Goal: Task Accomplishment & Management: Use online tool/utility

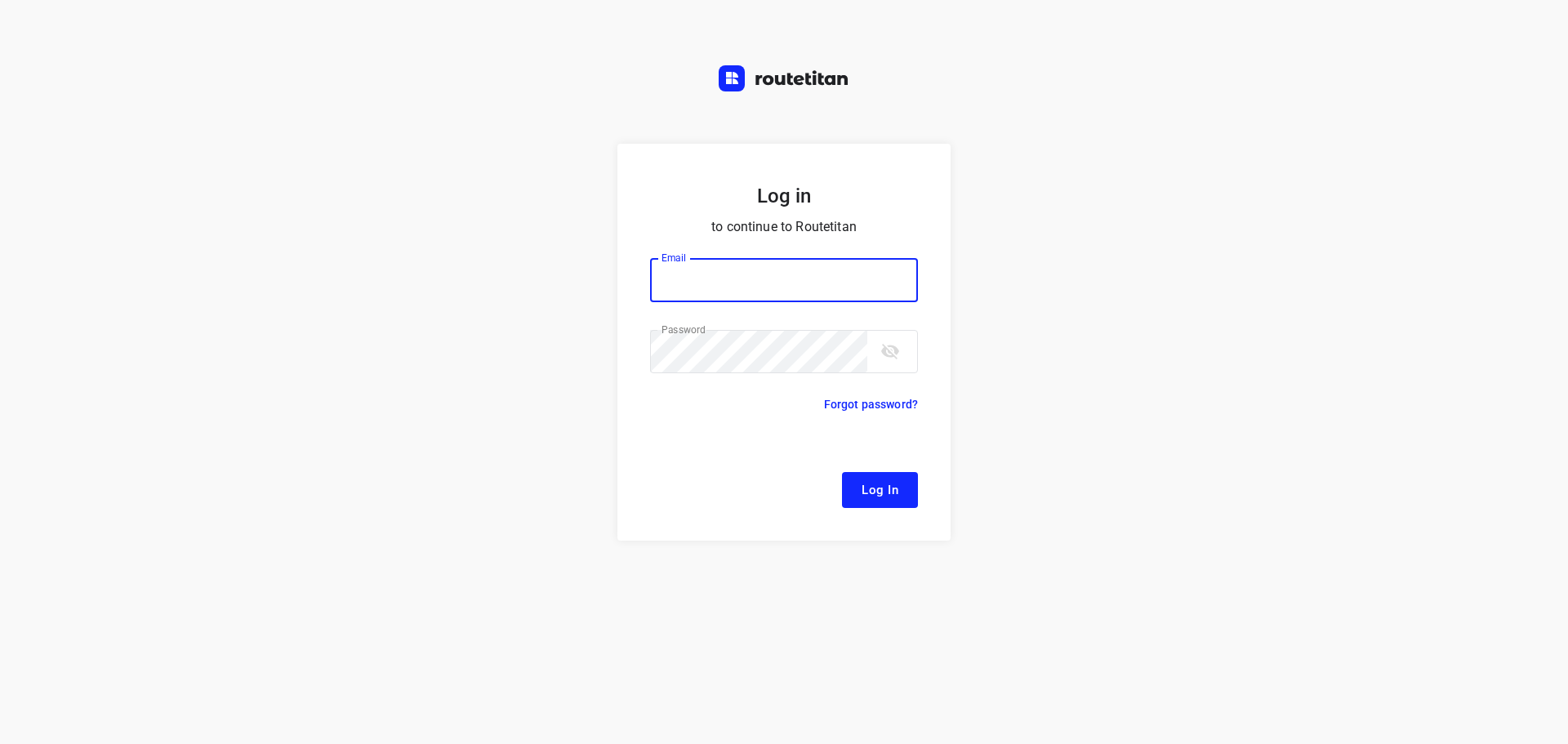
type input "remco@fruitopjewerk.nl"
click at [894, 490] on span "Log In" at bounding box center [879, 490] width 37 height 21
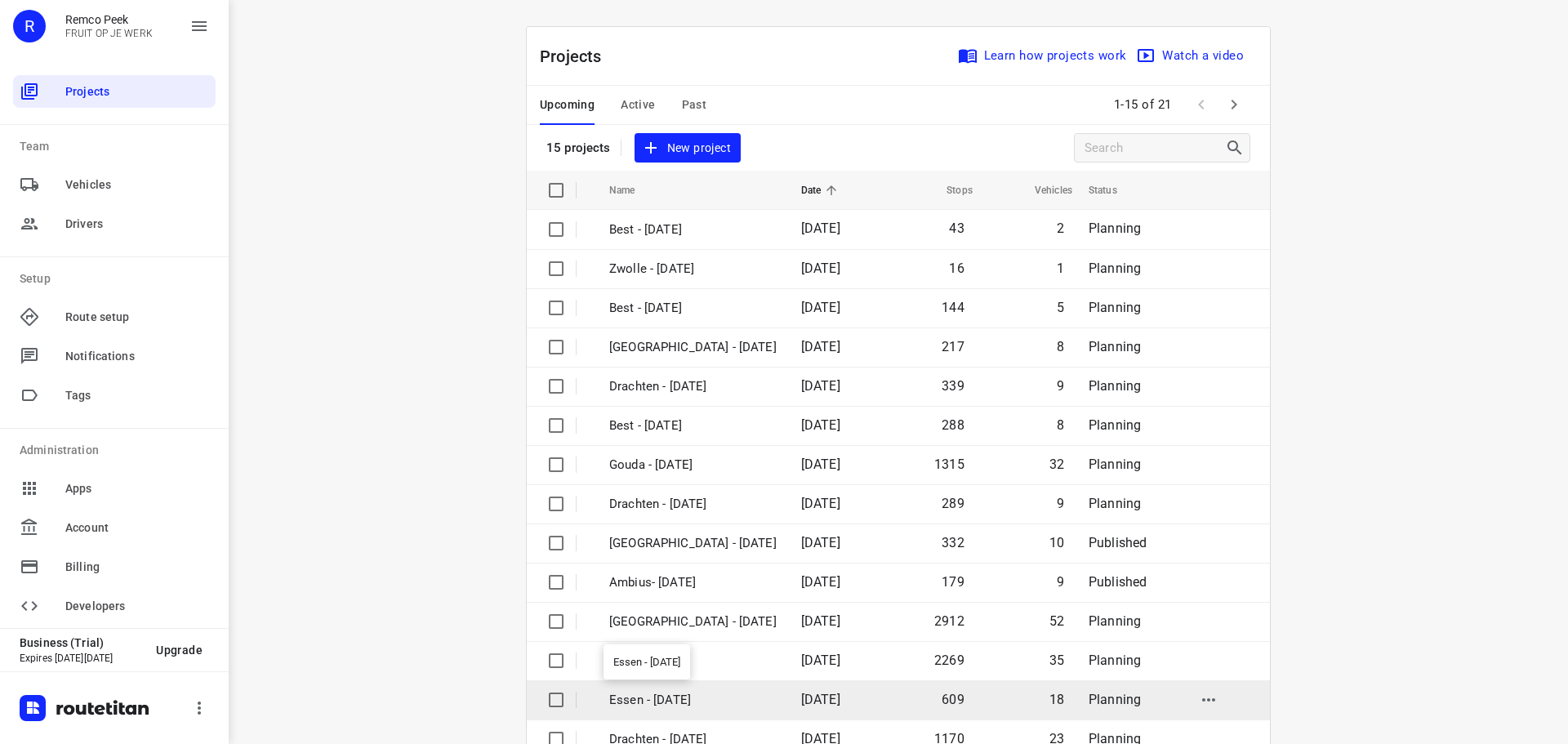
click at [676, 694] on p "Essen - [DATE]" at bounding box center [692, 700] width 167 height 19
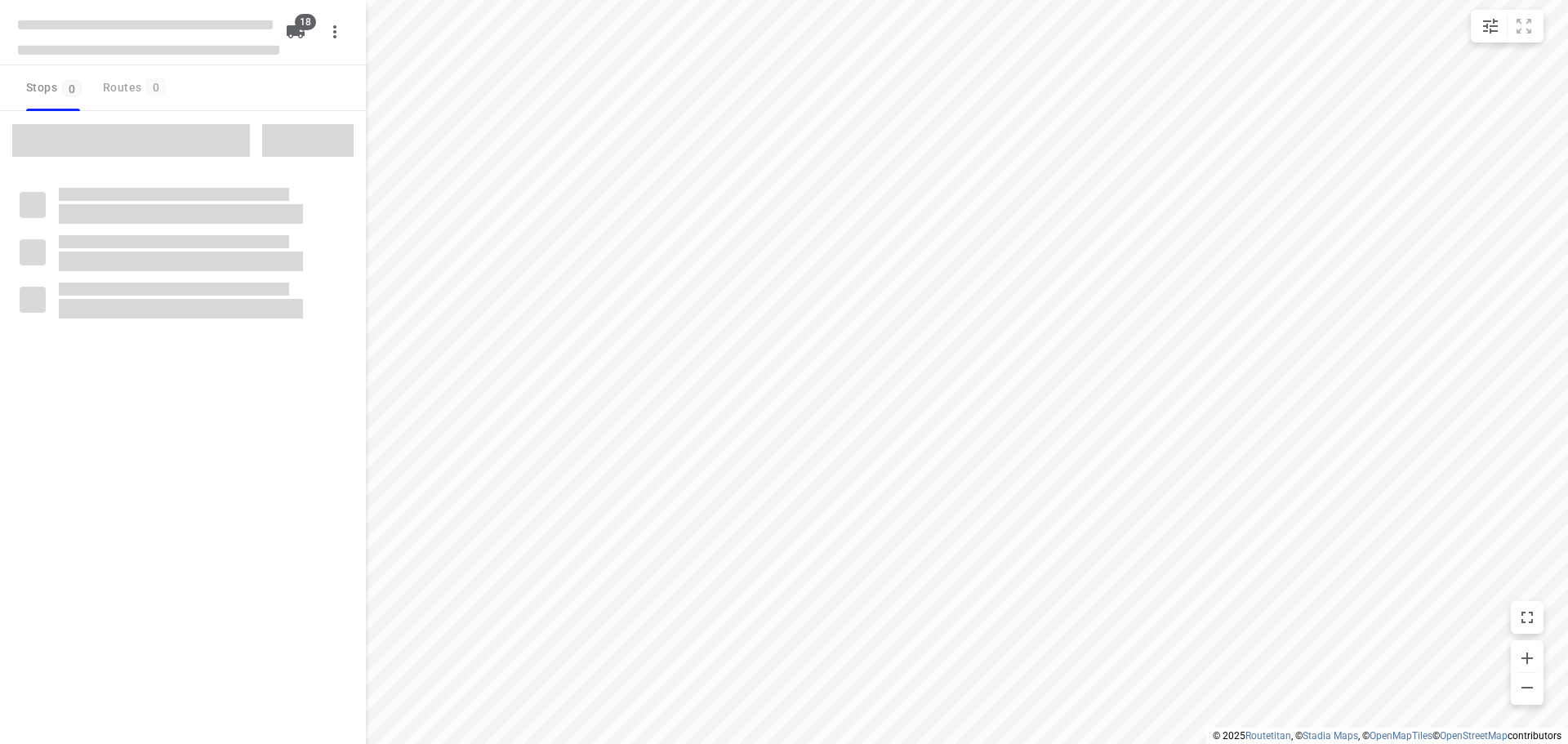
checkbox input "true"
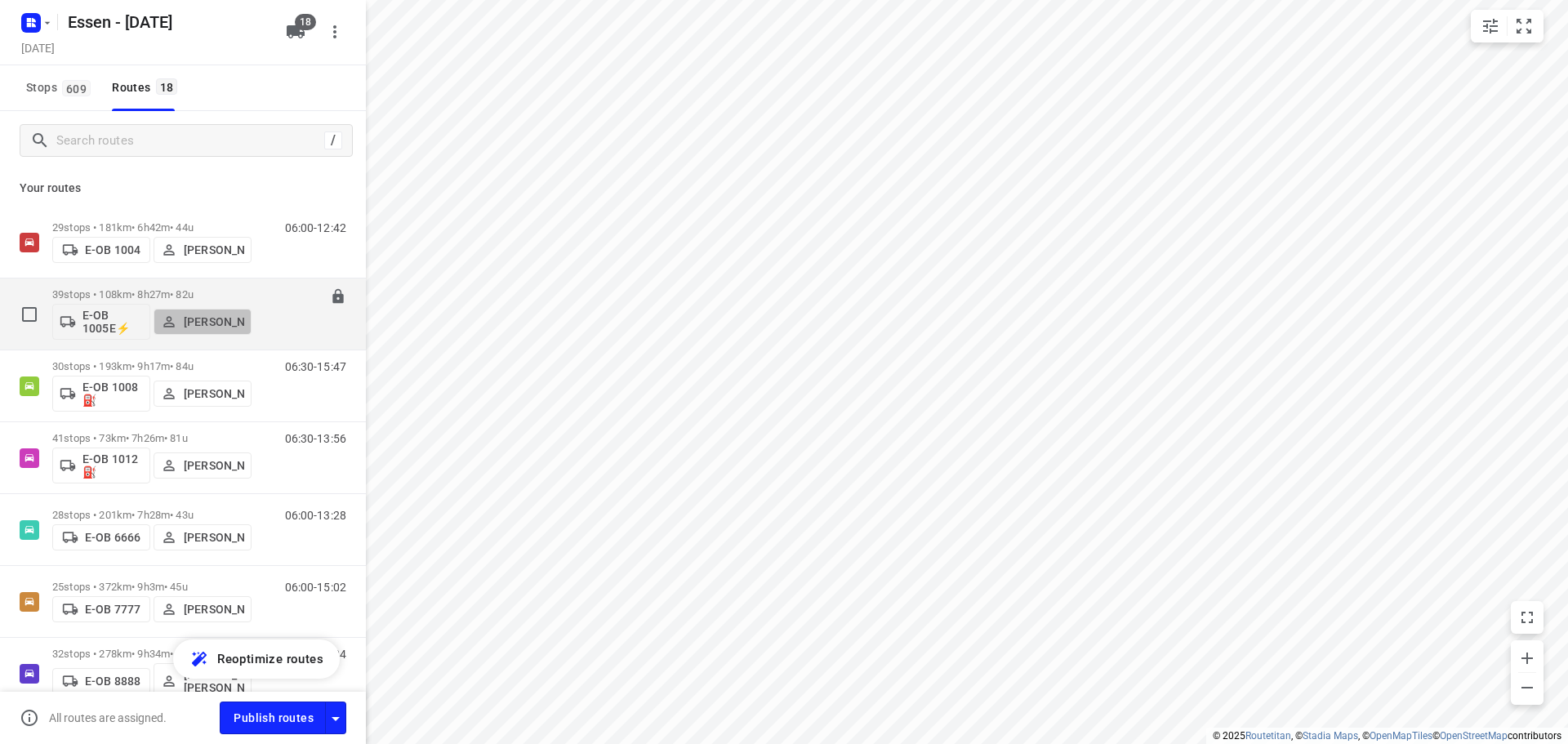
click at [230, 315] on p "[PERSON_NAME]" at bounding box center [214, 321] width 60 height 13
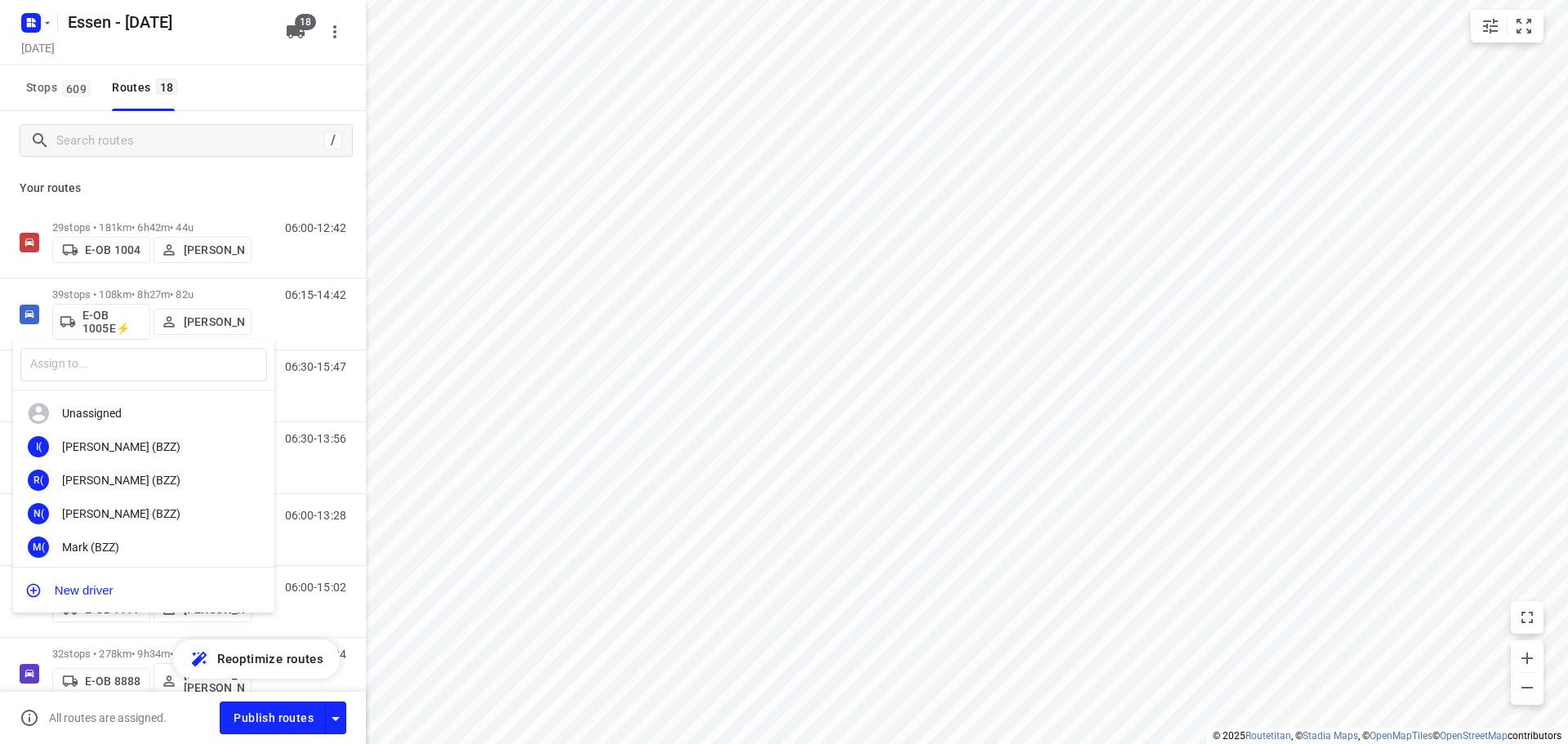
click at [219, 287] on div at bounding box center [784, 372] width 1568 height 744
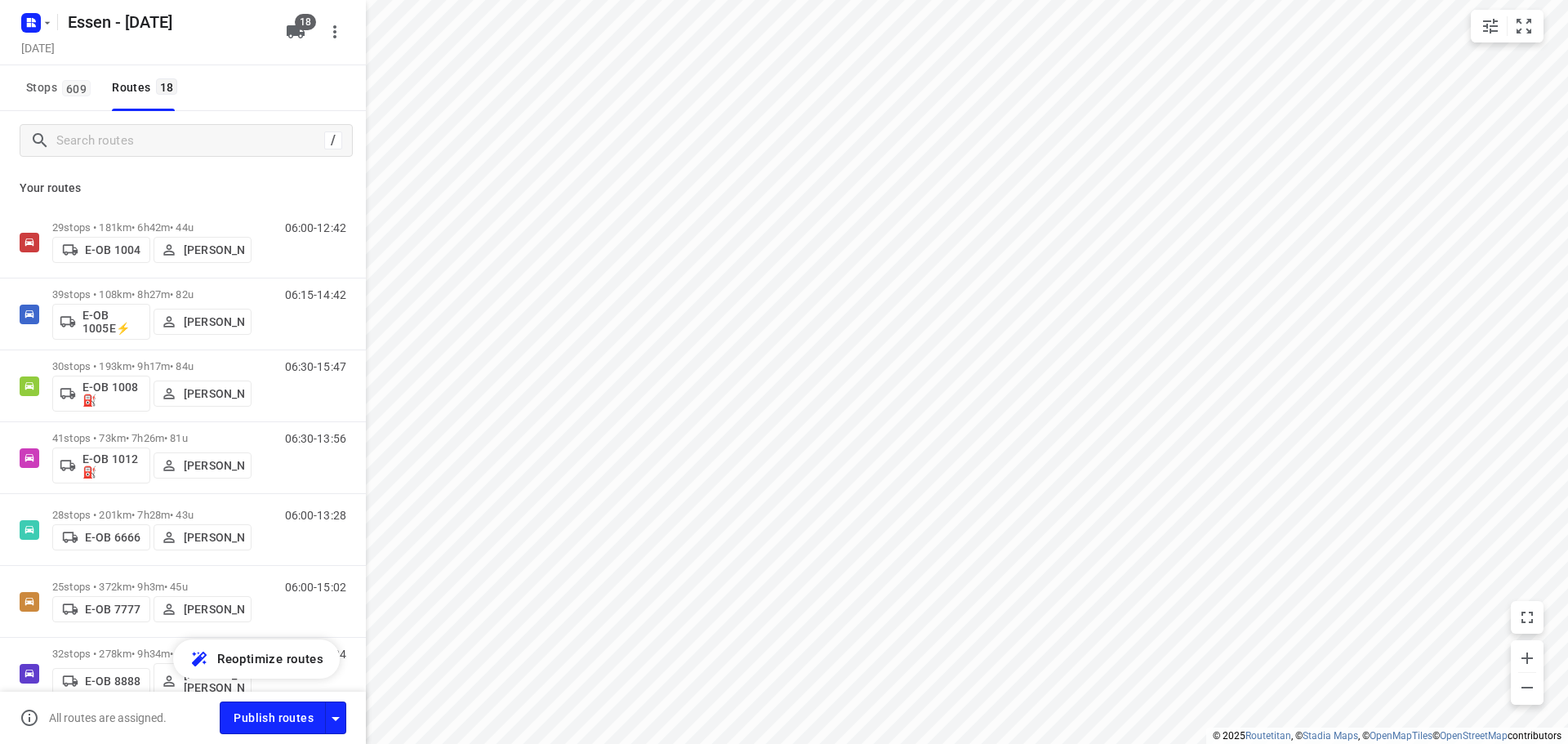
click at [203, 292] on p "39 stops • 108km • 8h27m • 82u" at bounding box center [151, 294] width 199 height 12
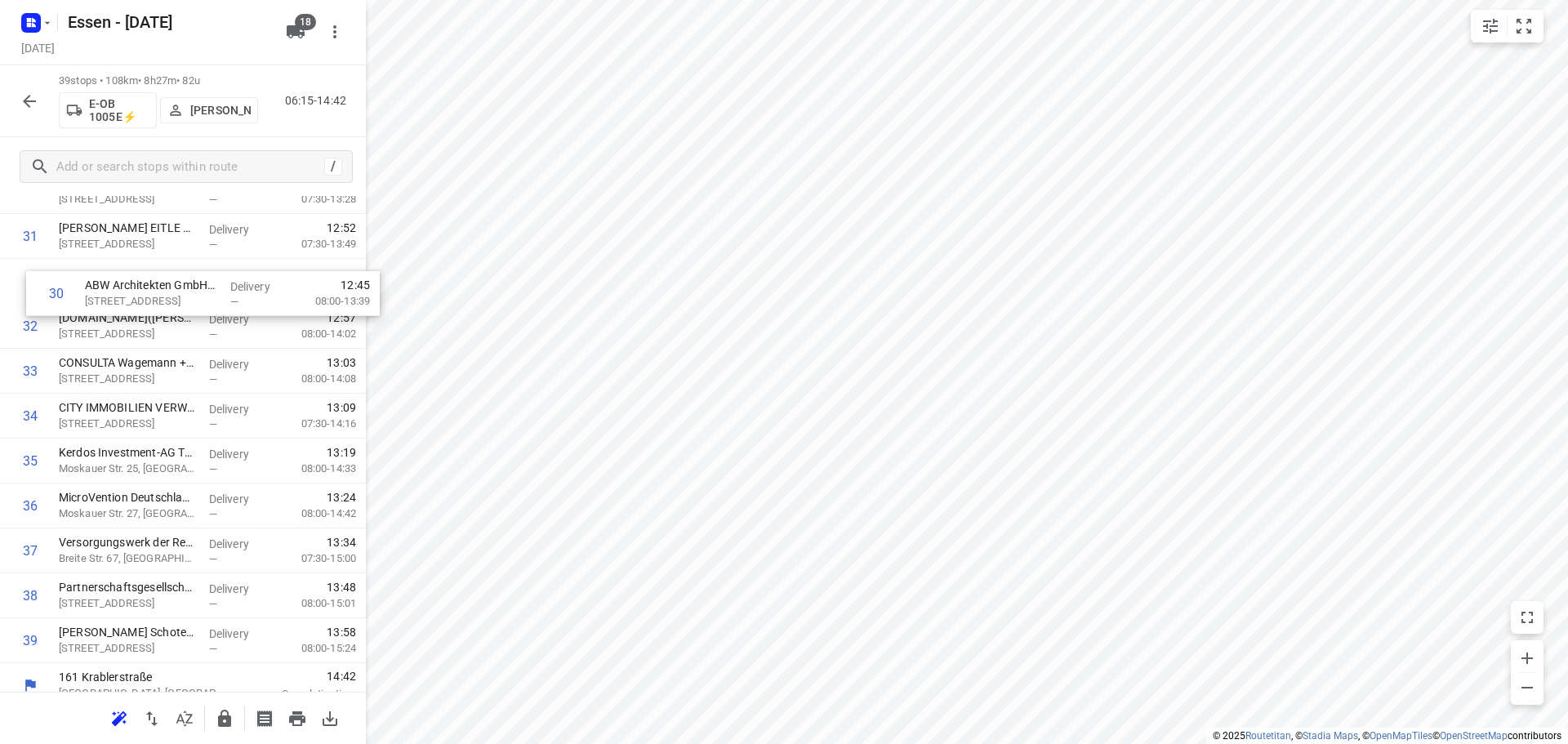
scroll to position [1365, 0]
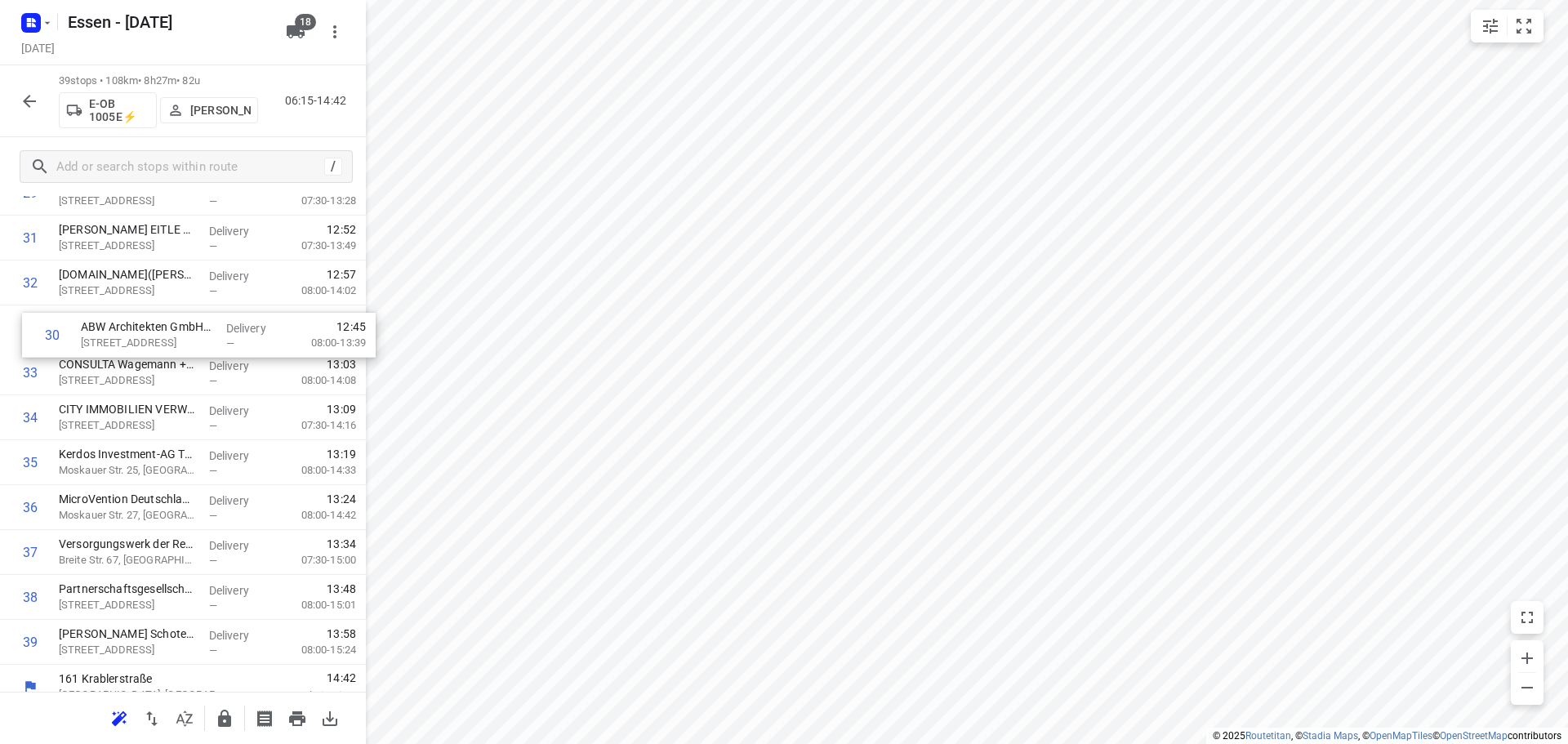
drag, startPoint x: 87, startPoint y: 220, endPoint x: 111, endPoint y: 341, distance: 123.4
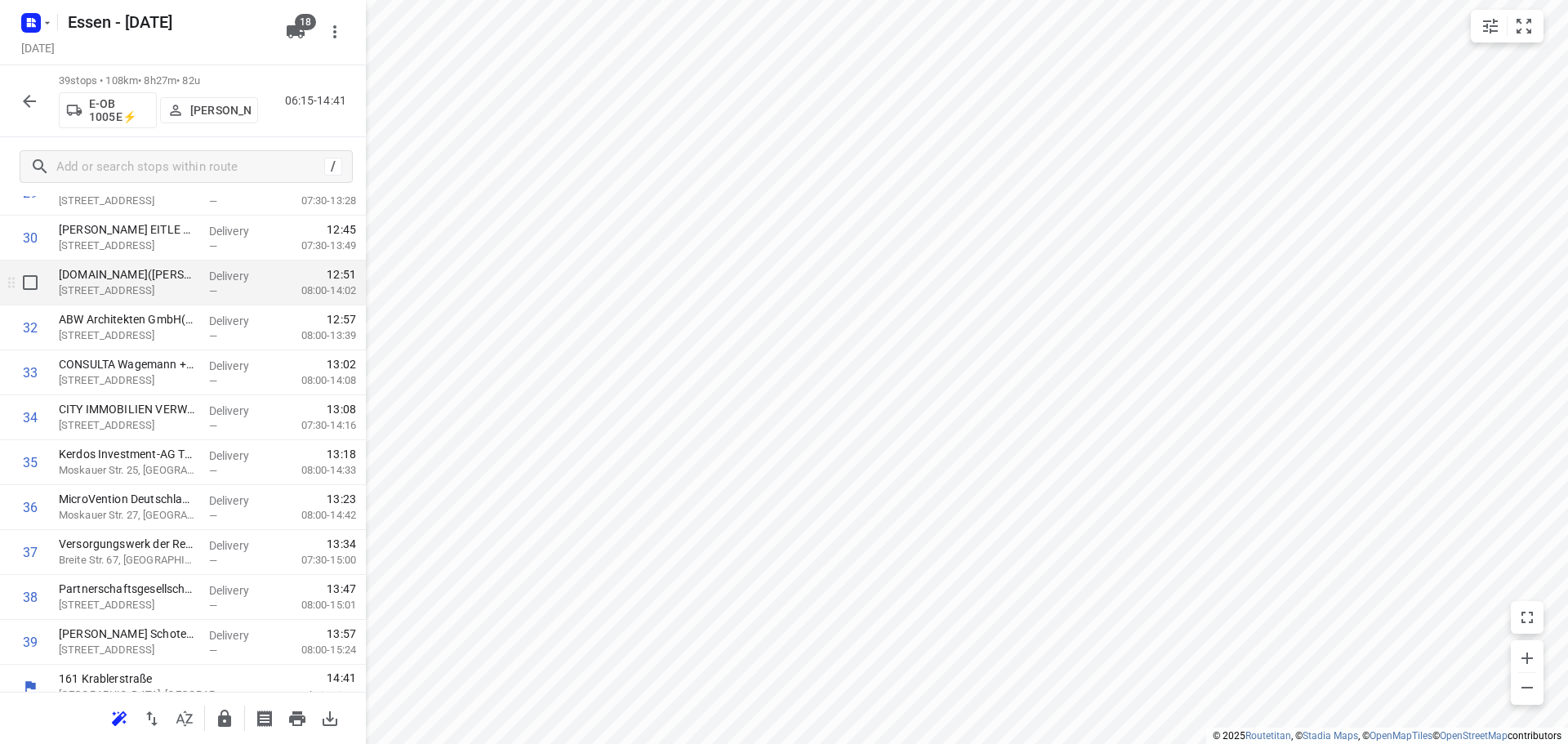
scroll to position [1283, 0]
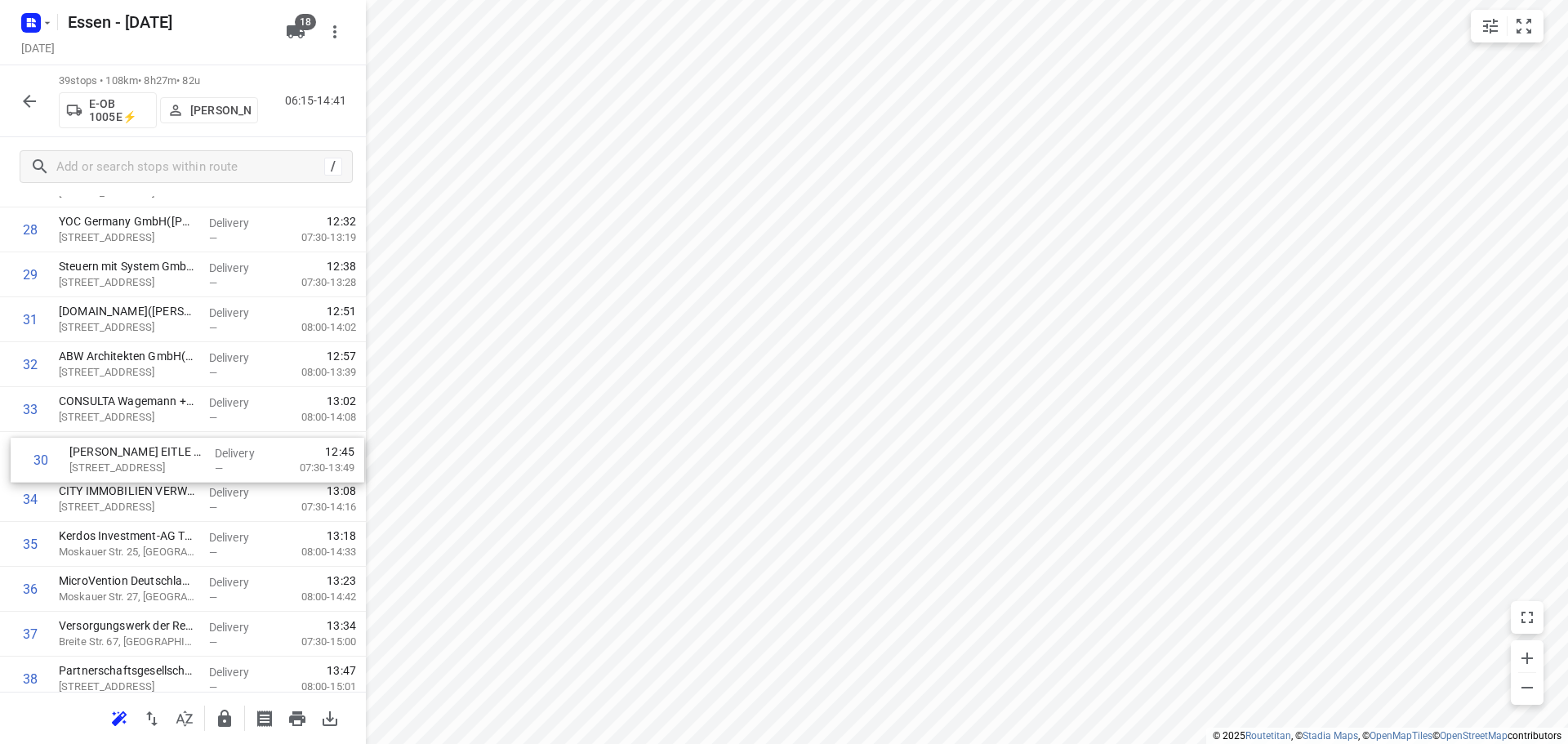
drag, startPoint x: 141, startPoint y: 319, endPoint x: 155, endPoint y: 470, distance: 151.6
drag, startPoint x: 158, startPoint y: 328, endPoint x: 166, endPoint y: 461, distance: 133.2
drag, startPoint x: 137, startPoint y: 359, endPoint x: 151, endPoint y: 463, distance: 104.9
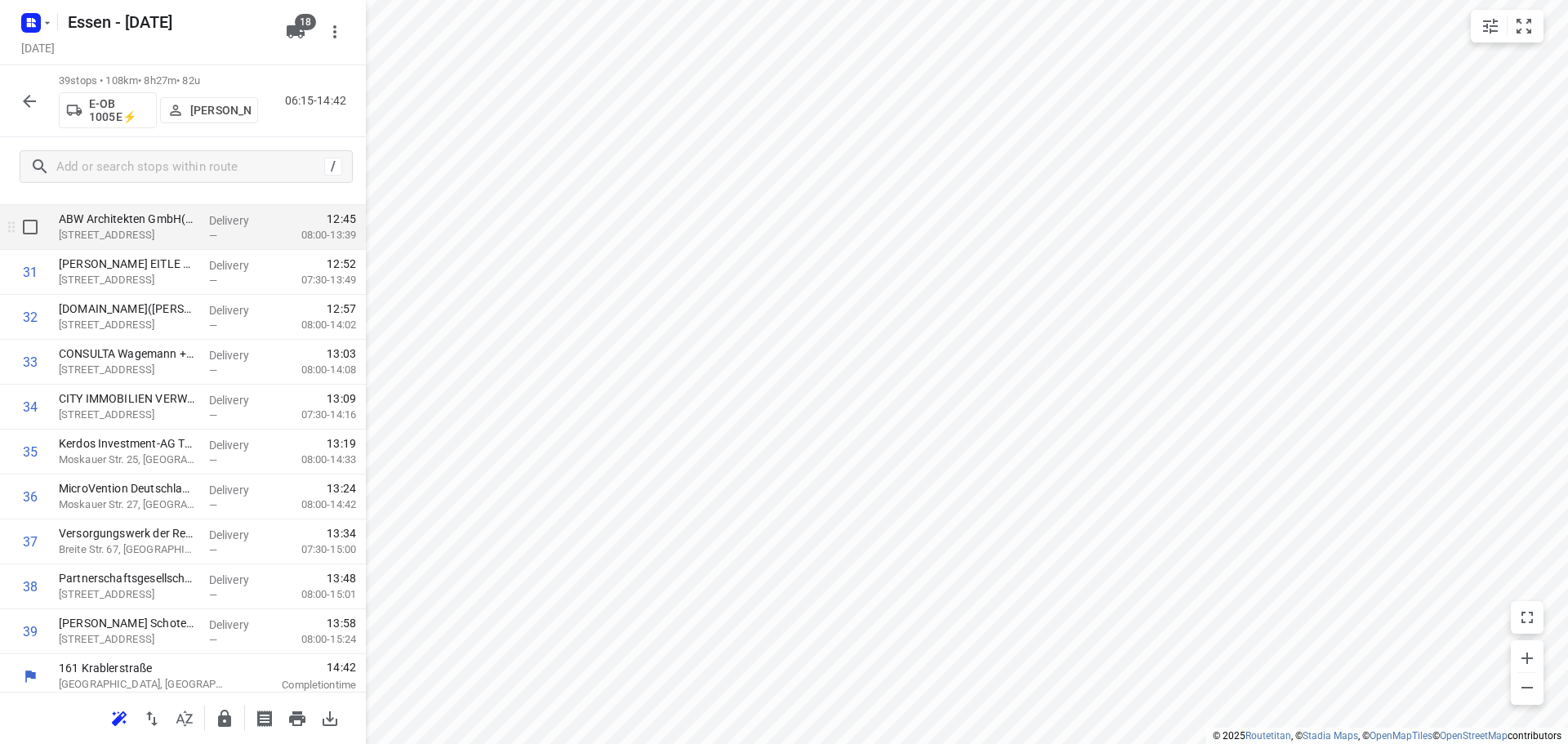
scroll to position [1383, 0]
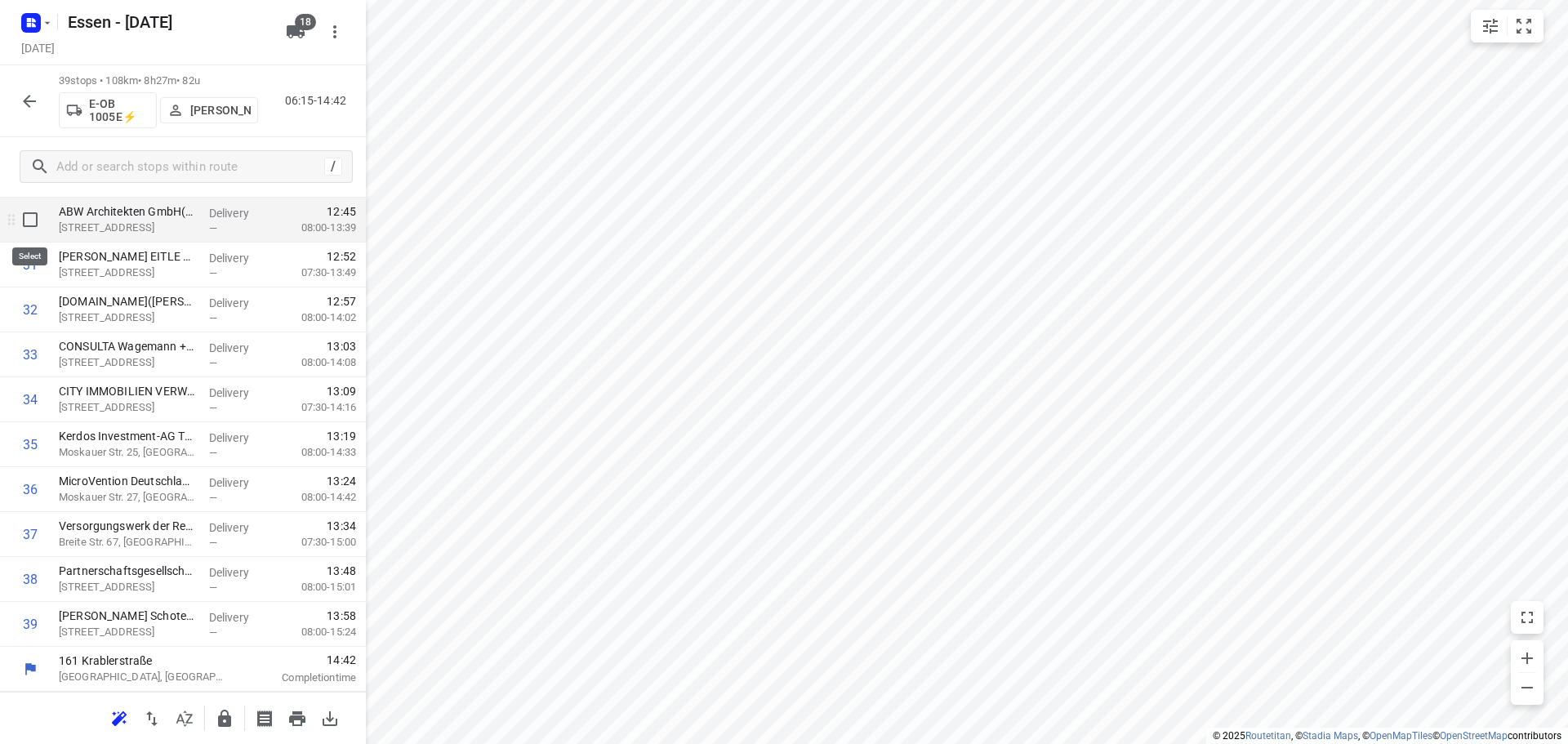
click at [31, 226] on input "checkbox" at bounding box center [30, 219] width 33 height 33
checkbox input "true"
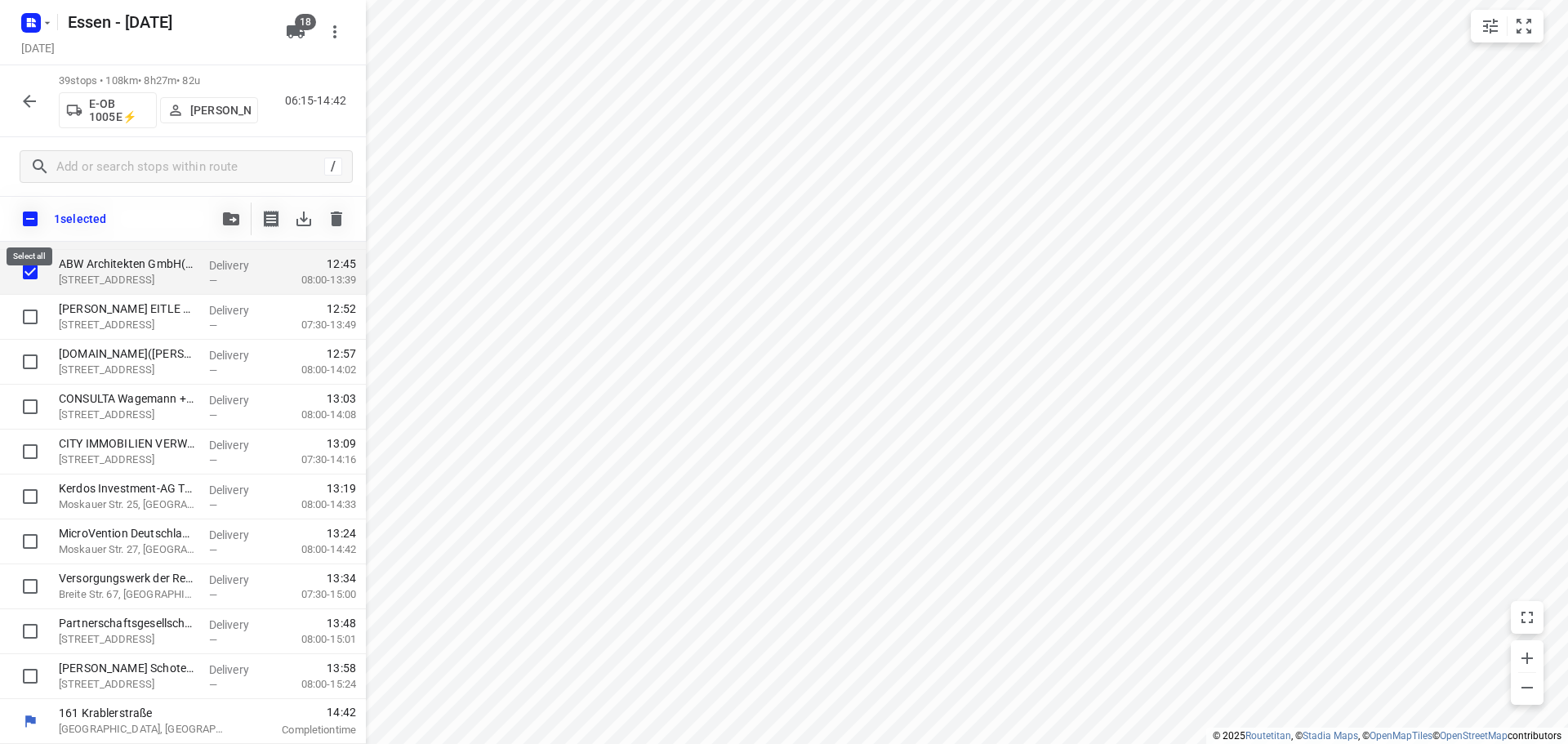
scroll to position [1377, 0]
click at [33, 313] on input "checkbox" at bounding box center [30, 317] width 33 height 33
checkbox input "true"
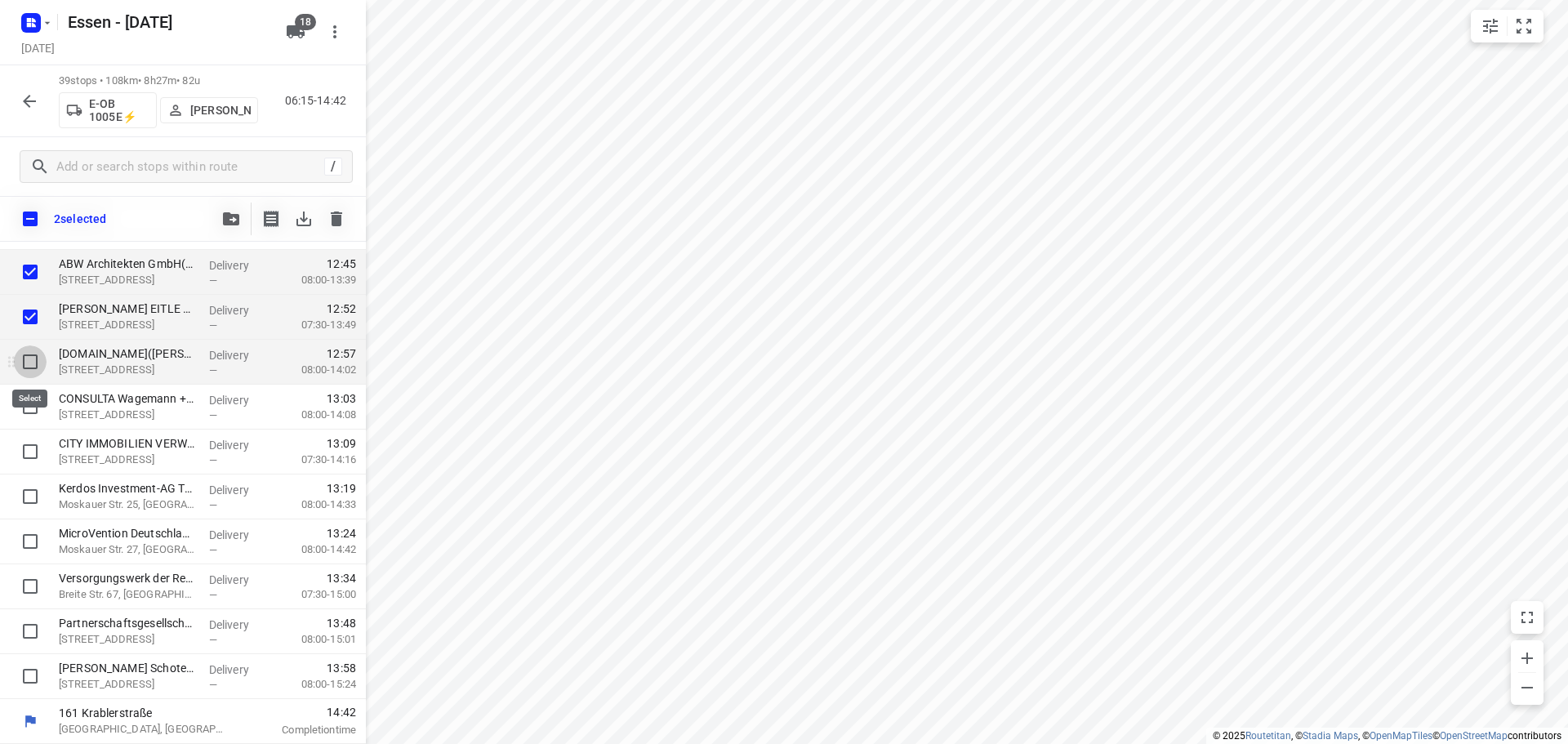
click at [45, 367] on input "checkbox" at bounding box center [30, 362] width 33 height 33
checkbox input "true"
click at [38, 411] on input "checkbox" at bounding box center [30, 407] width 33 height 33
checkbox input "true"
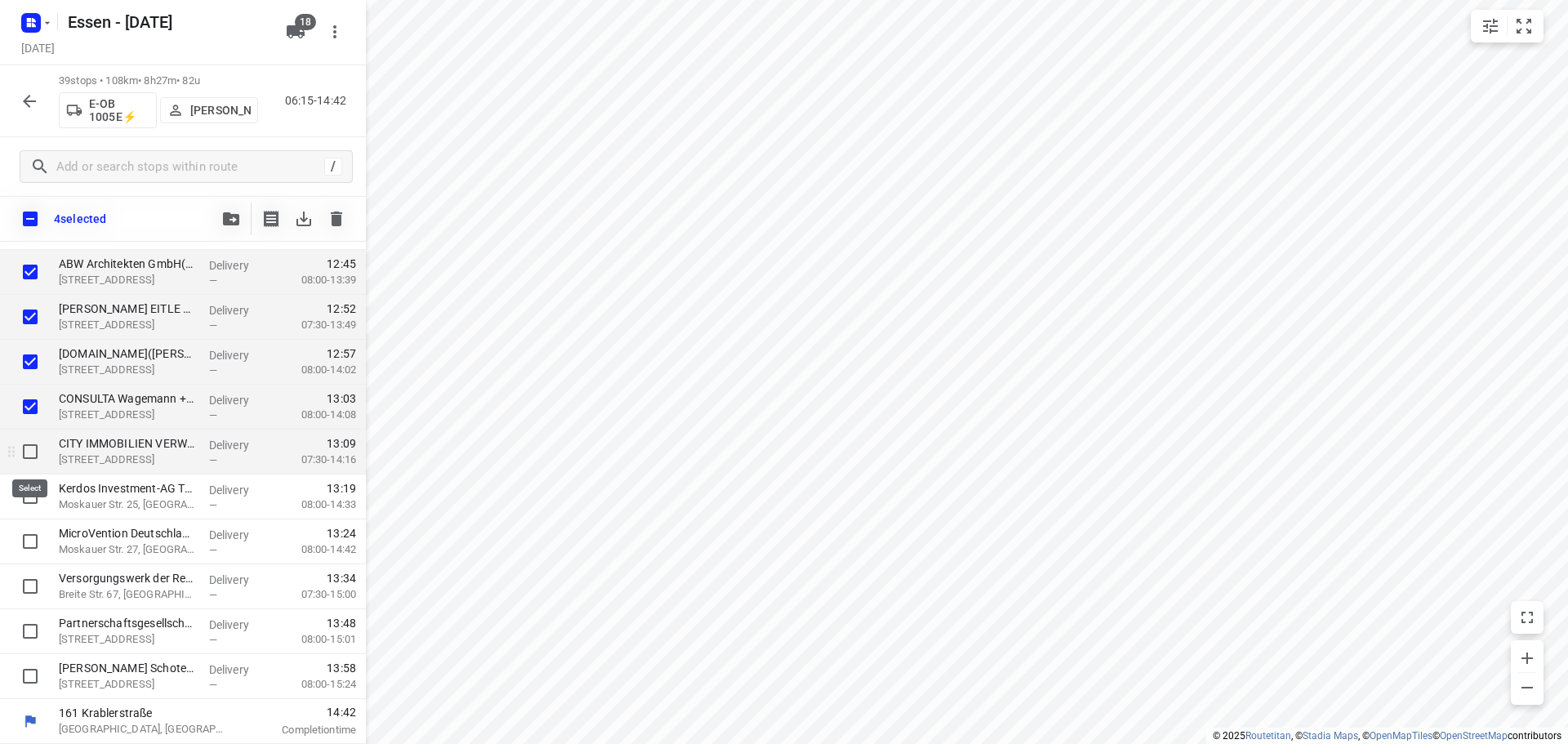
click at [31, 465] on input "checkbox" at bounding box center [30, 451] width 33 height 33
checkbox input "true"
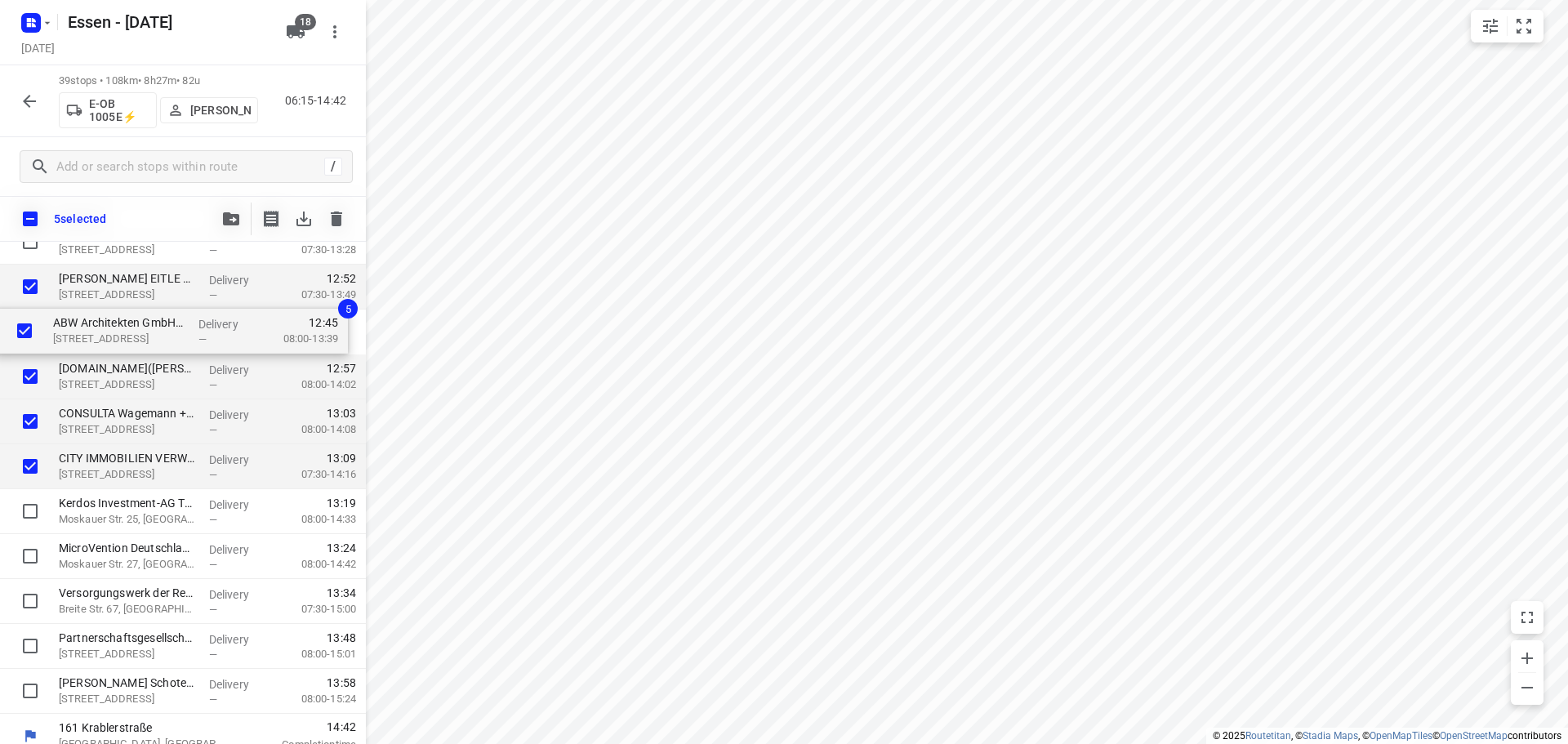
scroll to position [1360, 0]
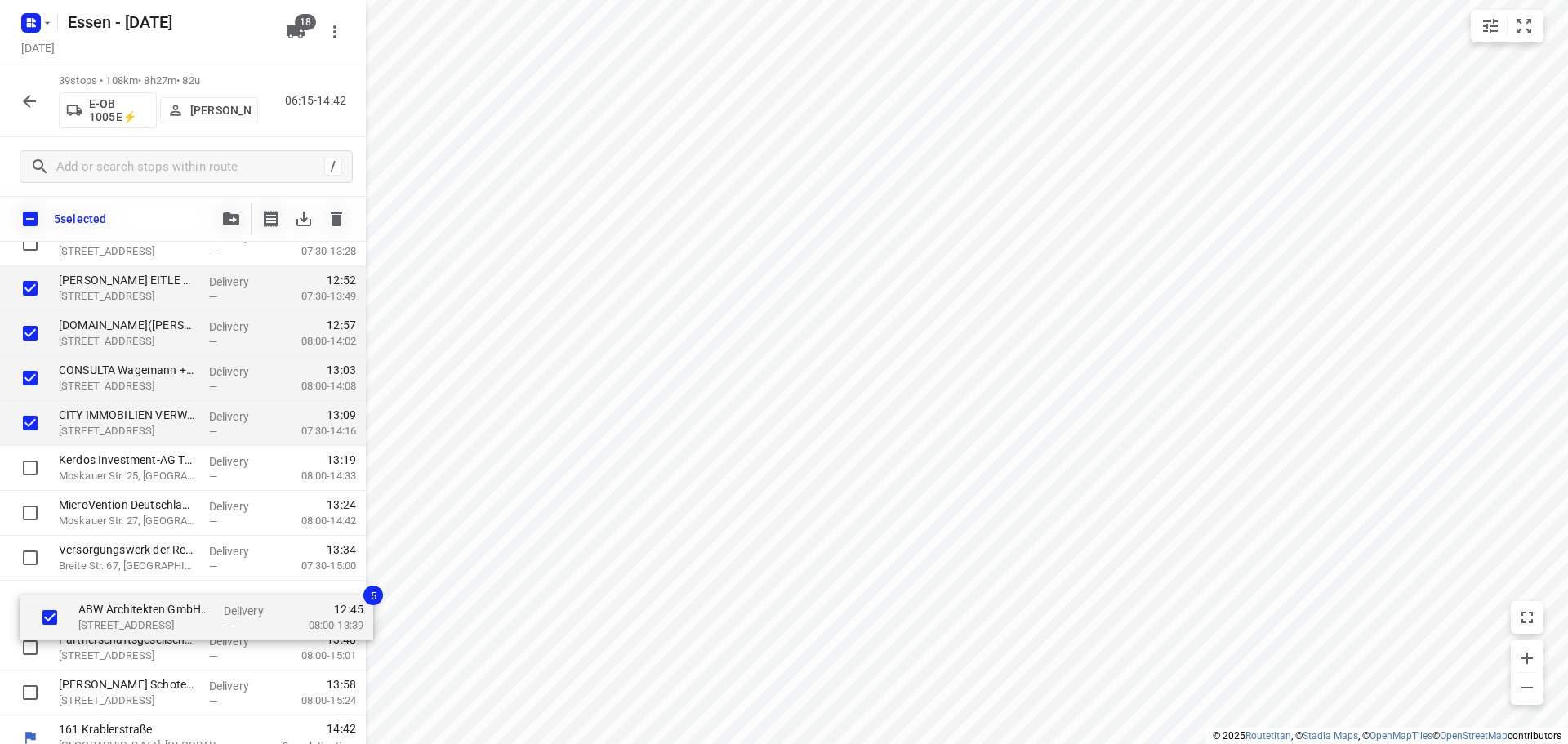
drag, startPoint x: 133, startPoint y: 276, endPoint x: 153, endPoint y: 627, distance: 351.6
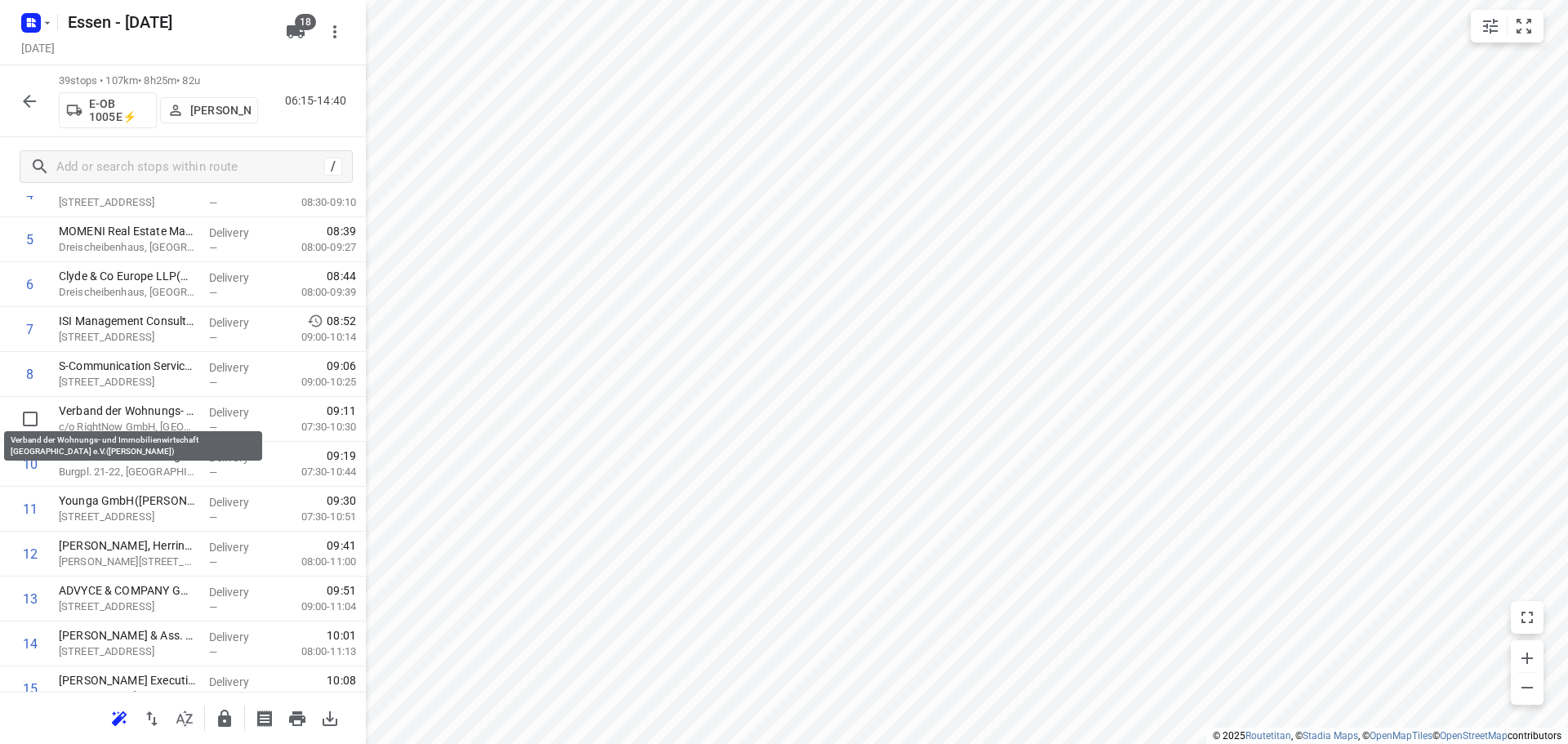
scroll to position [239, 0]
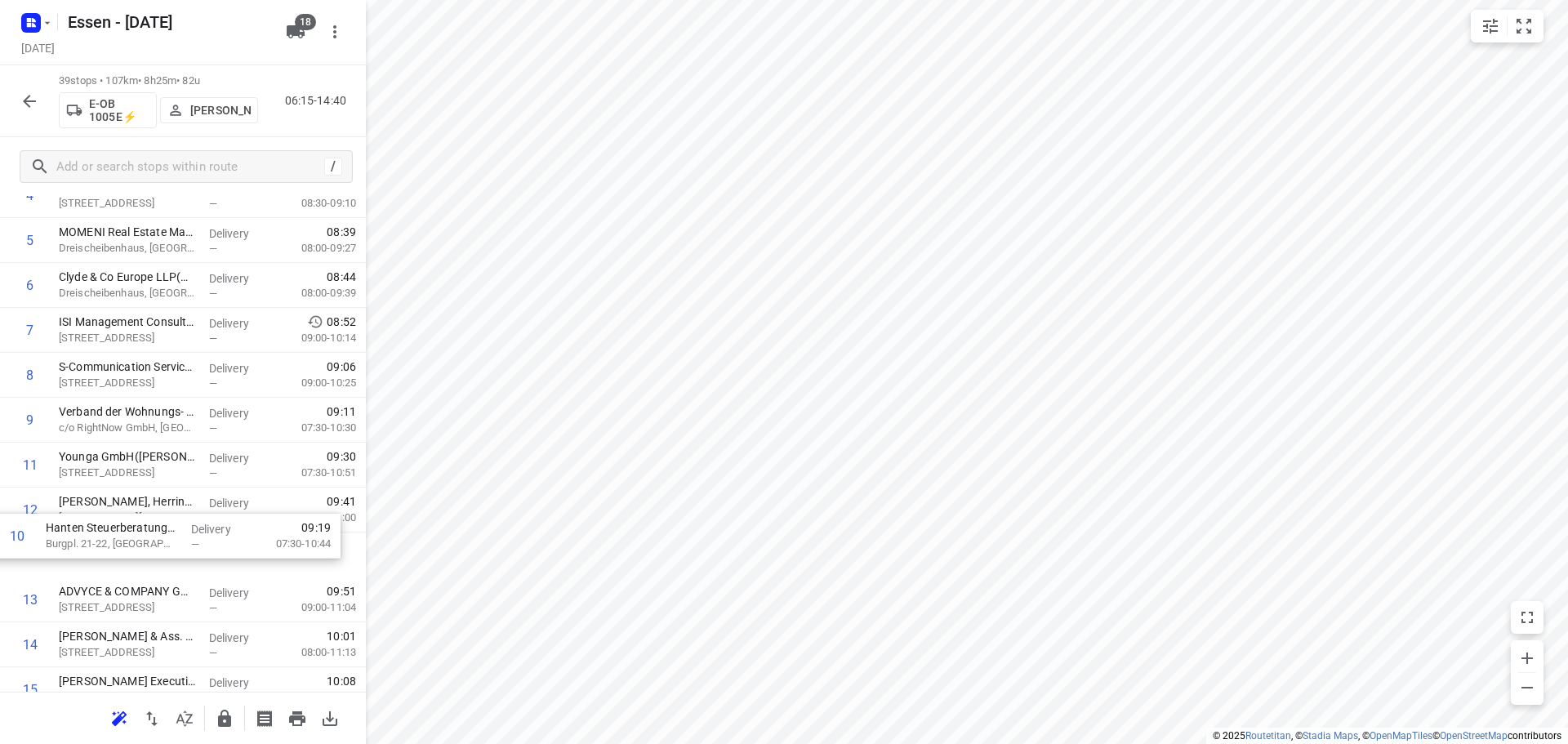
drag, startPoint x: 124, startPoint y: 478, endPoint x: 110, endPoint y: 555, distance: 78.3
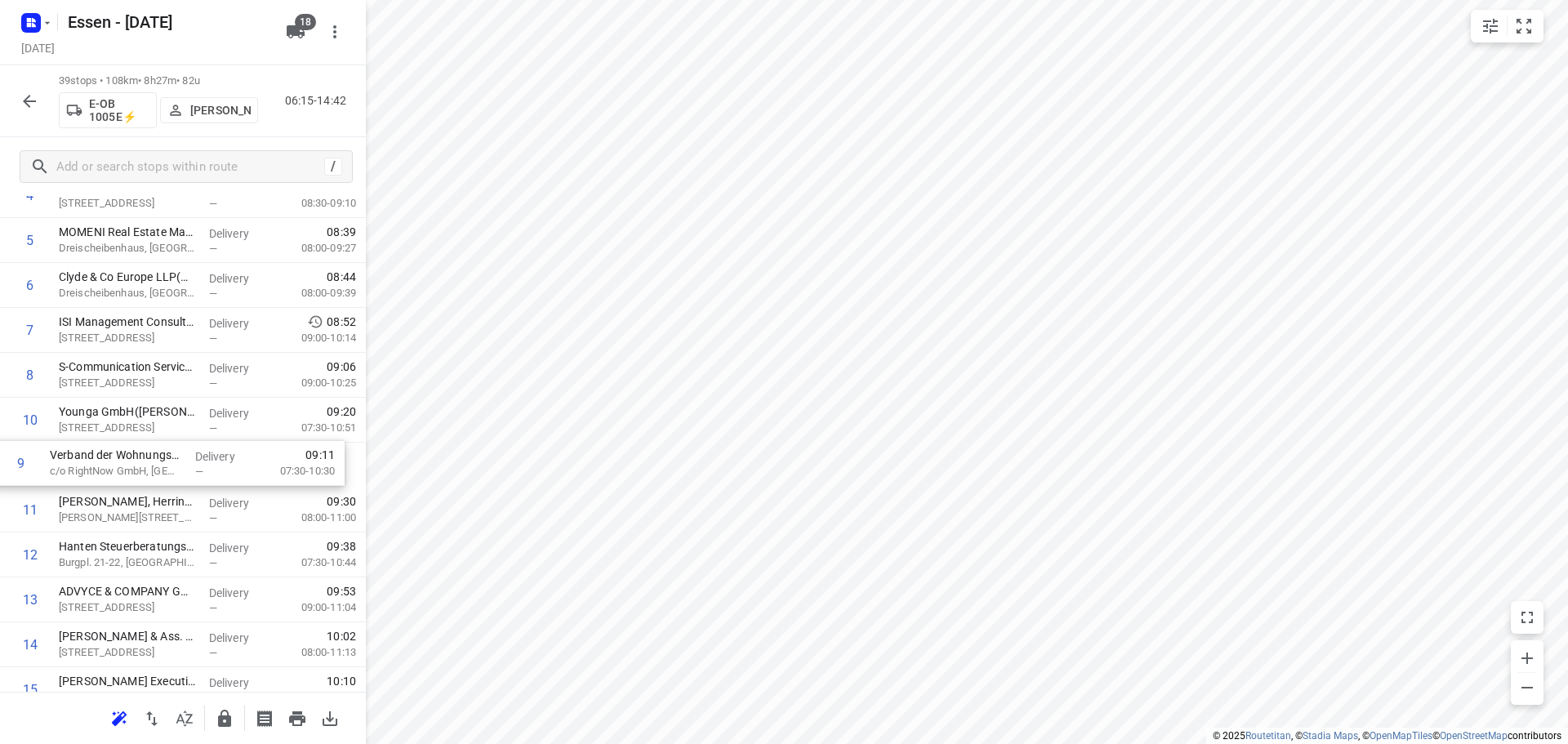
drag, startPoint x: 115, startPoint y: 432, endPoint x: 106, endPoint y: 480, distance: 48.8
drag, startPoint x: 120, startPoint y: 387, endPoint x: 124, endPoint y: 443, distance: 56.1
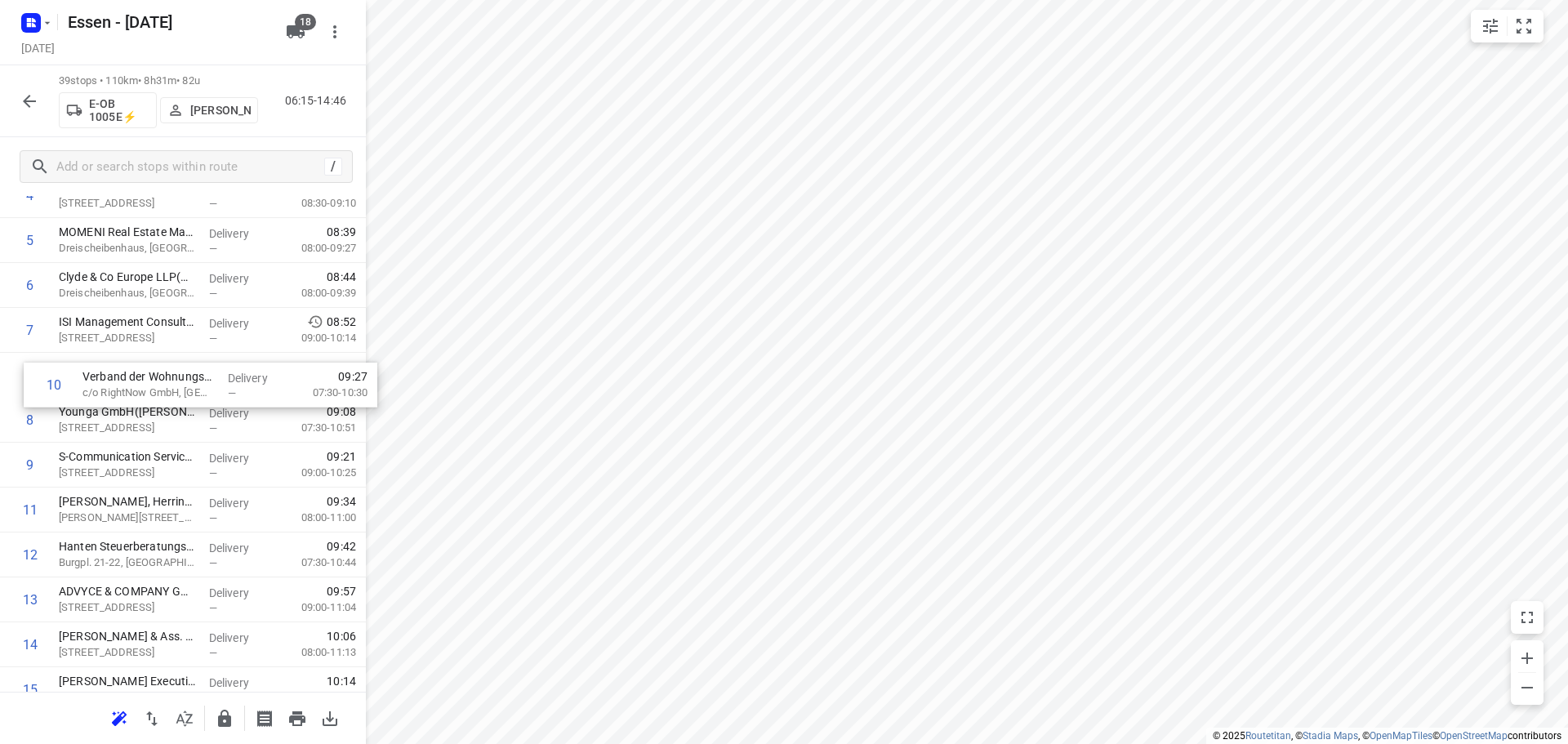
drag, startPoint x: 124, startPoint y: 443, endPoint x: 150, endPoint y: 356, distance: 90.8
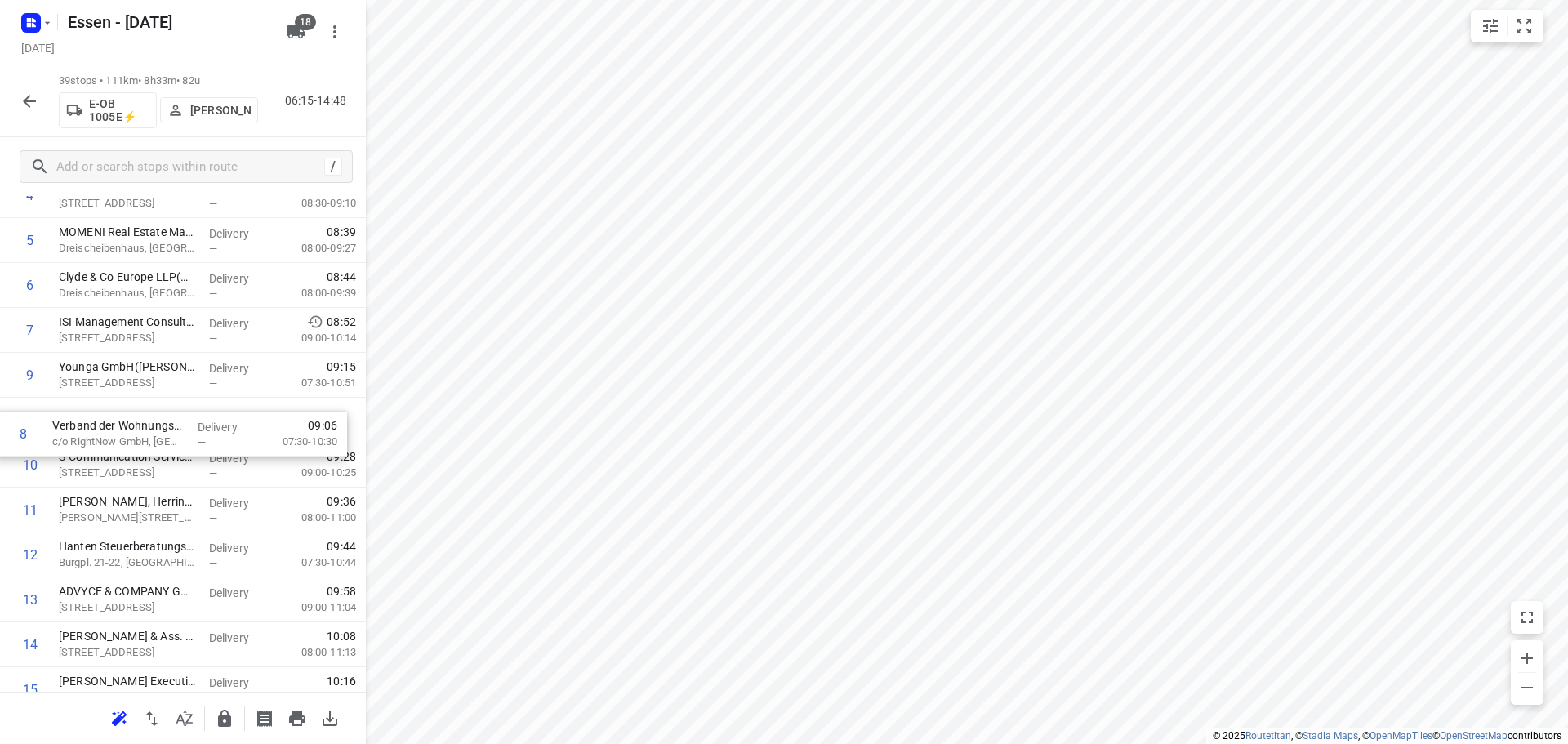
drag, startPoint x: 146, startPoint y: 364, endPoint x: 140, endPoint y: 429, distance: 65.3
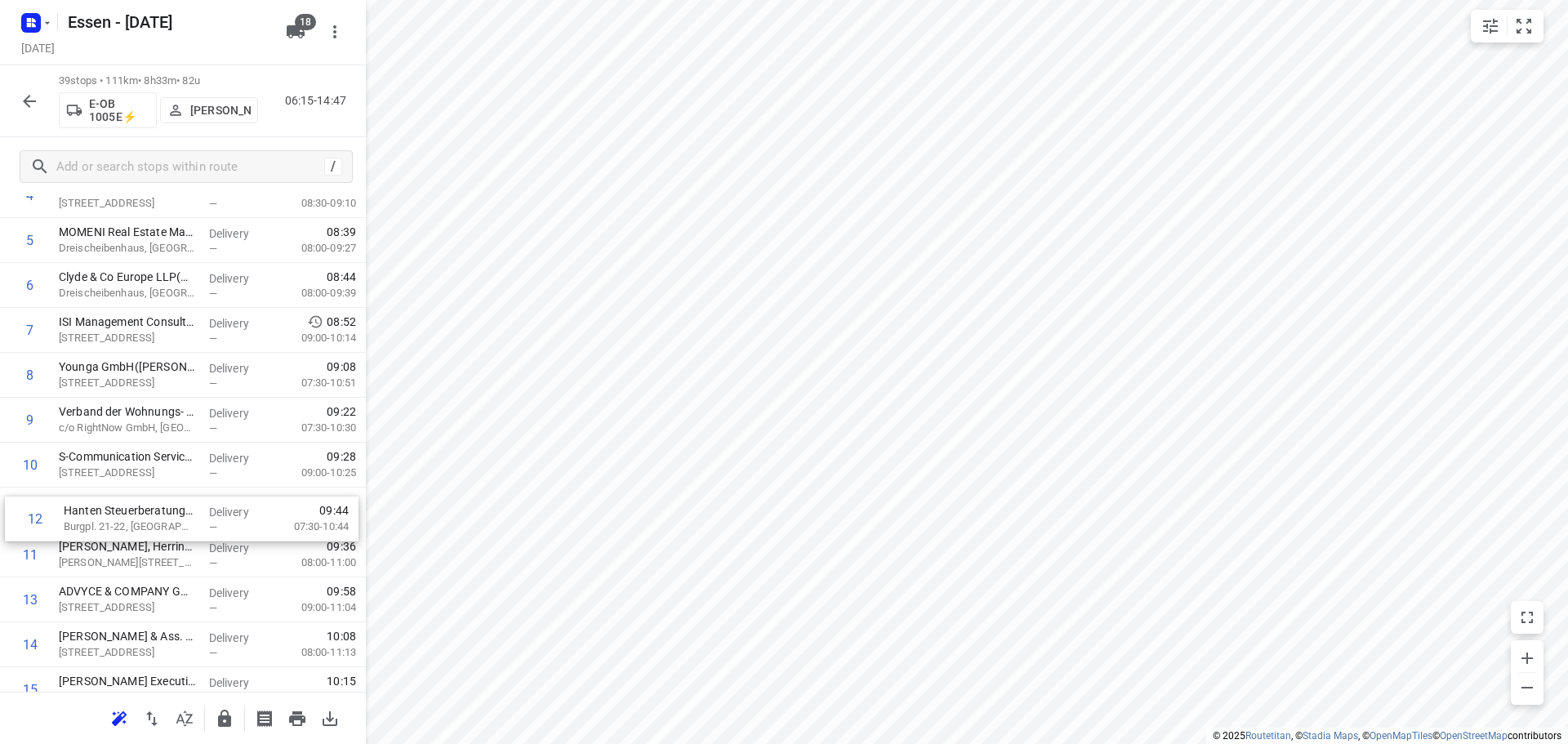
drag, startPoint x: 165, startPoint y: 556, endPoint x: 172, endPoint y: 515, distance: 41.6
drag, startPoint x: 172, startPoint y: 515, endPoint x: 168, endPoint y: 547, distance: 32.2
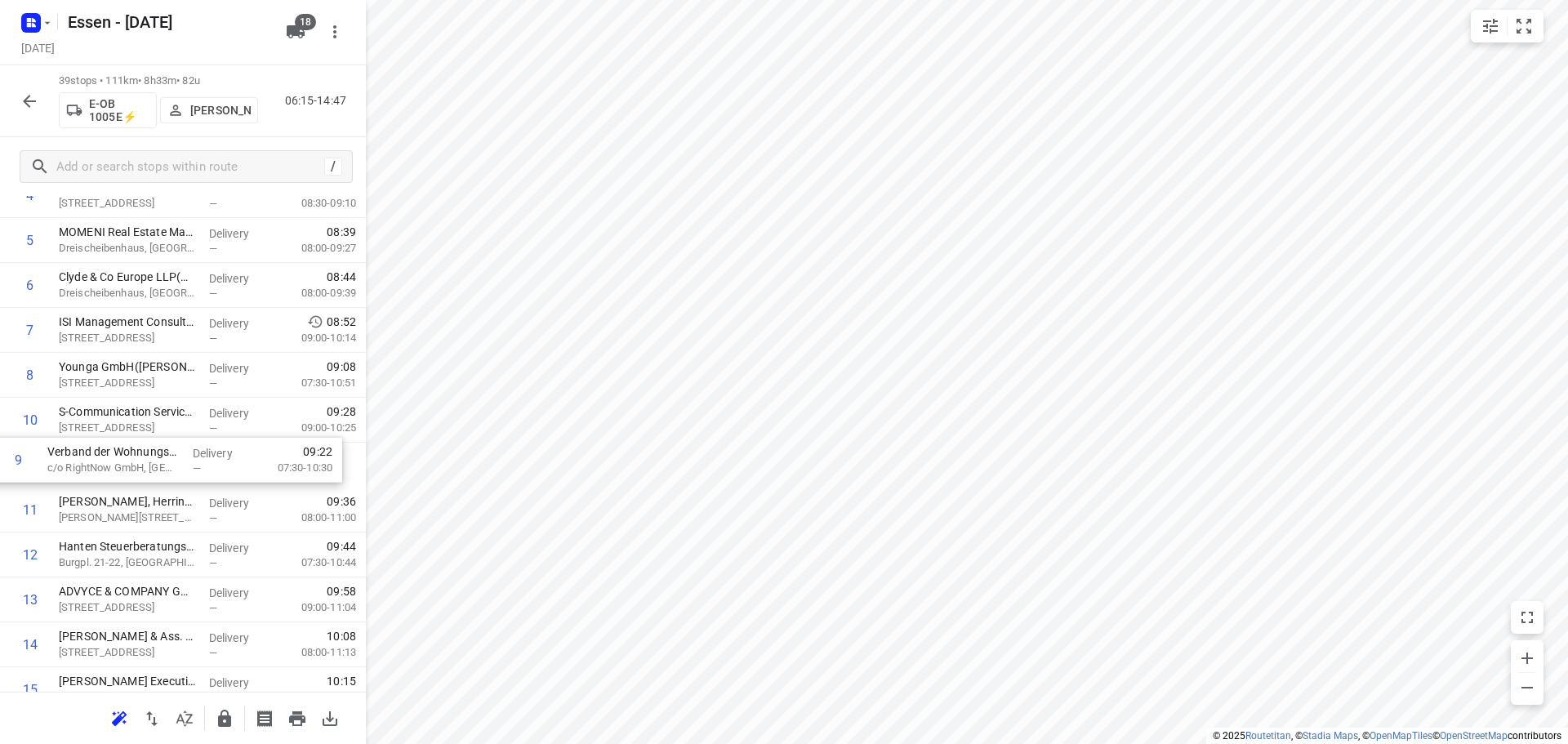
drag, startPoint x: 164, startPoint y: 435, endPoint x: 151, endPoint y: 484, distance: 50.7
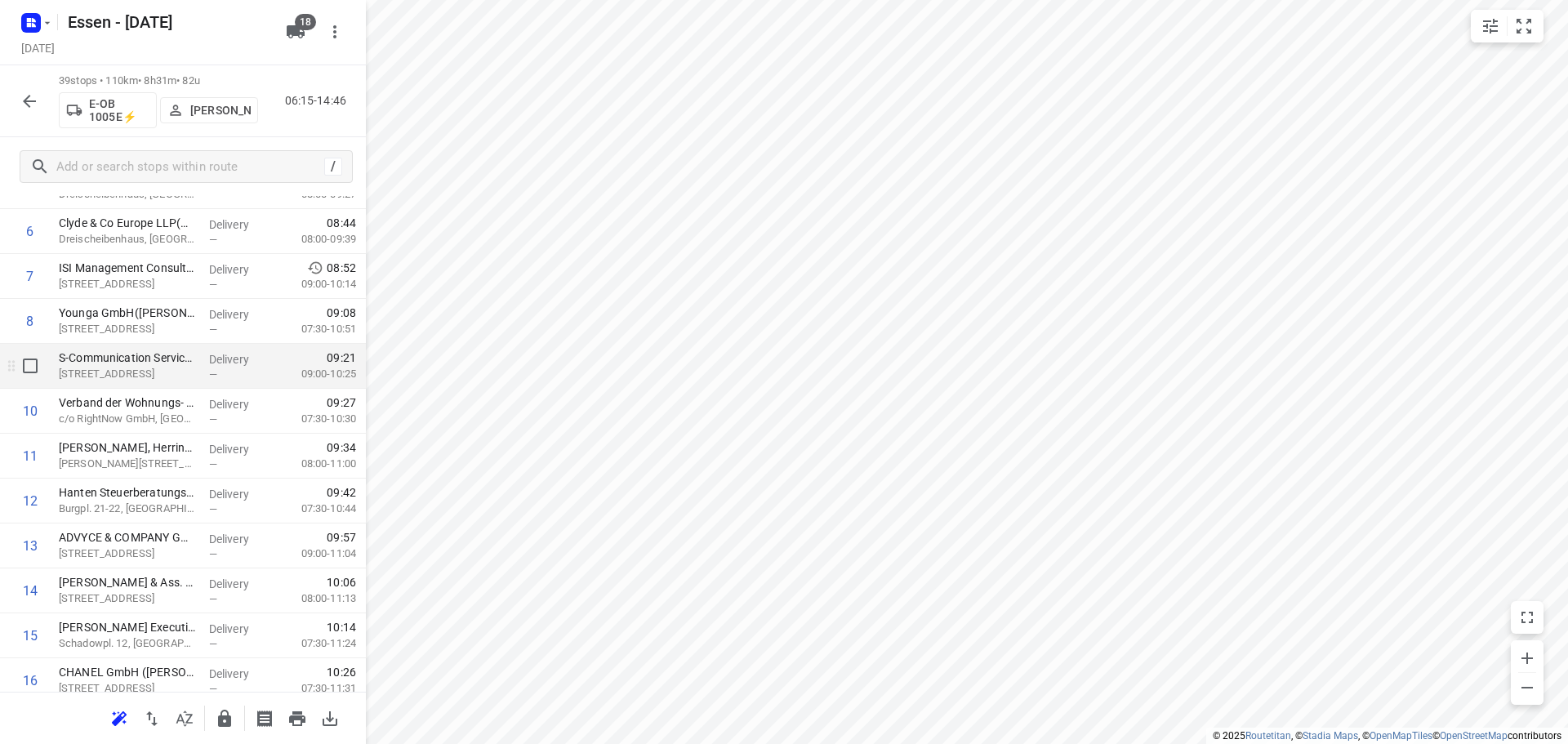
scroll to position [321, 0]
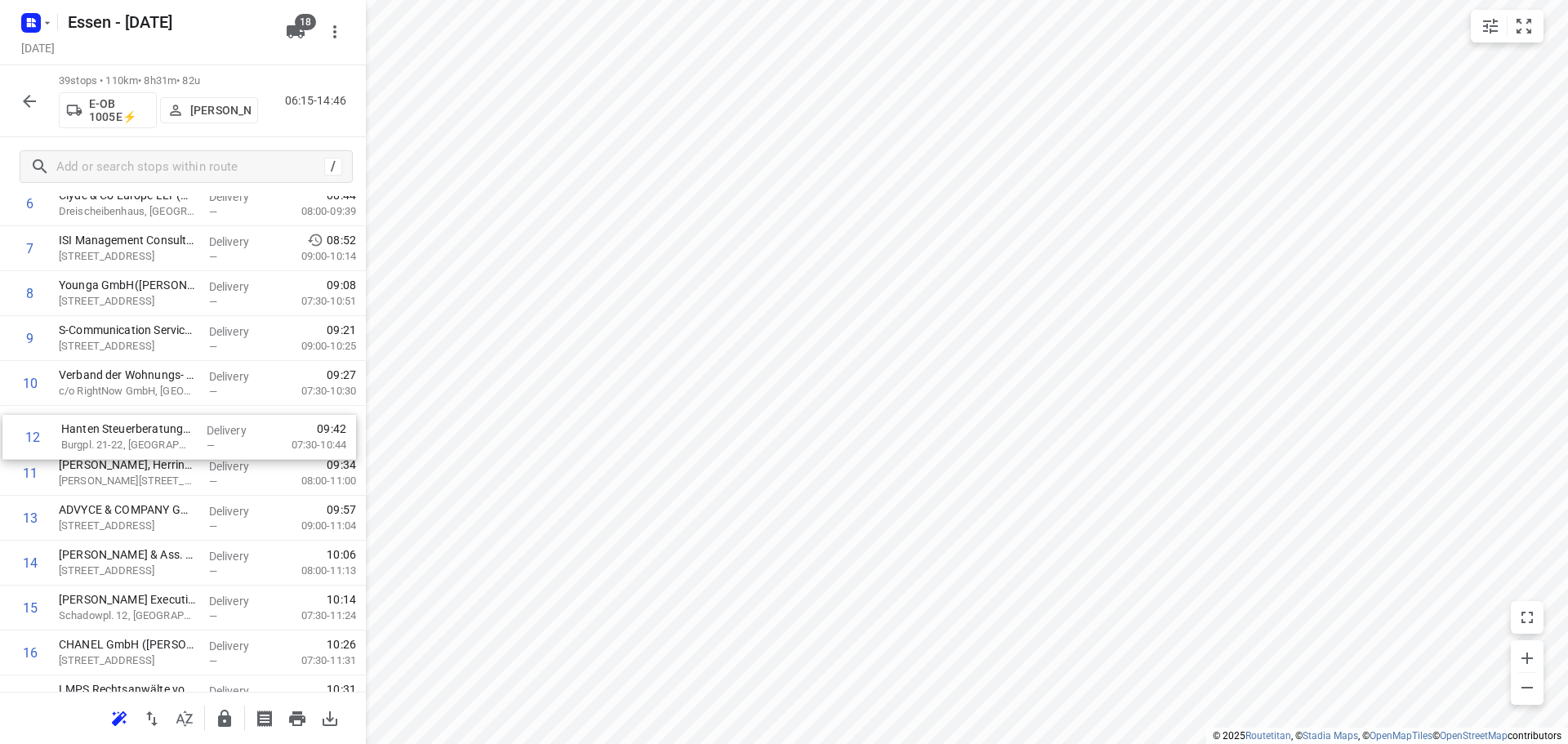
drag, startPoint x: 176, startPoint y: 471, endPoint x: 176, endPoint y: 428, distance: 43.0
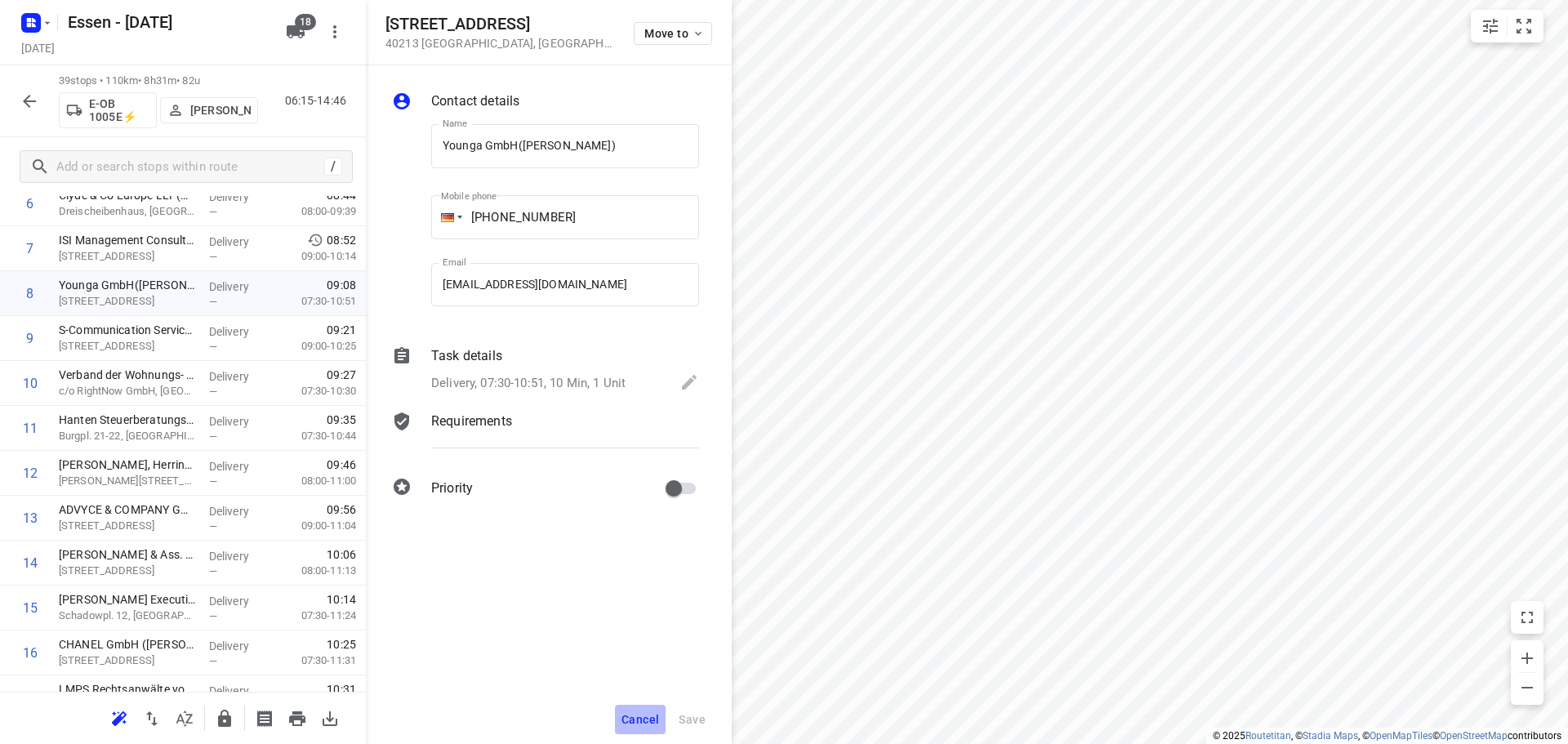
click at [634, 721] on span "Cancel" at bounding box center [641, 719] width 38 height 13
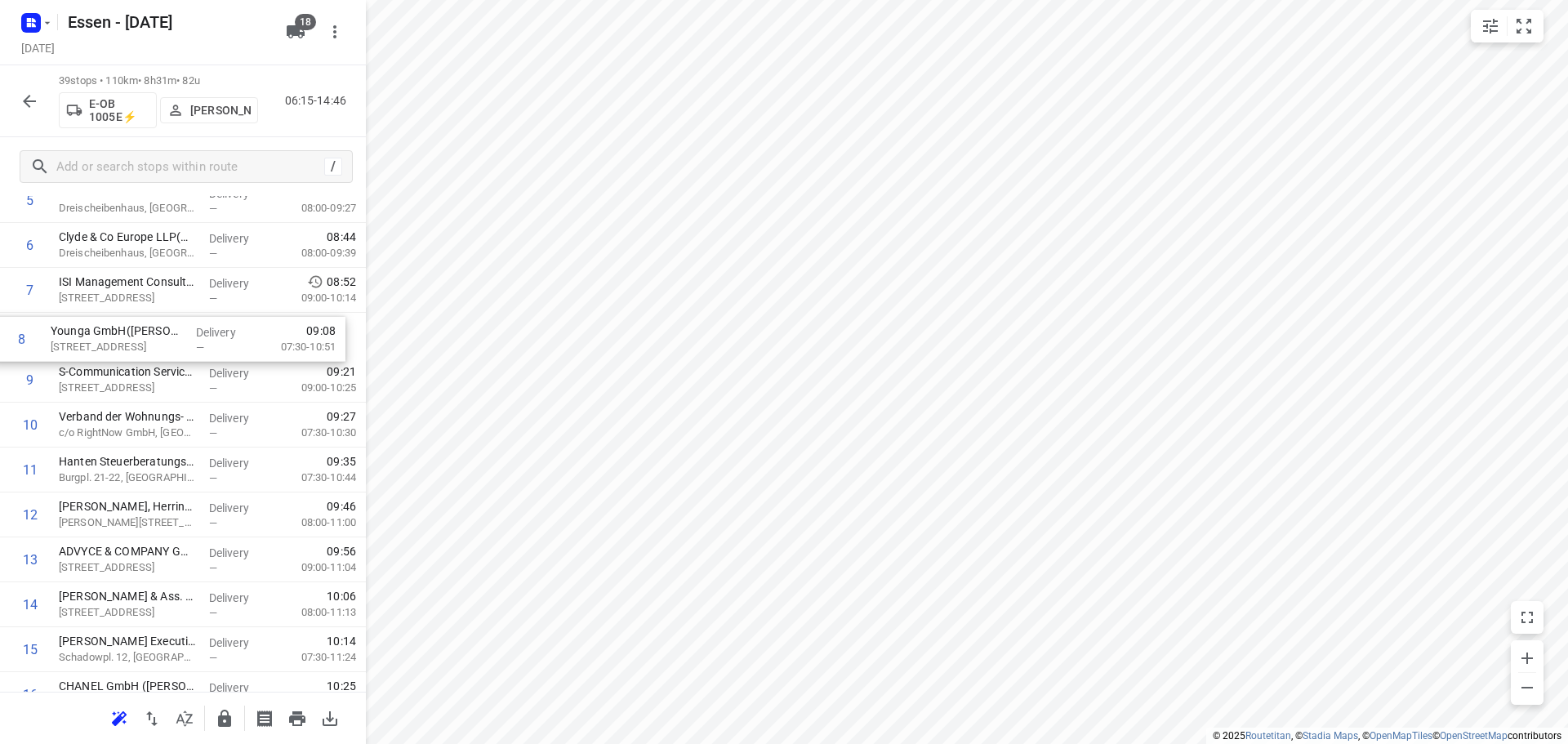
scroll to position [279, 0]
drag, startPoint x: 118, startPoint y: 303, endPoint x: 120, endPoint y: 358, distance: 55.0
drag, startPoint x: 118, startPoint y: 558, endPoint x: 117, endPoint y: 345, distance: 213.0
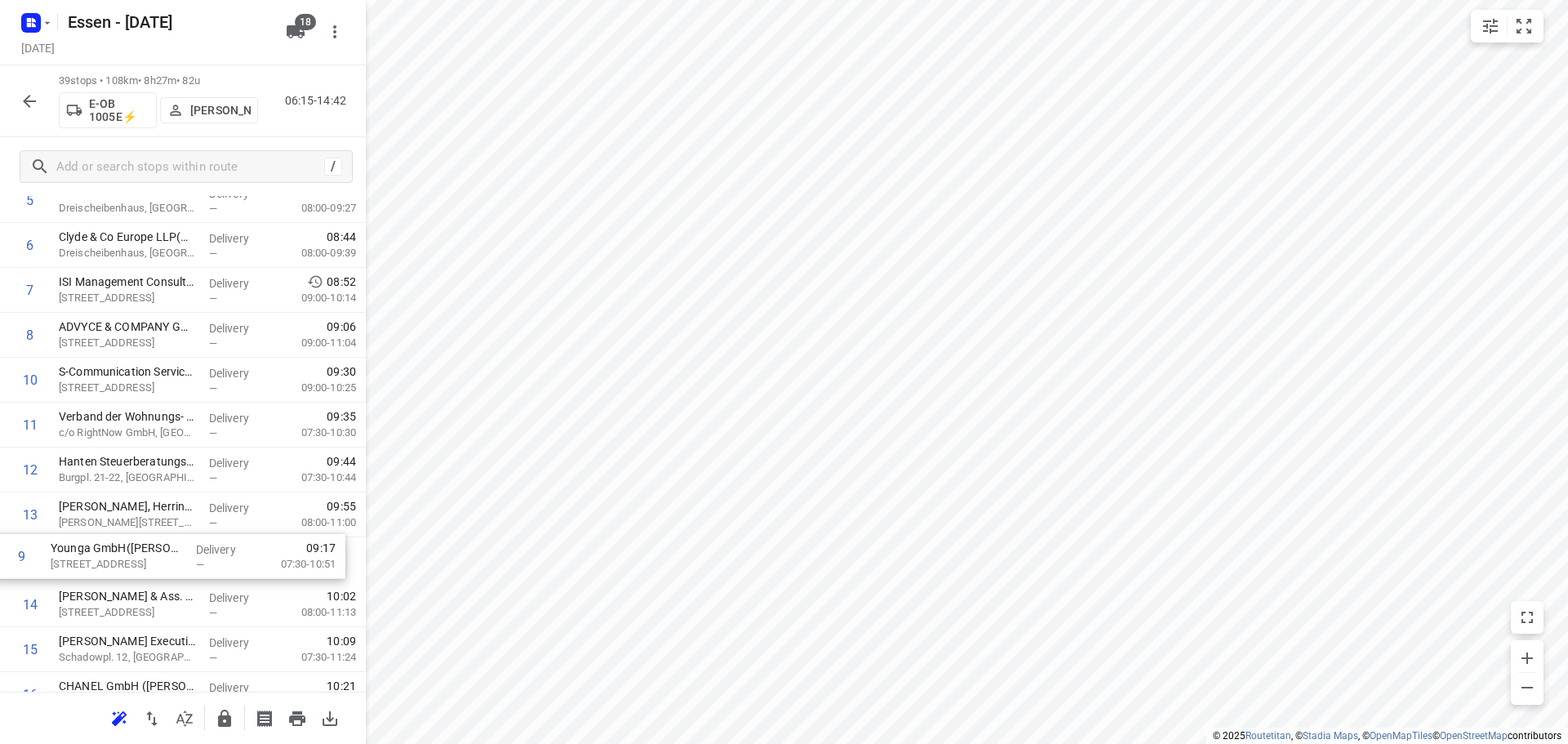
drag, startPoint x: 125, startPoint y: 387, endPoint x: 117, endPoint y: 570, distance: 183.2
drag, startPoint x: 137, startPoint y: 515, endPoint x: 129, endPoint y: 560, distance: 45.7
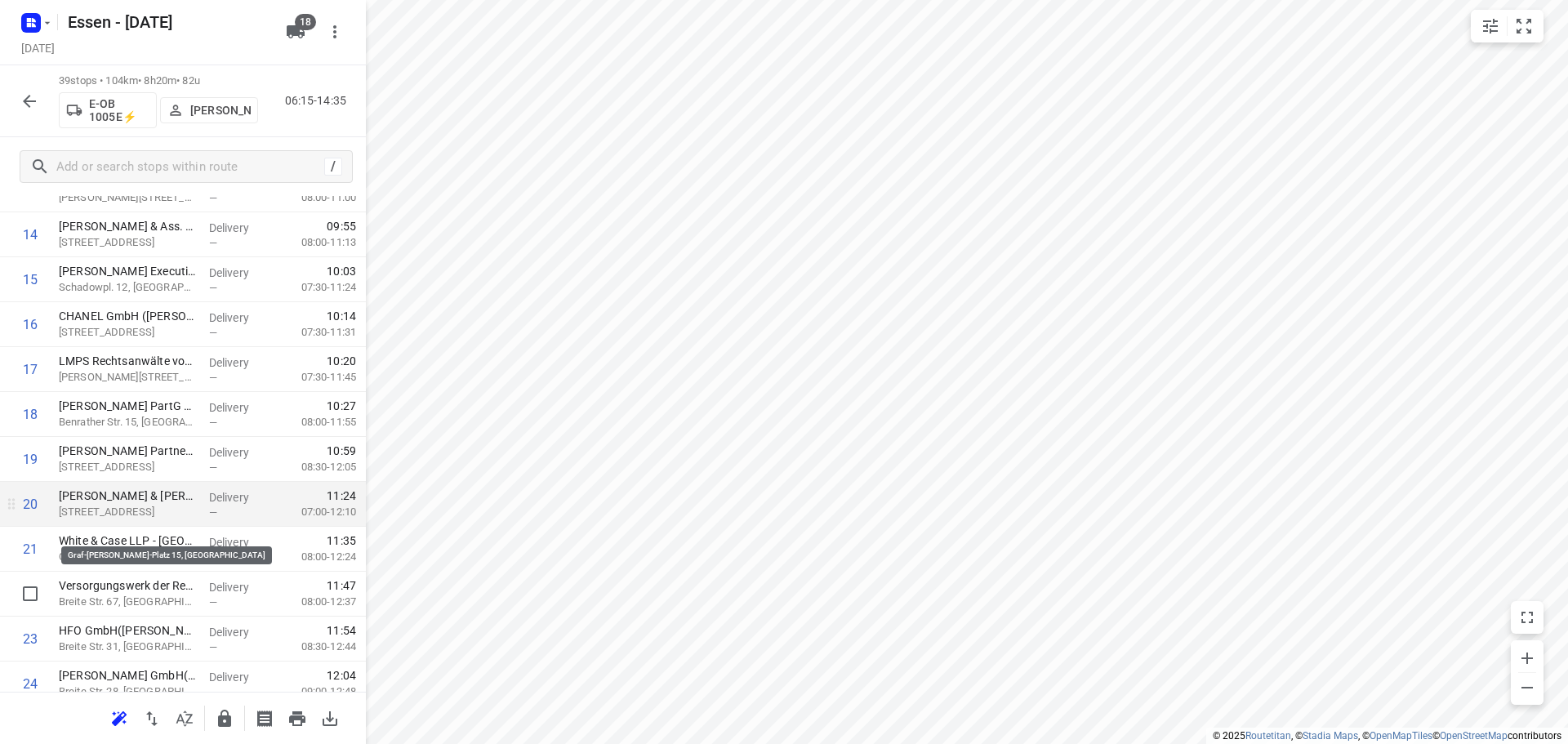
scroll to position [688, 0]
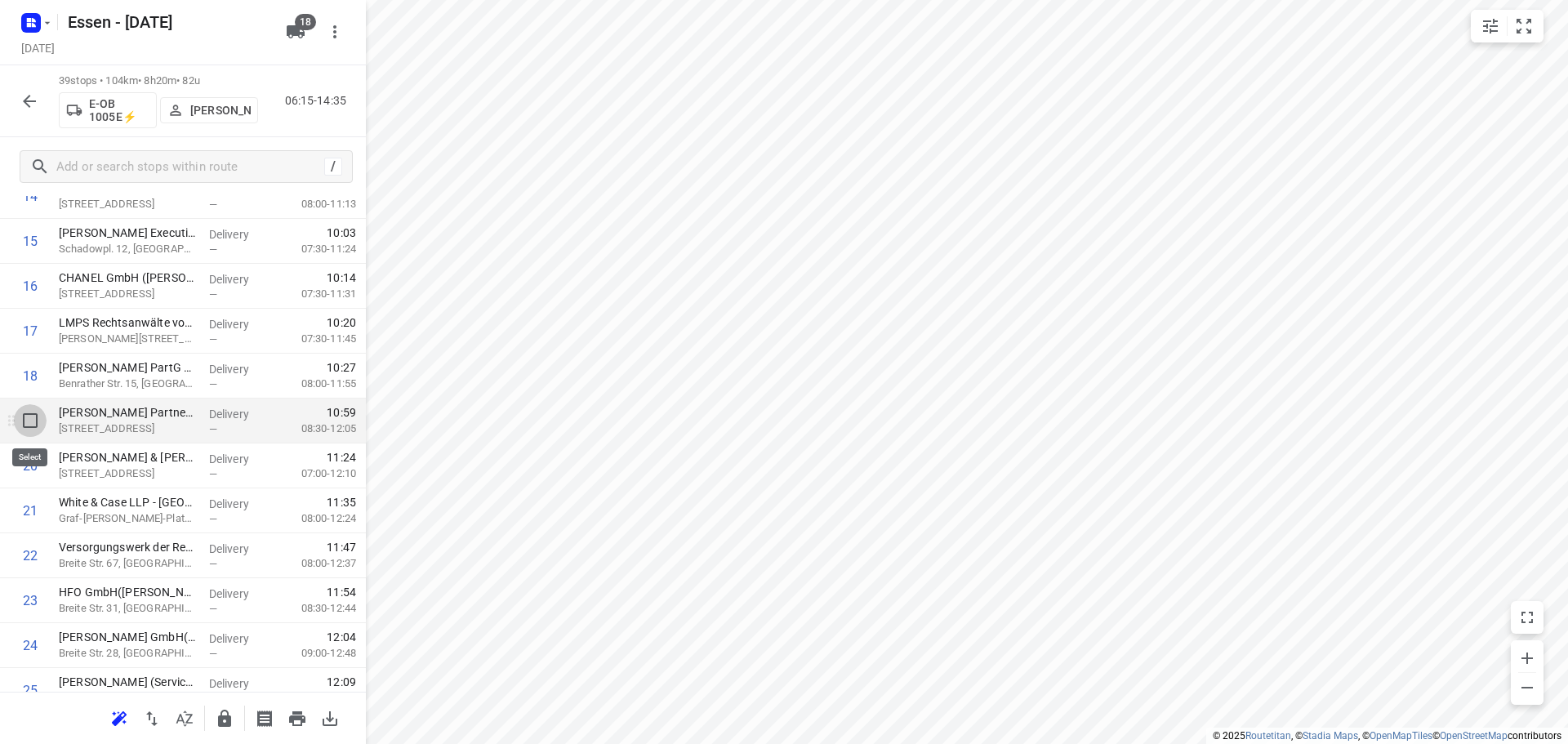
click at [33, 419] on input "checkbox" at bounding box center [30, 420] width 33 height 33
checkbox input "true"
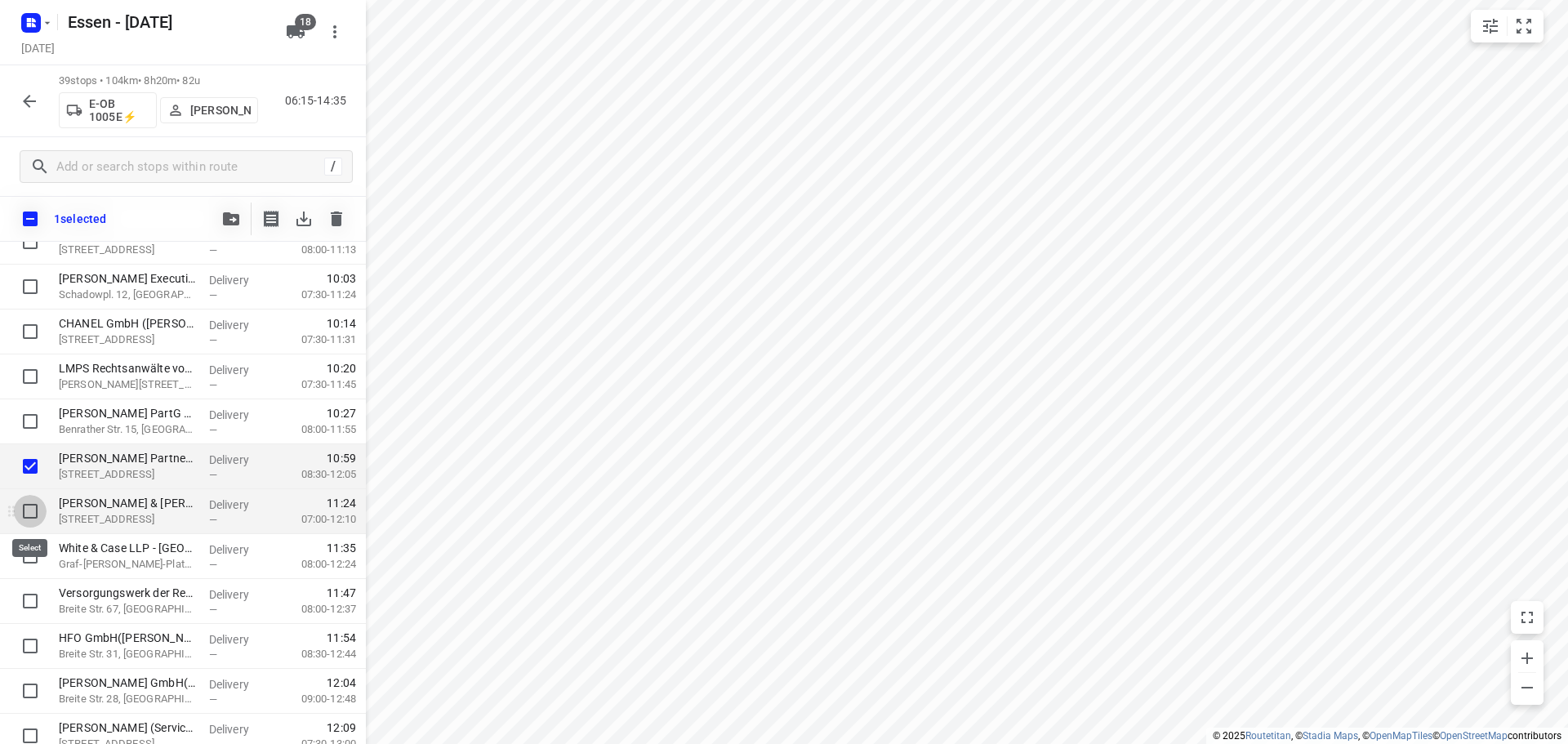
click at [27, 510] on input "checkbox" at bounding box center [30, 511] width 33 height 33
checkbox input "true"
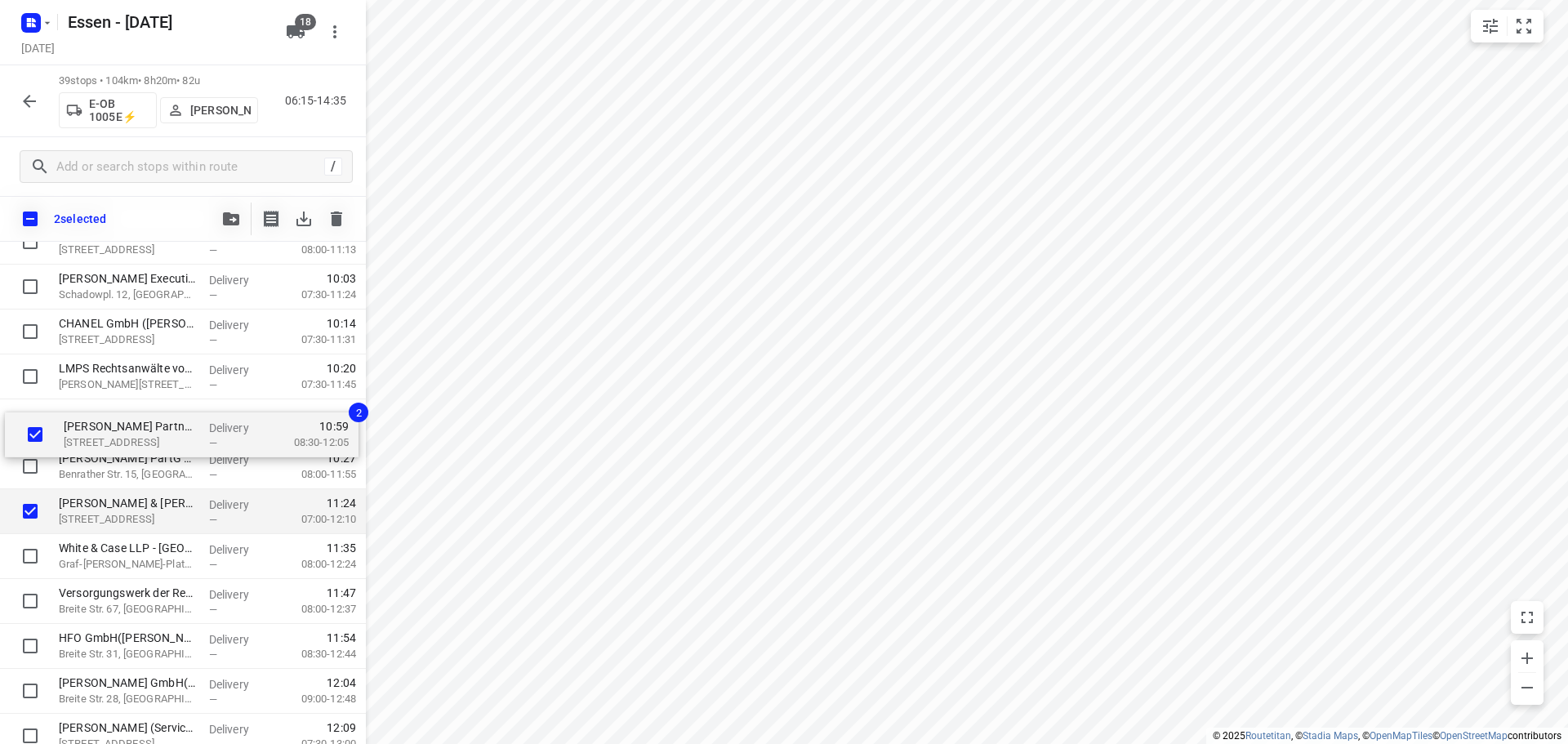
drag, startPoint x: 96, startPoint y: 468, endPoint x: 100, endPoint y: 431, distance: 37.2
click at [100, 431] on div "DB Regio AG(Frank Brunnenkant) Willi-Becker-Allee 11, Düsseldorf Delivery — 06:…" at bounding box center [183, 512] width 366 height 1752
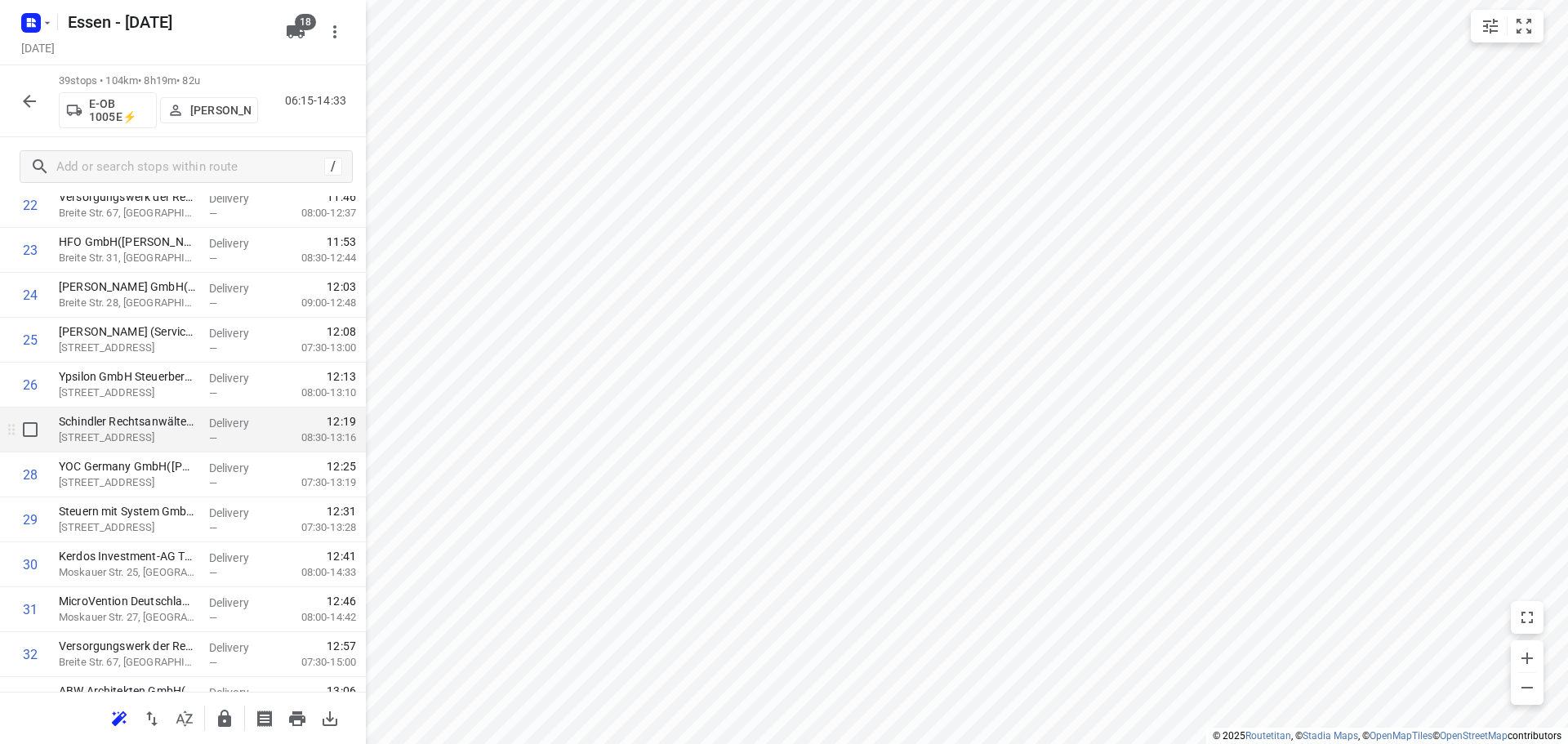
scroll to position [1015, 0]
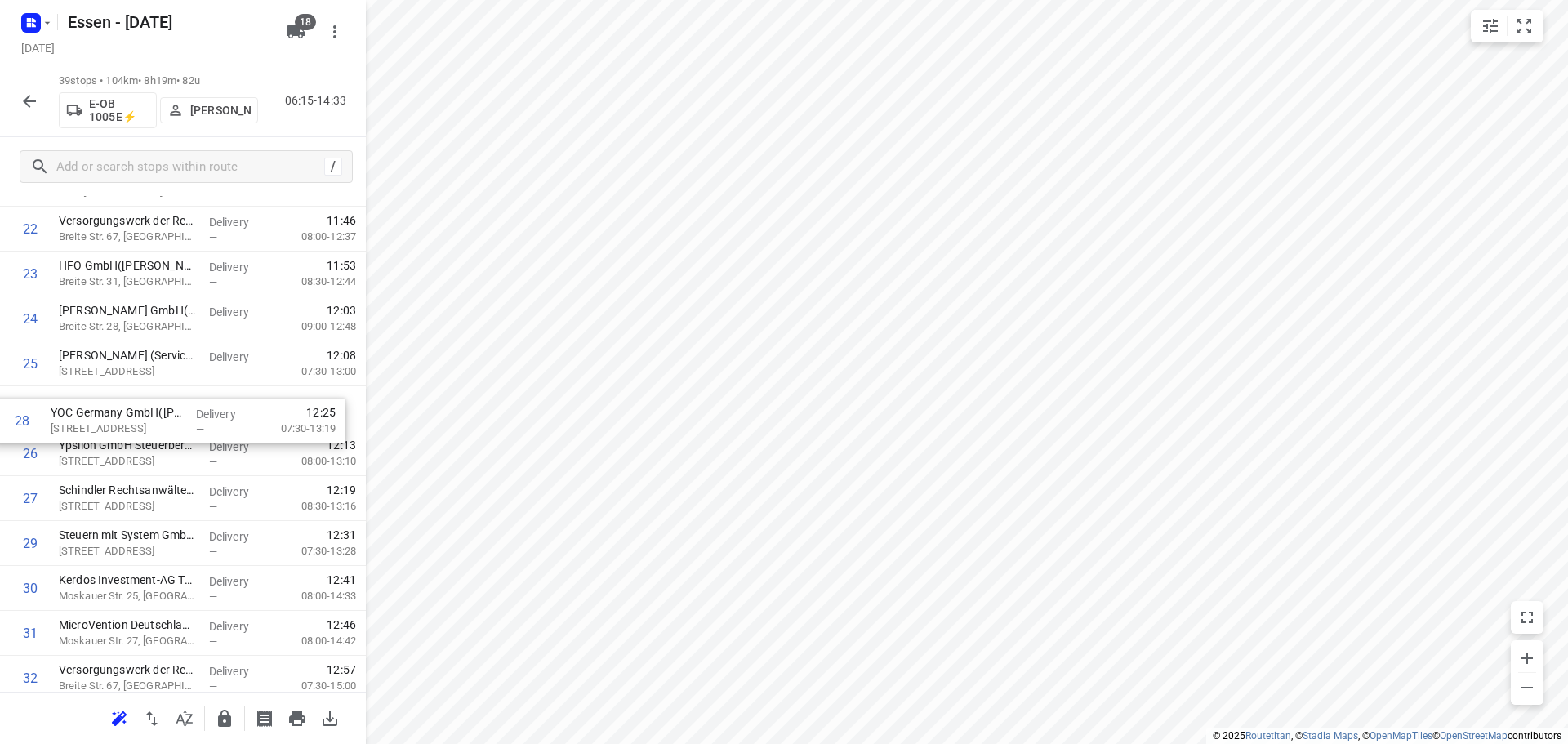
drag, startPoint x: 134, startPoint y: 504, endPoint x: 125, endPoint y: 417, distance: 87.5
click at [125, 417] on div "1 DB Regio AG(Frank Brunnenkant) Willi-Becker-Allee 11, Düsseldorf Delivery — 0…" at bounding box center [183, 139] width 366 height 1752
drag, startPoint x: 109, startPoint y: 462, endPoint x: 103, endPoint y: 511, distance: 49.4
click at [103, 511] on div "1 DB Regio AG(Frank Brunnenkant) Willi-Becker-Allee 11, Düsseldorf Delivery — 0…" at bounding box center [183, 139] width 366 height 1752
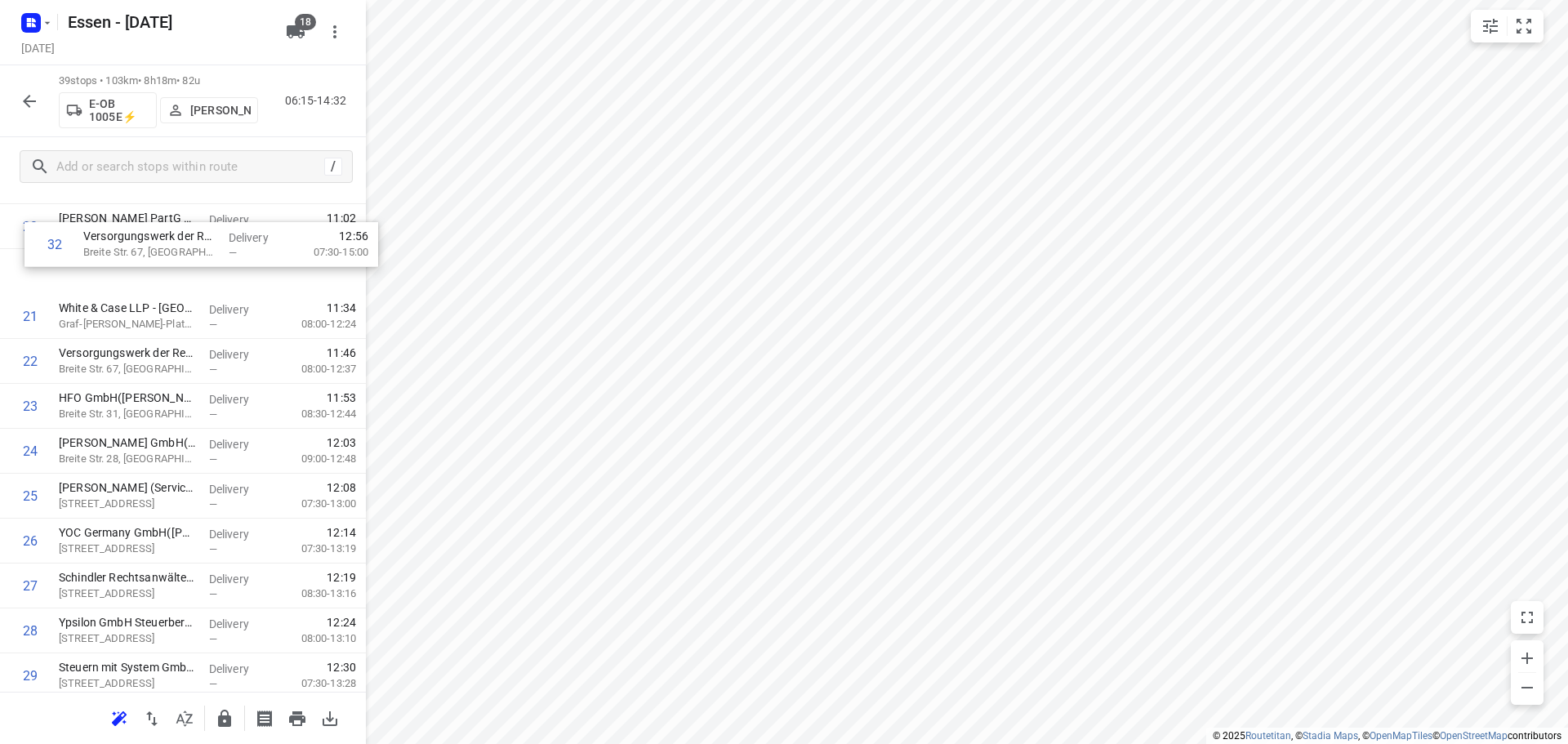
scroll to position [898, 0]
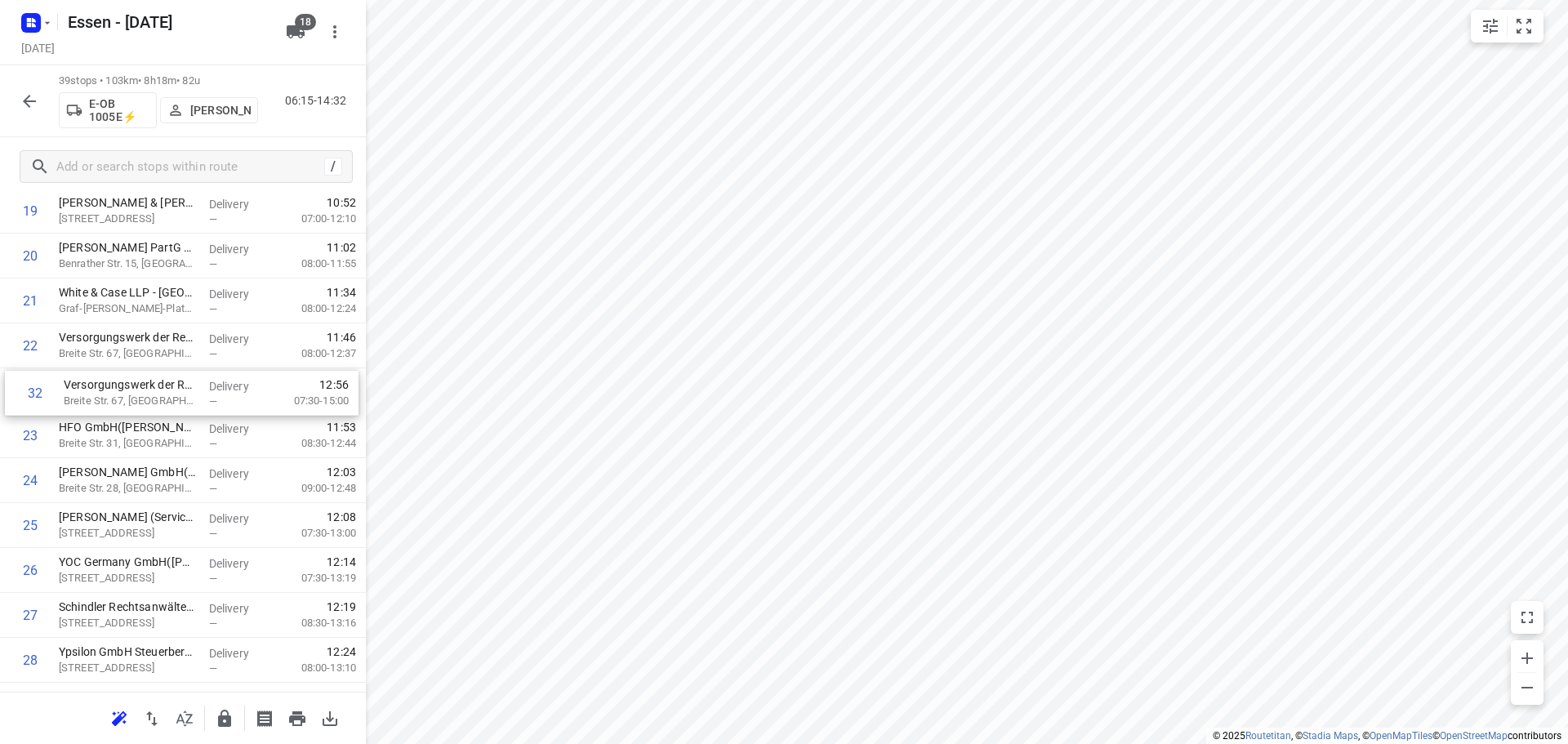
drag, startPoint x: 127, startPoint y: 524, endPoint x: 132, endPoint y: 396, distance: 128.1
click at [132, 396] on div "1 DB Regio AG(Frank Brunnenkant) Willi-Becker-Allee 11, Düsseldorf Delivery — 0…" at bounding box center [183, 256] width 366 height 1752
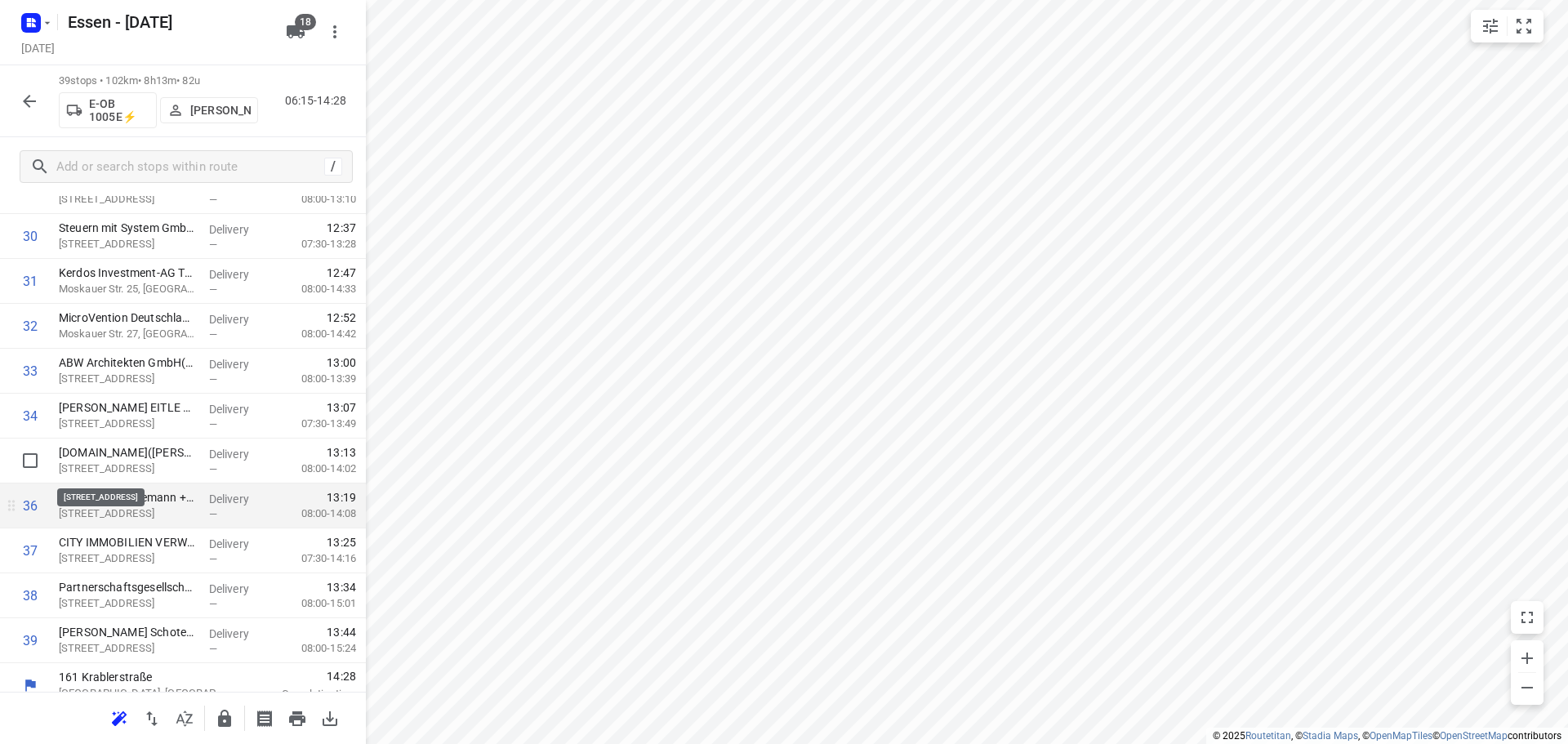
scroll to position [1383, 0]
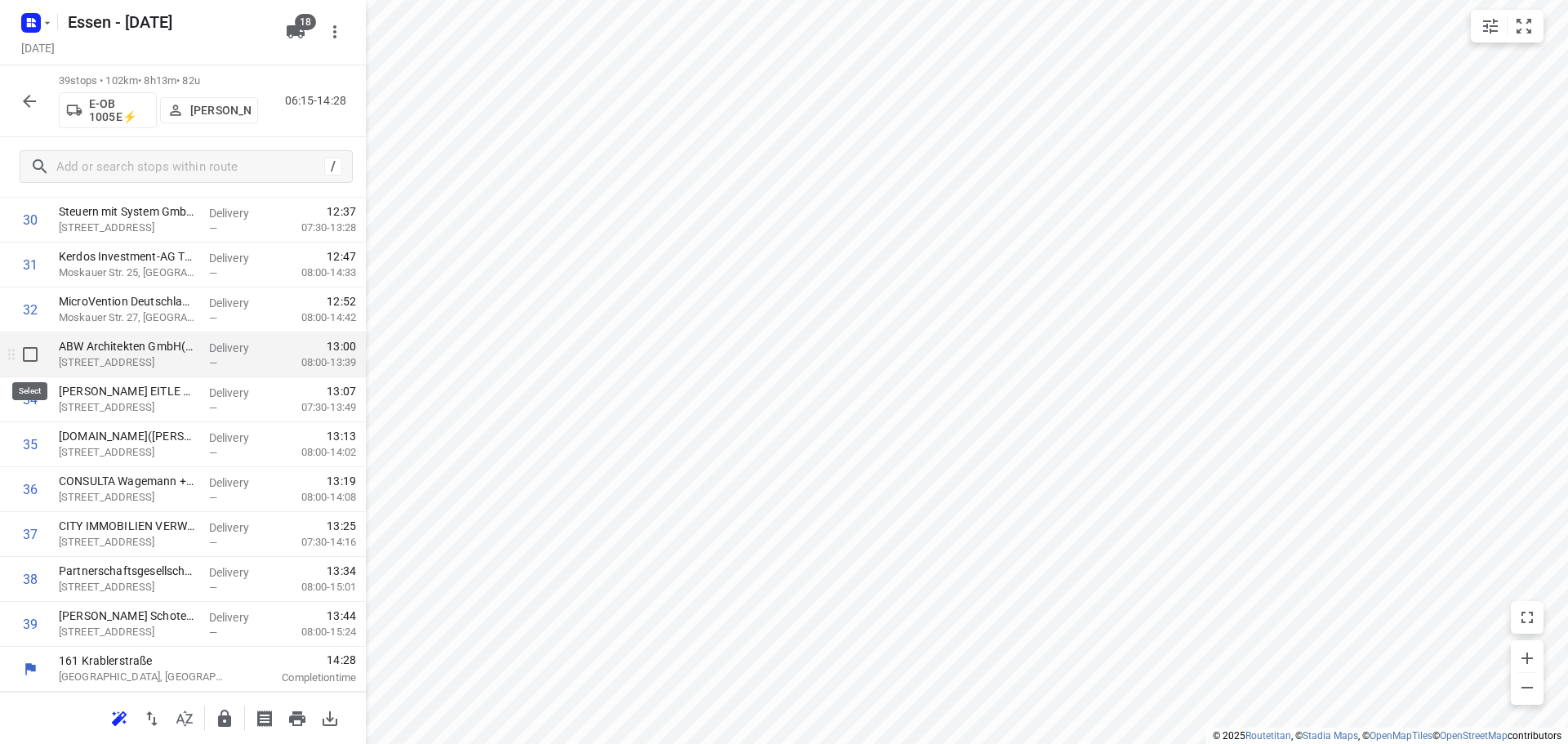
click at [29, 352] on input "checkbox" at bounding box center [30, 354] width 33 height 33
checkbox input "true"
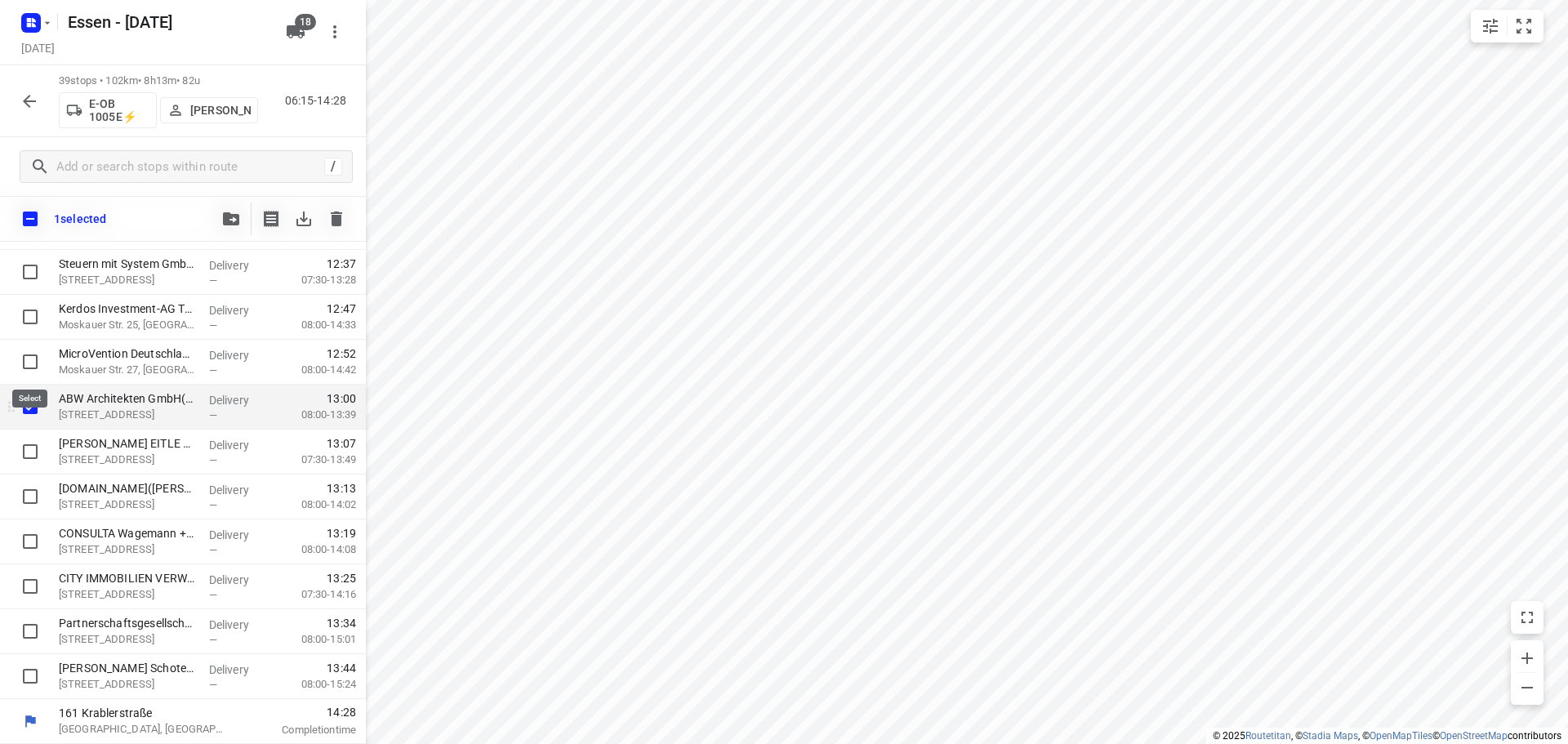
scroll to position [1377, 0]
click at [33, 453] on input "checkbox" at bounding box center [30, 451] width 33 height 33
checkbox input "true"
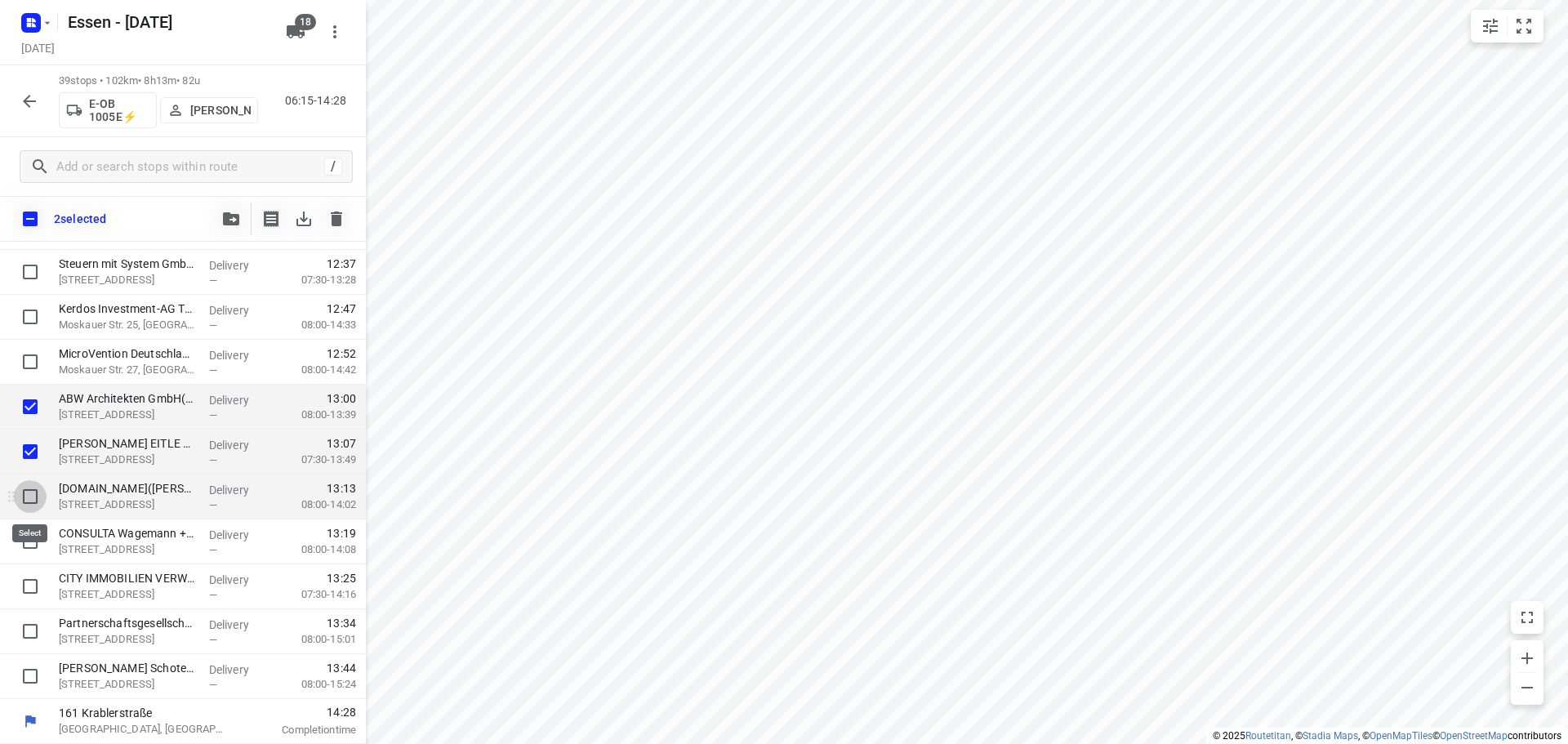
click at [25, 501] on input "checkbox" at bounding box center [30, 496] width 33 height 33
checkbox input "true"
click at [31, 534] on input "checkbox" at bounding box center [30, 541] width 33 height 33
checkbox input "true"
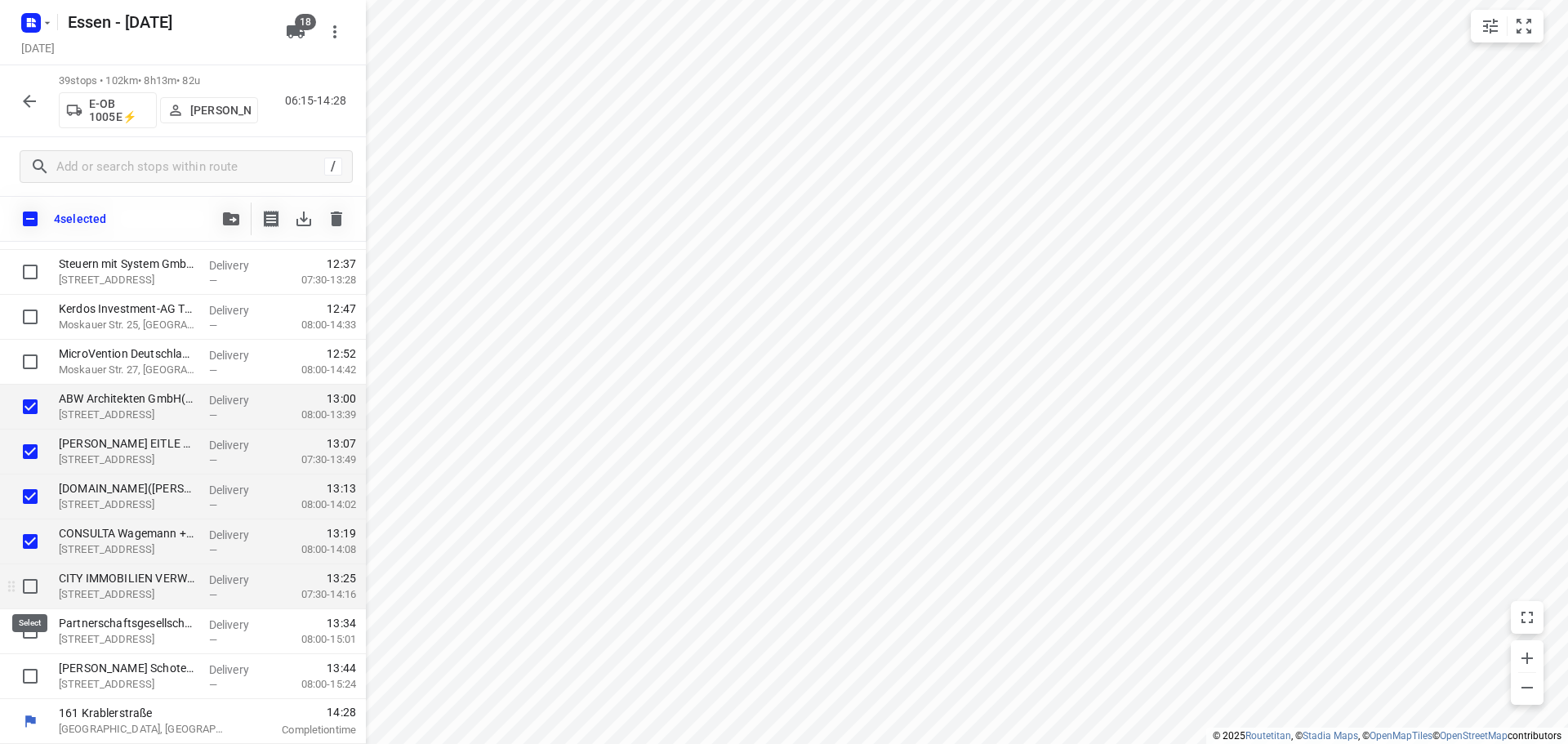
click at [25, 580] on input "checkbox" at bounding box center [30, 586] width 33 height 33
checkbox input "true"
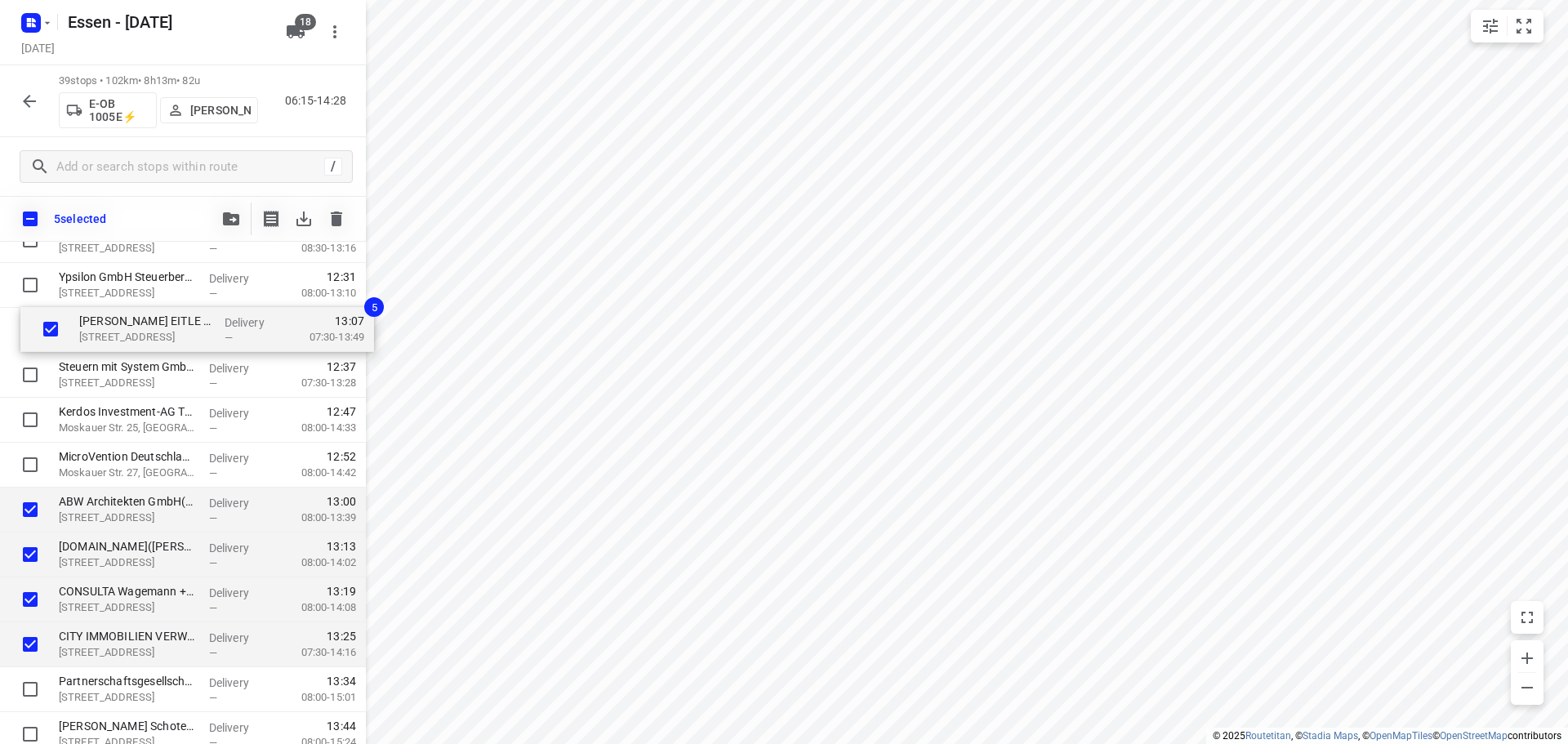
scroll to position [1314, 0]
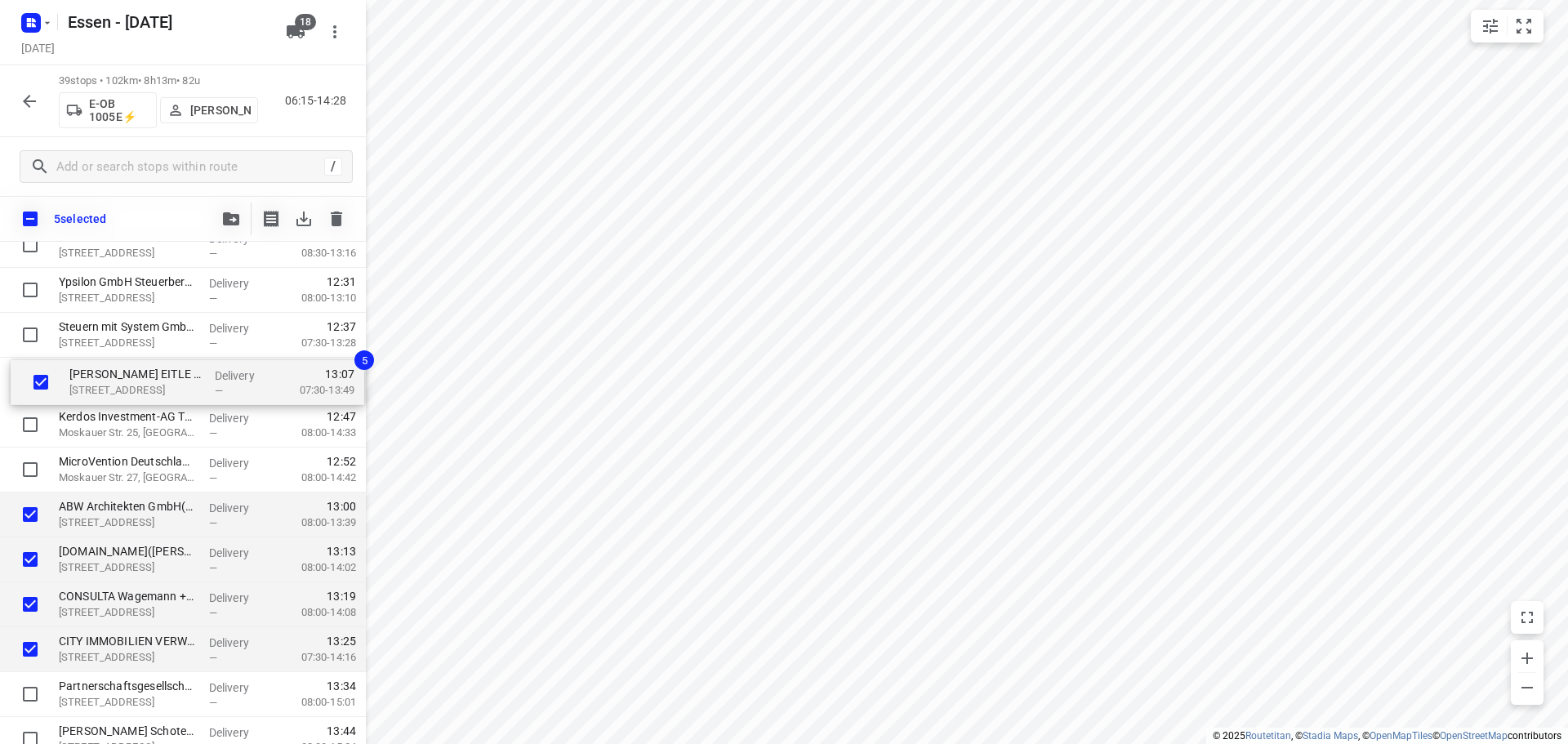
drag, startPoint x: 91, startPoint y: 431, endPoint x: 102, endPoint y: 357, distance: 74.8
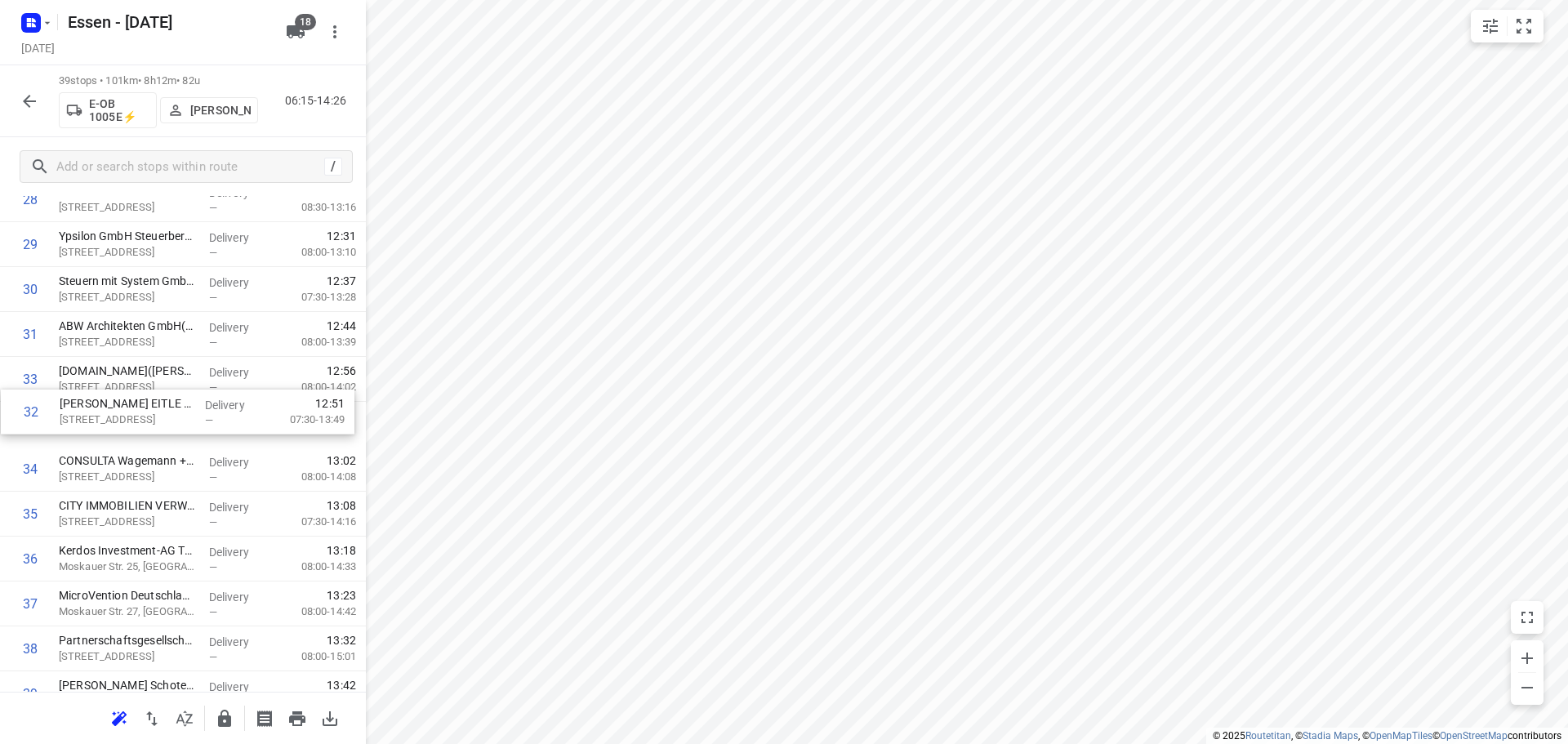
drag, startPoint x: 112, startPoint y: 393, endPoint x: 110, endPoint y: 431, distance: 38.1
drag, startPoint x: 126, startPoint y: 476, endPoint x: 111, endPoint y: 422, distance: 56.0
drag, startPoint x: 132, startPoint y: 533, endPoint x: 132, endPoint y: 482, distance: 51.0
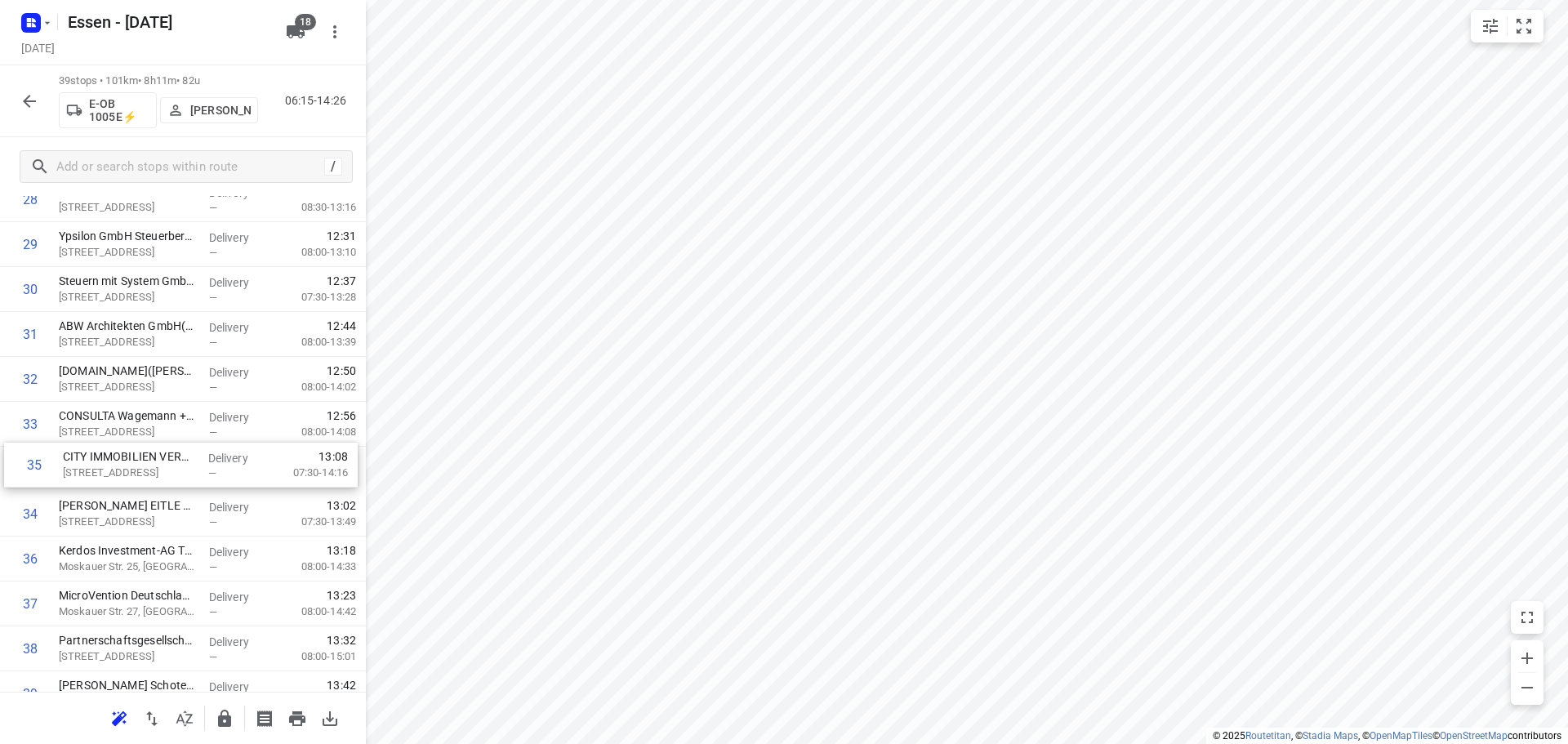
drag, startPoint x: 141, startPoint y: 515, endPoint x: 135, endPoint y: 429, distance: 86.2
click at [25, 104] on icon "button" at bounding box center [30, 101] width 20 height 20
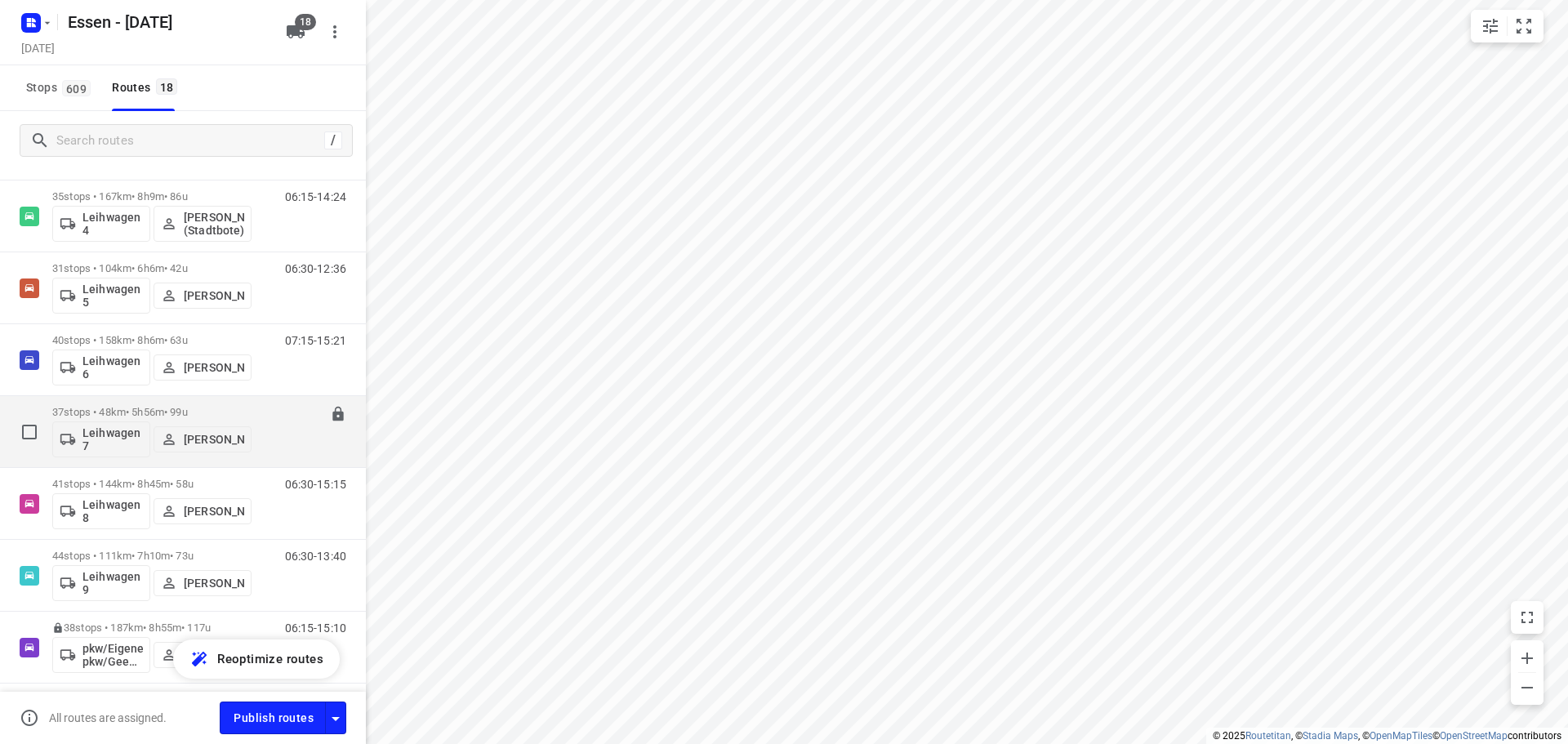
scroll to position [874, 0]
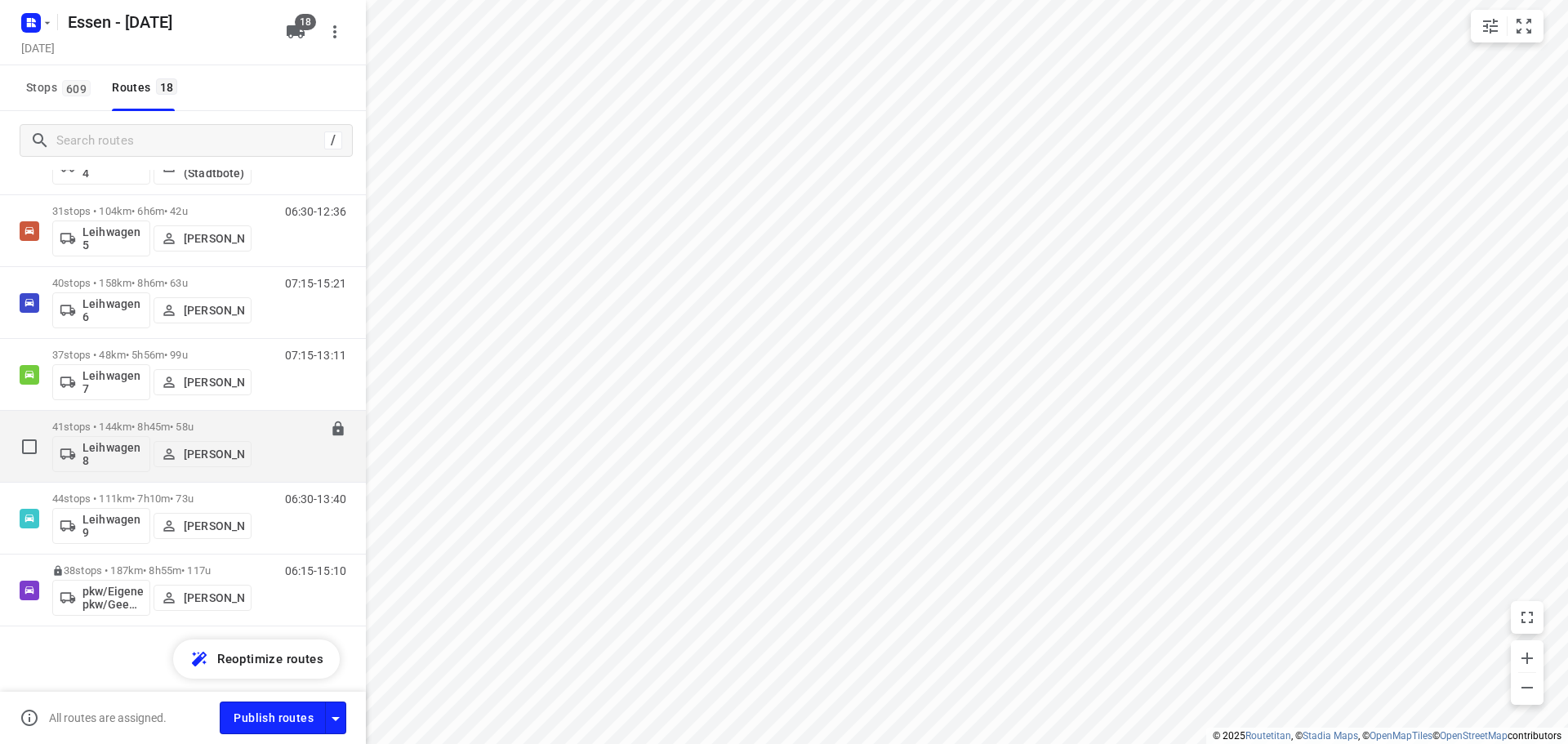
click at [265, 433] on div "06:30-15:15" at bounding box center [306, 451] width 82 height 60
click at [200, 422] on p "41 stops • 144km • 8h45m • 58u" at bounding box center [151, 427] width 199 height 12
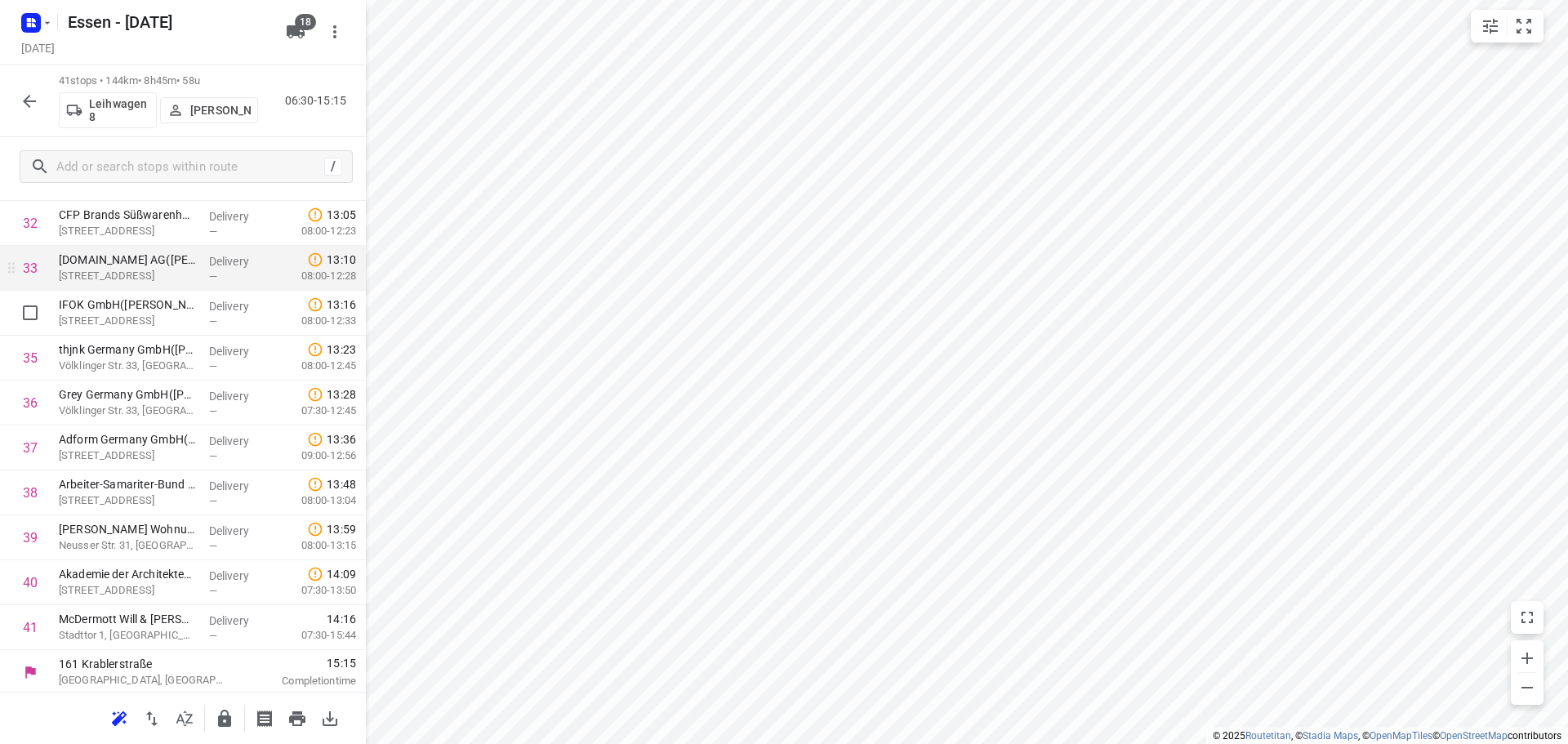
scroll to position [1471, 0]
click at [29, 104] on icon "button" at bounding box center [30, 101] width 20 height 20
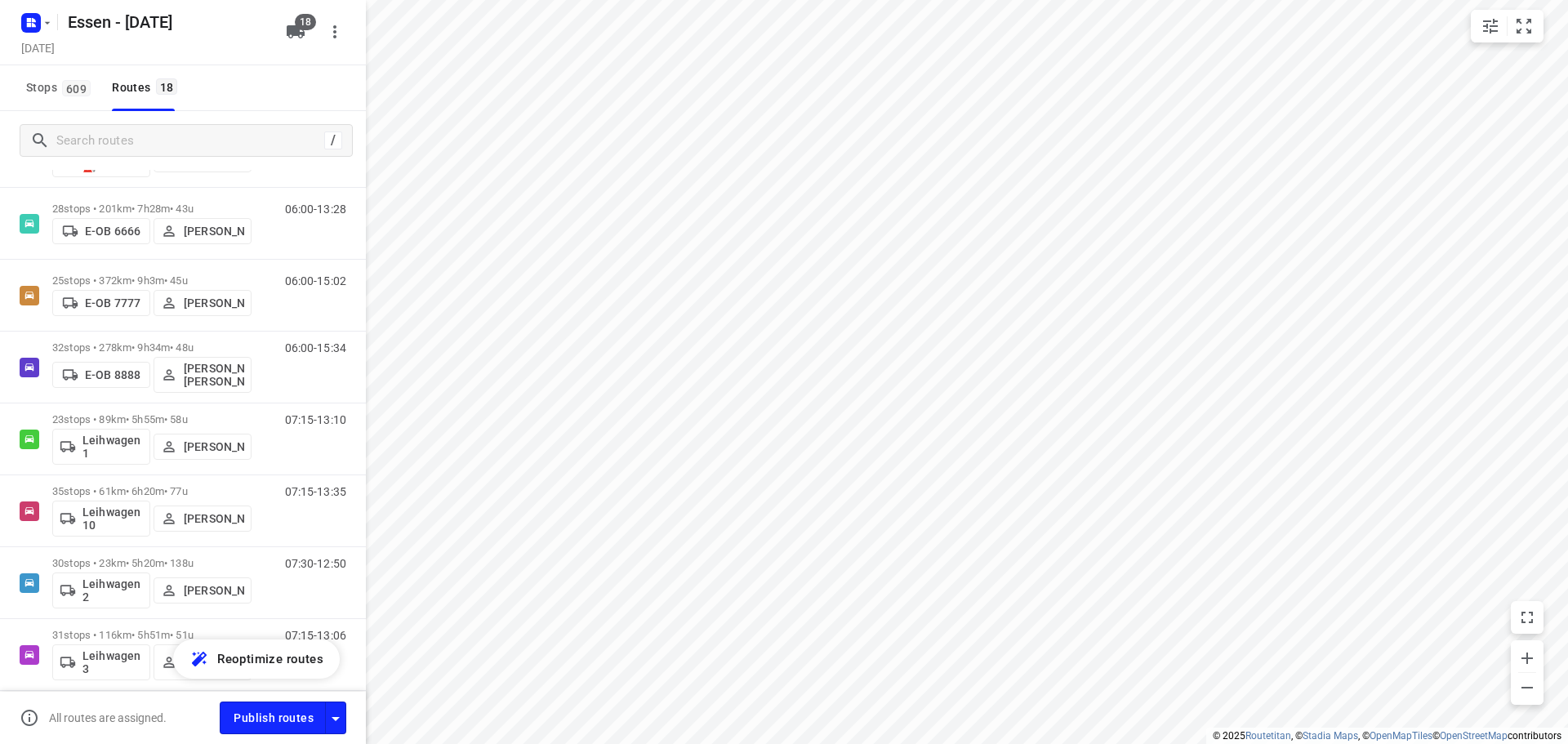
scroll to position [327, 0]
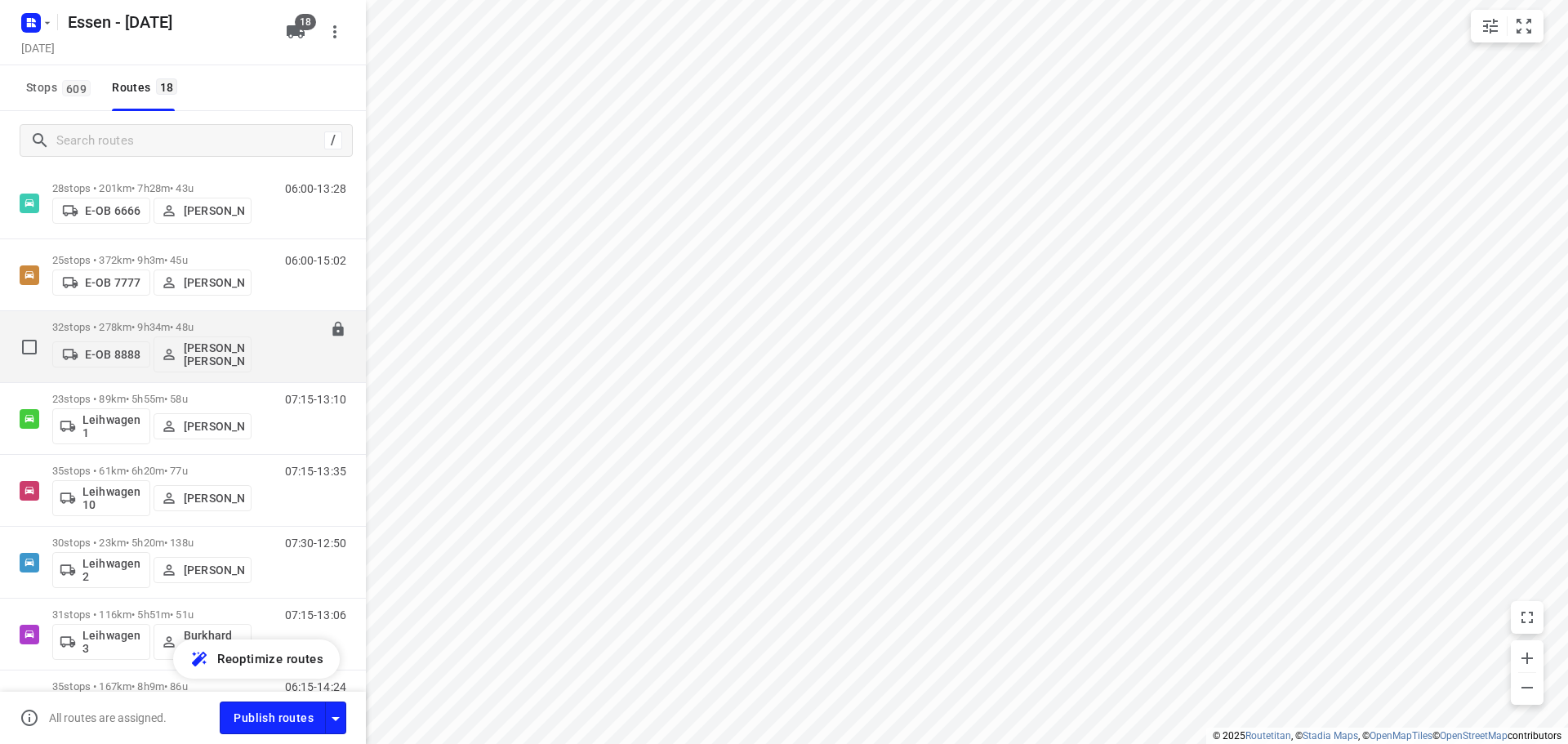
click at [249, 321] on p "32 stops • 278km • 9h34m • 48u" at bounding box center [151, 327] width 199 height 12
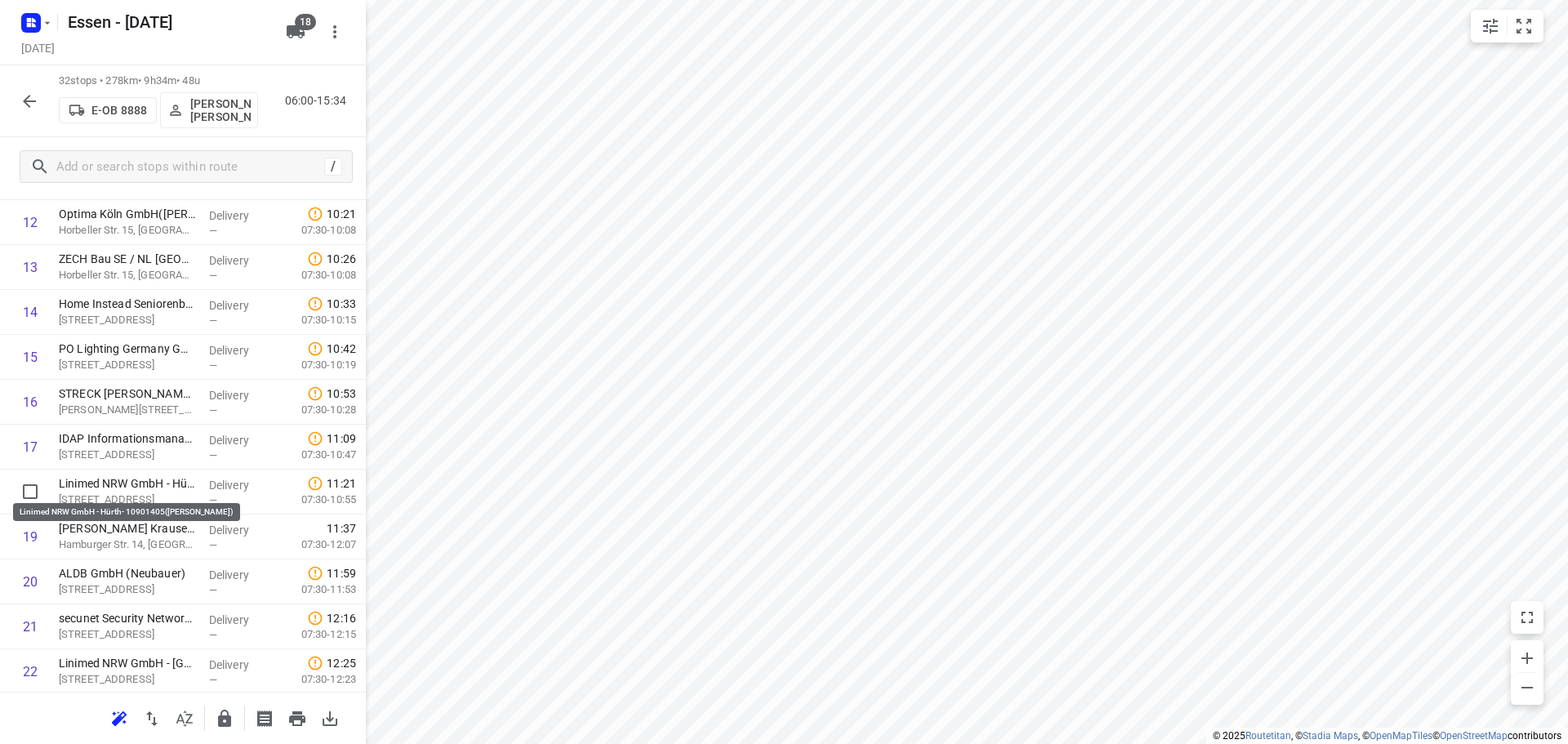
scroll to position [1069, 0]
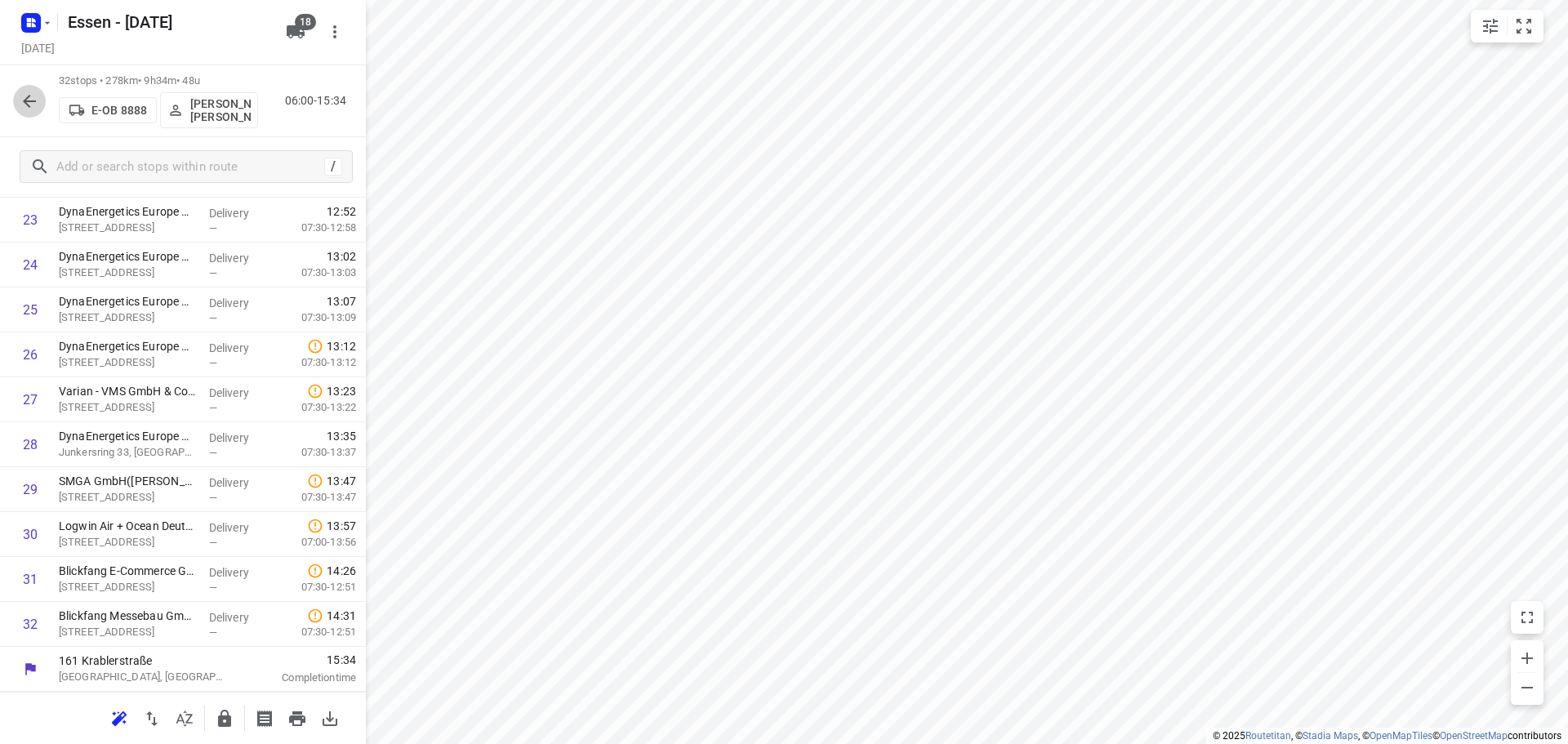
click at [29, 101] on icon "button" at bounding box center [29, 101] width 13 height 13
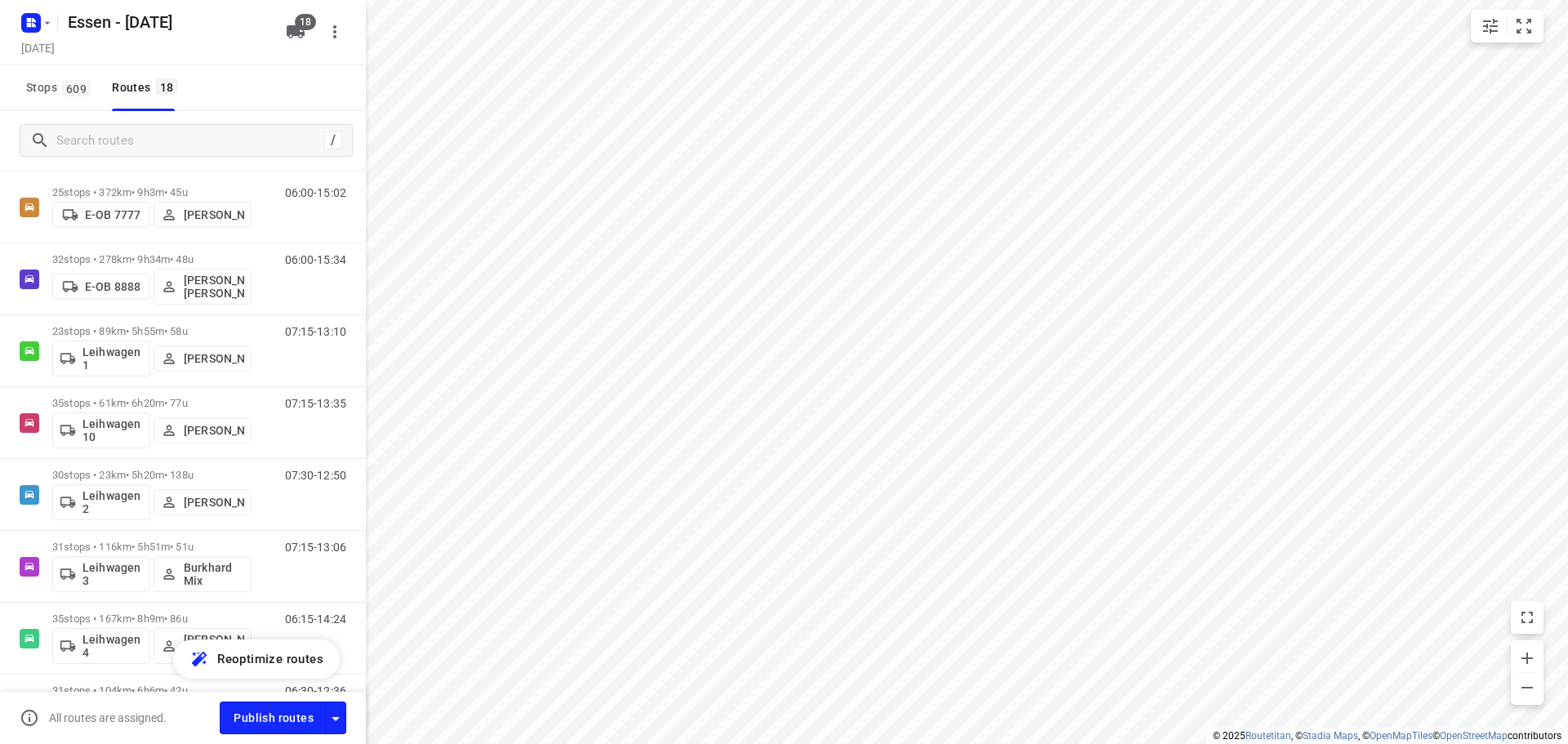
scroll to position [408, 0]
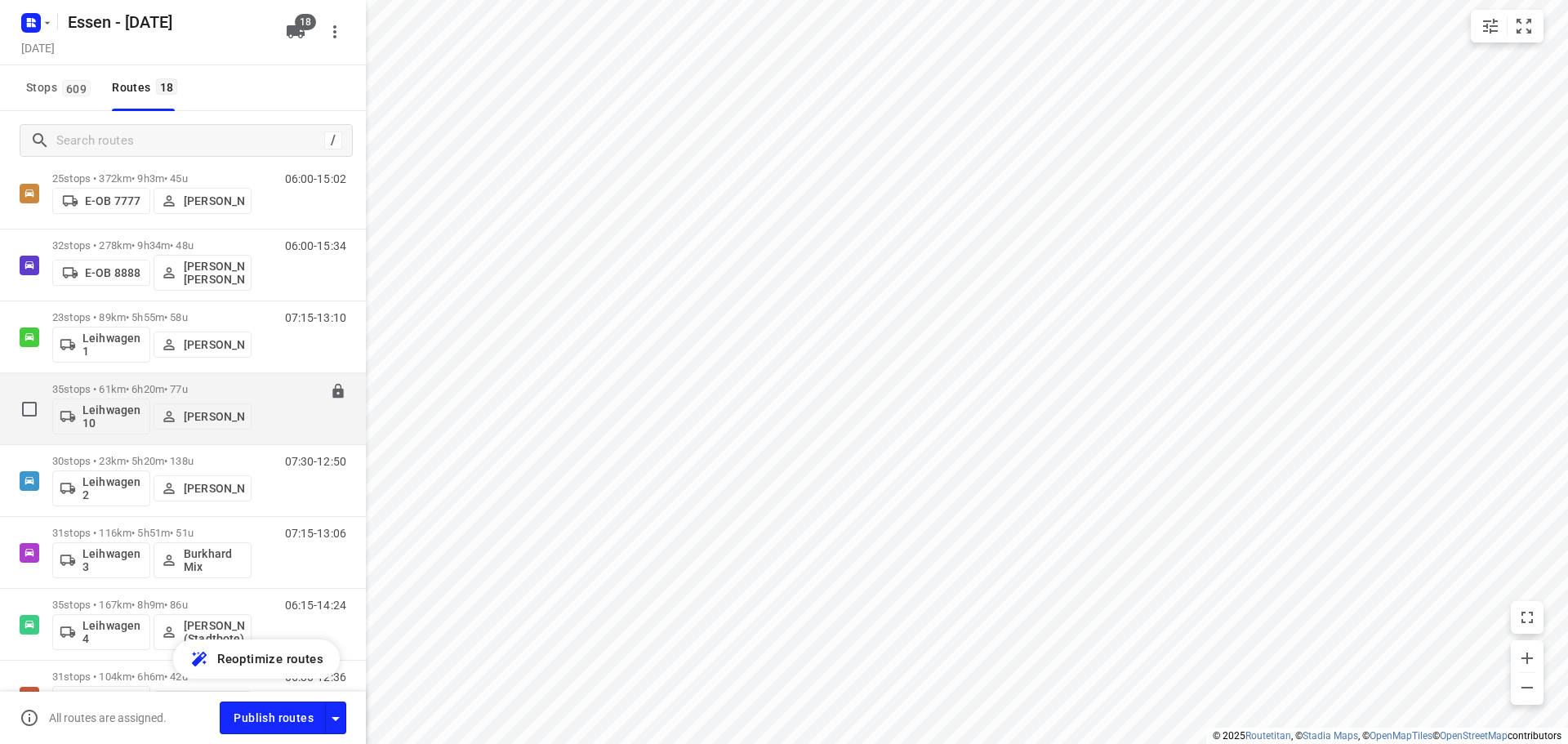
click at [137, 391] on p "35 stops • 61km • 6h20m • 77u" at bounding box center [151, 389] width 199 height 12
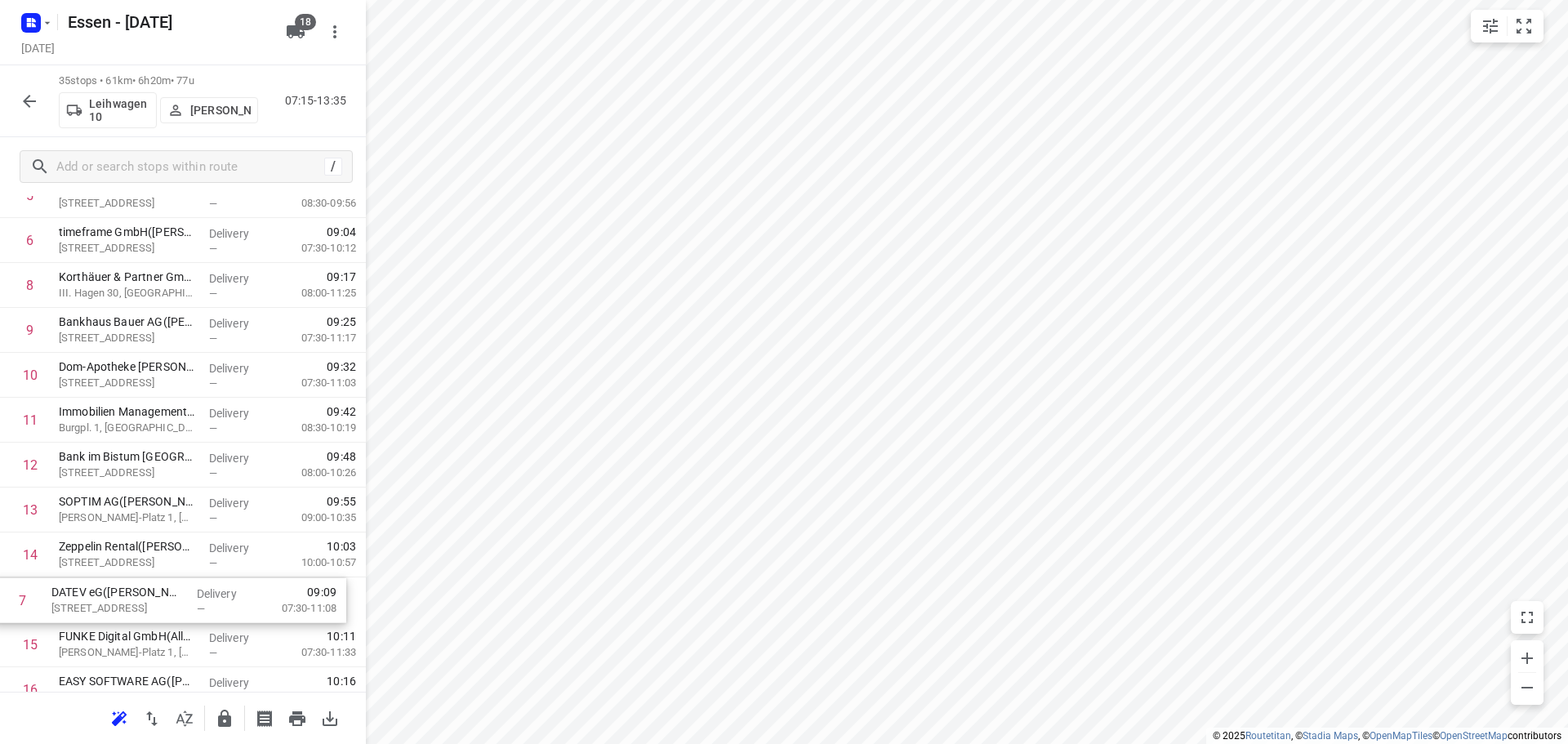
scroll to position [288, 0]
drag, startPoint x: 98, startPoint y: 409, endPoint x: 105, endPoint y: 476, distance: 67.4
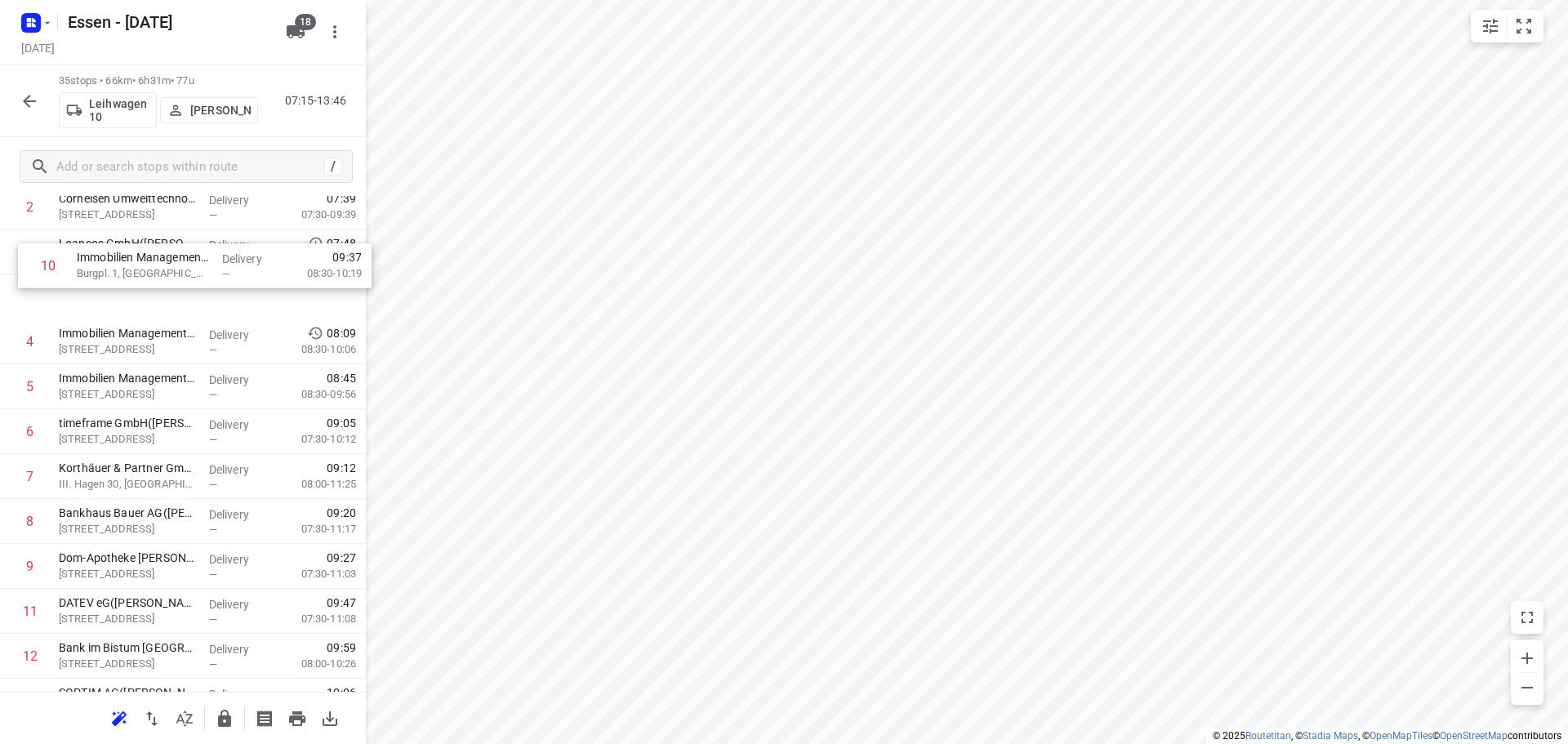
scroll to position [125, 0]
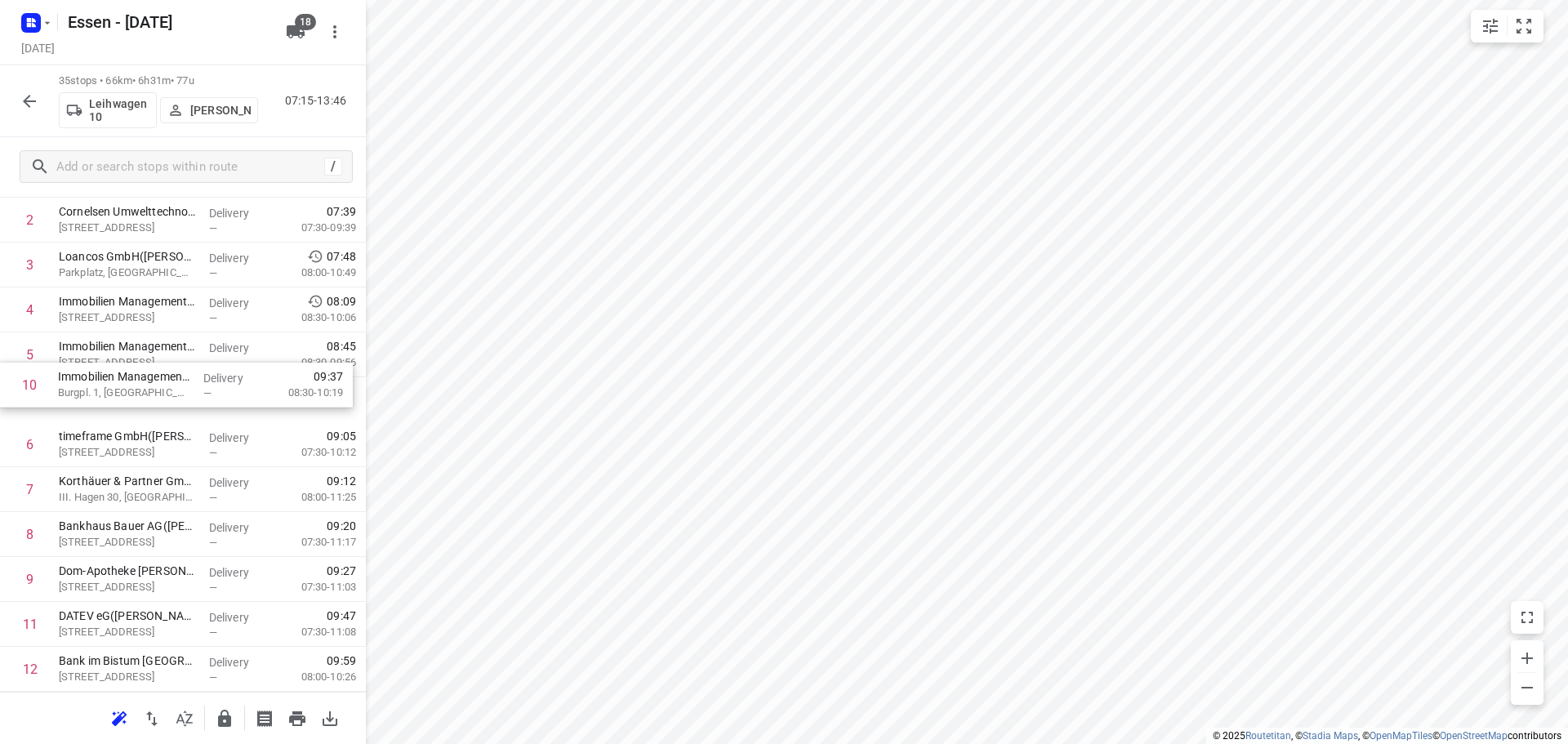
drag, startPoint x: 132, startPoint y: 426, endPoint x: 127, endPoint y: 386, distance: 40.3
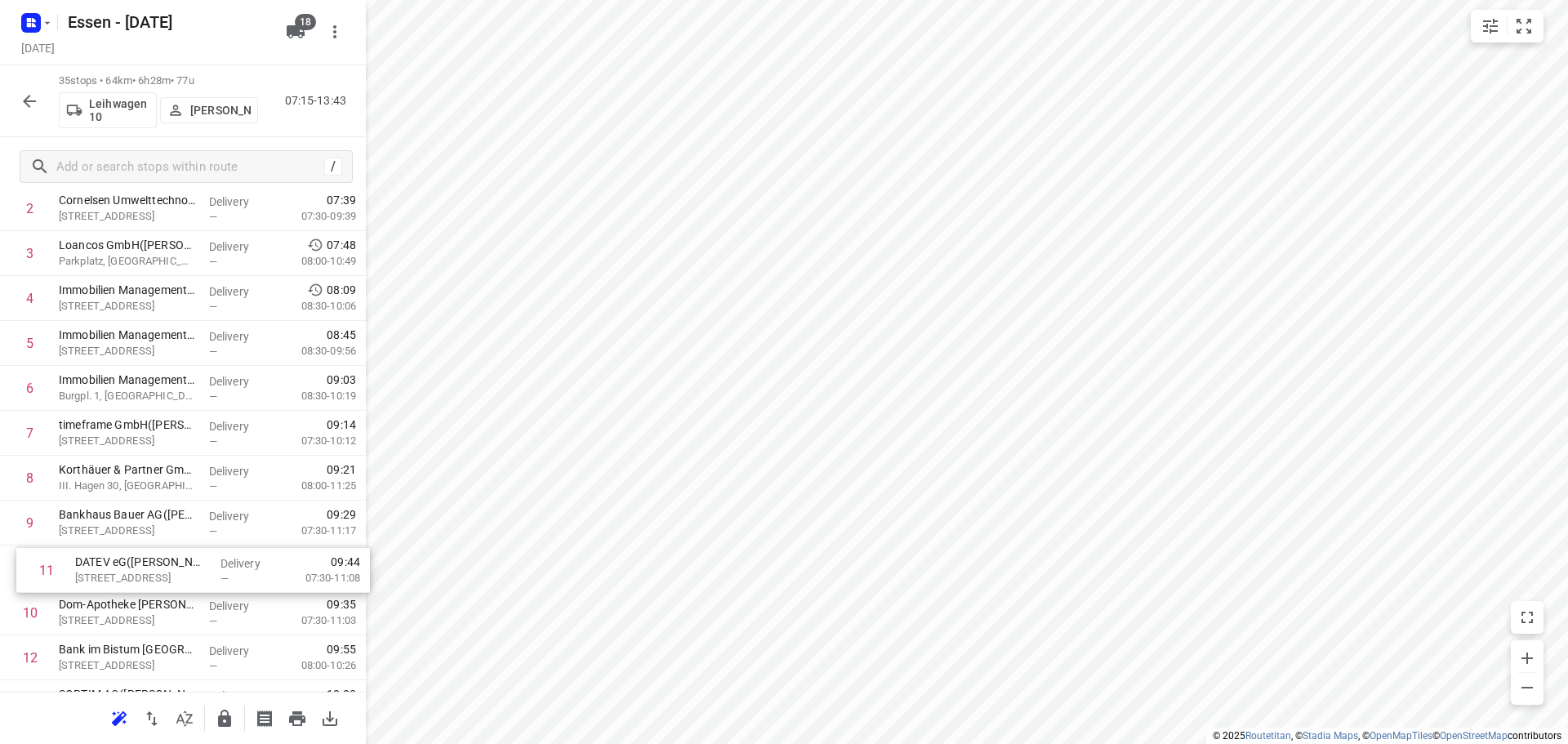
scroll to position [141, 0]
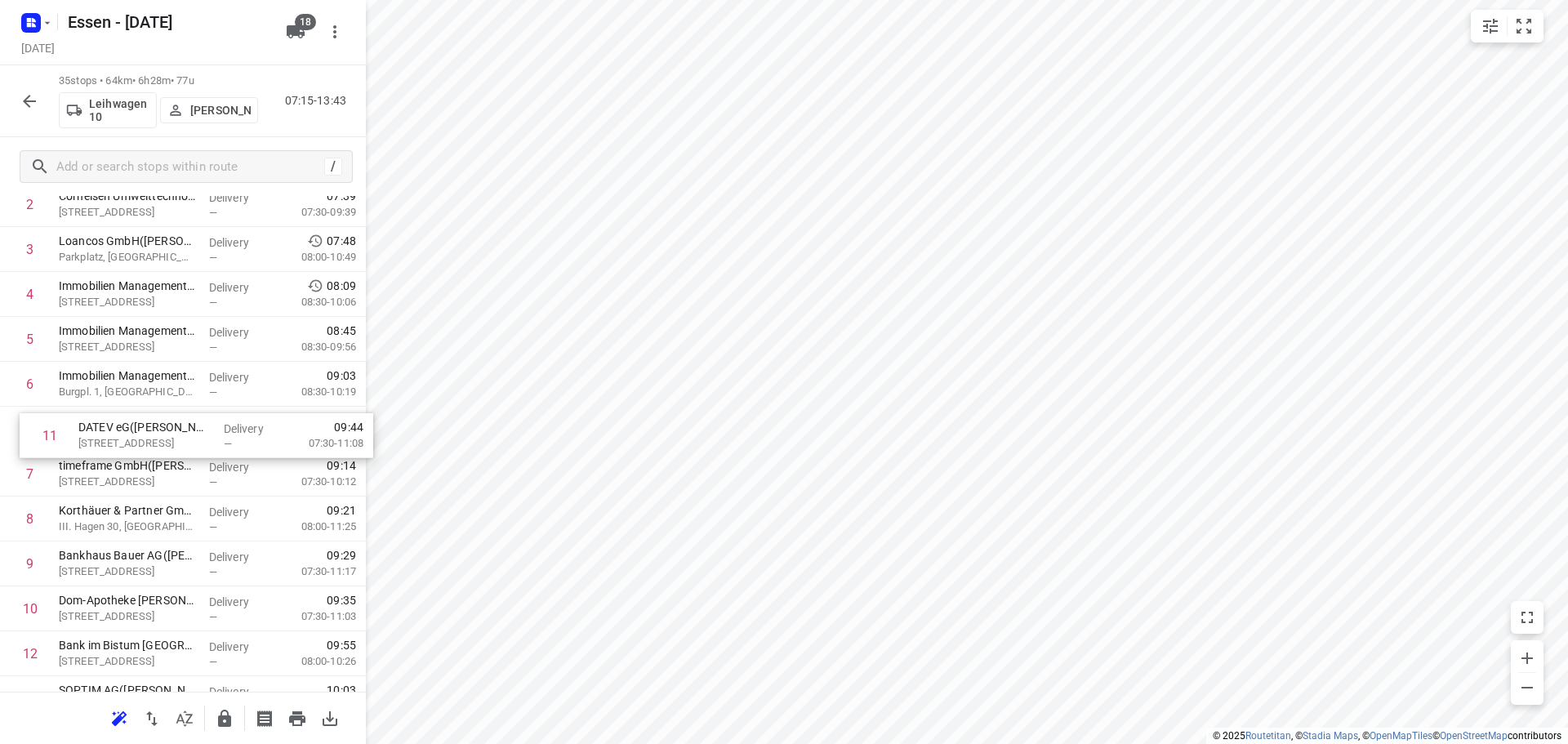
drag, startPoint x: 83, startPoint y: 615, endPoint x: 103, endPoint y: 419, distance: 197.0
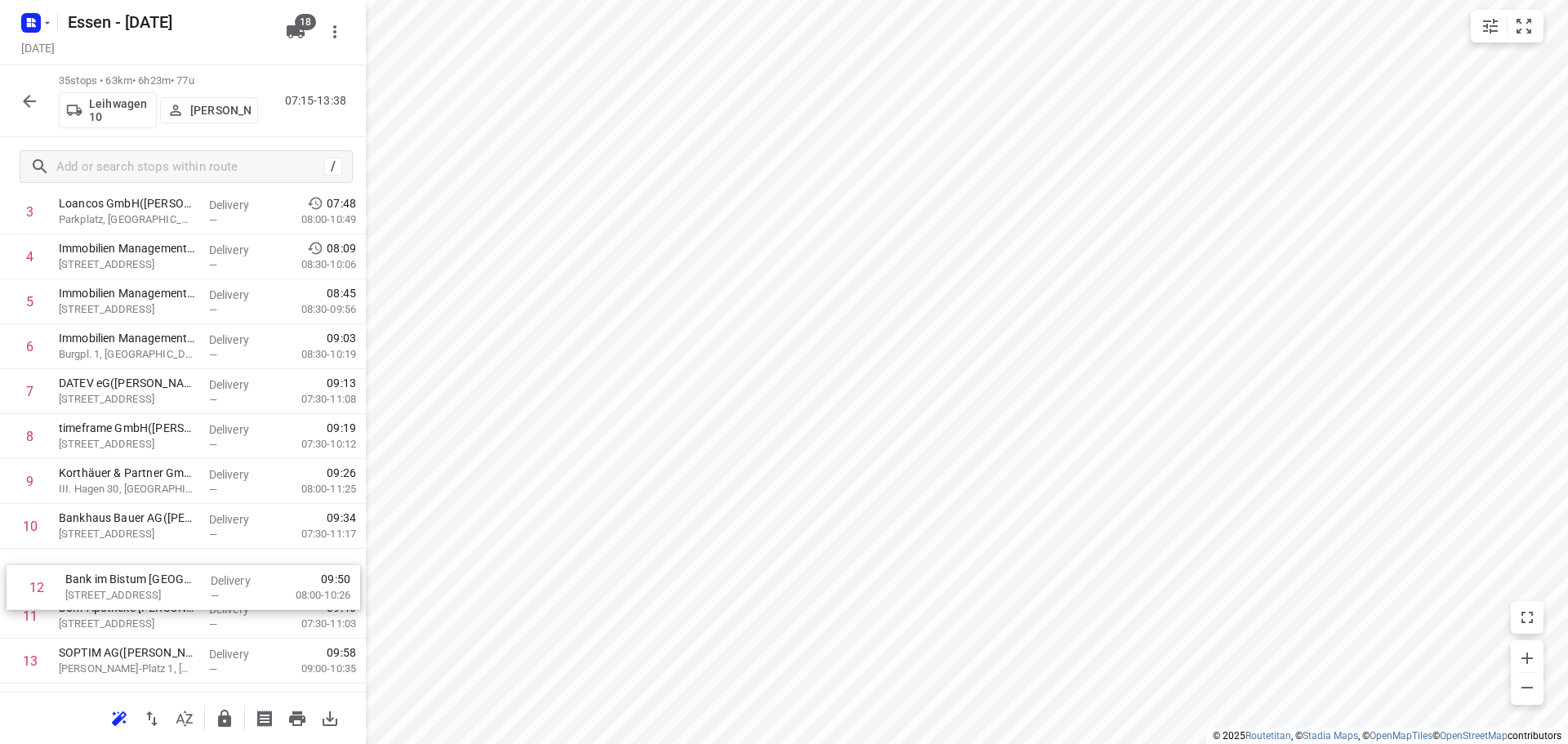
scroll to position [181, 0]
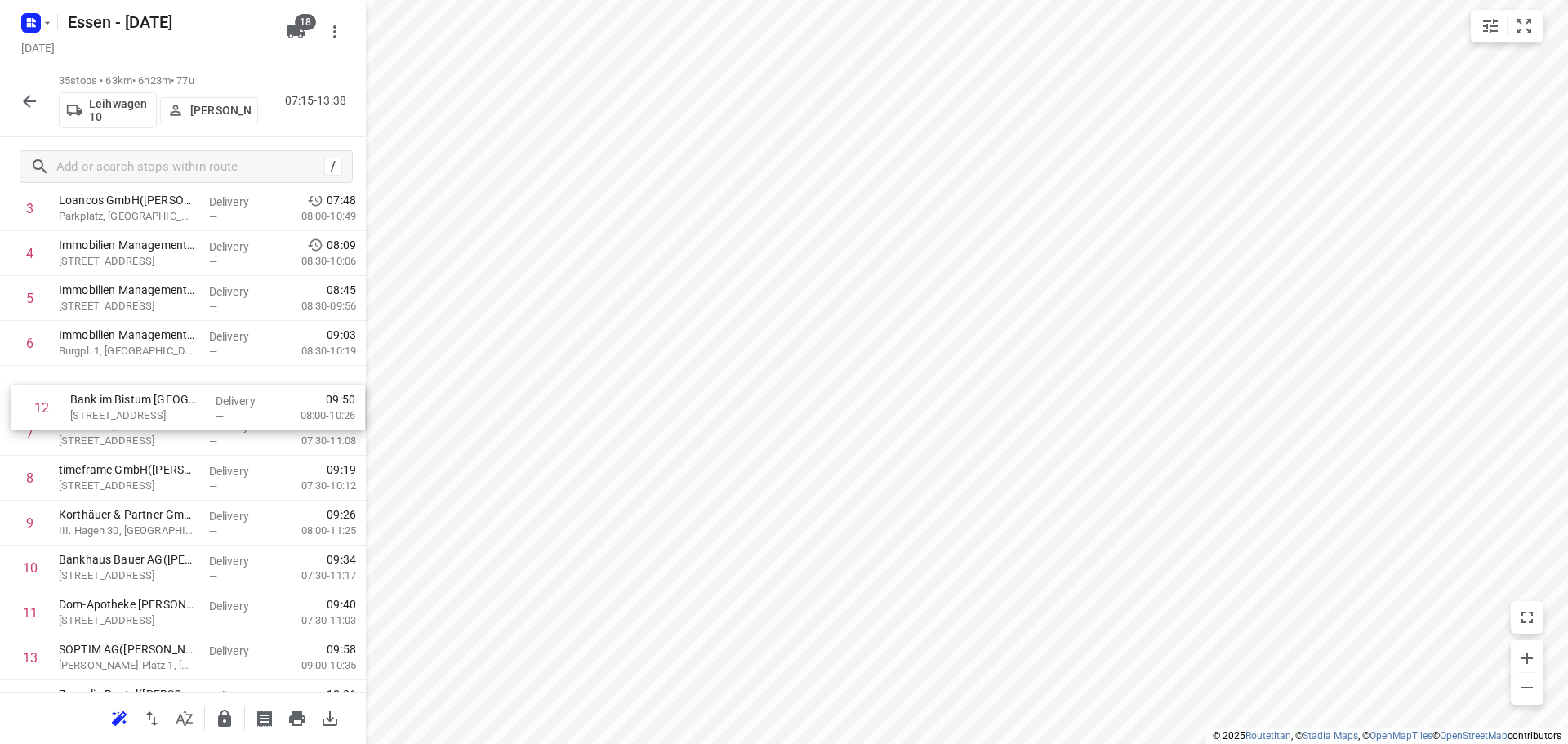
drag, startPoint x: 119, startPoint y: 657, endPoint x: 132, endPoint y: 407, distance: 250.3
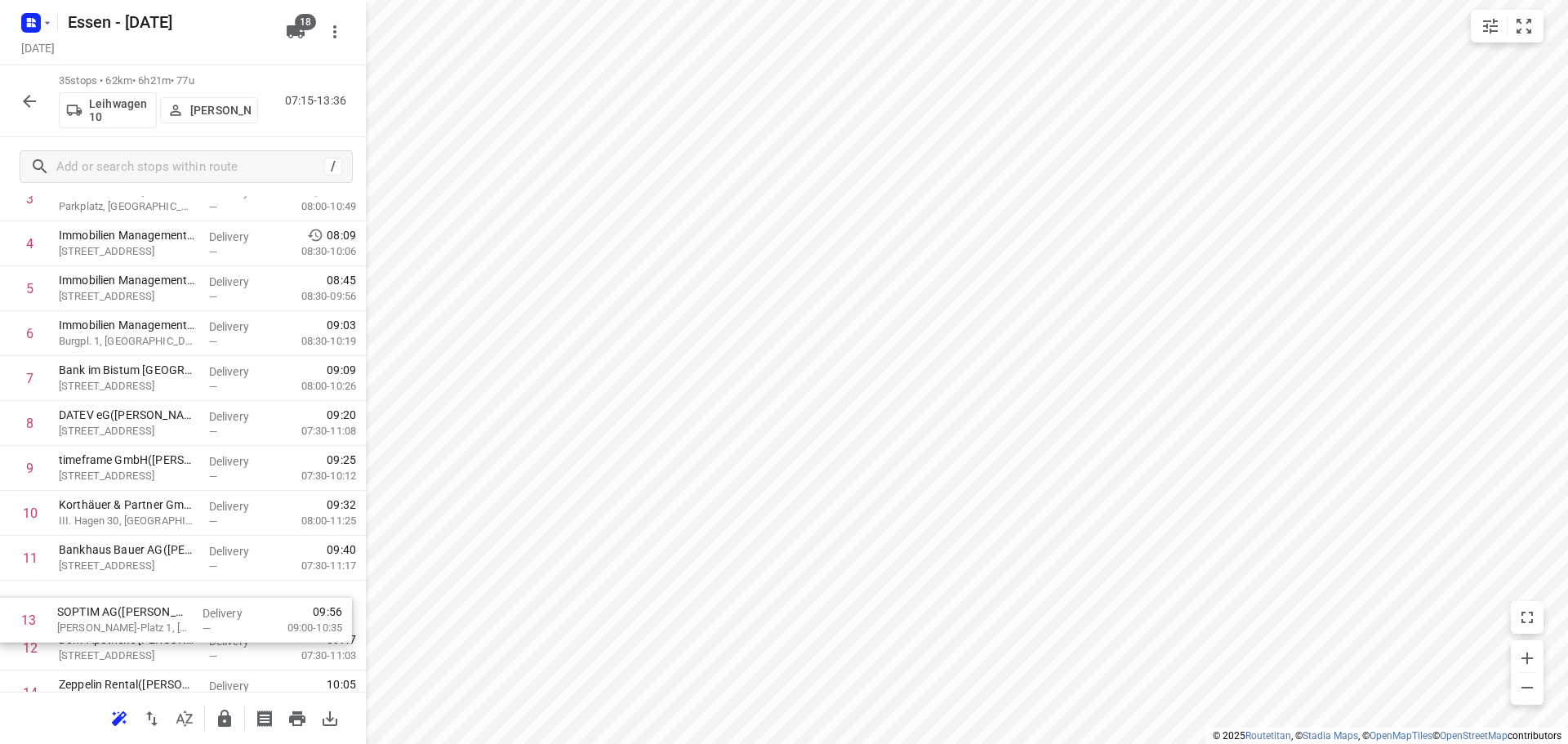
scroll to position [196, 0]
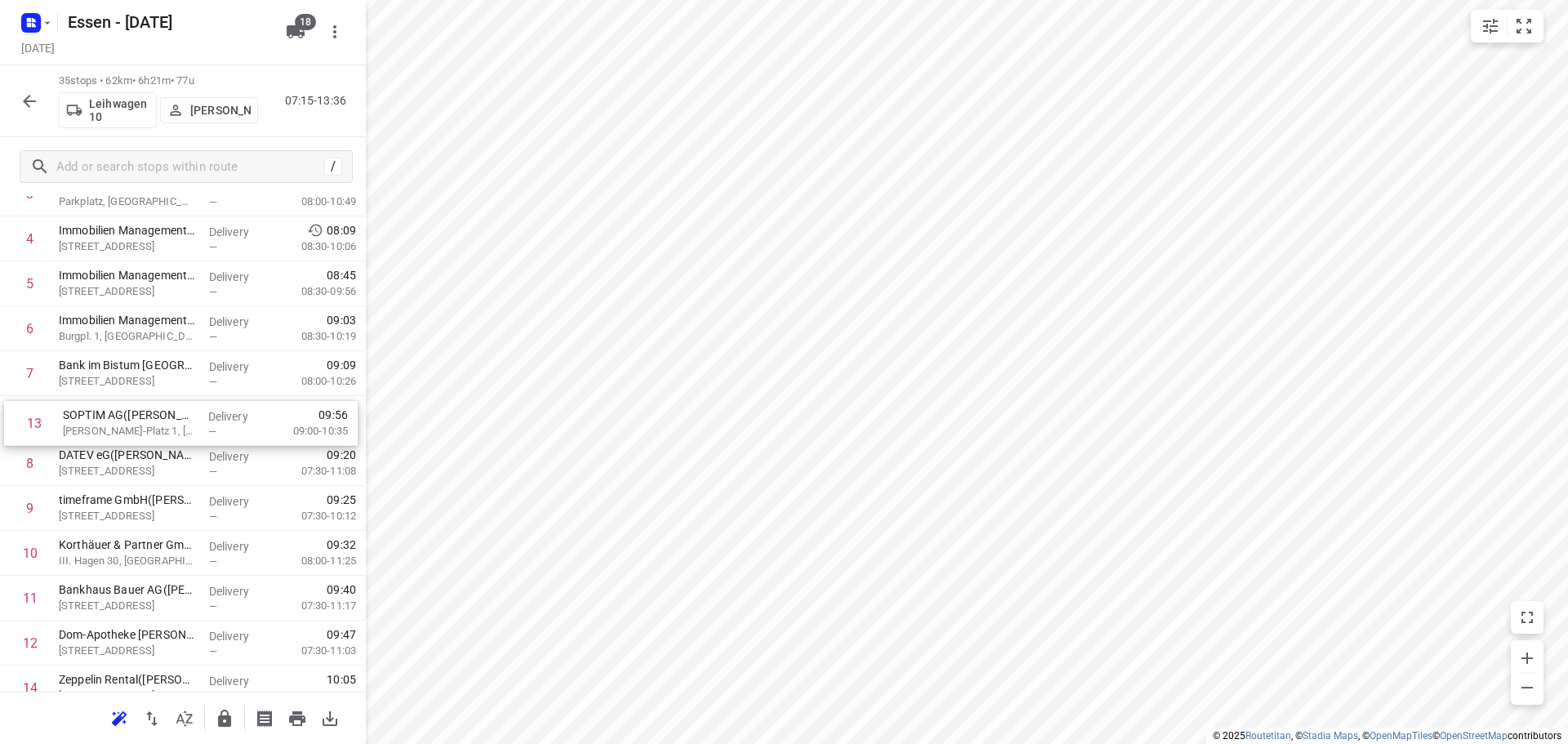
drag, startPoint x: 114, startPoint y: 674, endPoint x: 119, endPoint y: 426, distance: 248.1
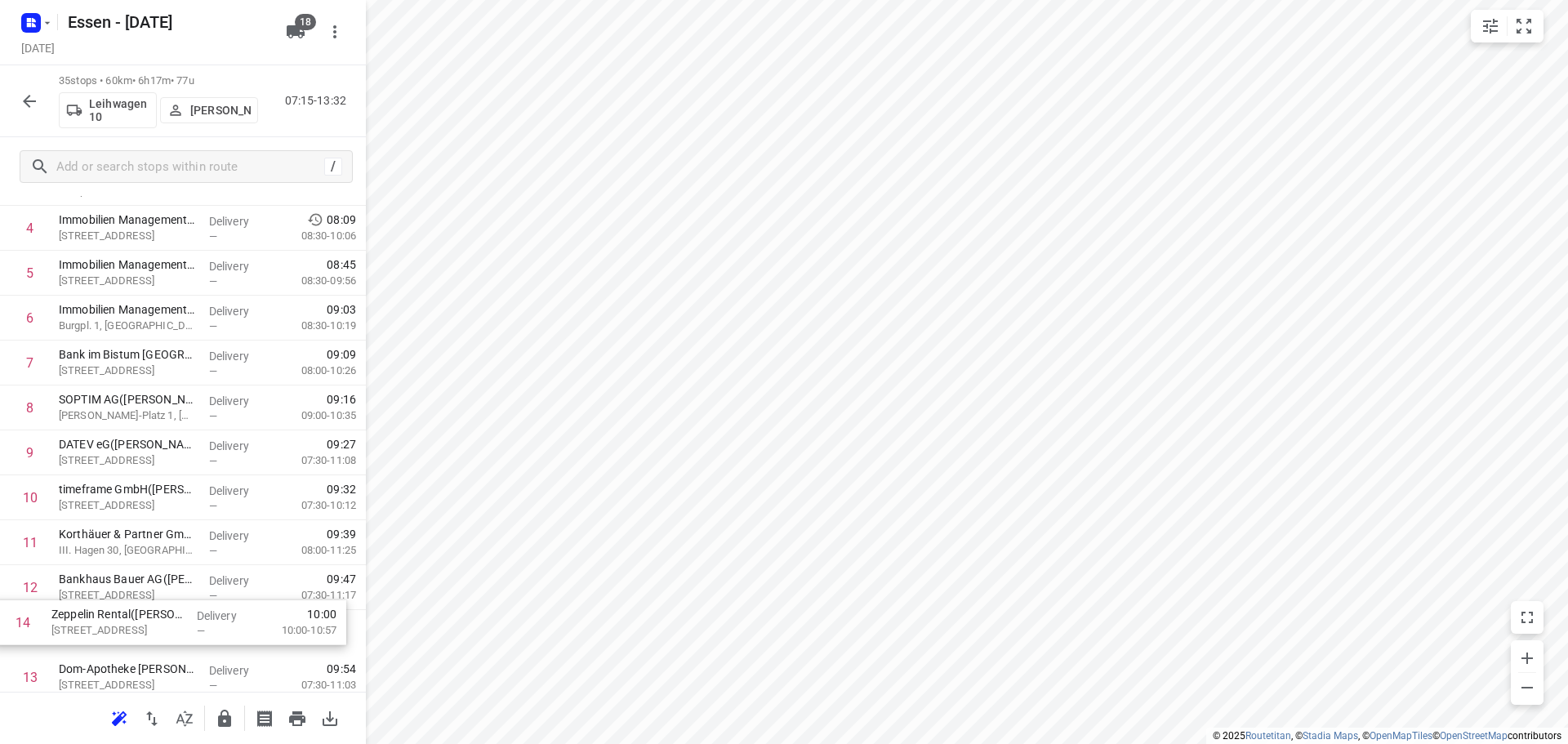
scroll to position [212, 0]
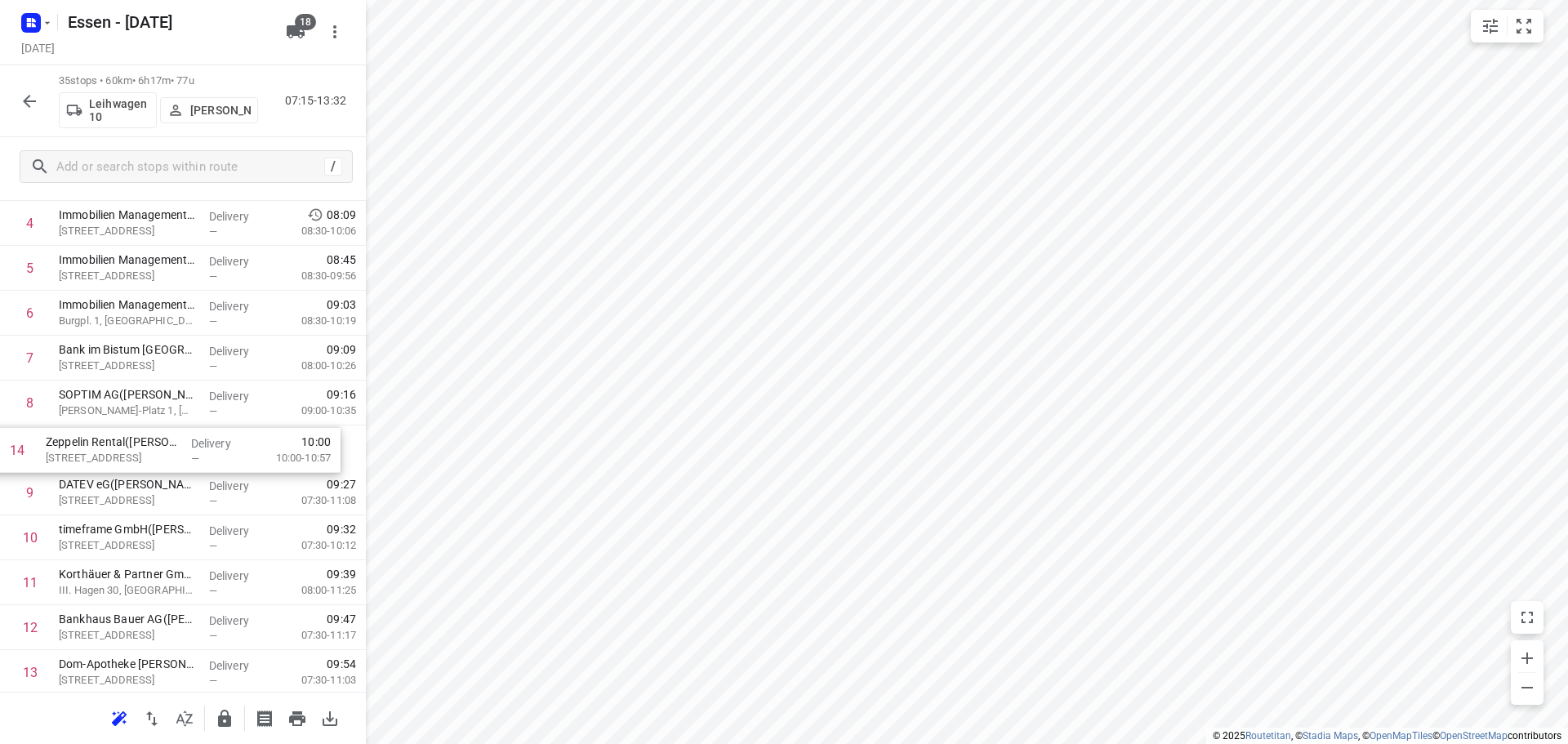
drag, startPoint x: 116, startPoint y: 679, endPoint x: 104, endPoint y: 436, distance: 243.3
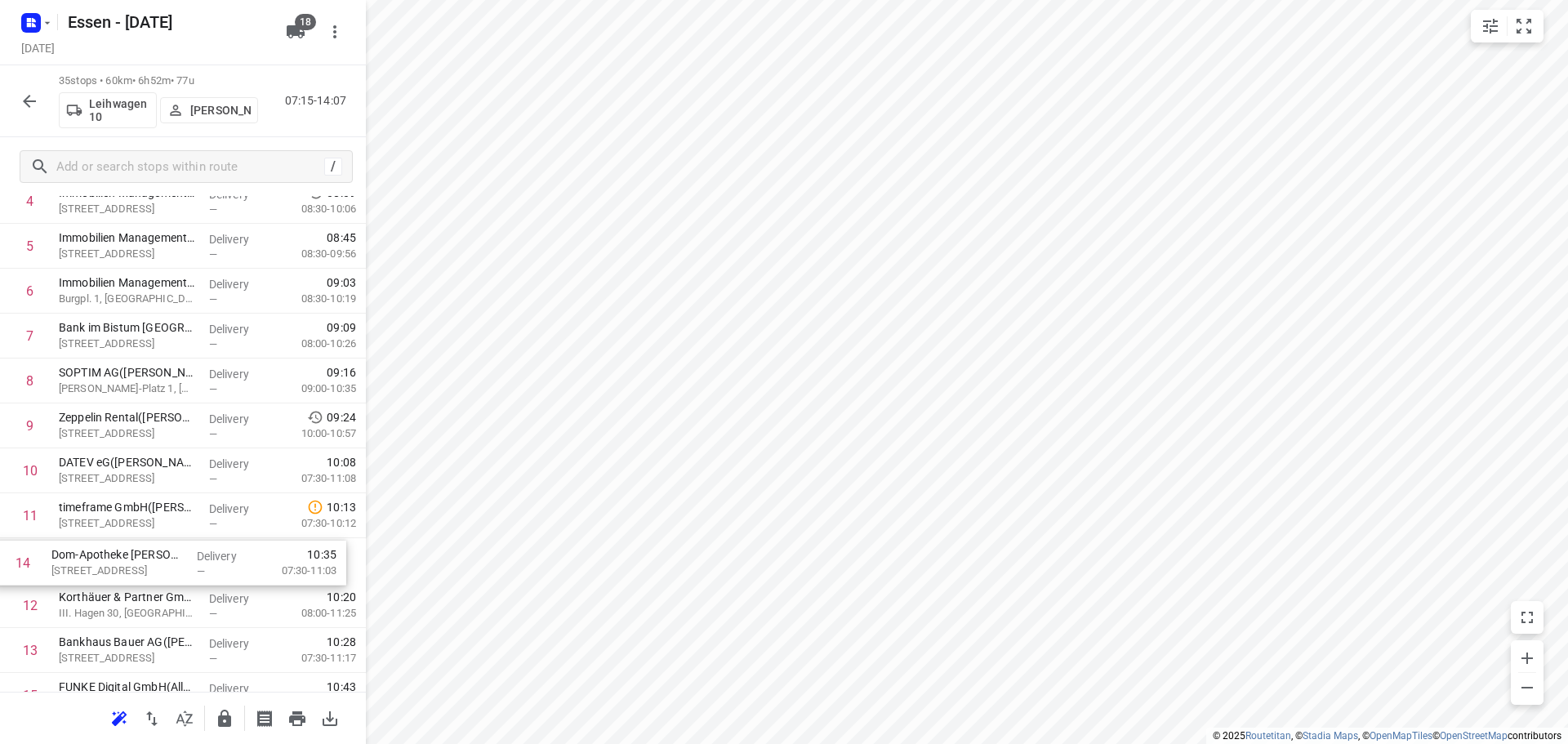
scroll to position [234, 0]
drag, startPoint x: 138, startPoint y: 665, endPoint x: 142, endPoint y: 458, distance: 207.0
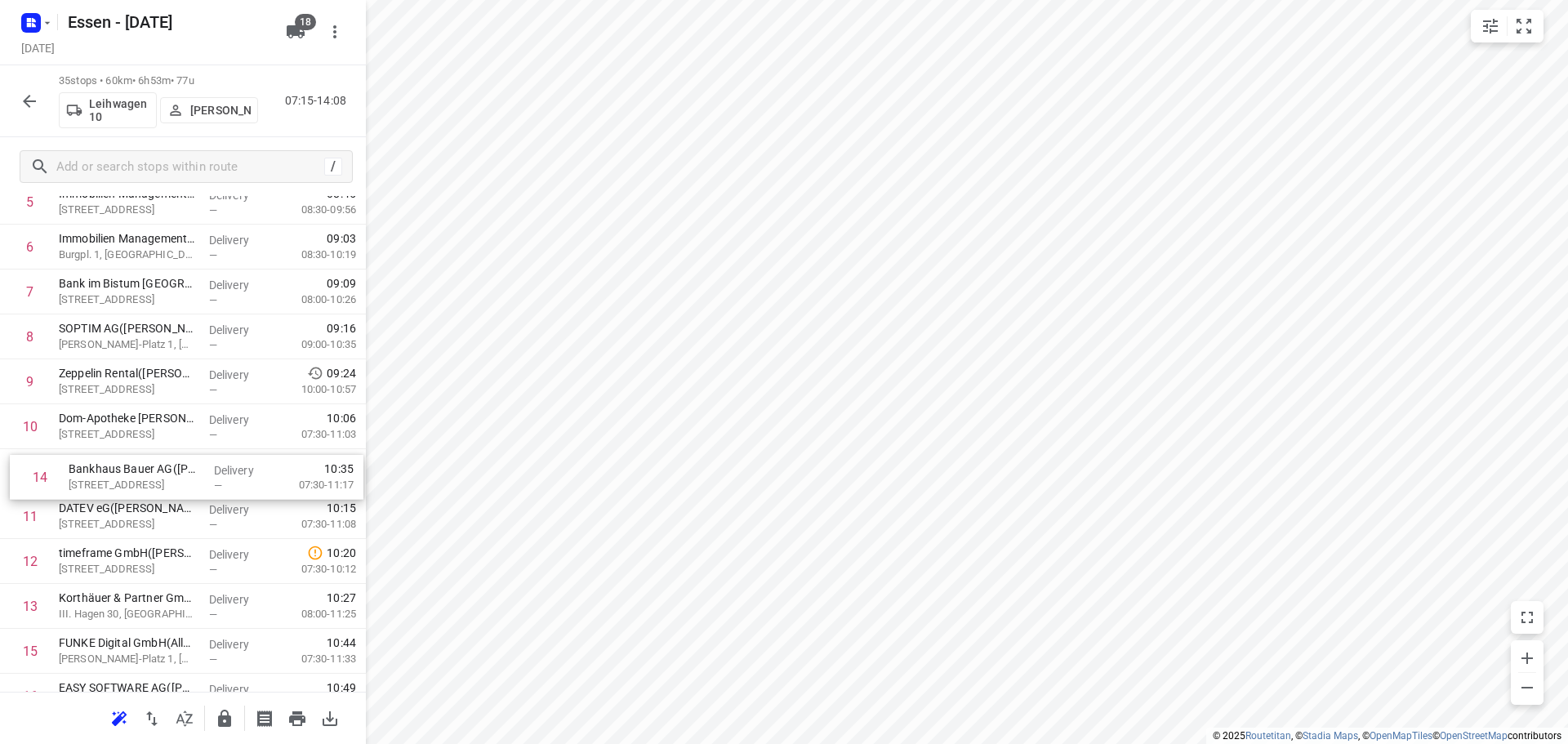
drag, startPoint x: 106, startPoint y: 641, endPoint x: 118, endPoint y: 464, distance: 177.4
drag, startPoint x: 118, startPoint y: 574, endPoint x: 127, endPoint y: 516, distance: 58.7
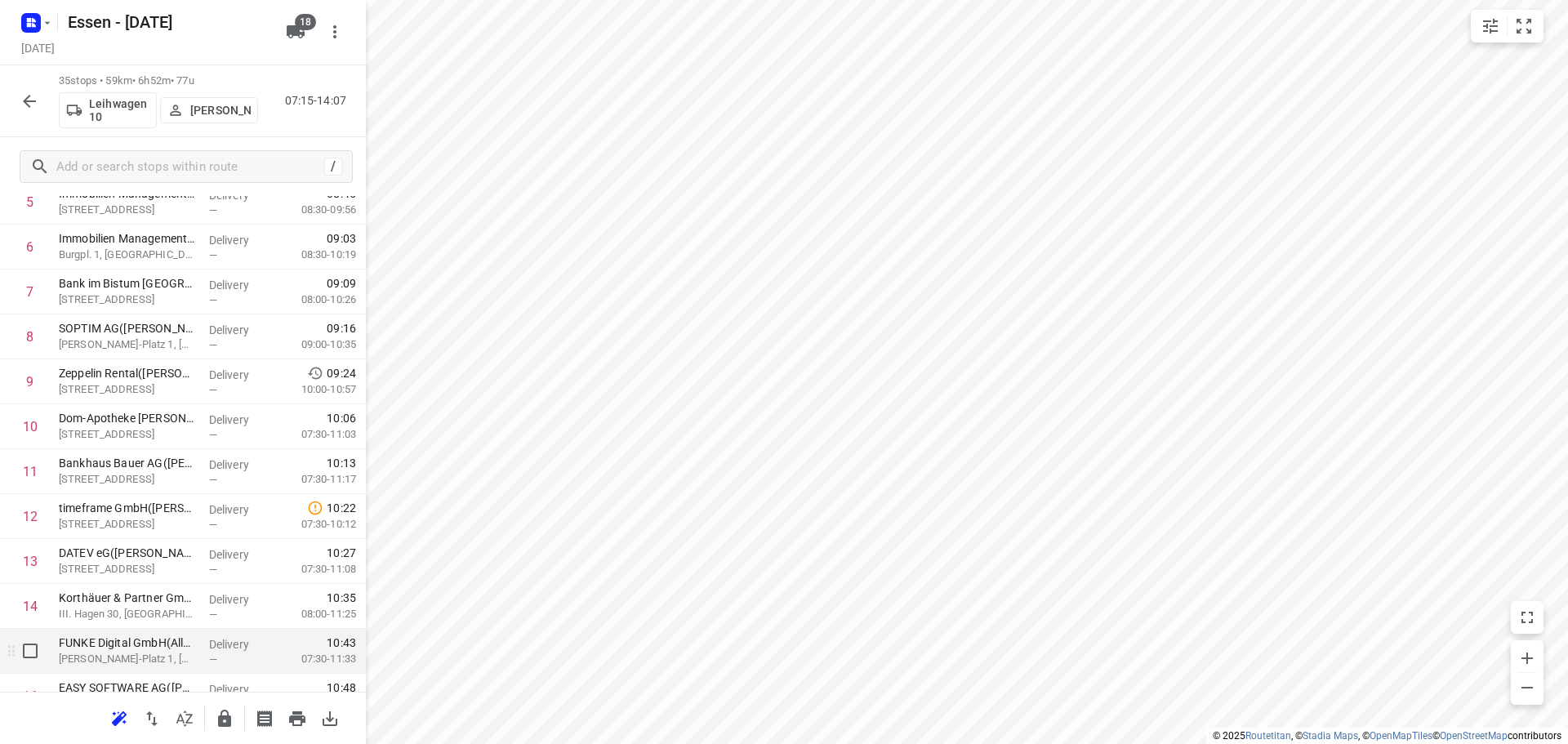
click at [111, 631] on div "FUNKE Digital GmbH(Allgemein) Jakob-Funke-Platz 1, Essen" at bounding box center [127, 651] width 150 height 45
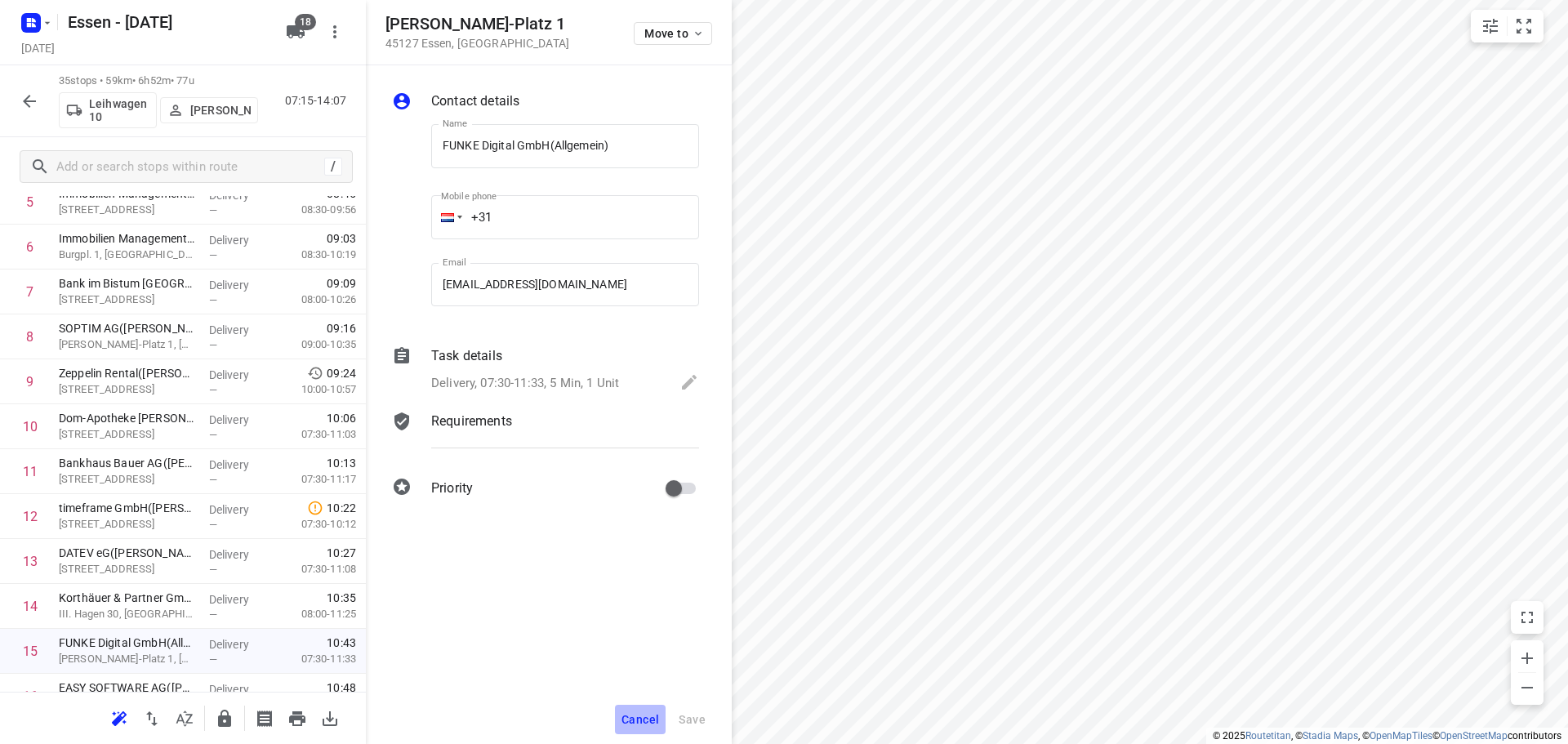
click at [634, 721] on span "Cancel" at bounding box center [641, 719] width 38 height 13
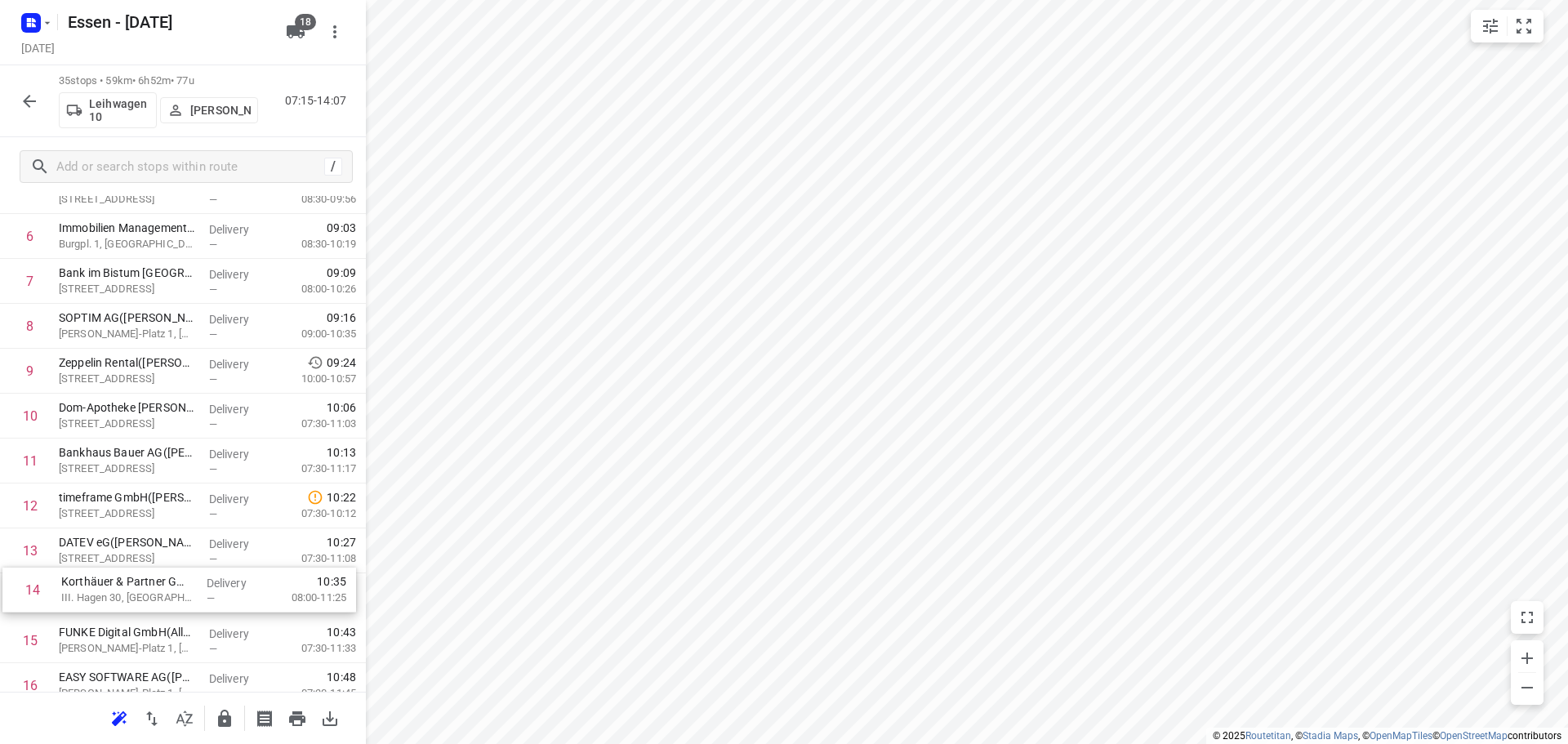
scroll to position [291, 0]
drag, startPoint x: 127, startPoint y: 612, endPoint x: 130, endPoint y: 500, distance: 112.0
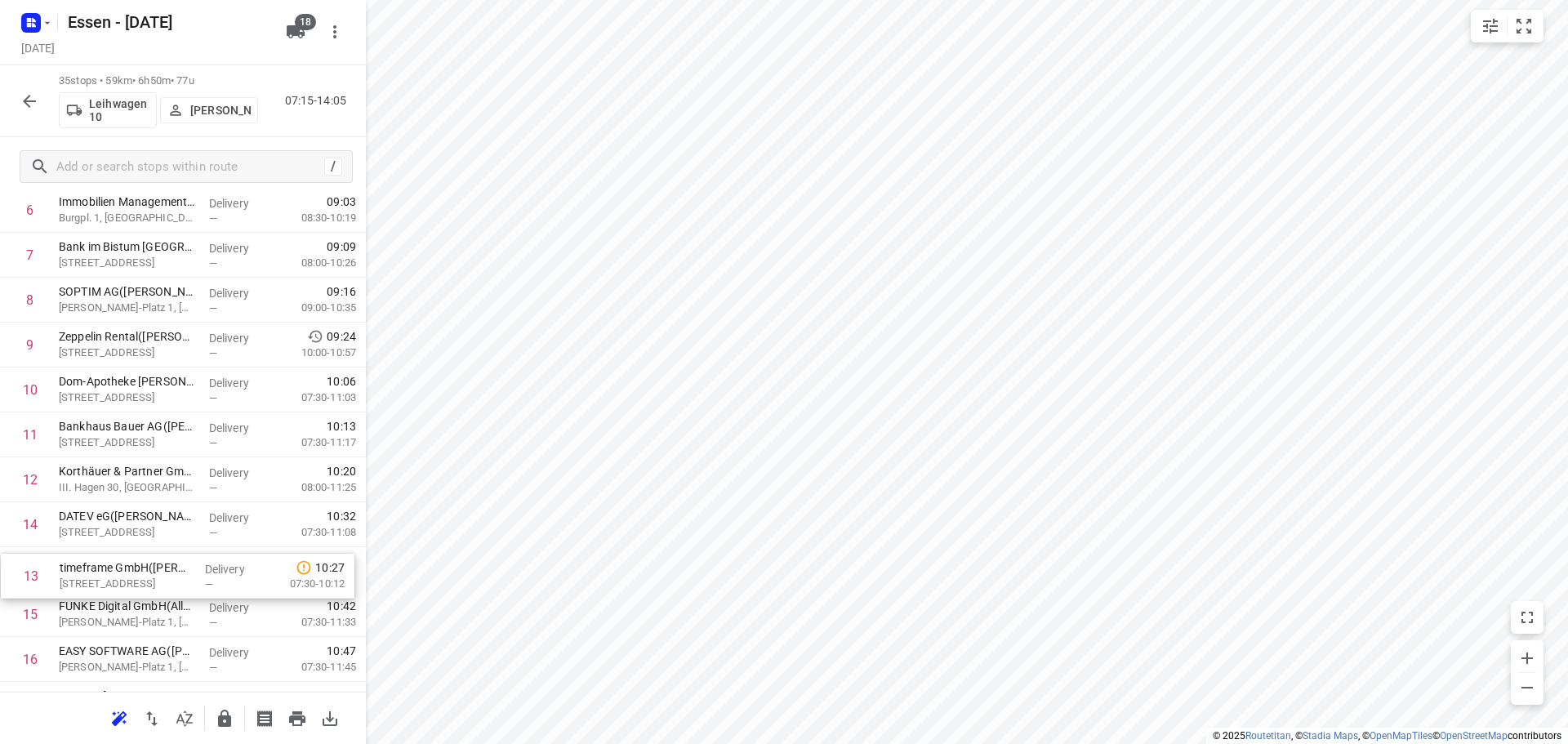
scroll to position [319, 0]
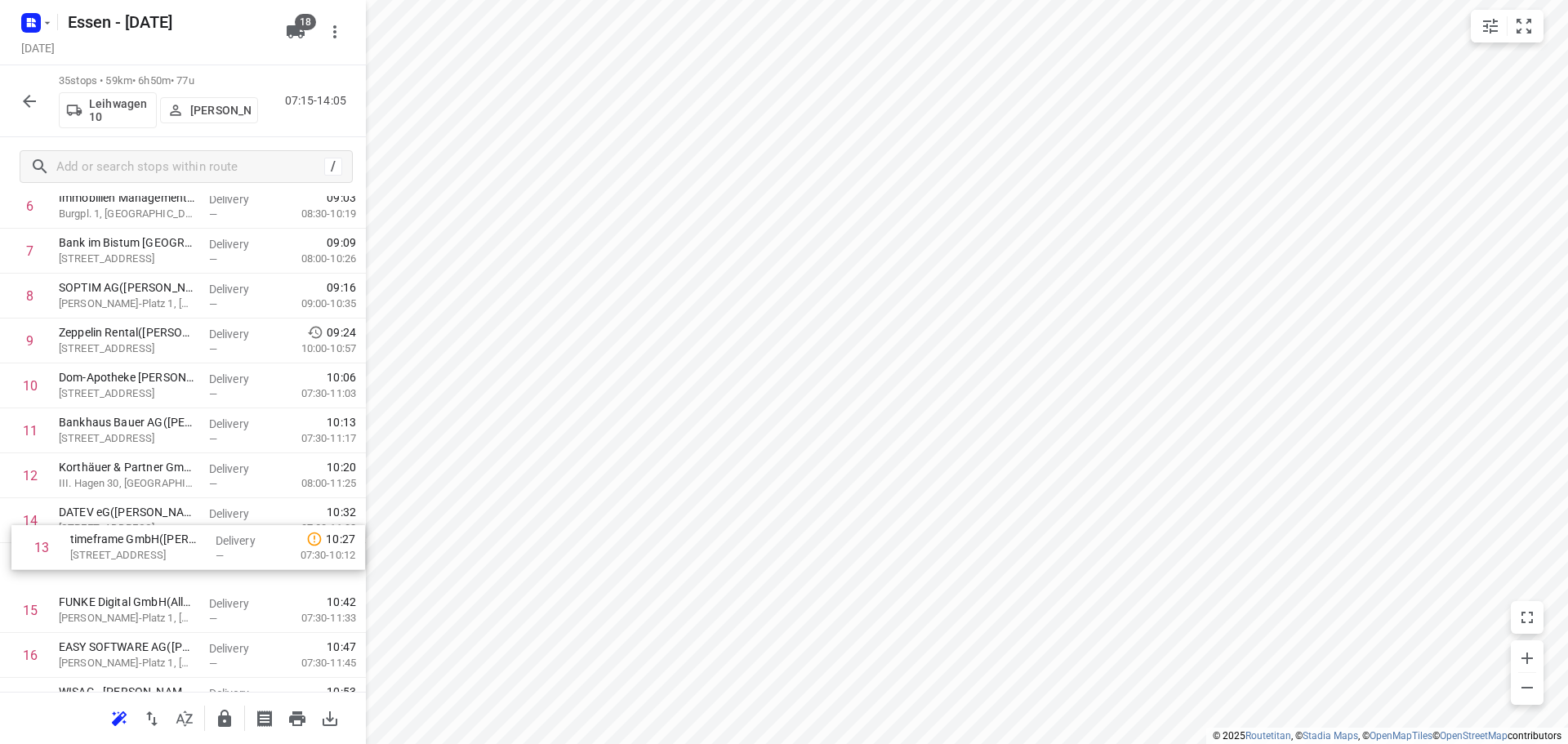
drag, startPoint x: 106, startPoint y: 561, endPoint x: 118, endPoint y: 565, distance: 12.6
click at [118, 565] on div "1 Immobilien Management Essen GmbH - GVE(Immobilien Management Essen GmbH) Blüc…" at bounding box center [183, 745] width 366 height 1573
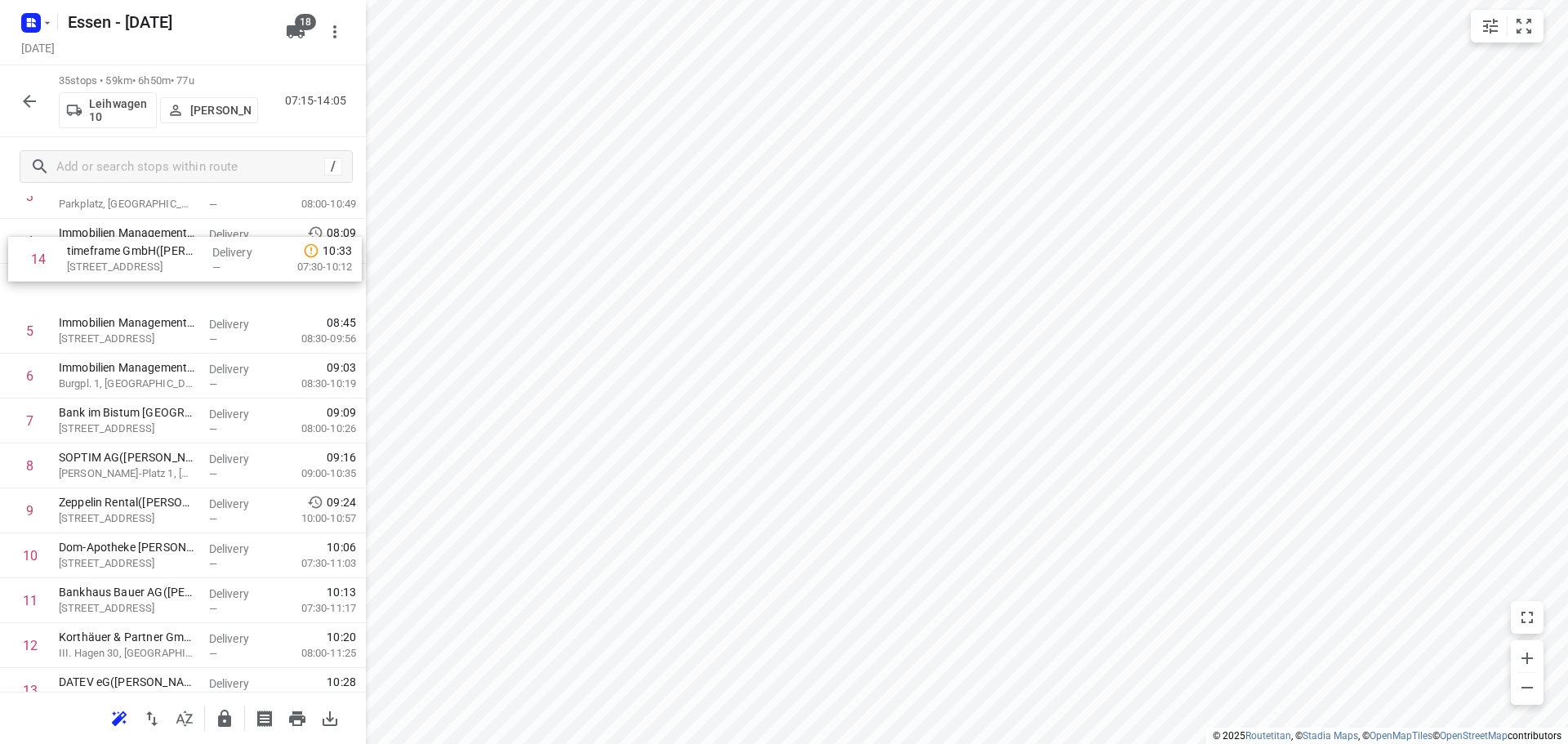
scroll to position [175, 0]
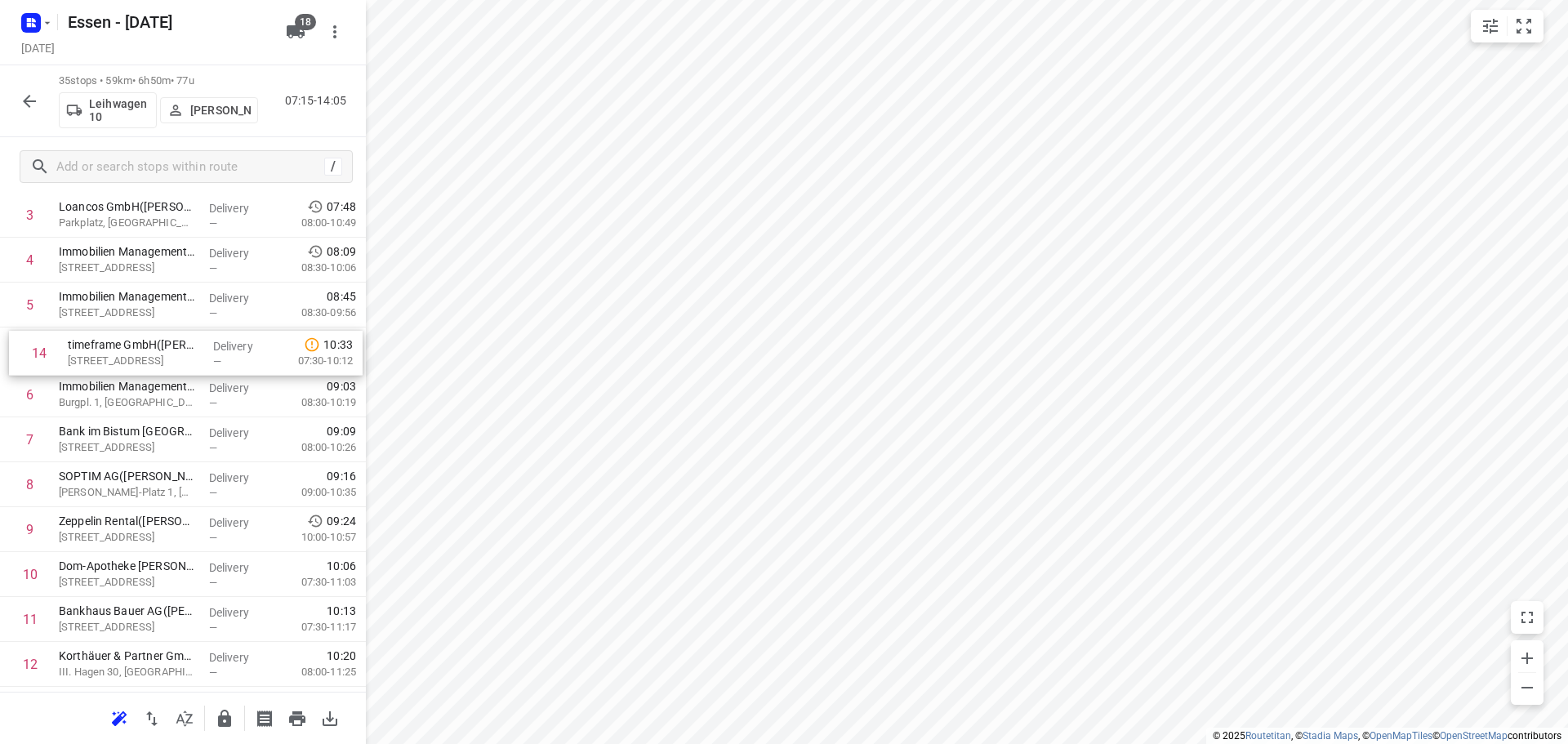
drag, startPoint x: 143, startPoint y: 569, endPoint x: 149, endPoint y: 345, distance: 224.1
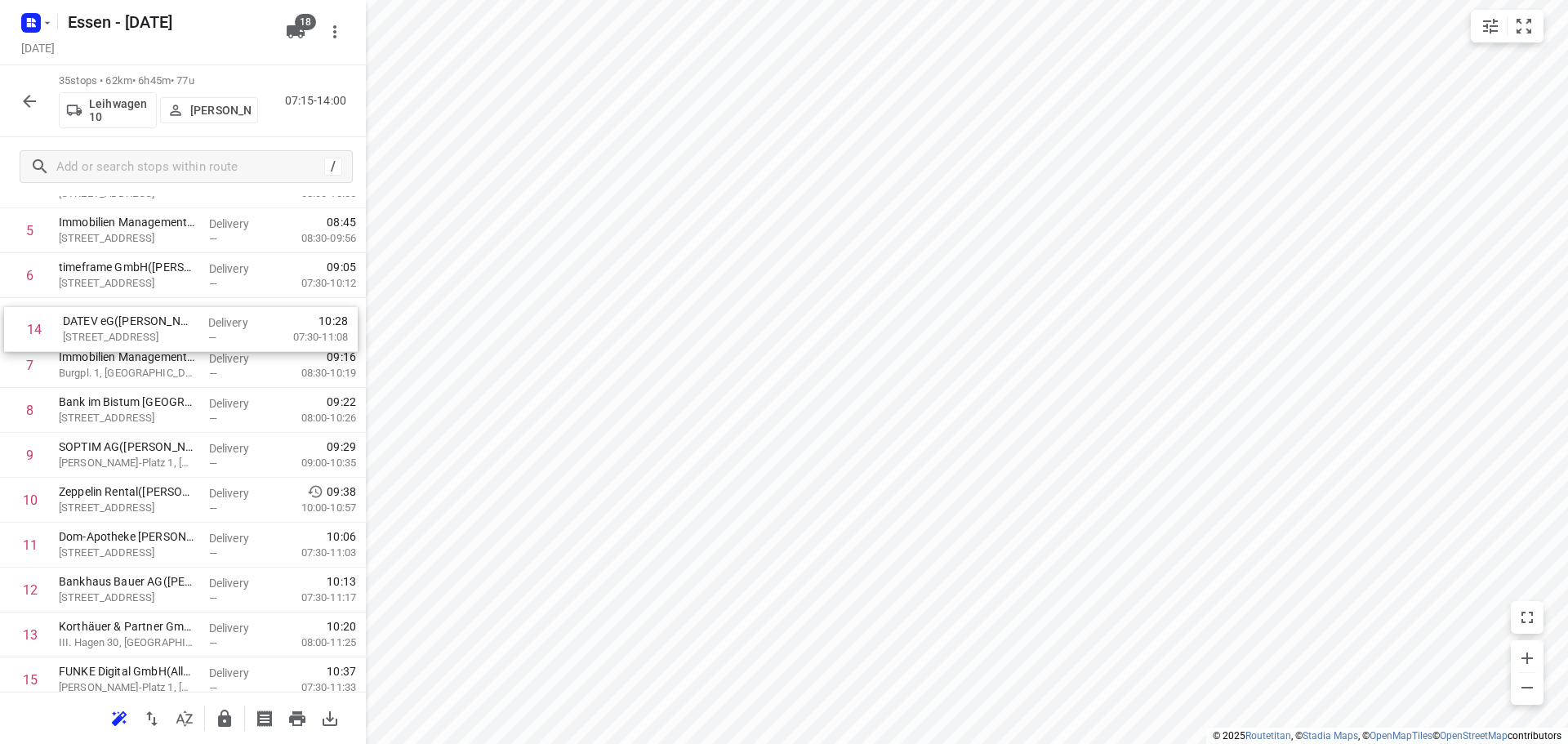
scroll to position [248, 0]
drag, startPoint x: 126, startPoint y: 483, endPoint x: 136, endPoint y: 341, distance: 142.4
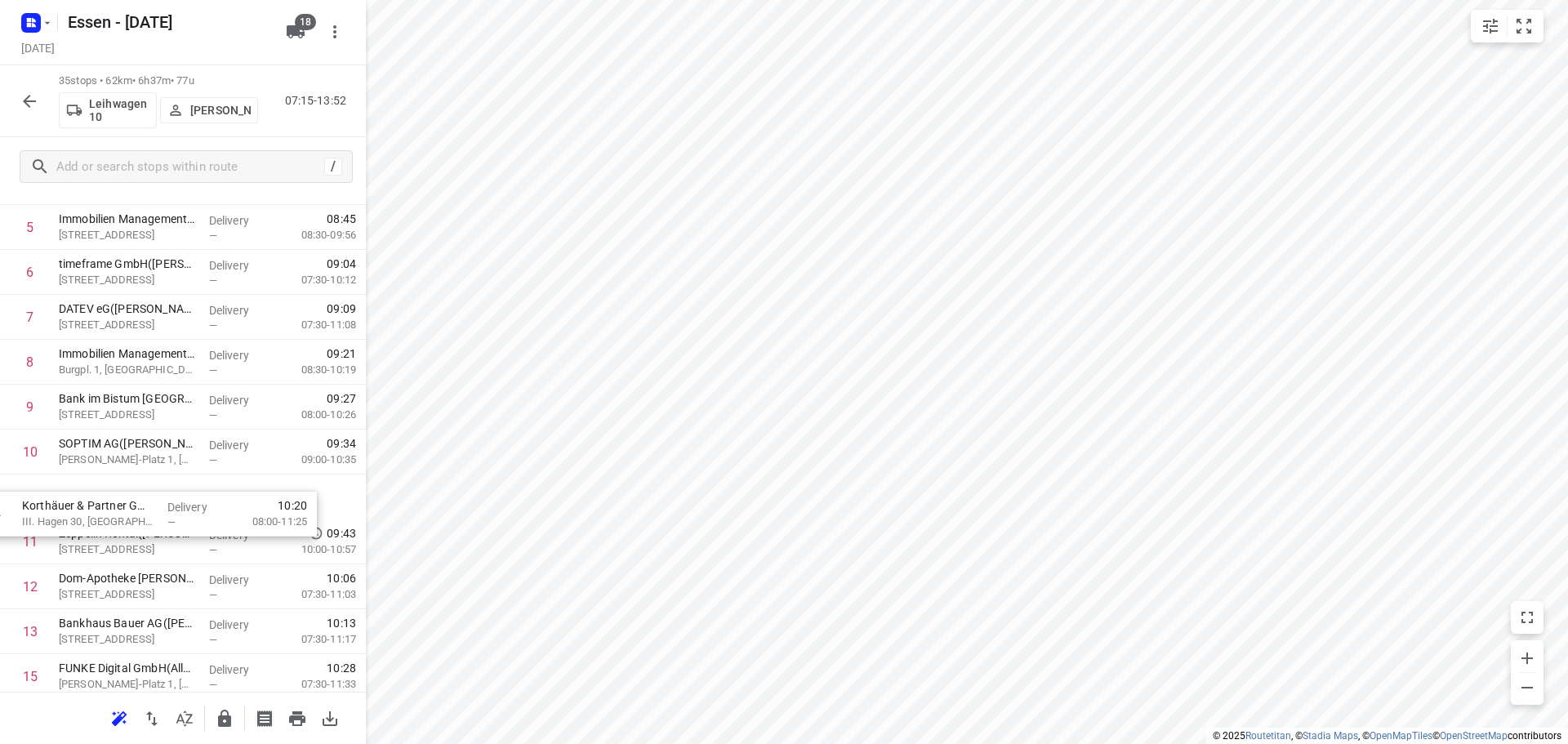
scroll to position [252, 0]
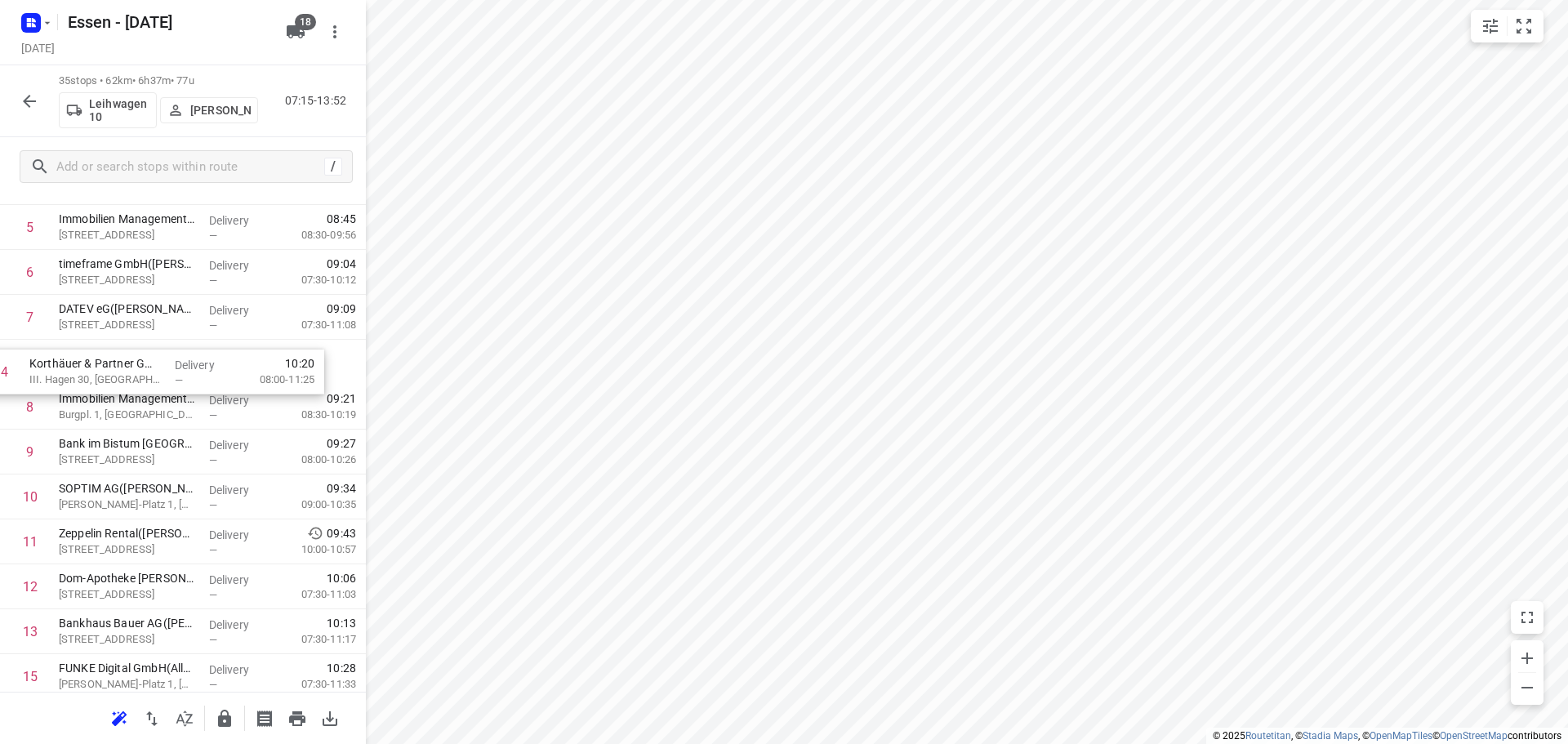
drag, startPoint x: 159, startPoint y: 637, endPoint x: 127, endPoint y: 367, distance: 271.9
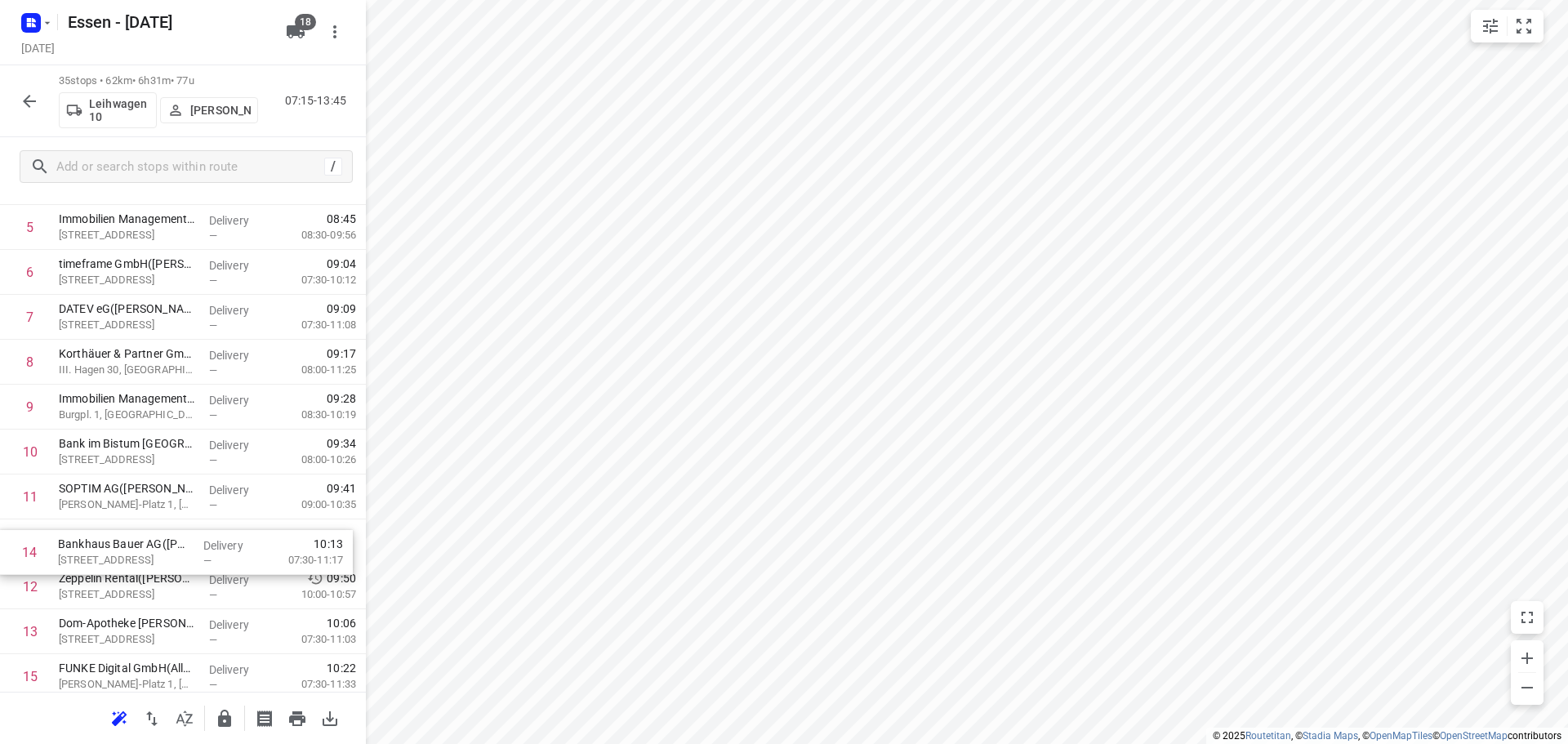
scroll to position [257, 0]
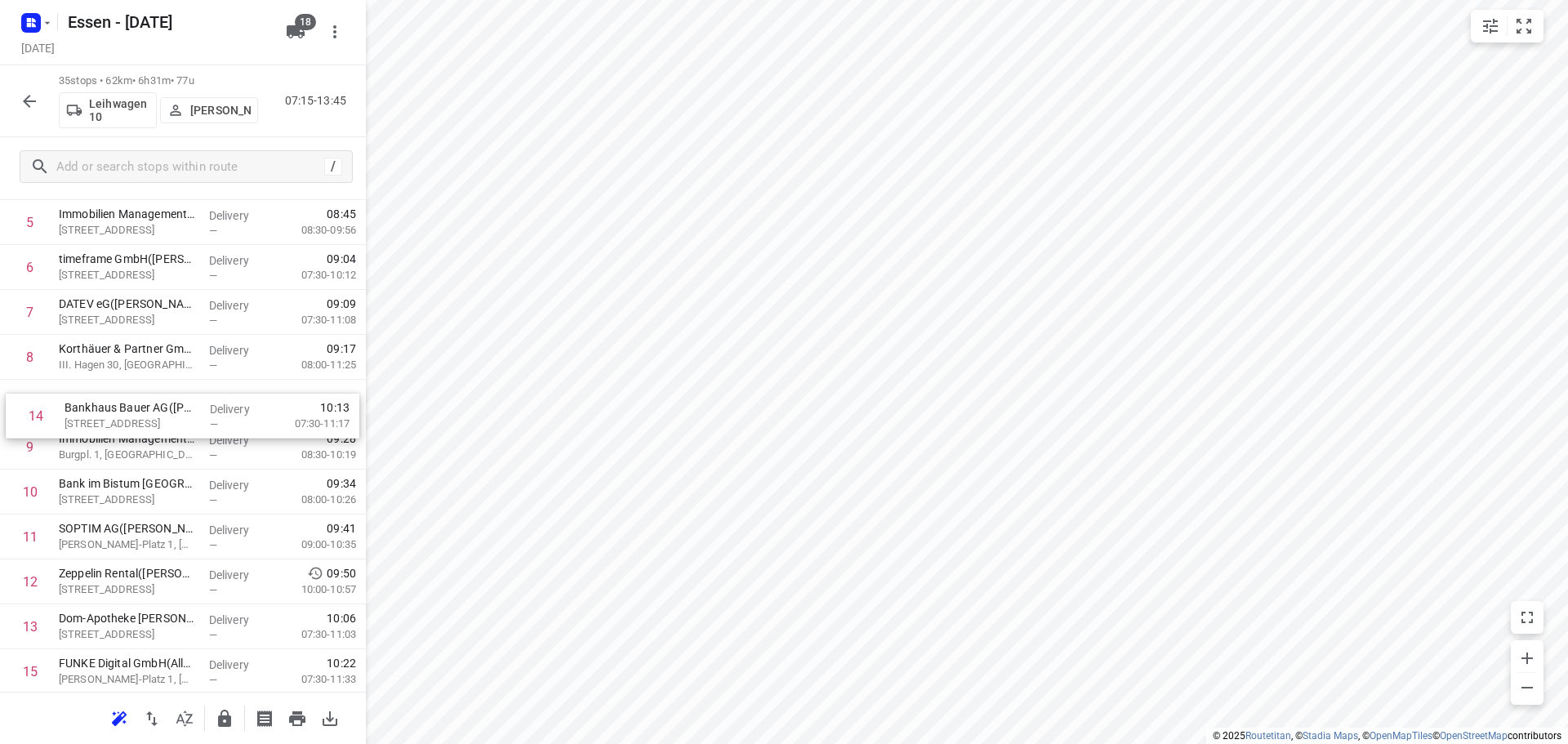
drag, startPoint x: 141, startPoint y: 635, endPoint x: 143, endPoint y: 410, distance: 225.0
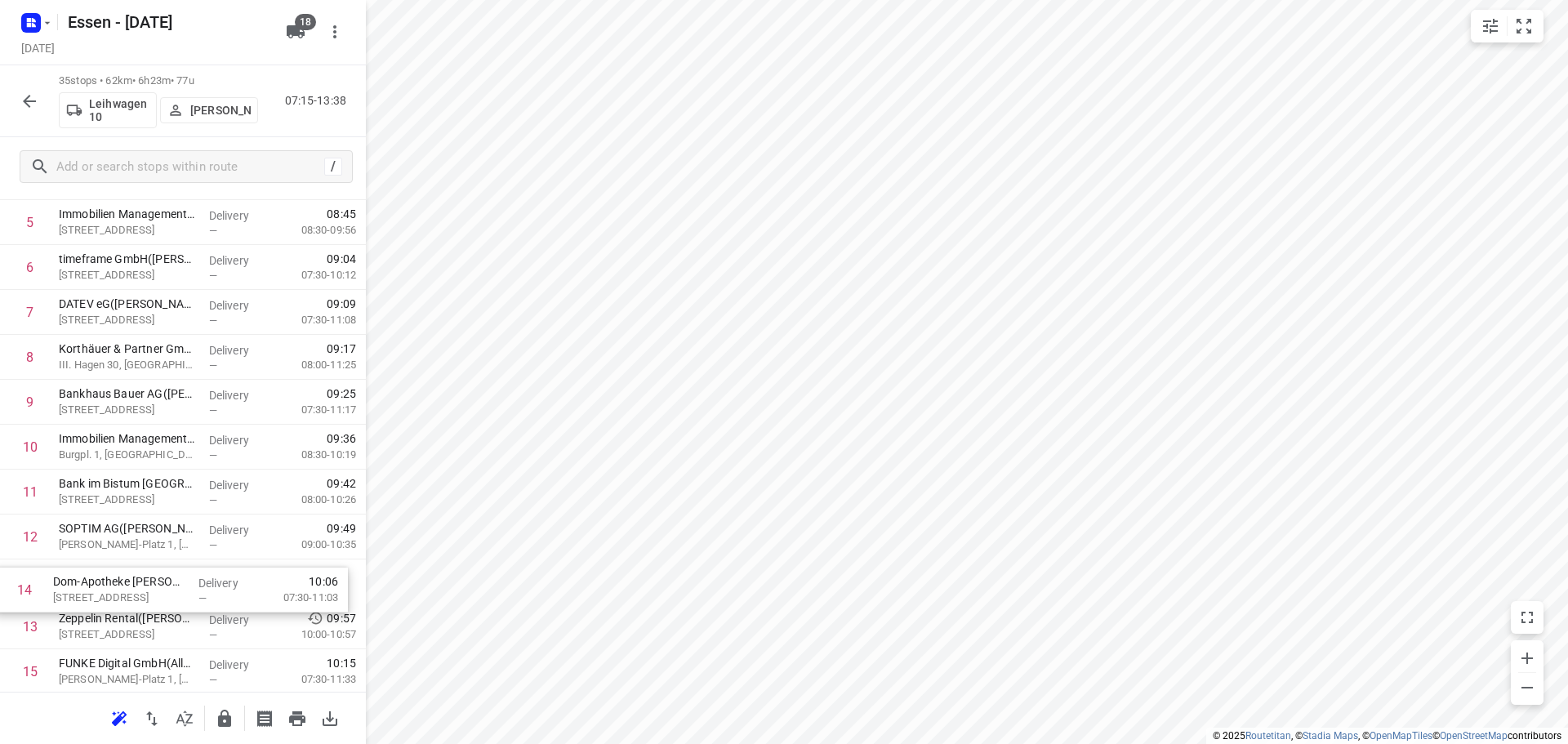
scroll to position [267, 0]
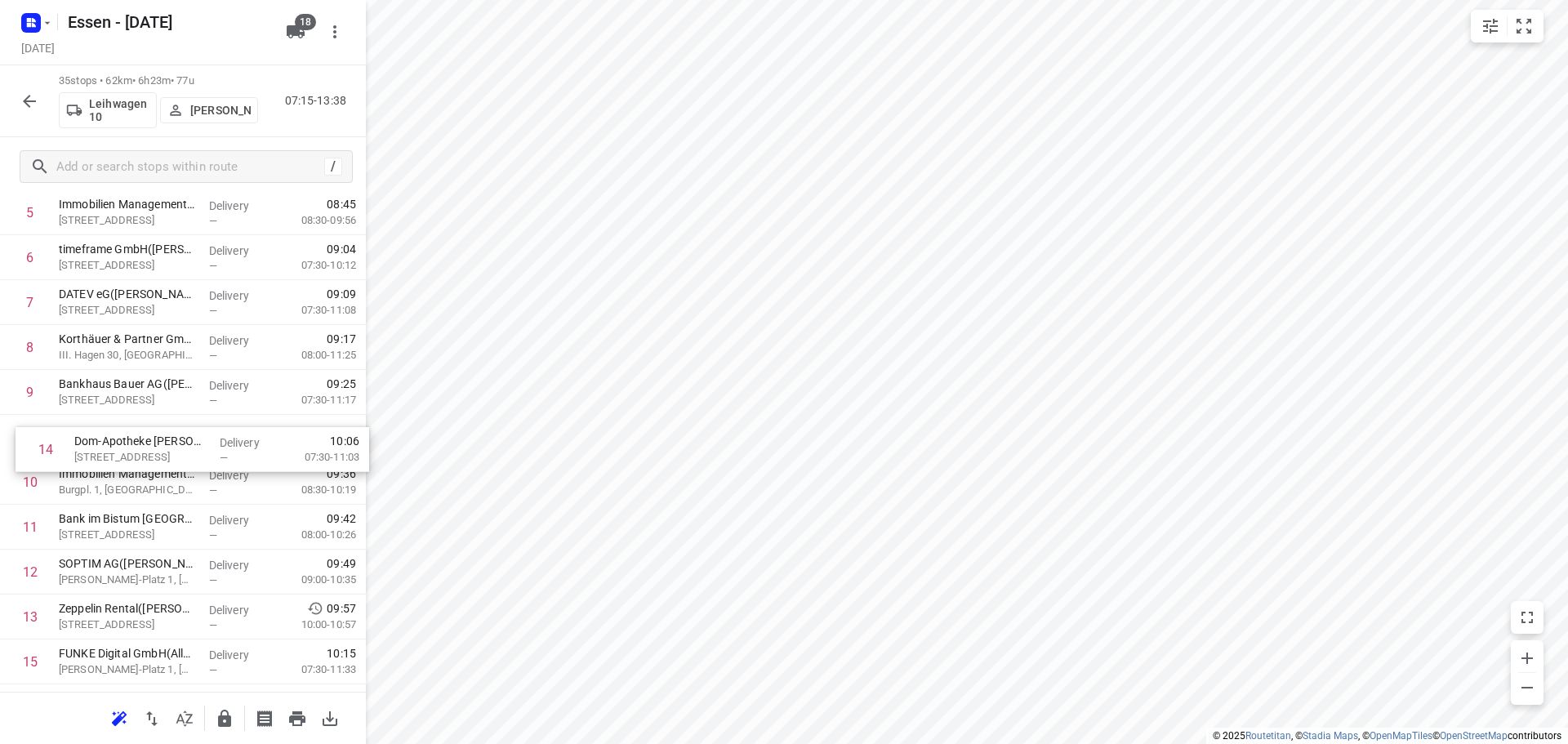
drag, startPoint x: 138, startPoint y: 640, endPoint x: 154, endPoint y: 458, distance: 182.7
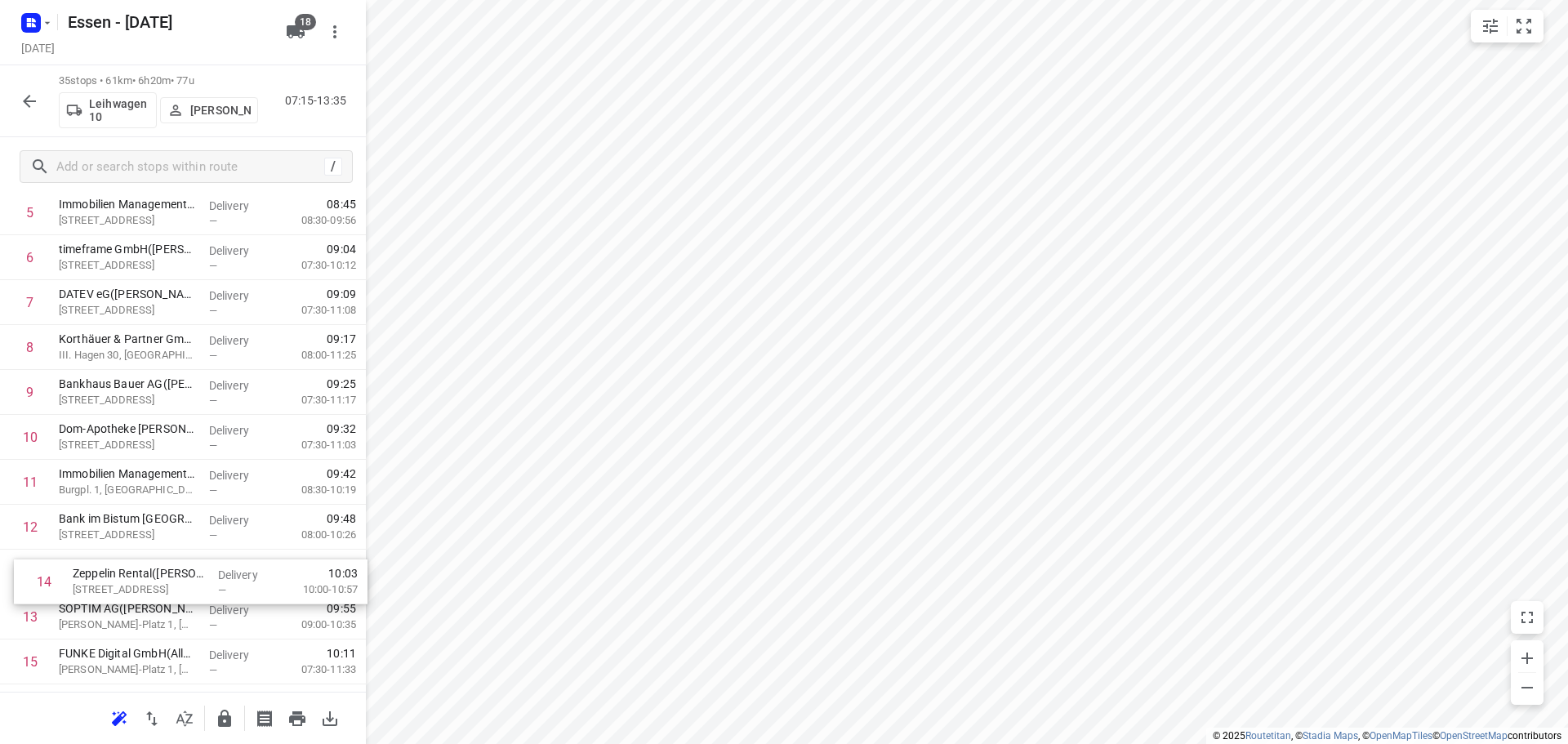
scroll to position [271, 0]
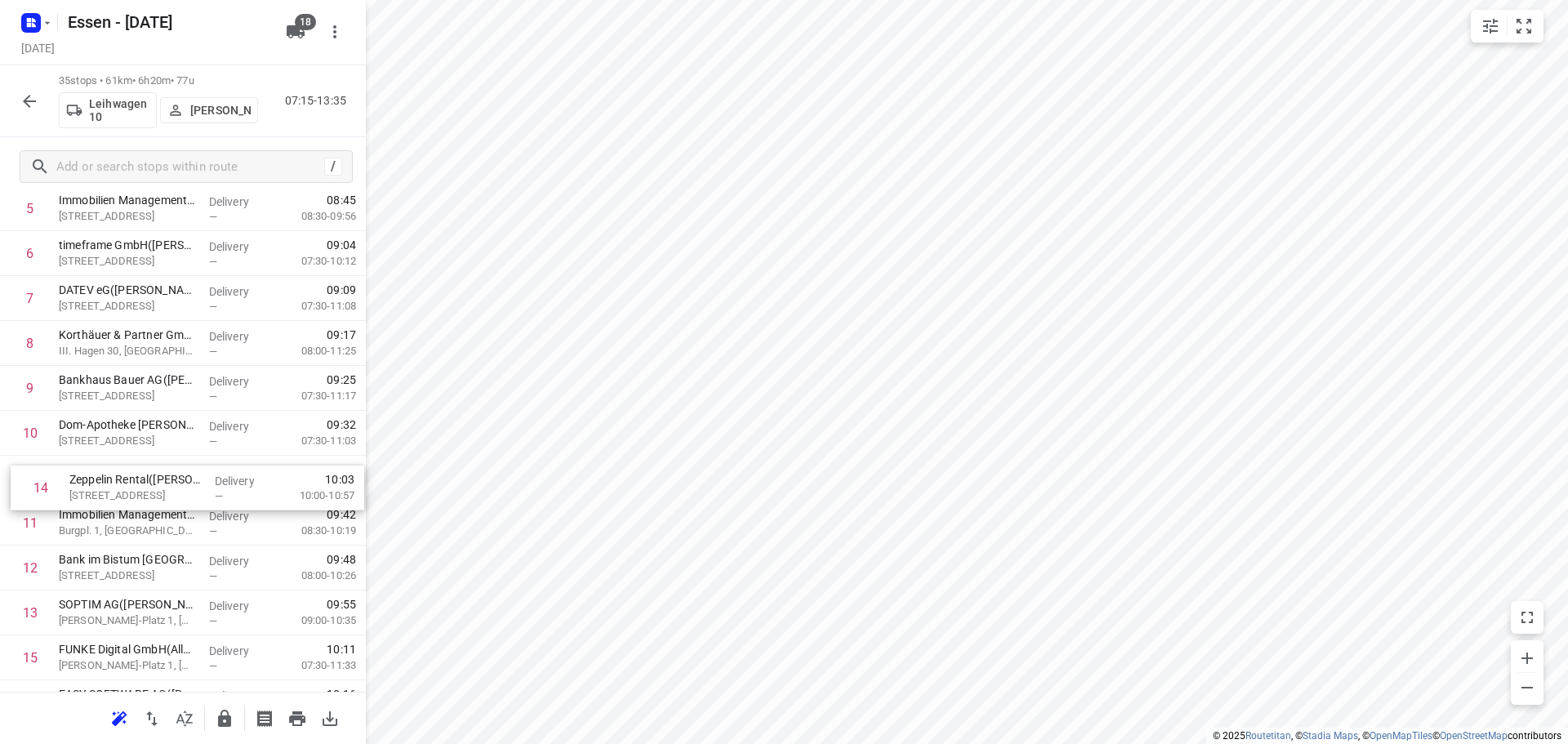
drag, startPoint x: 101, startPoint y: 619, endPoint x: 116, endPoint y: 487, distance: 132.8
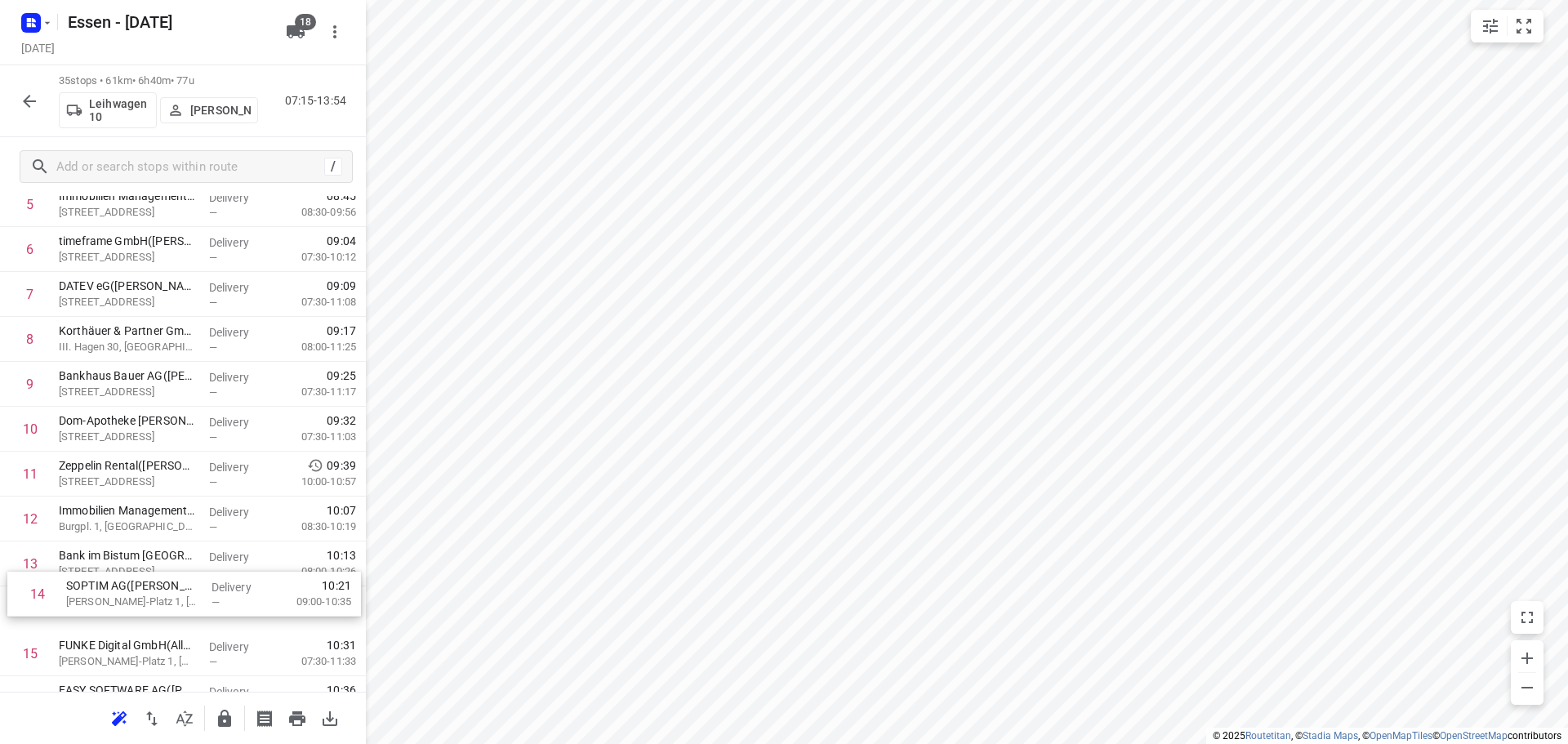
scroll to position [276, 0]
drag, startPoint x: 91, startPoint y: 625, endPoint x: 114, endPoint y: 520, distance: 107.5
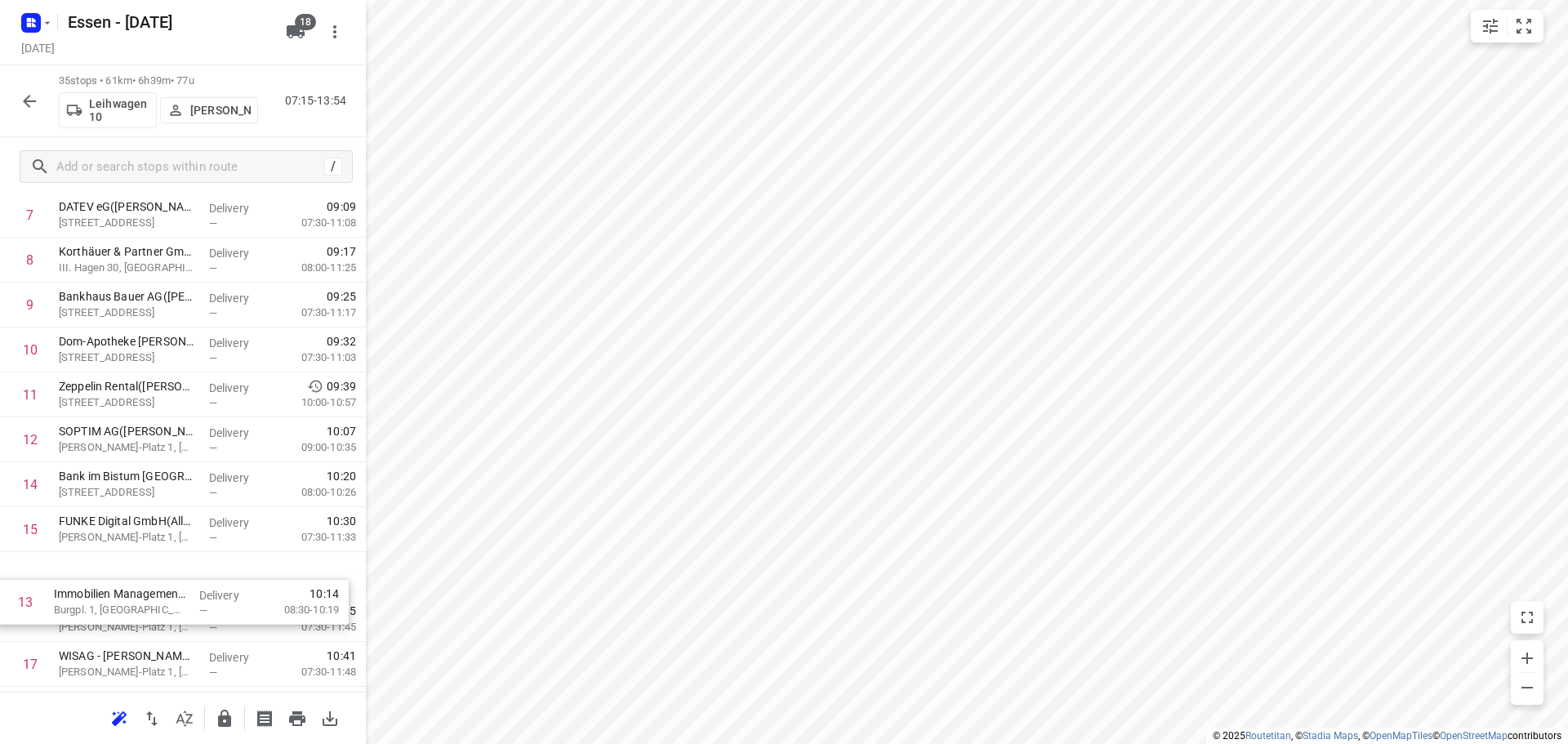
scroll to position [355, 0]
drag, startPoint x: 116, startPoint y: 561, endPoint x: 136, endPoint y: 529, distance: 37.7
click at [136, 529] on div "1 Immobilien Management Essen GmbH - GVE(Immobilien Management Essen GmbH) Blüc…" at bounding box center [183, 708] width 366 height 1573
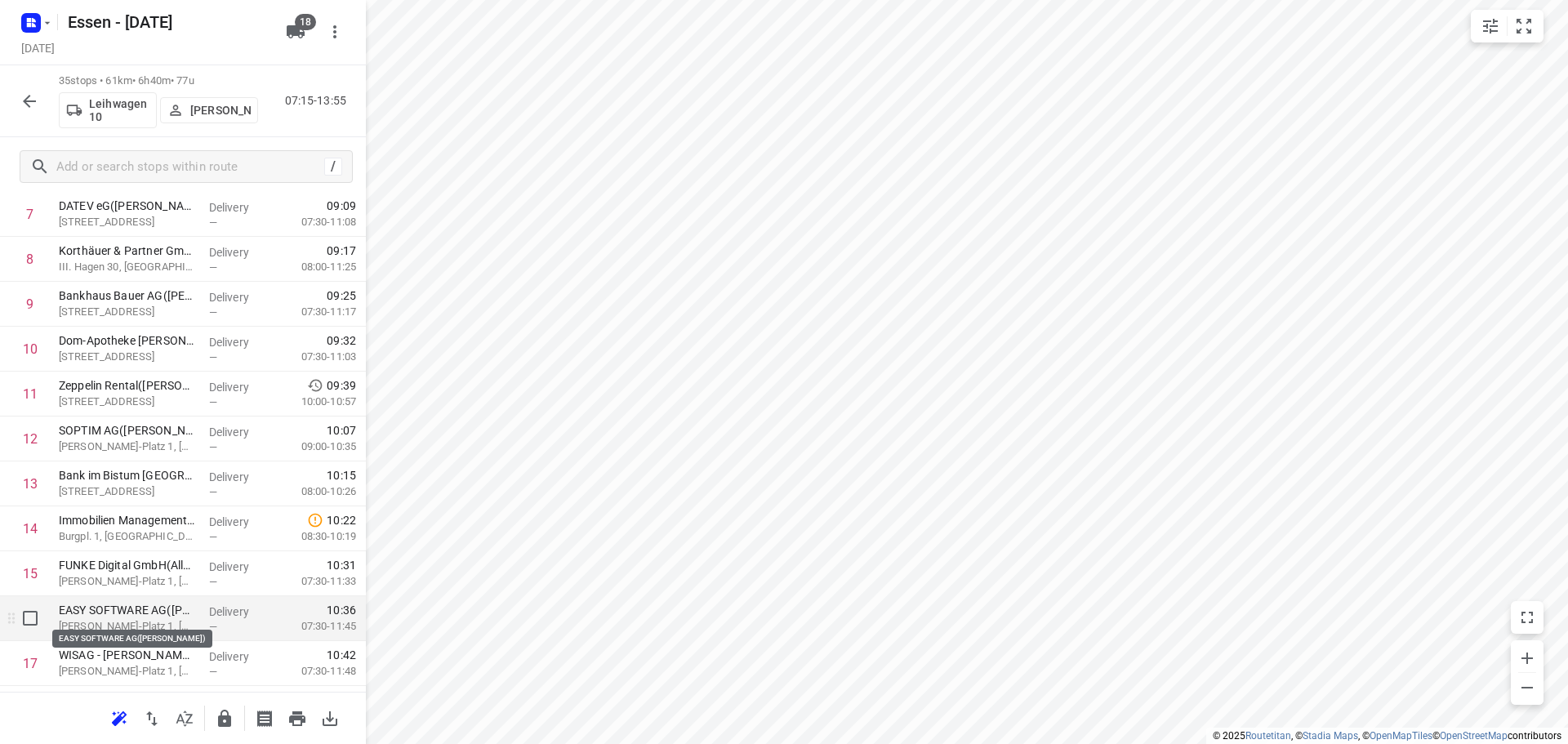
scroll to position [437, 0]
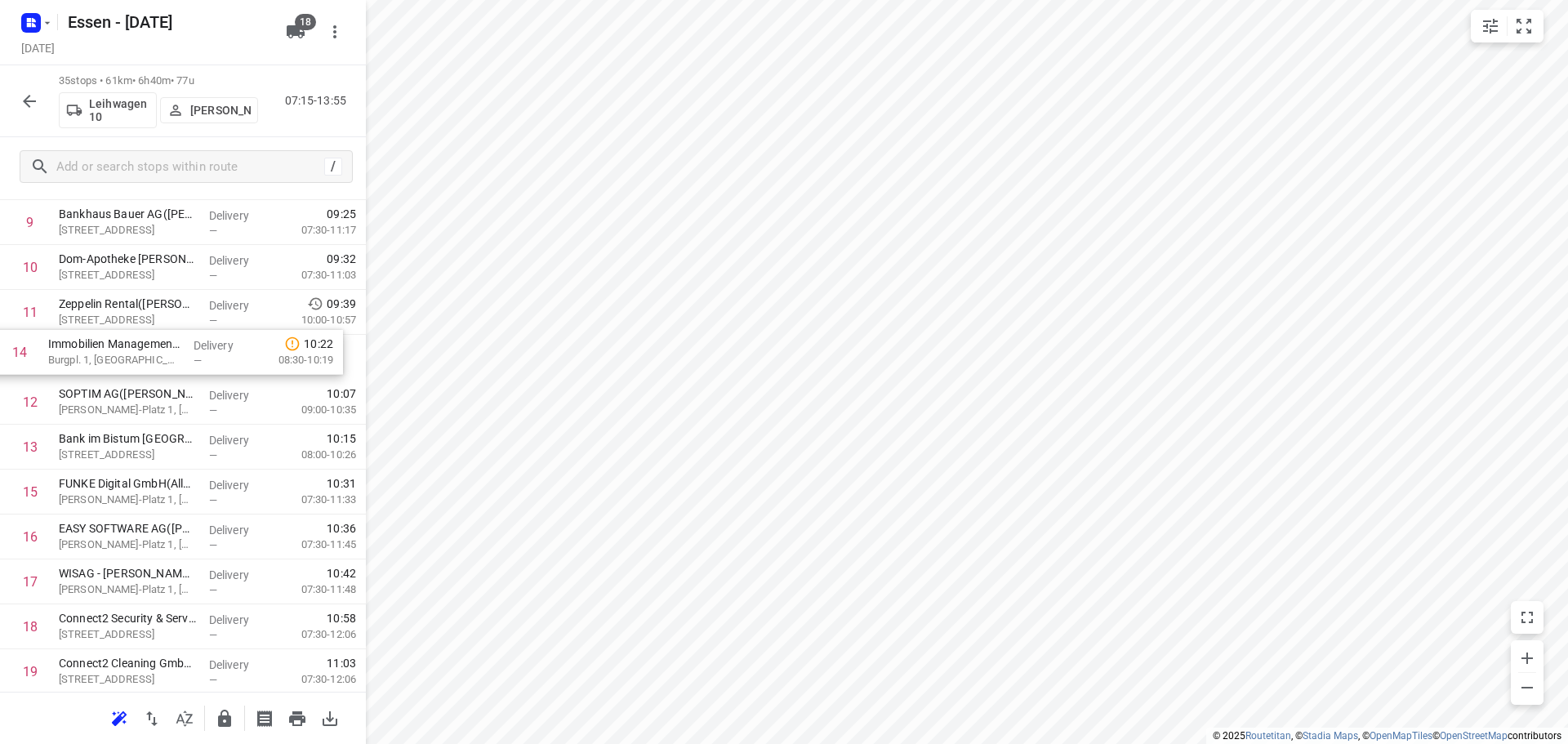
drag, startPoint x: 113, startPoint y: 464, endPoint x: 102, endPoint y: 364, distance: 100.6
click at [102, 364] on div "1 Immobilien Management Essen GmbH - GVE(Immobilien Management Essen GmbH) Blüc…" at bounding box center [183, 627] width 366 height 1573
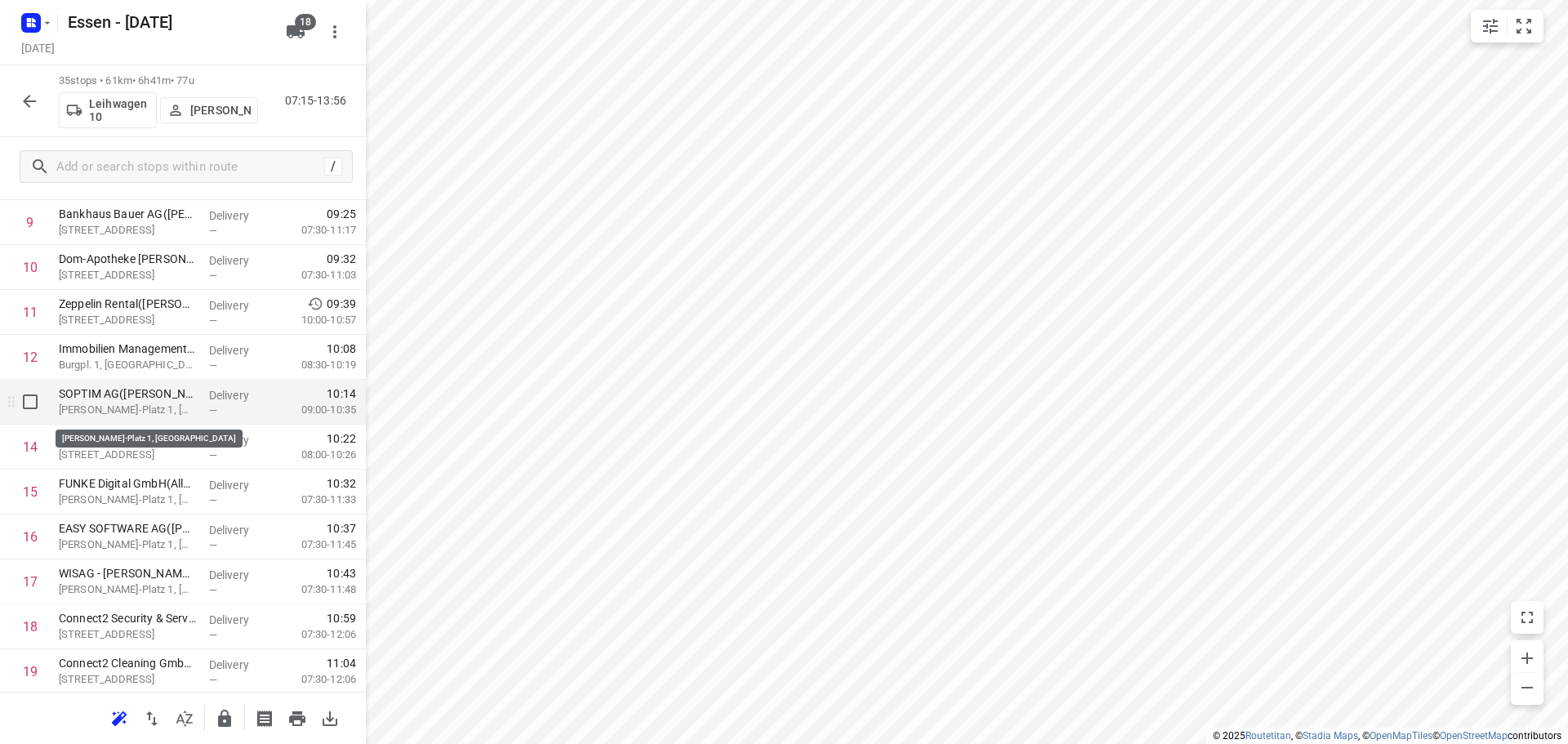
drag, startPoint x: 121, startPoint y: 441, endPoint x: 132, endPoint y: 401, distance: 41.5
drag, startPoint x: 132, startPoint y: 401, endPoint x: 136, endPoint y: 437, distance: 36.2
click at [136, 437] on div "1 Immobilien Management Essen GmbH - GVE(Immobilien Management Essen GmbH) Blüc…" at bounding box center [183, 627] width 366 height 1573
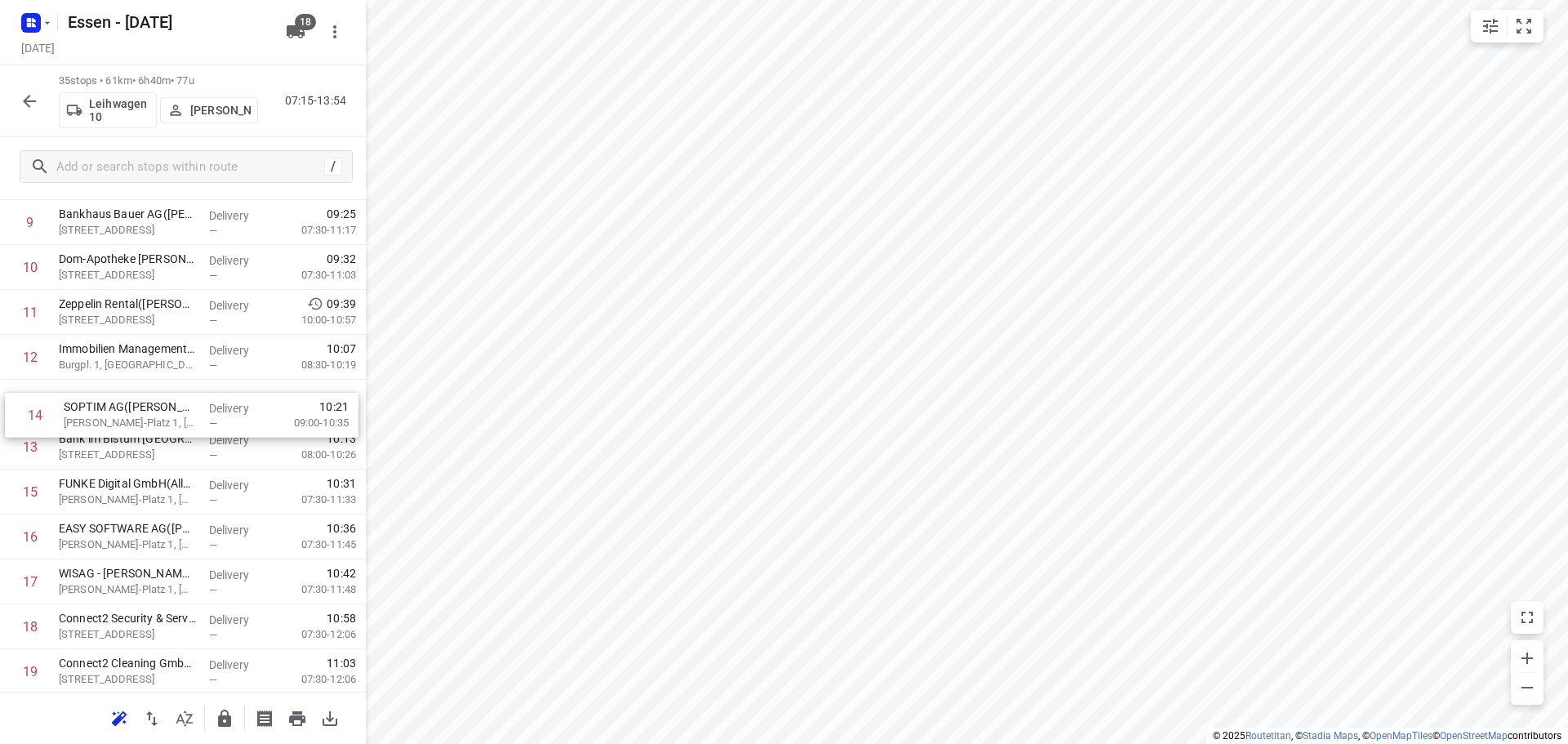
drag, startPoint x: 142, startPoint y: 433, endPoint x: 152, endPoint y: 399, distance: 35.4
click at [152, 399] on div "1 Immobilien Management Essen GmbH - GVE(Immobilien Management Essen GmbH) Blüc…" at bounding box center [183, 627] width 366 height 1573
drag, startPoint x: 152, startPoint y: 399, endPoint x: 150, endPoint y: 437, distance: 38.1
click at [150, 437] on div "1 Immobilien Management Essen GmbH - GVE(Immobilien Management Essen GmbH) Blüc…" at bounding box center [183, 627] width 366 height 1573
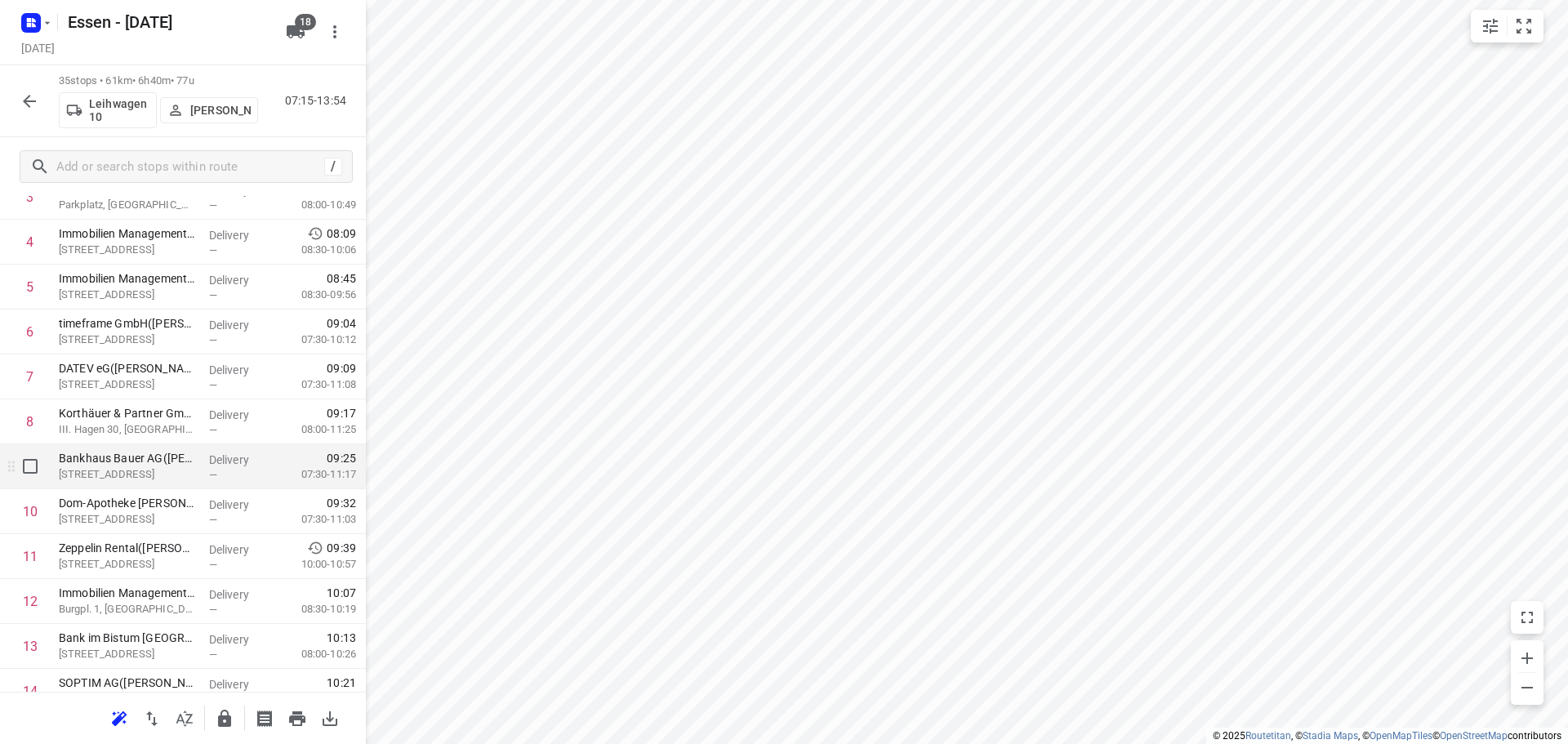
scroll to position [192, 0]
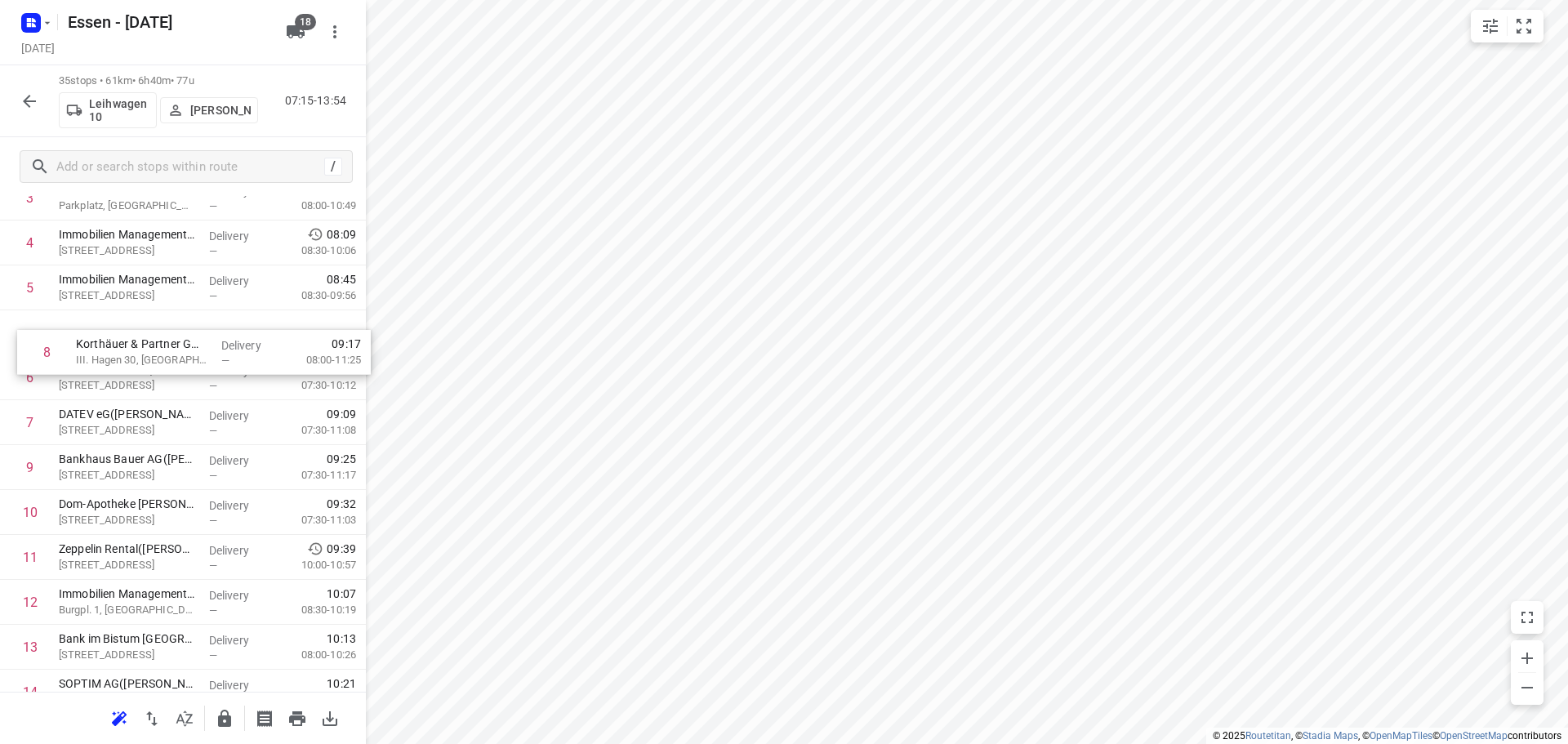
drag, startPoint x: 108, startPoint y: 427, endPoint x: 128, endPoint y: 352, distance: 77.6
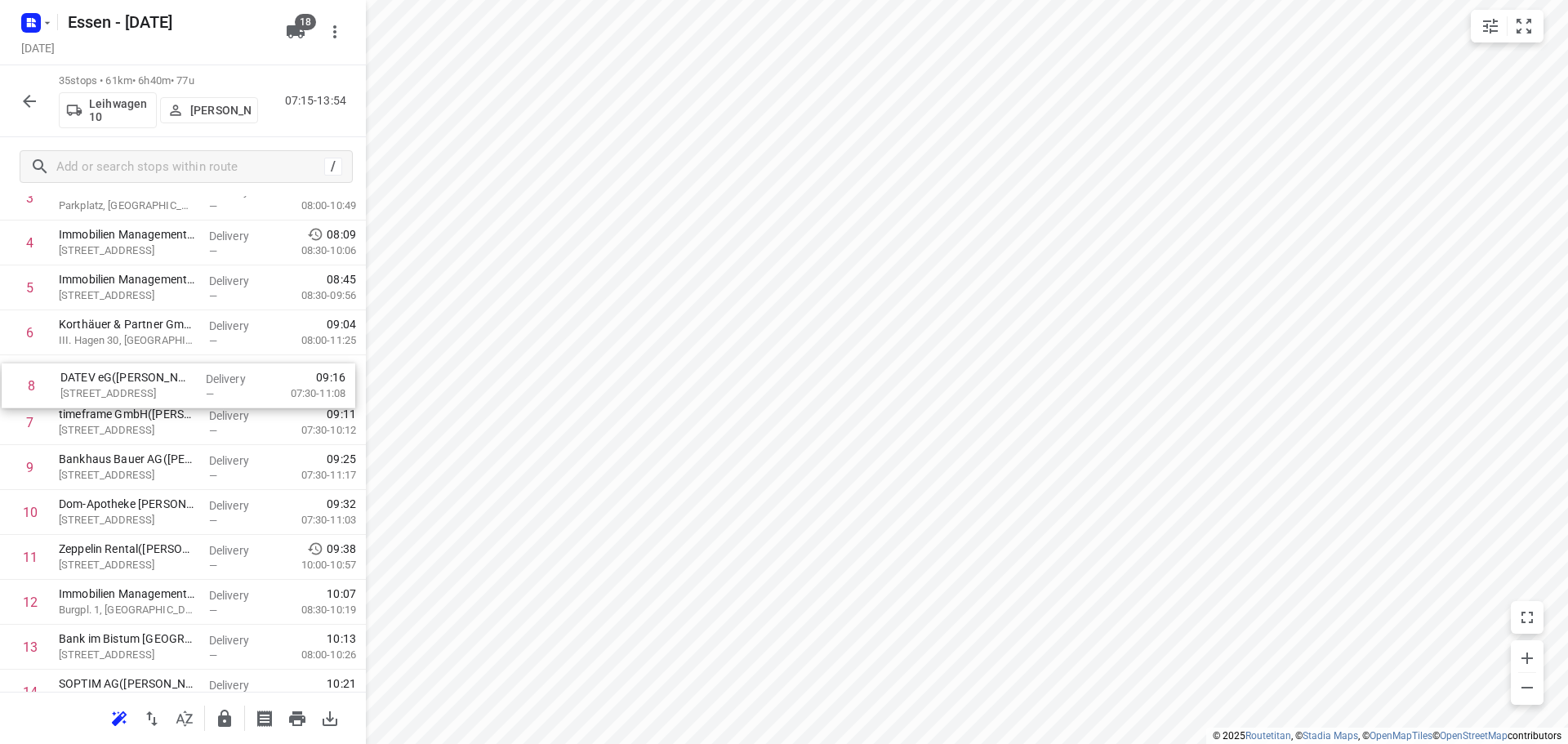
drag, startPoint x: 117, startPoint y: 442, endPoint x: 118, endPoint y: 391, distance: 51.0
drag, startPoint x: 142, startPoint y: 416, endPoint x: 157, endPoint y: 325, distance: 92.2
drag, startPoint x: 133, startPoint y: 375, endPoint x: 115, endPoint y: 416, distance: 44.8
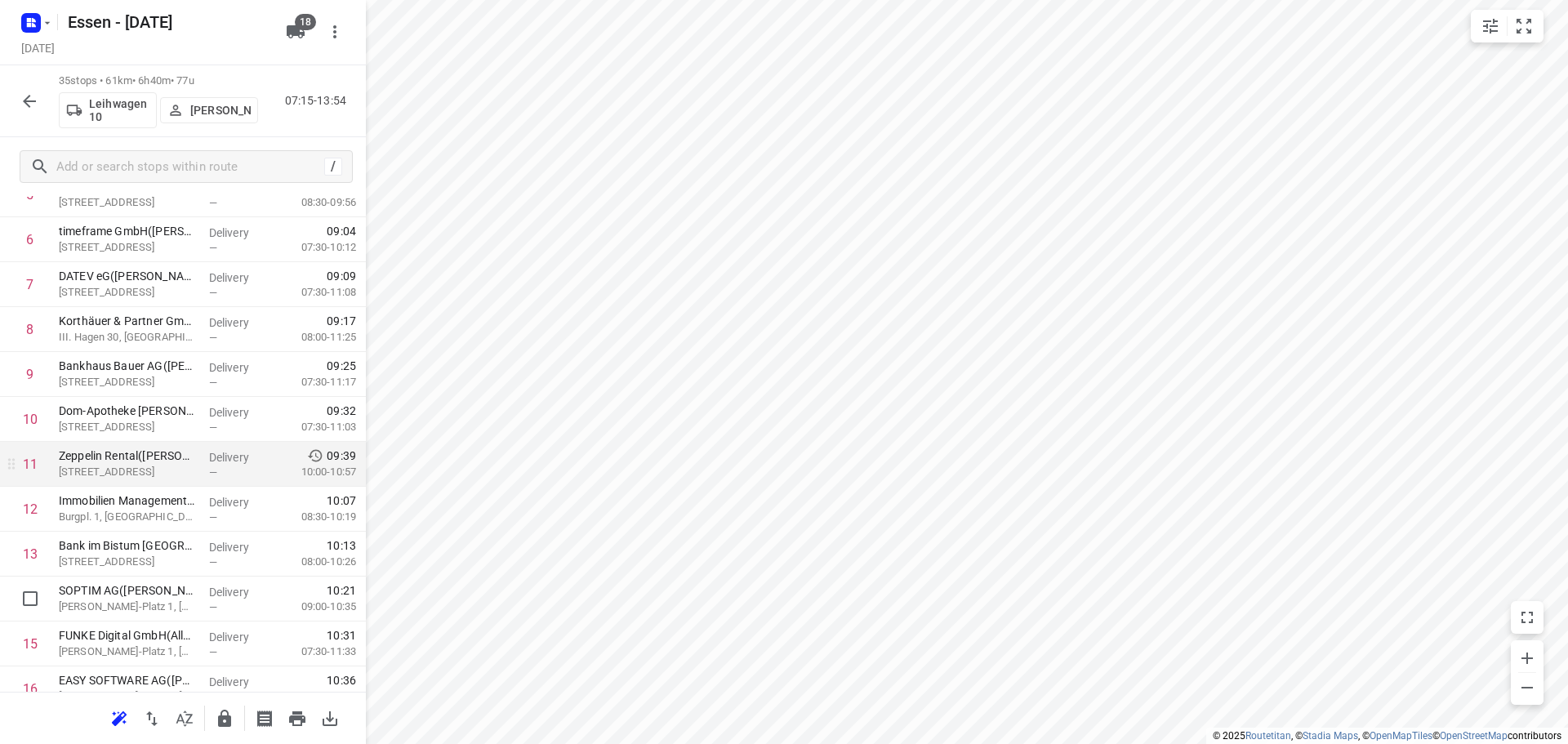
scroll to position [355, 0]
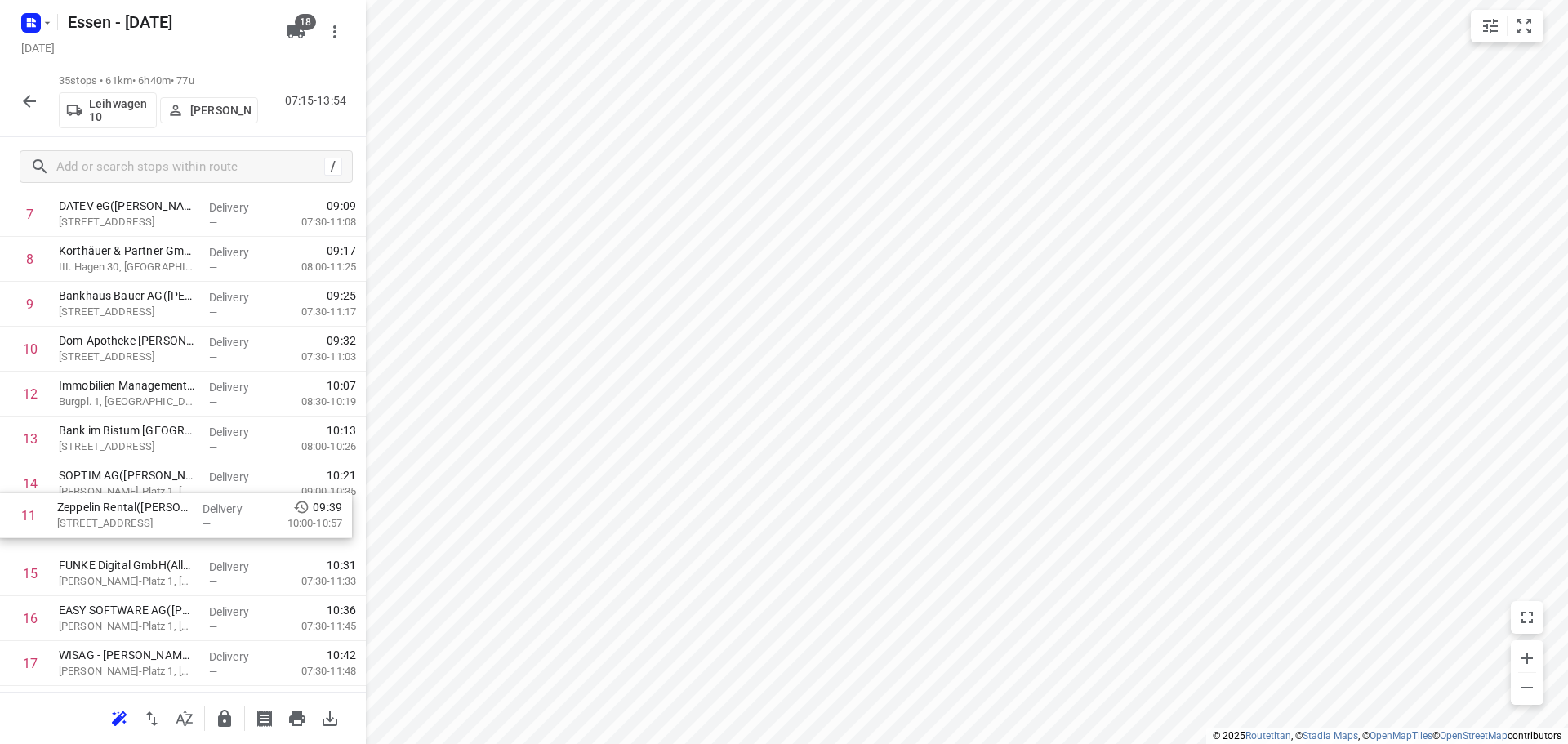
drag, startPoint x: 145, startPoint y: 399, endPoint x: 145, endPoint y: 526, distance: 127.0
click at [145, 526] on div "1 Immobilien Management Essen GmbH - GVE(Immobilien Management Essen GmbH) Blüc…" at bounding box center [183, 708] width 366 height 1573
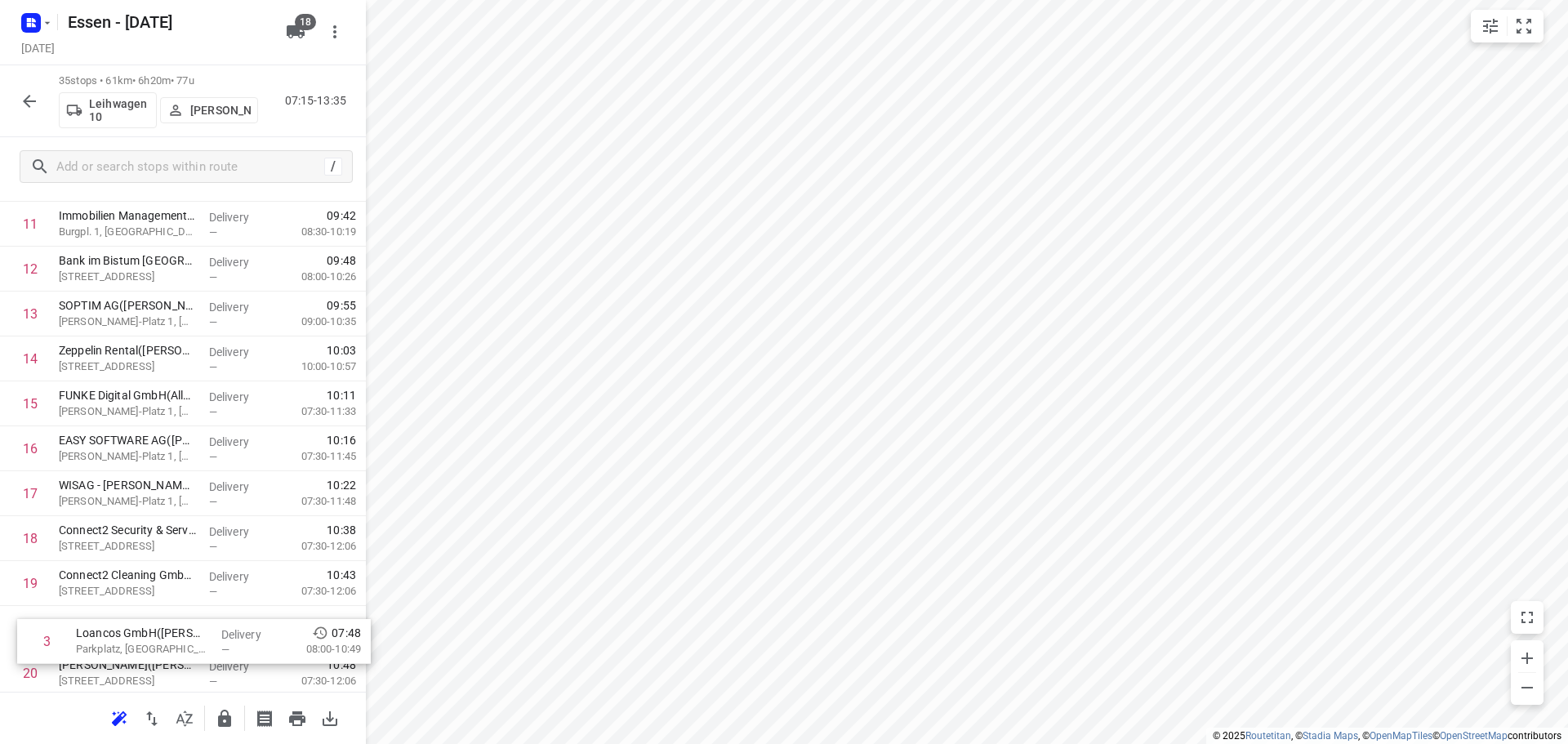
scroll to position [492, 0]
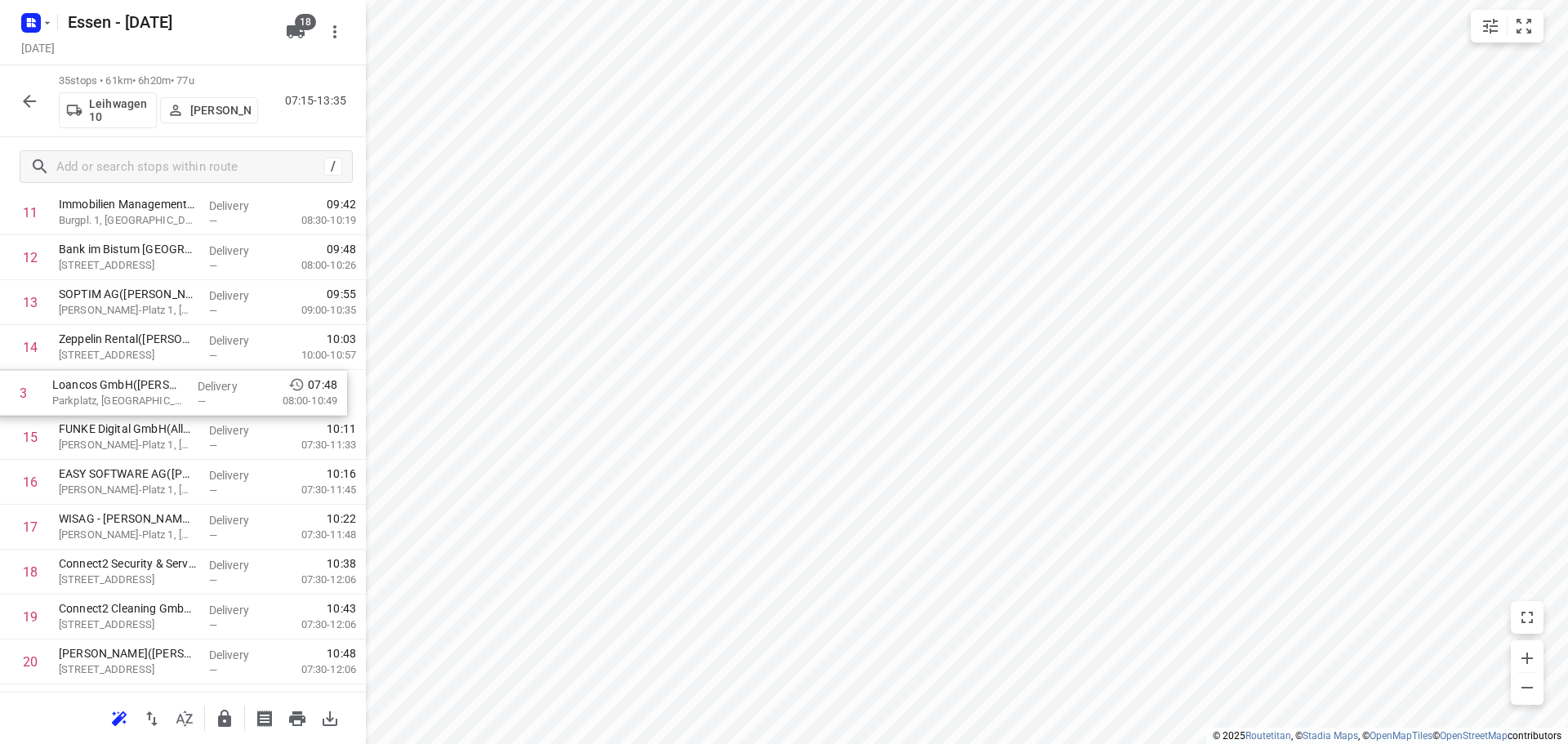
drag, startPoint x: 146, startPoint y: 309, endPoint x: 136, endPoint y: 402, distance: 93.5
click at [136, 402] on div "1 Immobilien Management Essen GmbH - GVE(Immobilien Management Essen GmbH) Blüc…" at bounding box center [183, 572] width 366 height 1573
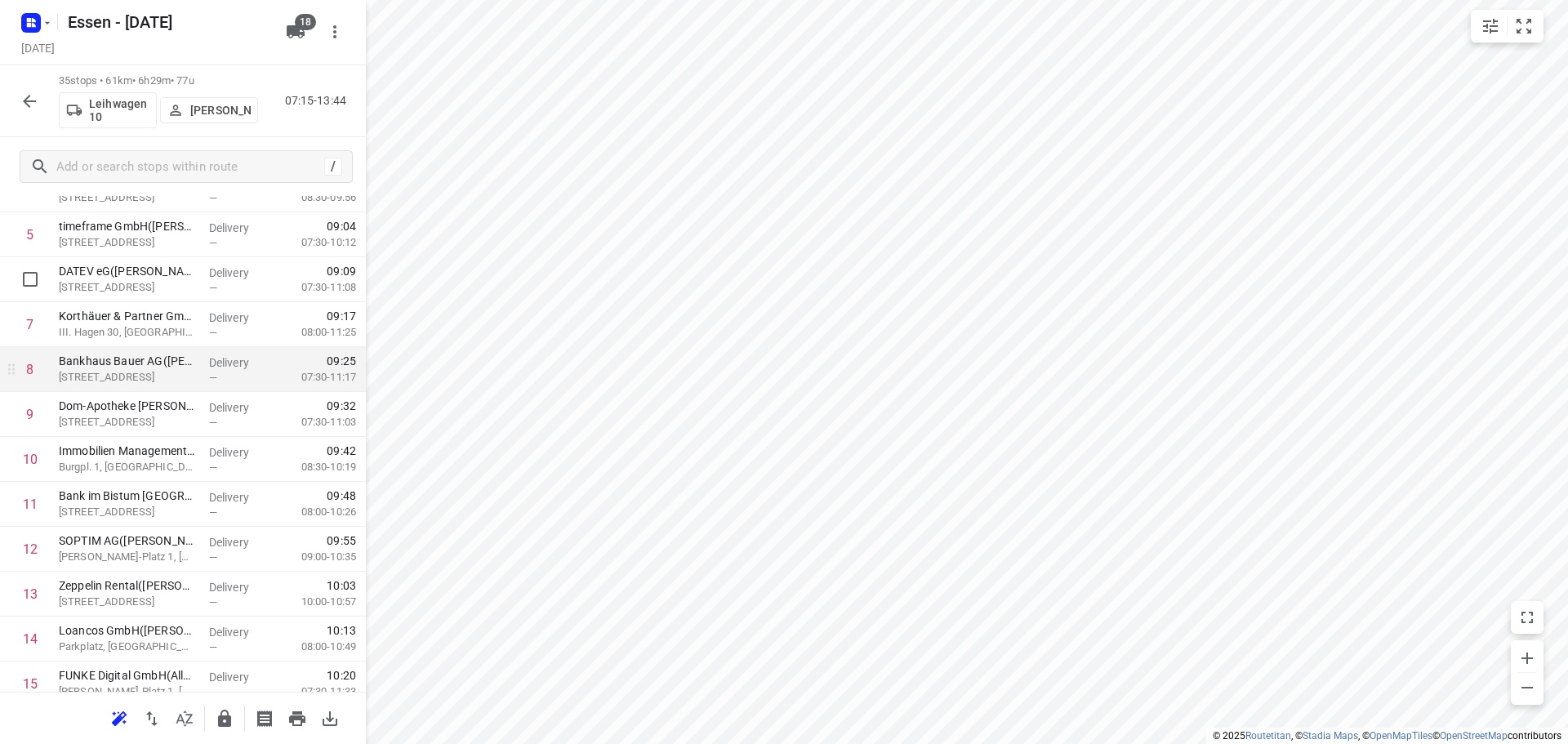
scroll to position [223, 0]
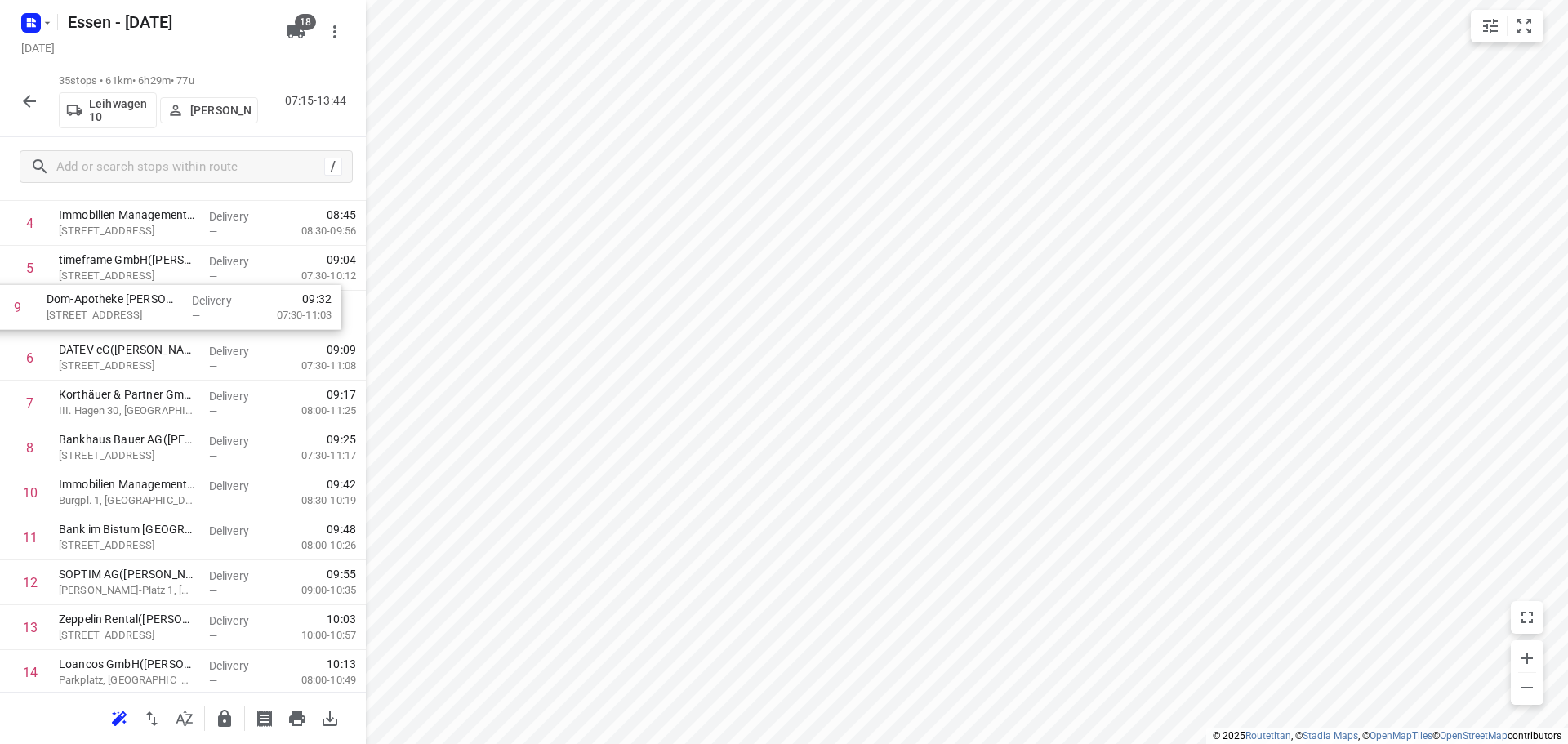
drag, startPoint x: 185, startPoint y: 448, endPoint x: 172, endPoint y: 312, distance: 136.6
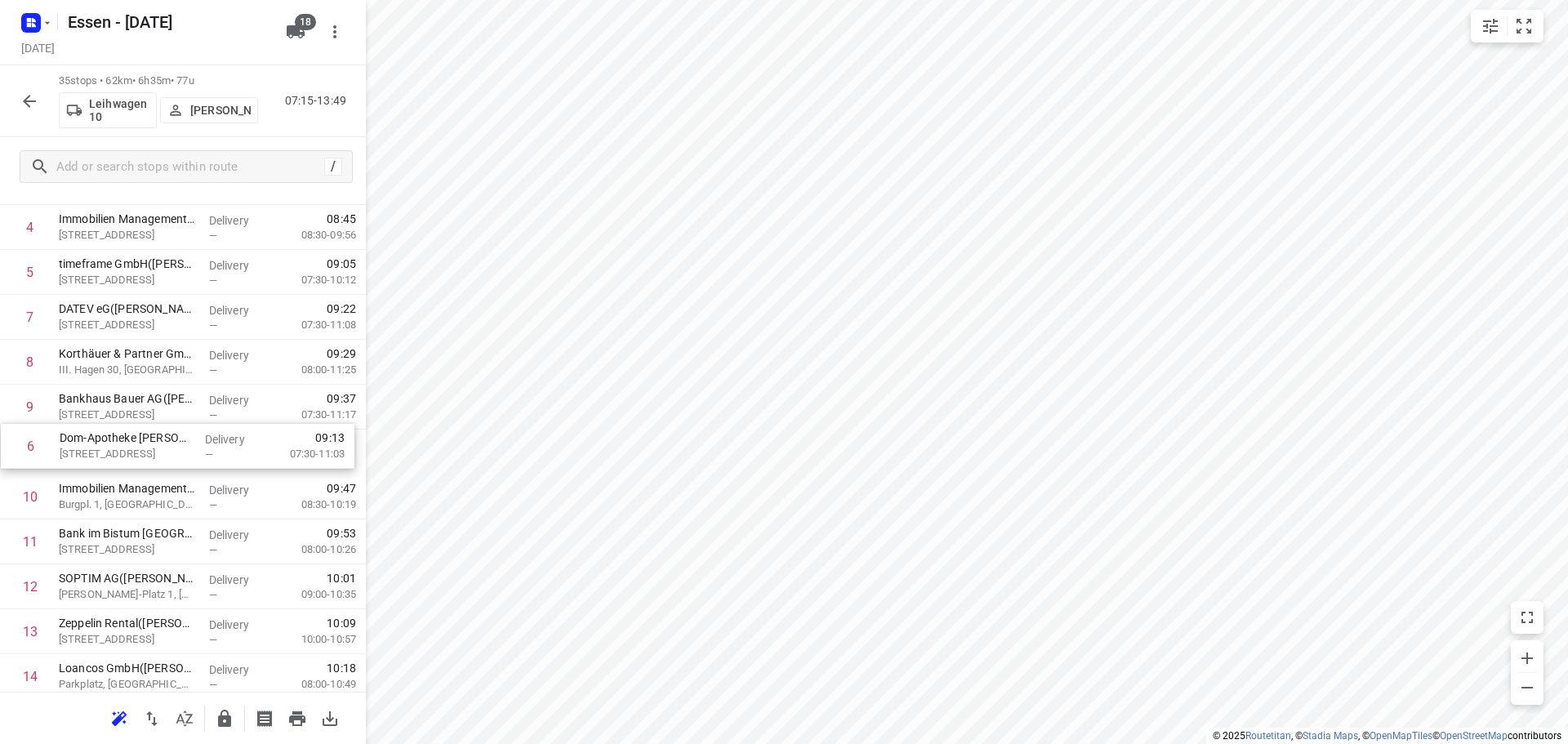
drag, startPoint x: 172, startPoint y: 312, endPoint x: 172, endPoint y: 452, distance: 140.0
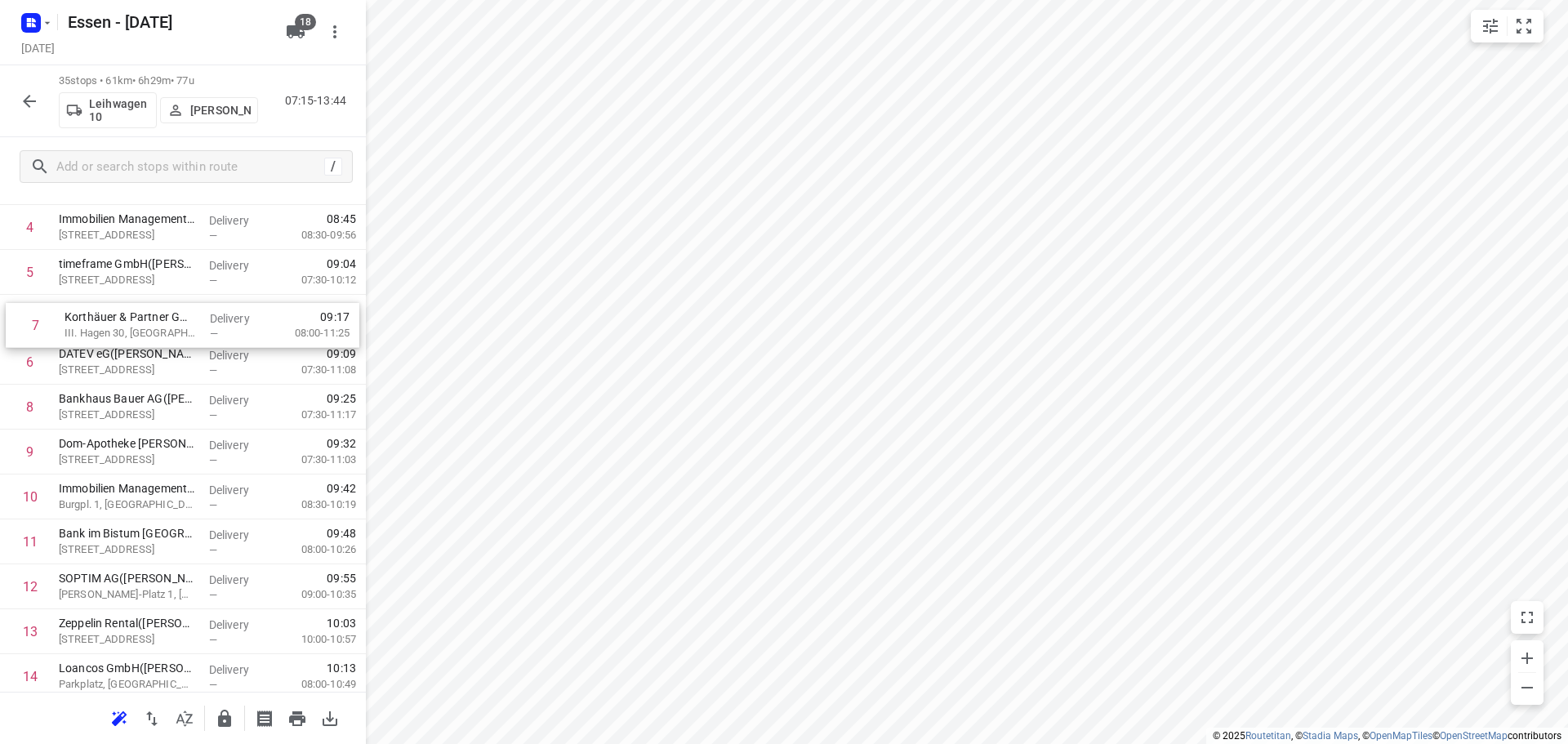
drag, startPoint x: 132, startPoint y: 382, endPoint x: 143, endPoint y: 336, distance: 47.3
drag, startPoint x: 143, startPoint y: 336, endPoint x: 150, endPoint y: 368, distance: 32.8
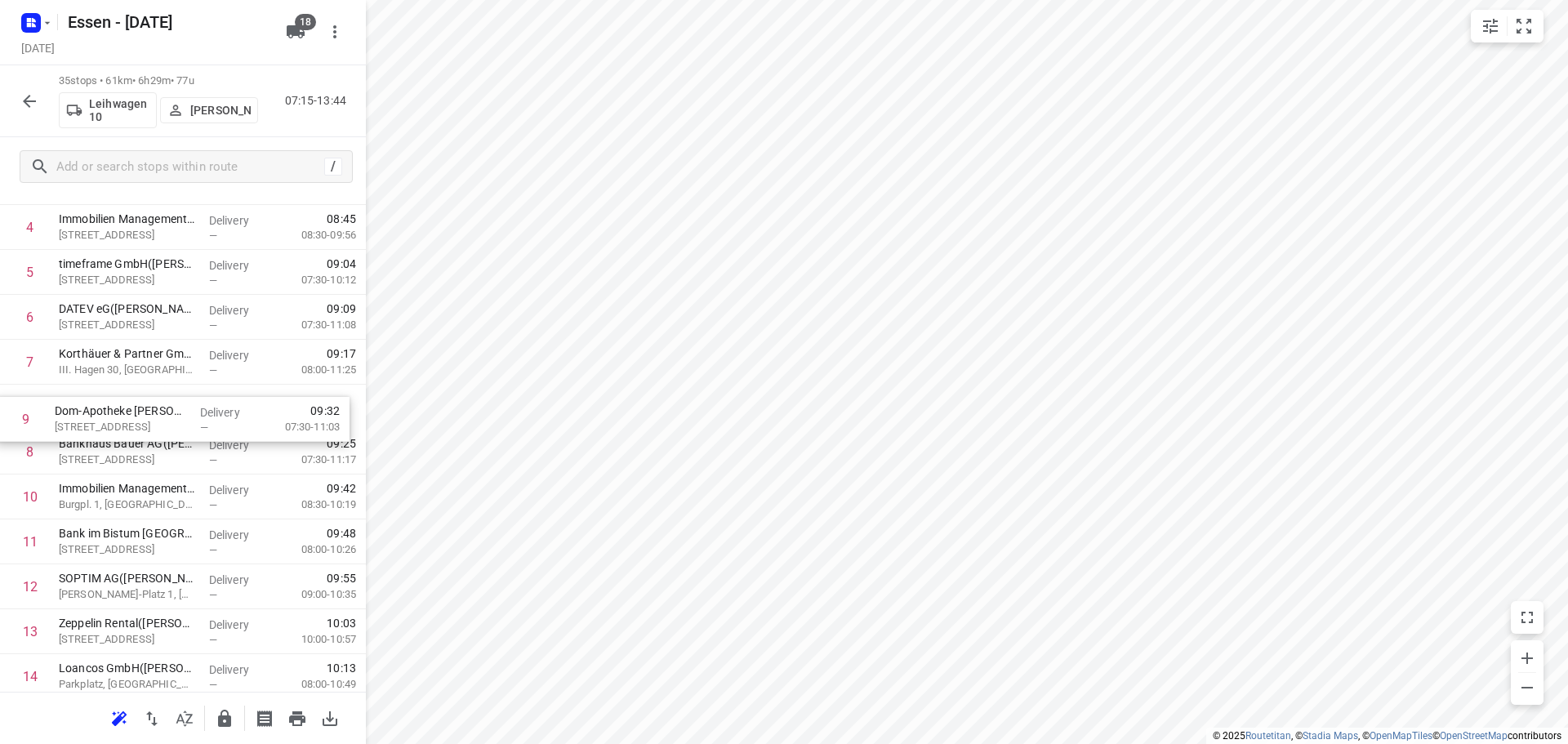
drag, startPoint x: 130, startPoint y: 459, endPoint x: 122, endPoint y: 422, distance: 37.9
drag, startPoint x: 122, startPoint y: 422, endPoint x: 125, endPoint y: 454, distance: 32.1
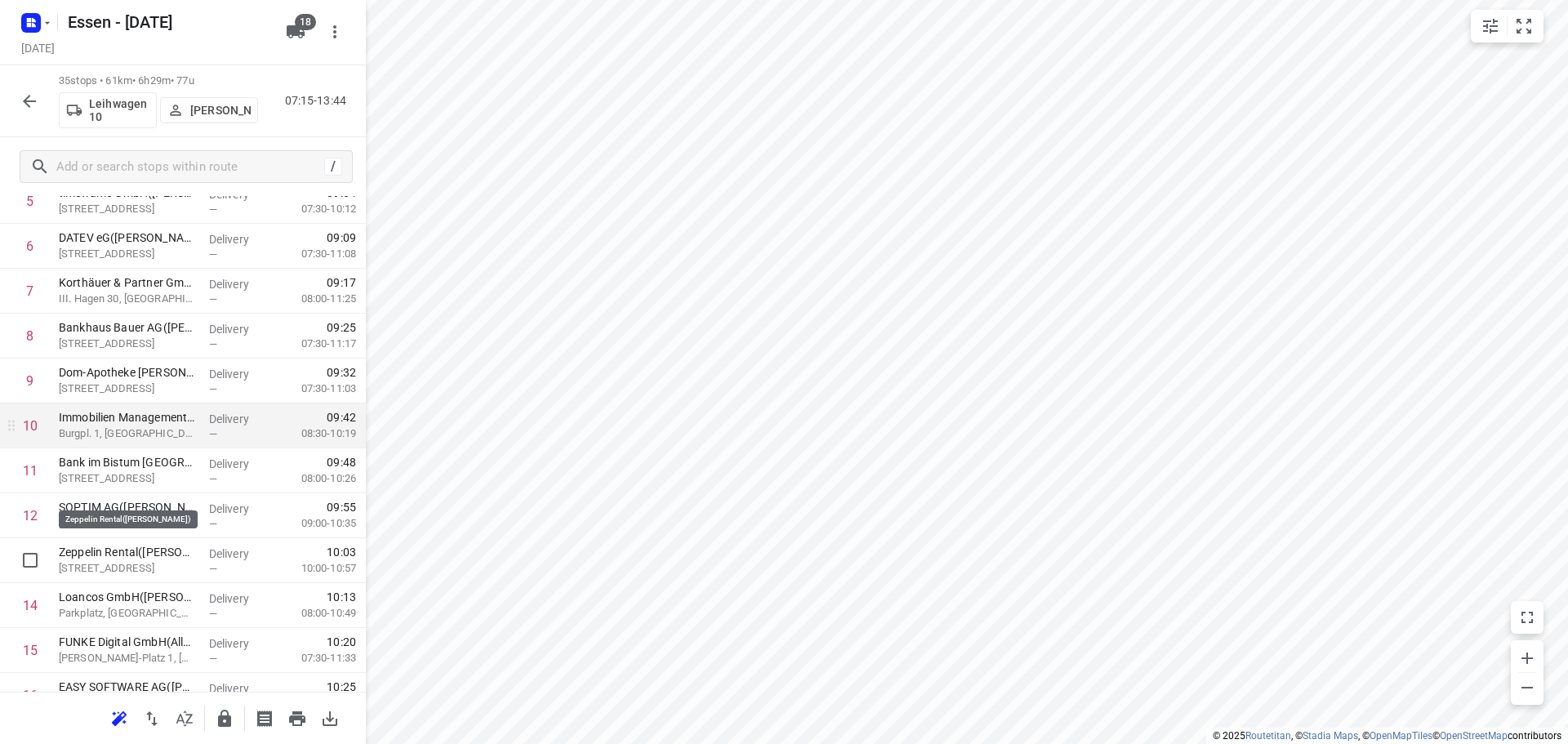
scroll to position [371, 0]
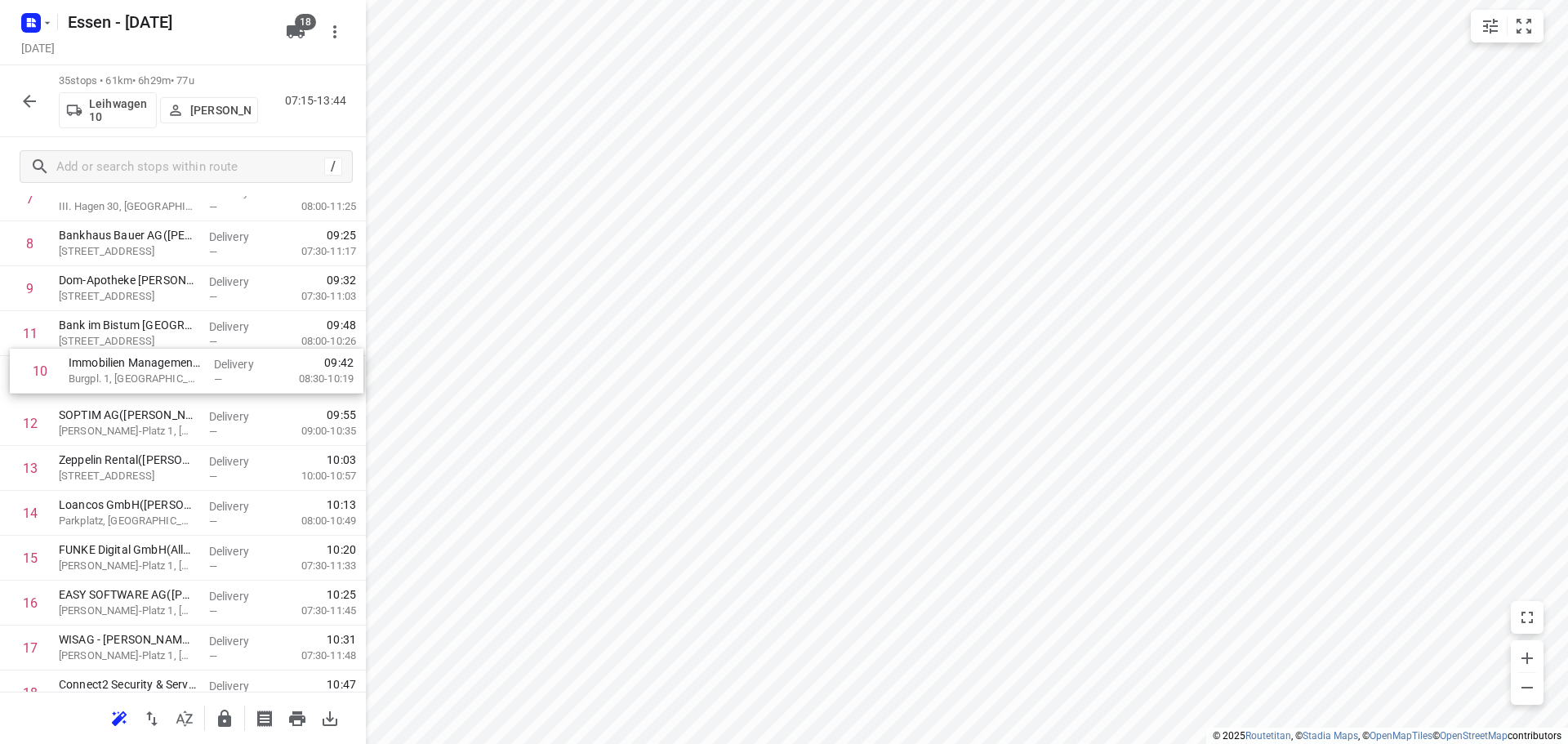
drag, startPoint x: 107, startPoint y: 351, endPoint x: 122, endPoint y: 397, distance: 48.4
click at [122, 397] on div "1 Immobilien Management Essen GmbH - GVE(Immobilien Management Essen GmbH) Blüc…" at bounding box center [183, 693] width 366 height 1573
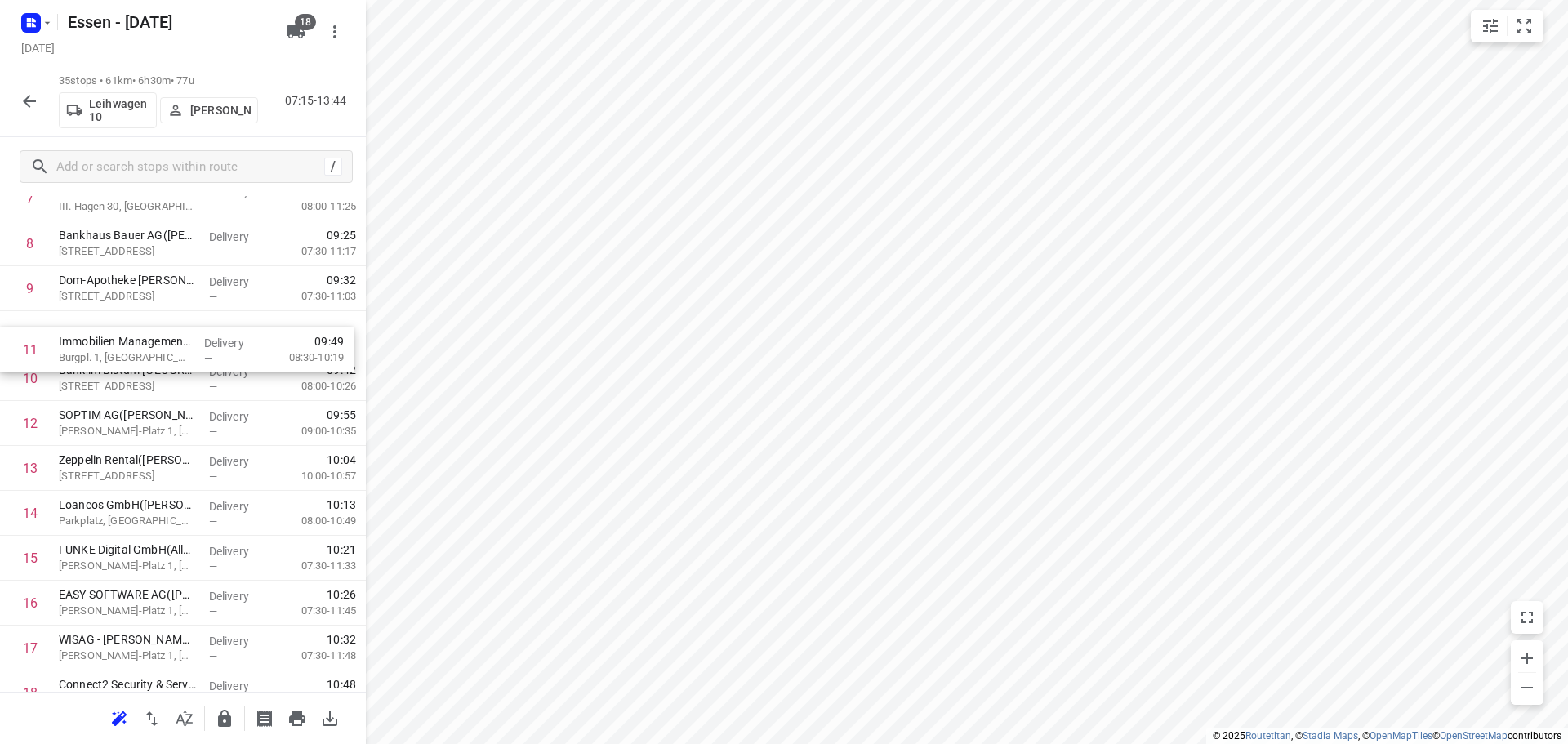
drag, startPoint x: 125, startPoint y: 385, endPoint x: 125, endPoint y: 349, distance: 36.0
click at [125, 349] on div "1 Immobilien Management Essen GmbH - GVE(Immobilien Management Essen GmbH) Blüc…" at bounding box center [183, 693] width 366 height 1573
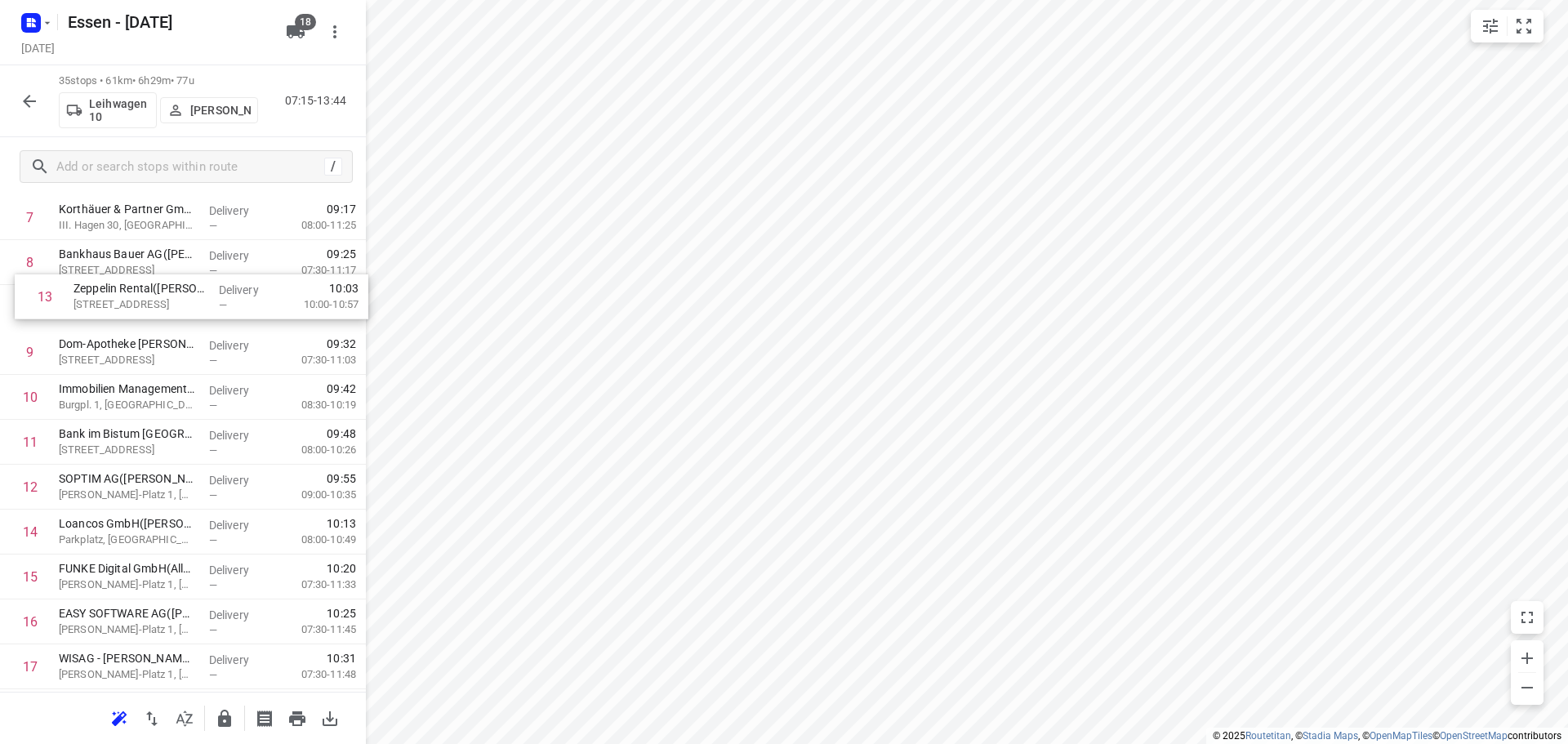
scroll to position [332, 0]
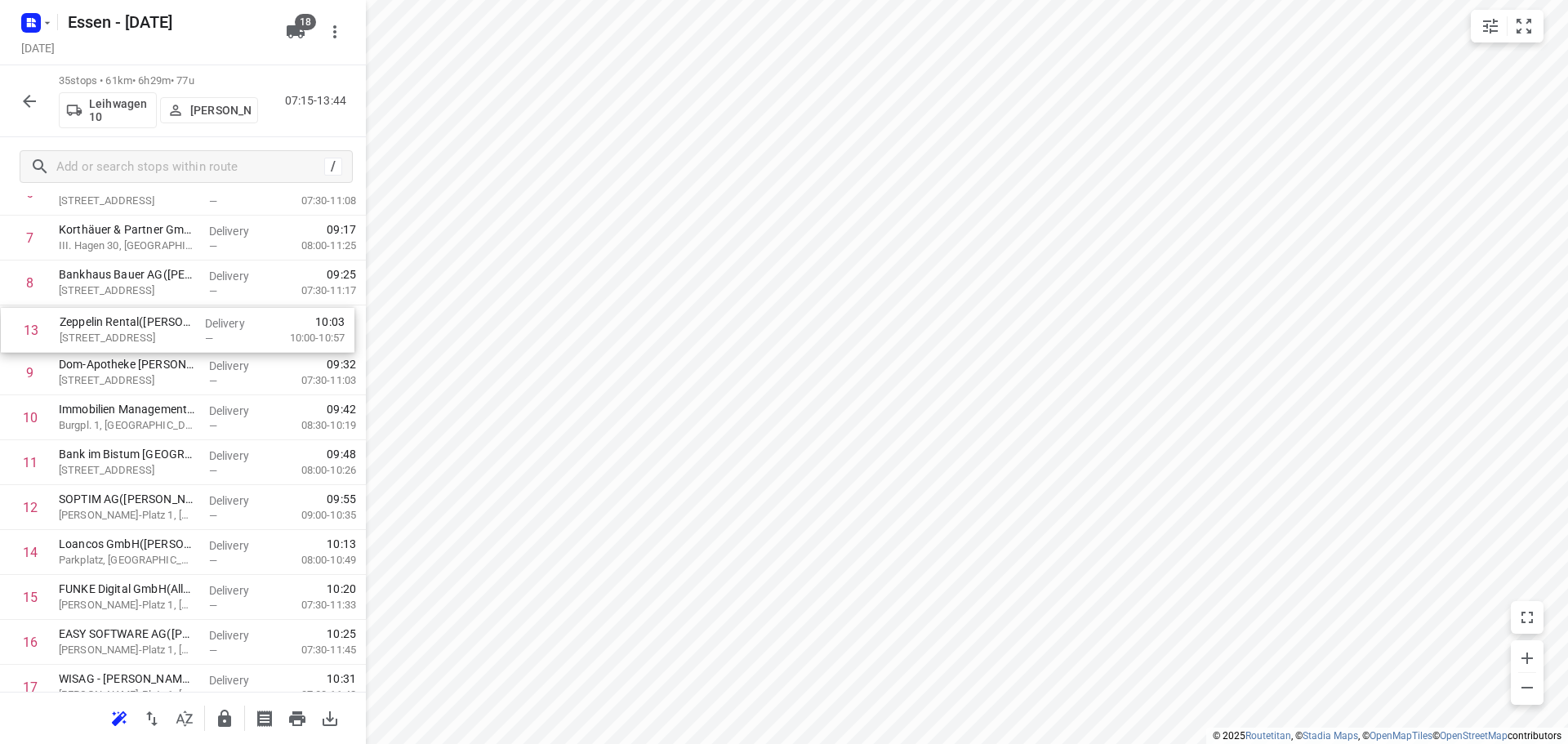
drag, startPoint x: 123, startPoint y: 469, endPoint x: 119, endPoint y: 328, distance: 141.1
click at [119, 328] on div "1 Immobilien Management Essen GmbH - GVE(Immobilien Management Essen GmbH) Blüc…" at bounding box center [183, 732] width 366 height 1573
drag, startPoint x: 119, startPoint y: 328, endPoint x: 104, endPoint y: 466, distance: 138.8
click at [104, 466] on div "1 Immobilien Management Essen GmbH - GVE(Immobilien Management Essen GmbH) Blüc…" at bounding box center [183, 732] width 366 height 1573
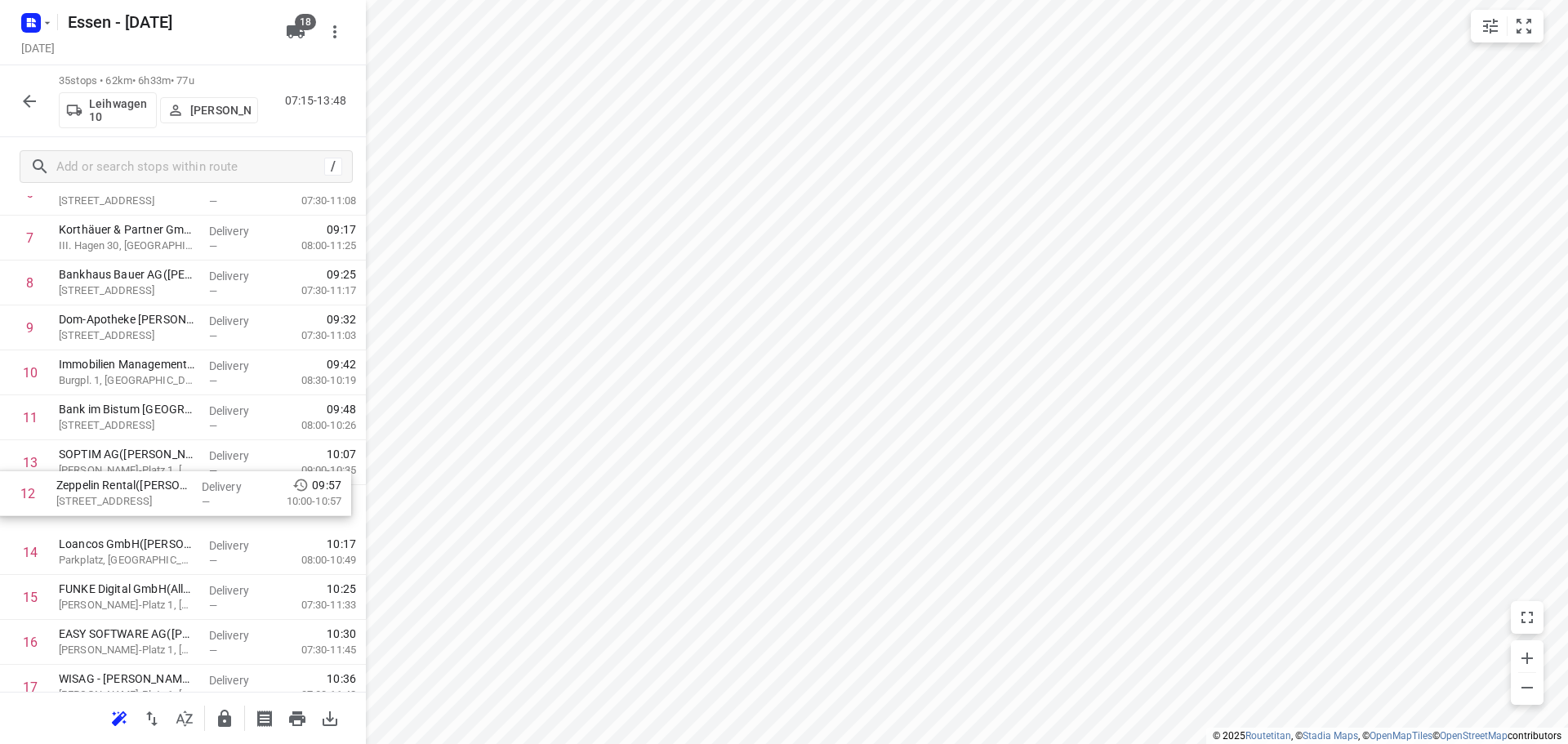
drag, startPoint x: 104, startPoint y: 466, endPoint x: 102, endPoint y: 507, distance: 41.0
click at [102, 507] on div "1 Immobilien Management Essen GmbH - GVE(Immobilien Management Essen GmbH) Blüc…" at bounding box center [183, 732] width 366 height 1573
click at [20, 98] on icon "button" at bounding box center [30, 101] width 20 height 20
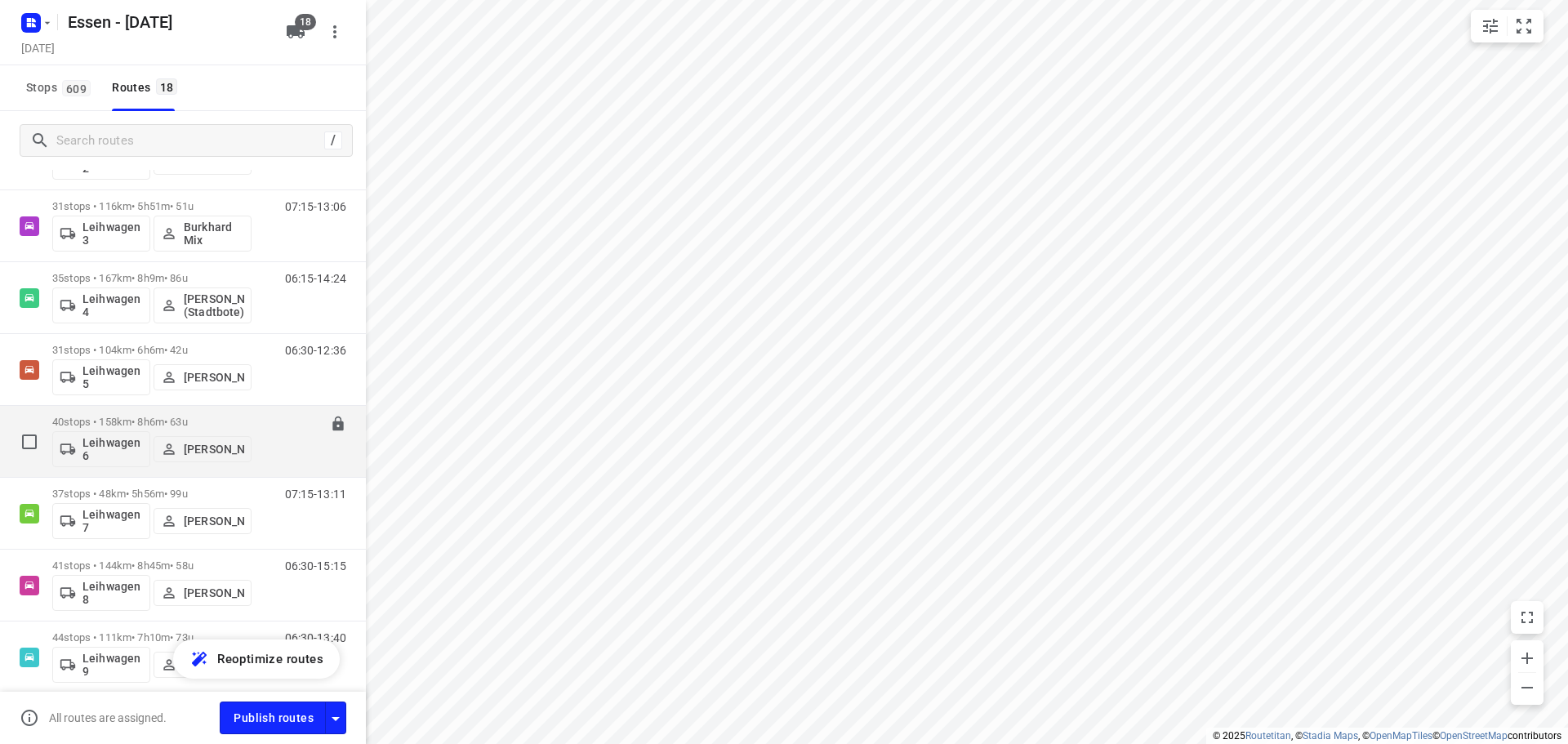
scroll to position [654, 0]
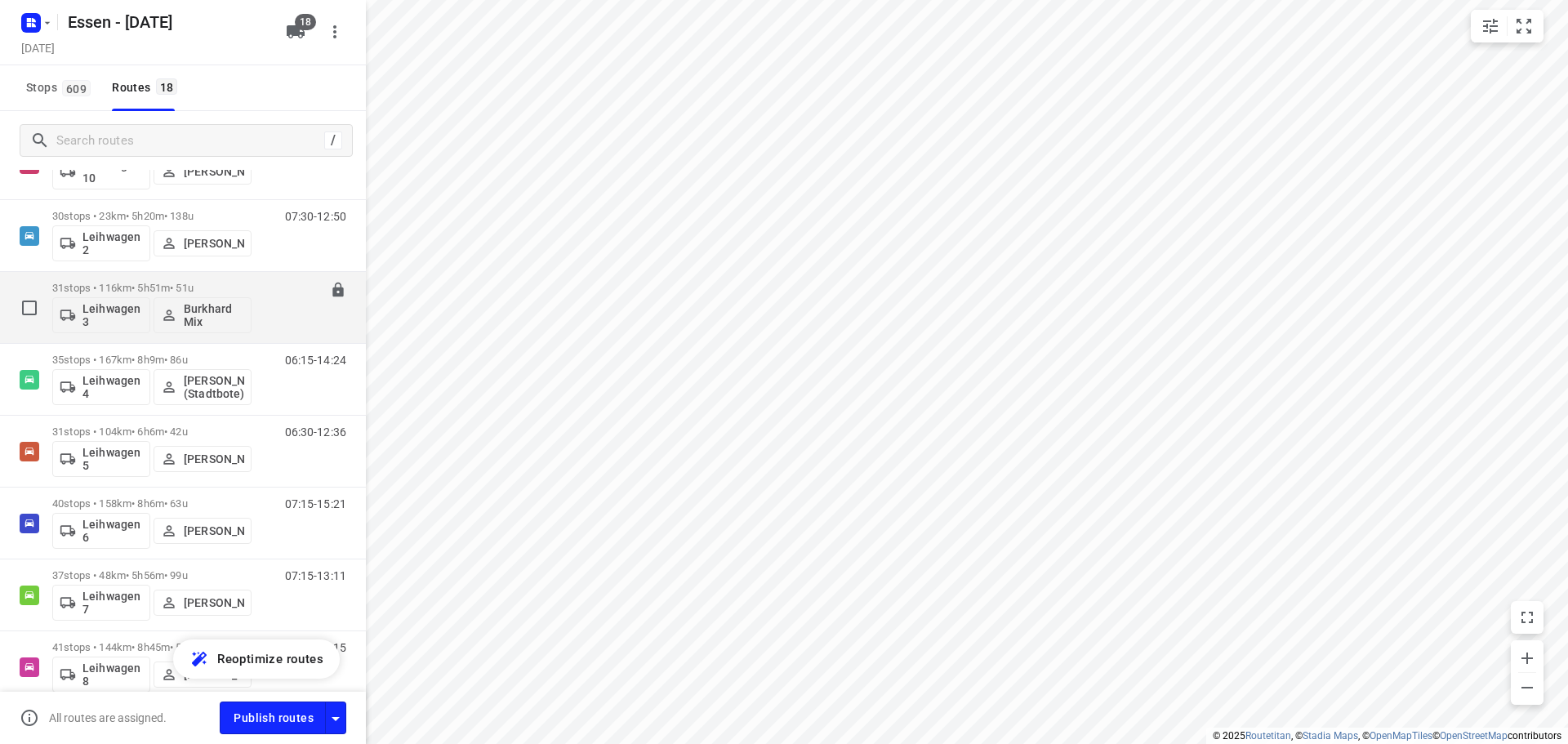
click at [155, 280] on div "31 stops • 116km • 5h51m • 51u Leihwagen 3 Burkhard Mix" at bounding box center [151, 308] width 199 height 68
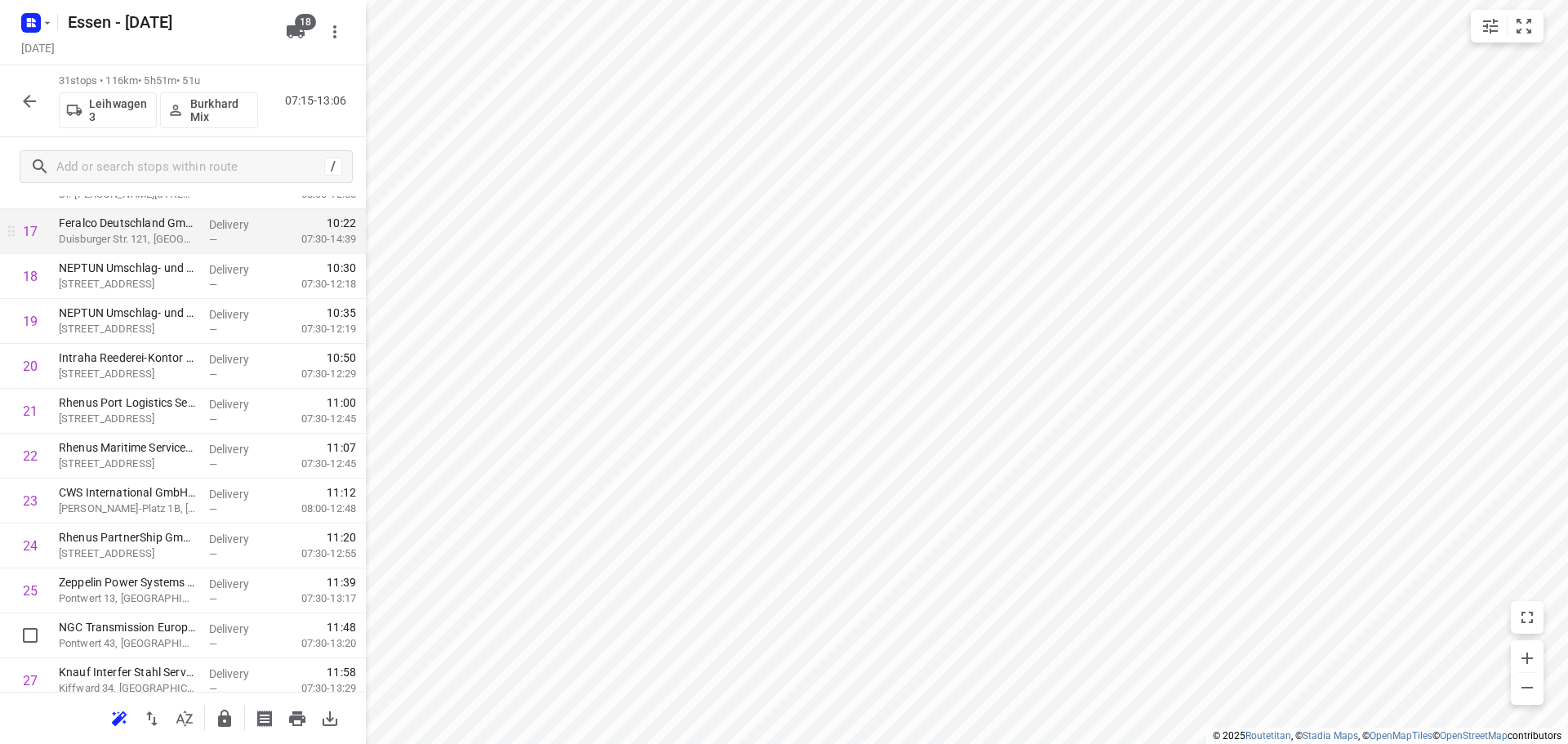
scroll to position [779, 0]
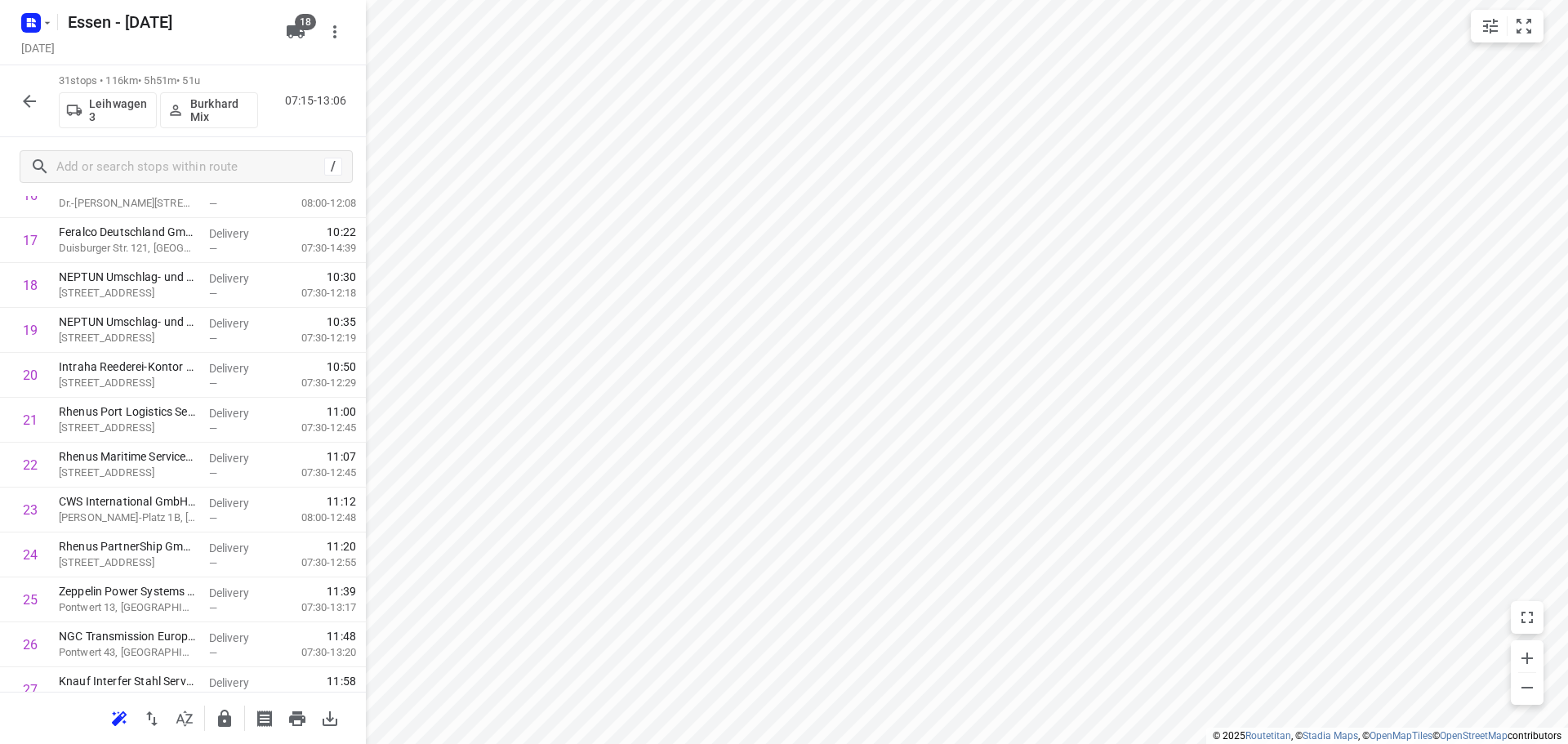
click at [23, 96] on icon "button" at bounding box center [30, 101] width 20 height 20
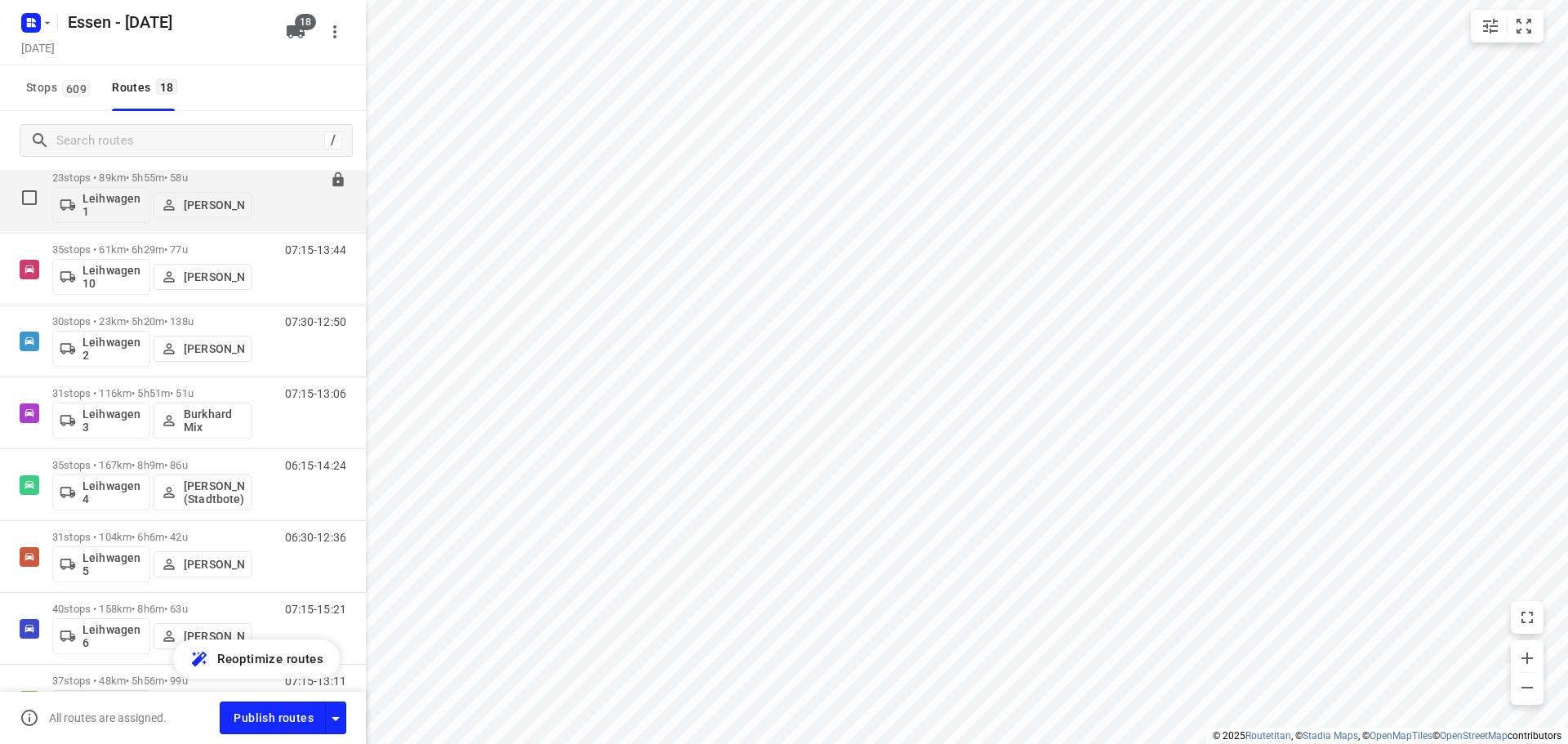
scroll to position [572, 0]
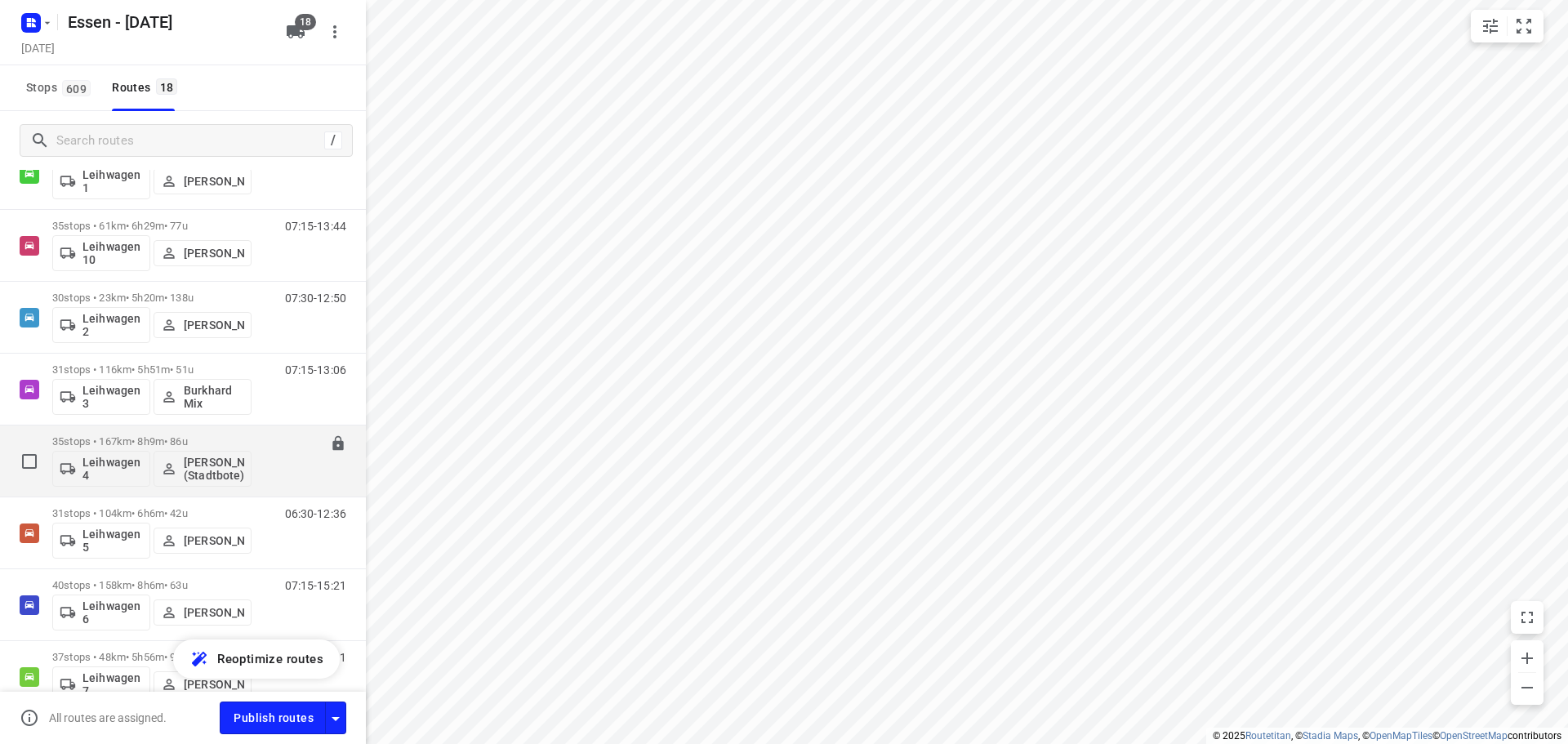
click at [133, 442] on p "35 stops • 167km • 8h9m • 86u" at bounding box center [151, 441] width 199 height 12
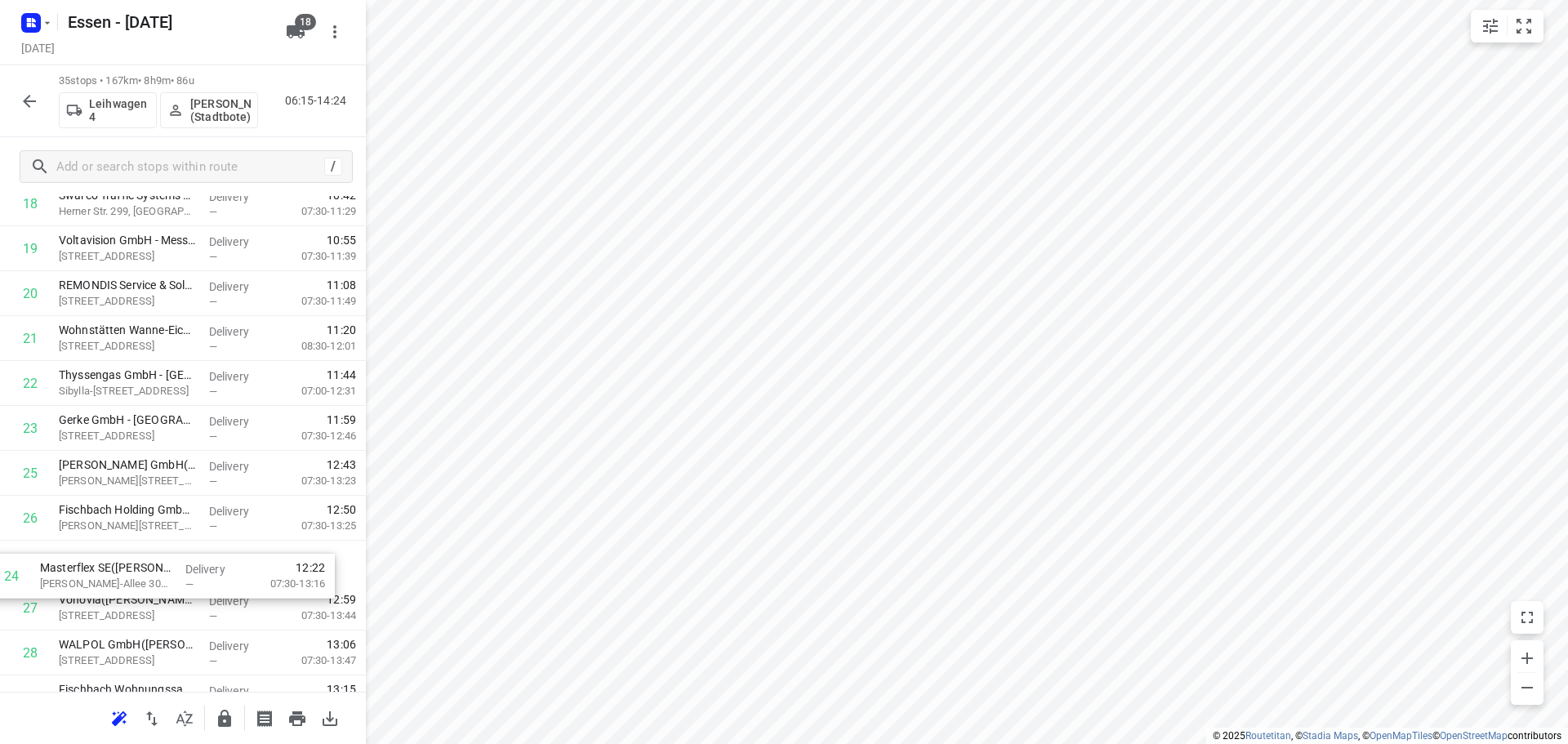
scroll to position [864, 0]
drag, startPoint x: 102, startPoint y: 491, endPoint x: 98, endPoint y: 564, distance: 73.1
click at [98, 564] on div "1 bitop AG - Witten(Raffael Naldoni) Stockumer Str. 28, Witten Delivery — 06:45…" at bounding box center [183, 200] width 366 height 1573
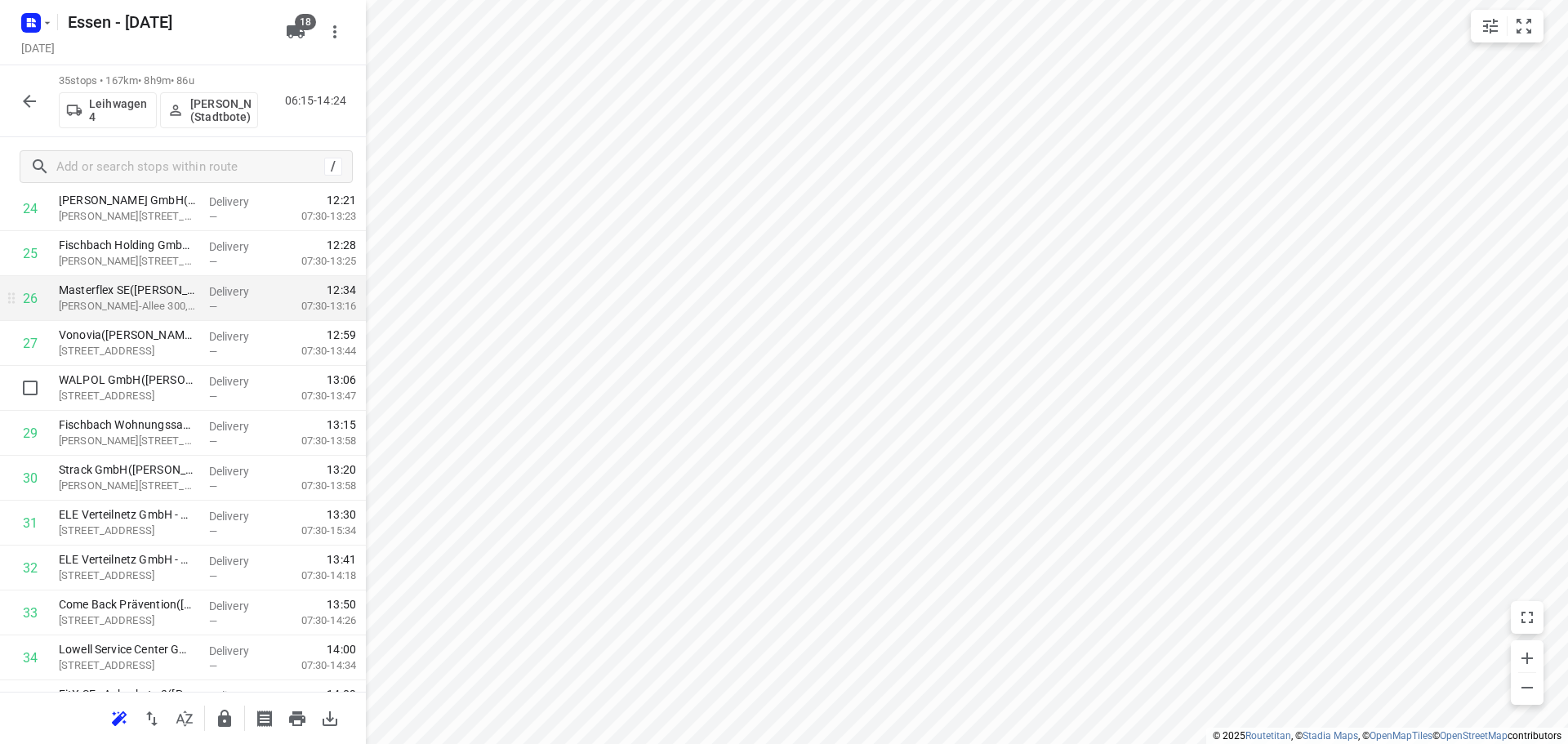
scroll to position [1203, 0]
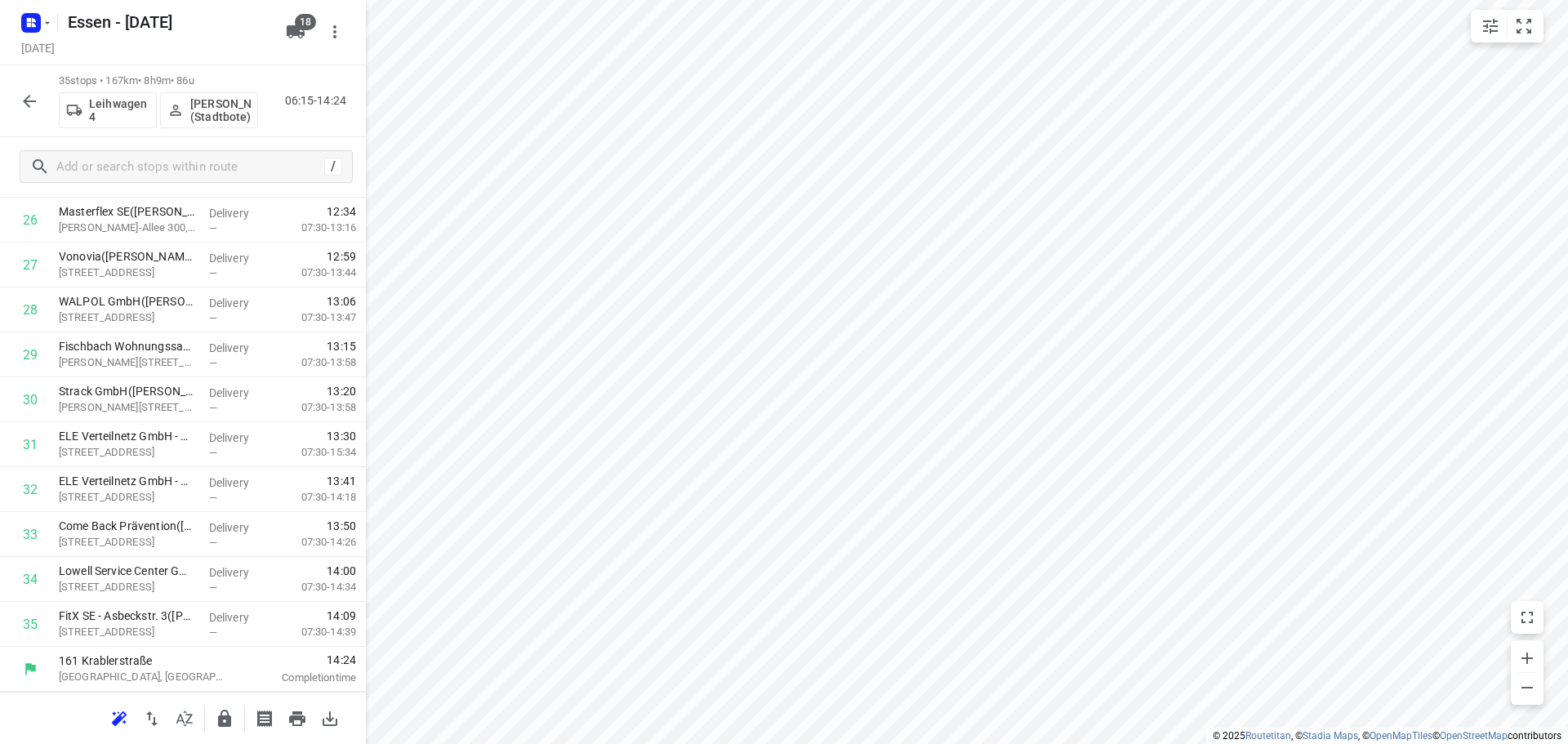
click at [30, 103] on icon "button" at bounding box center [30, 101] width 20 height 20
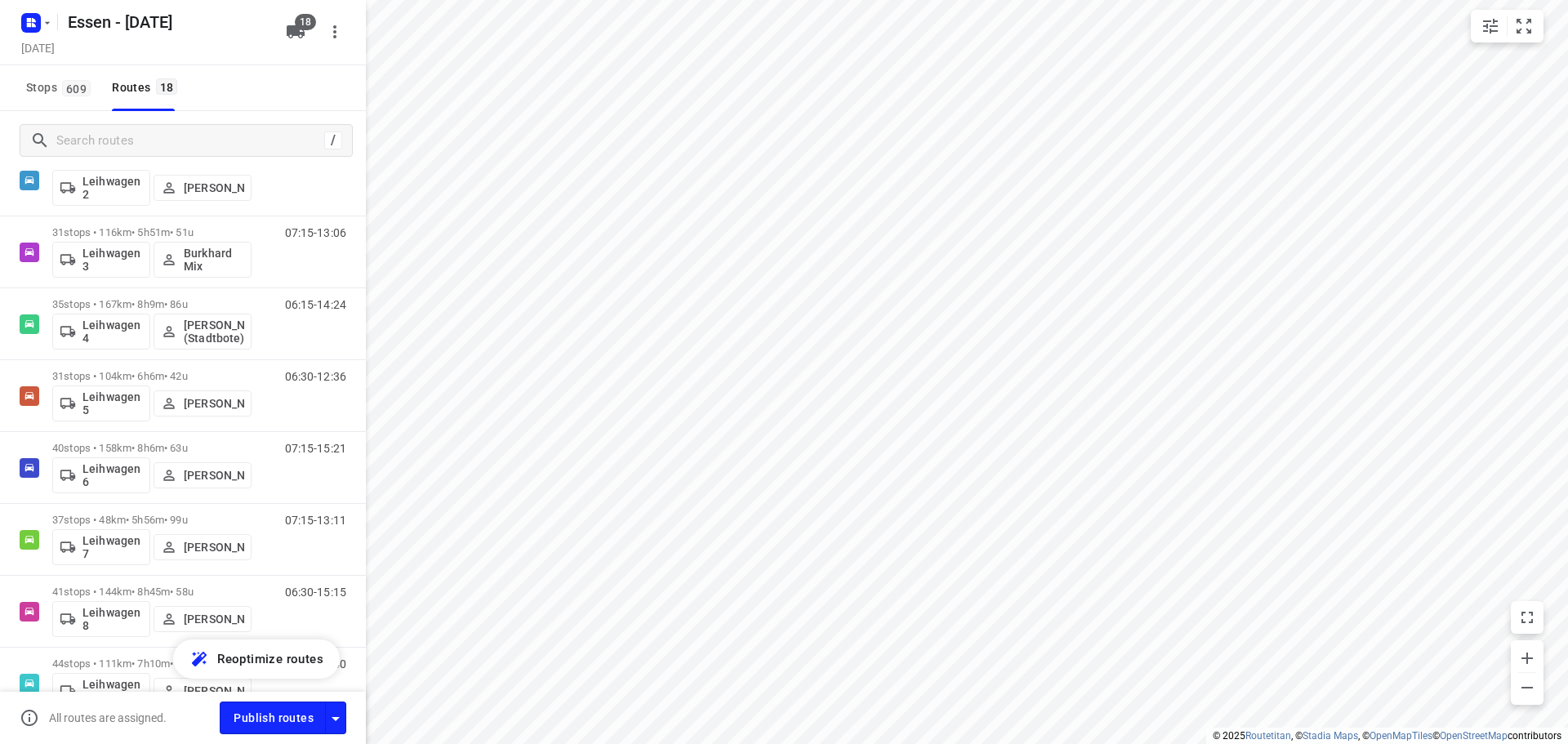
scroll to position [735, 0]
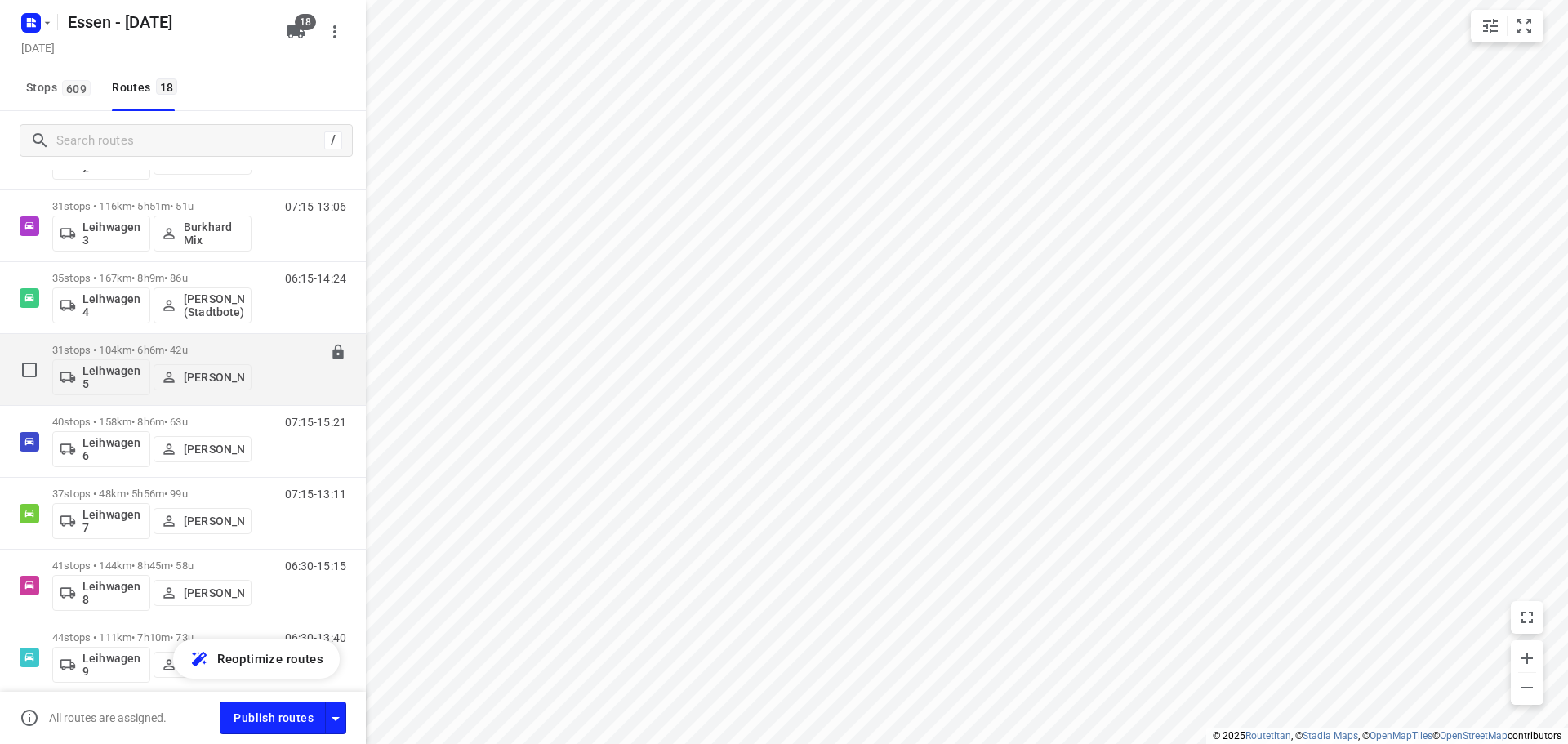
click at [213, 343] on div "31 stops • 104km • 6h6m • 42u Leihwagen 5 Sandra Stamm" at bounding box center [151, 370] width 199 height 68
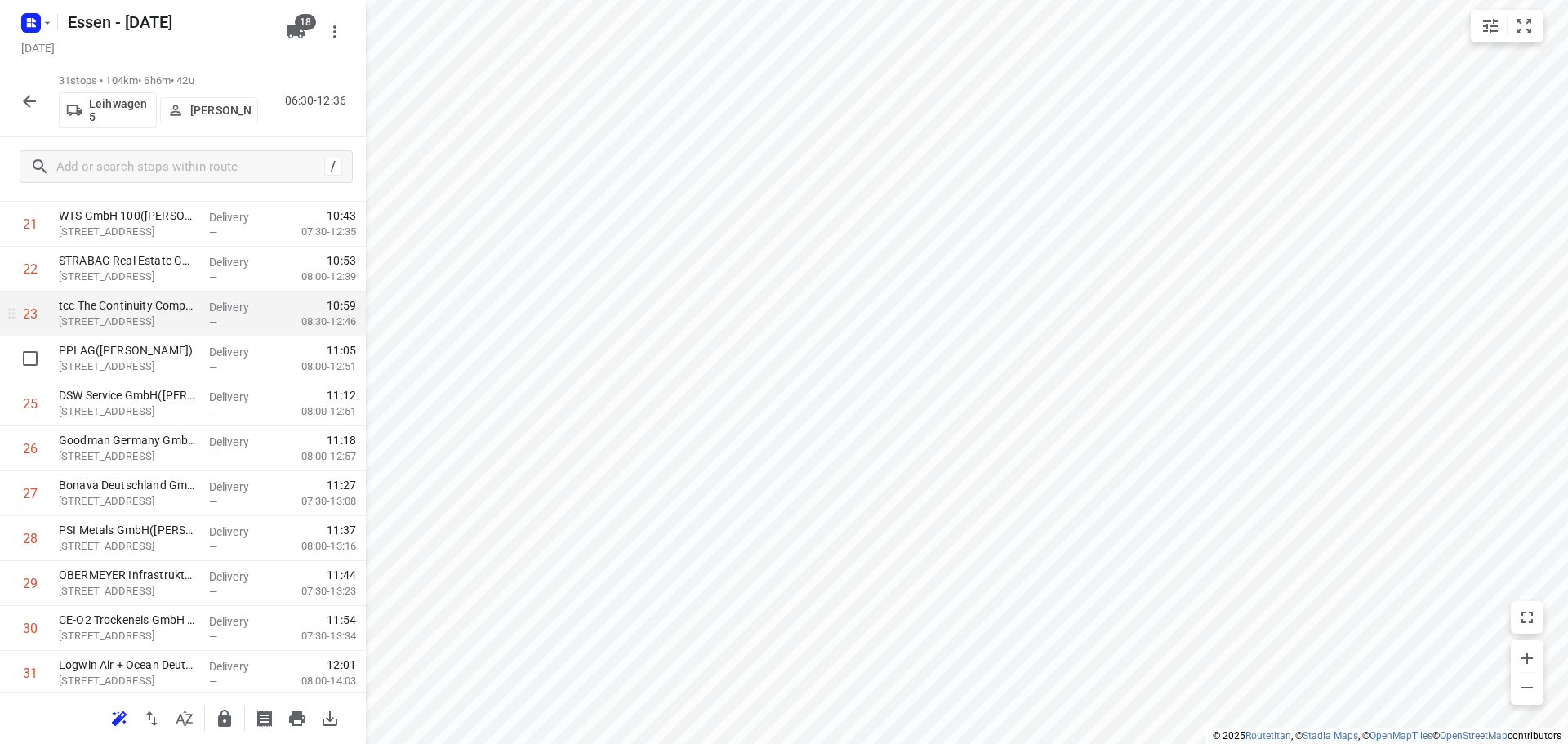
scroll to position [980, 0]
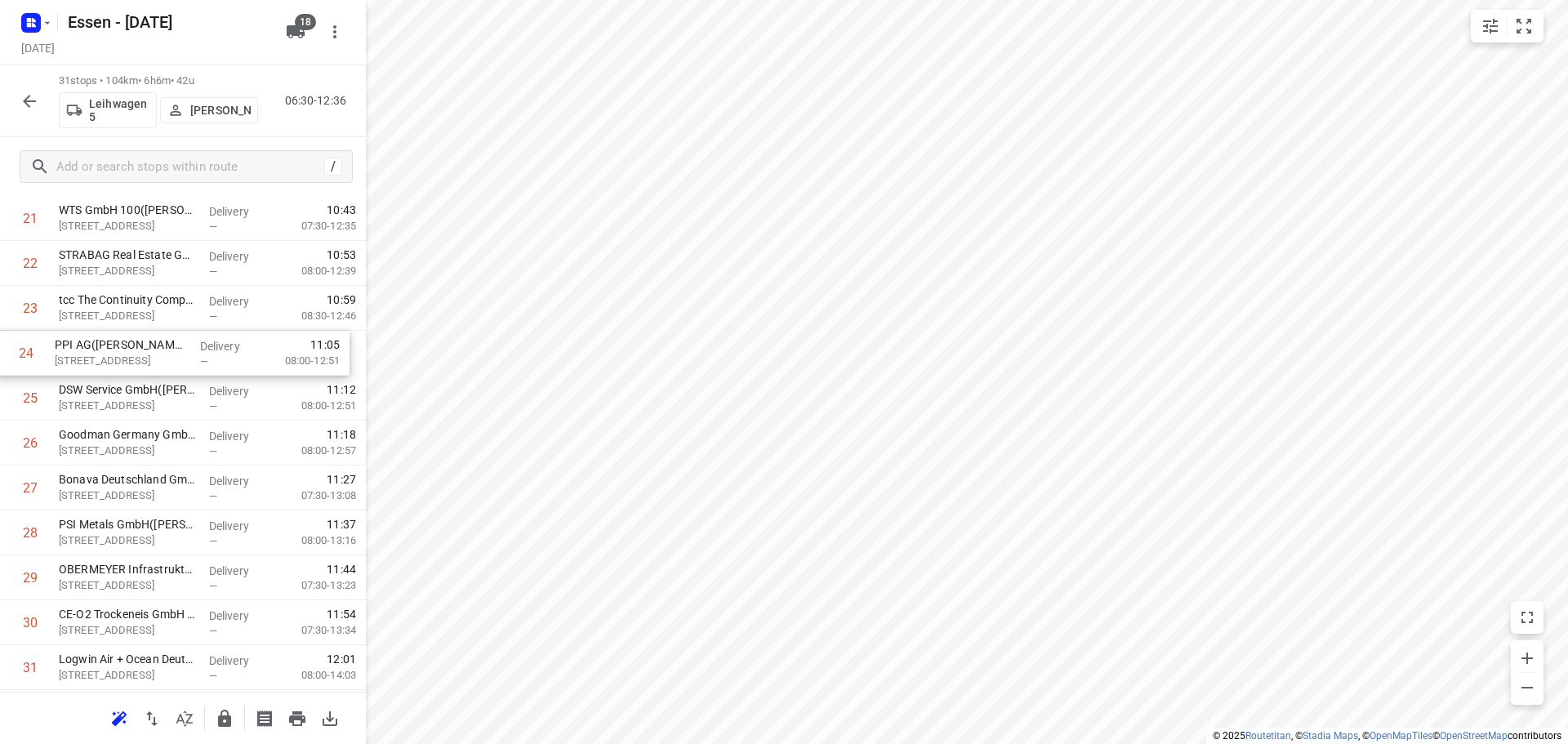
drag, startPoint x: 138, startPoint y: 411, endPoint x: 151, endPoint y: 363, distance: 49.7
click at [26, 100] on icon "button" at bounding box center [29, 101] width 13 height 13
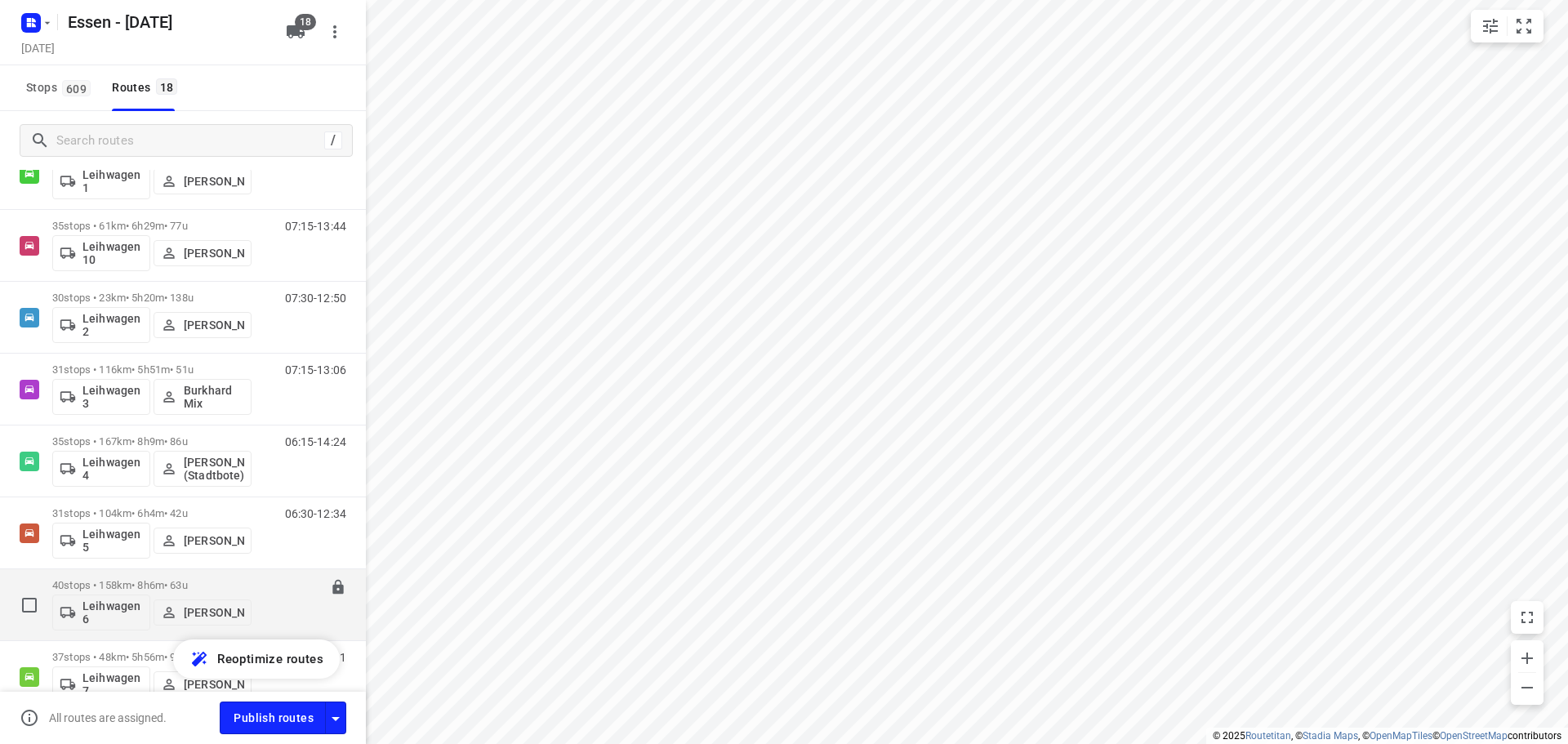
scroll to position [874, 0]
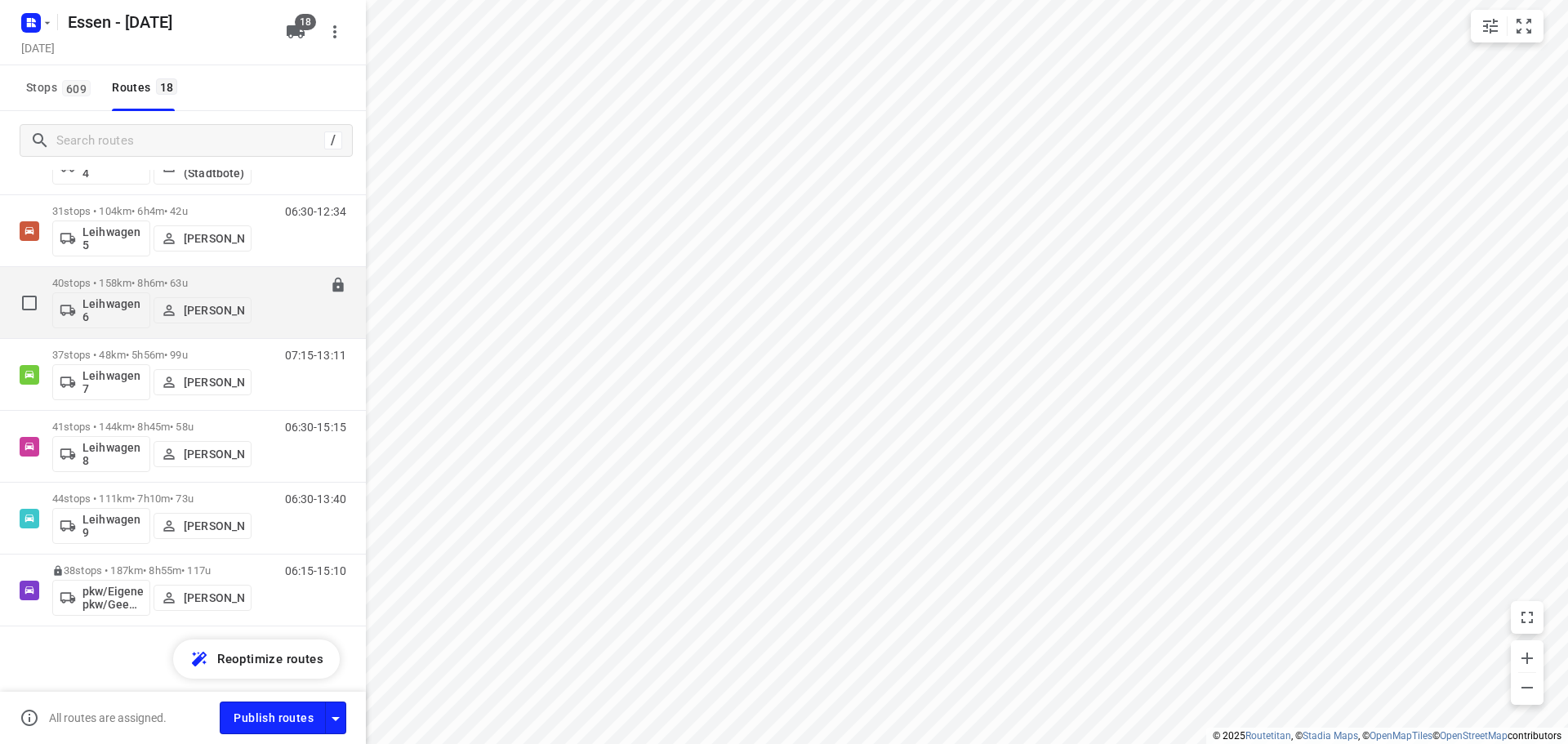
click at [134, 279] on p "40 stops • 158km • 8h6m • 63u" at bounding box center [151, 283] width 199 height 12
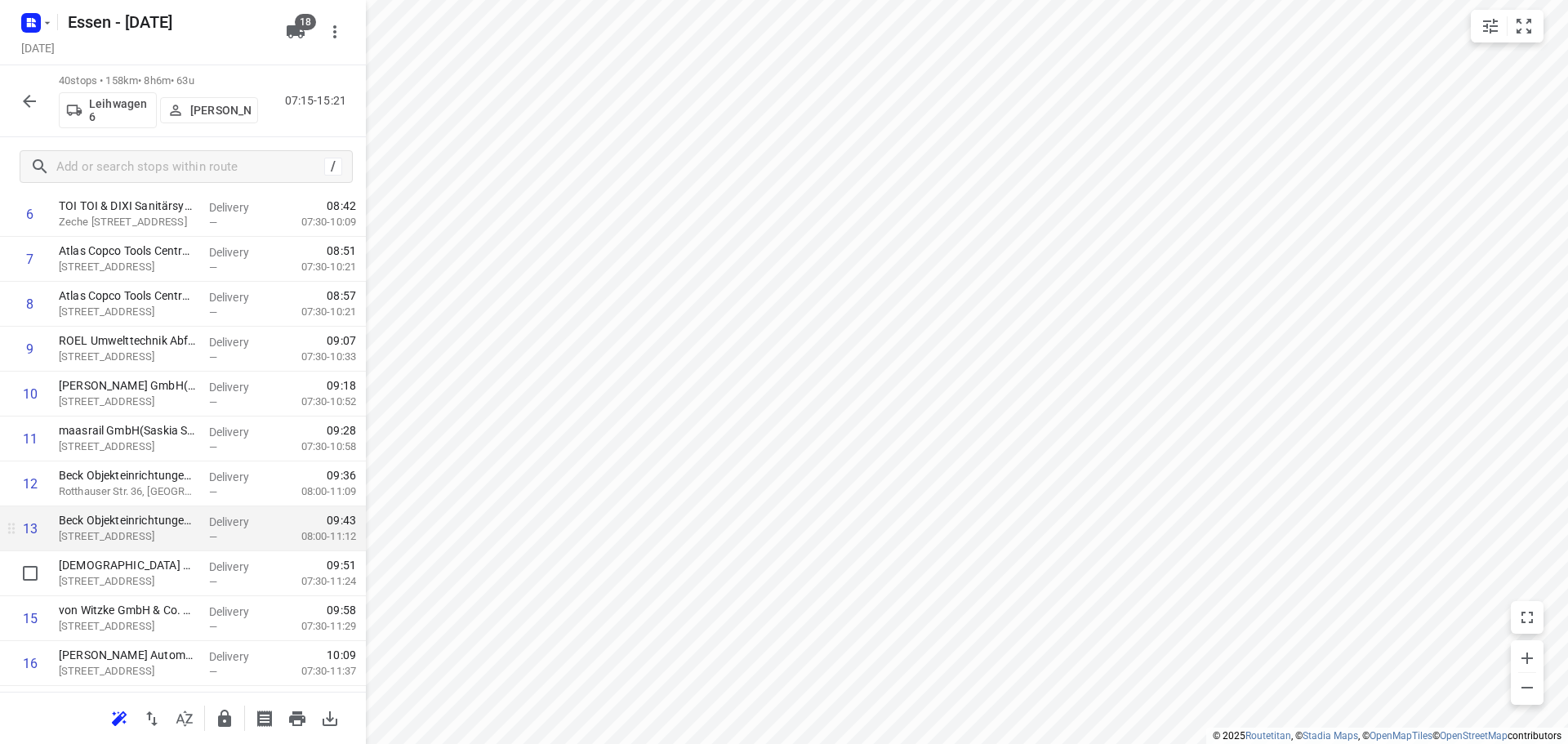
scroll to position [327, 0]
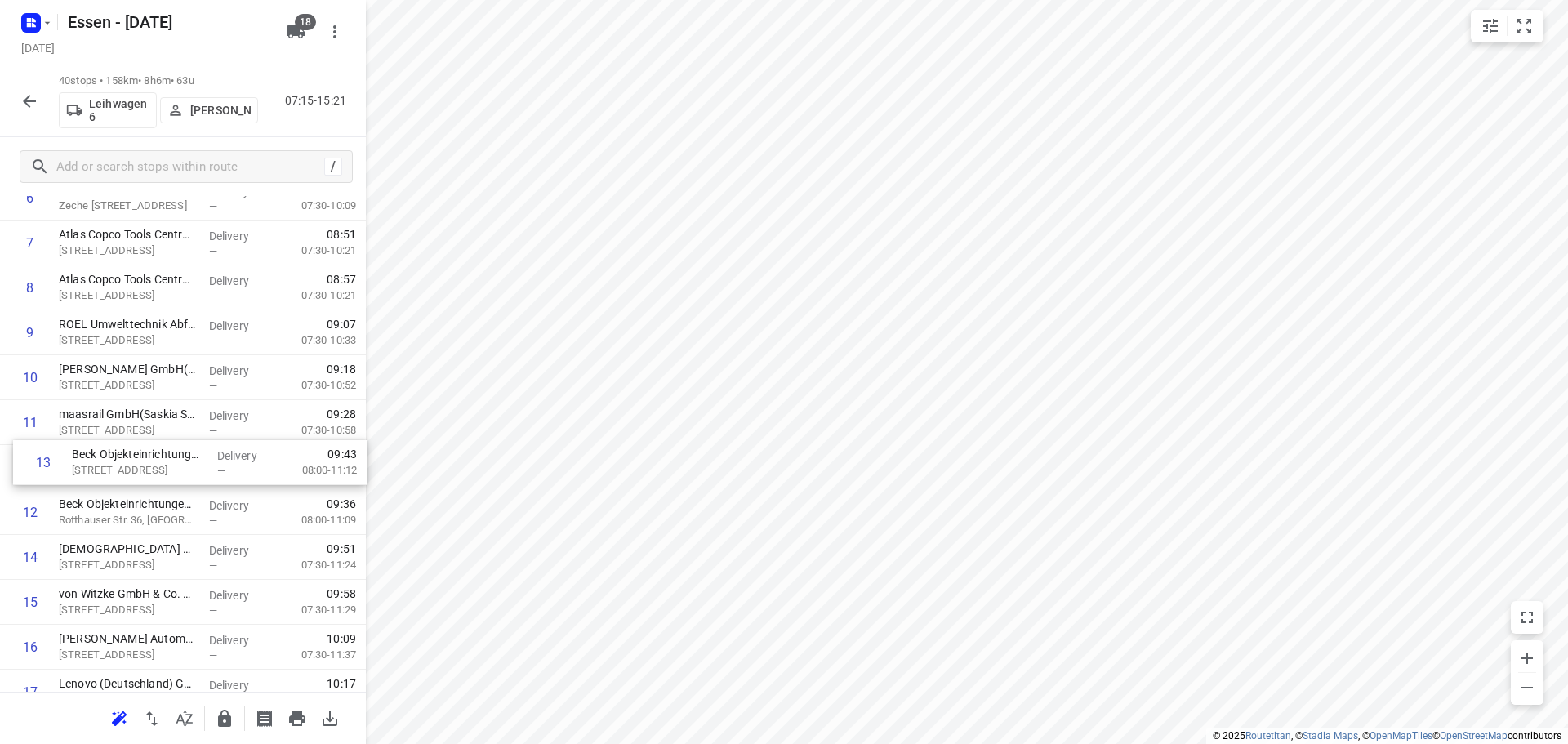
drag, startPoint x: 93, startPoint y: 533, endPoint x: 105, endPoint y: 479, distance: 55.3
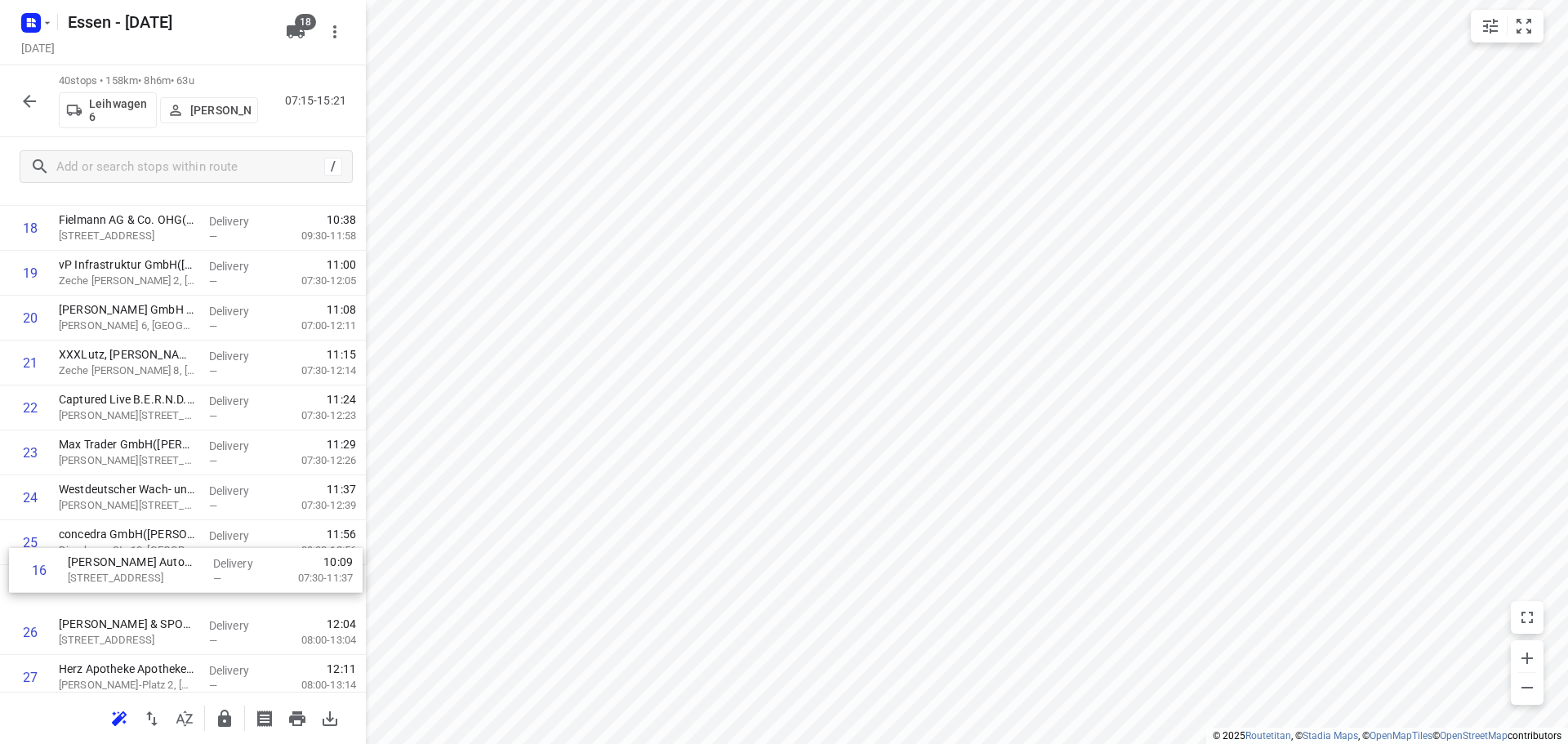
scroll to position [794, 0]
drag, startPoint x: 121, startPoint y: 252, endPoint x: 130, endPoint y: 580, distance: 328.1
click at [130, 580] on div "1 Krahl Verladesysteme GmbH(Daniel Krahl) Laubenhof 12, Essen Delivery — 07:16 …" at bounding box center [183, 382] width 366 height 1797
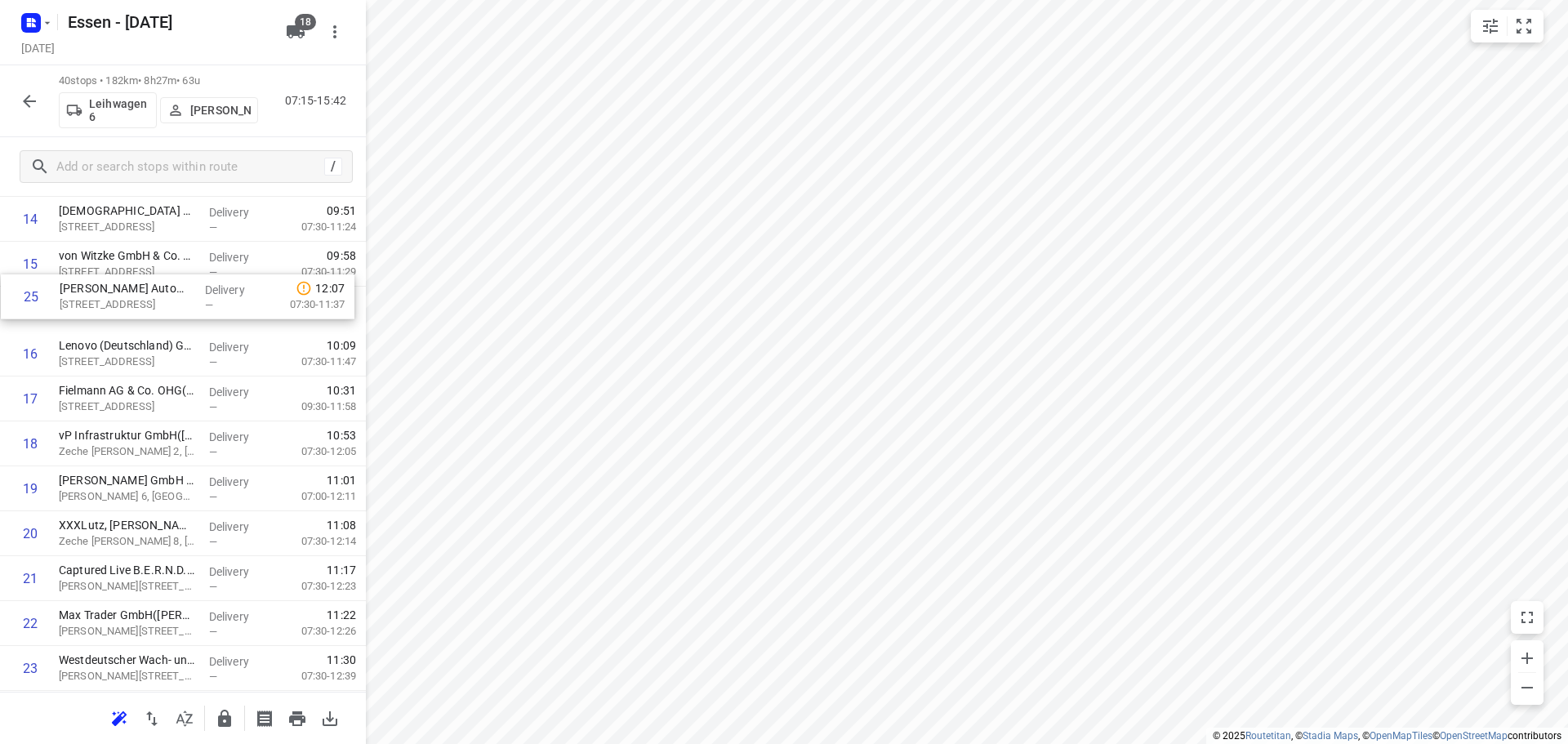
scroll to position [658, 0]
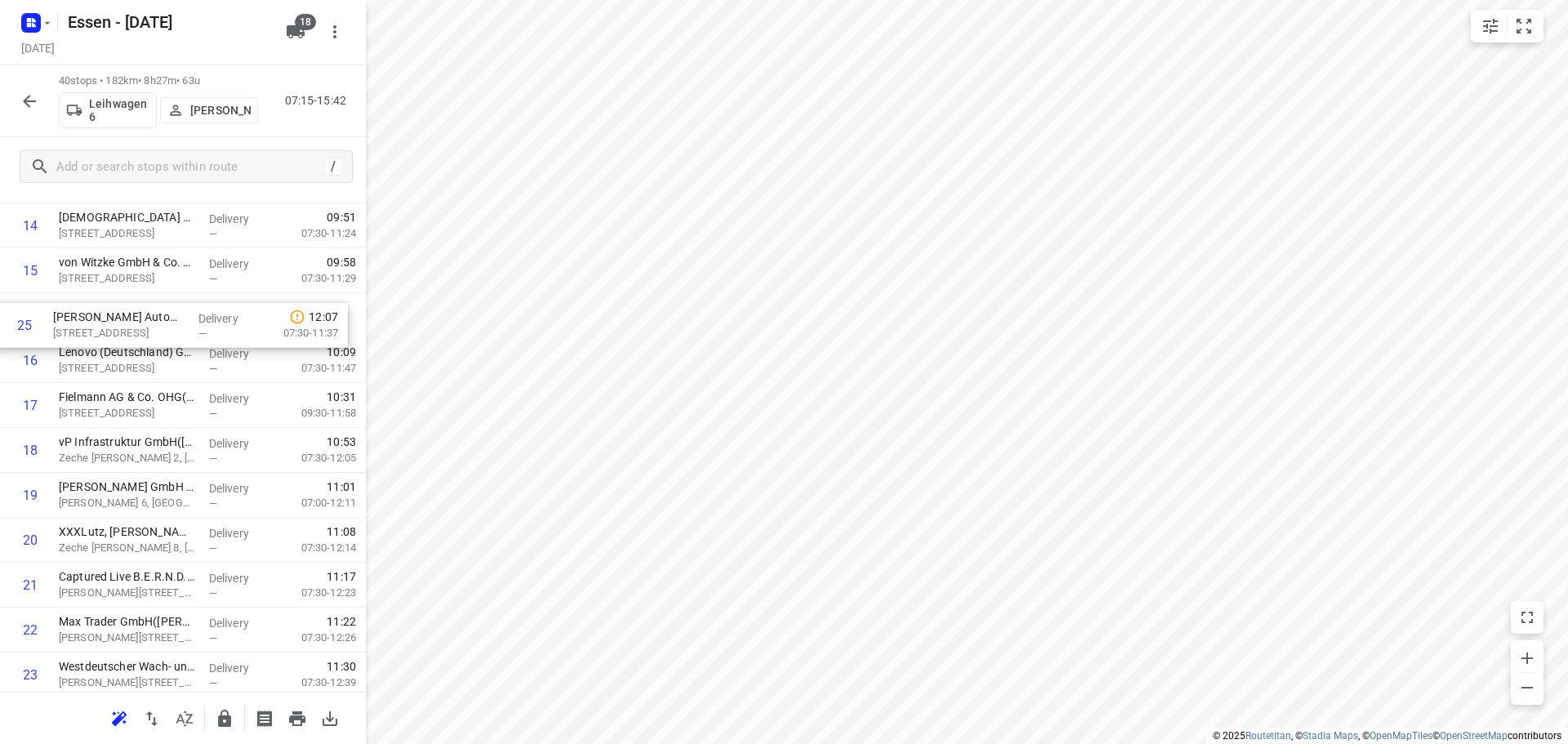
drag, startPoint x: 134, startPoint y: 580, endPoint x: 128, endPoint y: 310, distance: 270.1
click at [128, 310] on div "1 Krahl Verladesysteme GmbH(Daniel Krahl) Laubenhof 12, Essen Delivery — 07:16 …" at bounding box center [183, 517] width 366 height 1797
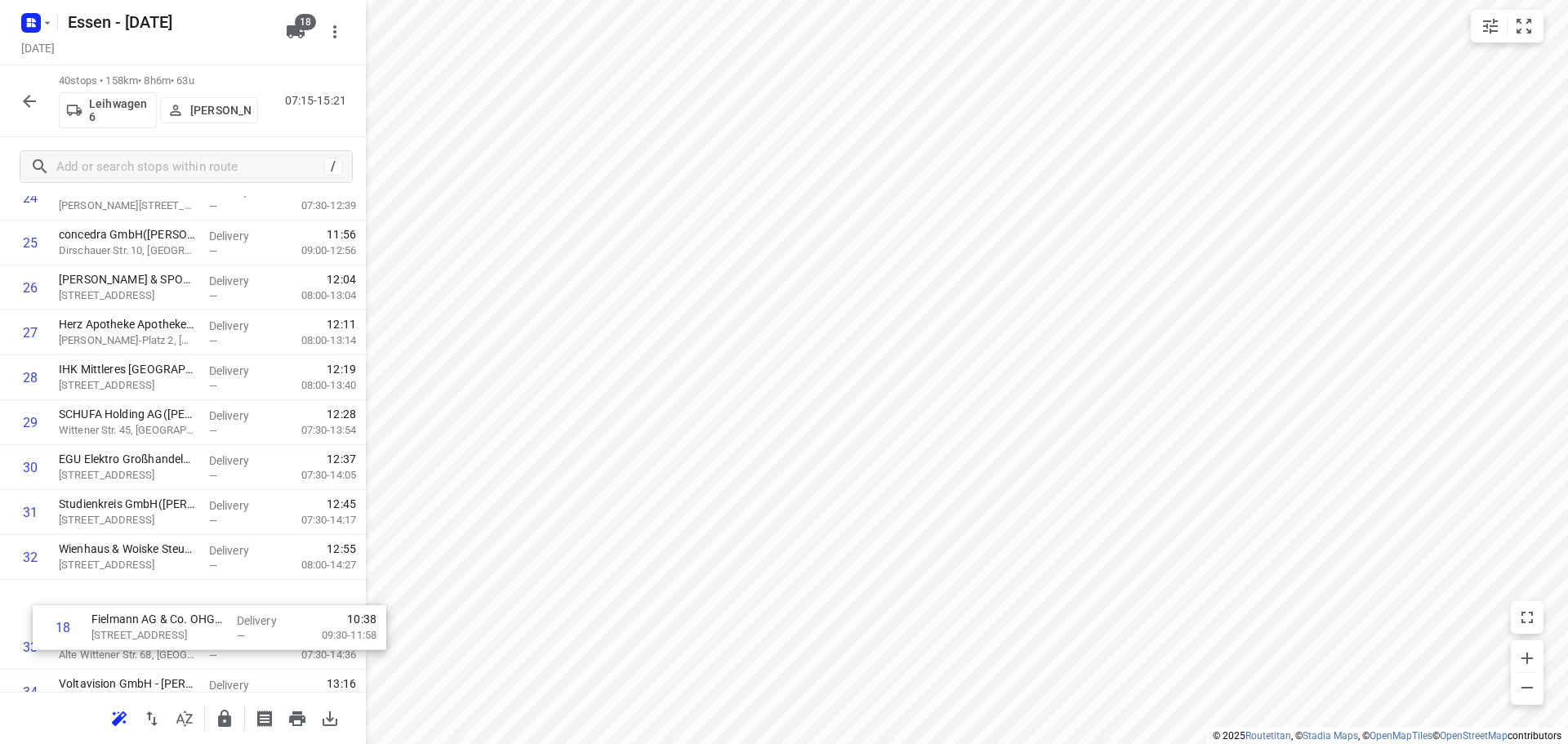
scroll to position [1091, 0]
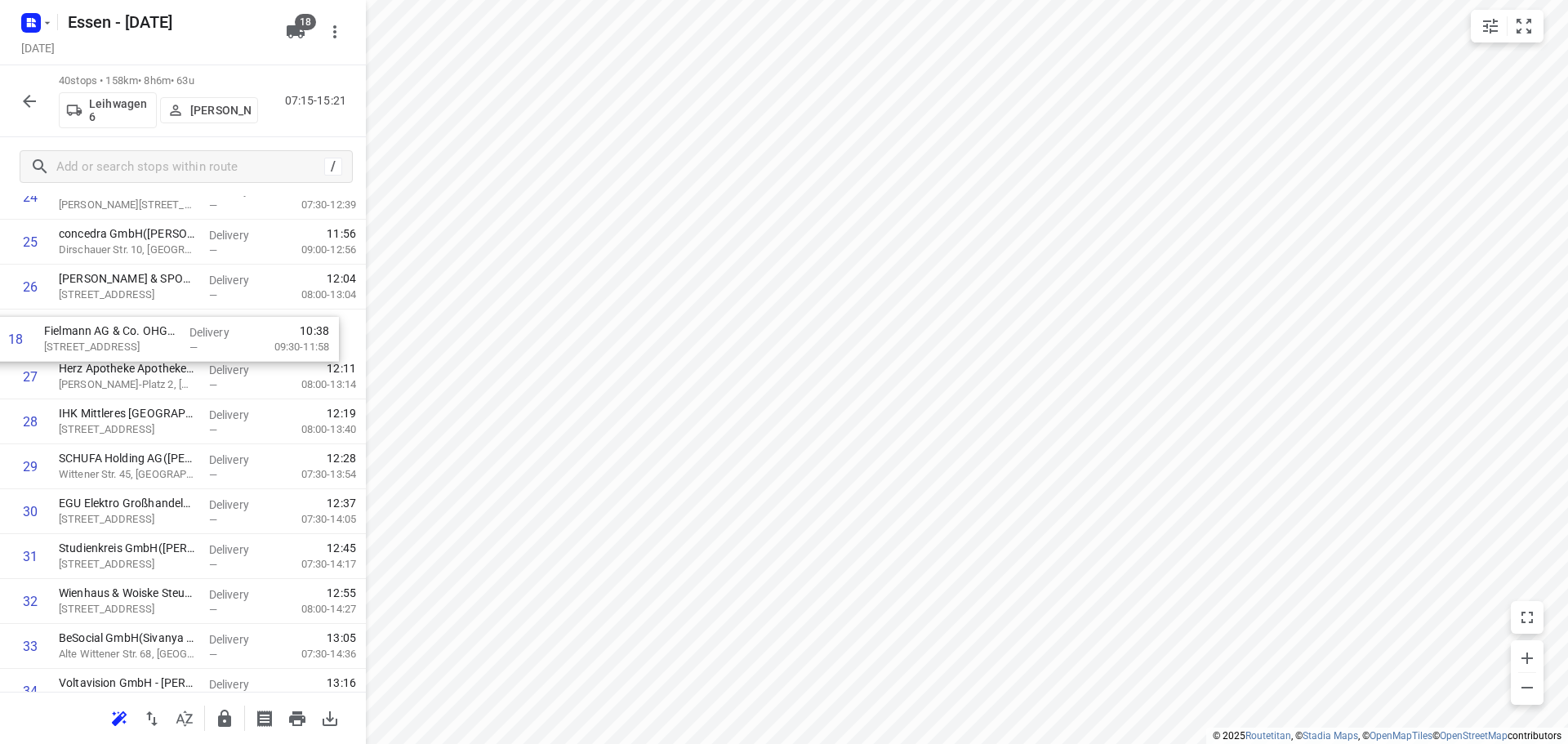
drag, startPoint x: 120, startPoint y: 395, endPoint x: 105, endPoint y: 344, distance: 53.2
click at [105, 344] on div "1 Krahl Verladesysteme GmbH(Daniel Krahl) Laubenhof 12, Essen Delivery — 07:16 …" at bounding box center [183, 84] width 366 height 1797
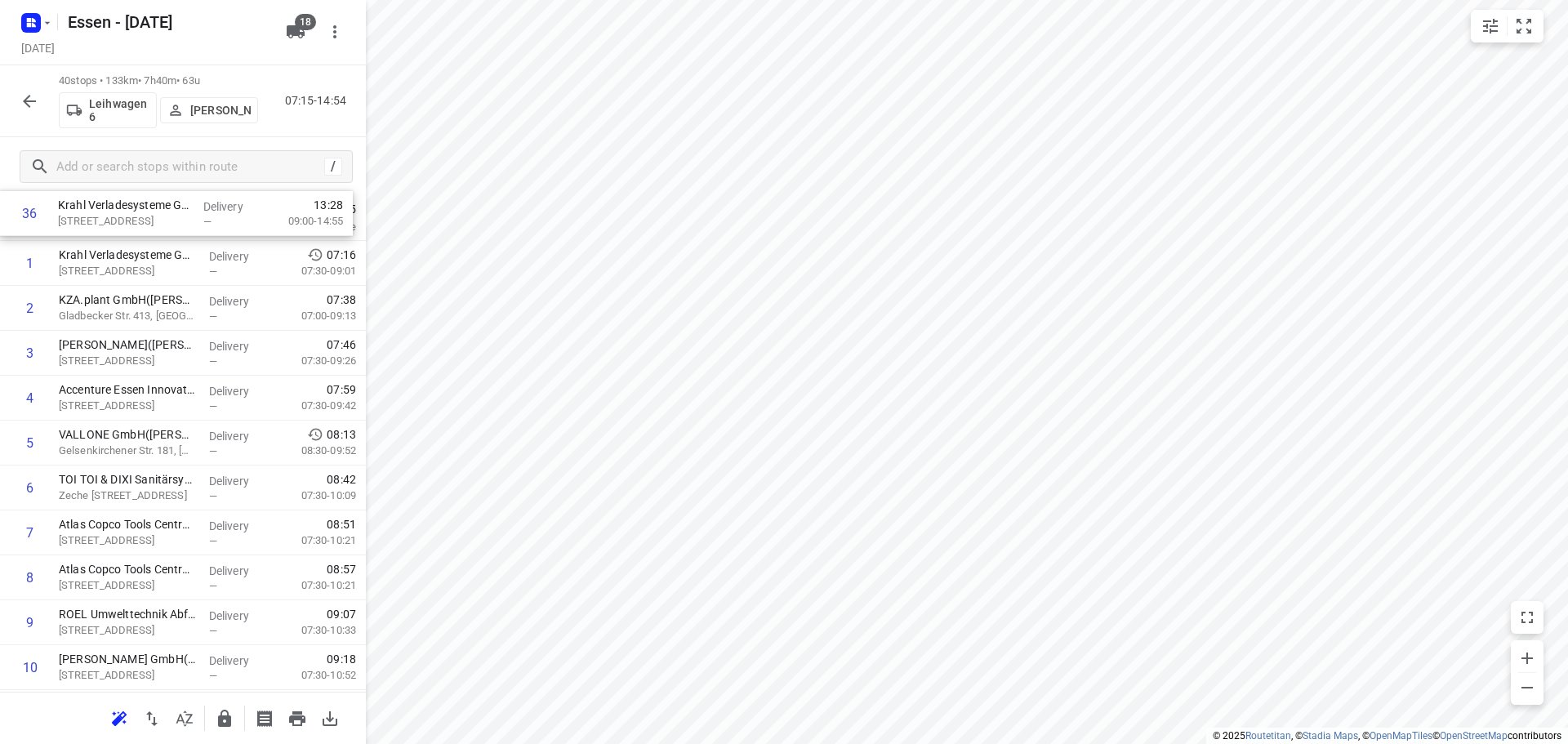
scroll to position [0, 0]
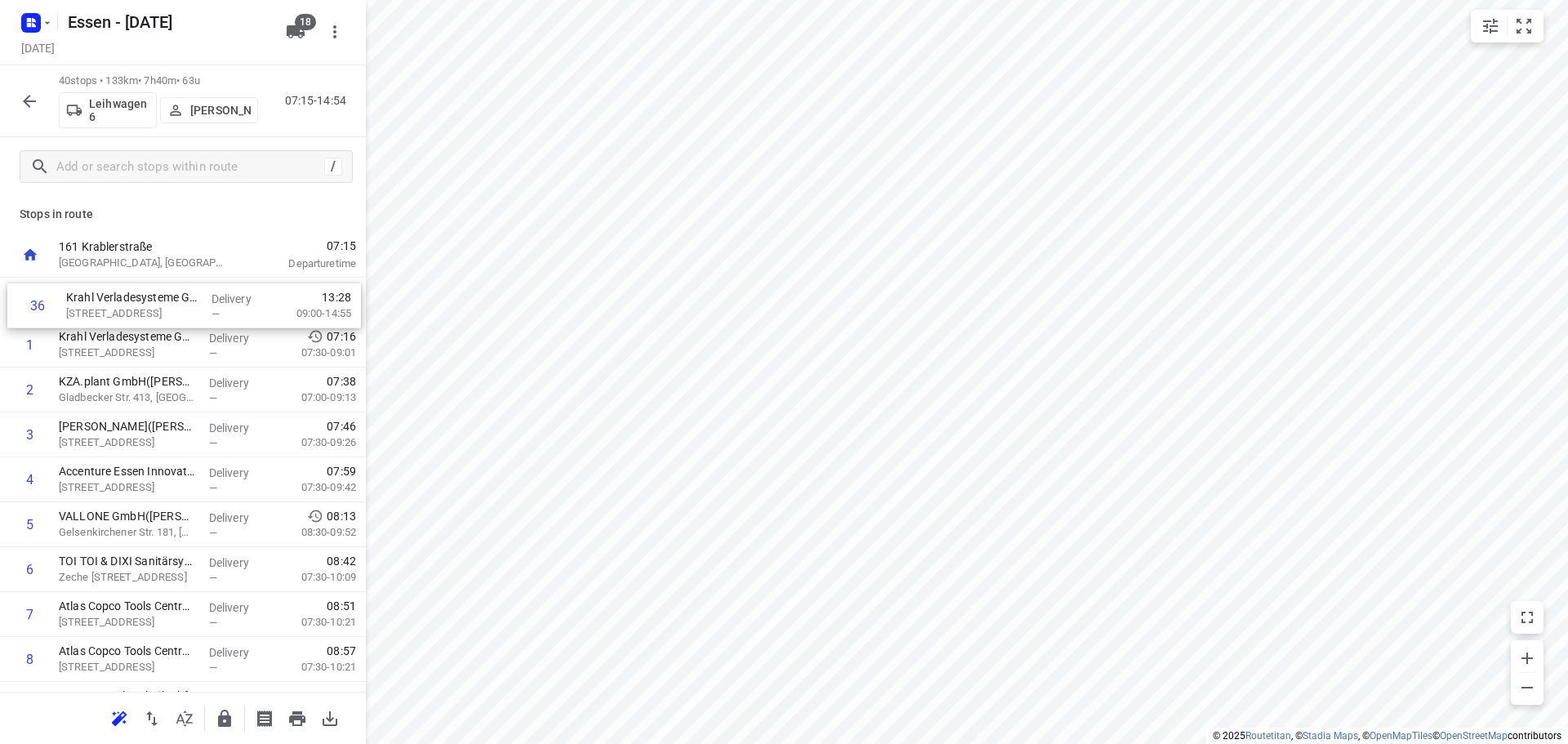
drag, startPoint x: 160, startPoint y: 471, endPoint x: 170, endPoint y: 311, distance: 160.3
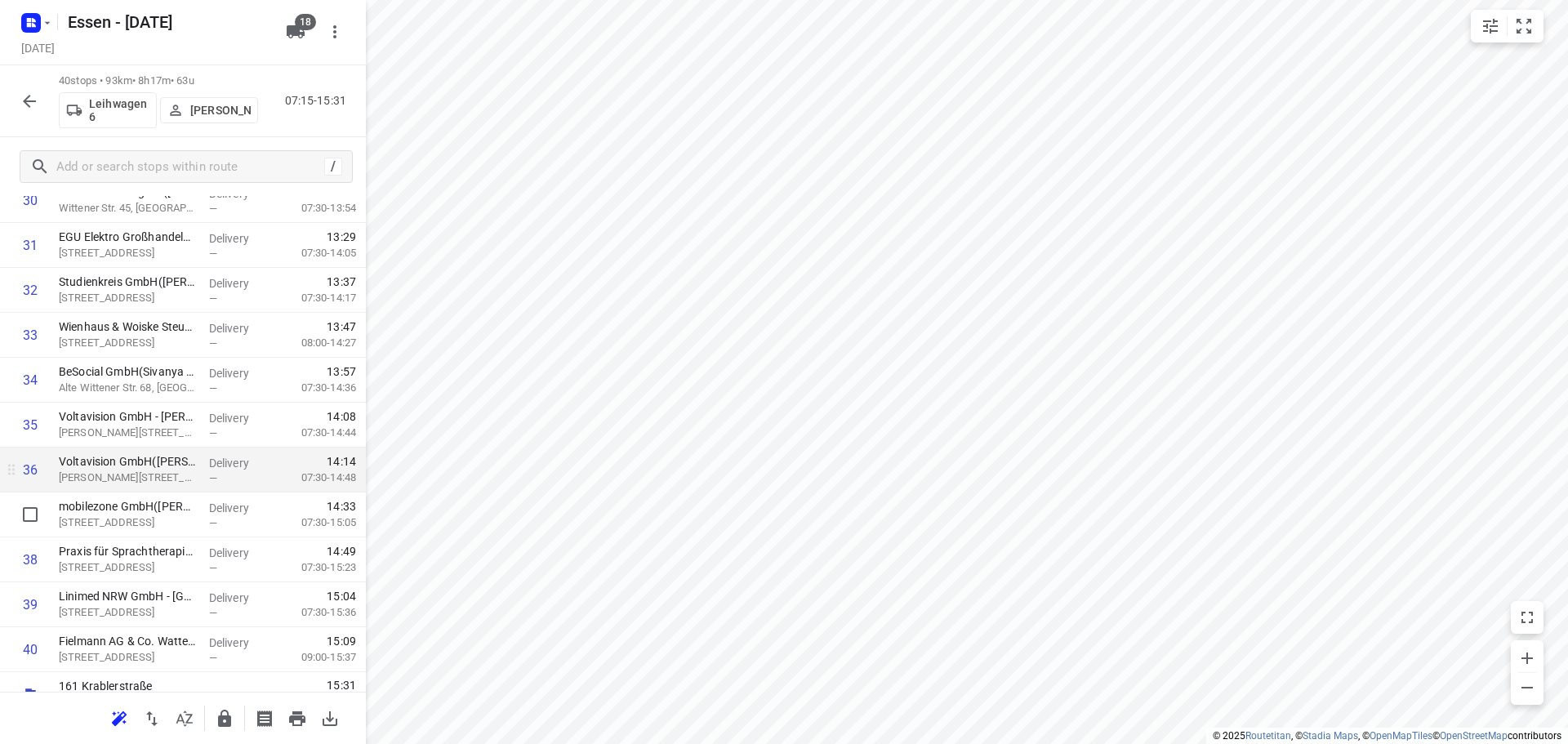
scroll to position [1428, 0]
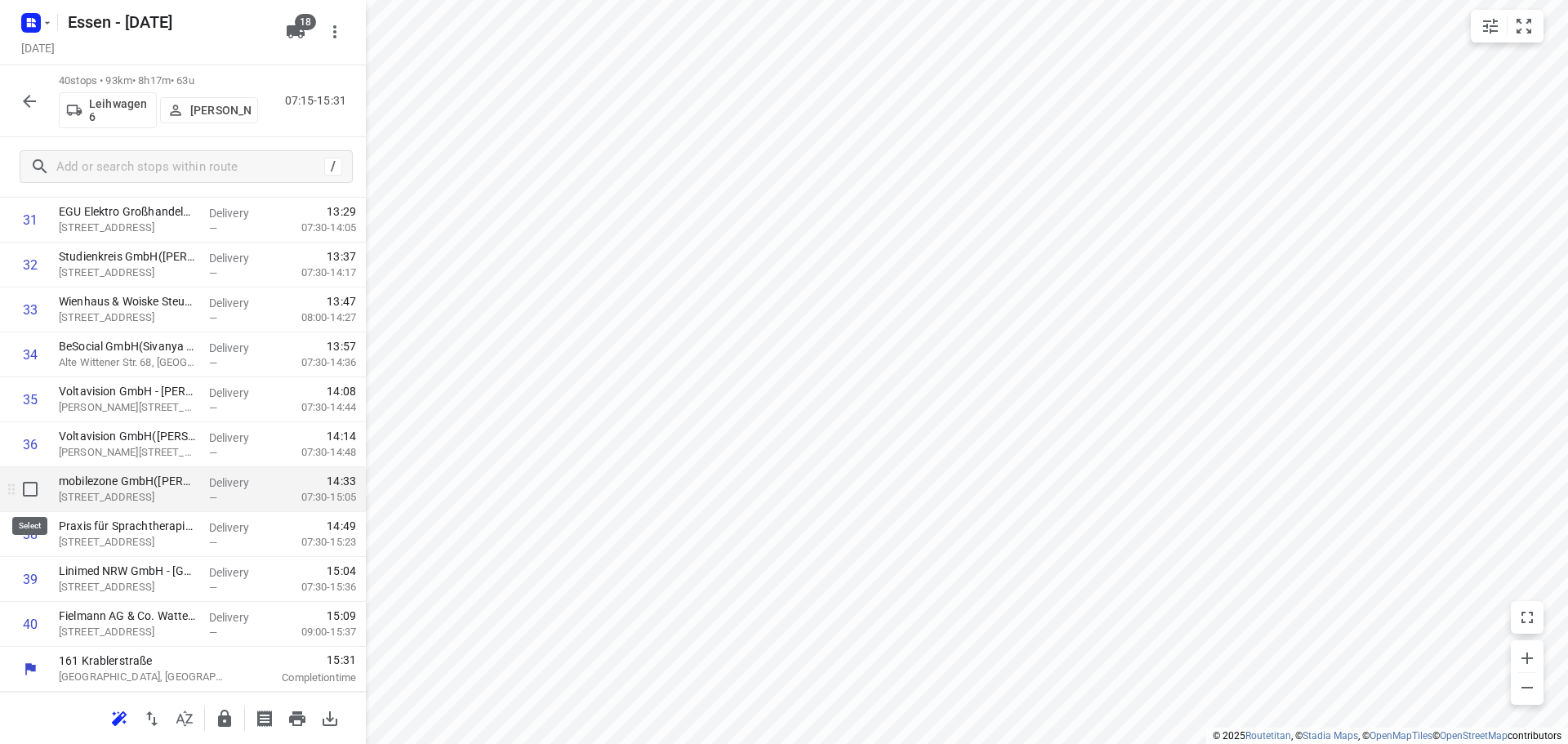
click at [31, 494] on input "checkbox" at bounding box center [30, 489] width 33 height 33
checkbox input "true"
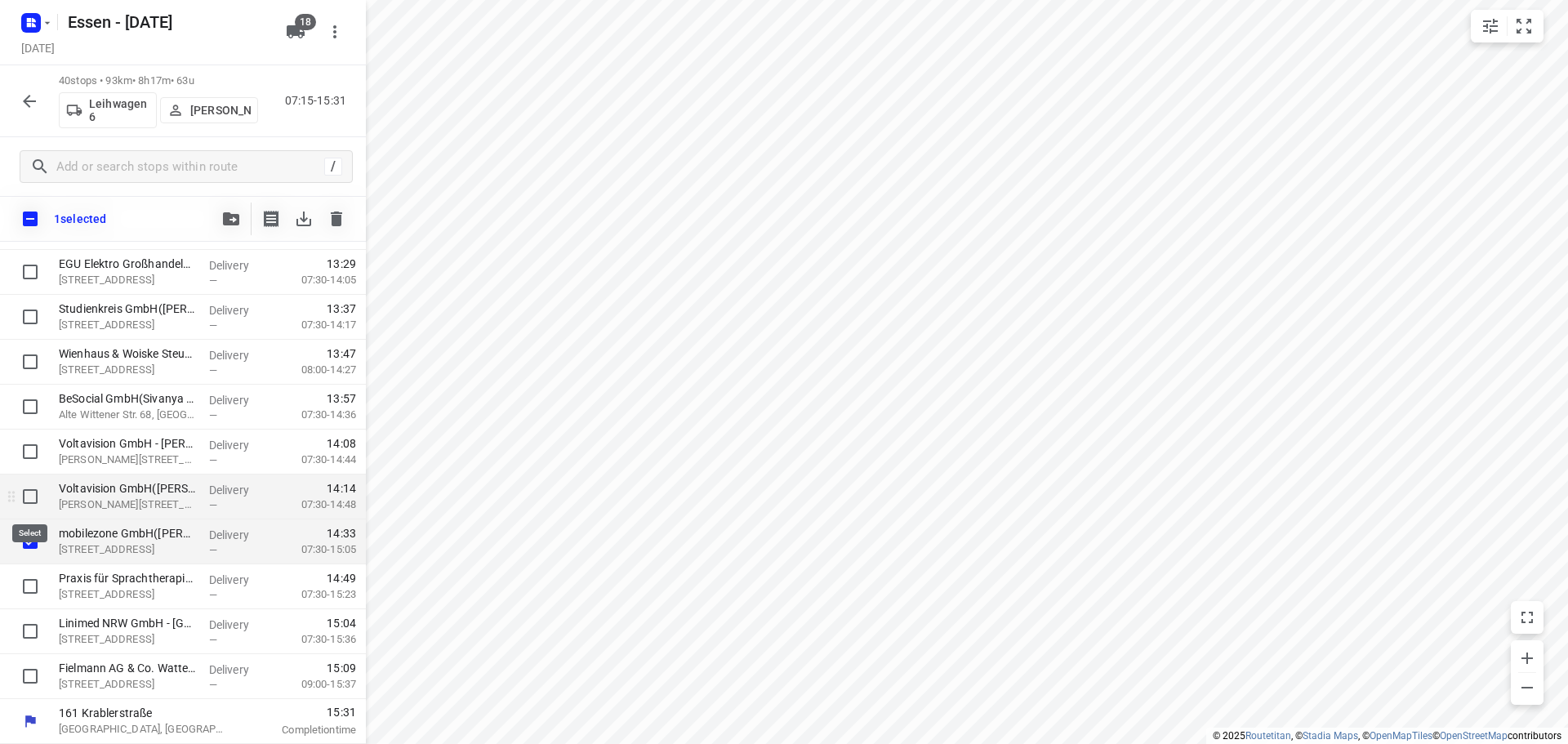
scroll to position [1422, 0]
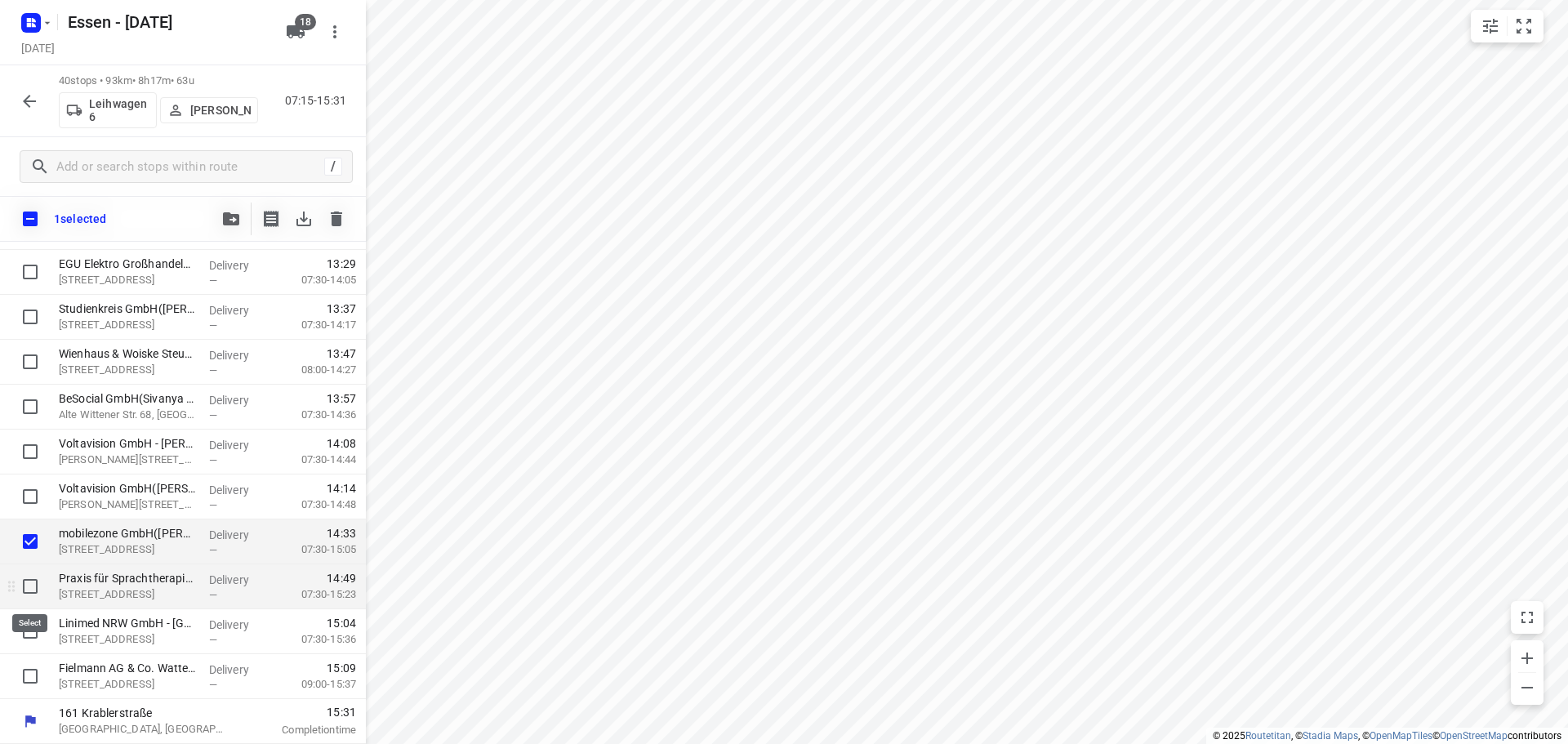
click at [33, 585] on input "checkbox" at bounding box center [30, 586] width 33 height 33
checkbox input "true"
click at [33, 647] on input "checkbox" at bounding box center [30, 631] width 33 height 33
checkbox input "true"
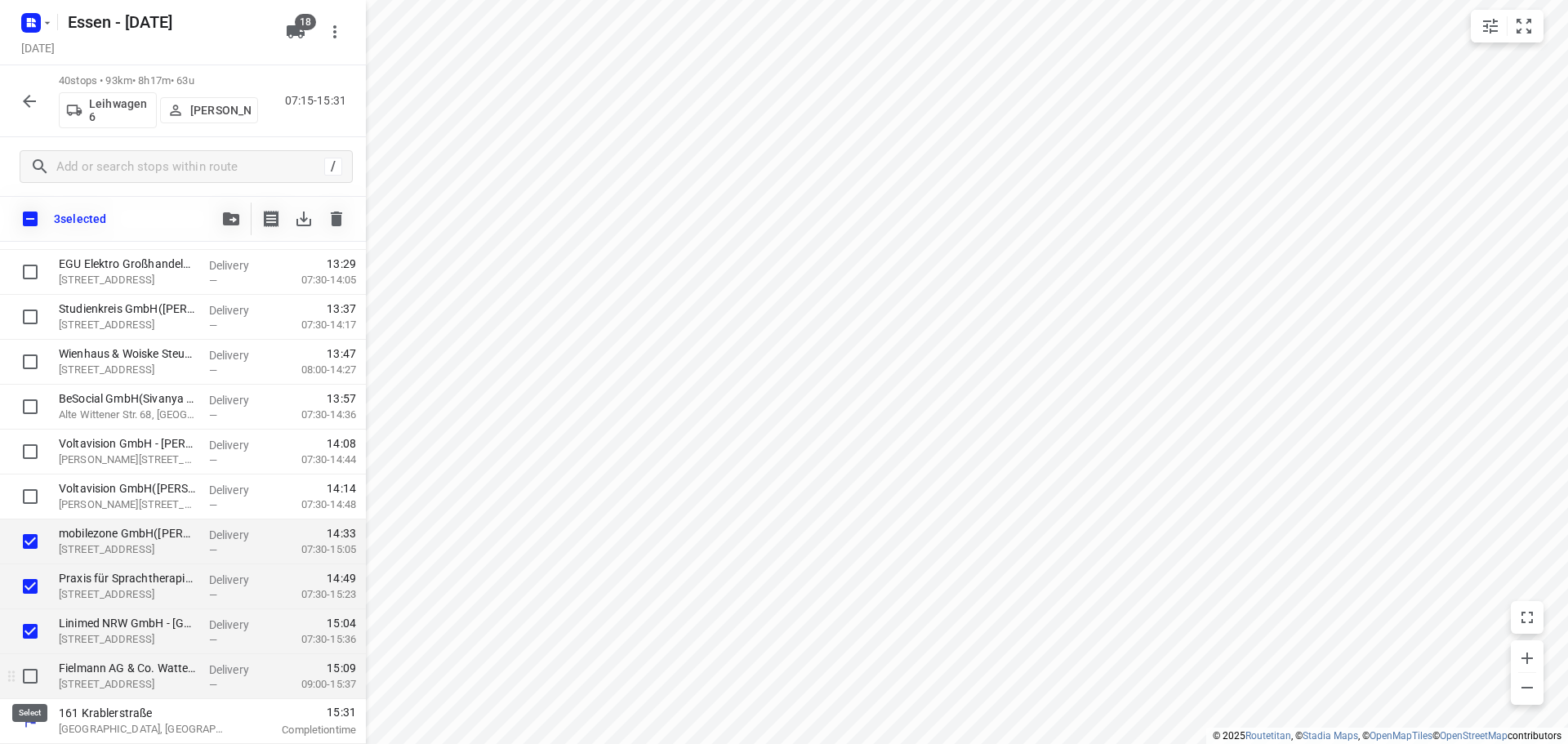
click at [39, 676] on input "checkbox" at bounding box center [30, 676] width 33 height 33
checkbox input "true"
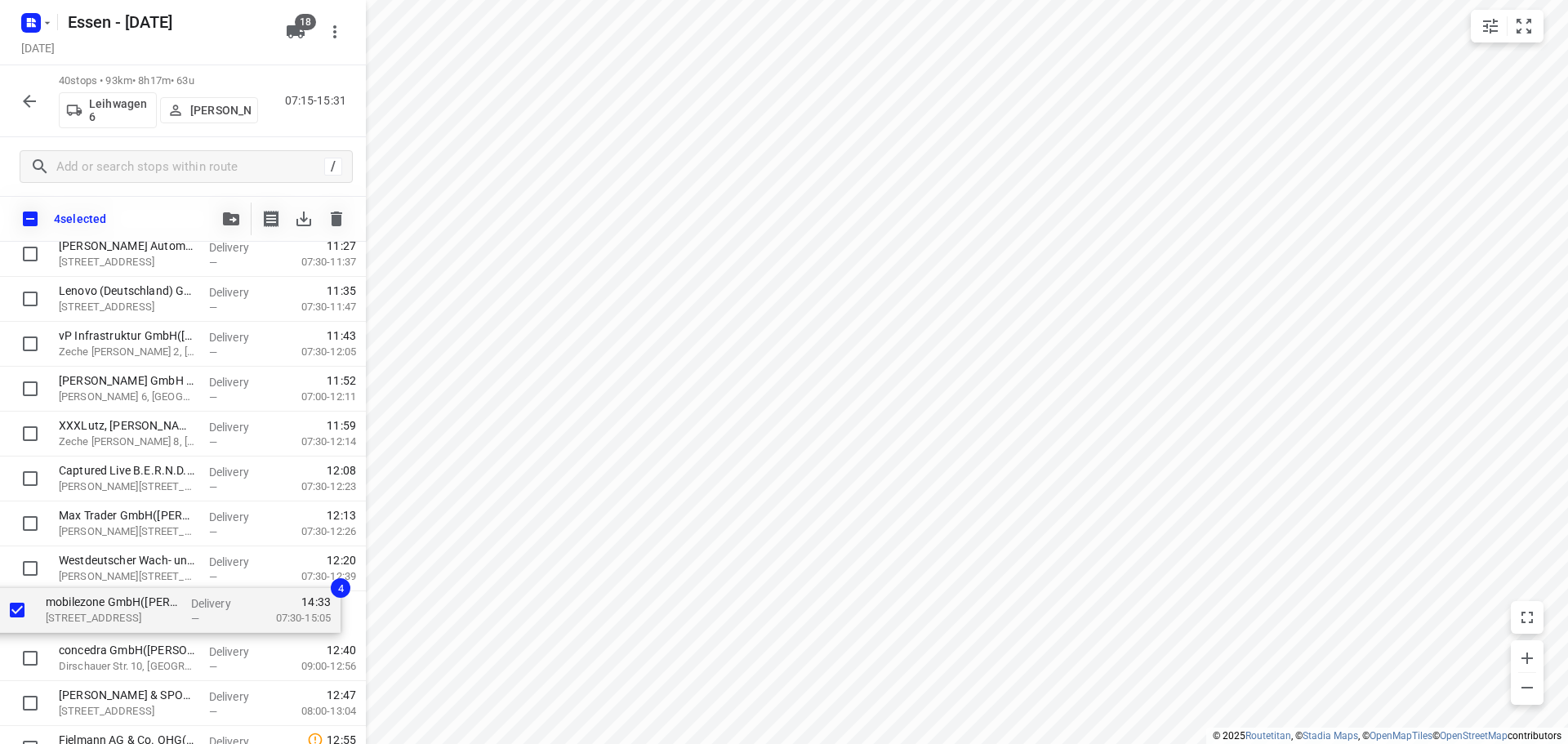
scroll to position [813, 0]
drag, startPoint x: 114, startPoint y: 553, endPoint x: 107, endPoint y: 612, distance: 59.4
click at [107, 612] on div "Krahl Verladesysteme GmbH(Daniel Krahl) Laubenhof 12, Essen Delivery — 07:16 09…" at bounding box center [183, 409] width 366 height 1797
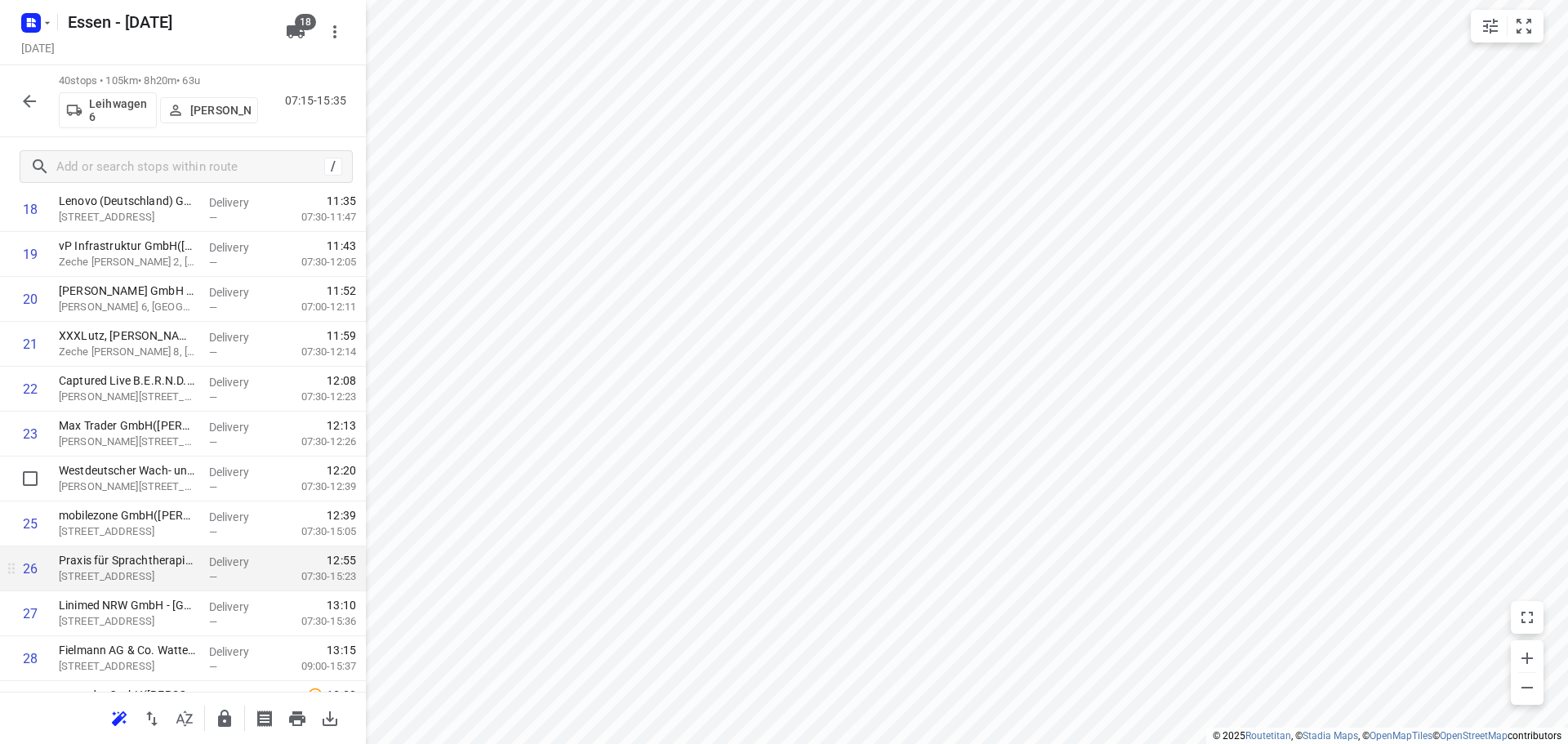
scroll to position [895, 0]
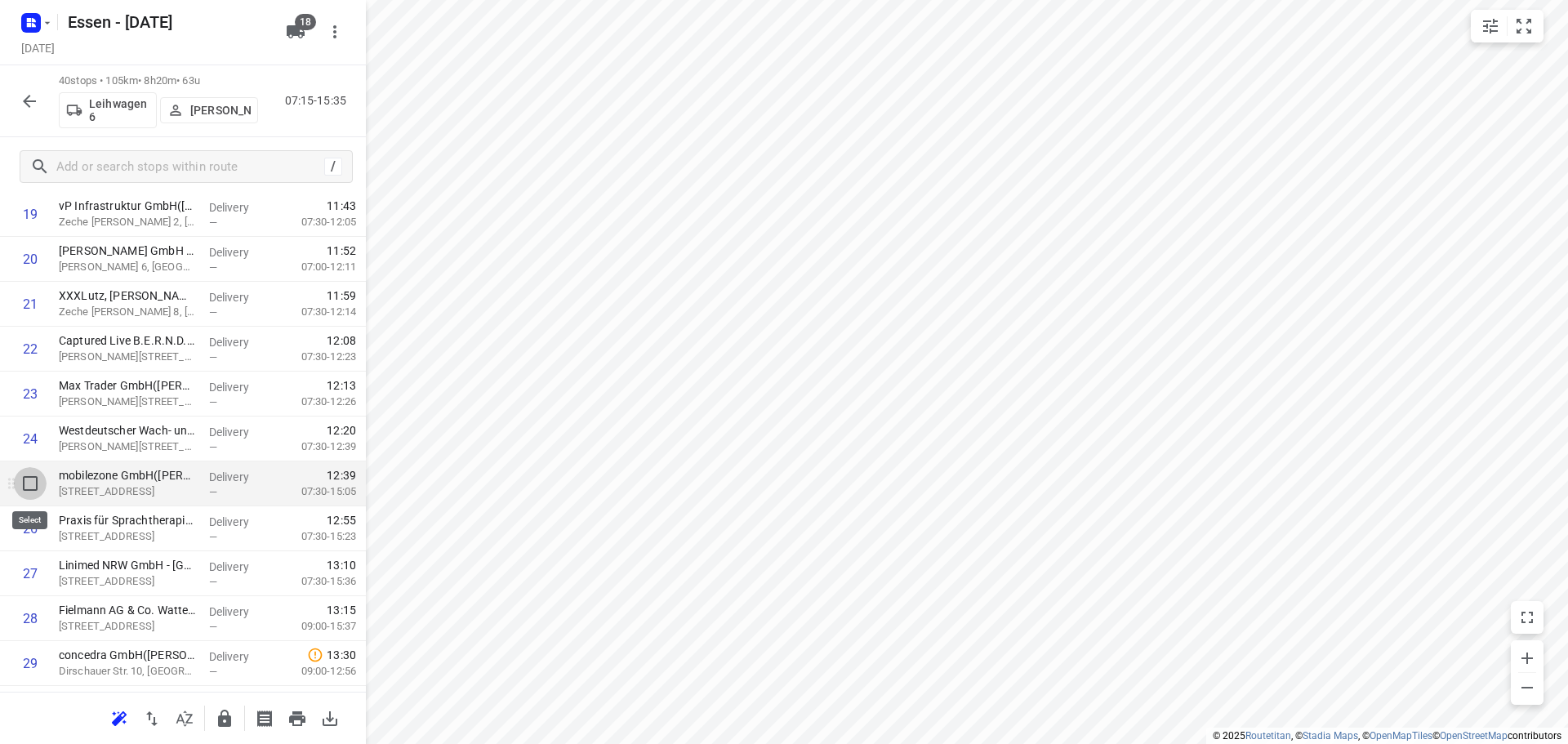
click at [25, 488] on input "checkbox" at bounding box center [30, 483] width 33 height 33
checkbox input "true"
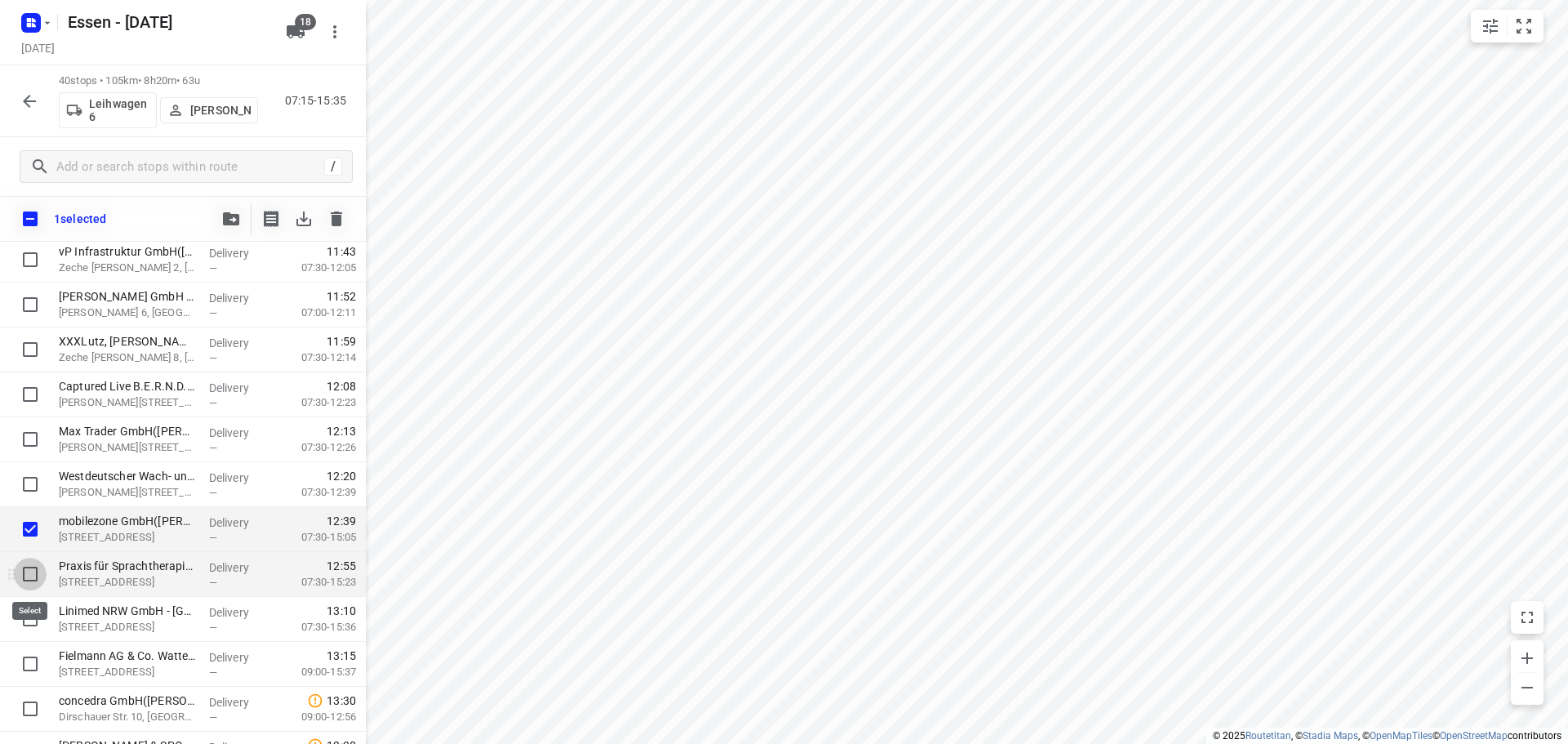
click at [34, 565] on input "checkbox" at bounding box center [30, 574] width 33 height 33
checkbox input "true"
click at [22, 618] on input "checkbox" at bounding box center [30, 619] width 33 height 33
checkbox input "true"
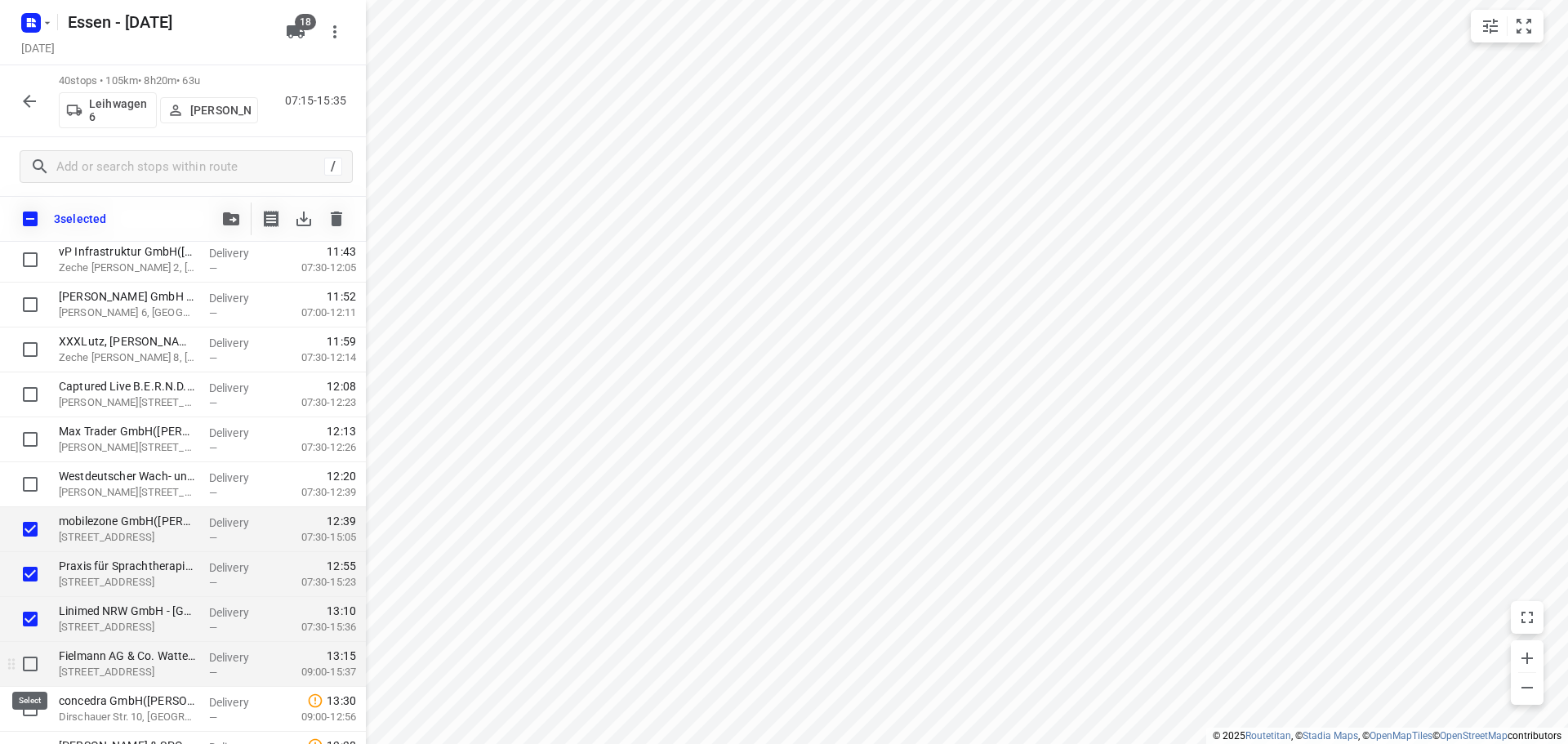
click at [33, 665] on input "checkbox" at bounding box center [30, 664] width 33 height 33
checkbox input "true"
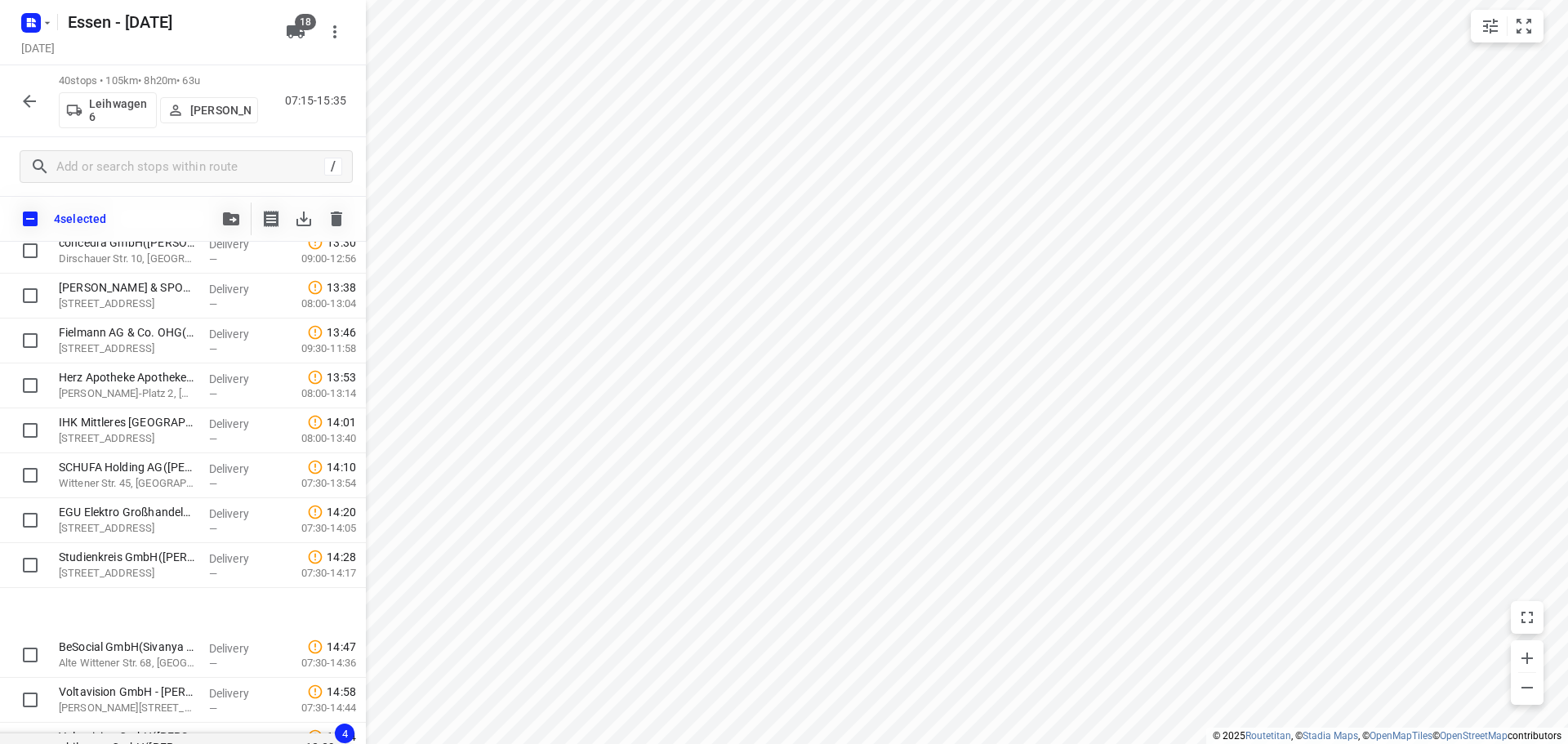
scroll to position [1422, 0]
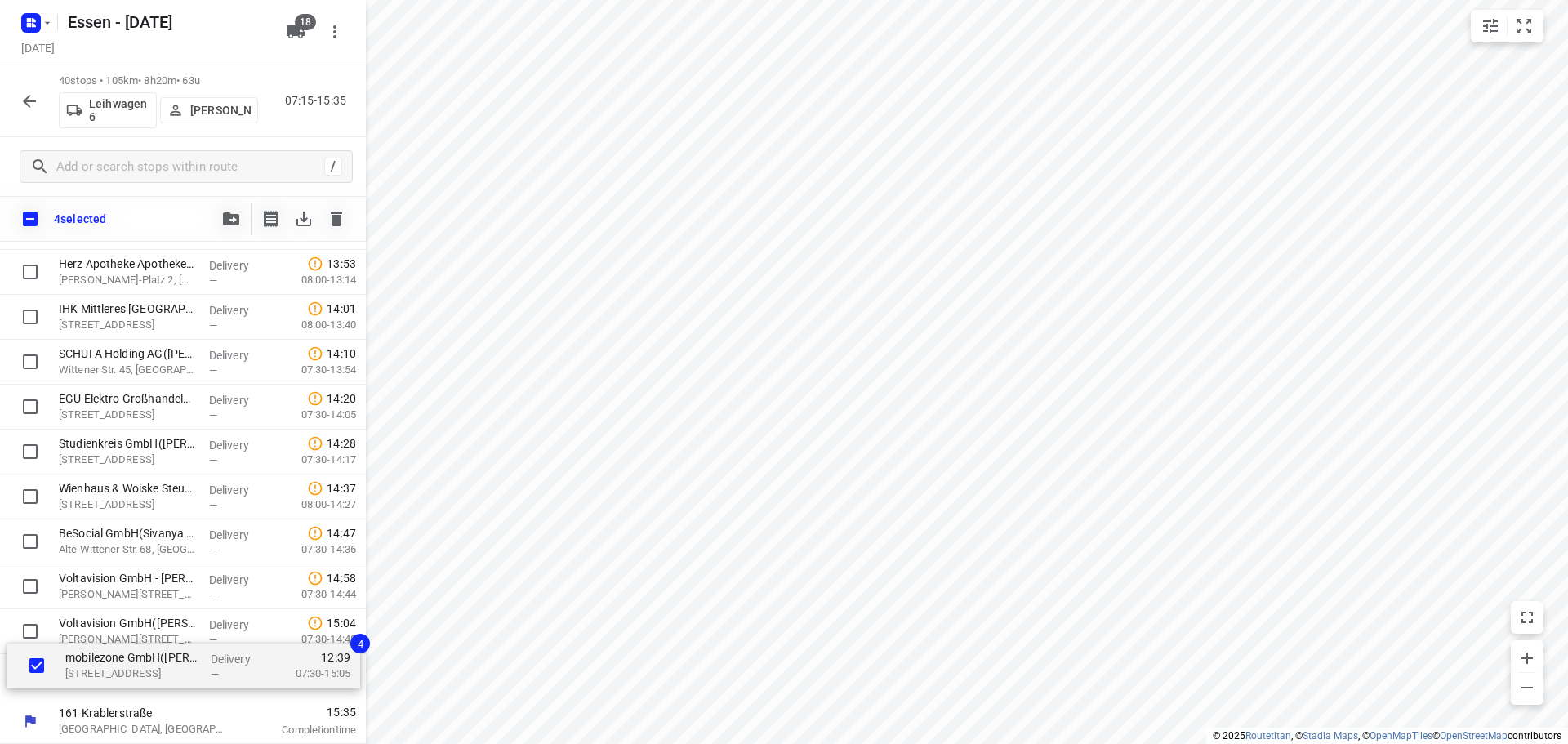
drag, startPoint x: 89, startPoint y: 334, endPoint x: 95, endPoint y: 676, distance: 342.1
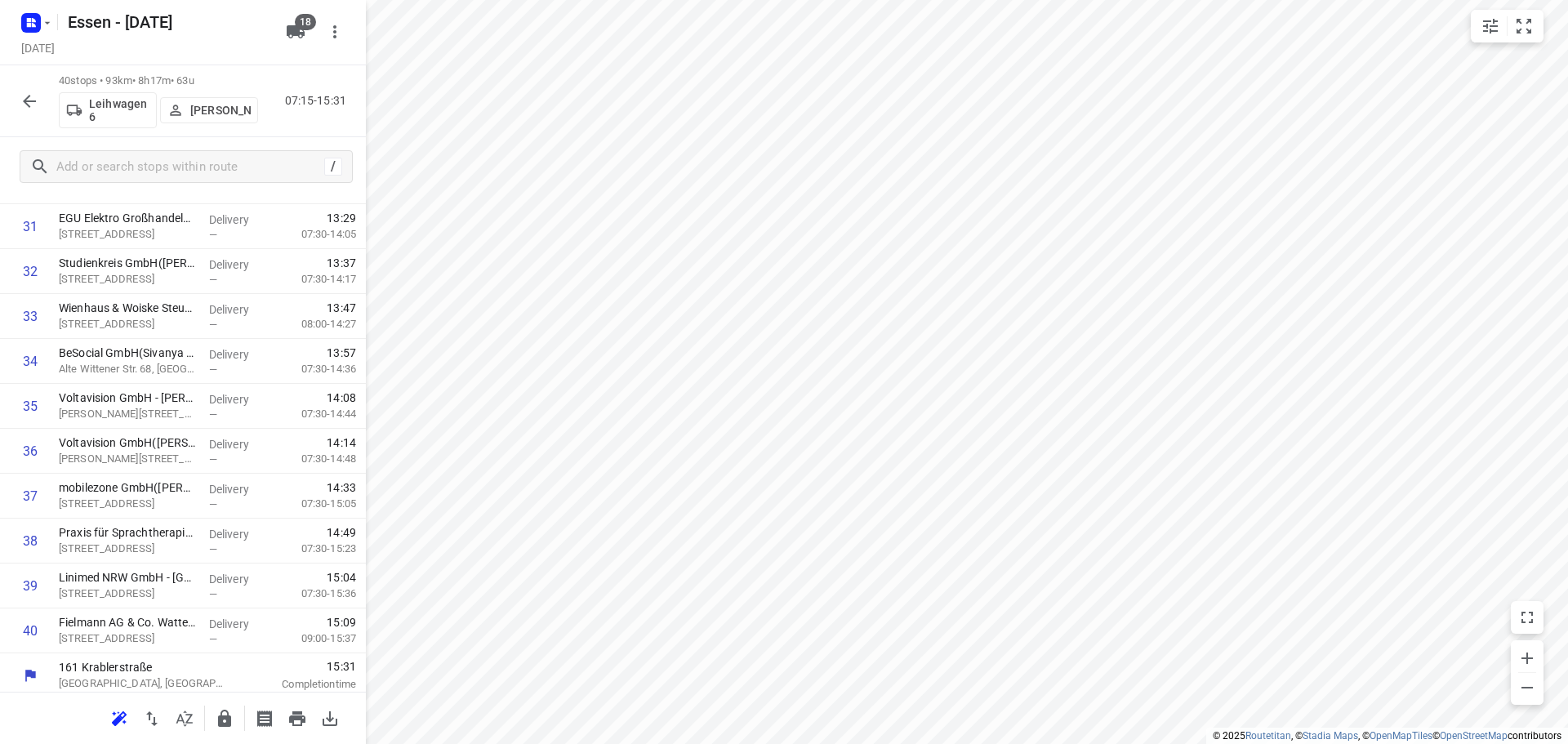
click at [26, 95] on icon "button" at bounding box center [30, 101] width 20 height 20
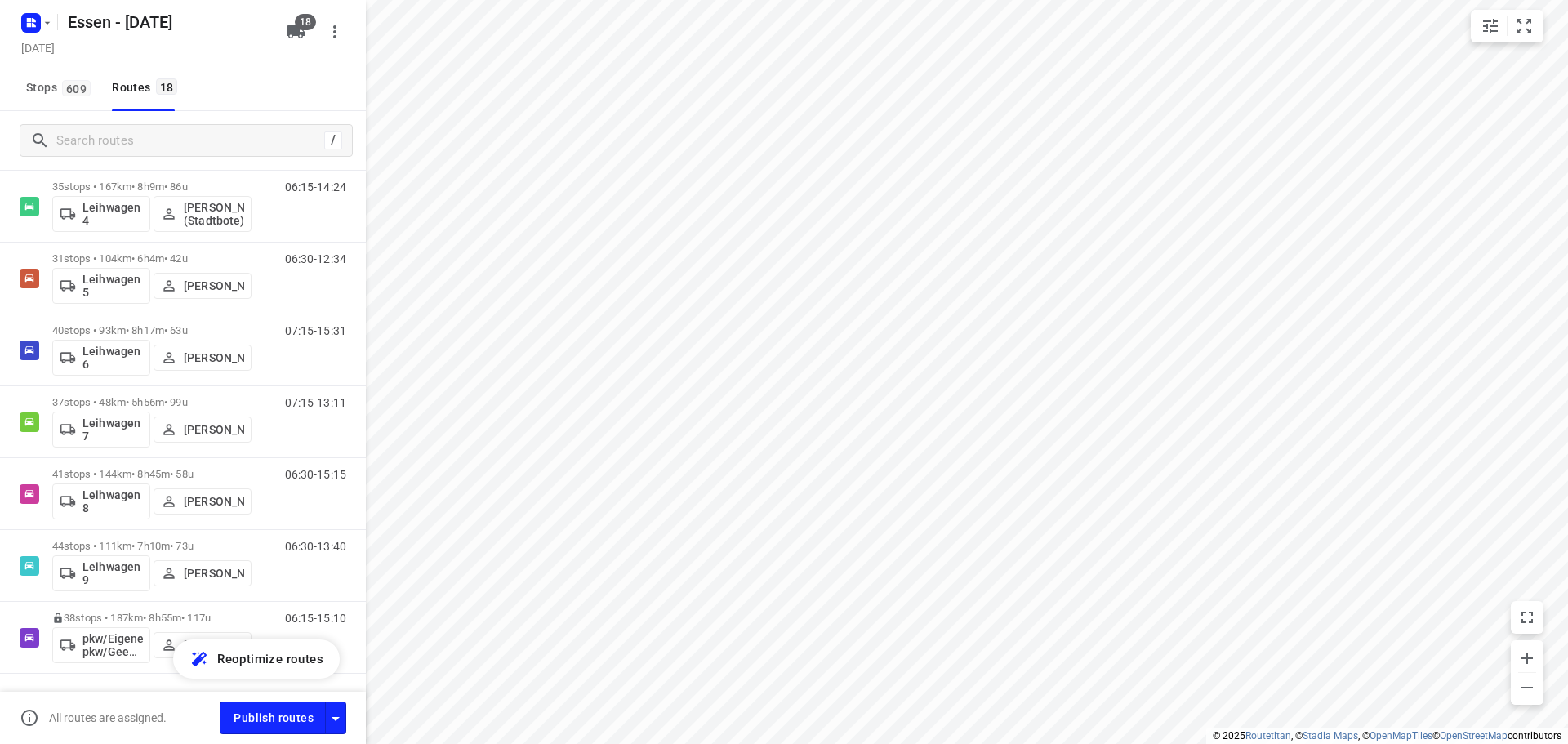
scroll to position [874, 0]
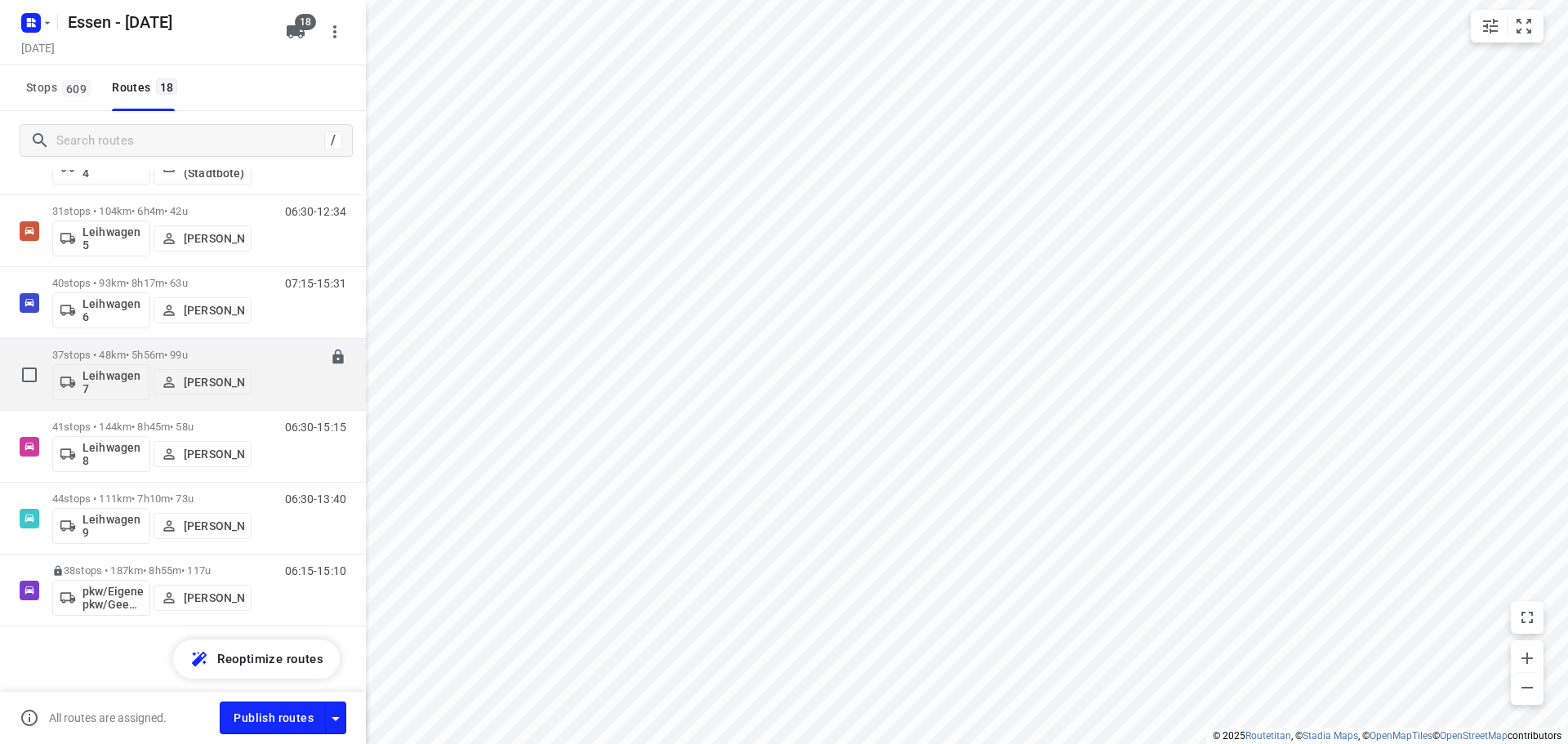
click at [147, 353] on p "37 stops • 48km • 5h56m • 99u" at bounding box center [151, 355] width 199 height 12
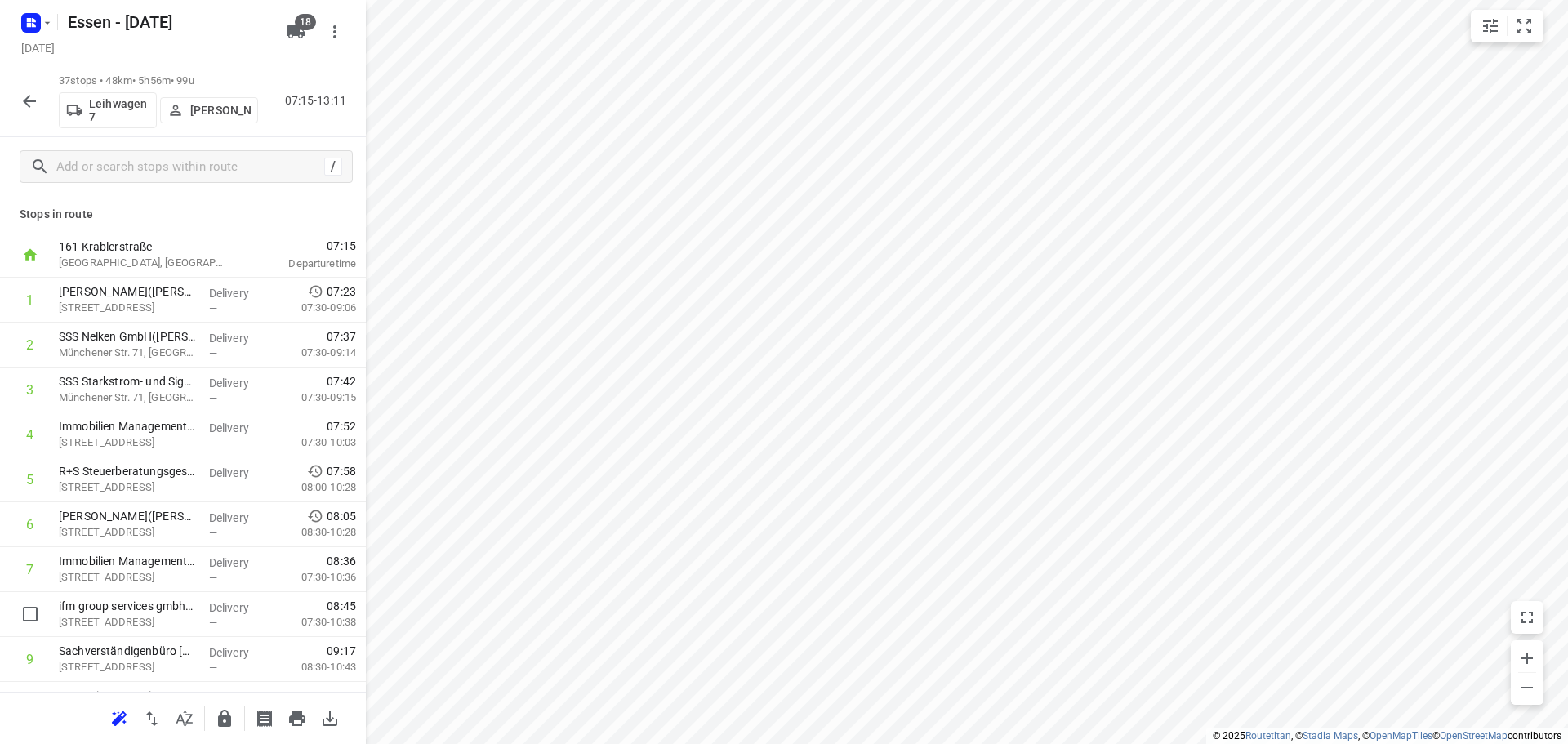
scroll to position [6, 0]
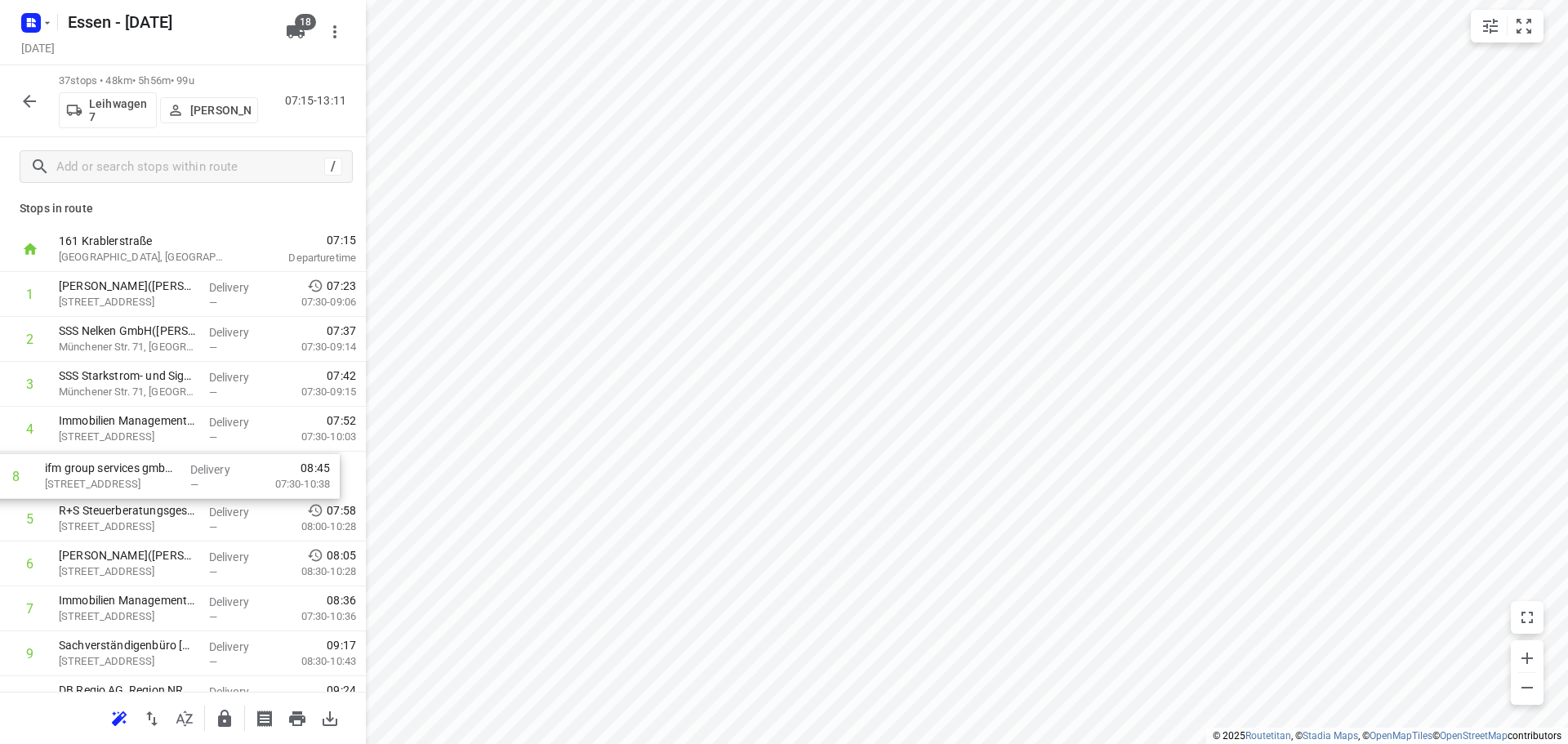
drag, startPoint x: 140, startPoint y: 619, endPoint x: 123, endPoint y: 476, distance: 144.0
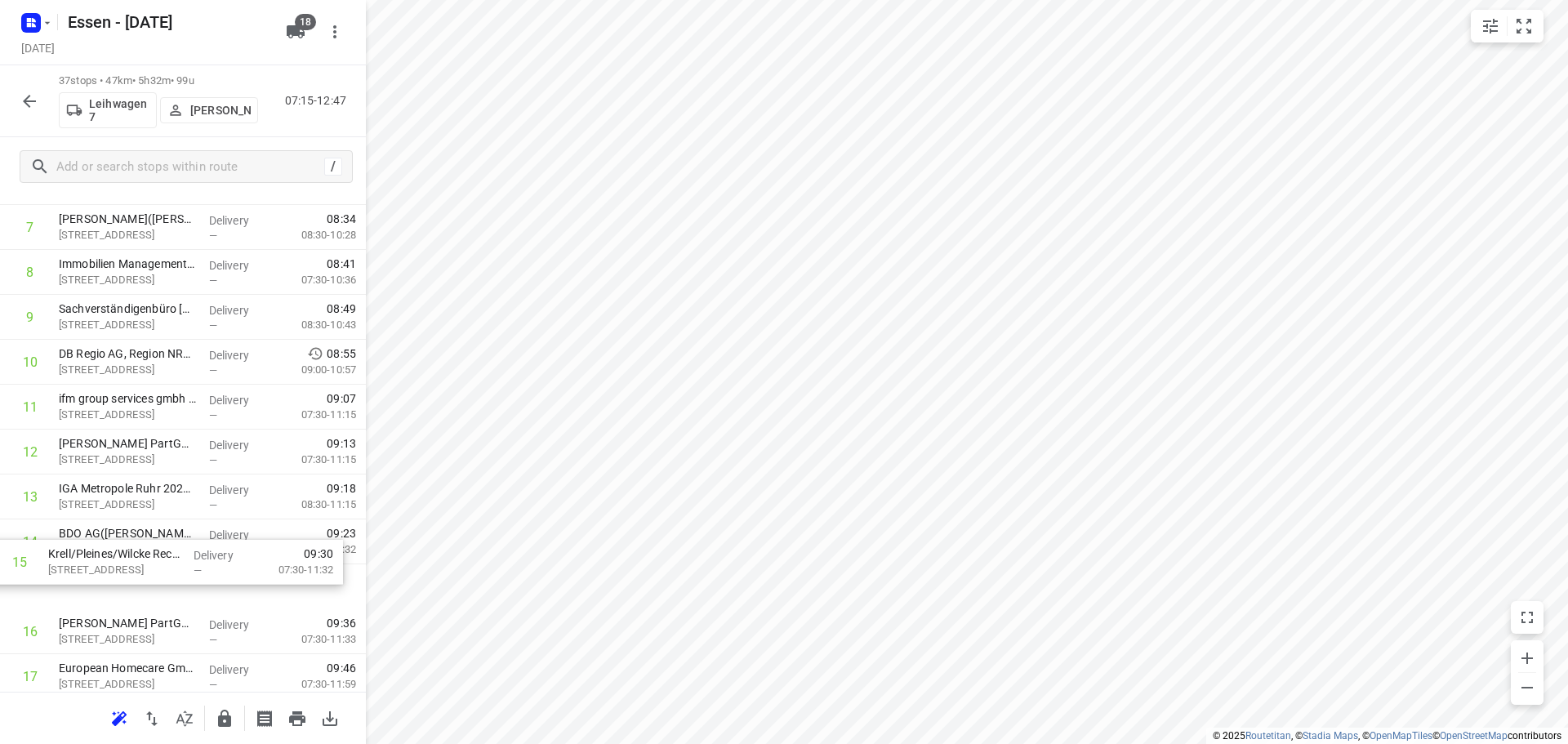
scroll to position [346, 0]
drag, startPoint x: 180, startPoint y: 591, endPoint x: 167, endPoint y: 532, distance: 60.4
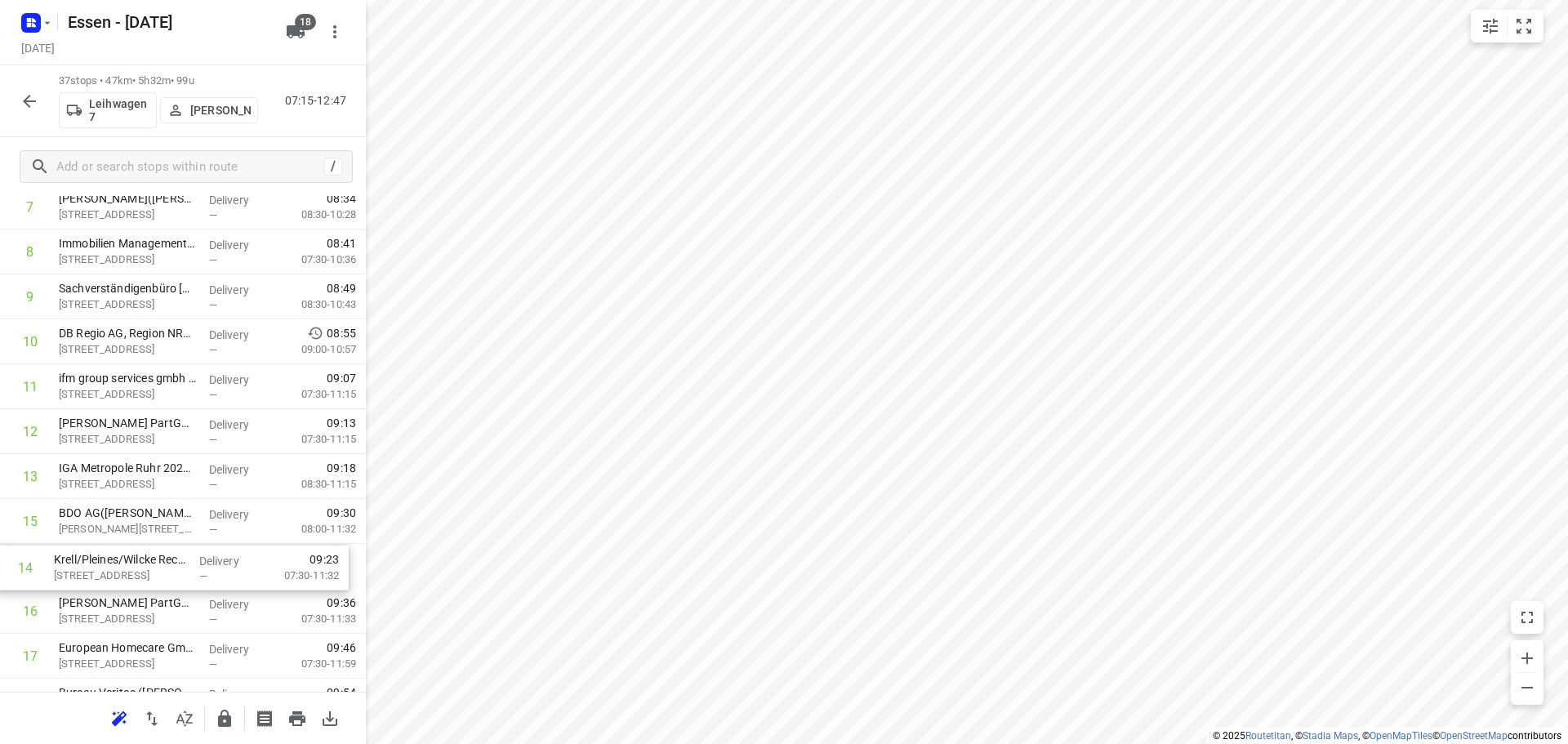
scroll to position [368, 0]
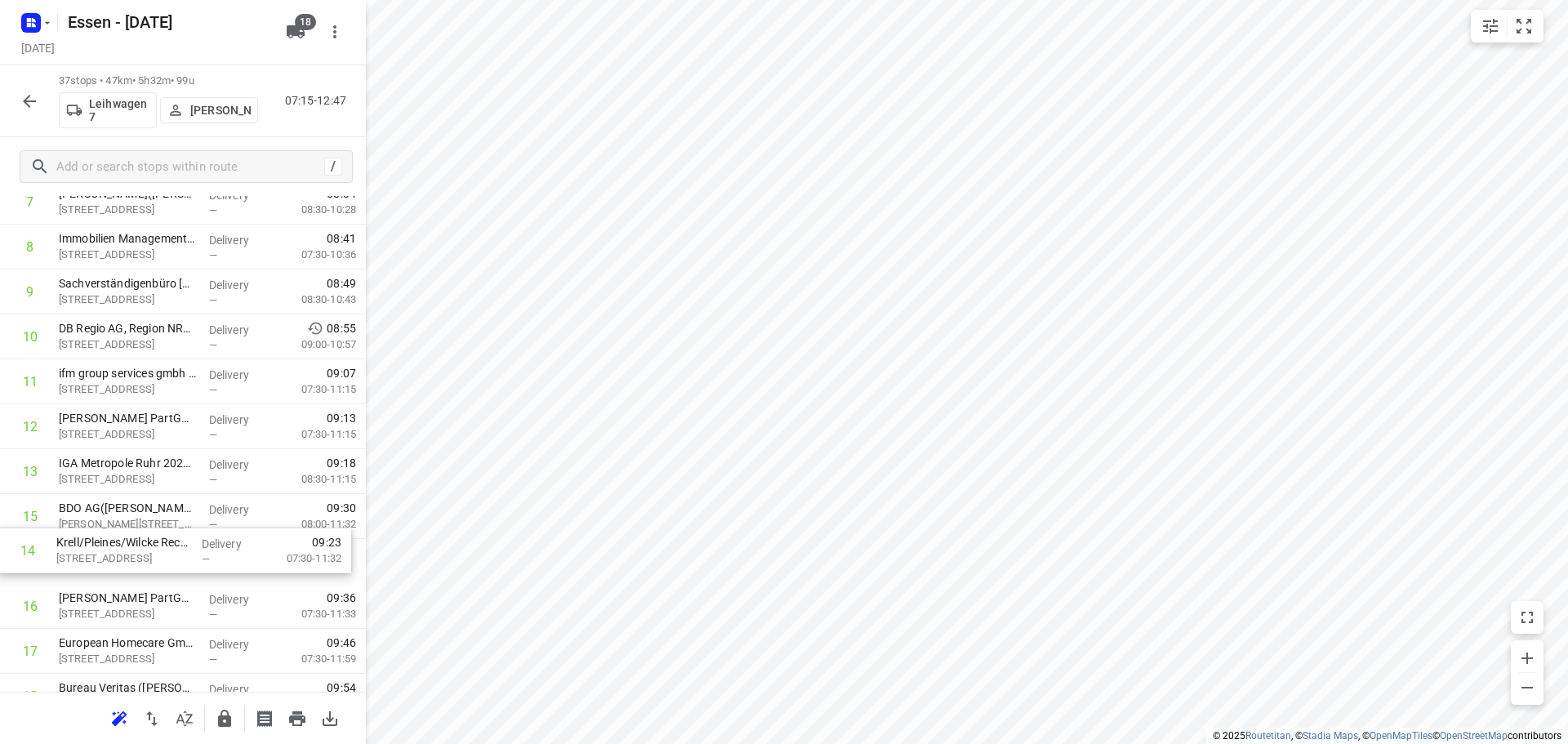
drag, startPoint x: 167, startPoint y: 532, endPoint x: 168, endPoint y: 547, distance: 15.0
click at [168, 547] on div "1 OBERMEYER(Stefanie Somplatzki) Kruppstraße 16, Essen Delivery — 07:23 07:30-0…" at bounding box center [183, 741] width 366 height 1663
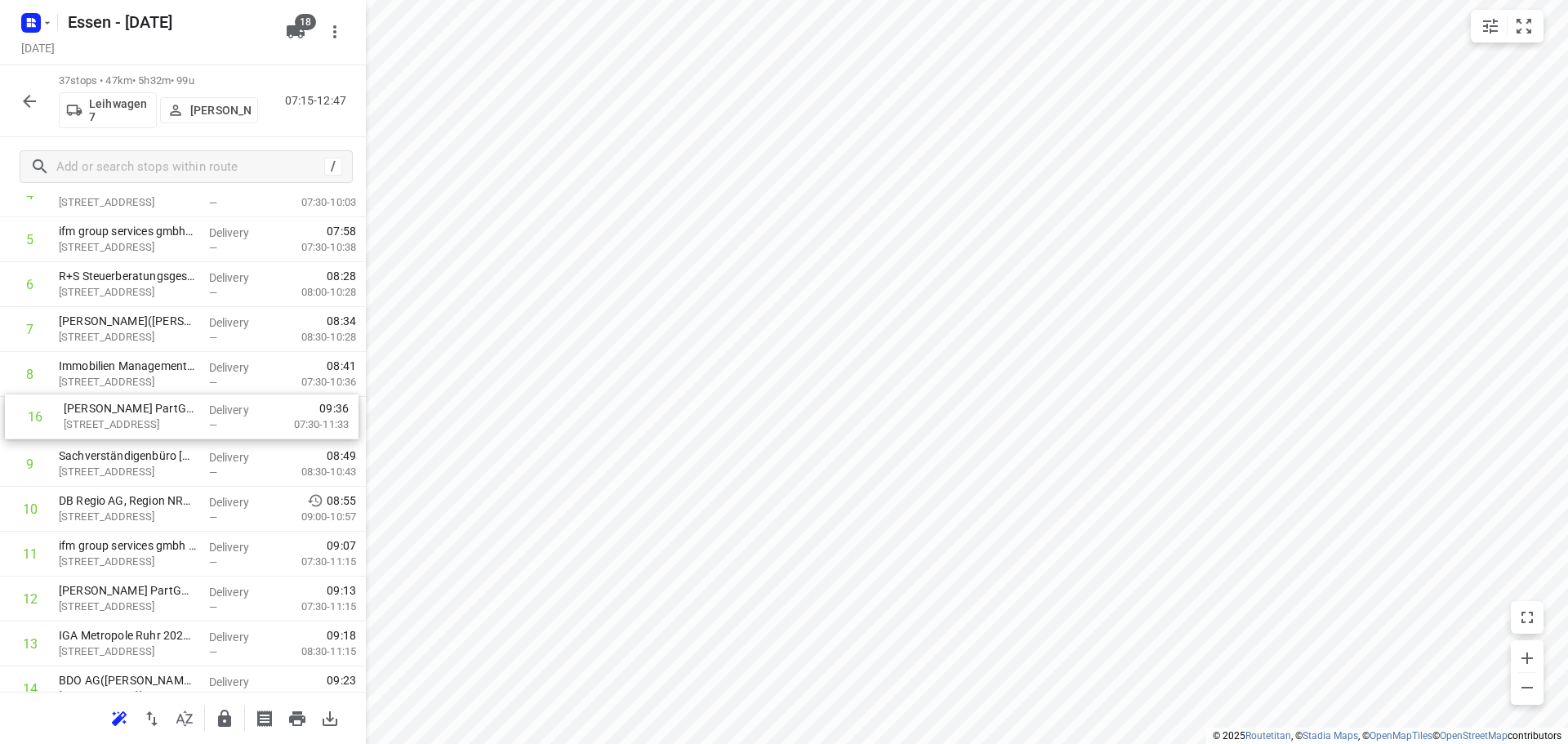
drag, startPoint x: 140, startPoint y: 259, endPoint x: 146, endPoint y: 416, distance: 157.1
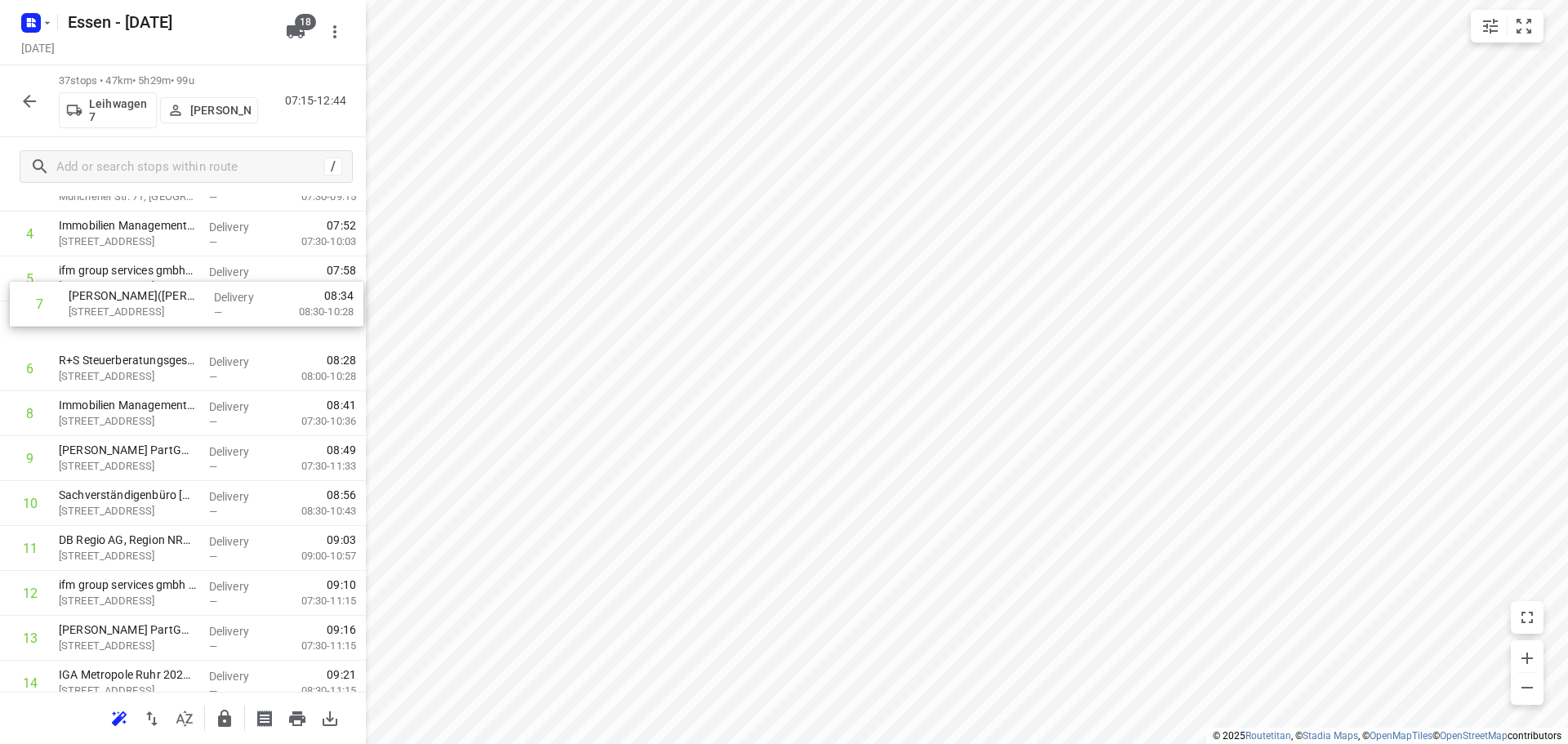
scroll to position [198, 0]
drag, startPoint x: 146, startPoint y: 462, endPoint x: 153, endPoint y: 403, distance: 59.4
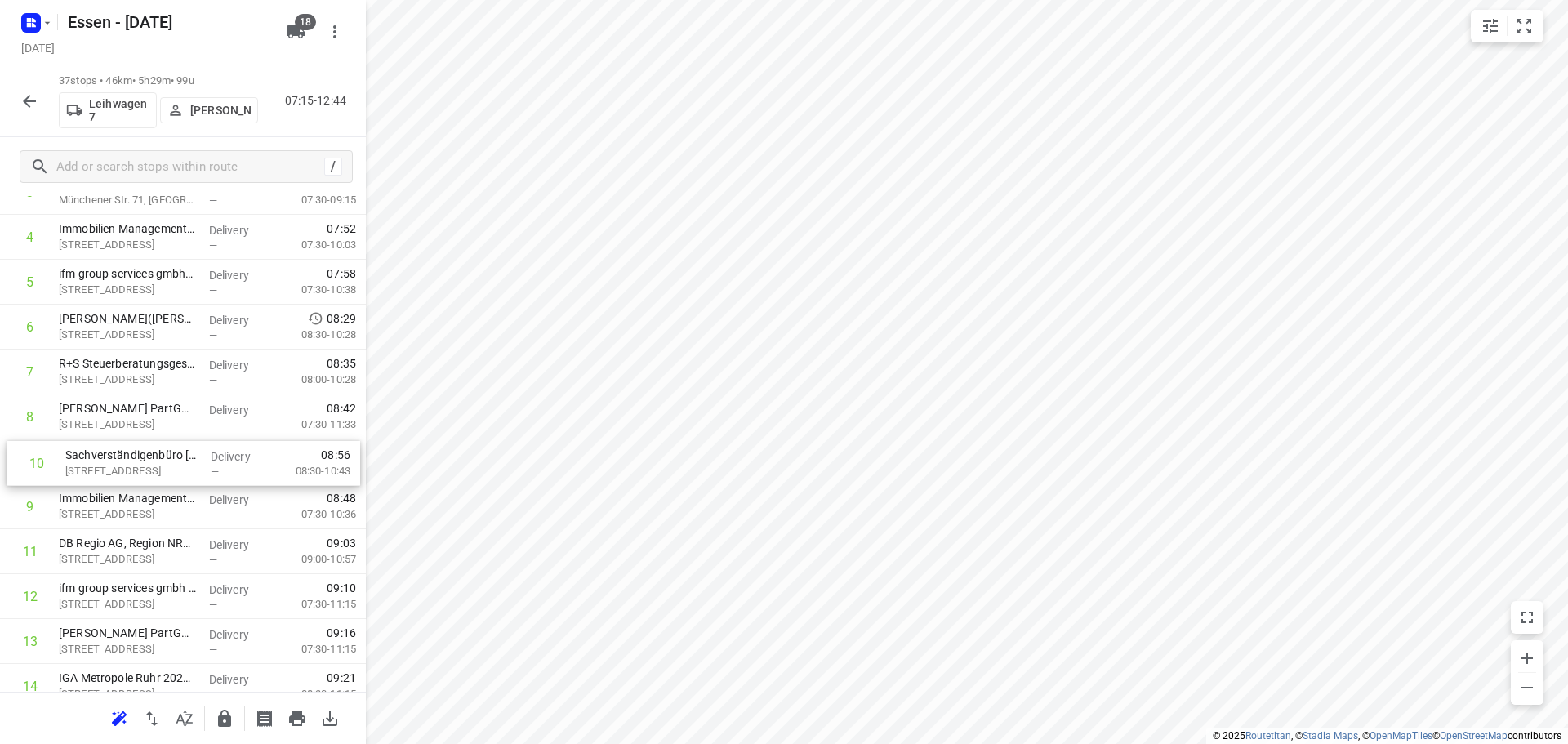
drag, startPoint x: 145, startPoint y: 508, endPoint x: 150, endPoint y: 459, distance: 49.3
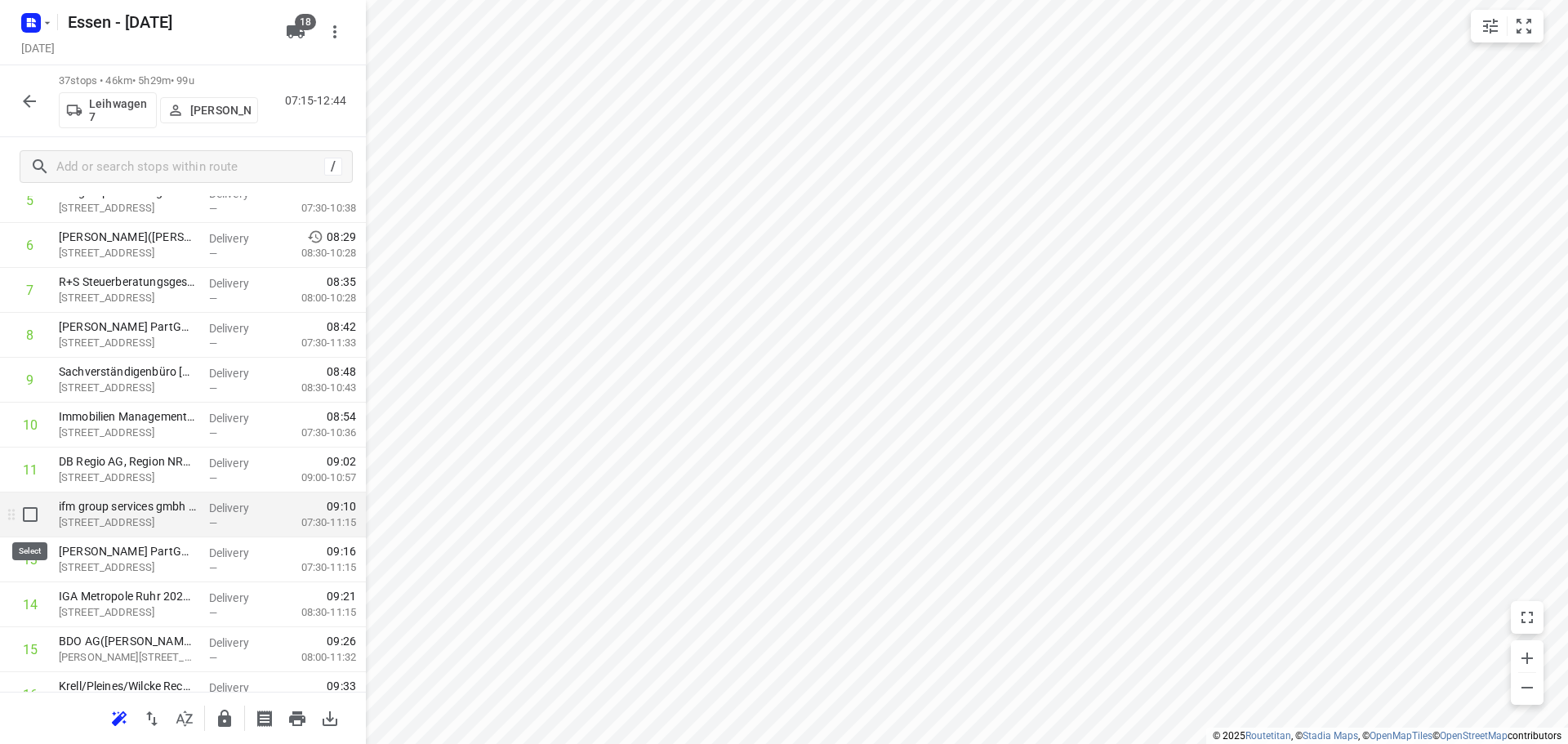
click at [33, 520] on input "checkbox" at bounding box center [30, 514] width 33 height 33
checkbox input "true"
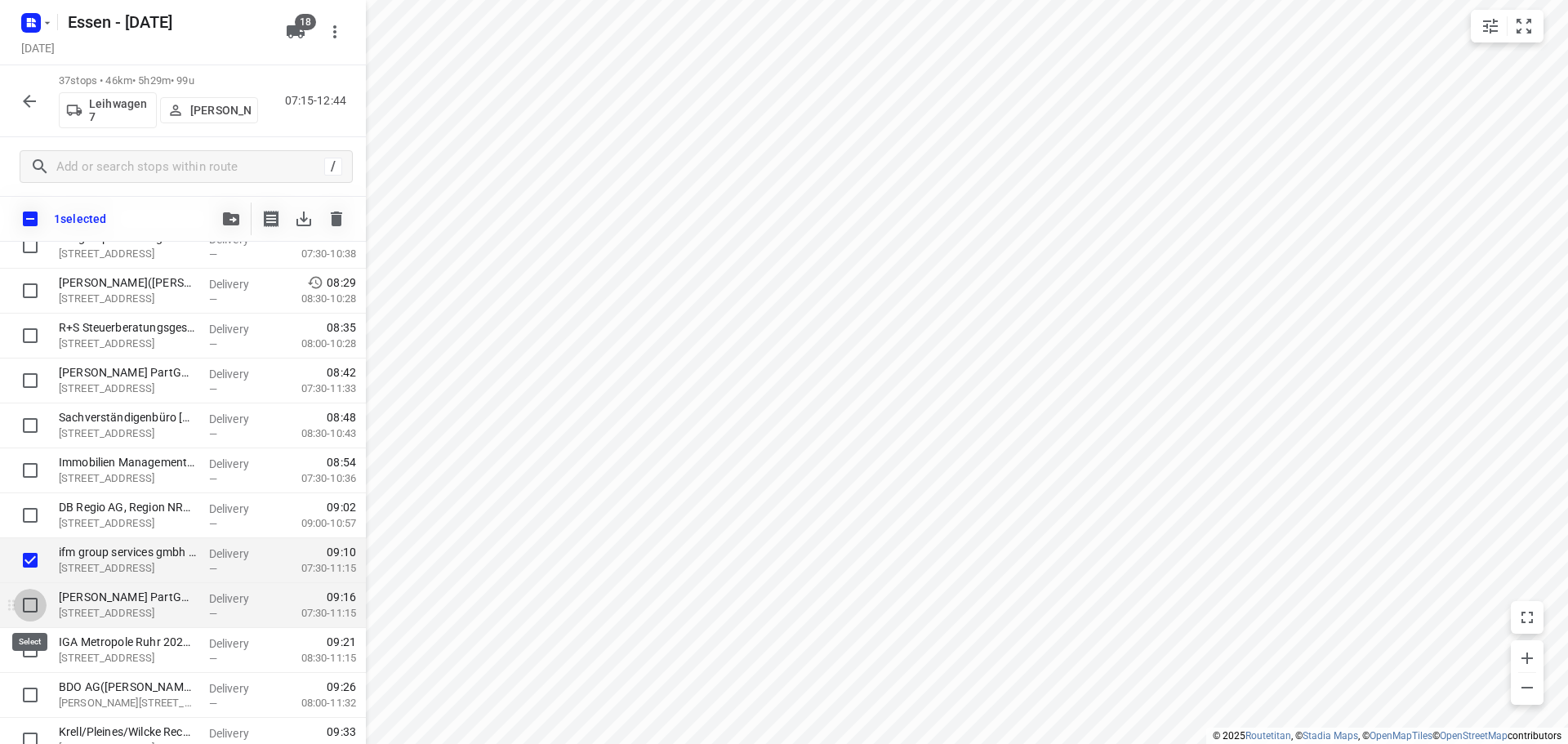
click at [35, 598] on input "checkbox" at bounding box center [30, 605] width 33 height 33
checkbox input "true"
click at [29, 642] on input "checkbox" at bounding box center [30, 650] width 33 height 33
checkbox input "true"
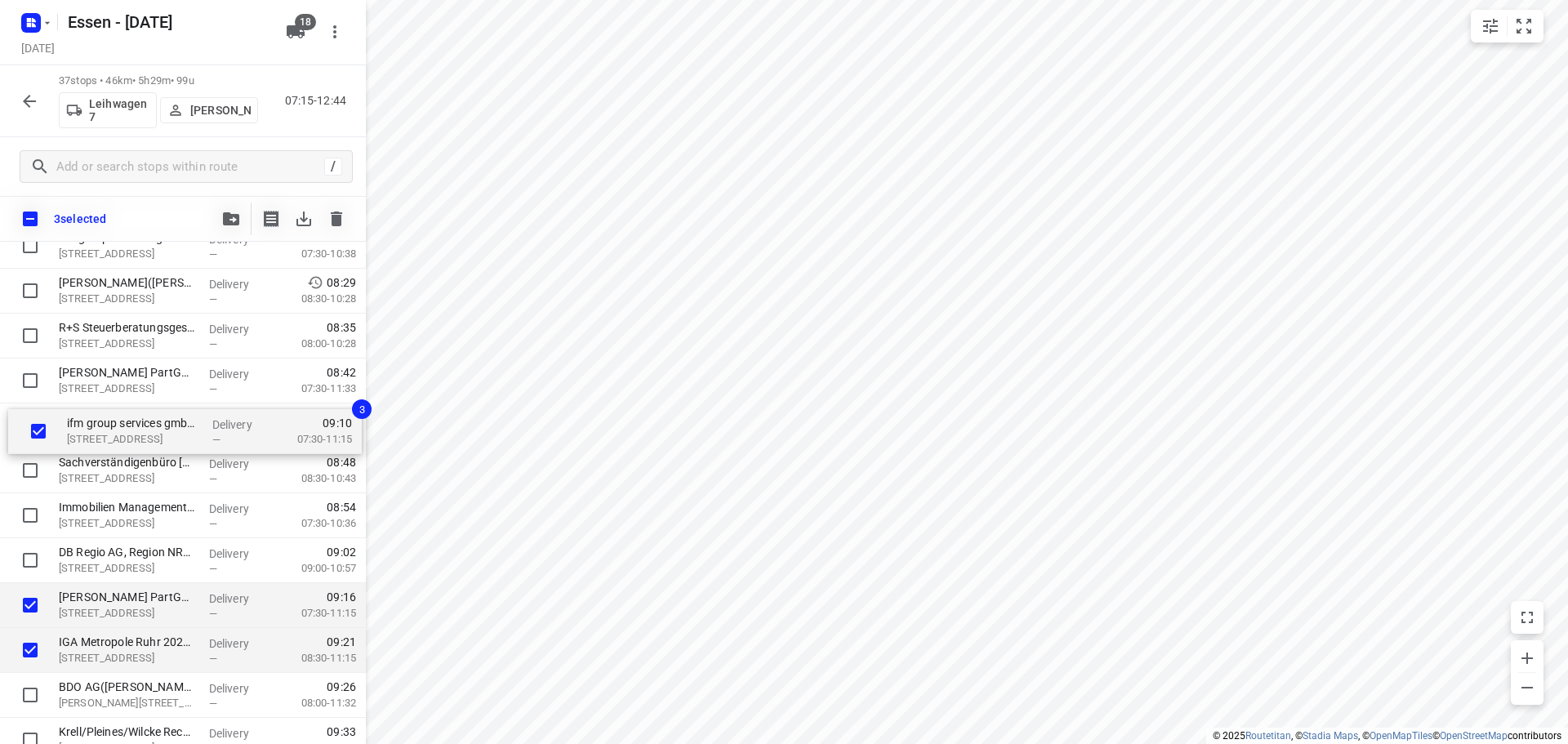
drag, startPoint x: 123, startPoint y: 572, endPoint x: 130, endPoint y: 439, distance: 133.2
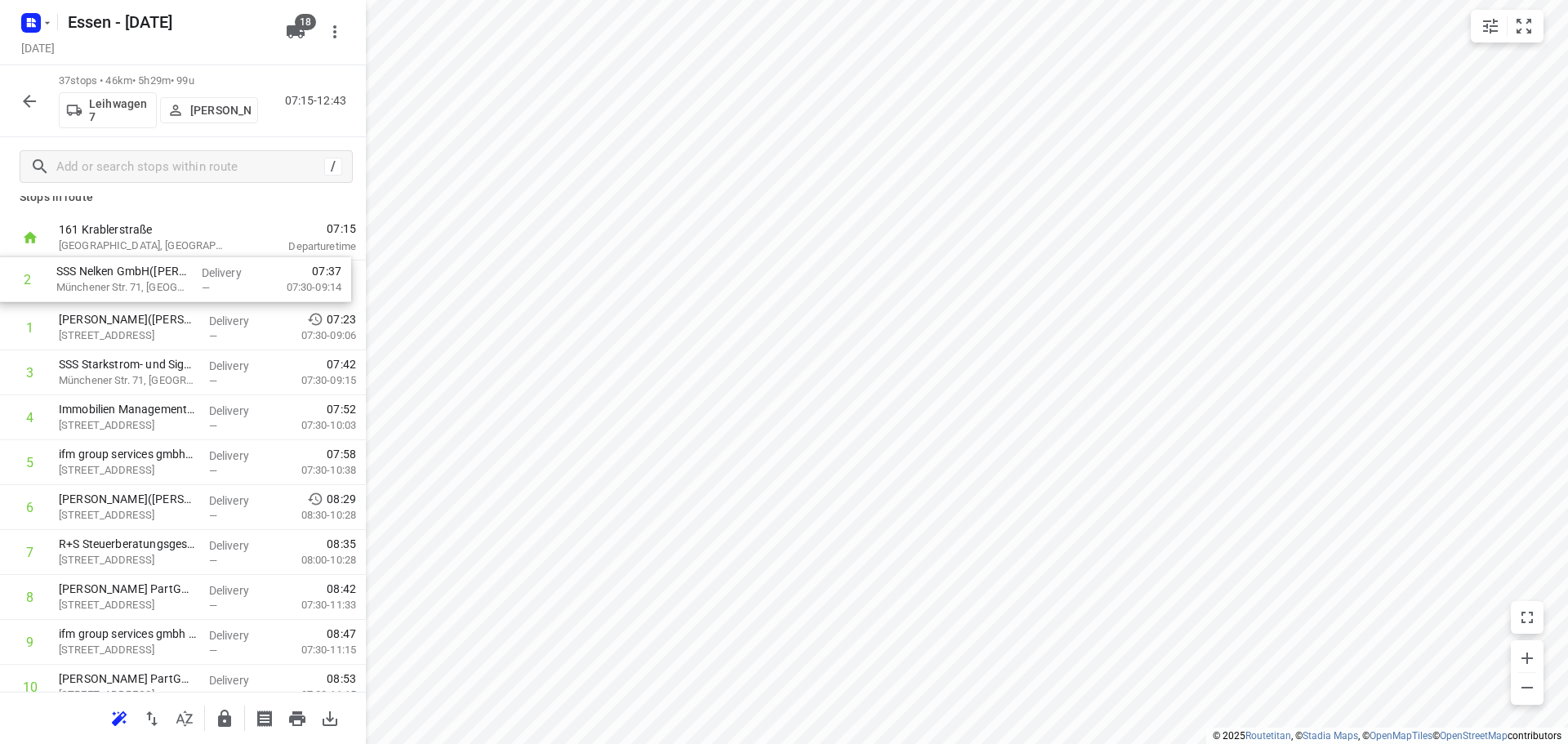
scroll to position [0, 0]
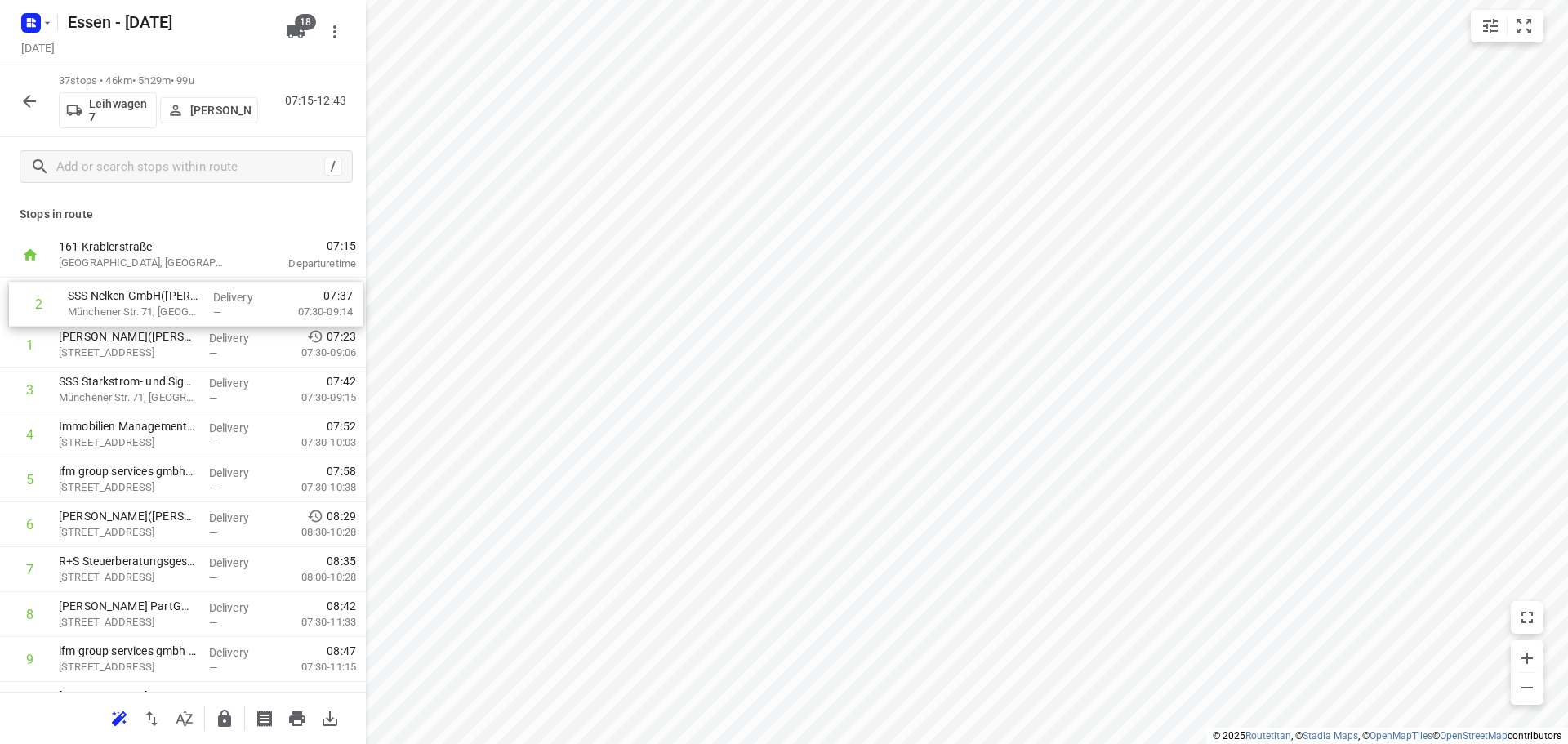
drag, startPoint x: 152, startPoint y: 332, endPoint x: 161, endPoint y: 321, distance: 14.2
drag, startPoint x: 162, startPoint y: 312, endPoint x: 163, endPoint y: 351, distance: 39.0
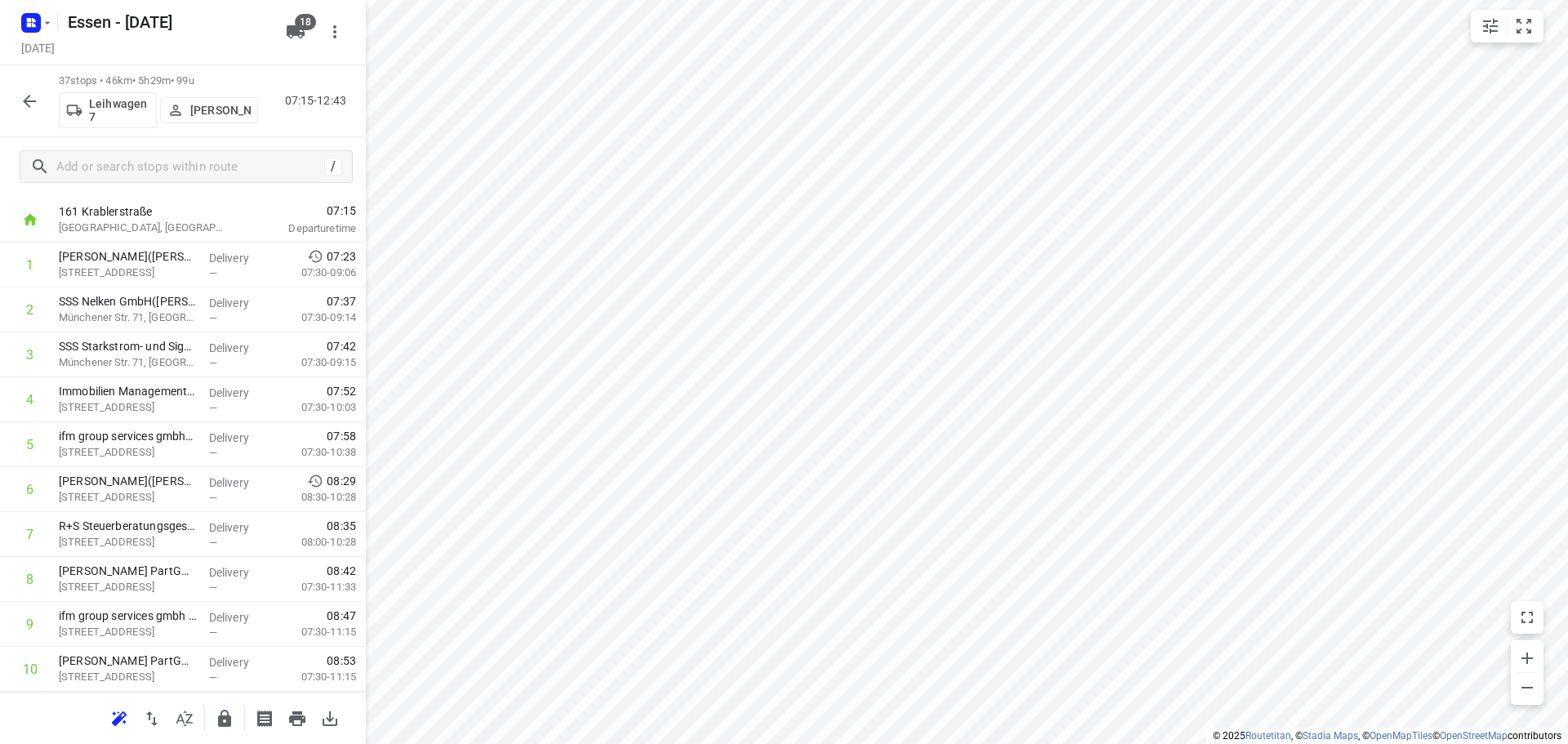
scroll to position [408, 0]
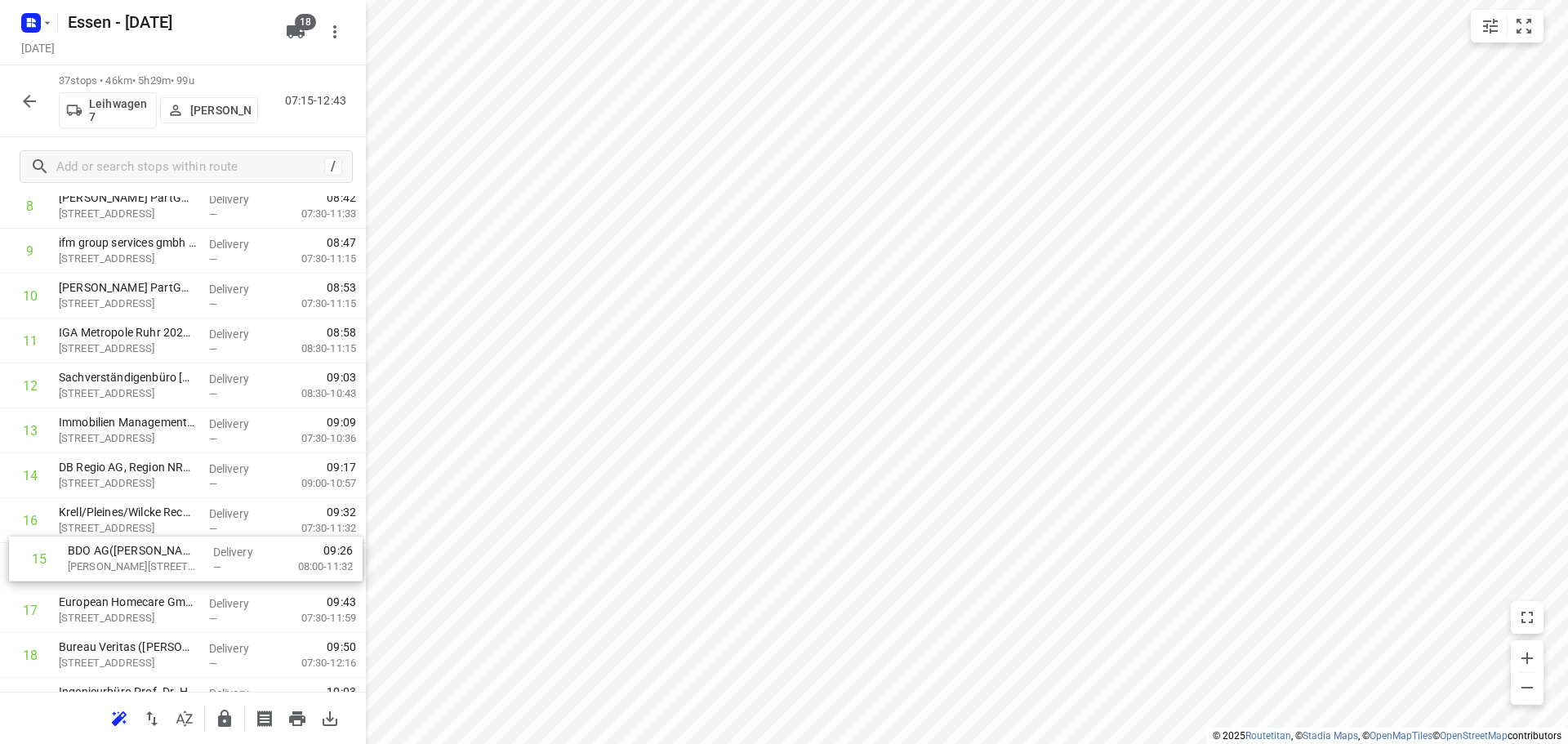
drag, startPoint x: 120, startPoint y: 532, endPoint x: 133, endPoint y: 572, distance: 42.1
click at [133, 572] on div "1 OBERMEYER(Stefanie Somplatzki) Kruppstraße 16, Essen Delivery — 07:23 07:30-0…" at bounding box center [183, 700] width 366 height 1663
drag, startPoint x: 122, startPoint y: 542, endPoint x: 127, endPoint y: 584, distance: 42.3
click at [127, 584] on div "1 OBERMEYER(Stefanie Somplatzki) Kruppstraße 16, Essen Delivery — 07:23 07:30-0…" at bounding box center [183, 700] width 366 height 1663
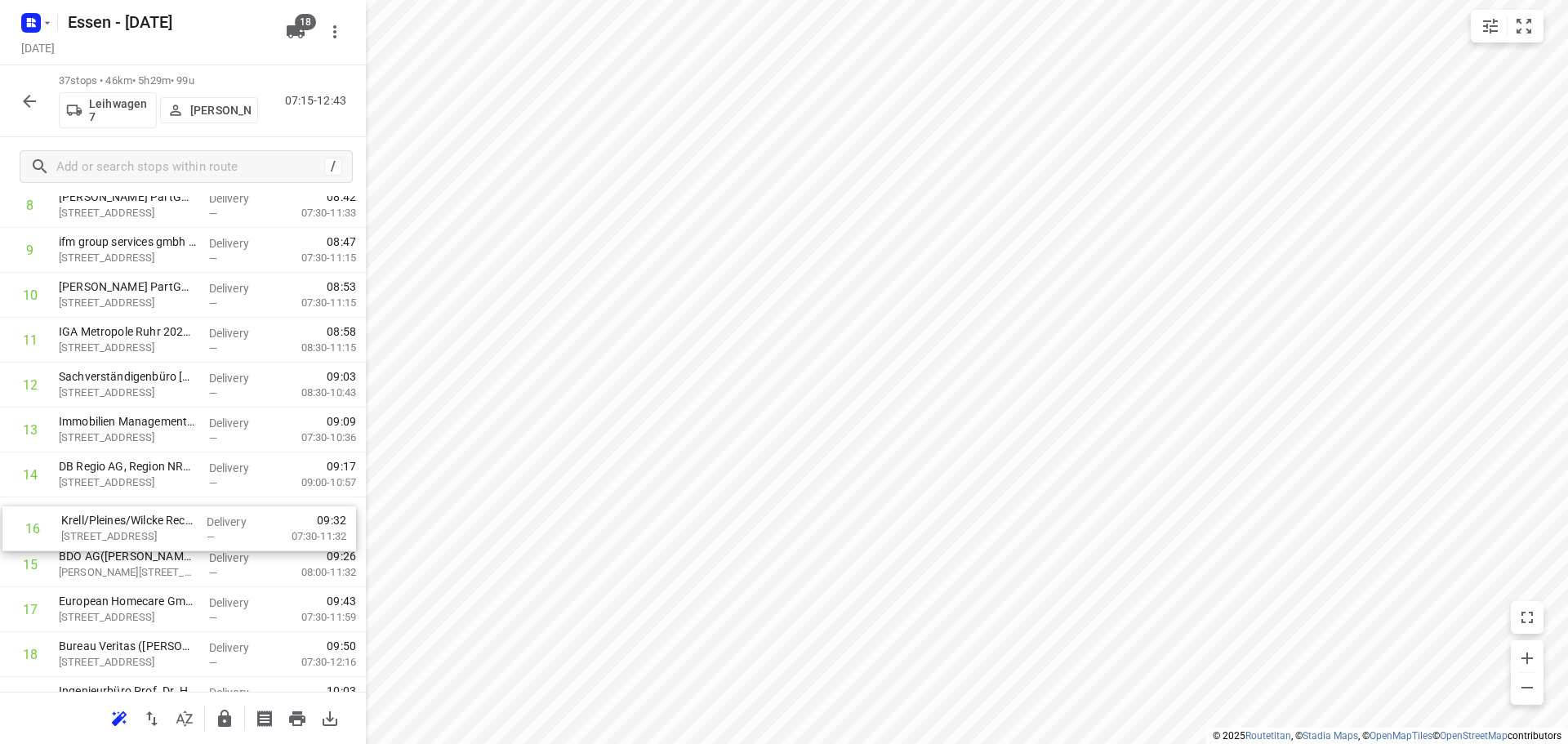
drag, startPoint x: 127, startPoint y: 584, endPoint x: 131, endPoint y: 531, distance: 53.2
click at [131, 531] on div "1 OBERMEYER(Stefanie Somplatzki) Kruppstraße 16, Essen Delivery — 07:23 07:30-0…" at bounding box center [183, 699] width 366 height 1663
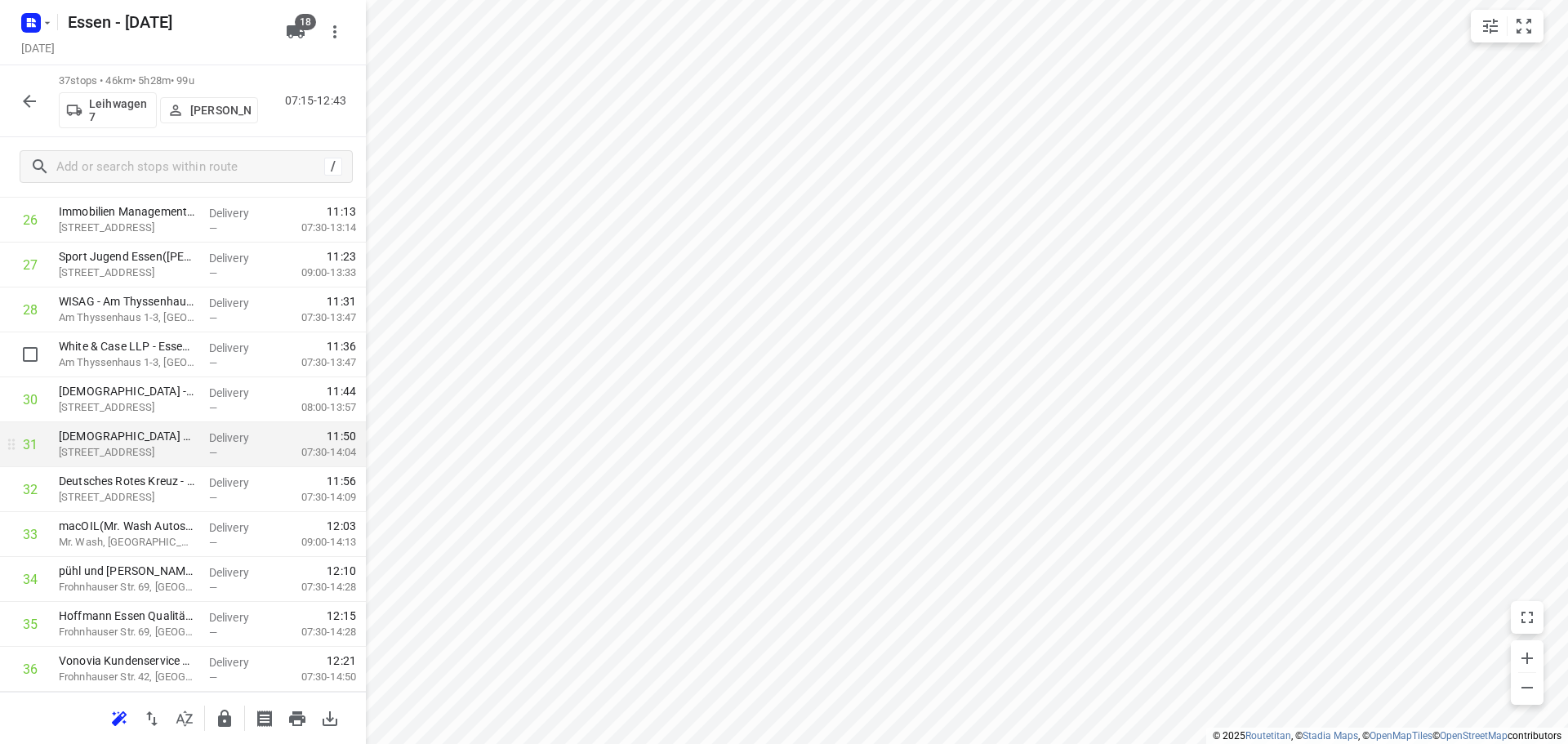
scroll to position [1226, 0]
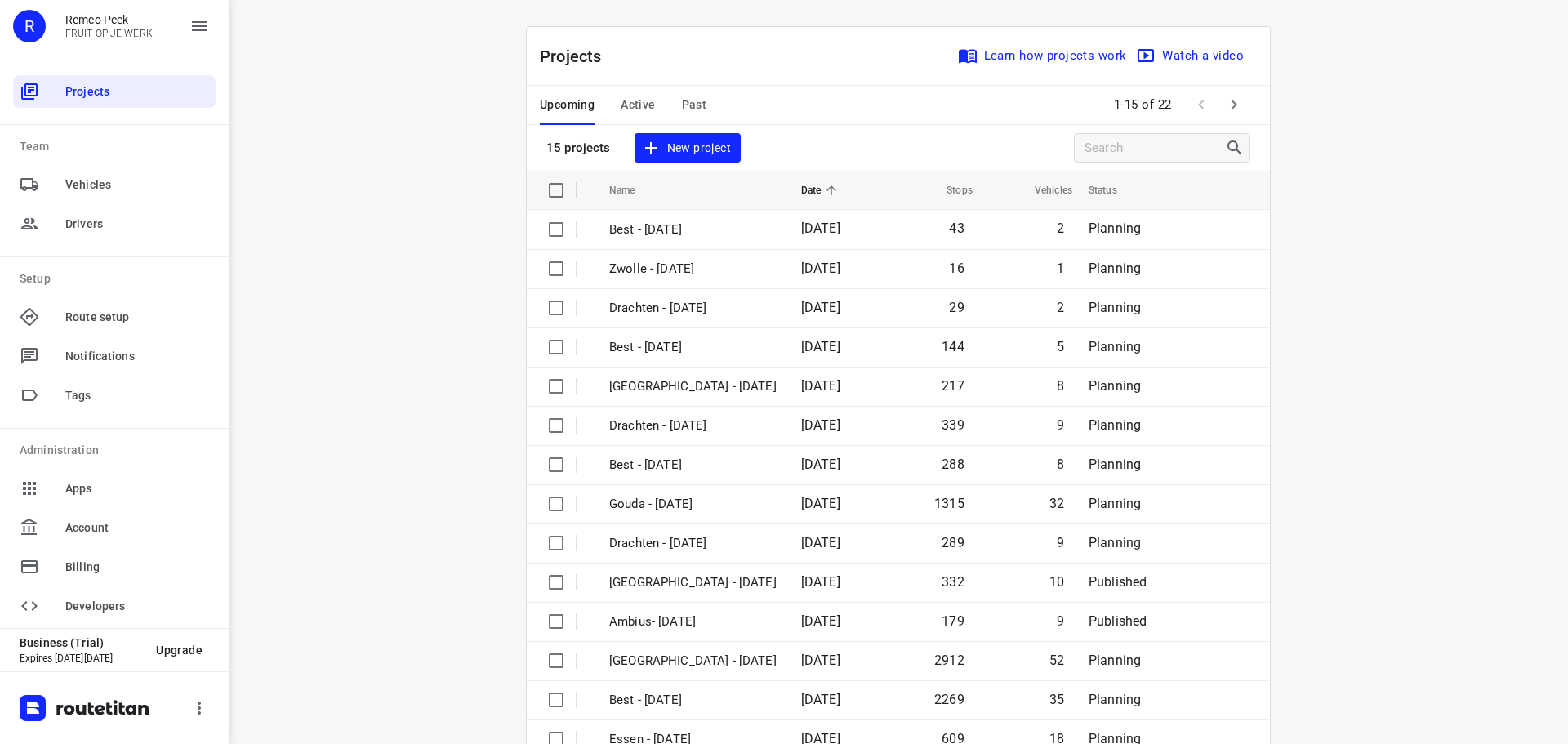
click at [671, 105] on div "Upcoming Active Past" at bounding box center [636, 105] width 193 height 39
click at [699, 96] on div "Upcoming Active Past" at bounding box center [636, 105] width 193 height 39
click at [696, 100] on span "Past" at bounding box center [694, 105] width 25 height 20
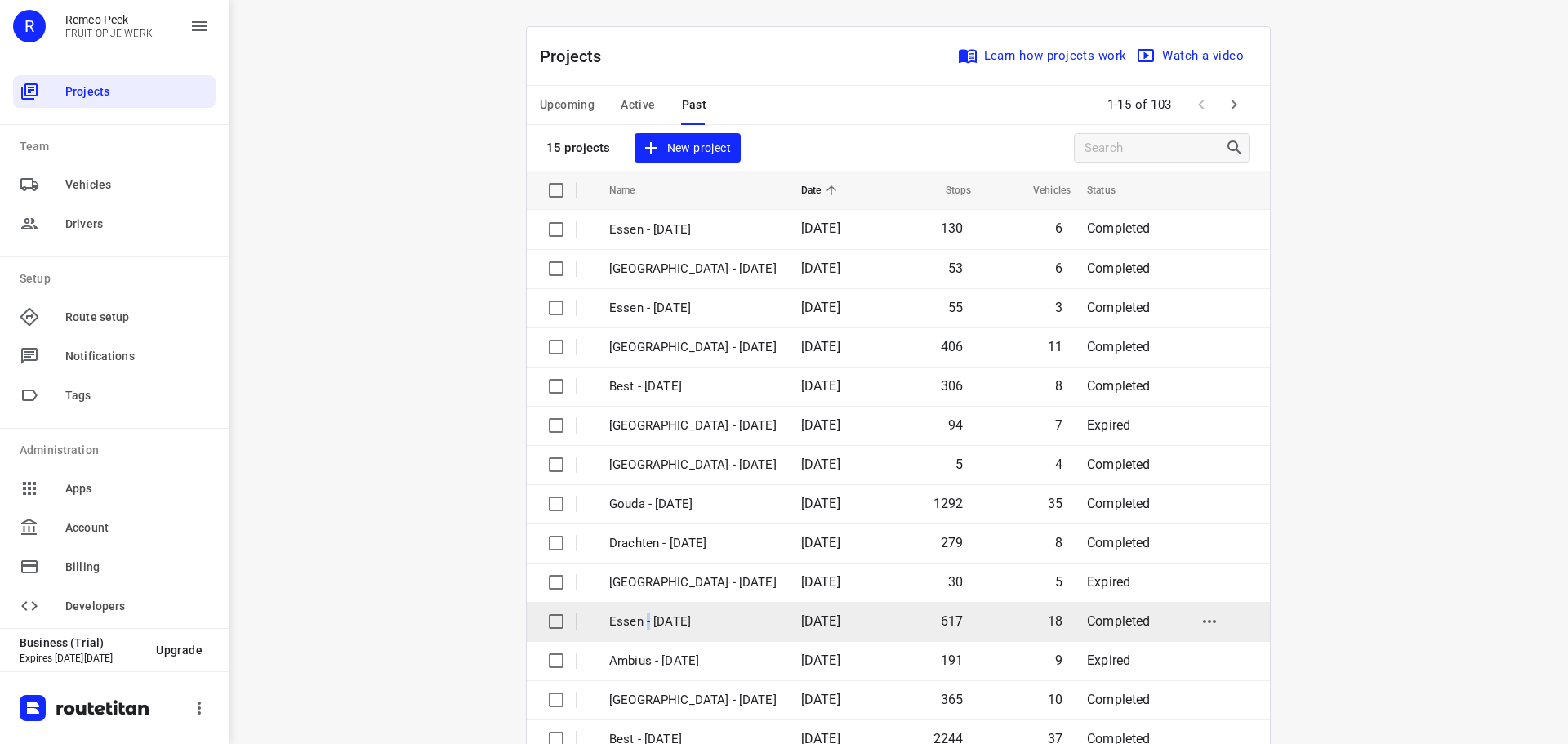
click at [642, 622] on p "Essen - [DATE]" at bounding box center [692, 622] width 167 height 19
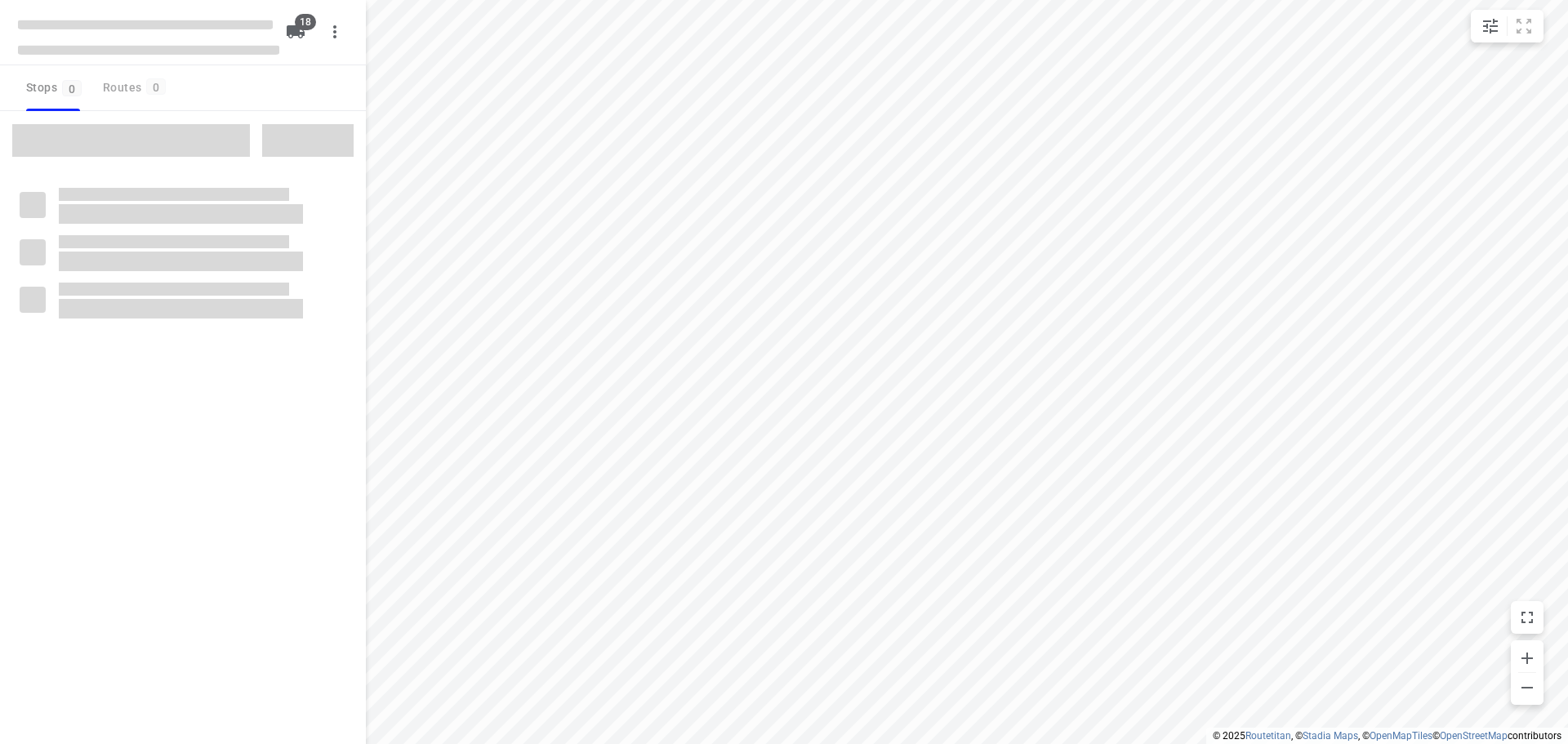
checkbox input "true"
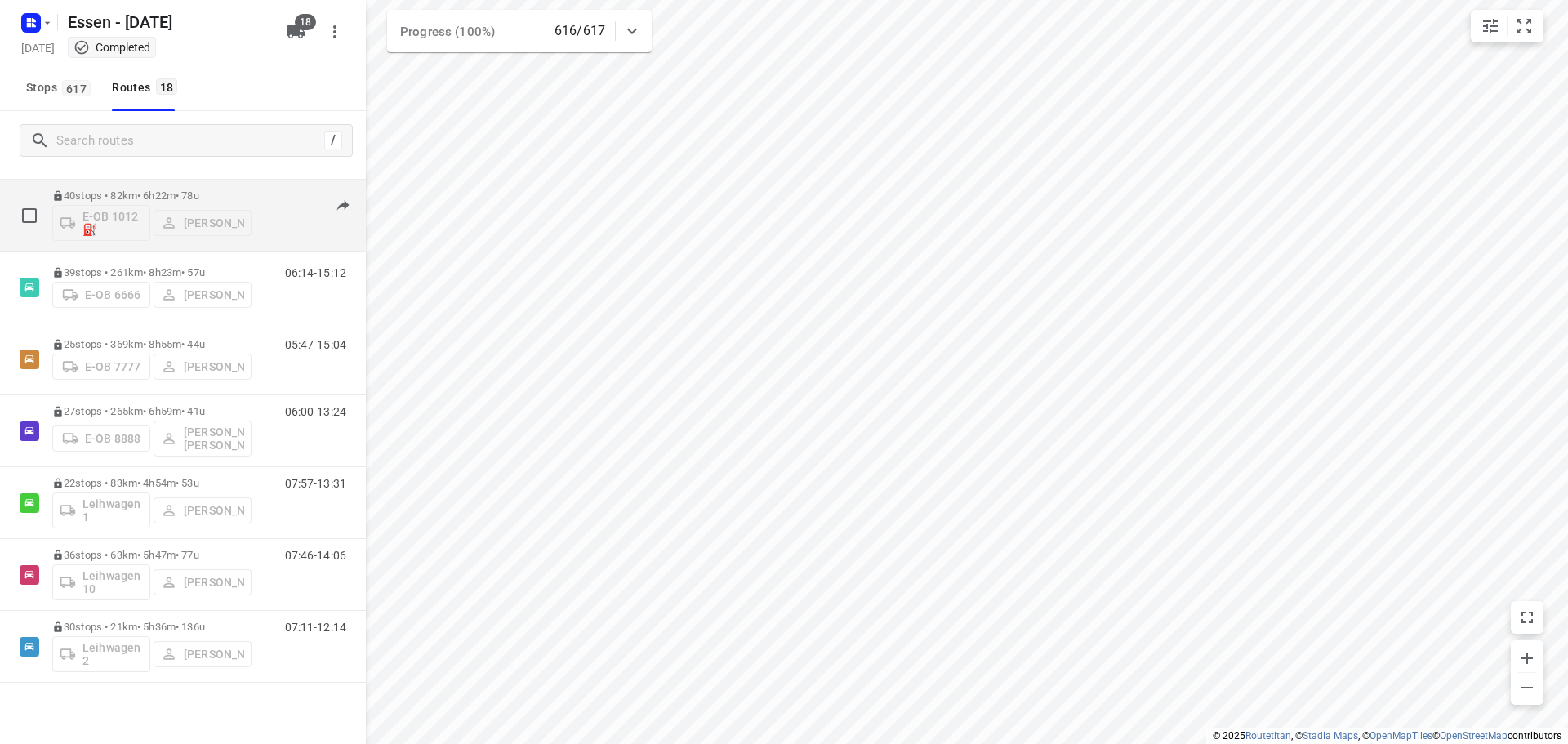
scroll to position [245, 0]
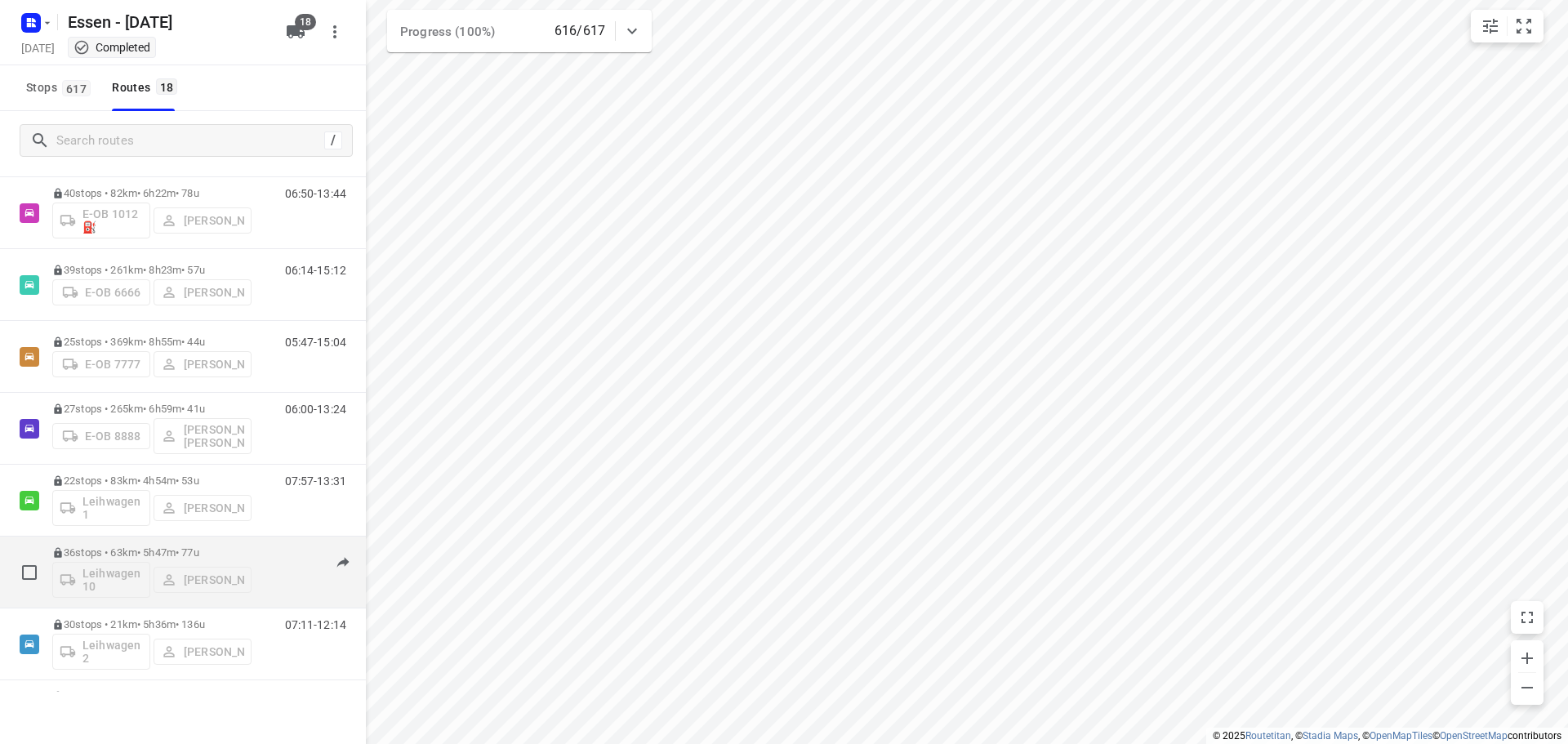
click at [145, 541] on div "36 stops • 63km • 5h47m • [DATE] Leihwagen 10 [PERSON_NAME]" at bounding box center [151, 572] width 199 height 68
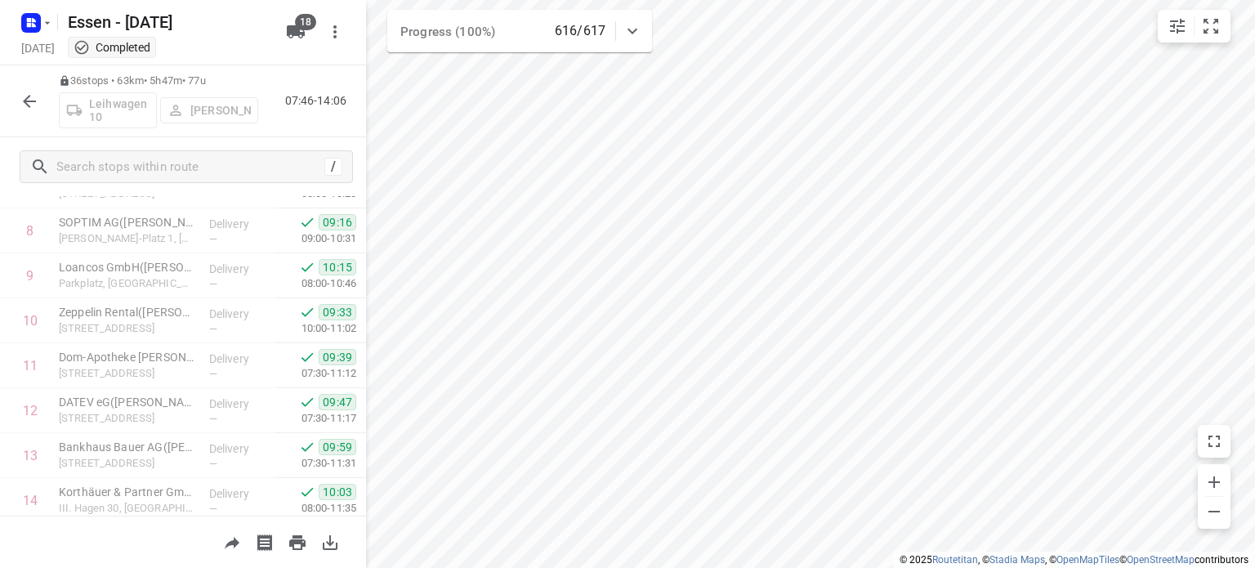
scroll to position [408, 0]
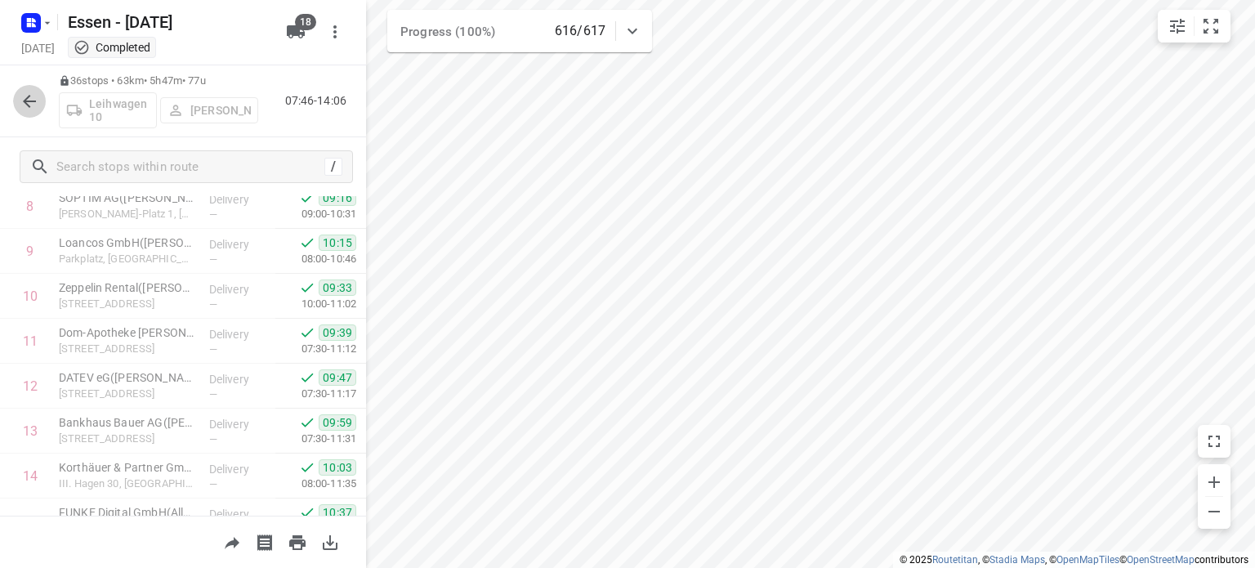
click at [32, 96] on icon "button" at bounding box center [30, 101] width 20 height 20
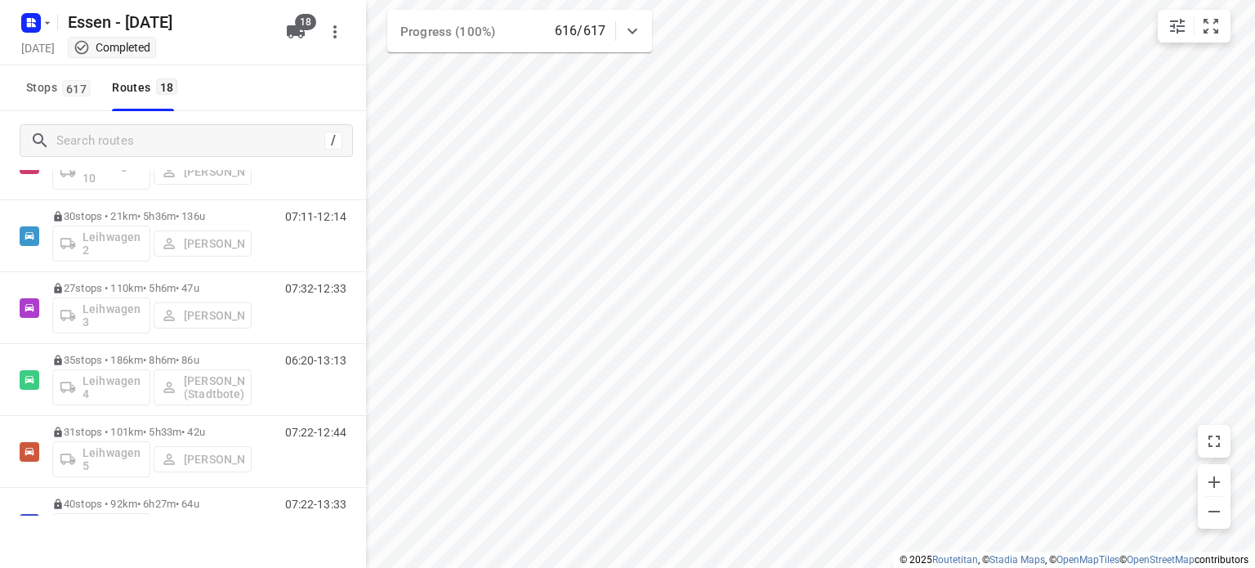
scroll to position [1001, 0]
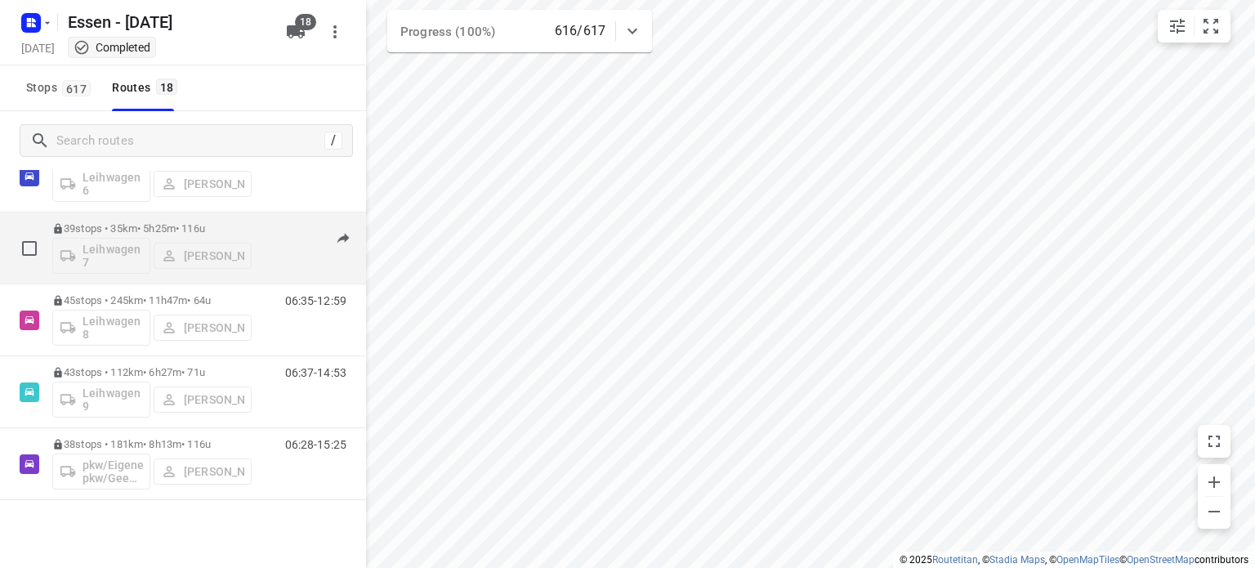
click at [167, 225] on p "39 stops • 35km • 5h25m • [DATE]" at bounding box center [151, 228] width 199 height 12
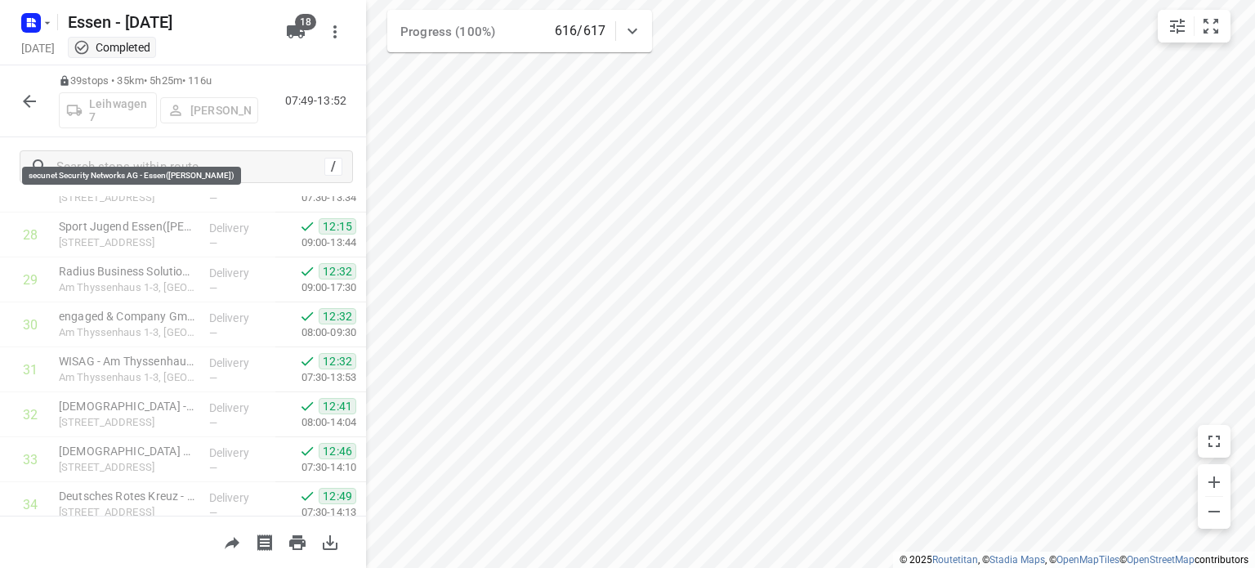
scroll to position [980, 0]
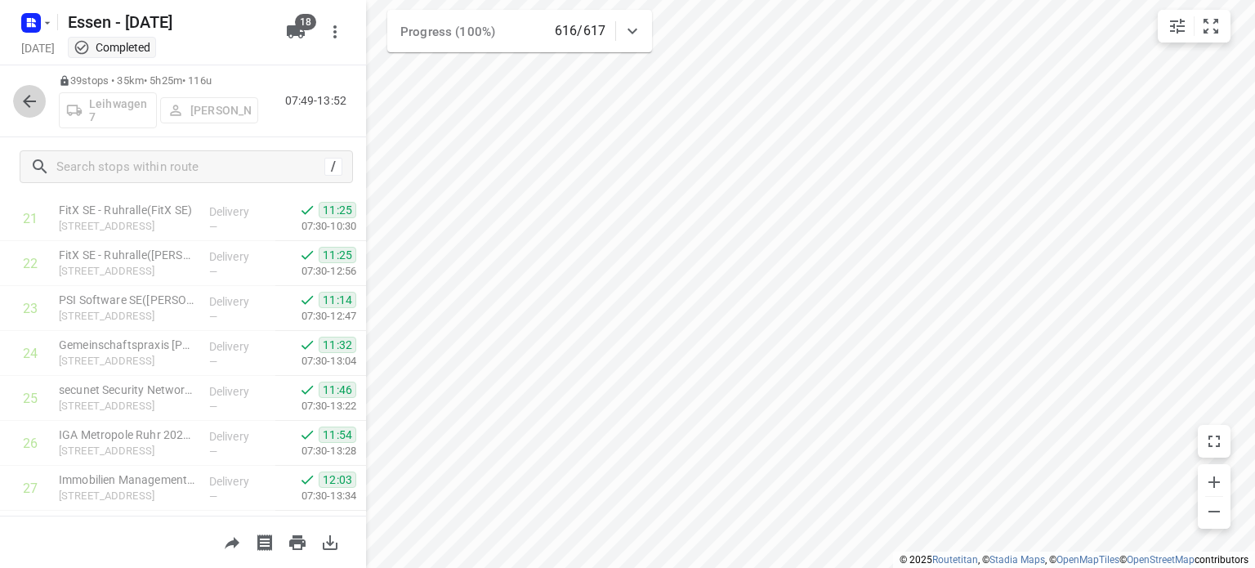
click at [23, 107] on icon "button" at bounding box center [30, 101] width 20 height 20
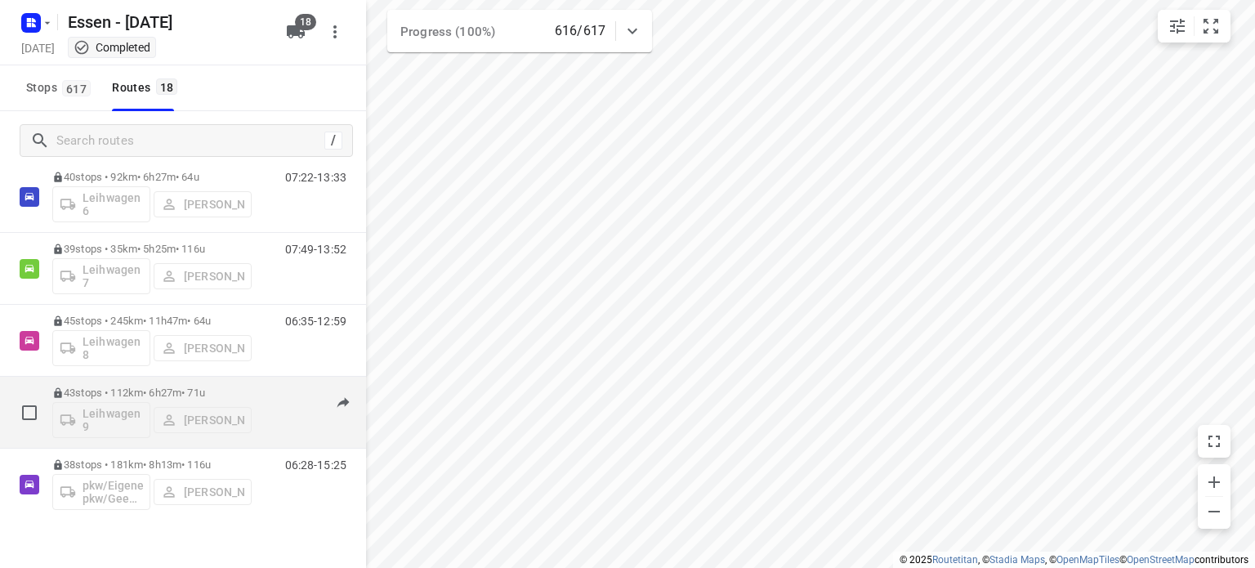
click at [187, 378] on div "43 stops • 112km • 6h27m • [DATE] Leihwagen 9 [PERSON_NAME]" at bounding box center [151, 412] width 199 height 68
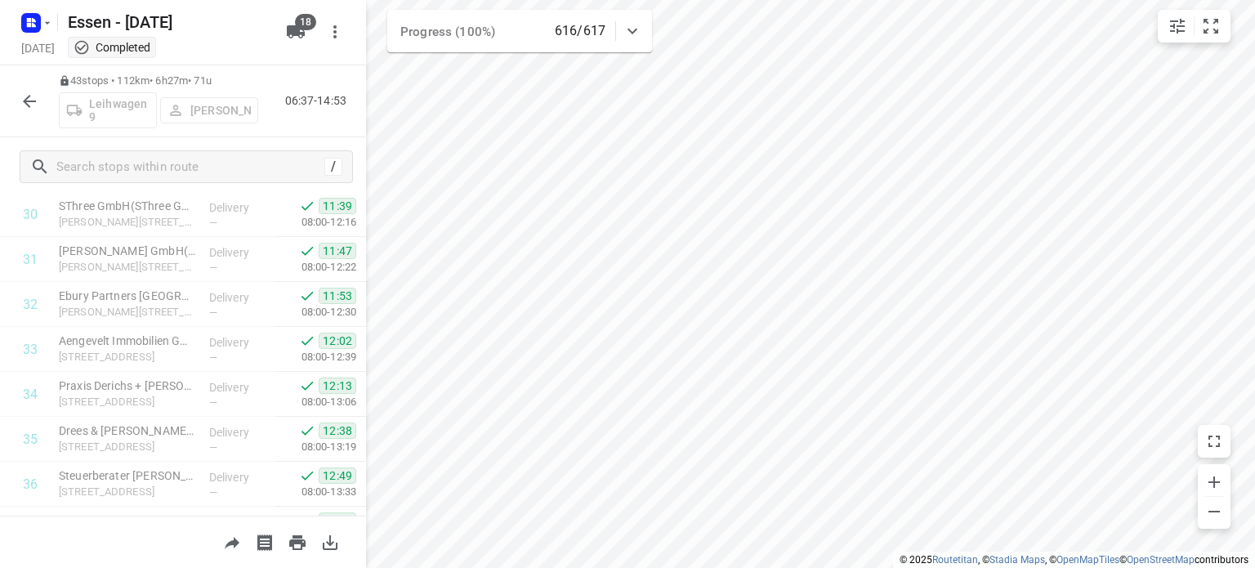
scroll to position [1738, 0]
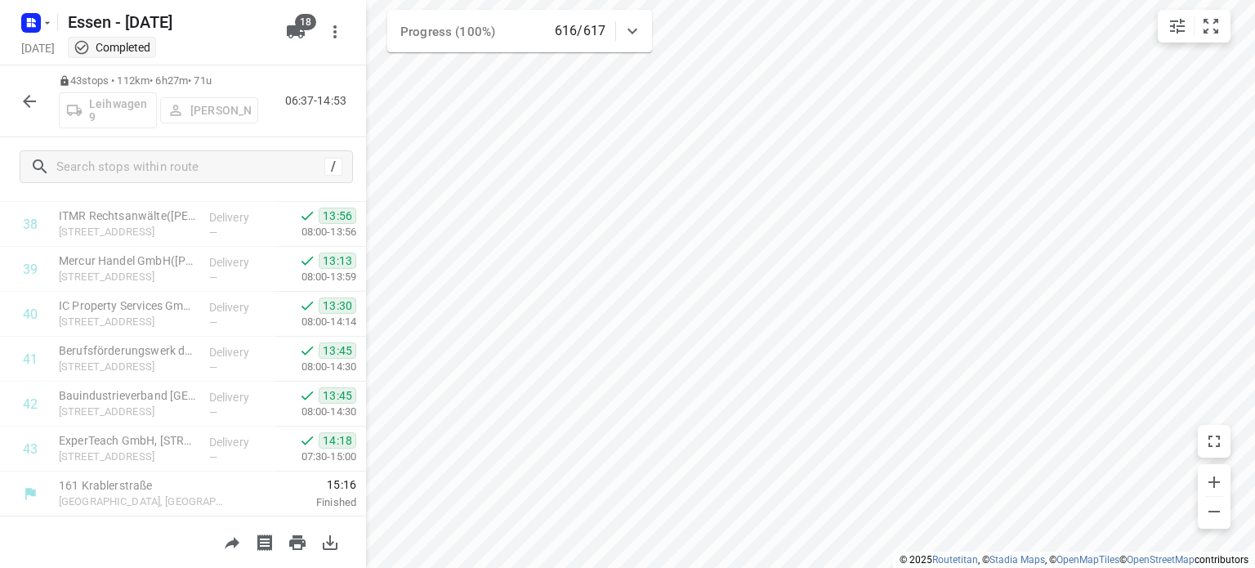
click at [40, 100] on button "button" at bounding box center [29, 101] width 33 height 33
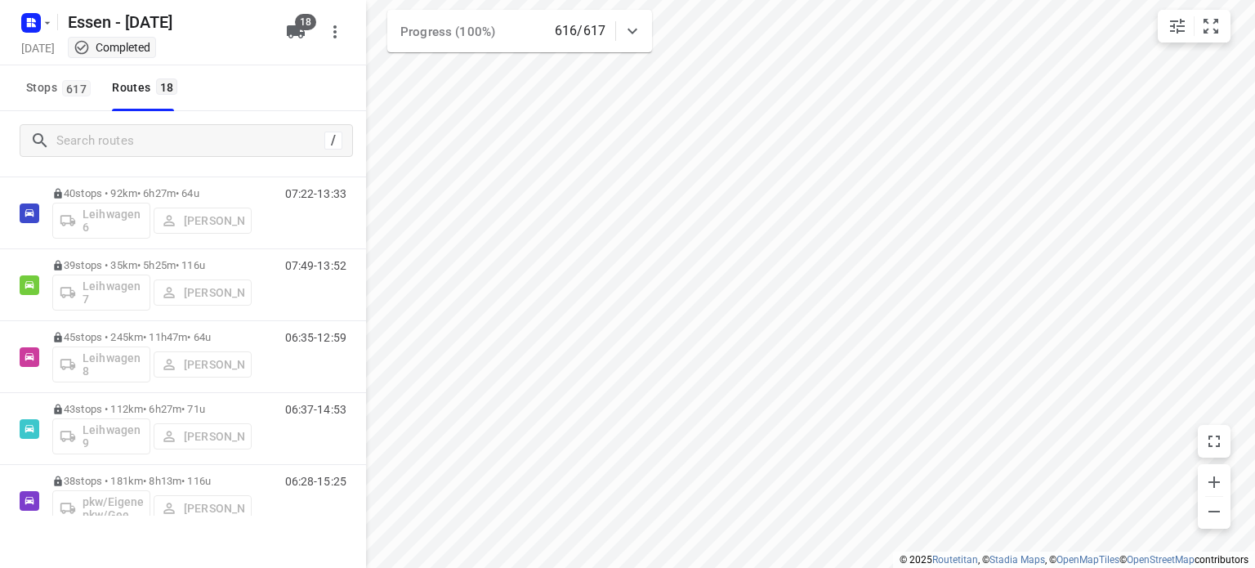
scroll to position [1001, 0]
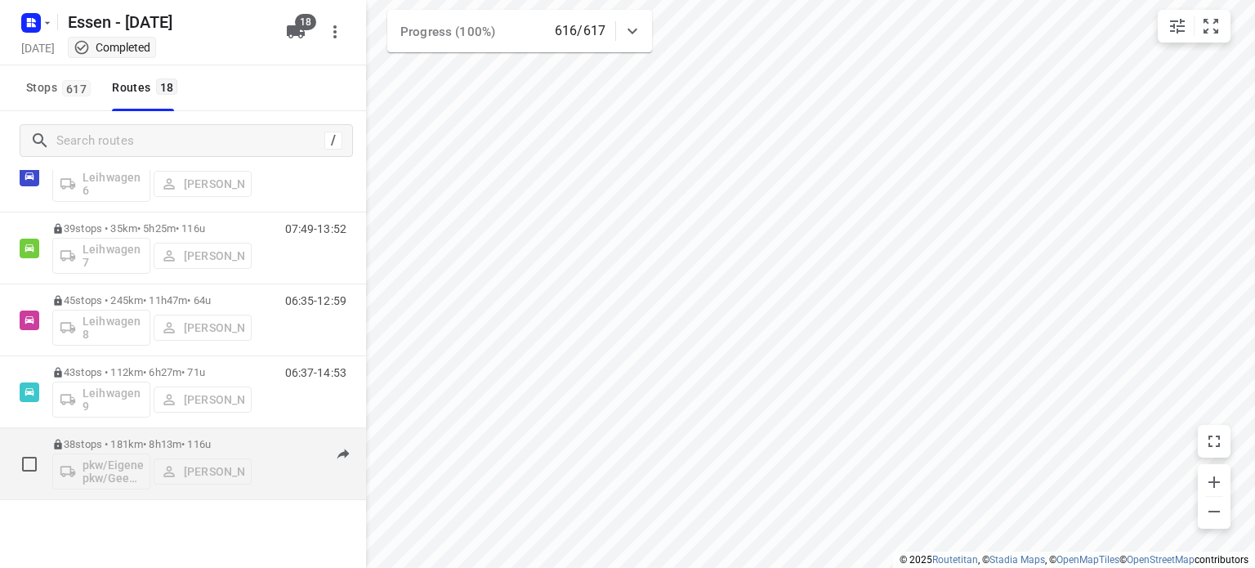
click at [160, 432] on div "38 stops • 181km • 8h13m • [DATE] pkw/Eigener pkw/Geen kenteken [PERSON_NAME]" at bounding box center [151, 464] width 199 height 68
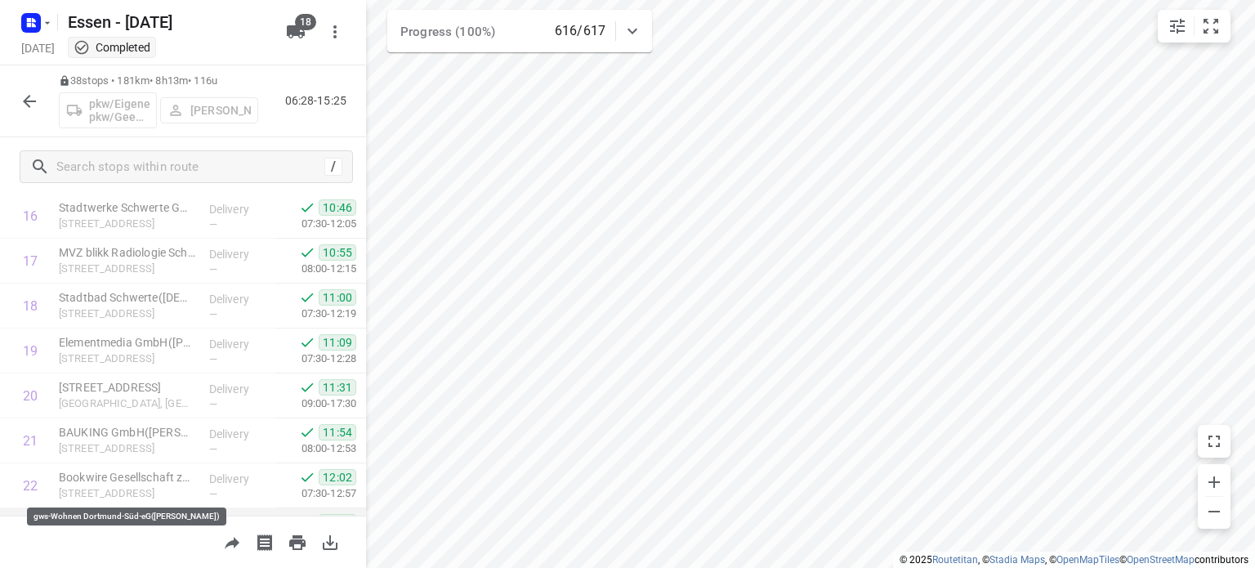
scroll to position [735, 0]
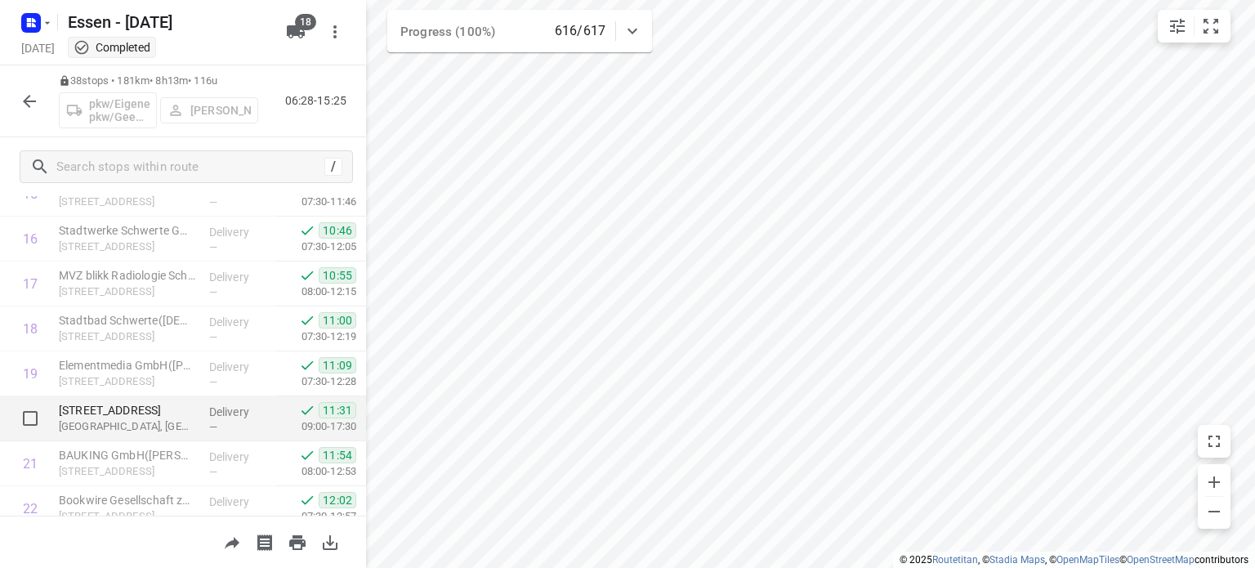
click at [150, 413] on p "[STREET_ADDRESS]" at bounding box center [127, 410] width 137 height 16
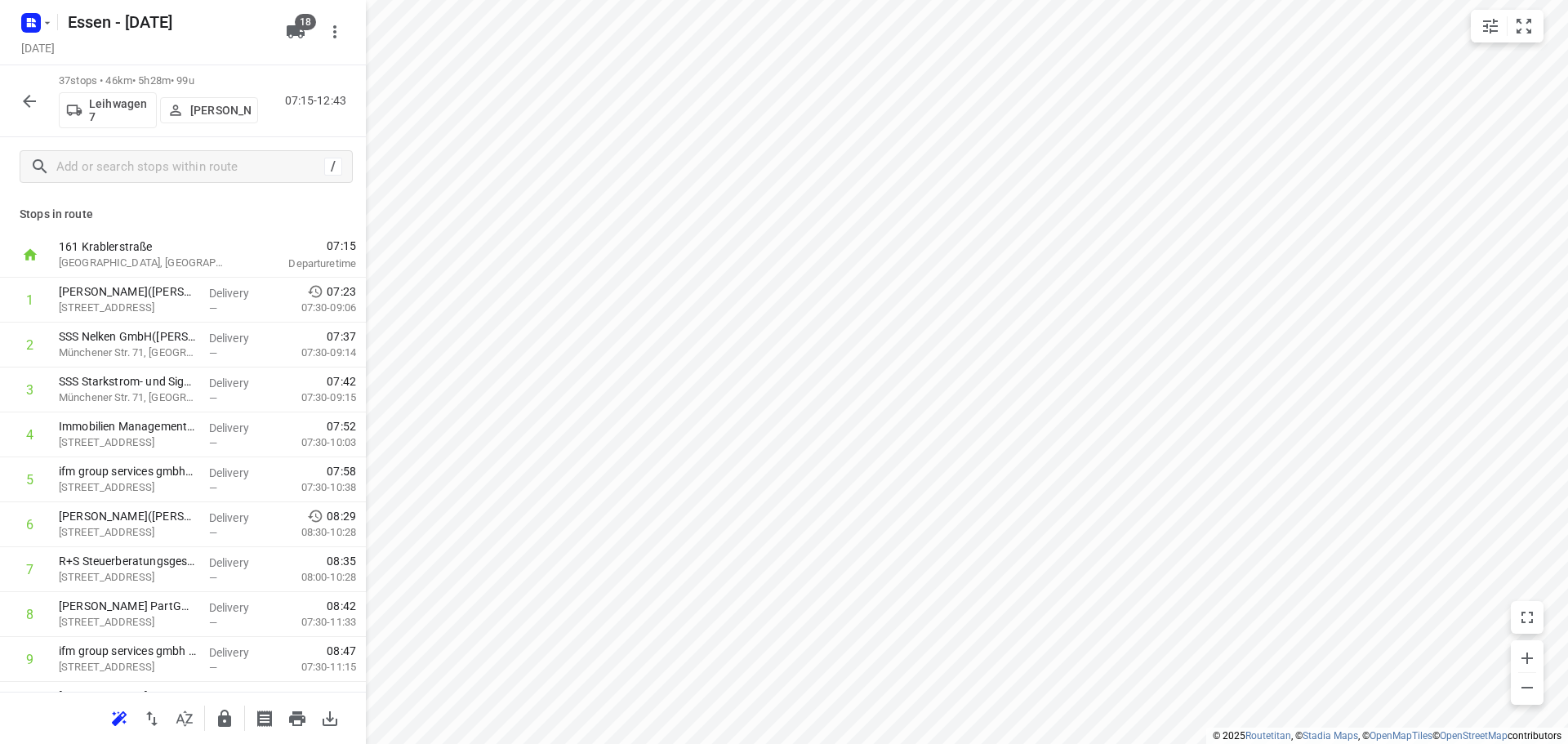
scroll to position [1226, 0]
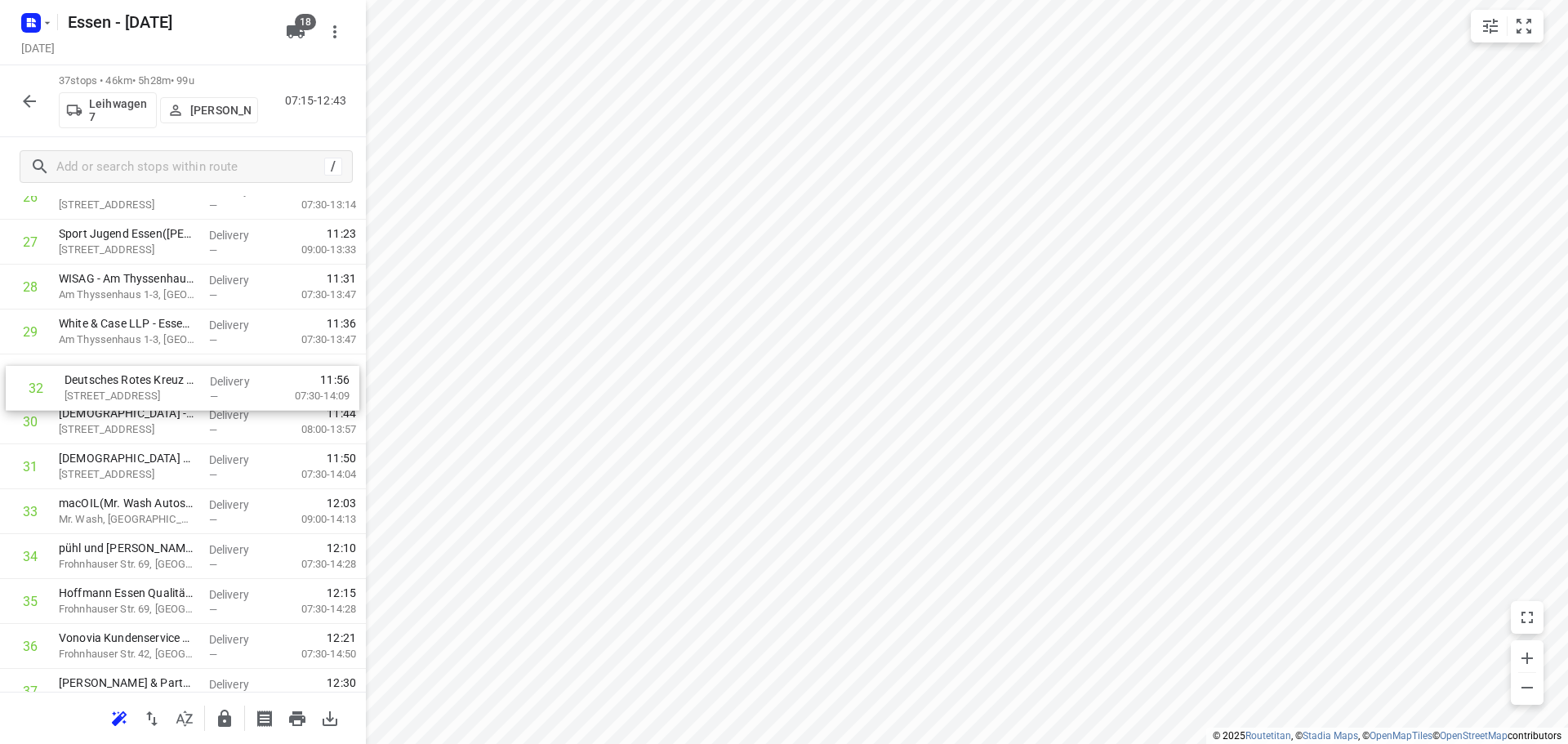
drag, startPoint x: 109, startPoint y: 479, endPoint x: 114, endPoint y: 395, distance: 84.1
drag, startPoint x: 120, startPoint y: 462, endPoint x: 131, endPoint y: 404, distance: 59.0
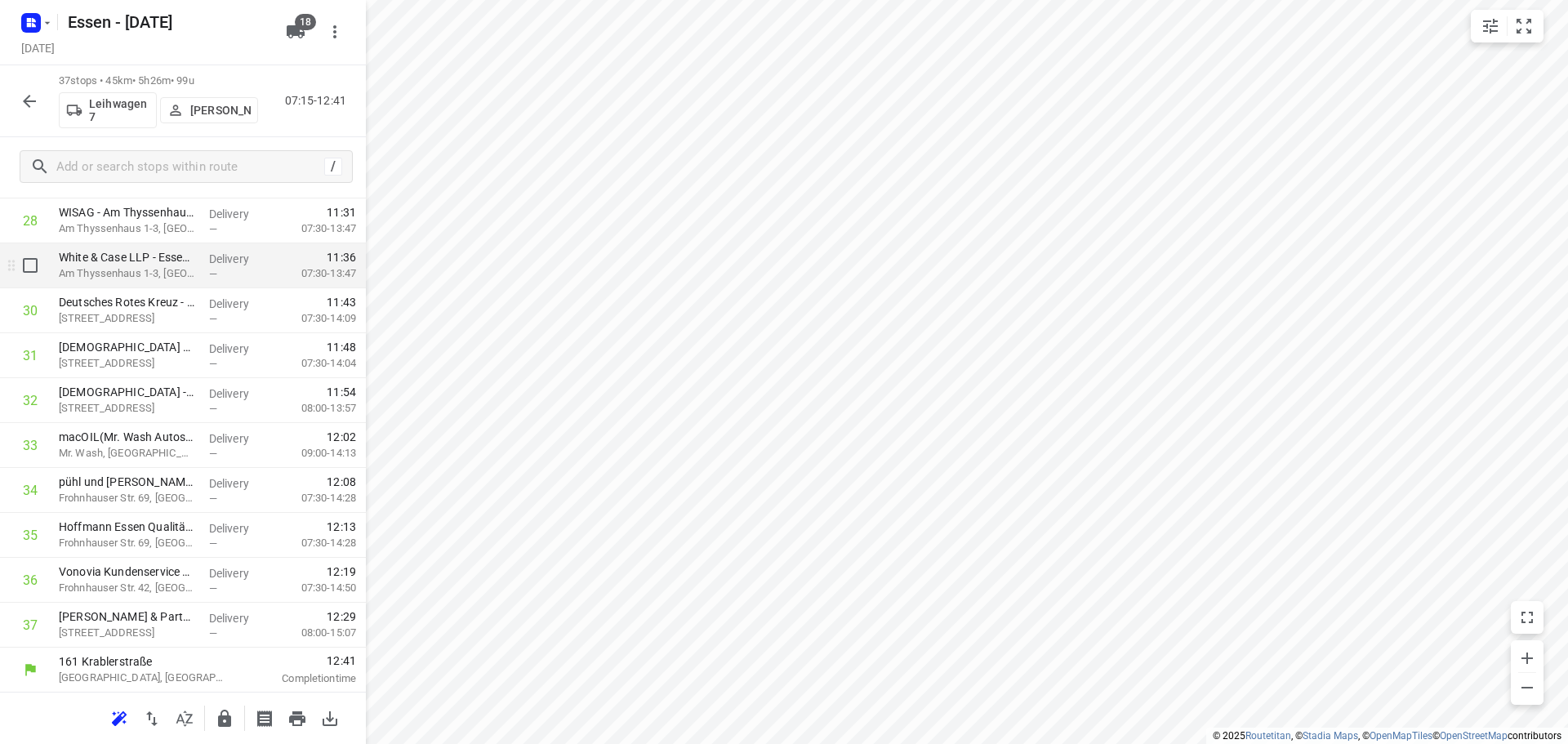
scroll to position [1293, 0]
click at [36, 112] on button "button" at bounding box center [29, 101] width 33 height 33
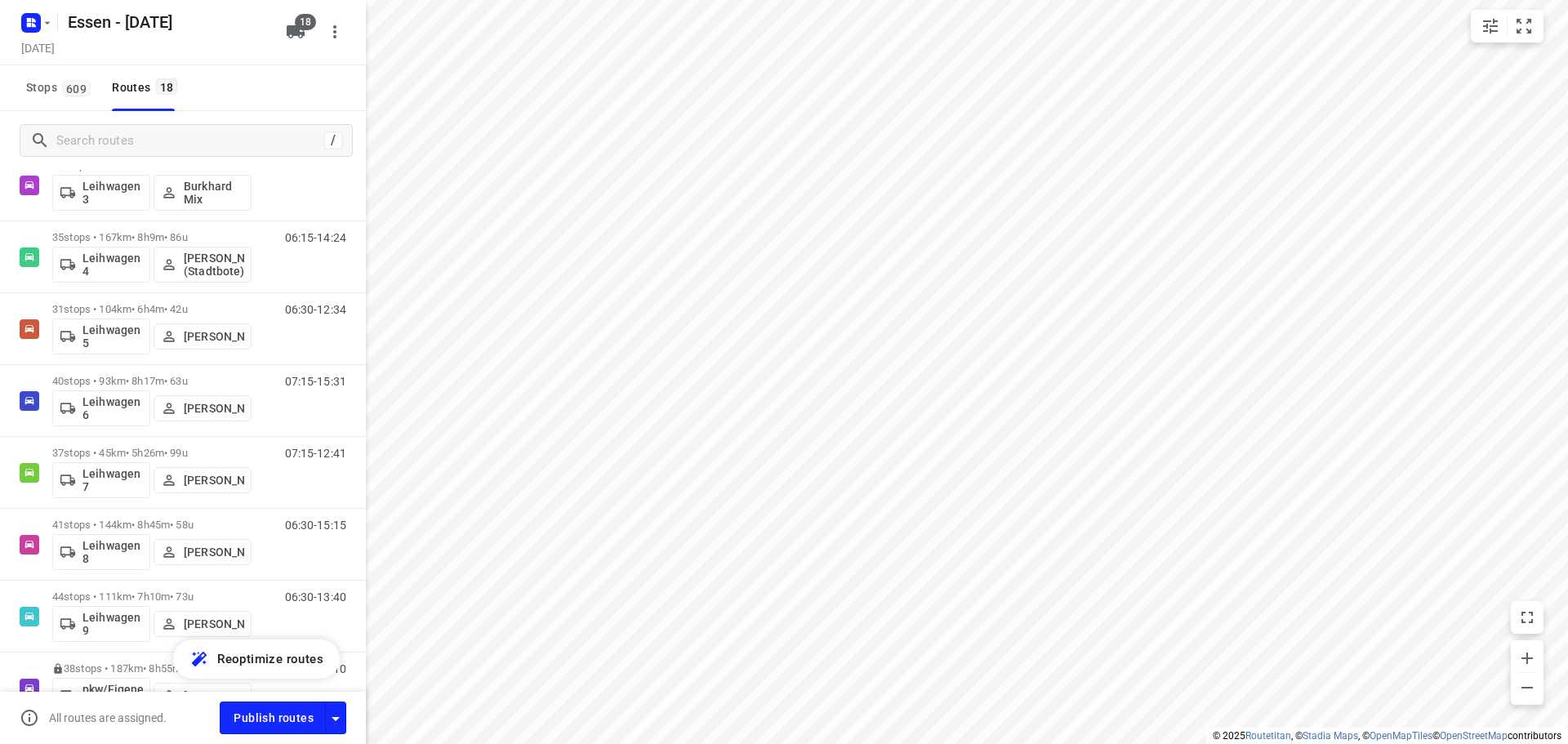
scroll to position [874, 0]
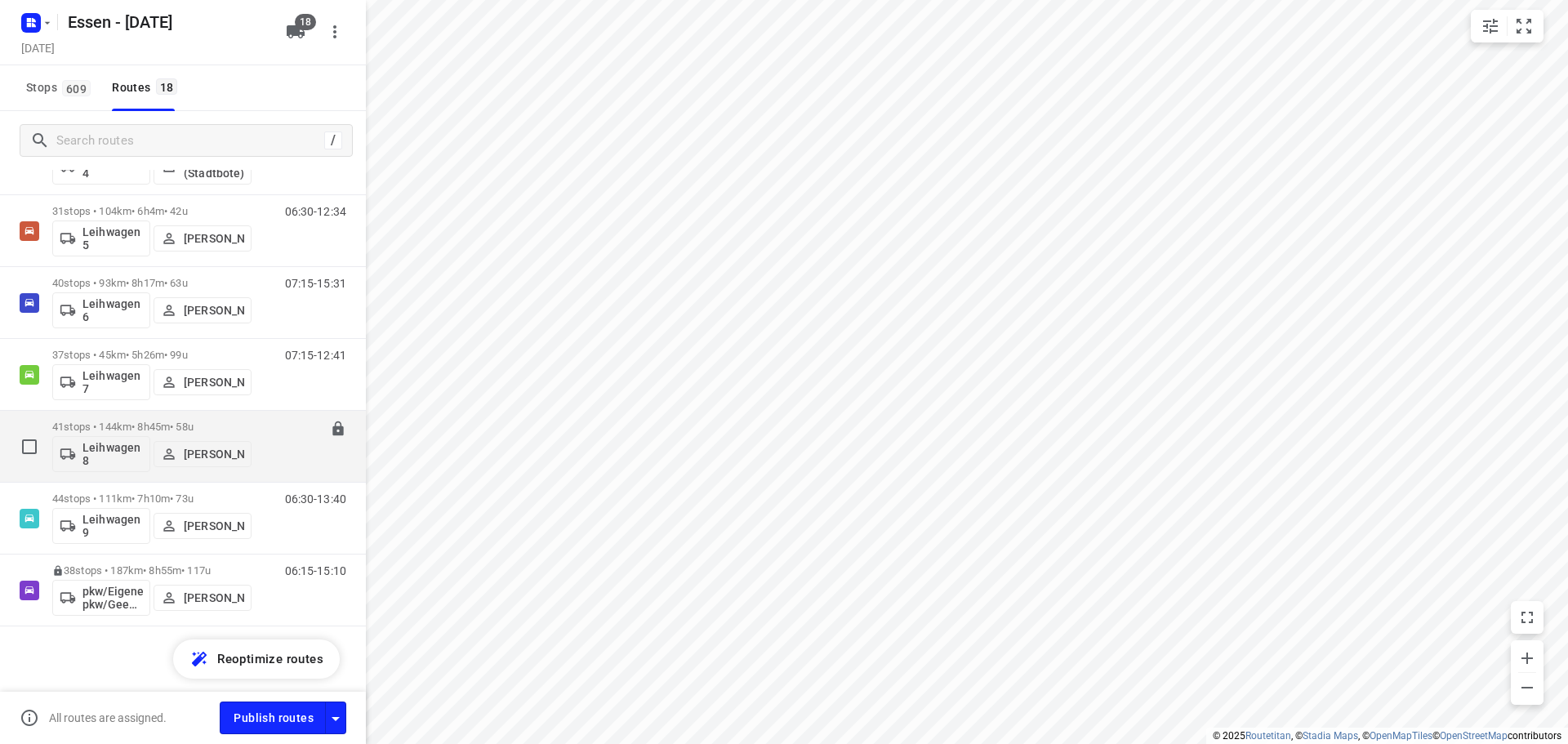
click at [116, 424] on p "41 stops • 144km • 8h45m • 58u" at bounding box center [151, 427] width 199 height 12
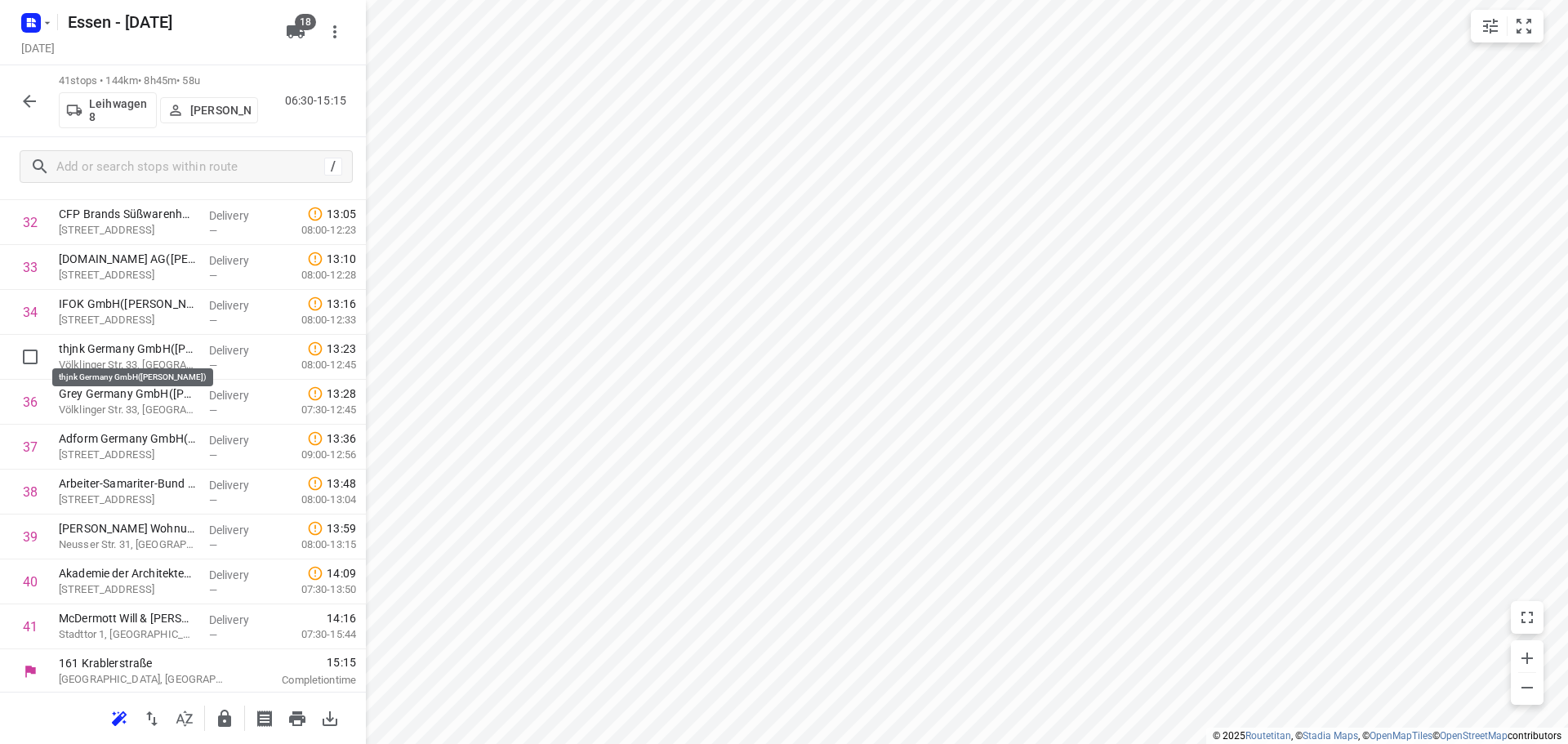
scroll to position [1473, 0]
click at [24, 95] on icon "button" at bounding box center [30, 101] width 20 height 20
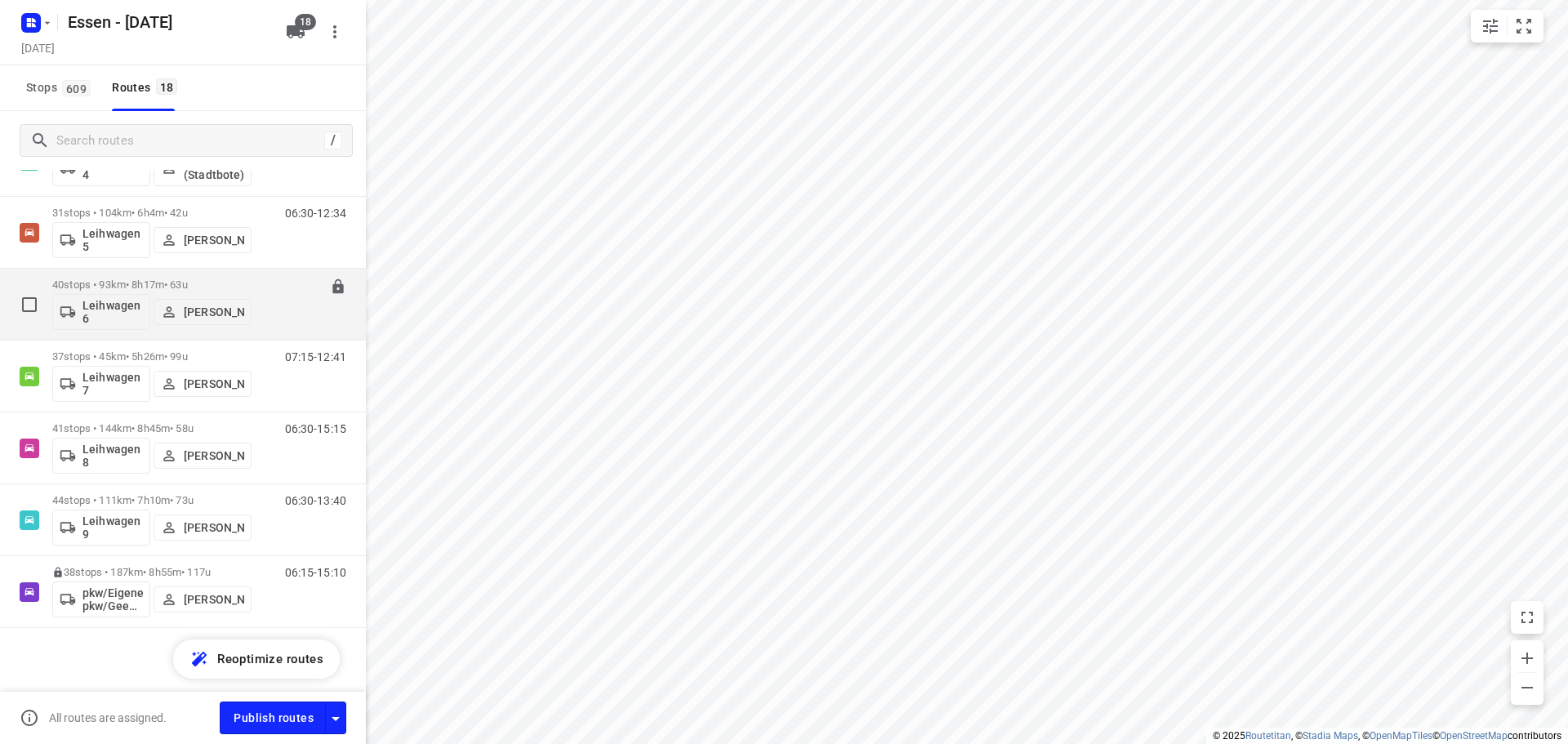
scroll to position [874, 0]
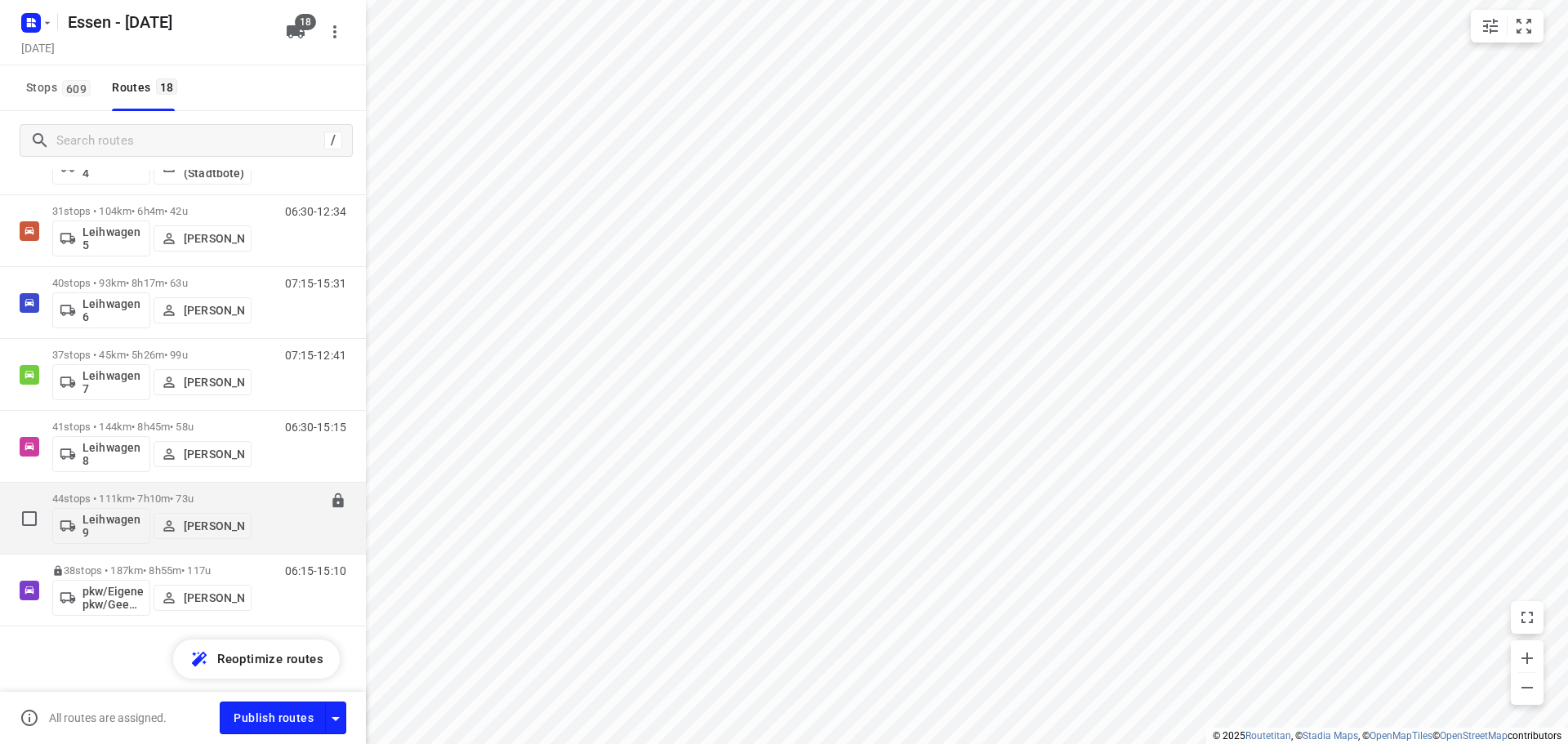
click at [136, 491] on div "44 stops • 111km • 7h10m • 73u Leihwagen 9 Theodoros Pappas" at bounding box center [151, 518] width 199 height 68
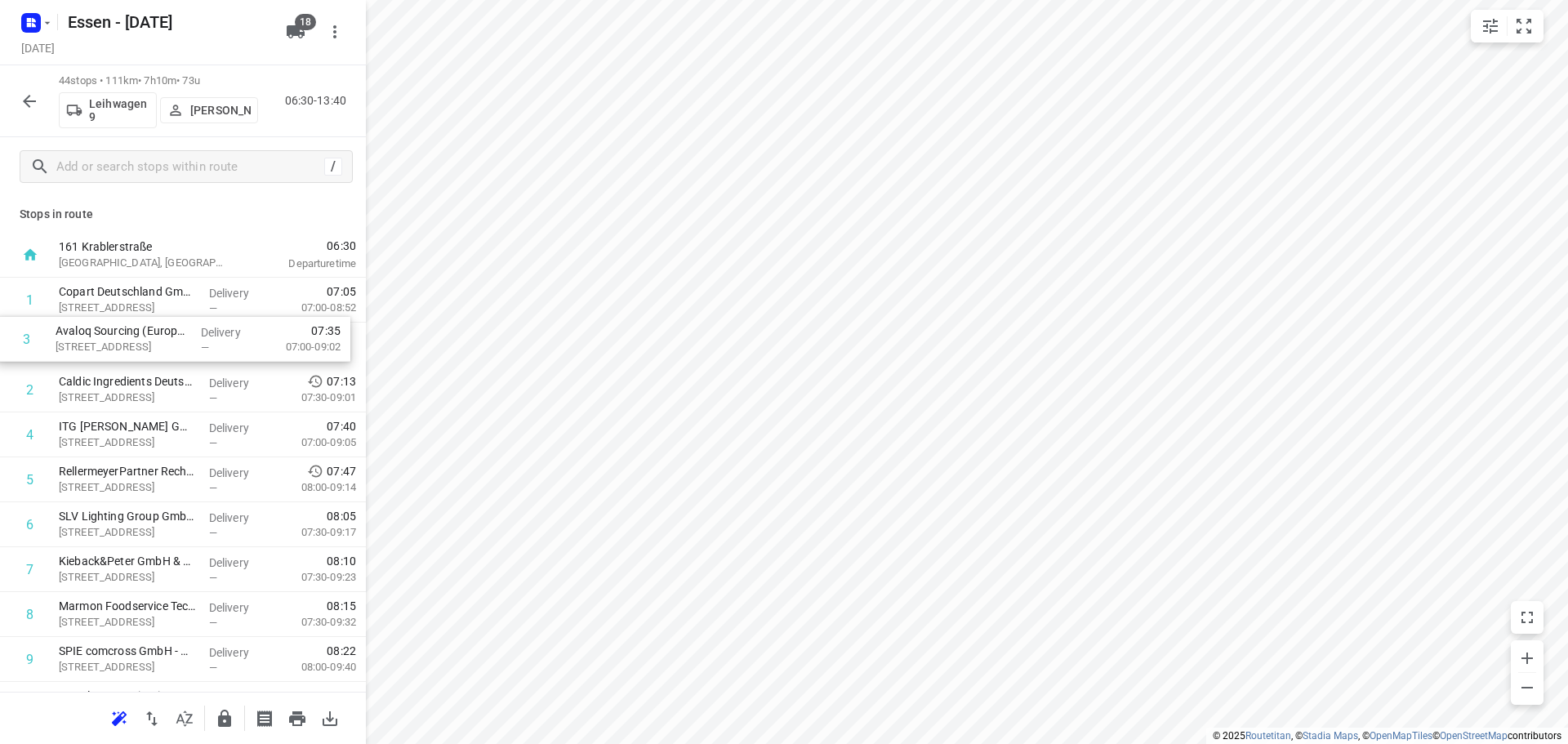
drag, startPoint x: 181, startPoint y: 402, endPoint x: 176, endPoint y: 344, distance: 58.2
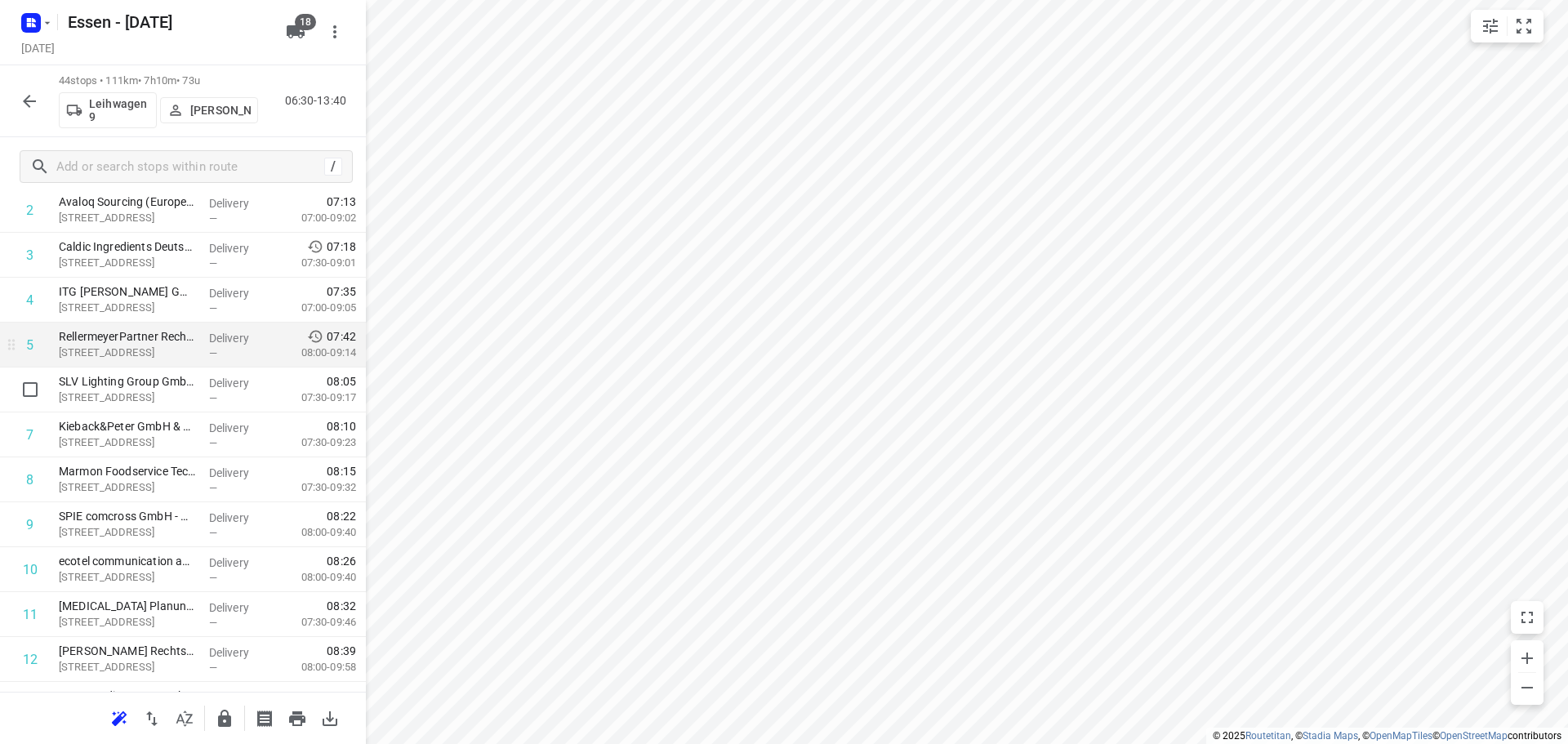
scroll to position [163, 0]
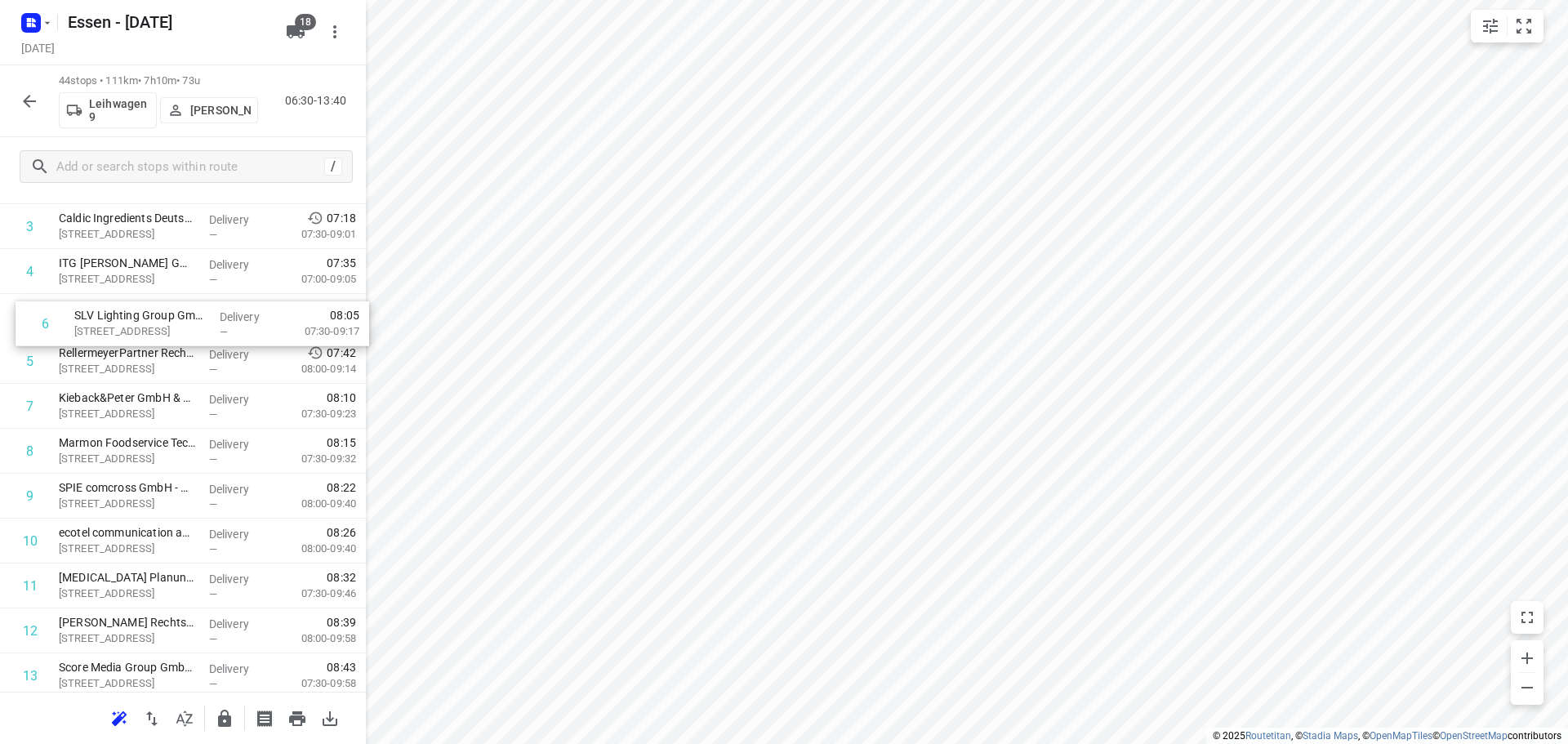
drag, startPoint x: 109, startPoint y: 372, endPoint x: 123, endPoint y: 328, distance: 46.2
drag, startPoint x: 123, startPoint y: 328, endPoint x: 125, endPoint y: 361, distance: 33.1
drag, startPoint x: 125, startPoint y: 361, endPoint x: 135, endPoint y: 326, distance: 36.4
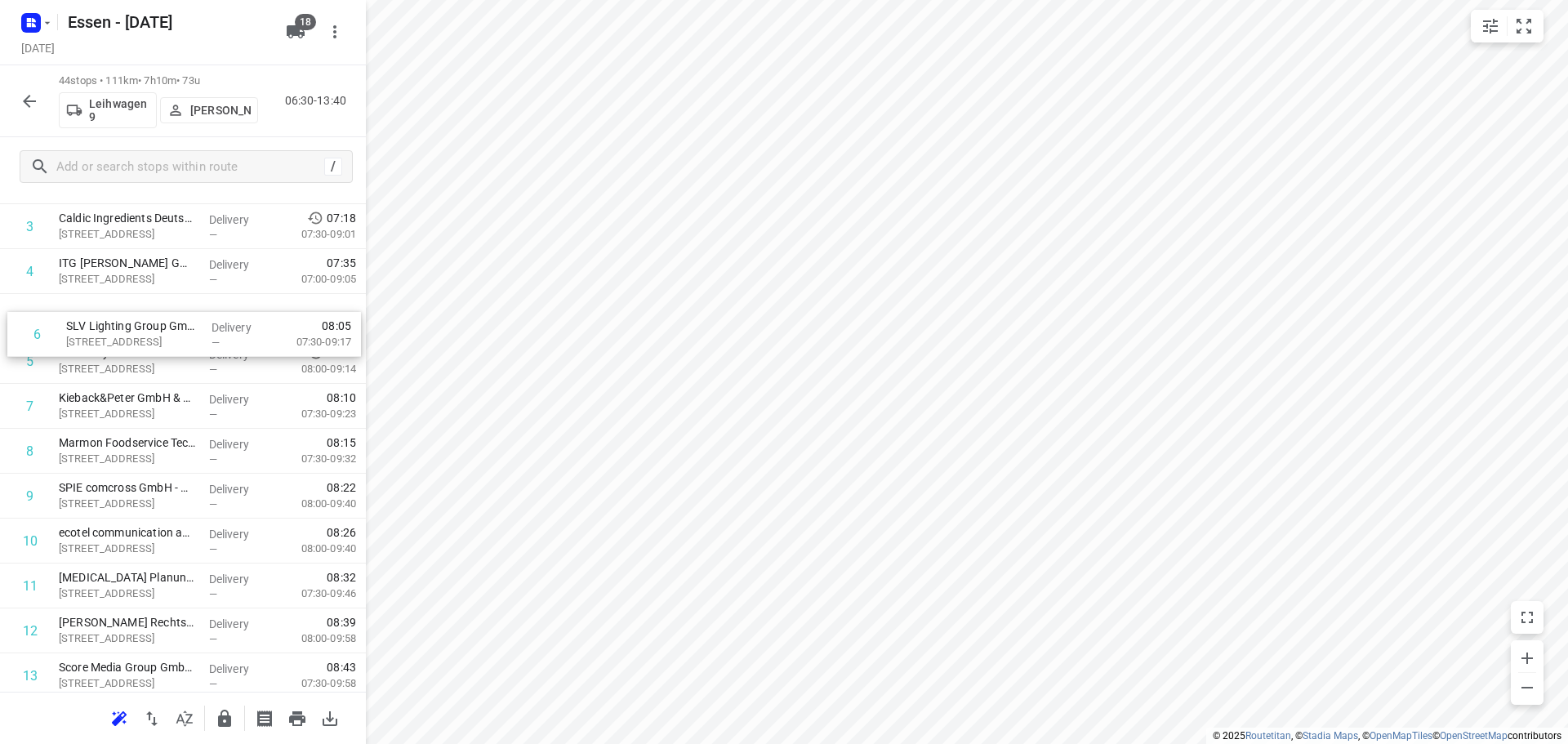
drag, startPoint x: 192, startPoint y: 541, endPoint x: 194, endPoint y: 491, distance: 50.0
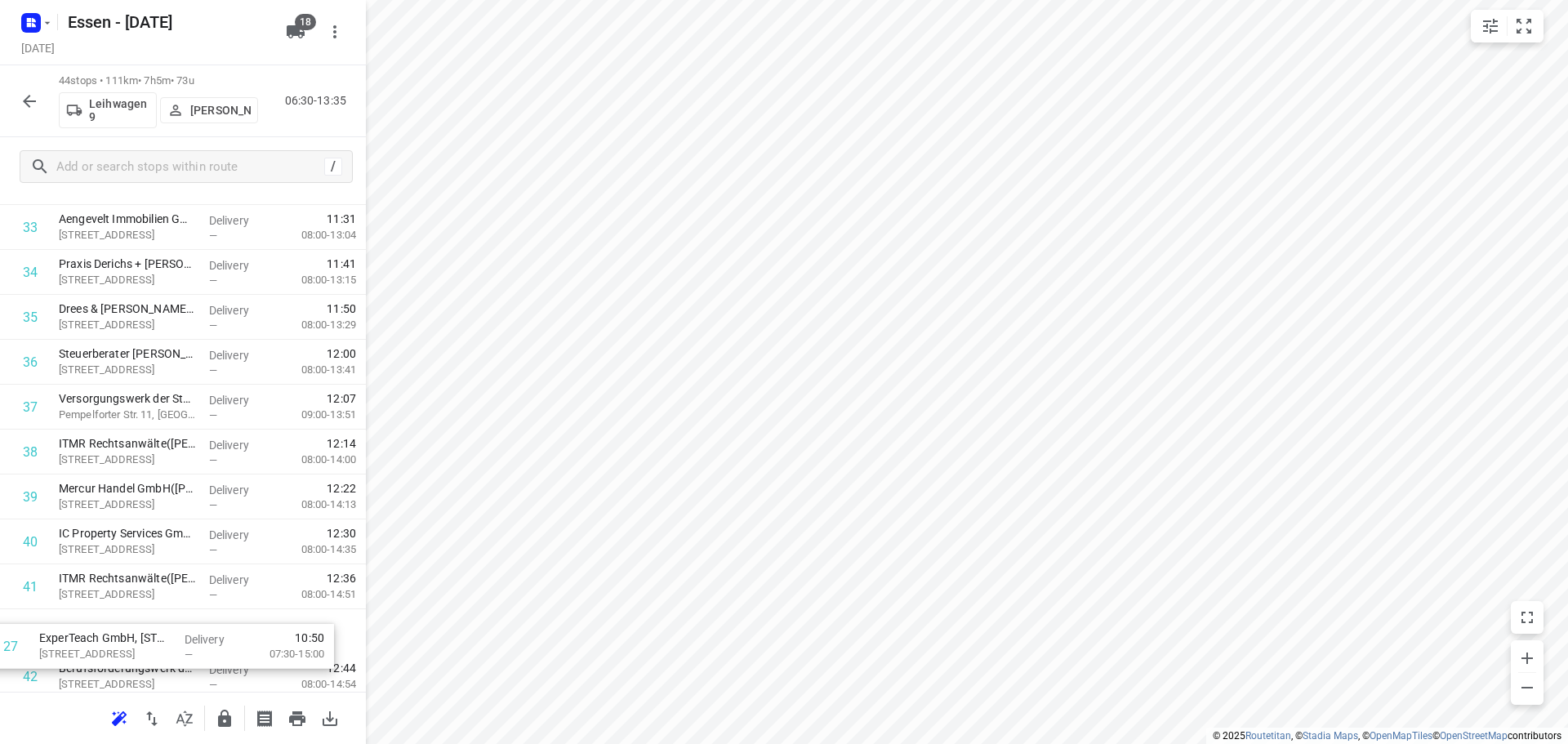
scroll to position [1608, 0]
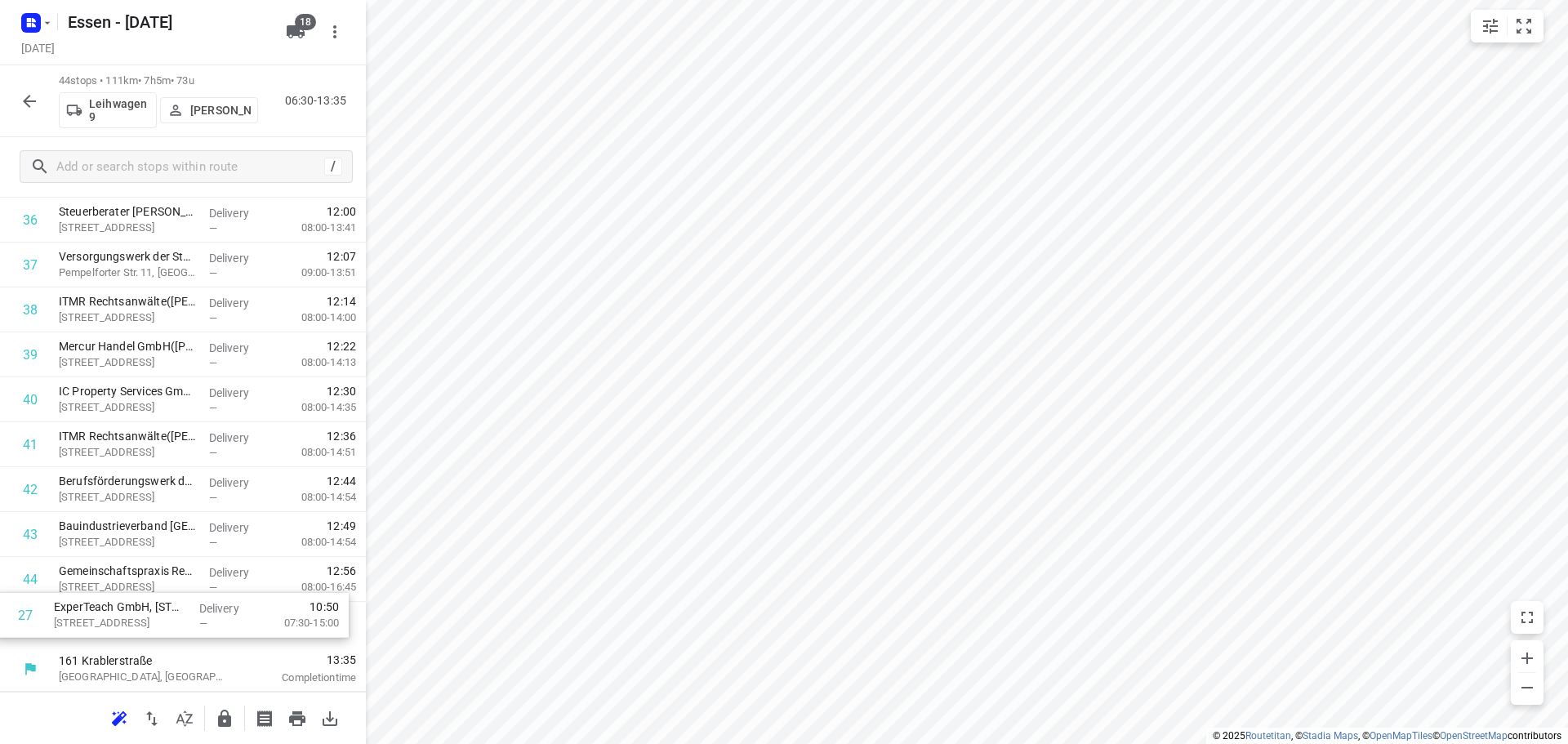
drag, startPoint x: 141, startPoint y: 324, endPoint x: 134, endPoint y: 631, distance: 307.1
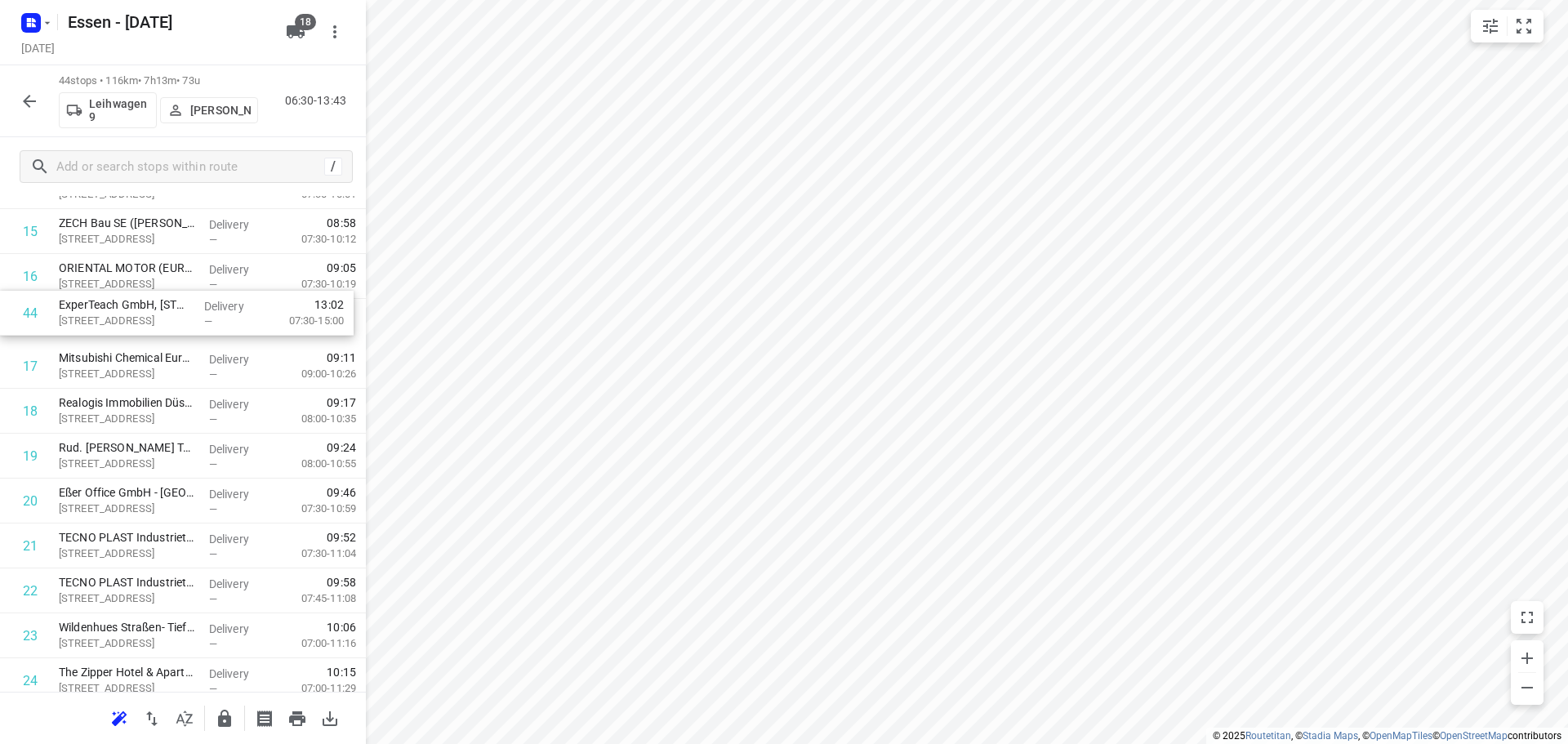
drag, startPoint x: 137, startPoint y: 633, endPoint x: 137, endPoint y: 307, distance: 326.0
click at [137, 307] on div "1 Copart Deutschland GmbH(Lacin Zeynep) Am Seestern 24, Düsseldorf Delivery — 0…" at bounding box center [183, 568] width 366 height 1977
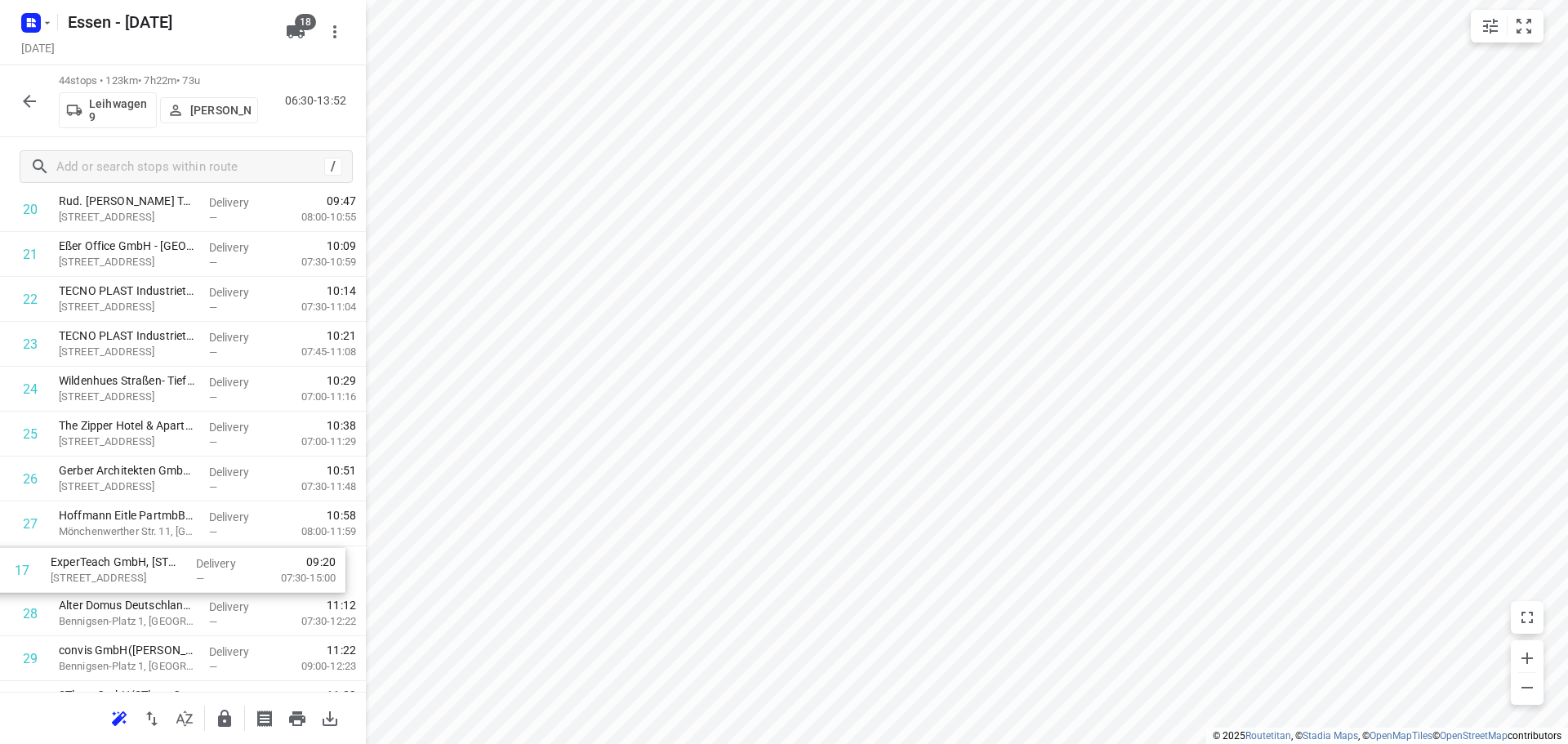
scroll to position [899, 0]
drag, startPoint x: 150, startPoint y: 332, endPoint x: 145, endPoint y: 554, distance: 222.1
click at [145, 554] on div "1 Copart Deutschland GmbH(Lacin Zeynep) Am Seestern 24, Düsseldorf Delivery — 0…" at bounding box center [183, 366] width 366 height 1977
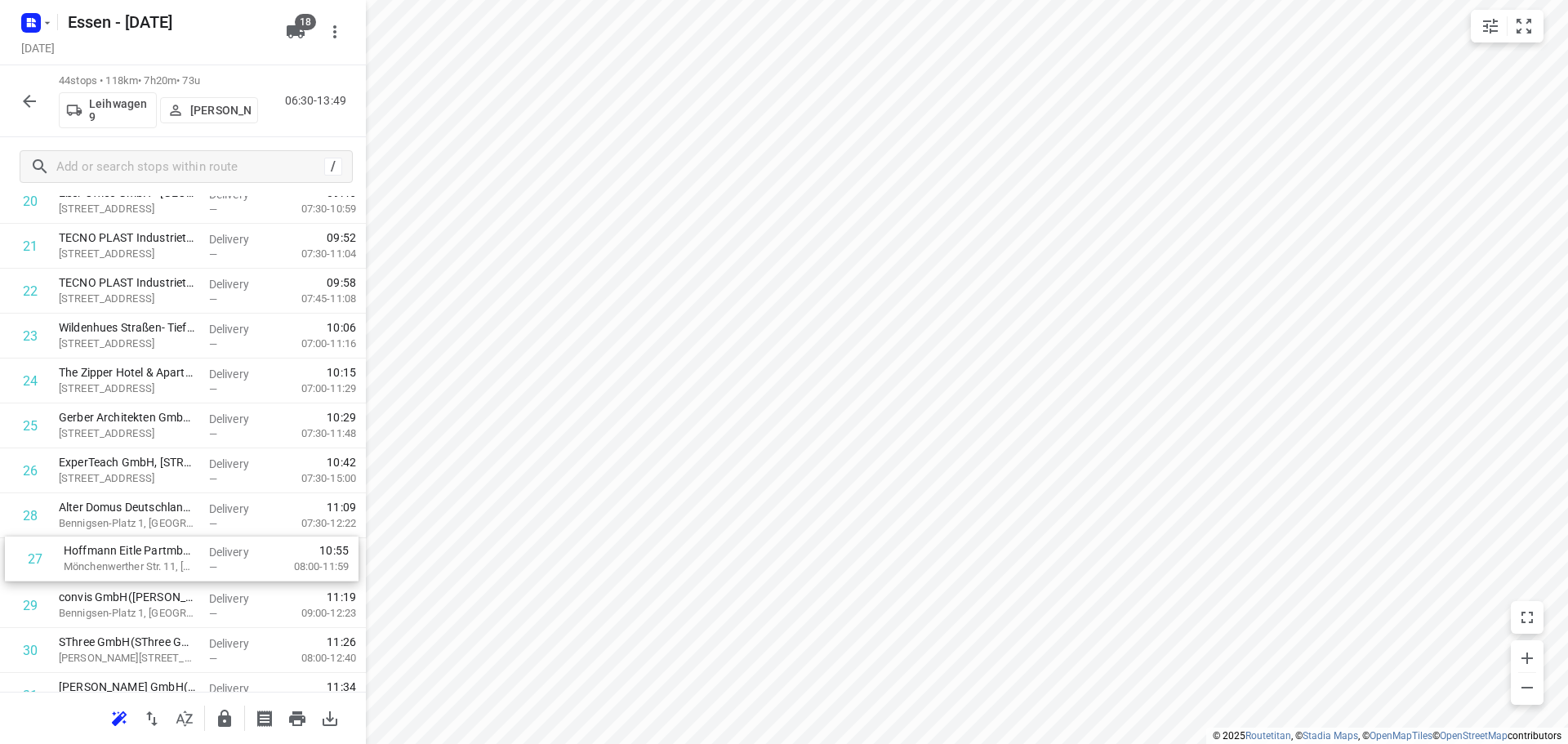
click at [150, 555] on div "1 Copart Deutschland GmbH(Lacin Zeynep) Am Seestern 24, Düsseldorf Delivery — 0…" at bounding box center [183, 313] width 366 height 1977
drag, startPoint x: 150, startPoint y: 555, endPoint x: 150, endPoint y: 565, distance: 10.0
click at [150, 565] on div "1 Copart Deutschland GmbH(Lacin Zeynep) Am Seestern 24, Düsseldorf Delivery — 0…" at bounding box center [183, 265] width 366 height 1977
drag, startPoint x: 162, startPoint y: 443, endPoint x: 162, endPoint y: 485, distance: 42.0
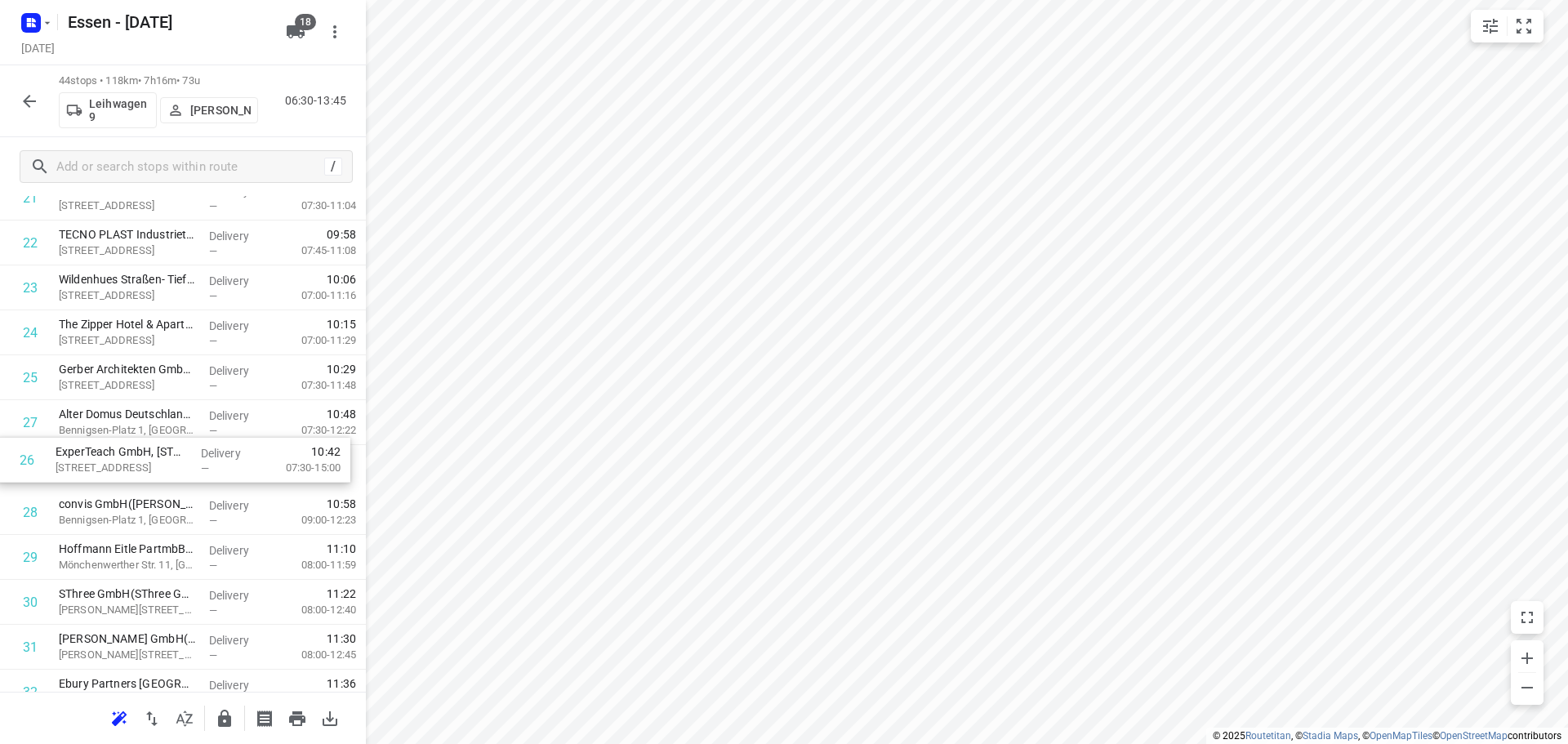
click at [162, 485] on div "1 Copart Deutschland GmbH(Lacin Zeynep) Am Seestern 24, Düsseldorf Delivery — 0…" at bounding box center [183, 265] width 366 height 1977
drag, startPoint x: 162, startPoint y: 485, endPoint x: 153, endPoint y: 531, distance: 46.9
click at [153, 531] on div "1 Copart Deutschland GmbH(Lacin Zeynep) Am Seestern 24, Düsseldorf Delivery — 0…" at bounding box center [183, 265] width 366 height 1977
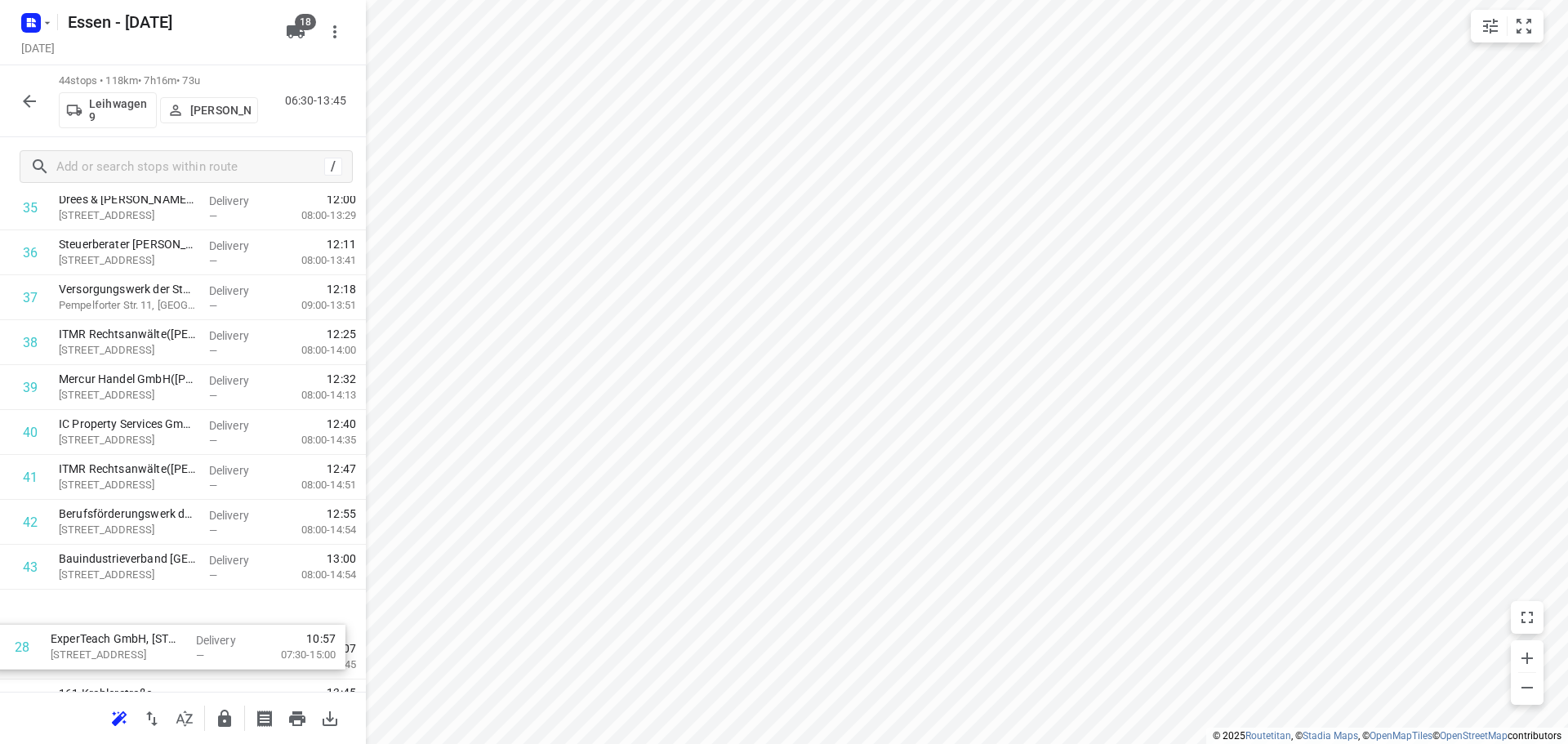
scroll to position [1608, 0]
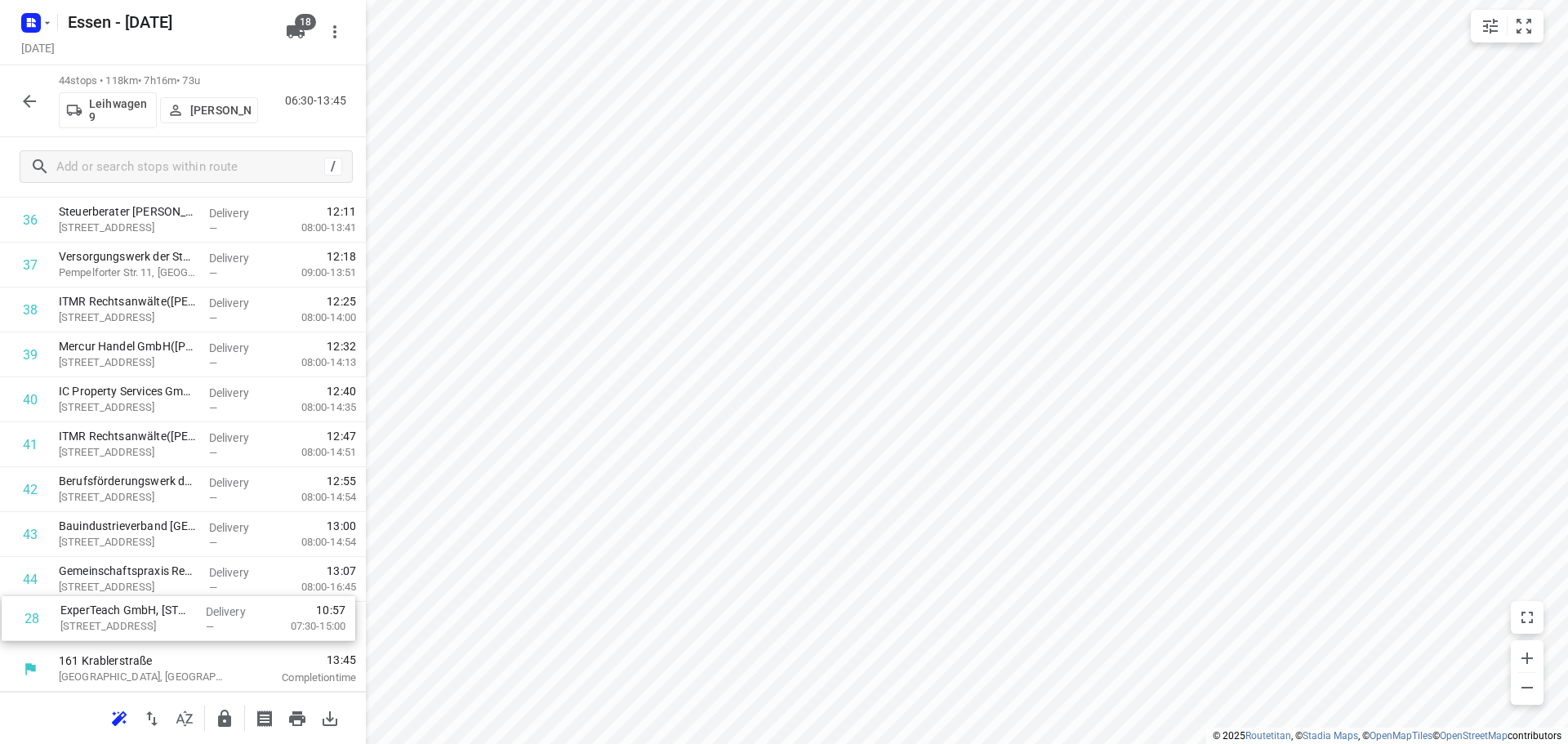
drag, startPoint x: 150, startPoint y: 529, endPoint x: 154, endPoint y: 645, distance: 116.1
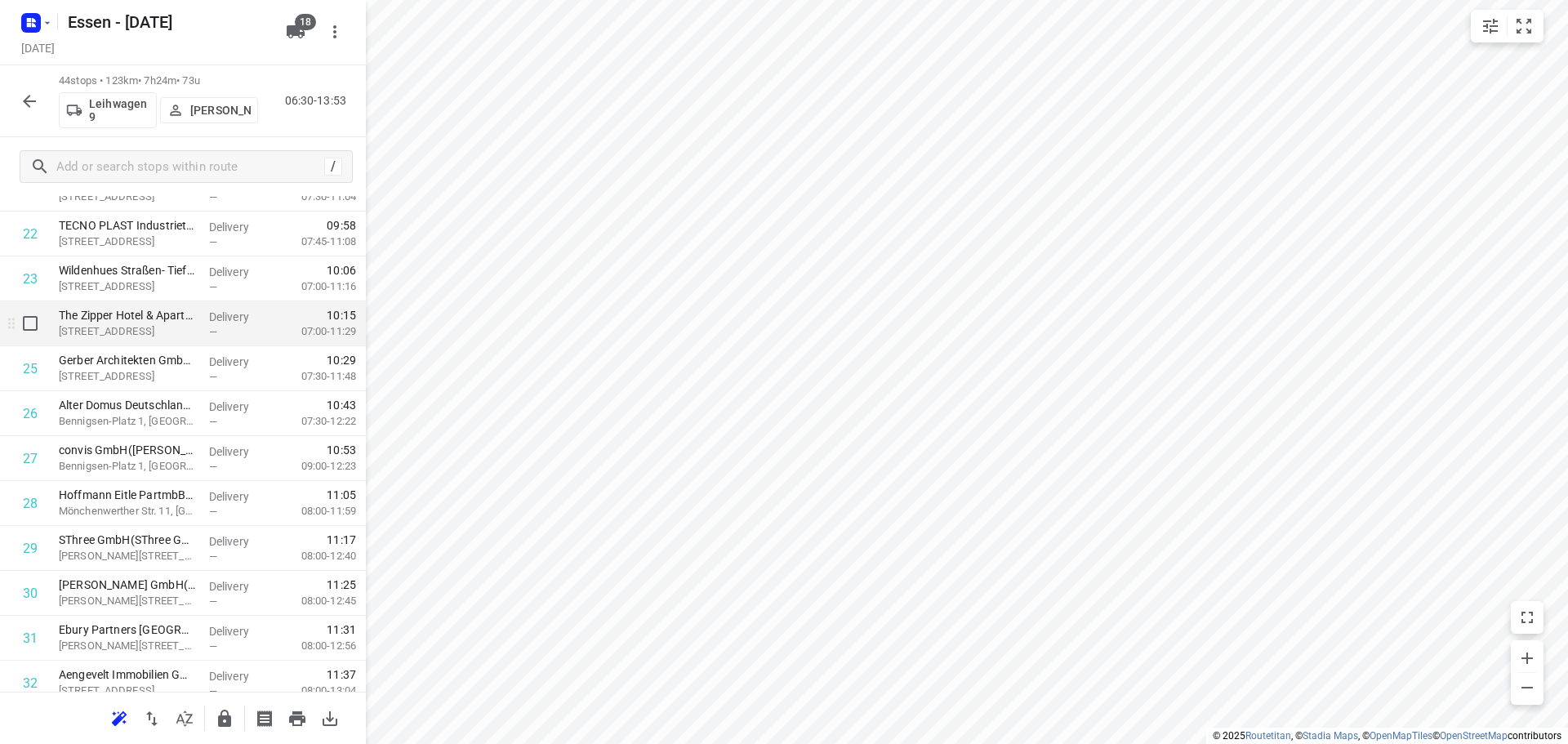
scroll to position [1036, 0]
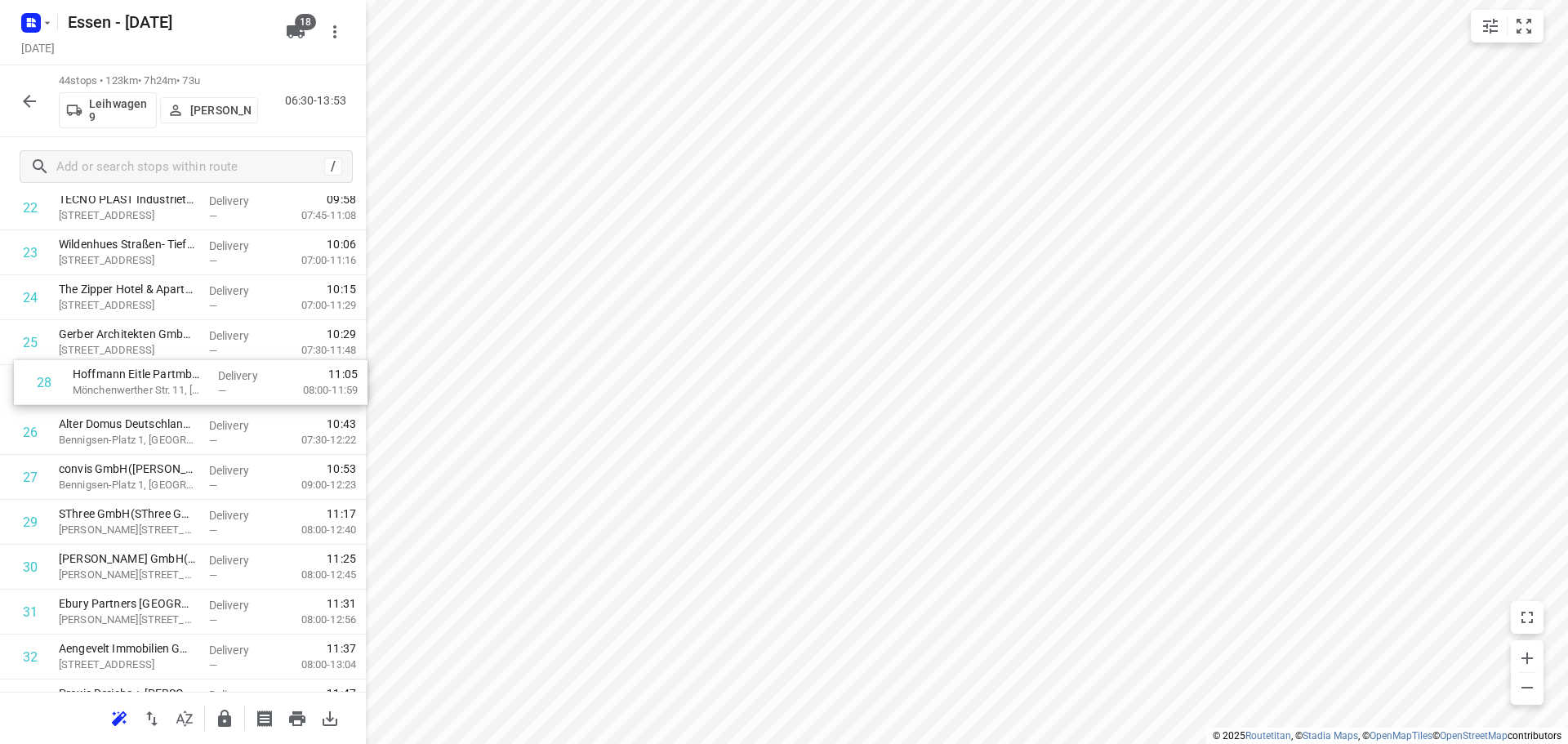
drag, startPoint x: 173, startPoint y: 482, endPoint x: 183, endPoint y: 386, distance: 96.5
click at [183, 386] on div "1 Copart Deutschland GmbH(Lacin Zeynep) Am Seestern 24, Düsseldorf Delivery — 0…" at bounding box center [183, 230] width 366 height 1977
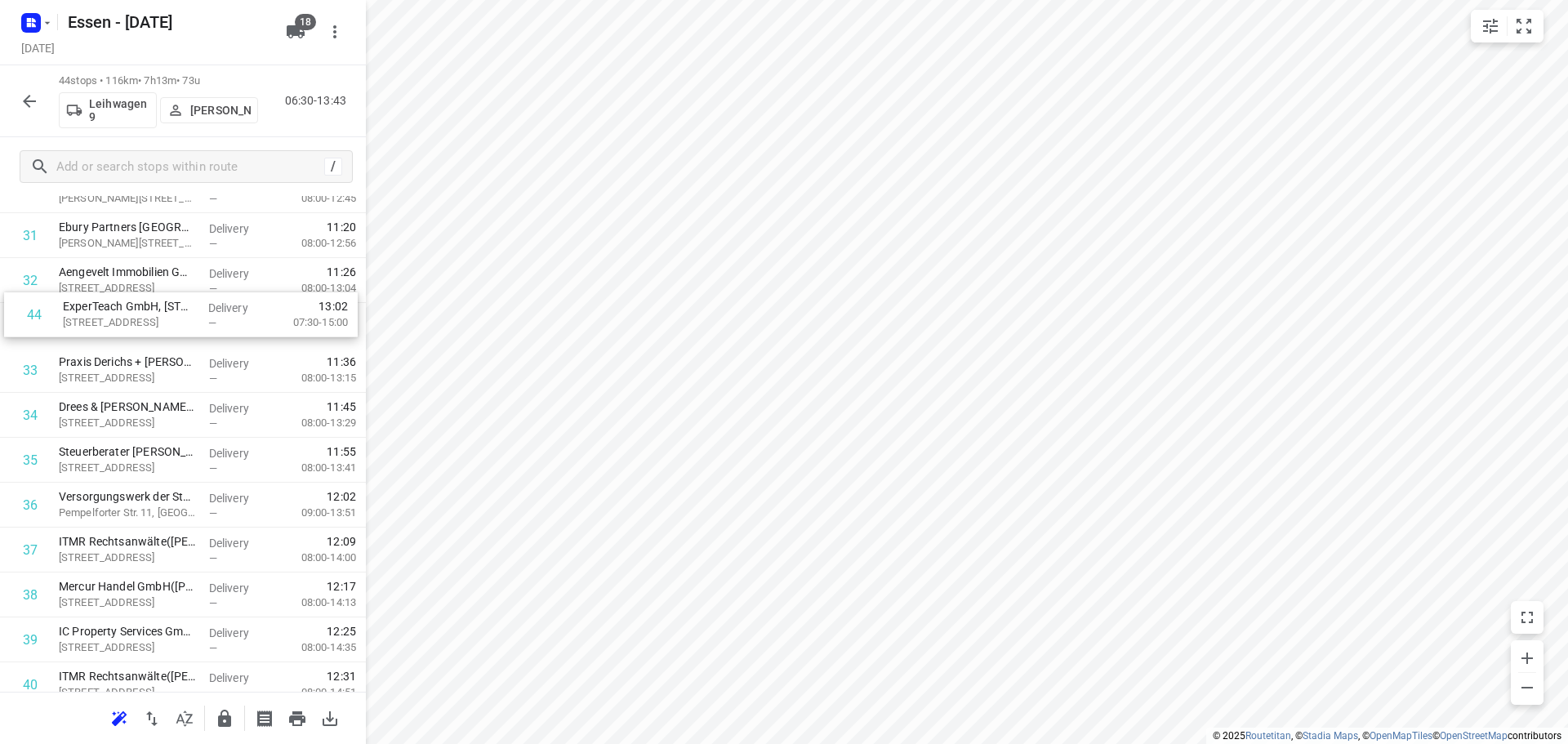
scroll to position [1403, 0]
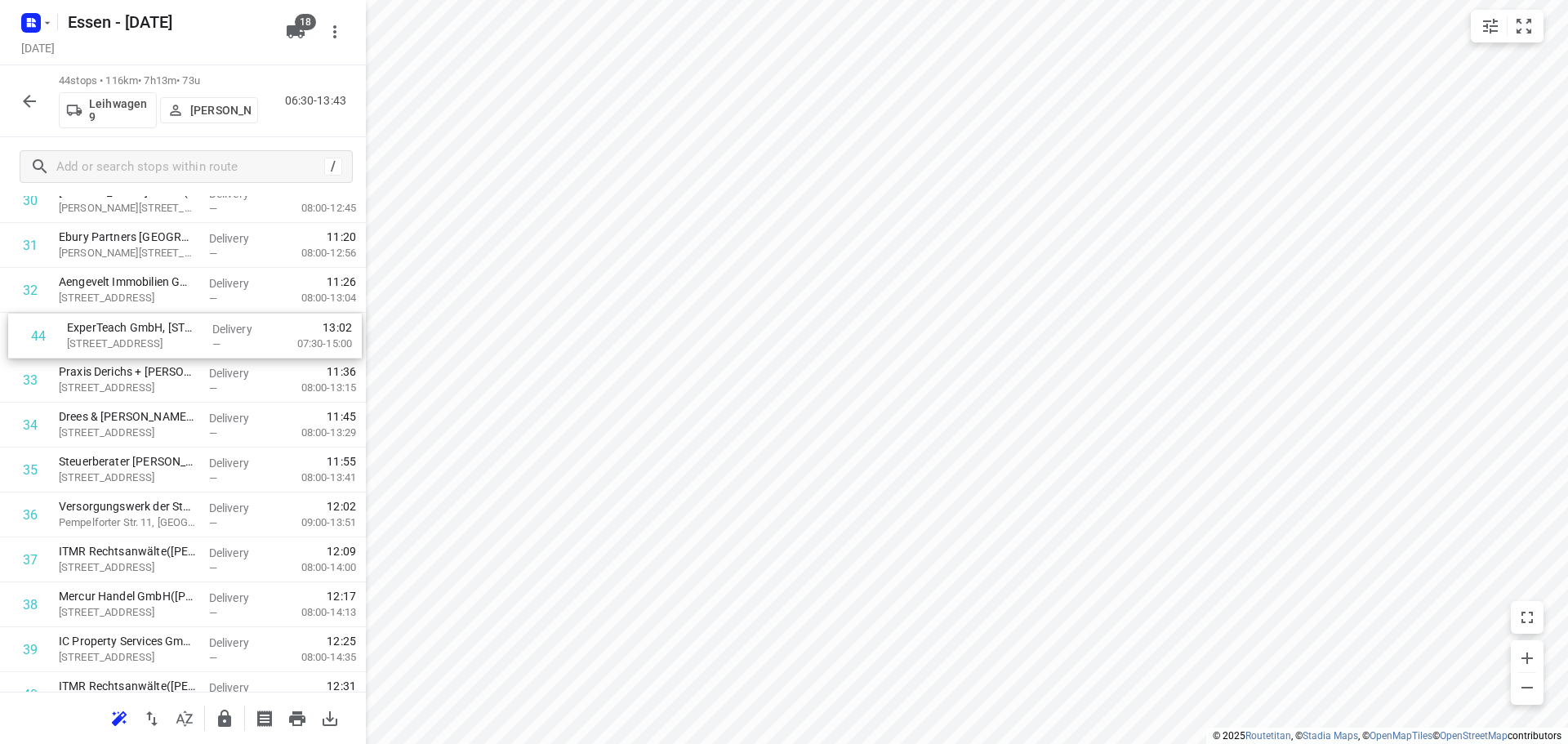
drag, startPoint x: 150, startPoint y: 632, endPoint x: 157, endPoint y: 333, distance: 299.1
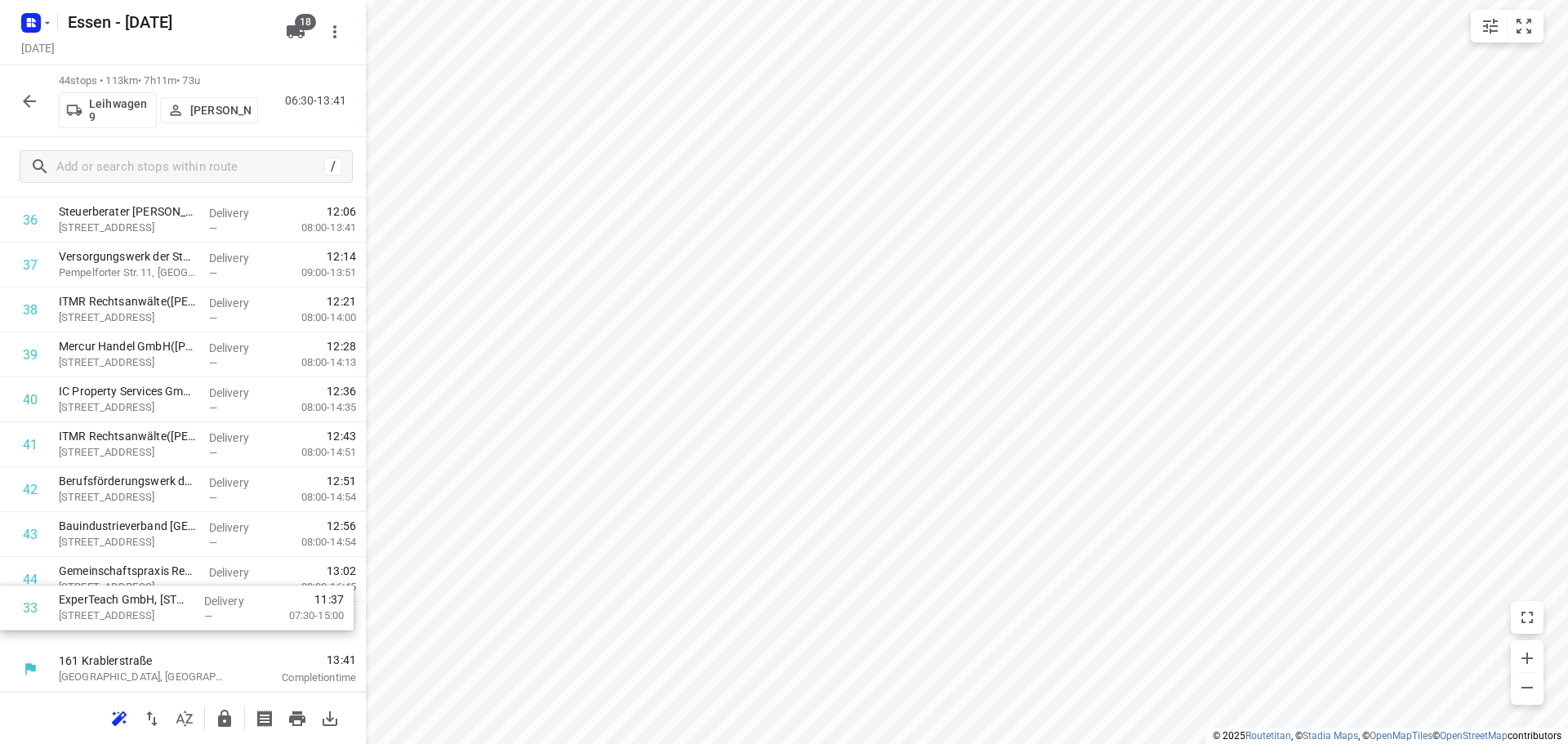
drag, startPoint x: 157, startPoint y: 333, endPoint x: 156, endPoint y: 619, distance: 286.0
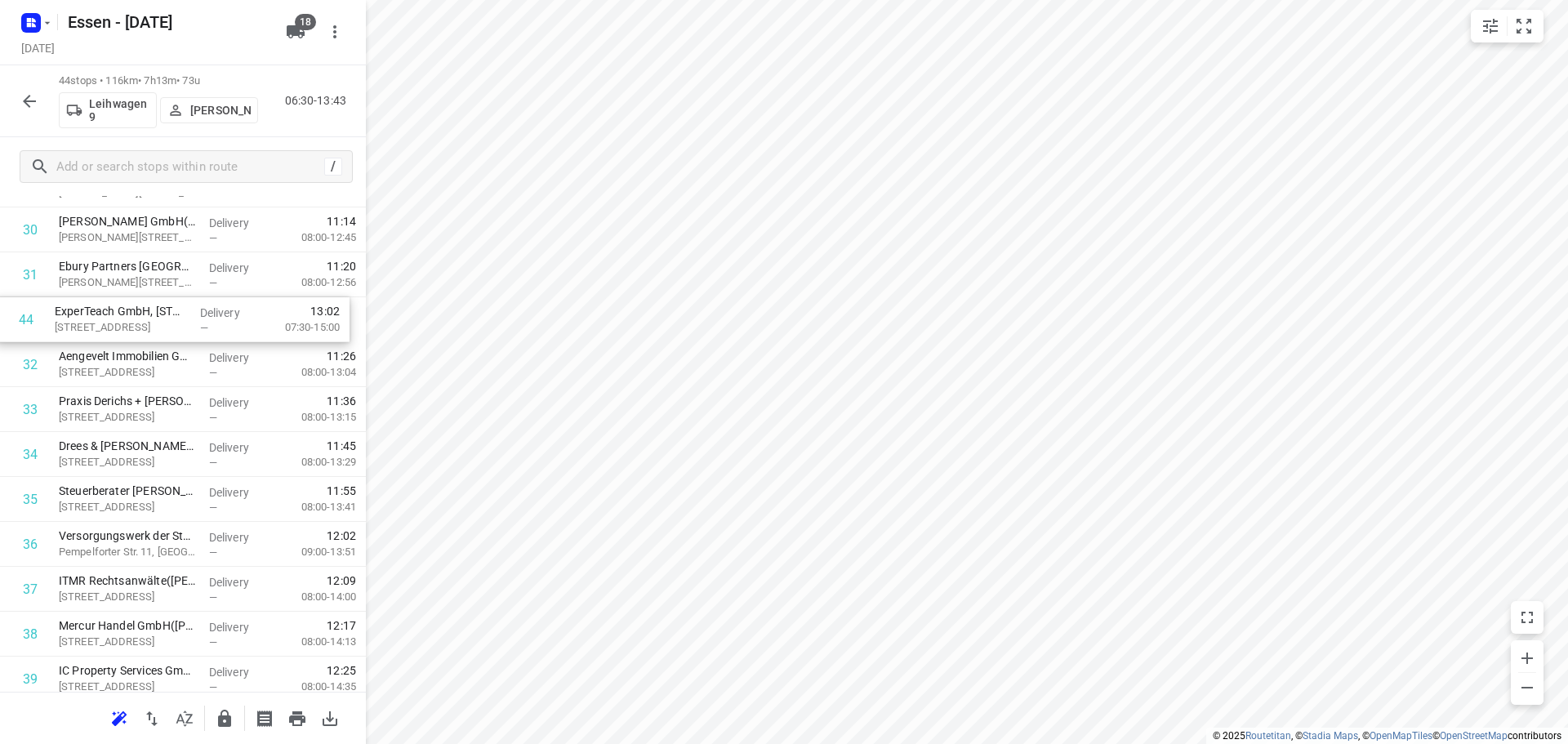
scroll to position [1370, 0]
drag, startPoint x: 148, startPoint y: 630, endPoint x: 156, endPoint y: 319, distance: 311.1
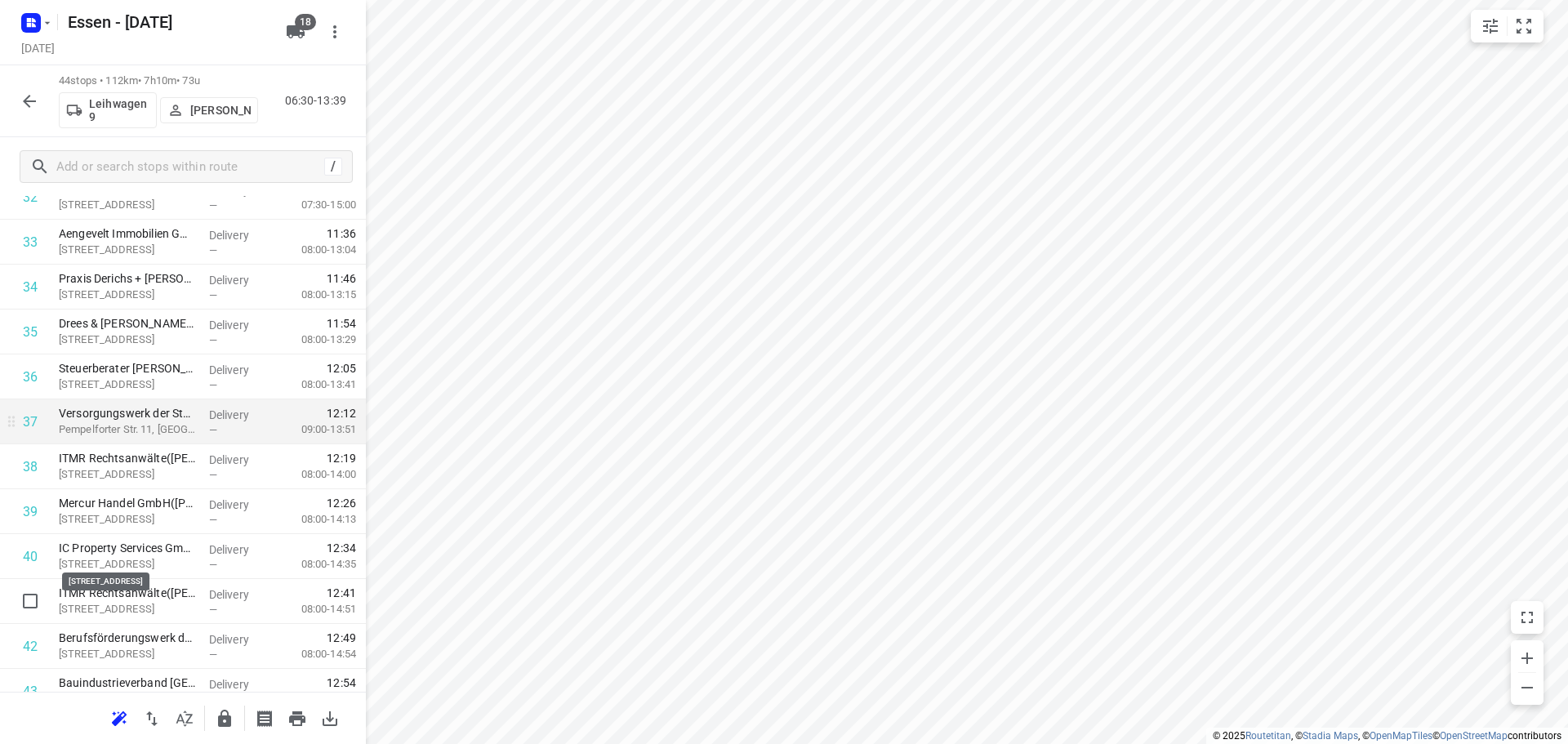
scroll to position [1608, 0]
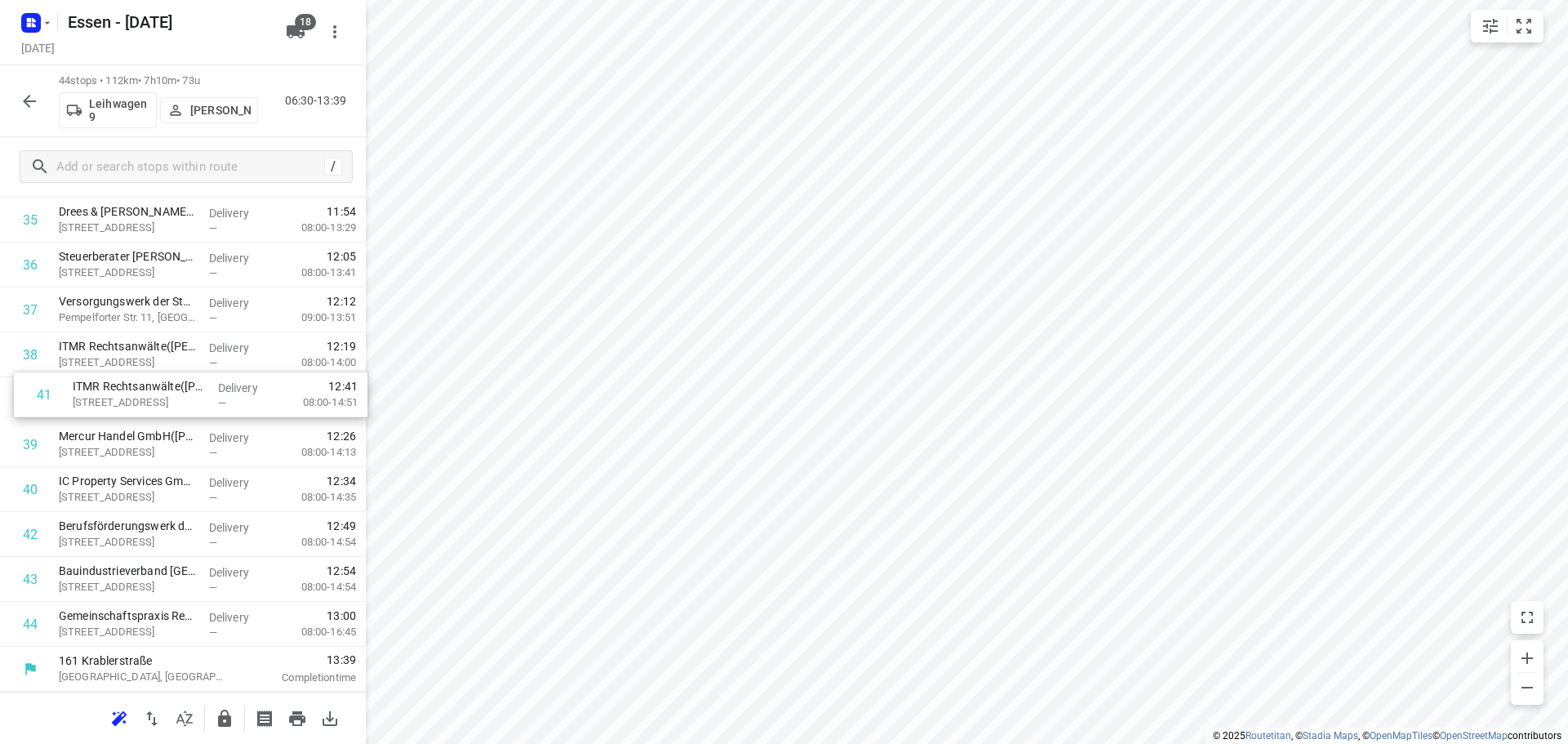
drag, startPoint x: 139, startPoint y: 498, endPoint x: 157, endPoint y: 396, distance: 103.6
drag, startPoint x: 145, startPoint y: 627, endPoint x: 163, endPoint y: 524, distance: 104.6
drag, startPoint x: 104, startPoint y: 614, endPoint x: 107, endPoint y: 634, distance: 20.2
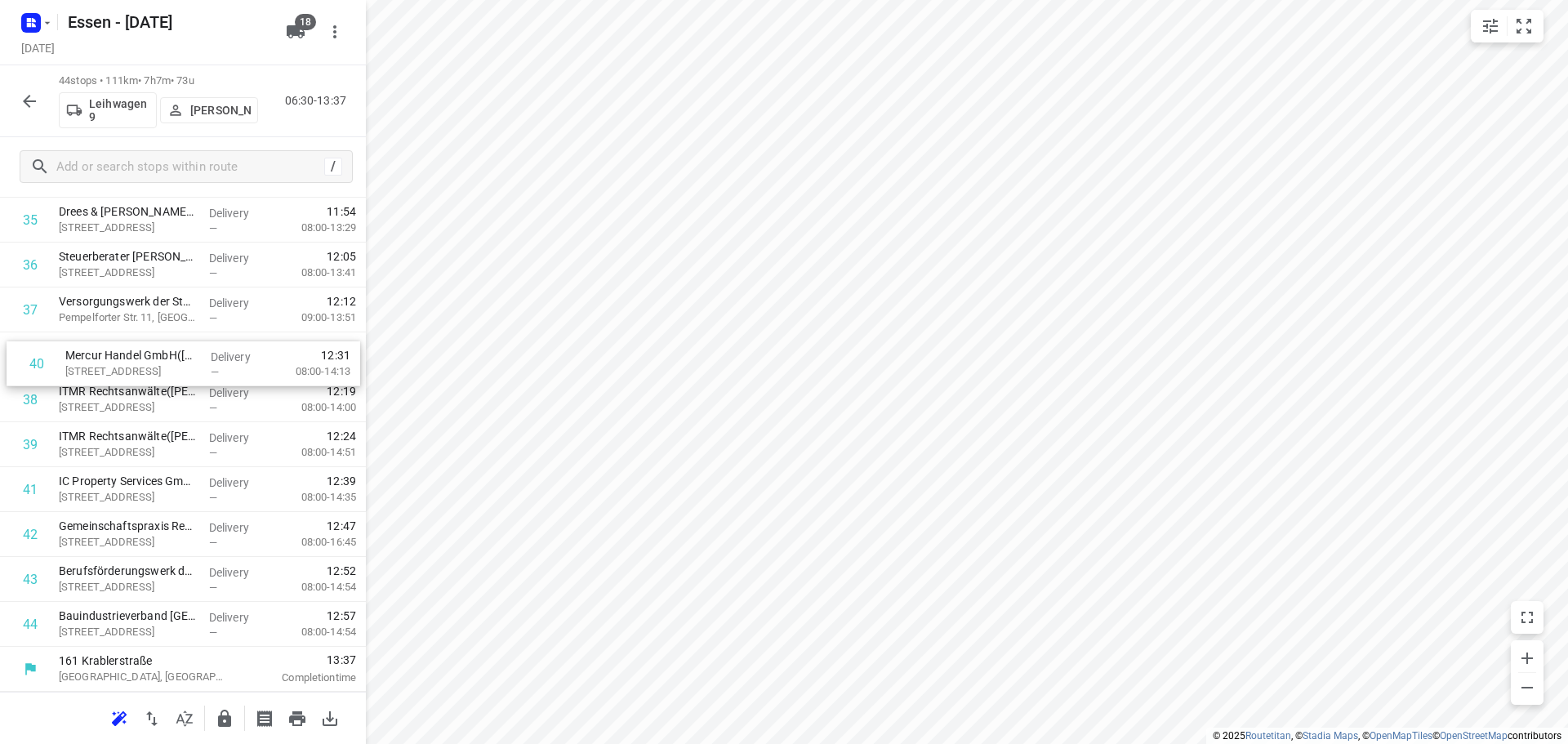
drag, startPoint x: 102, startPoint y: 452, endPoint x: 109, endPoint y: 365, distance: 87.3
drag, startPoint x: 128, startPoint y: 494, endPoint x: 133, endPoint y: 397, distance: 97.1
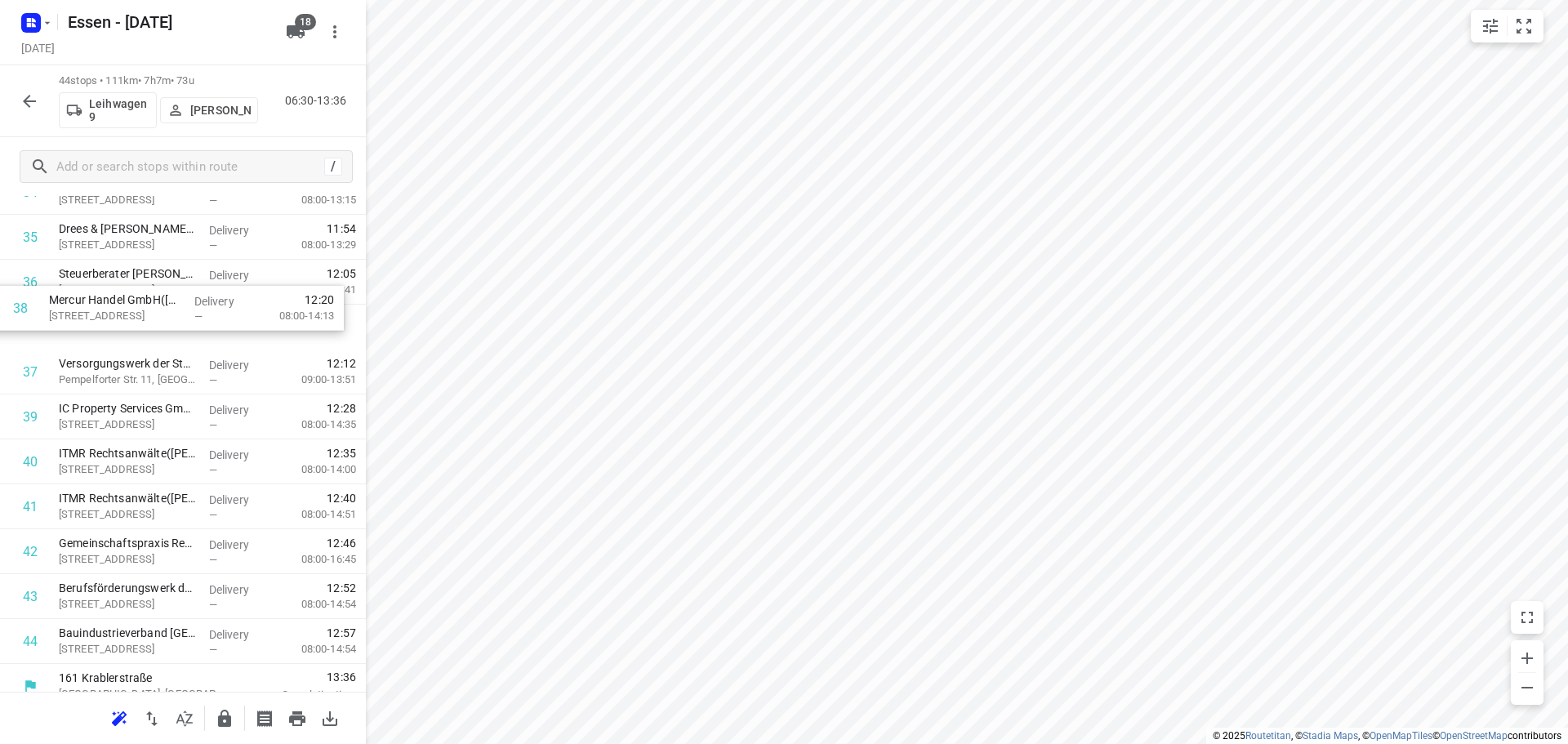
scroll to position [1587, 0]
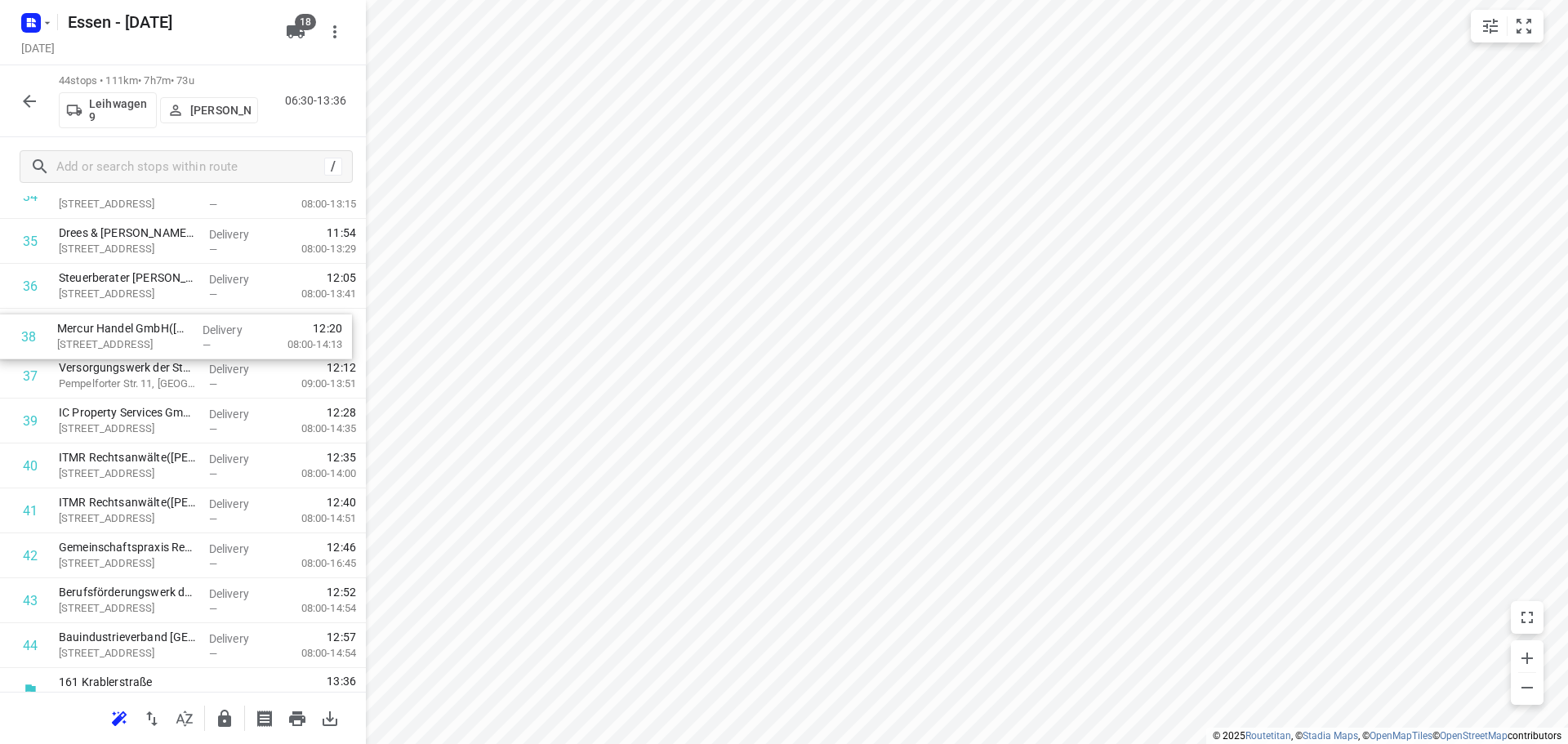
drag, startPoint x: 165, startPoint y: 368, endPoint x: 158, endPoint y: 346, distance: 23.1
drag, startPoint x: 121, startPoint y: 431, endPoint x: 115, endPoint y: 514, distance: 83.2
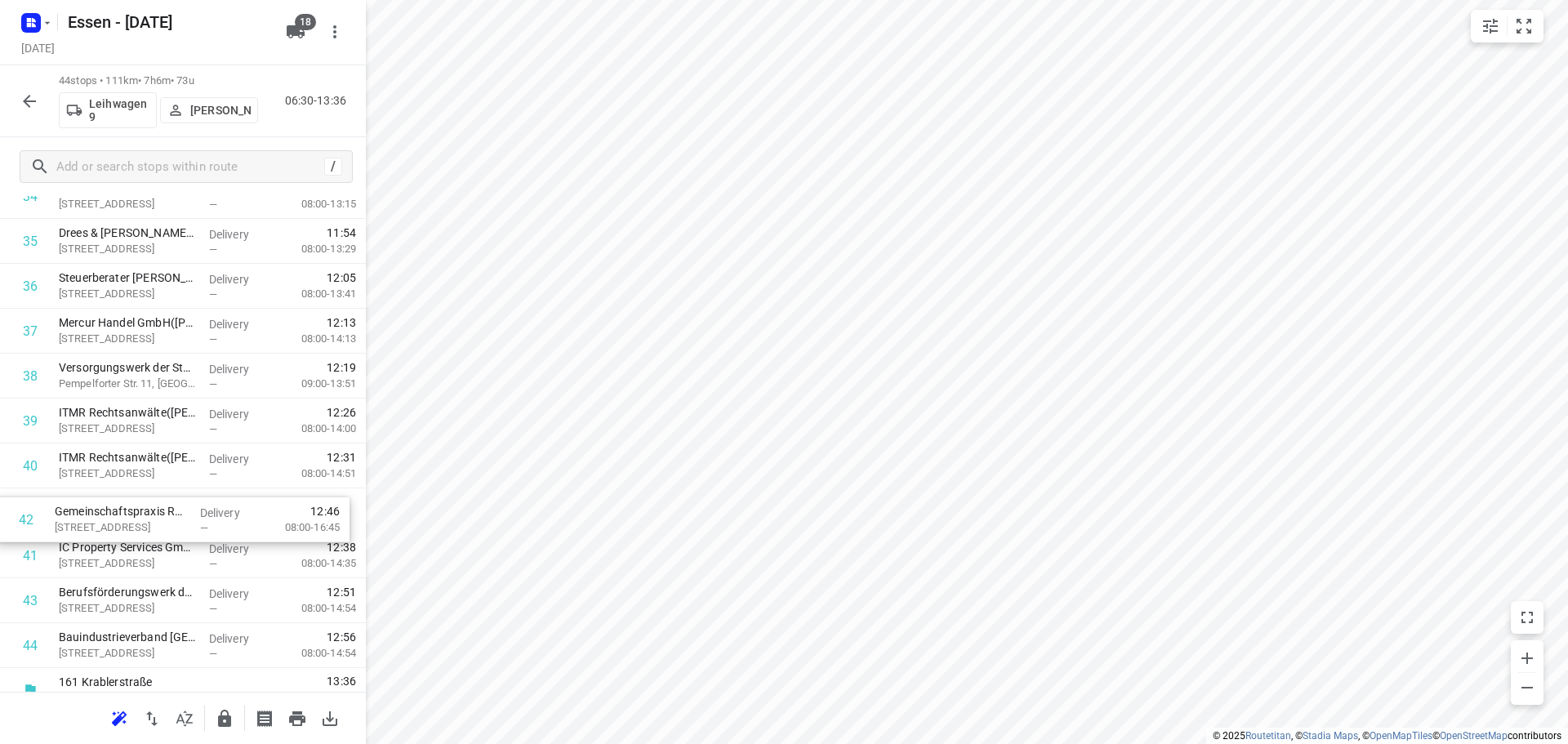
drag, startPoint x: 167, startPoint y: 546, endPoint x: 158, endPoint y: 507, distance: 40.0
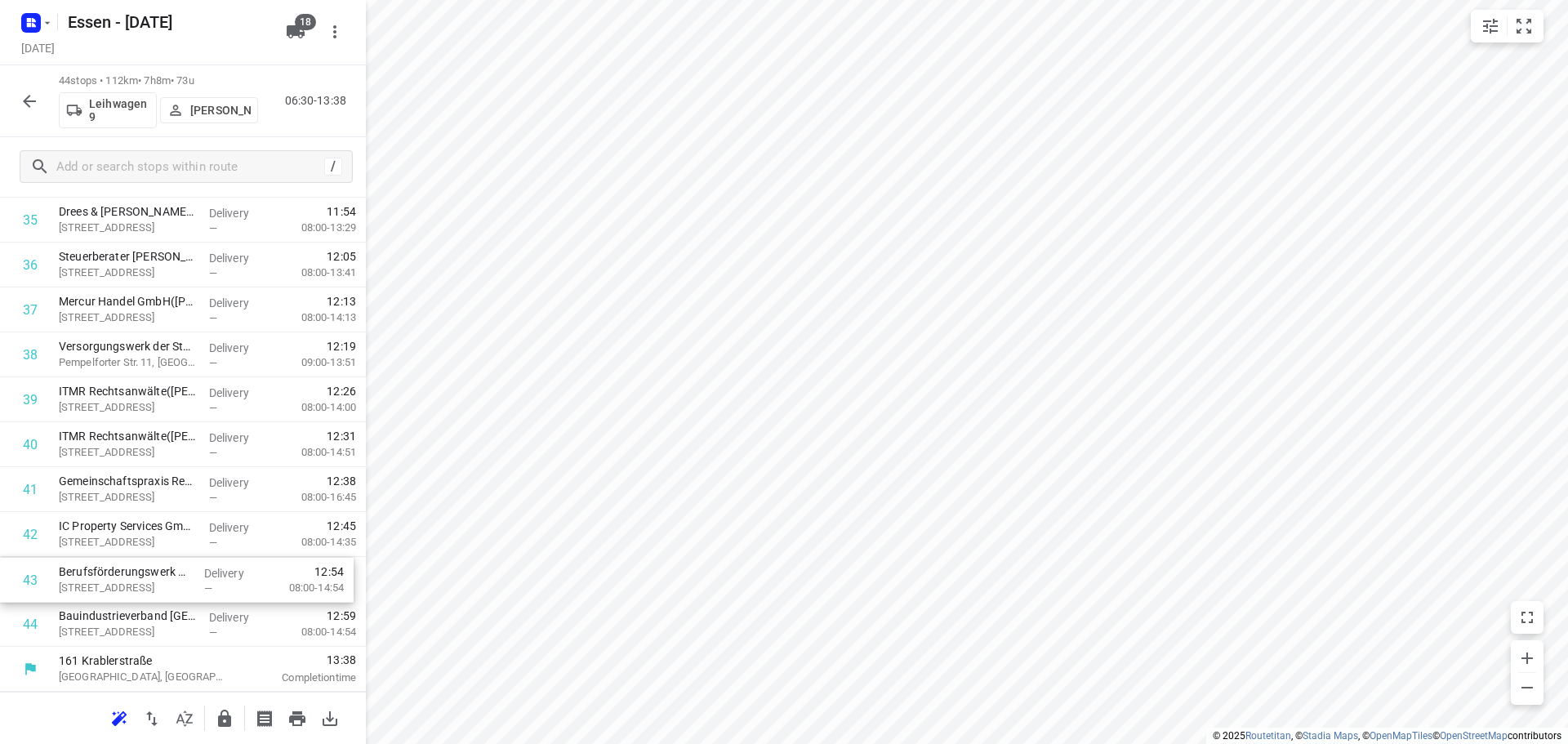
scroll to position [1608, 0]
drag, startPoint x: 154, startPoint y: 602, endPoint x: 163, endPoint y: 539, distance: 63.6
drag, startPoint x: 163, startPoint y: 539, endPoint x: 174, endPoint y: 584, distance: 46.3
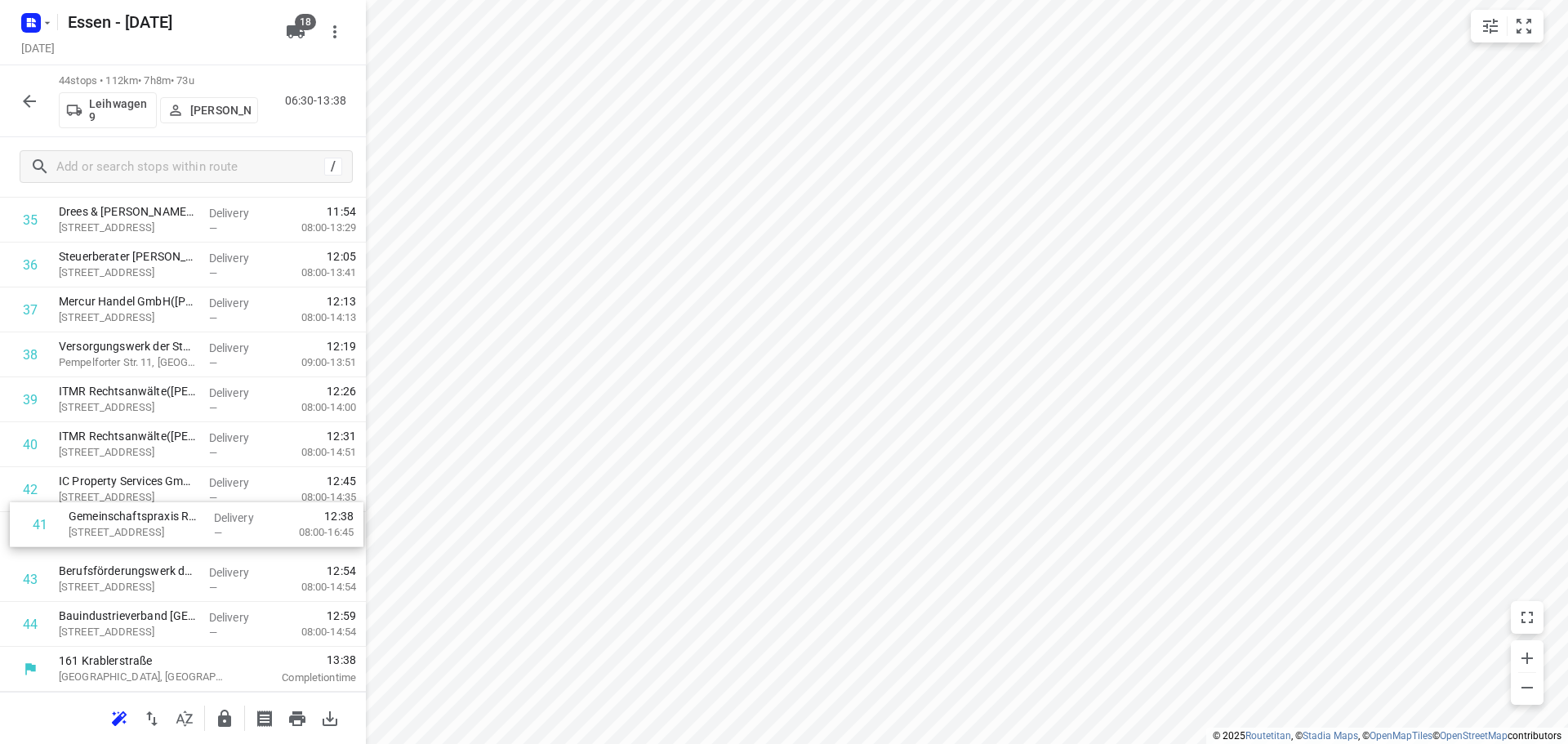
drag, startPoint x: 152, startPoint y: 493, endPoint x: 165, endPoint y: 532, distance: 41.1
drag, startPoint x: 147, startPoint y: 506, endPoint x: 162, endPoint y: 533, distance: 30.9
drag, startPoint x: 162, startPoint y: 533, endPoint x: 148, endPoint y: 498, distance: 37.7
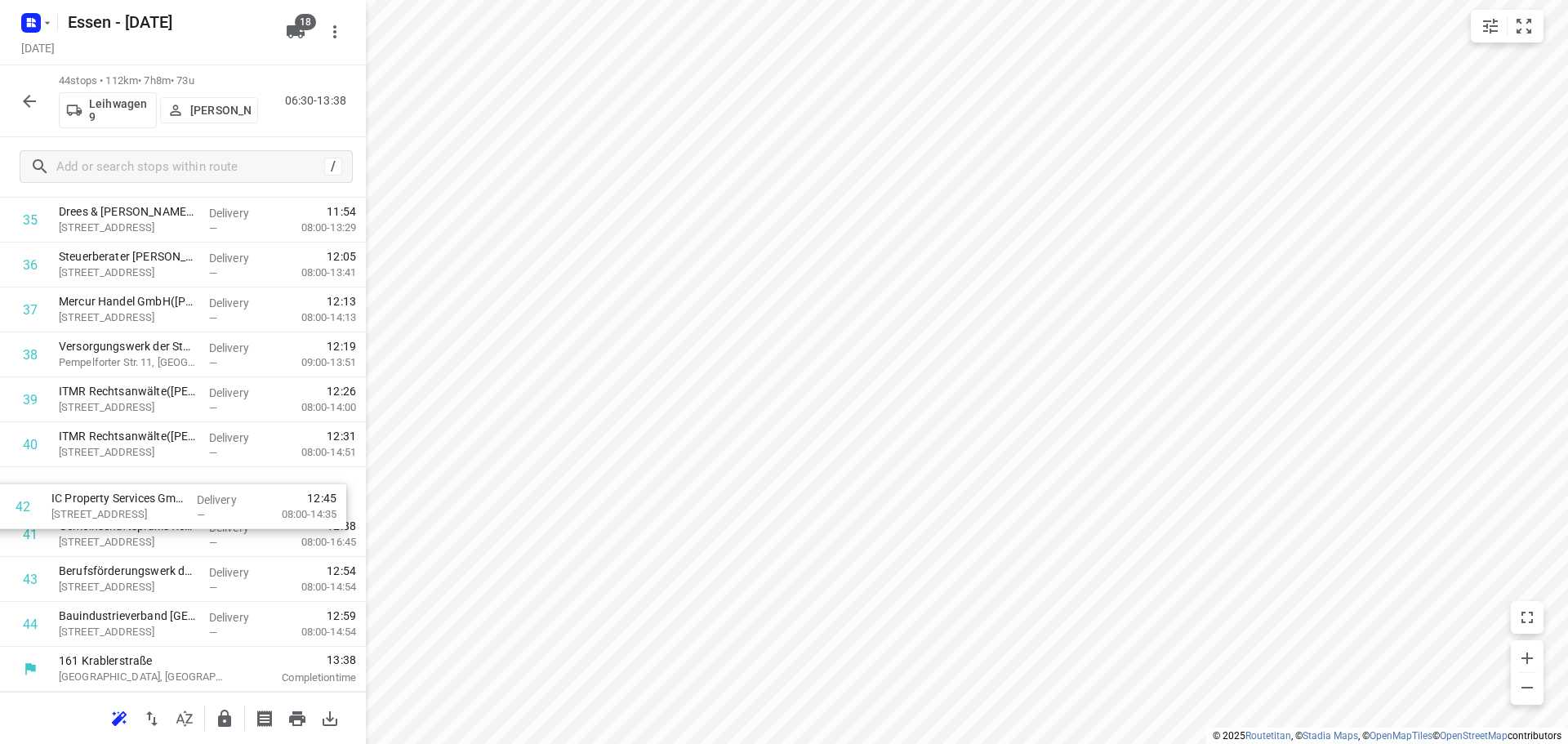
drag, startPoint x: 170, startPoint y: 326, endPoint x: 162, endPoint y: 470, distance: 144.2
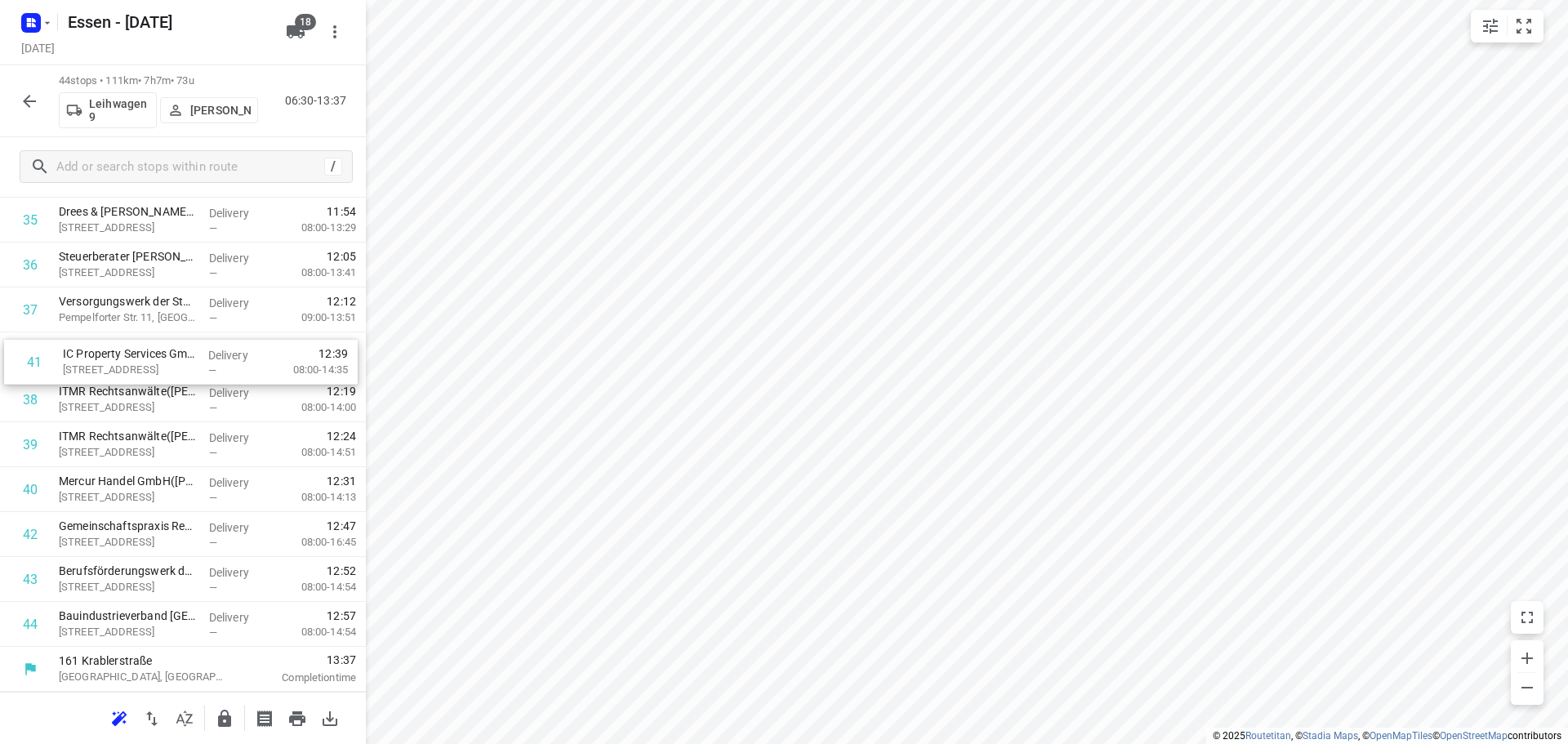
drag, startPoint x: 162, startPoint y: 470, endPoint x: 166, endPoint y: 330, distance: 140.1
click at [155, 368] on p "[STREET_ADDRESS]" at bounding box center [127, 363] width 137 height 16
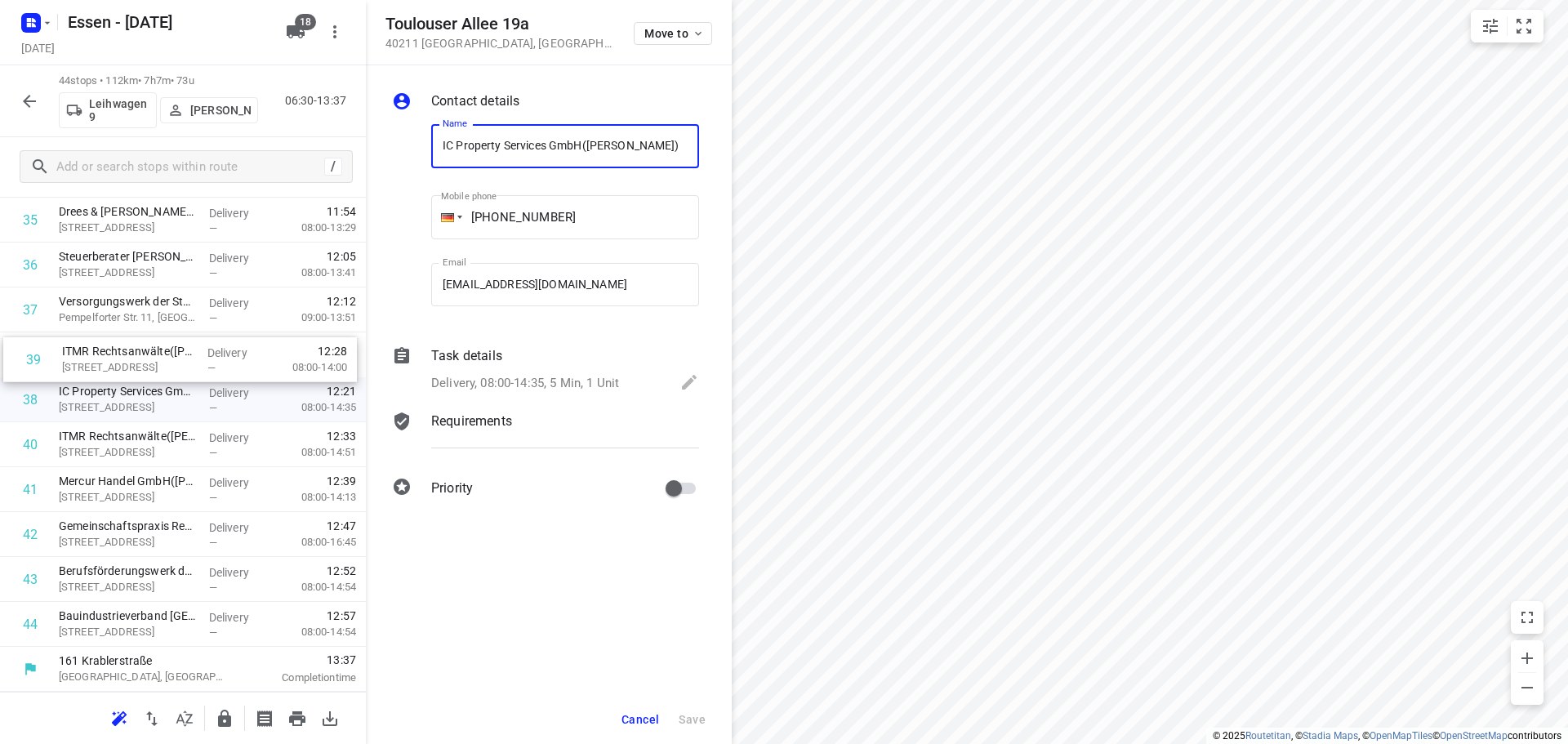
drag, startPoint x: 136, startPoint y: 404, endPoint x: 141, endPoint y: 359, distance: 45.3
click at [649, 721] on span "Cancel" at bounding box center [641, 719] width 38 height 13
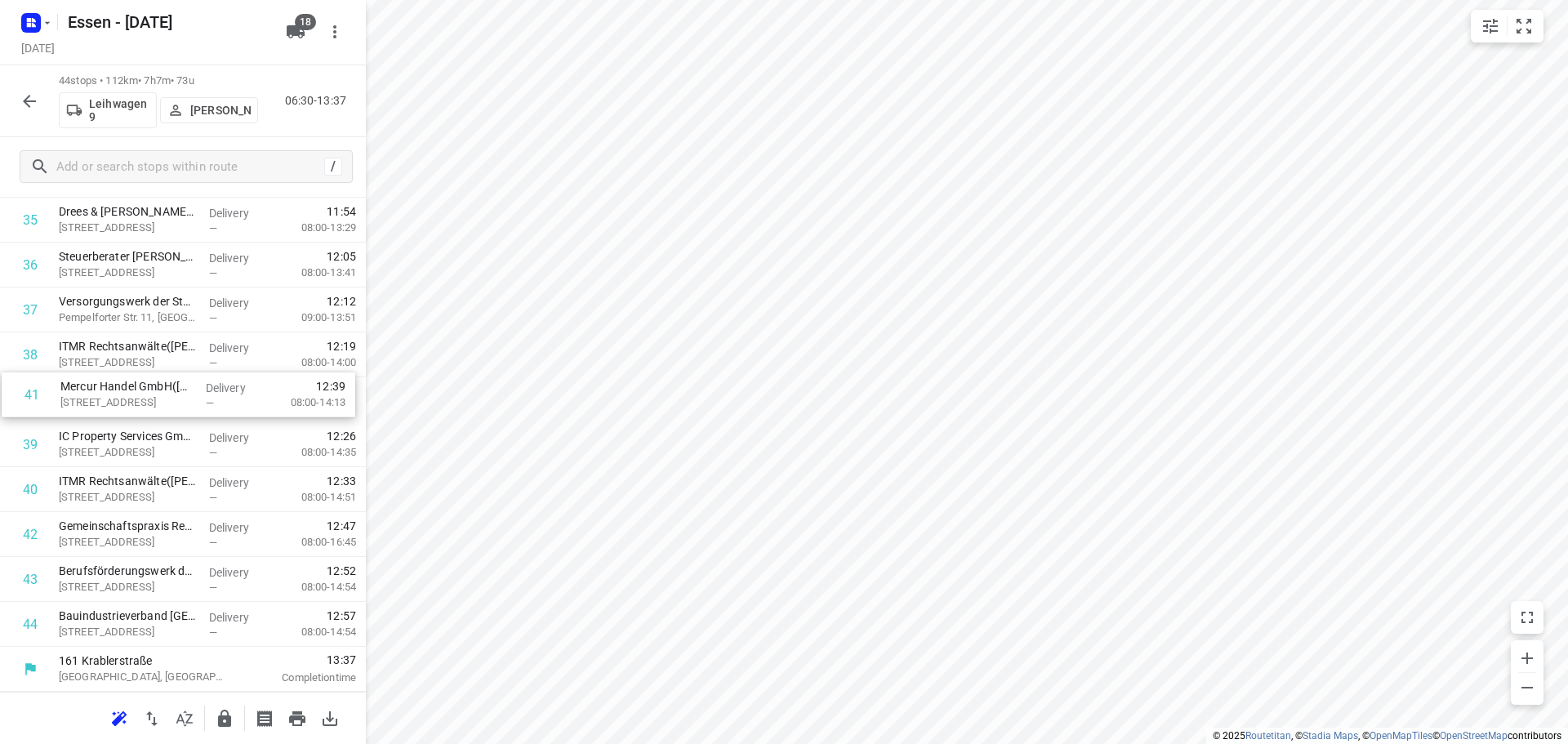
drag, startPoint x: 153, startPoint y: 496, endPoint x: 153, endPoint y: 391, distance: 105.0
drag, startPoint x: 135, startPoint y: 420, endPoint x: 132, endPoint y: 484, distance: 64.1
drag, startPoint x: 118, startPoint y: 453, endPoint x: 136, endPoint y: 399, distance: 56.9
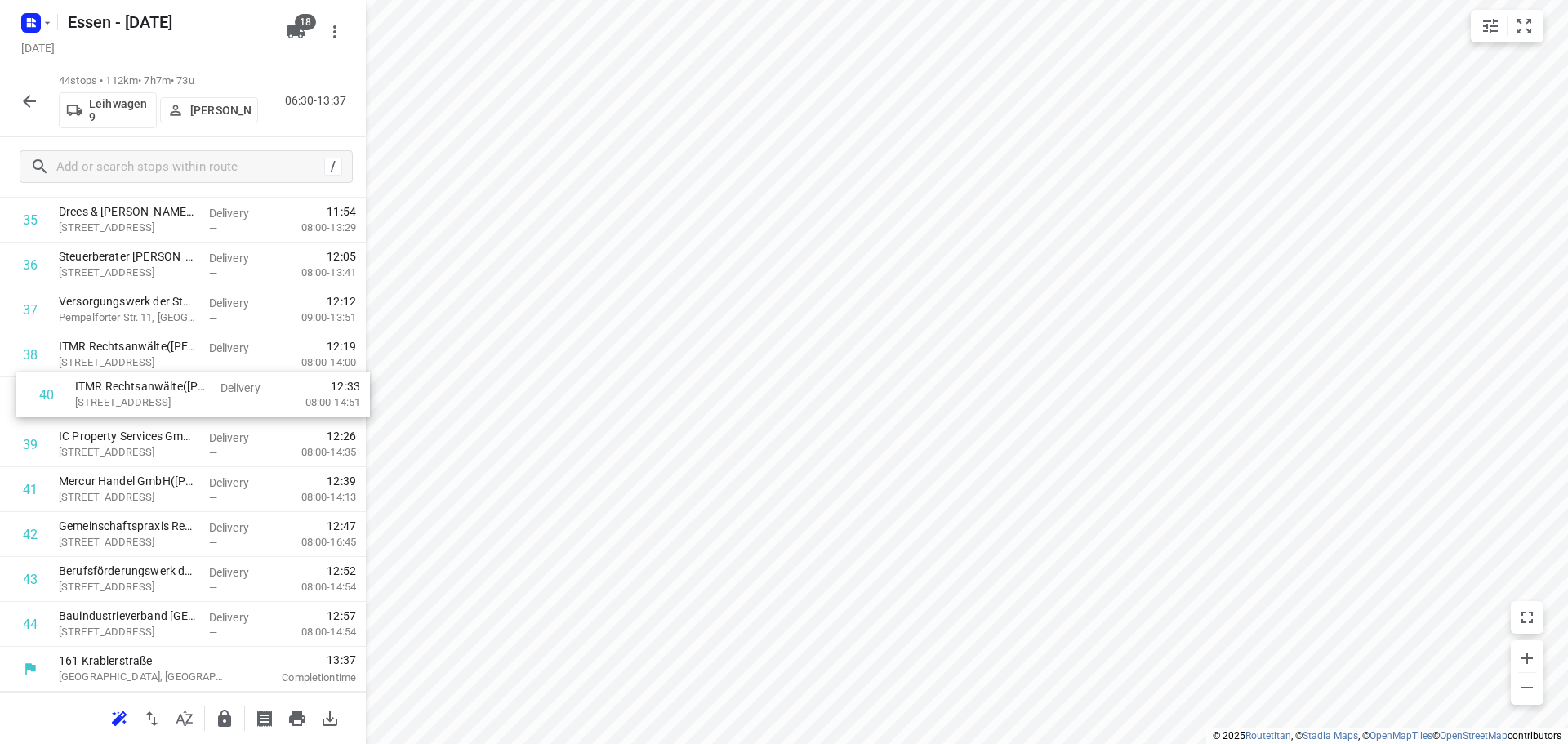
click at [32, 96] on icon "button" at bounding box center [30, 101] width 20 height 20
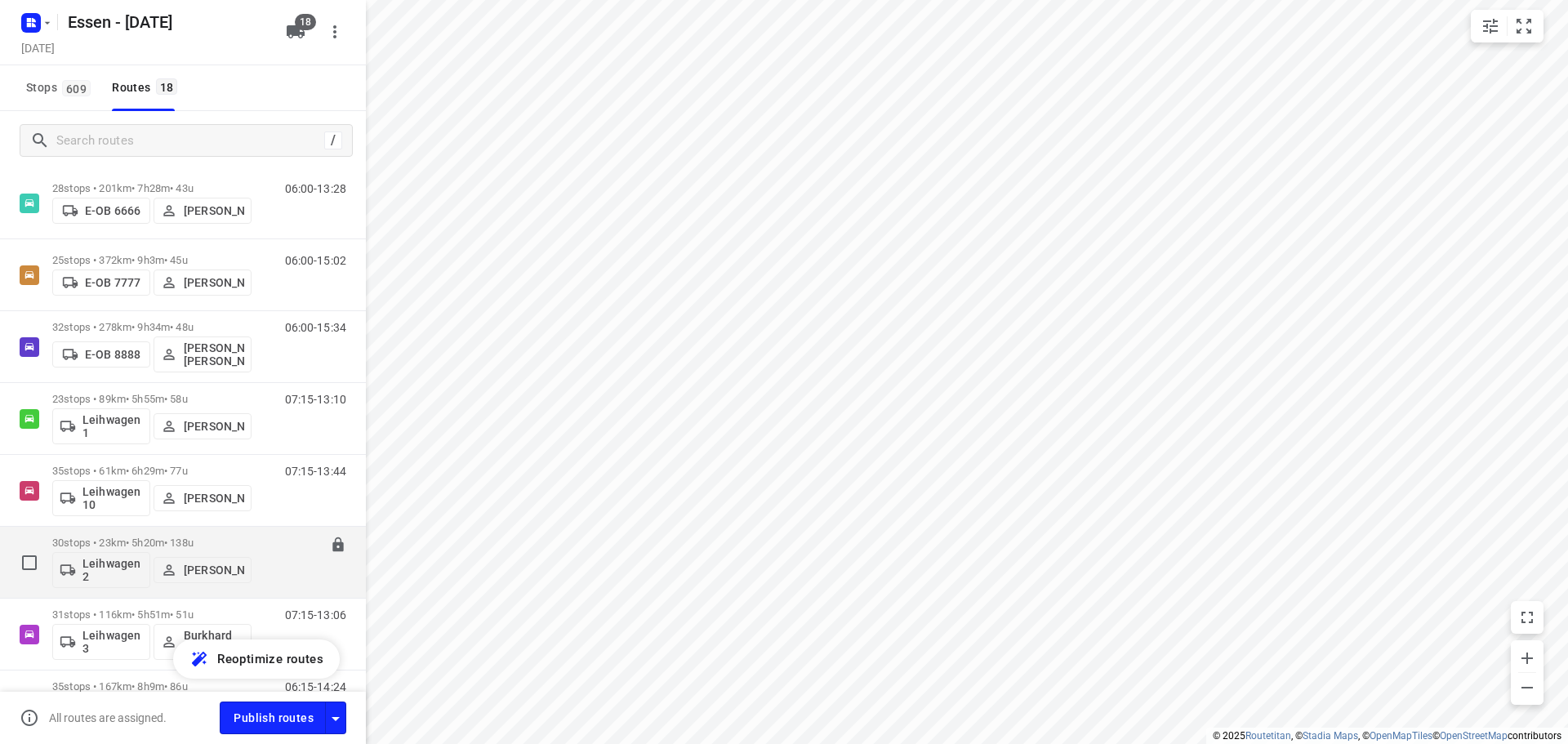
scroll to position [874, 0]
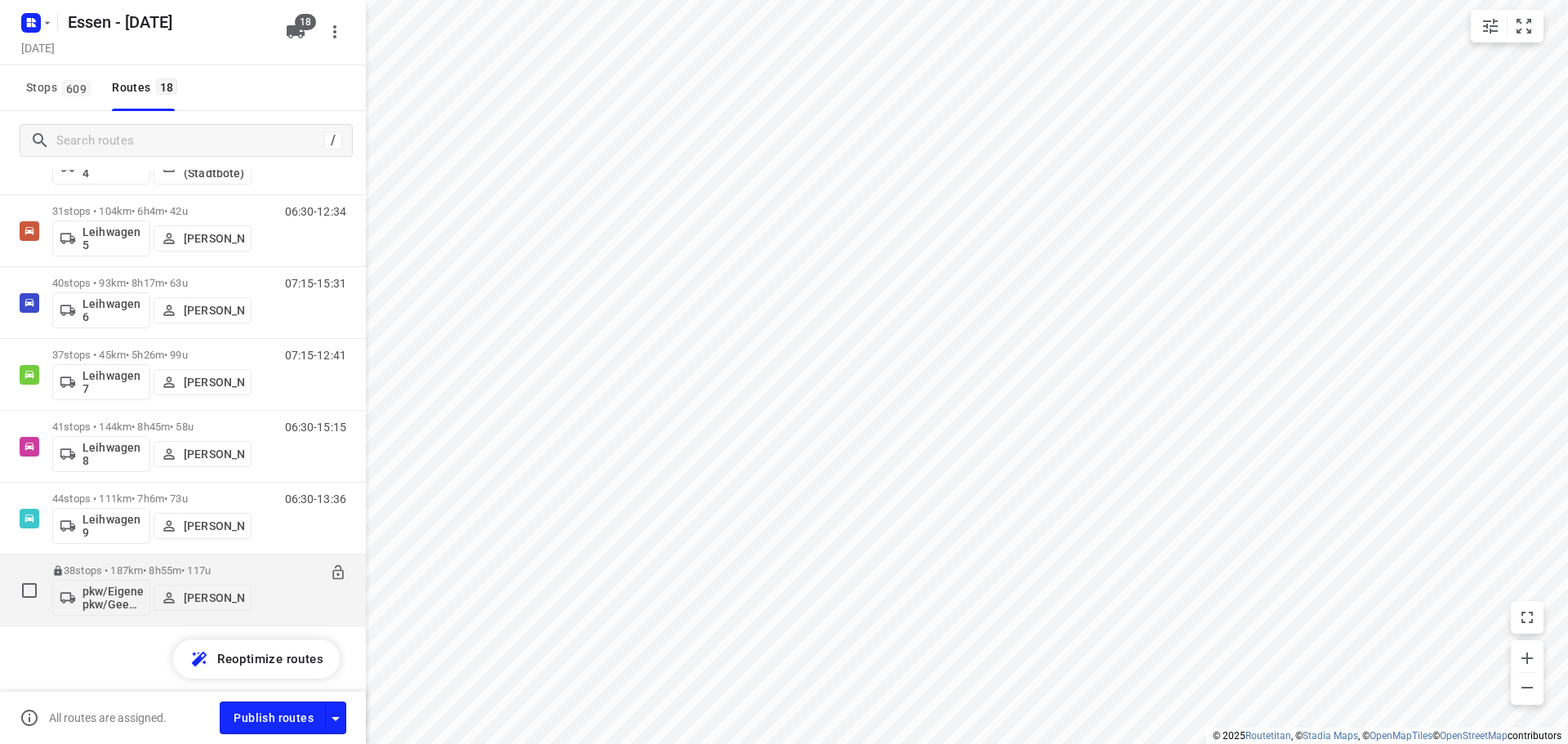
click at [230, 565] on p "38 stops • 187km • 8h55m • 117u" at bounding box center [151, 571] width 199 height 12
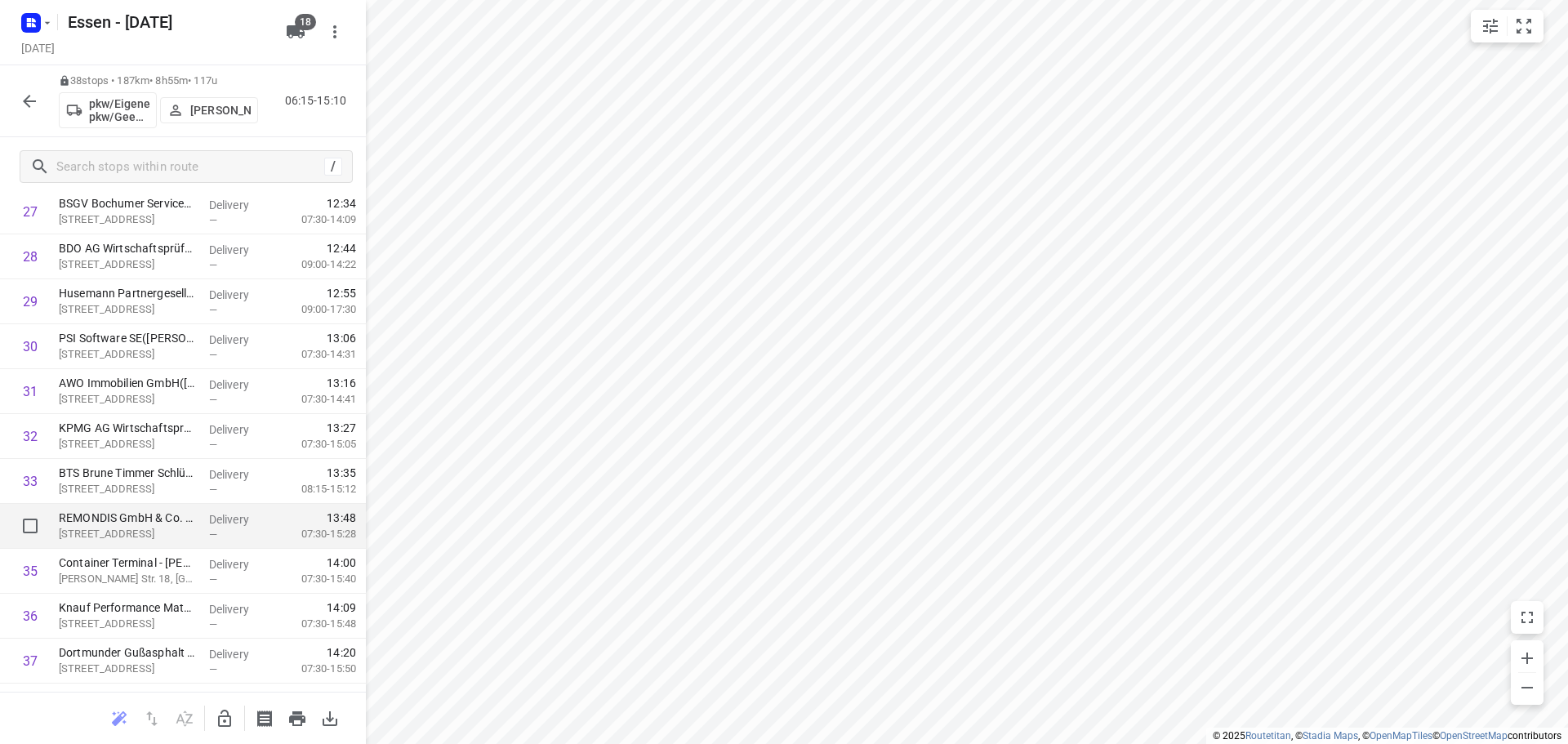
scroll to position [1175, 0]
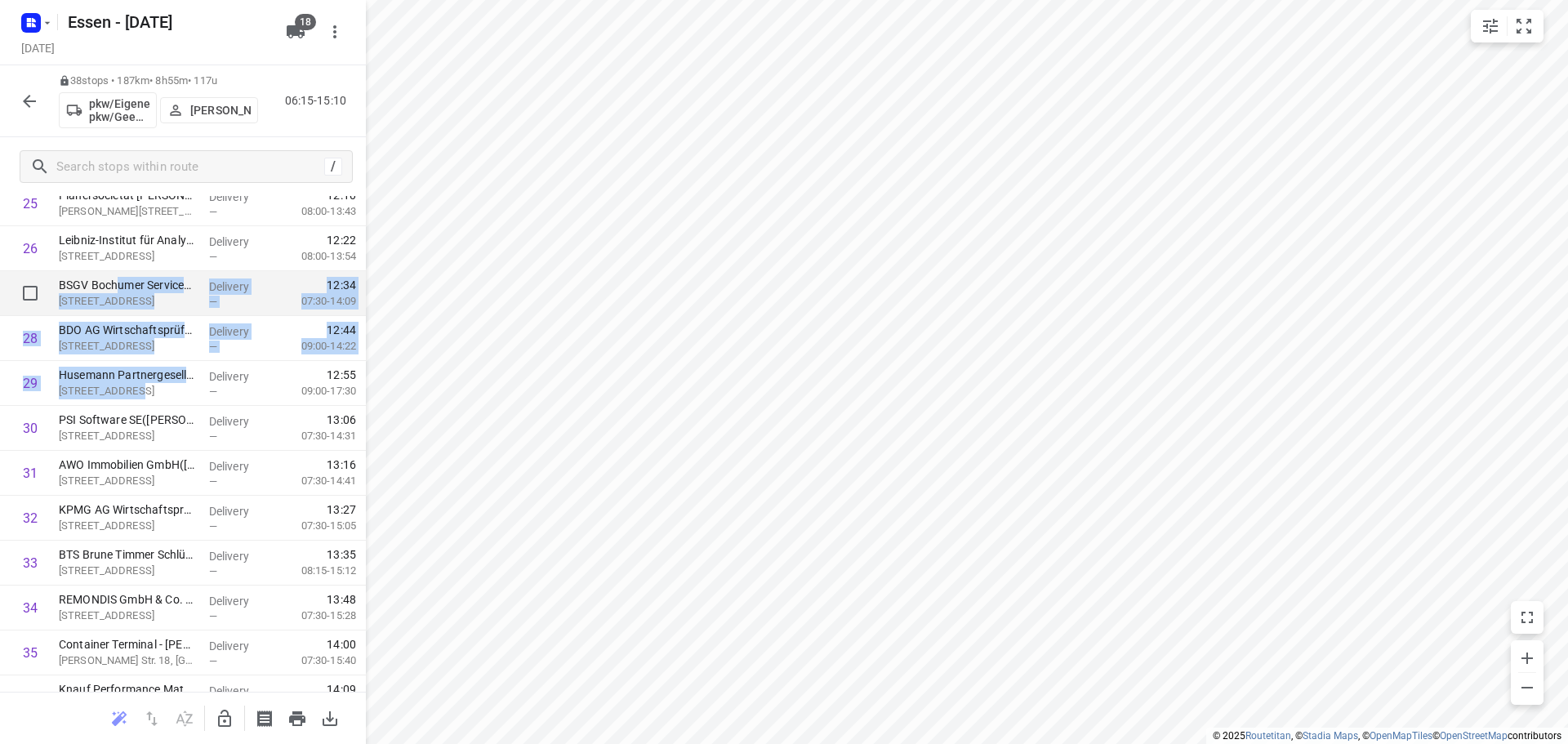
drag, startPoint x: 127, startPoint y: 403, endPoint x: 120, endPoint y: 272, distance: 131.2
click at [224, 718] on icon "button" at bounding box center [225, 719] width 20 height 20
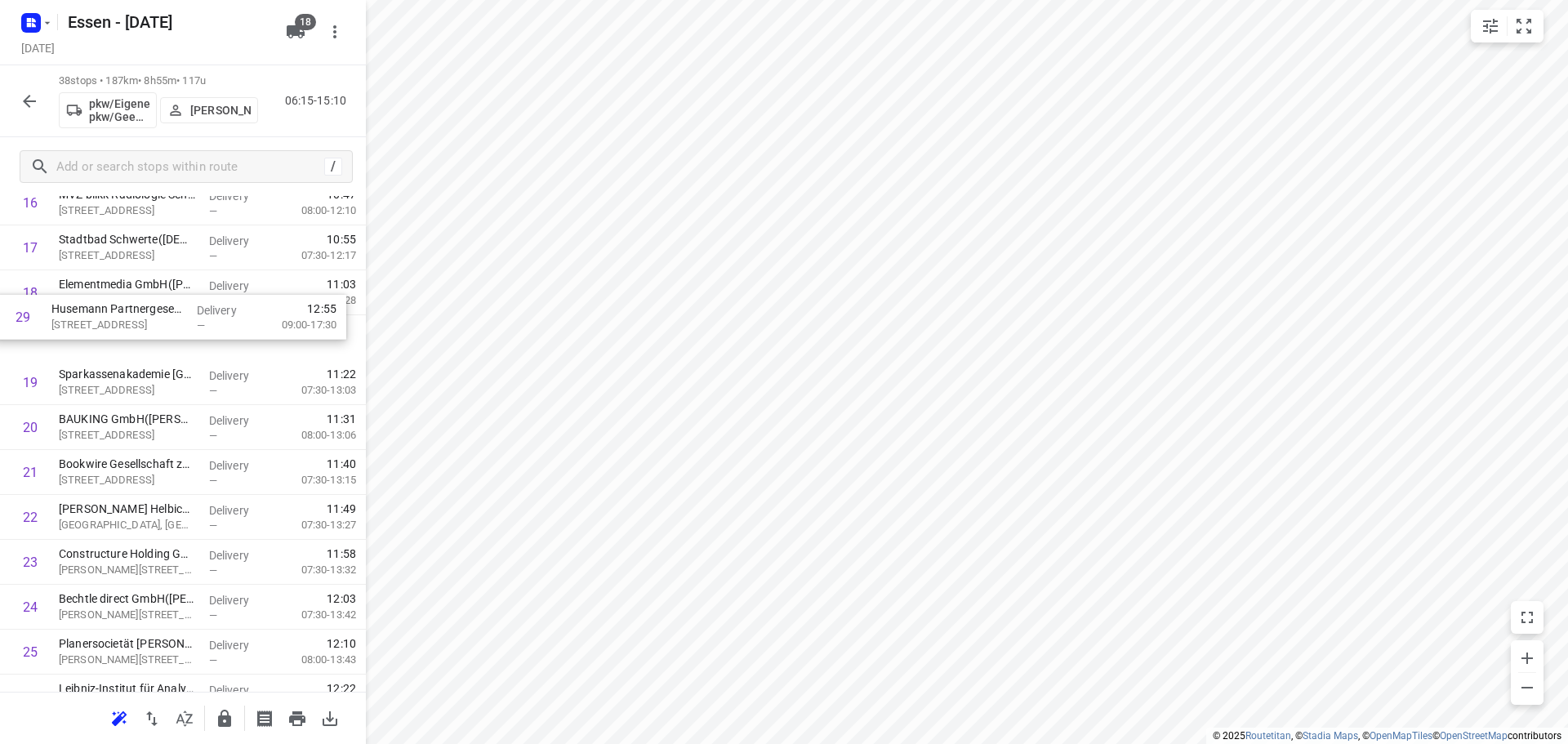
scroll to position [766, 0]
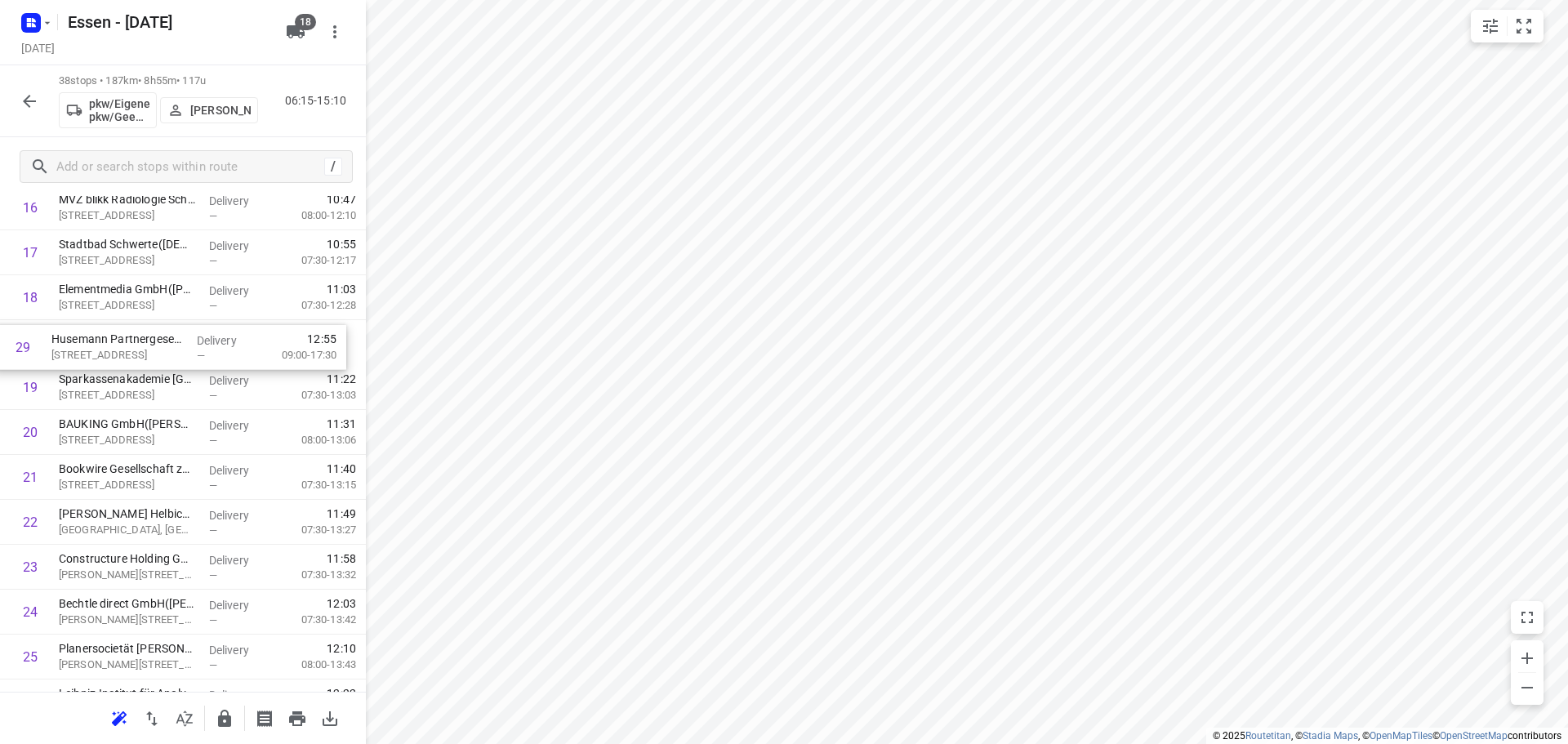
drag, startPoint x: 127, startPoint y: 389, endPoint x: 118, endPoint y: 347, distance: 43.0
click at [118, 347] on div "1 maxQ. im bfw- Unternehmen für Bildung Berufsfortbildungswerk( Julia Tetenborg…" at bounding box center [183, 364] width 366 height 1707
drag, startPoint x: 141, startPoint y: 348, endPoint x: 144, endPoint y: 382, distance: 34.1
click at [144, 382] on div "1 maxQ. im bfw- Unternehmen für Bildung Berufsfortbildungswerk( Julia Tetenborg…" at bounding box center [183, 364] width 366 height 1707
drag, startPoint x: 144, startPoint y: 382, endPoint x: 146, endPoint y: 339, distance: 43.0
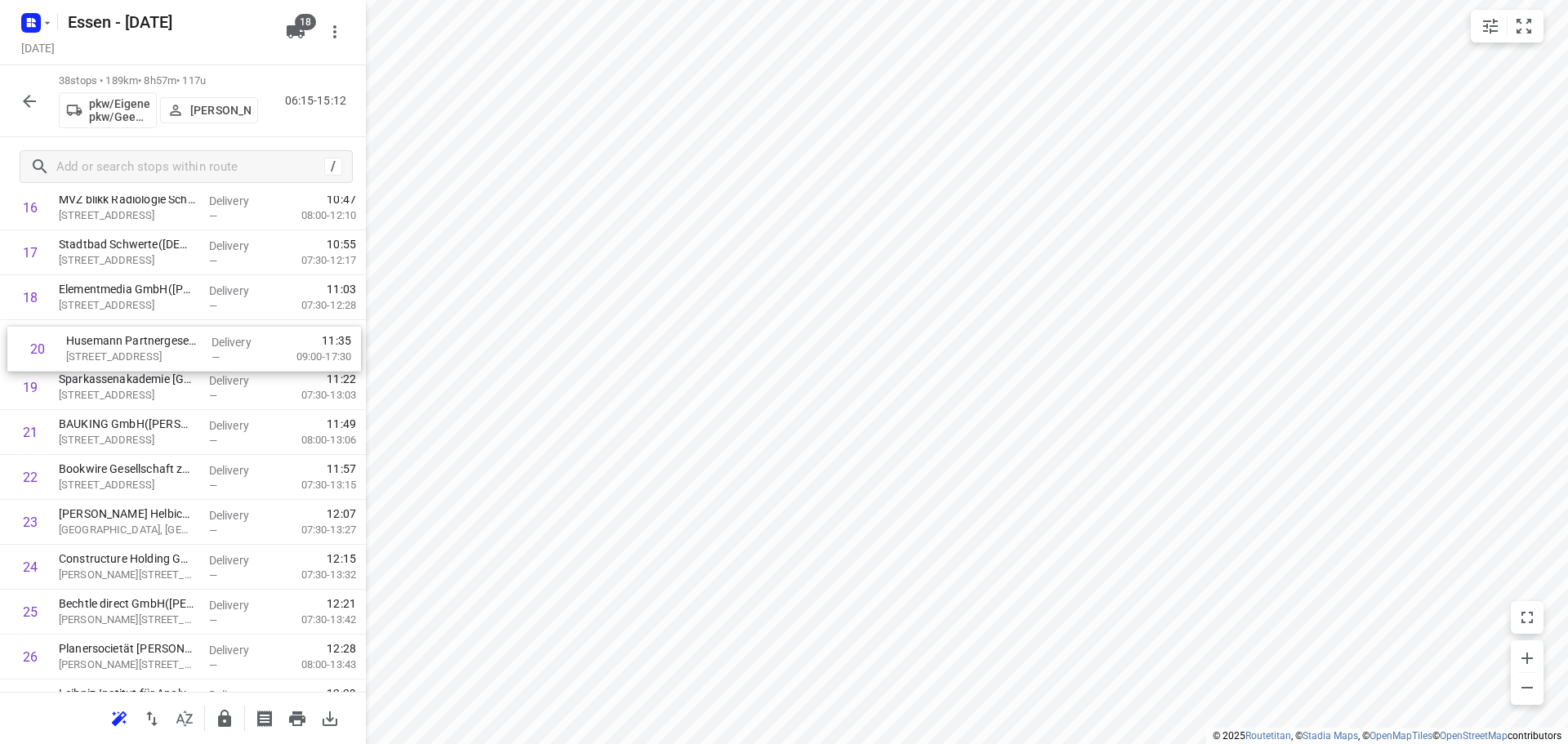
click at [146, 339] on div "1 maxQ. im bfw- Unternehmen für Bildung Berufsfortbildungswerk( Julia Tetenborg…" at bounding box center [183, 364] width 366 height 1707
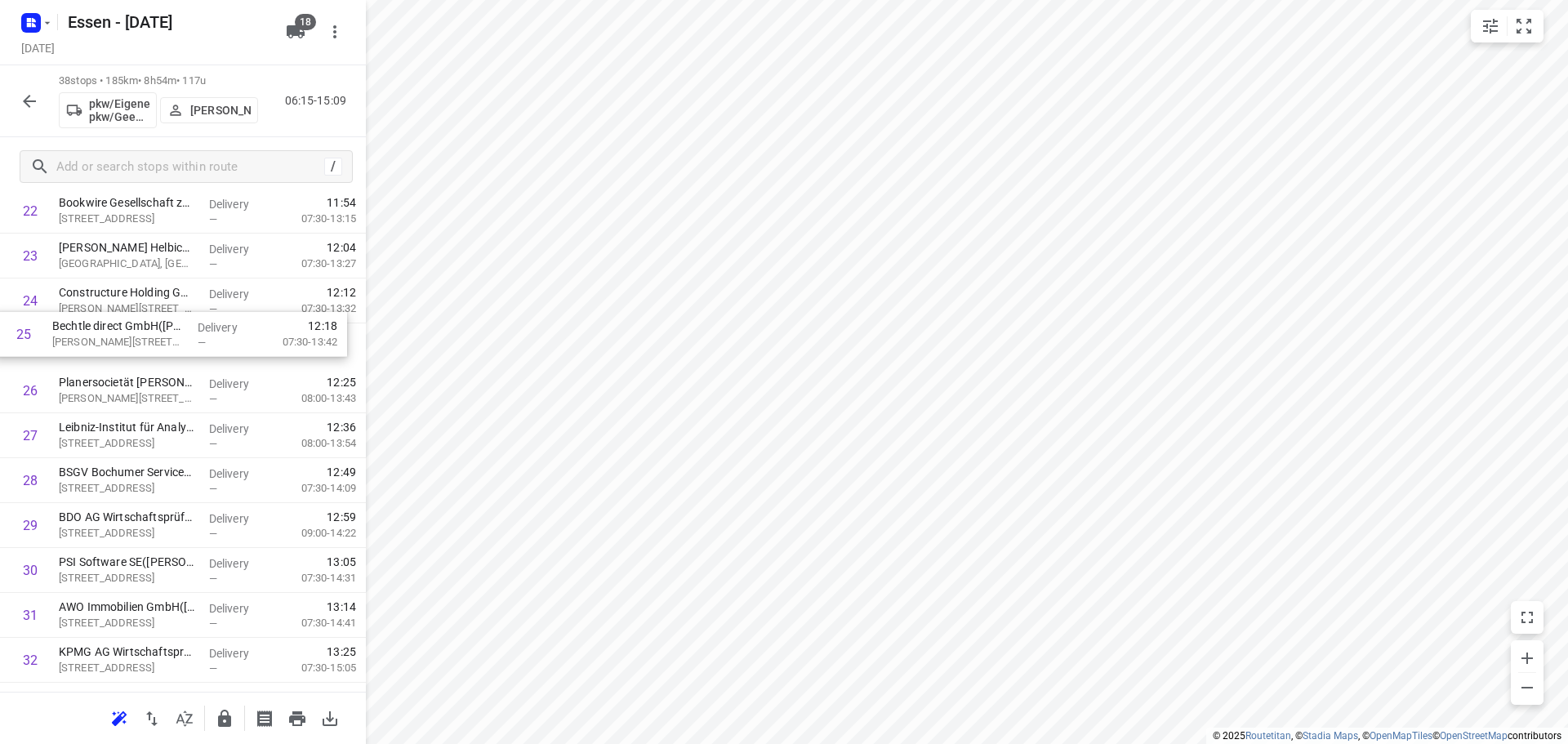
scroll to position [1032, 0]
drag, startPoint x: 133, startPoint y: 307, endPoint x: 121, endPoint y: 368, distance: 62.2
click at [121, 368] on div "1 maxQ. im bfw- Unternehmen für Bildung Berufsfortbildungswerk( Julia Tetenborg…" at bounding box center [183, 99] width 366 height 1707
drag, startPoint x: 158, startPoint y: 345, endPoint x: 162, endPoint y: 386, distance: 41.2
click at [162, 386] on div "1 maxQ. im bfw- Unternehmen für Bildung Berufsfortbildungswerk( Julia Tetenborg…" at bounding box center [183, 99] width 366 height 1707
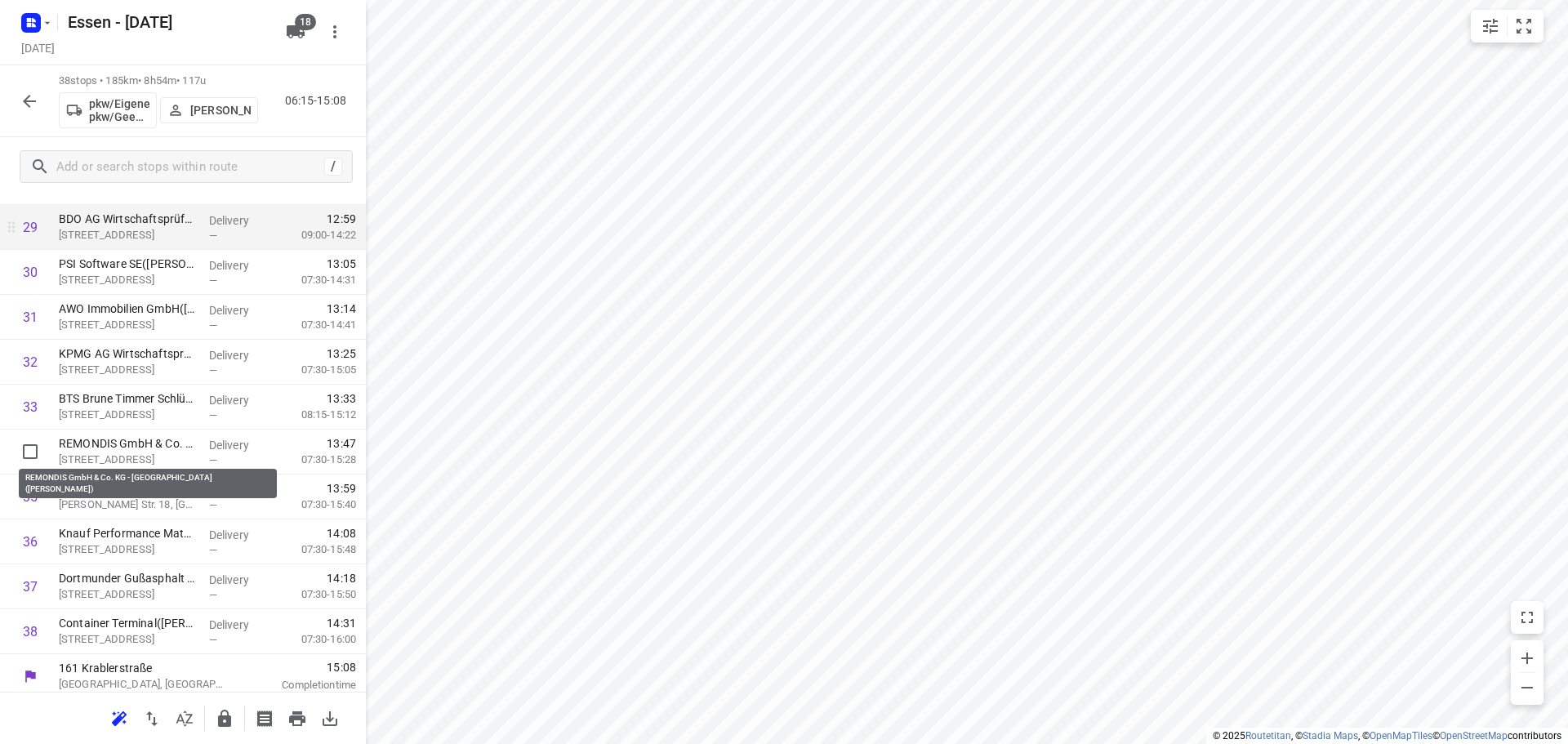
scroll to position [1338, 0]
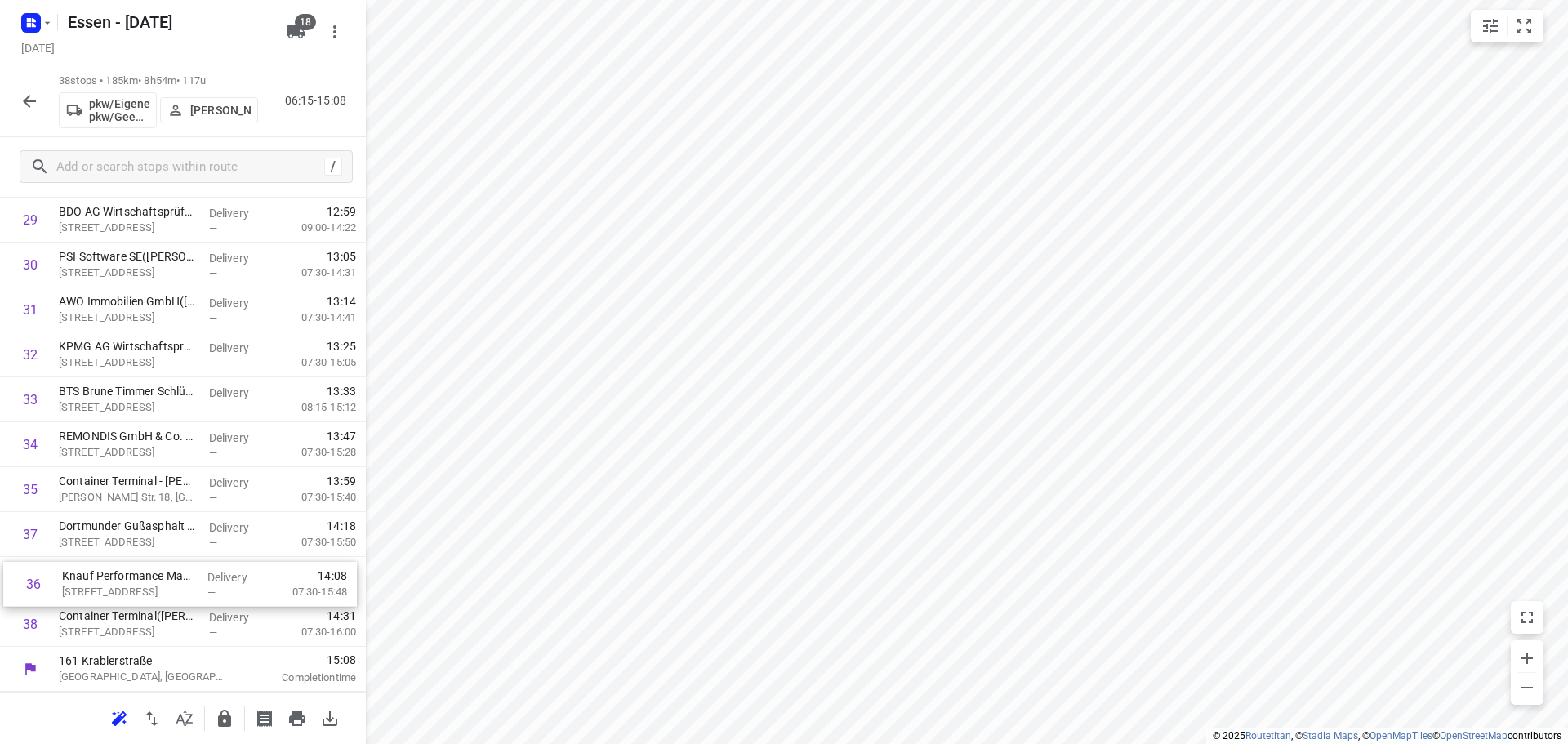
drag, startPoint x: 101, startPoint y: 542, endPoint x: 108, endPoint y: 596, distance: 54.5
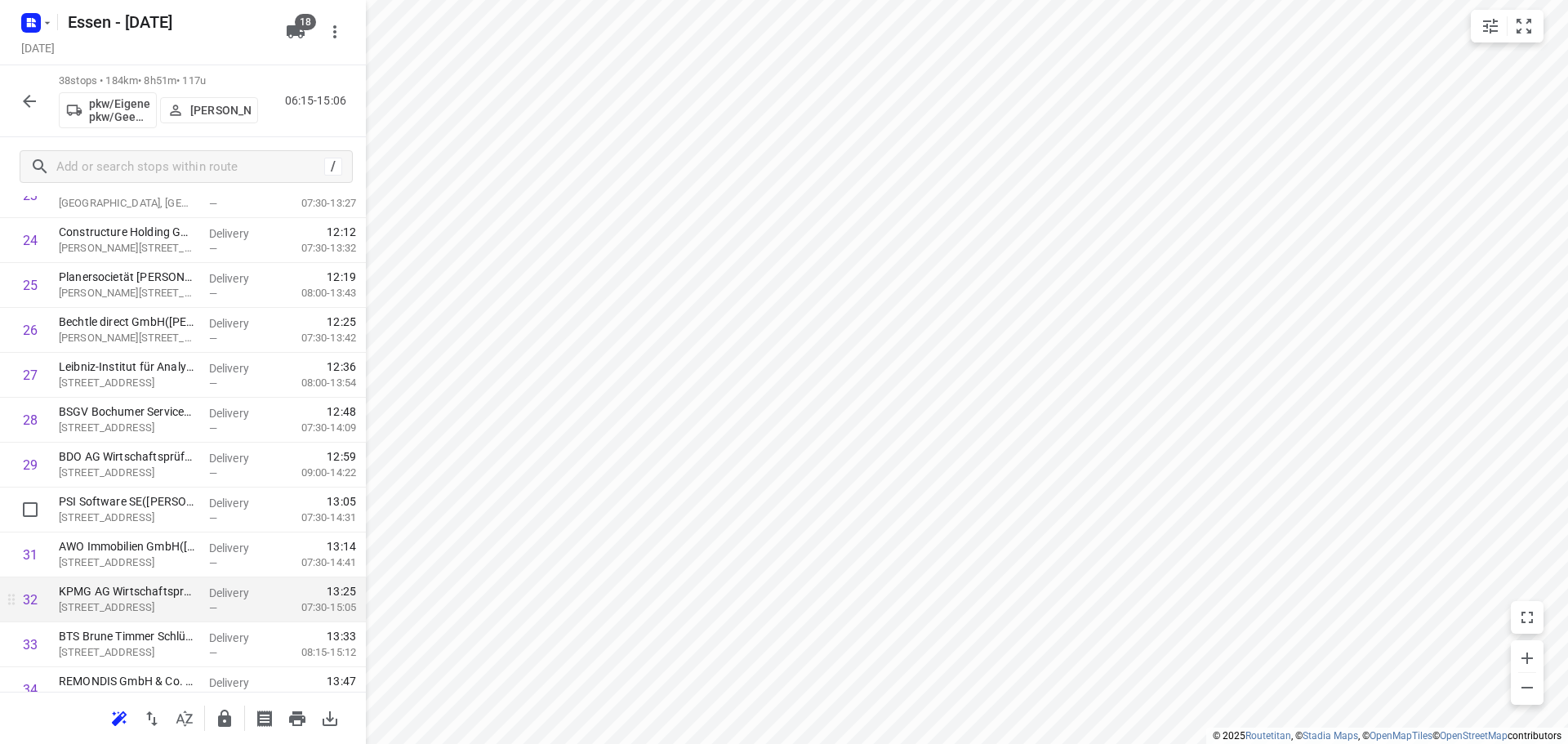
scroll to position [1011, 0]
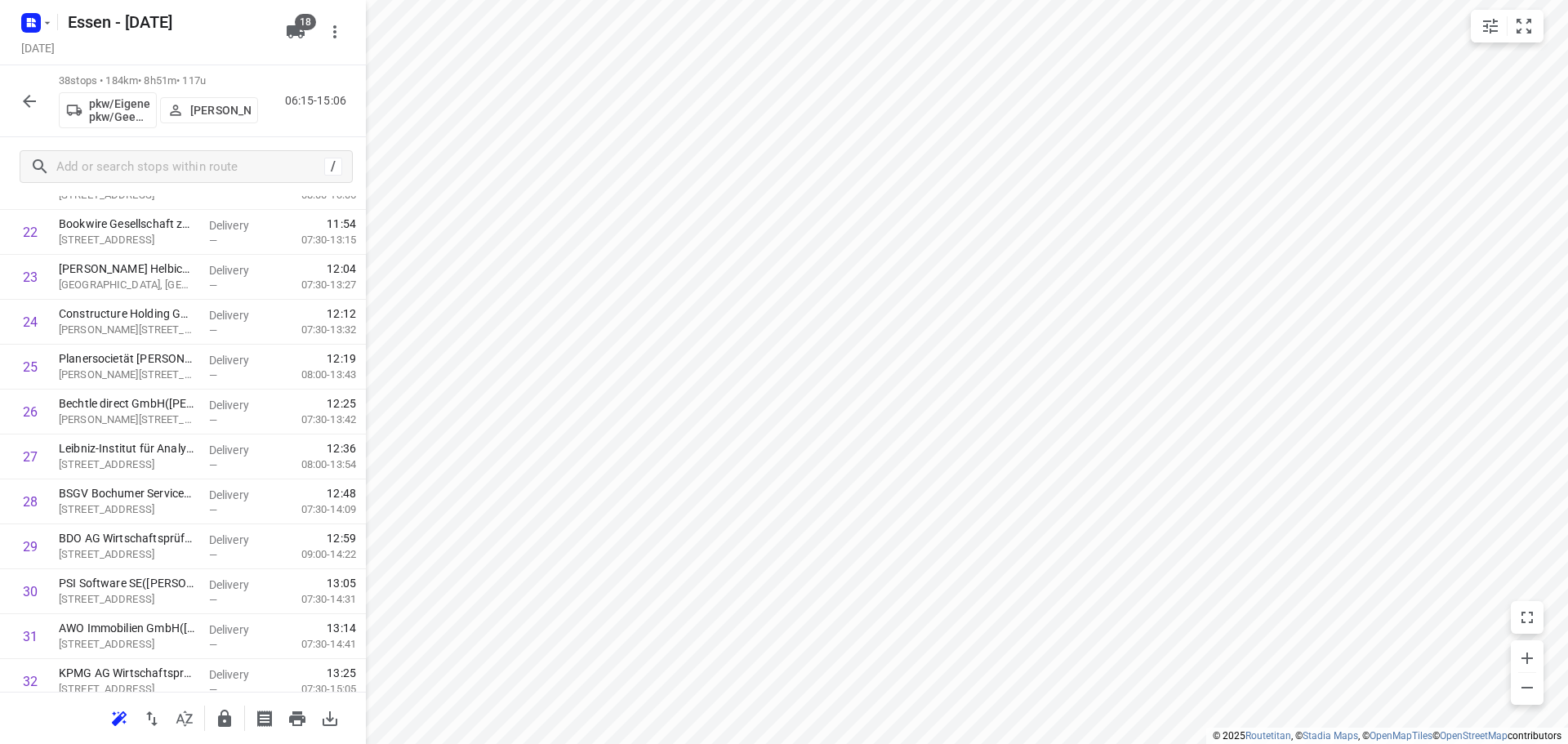
click at [25, 102] on icon "button" at bounding box center [29, 101] width 13 height 13
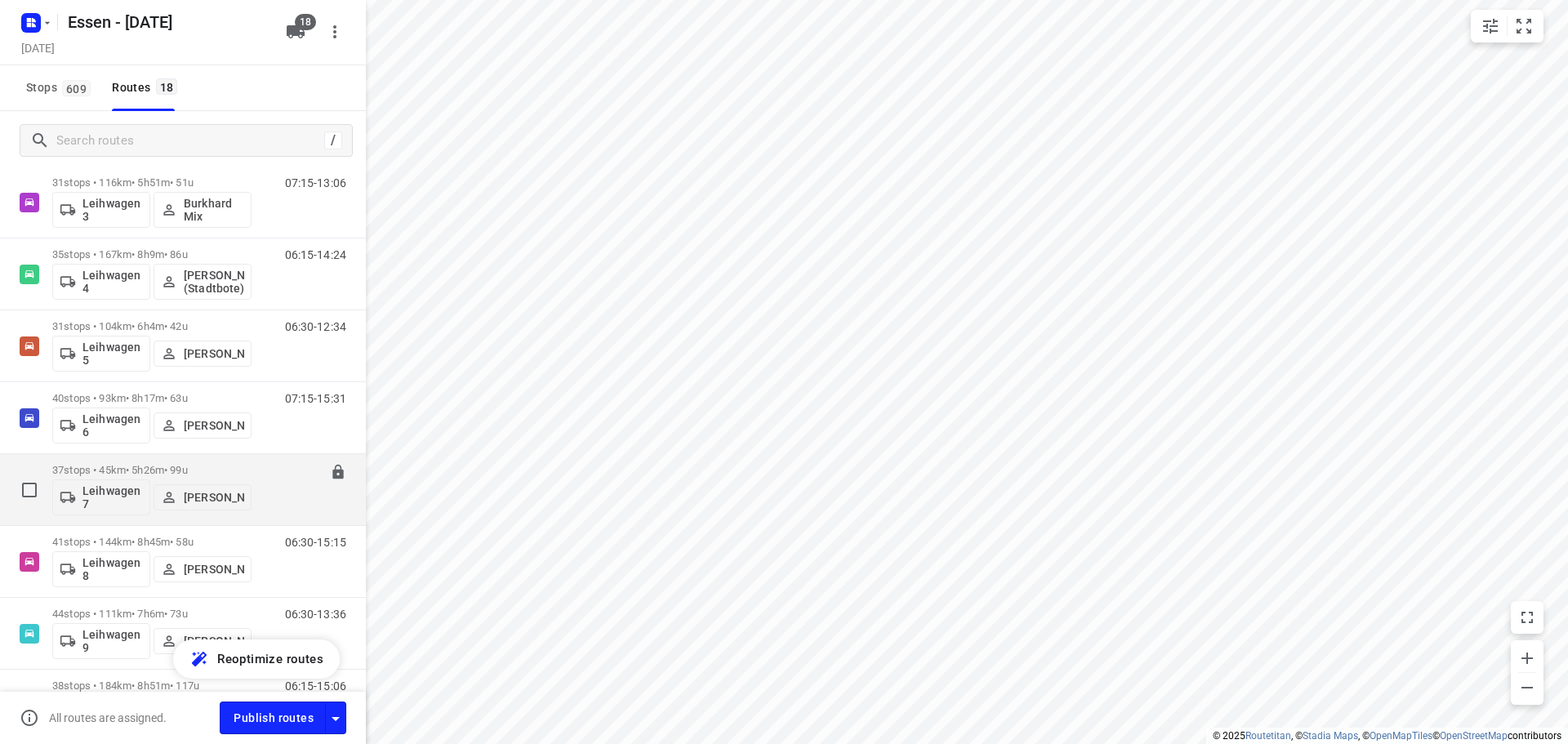
scroll to position [874, 0]
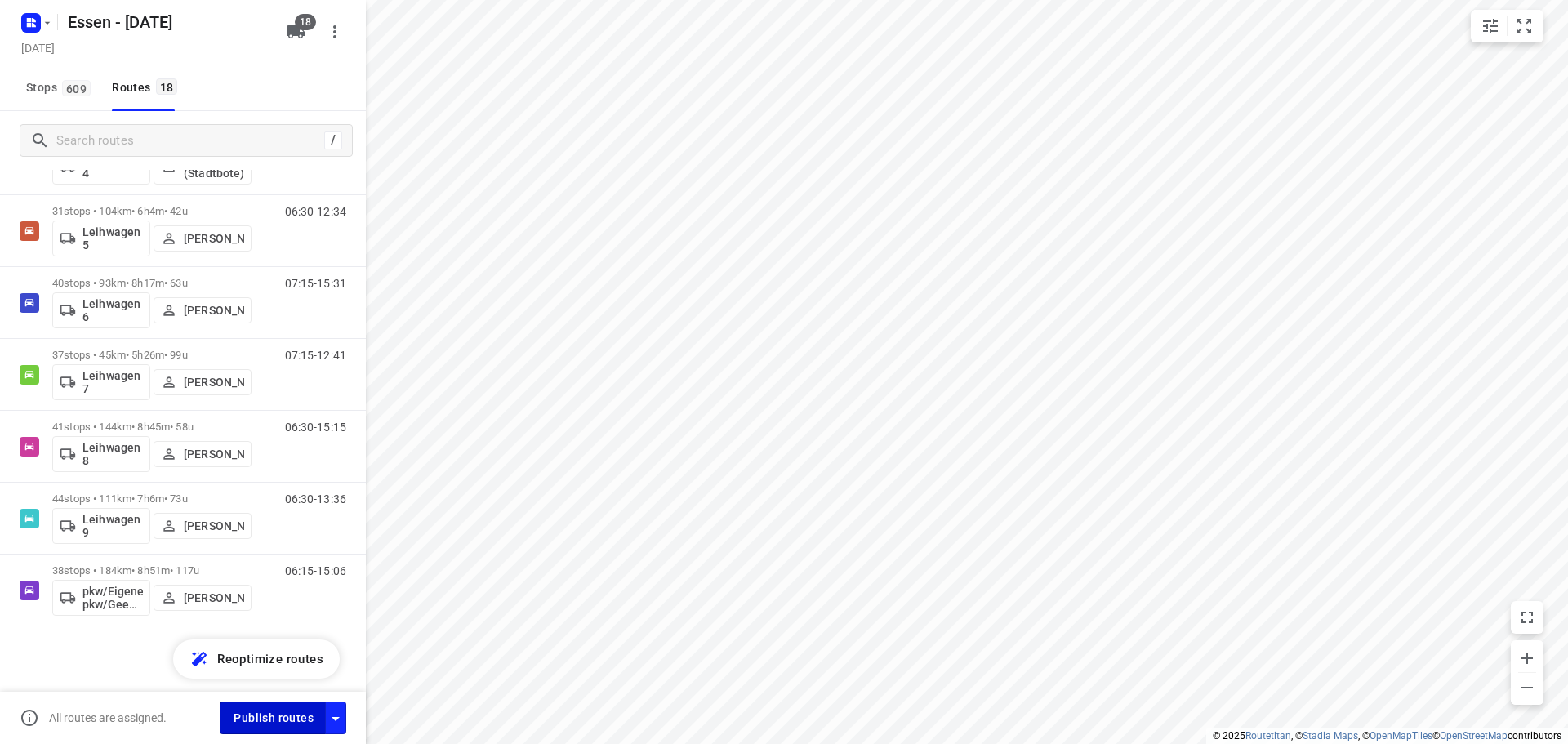
click at [281, 713] on span "Publish routes" at bounding box center [274, 718] width 80 height 20
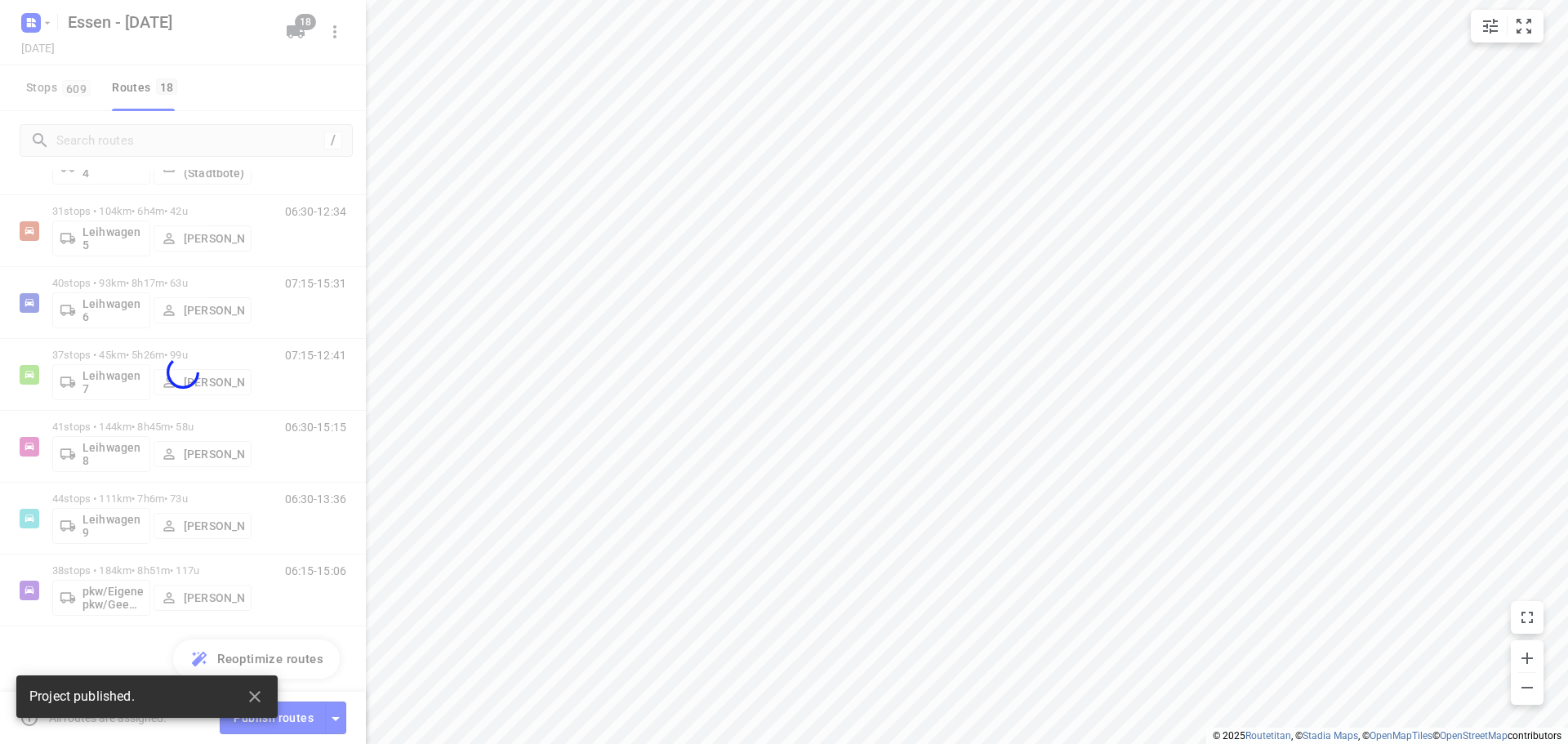
scroll to position [825, 0]
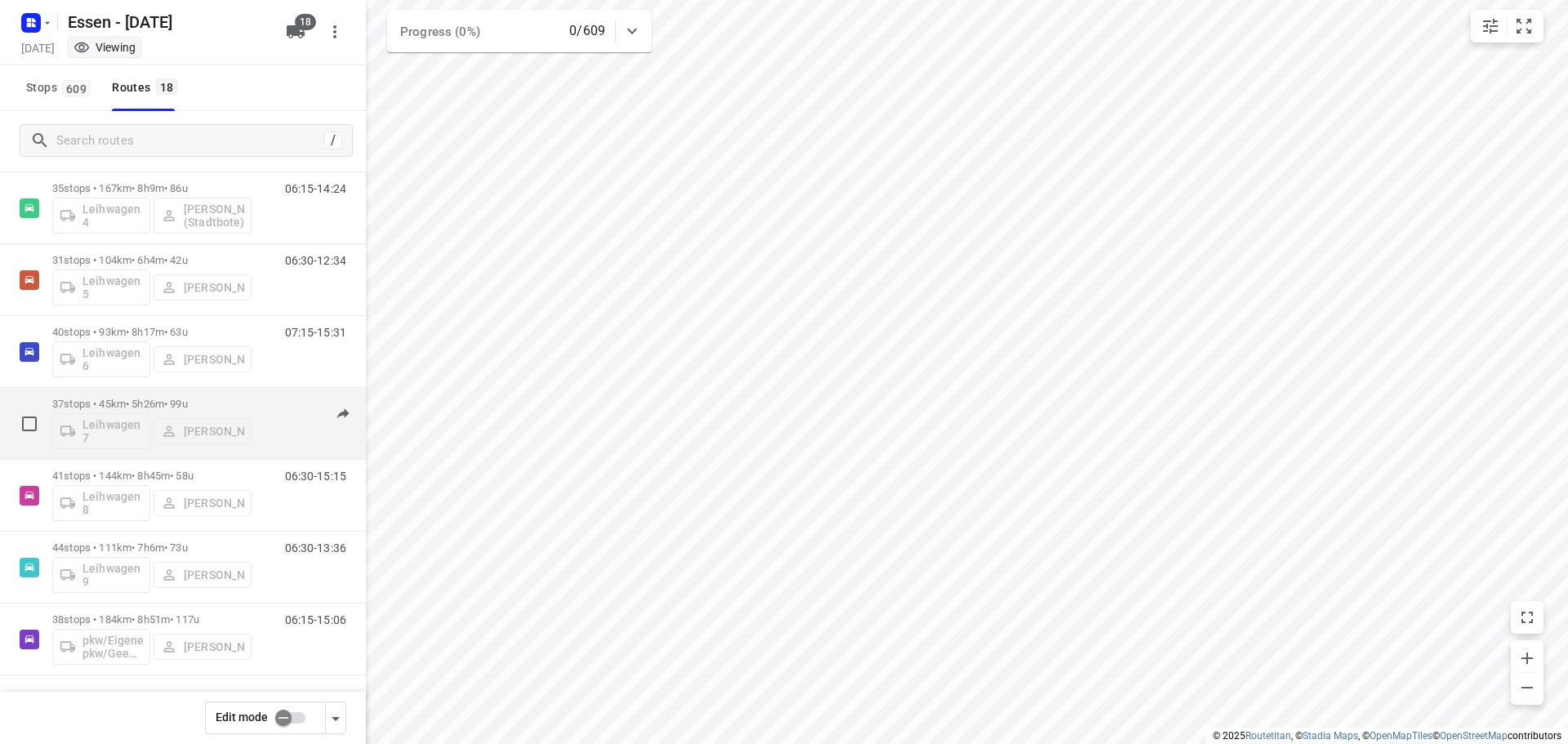
click at [265, 399] on div "07:15-12:41" at bounding box center [306, 428] width 82 height 60
click at [127, 396] on div "37 stops • 45km • 5h26m • 99u Leihwagen 7 Jörg Uwe Kostrzewa" at bounding box center [151, 424] width 199 height 68
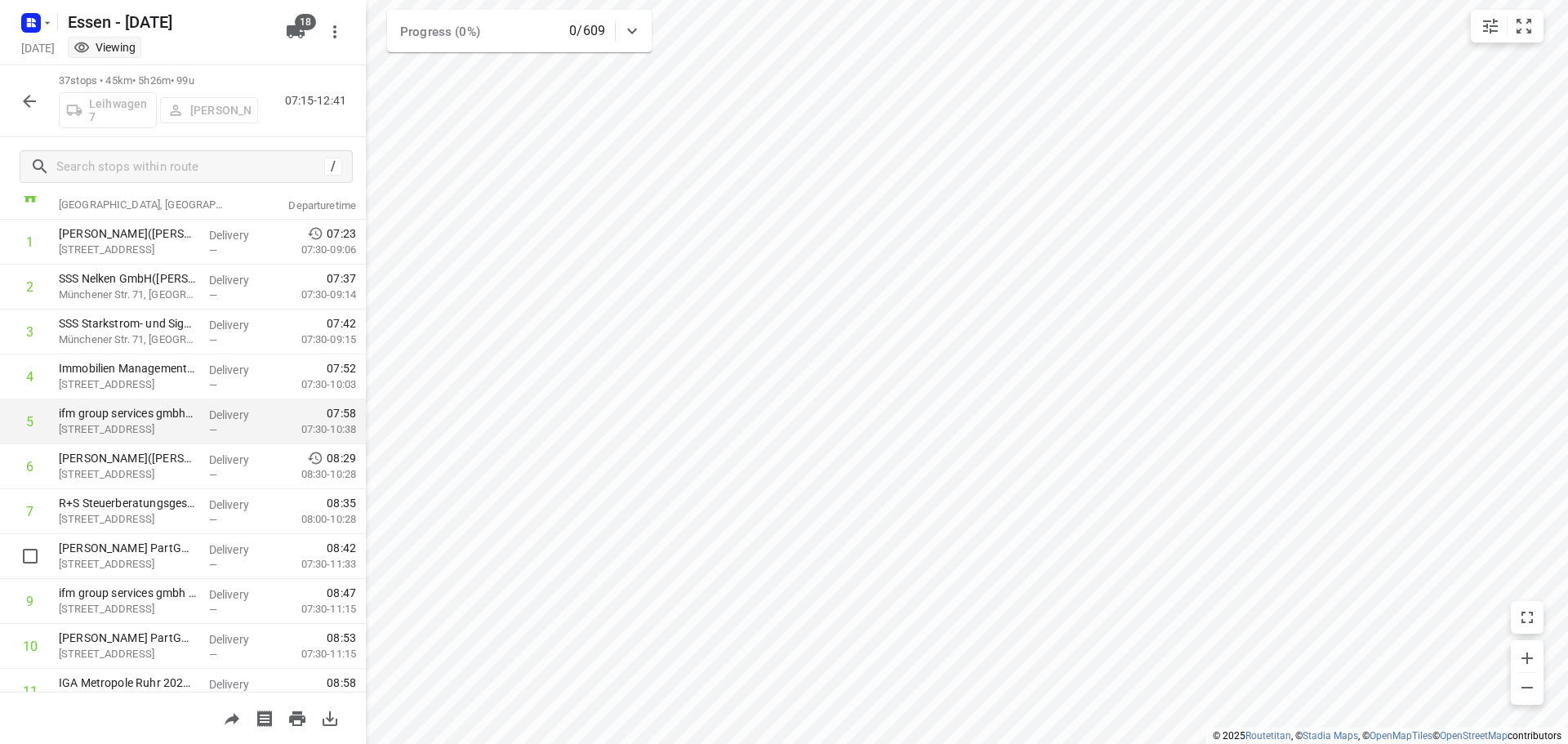
scroll to position [82, 0]
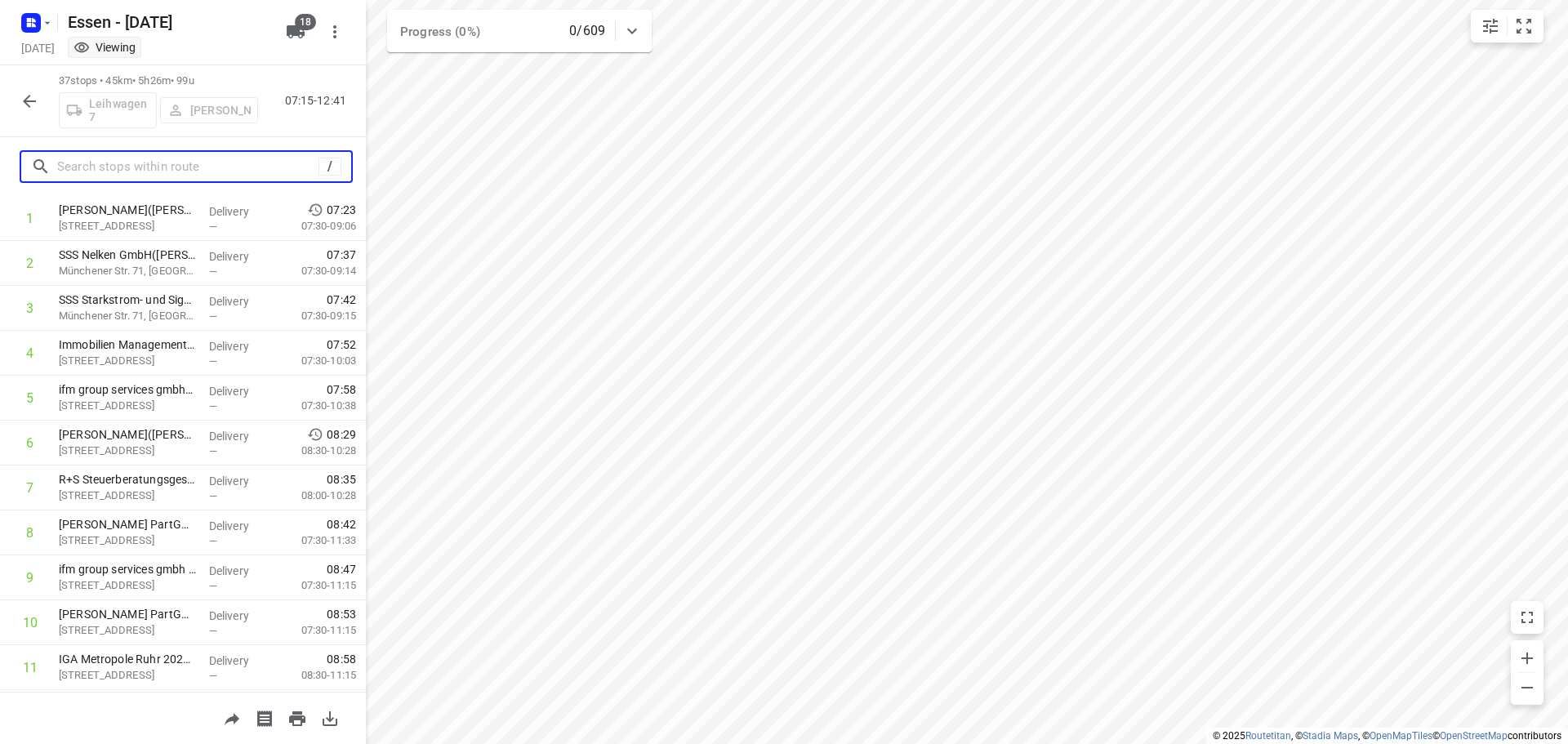
click at [116, 169] on input "text" at bounding box center [187, 166] width 261 height 25
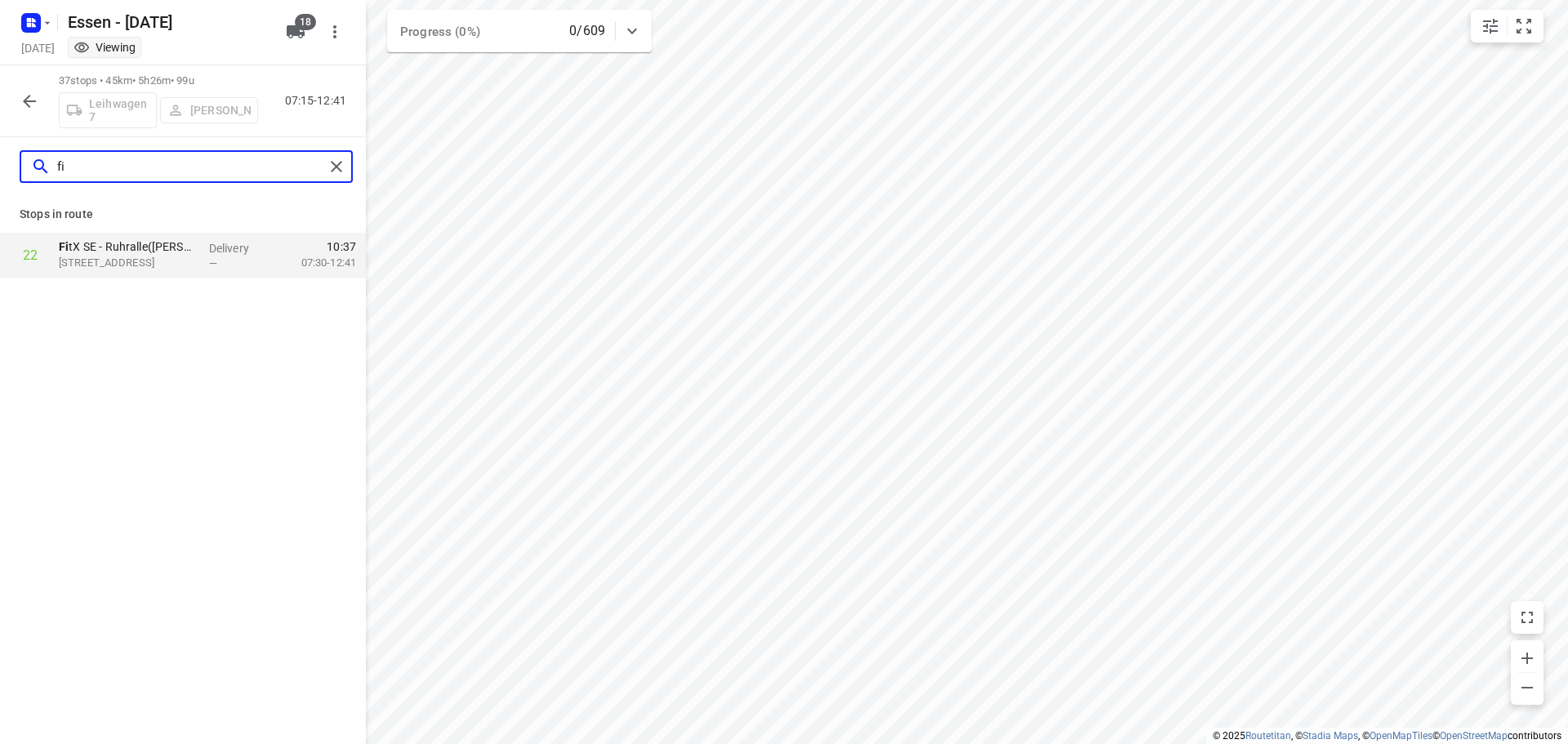
type input "f"
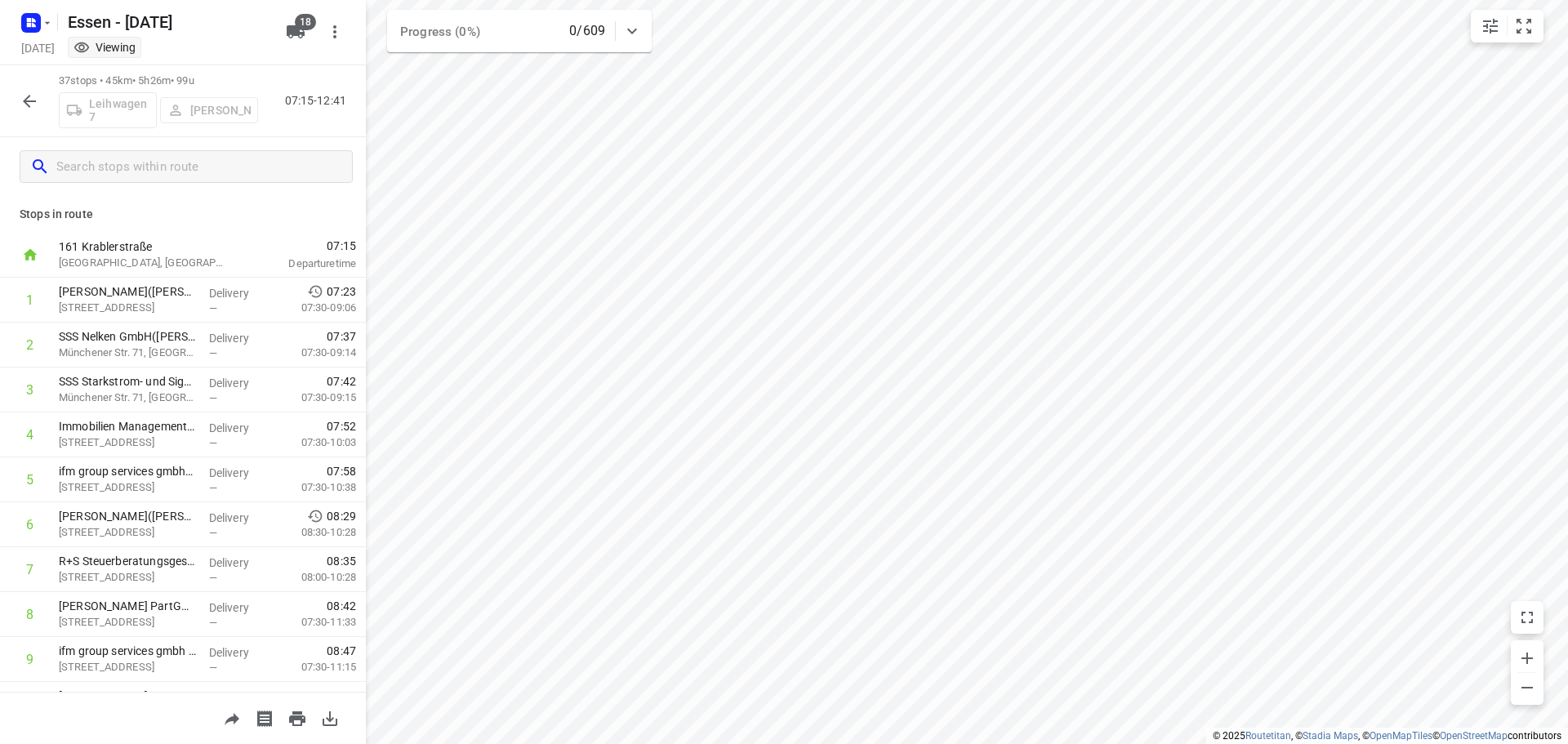
click at [171, 194] on div at bounding box center [183, 166] width 366 height 59
click at [19, 105] on button "button" at bounding box center [29, 101] width 33 height 33
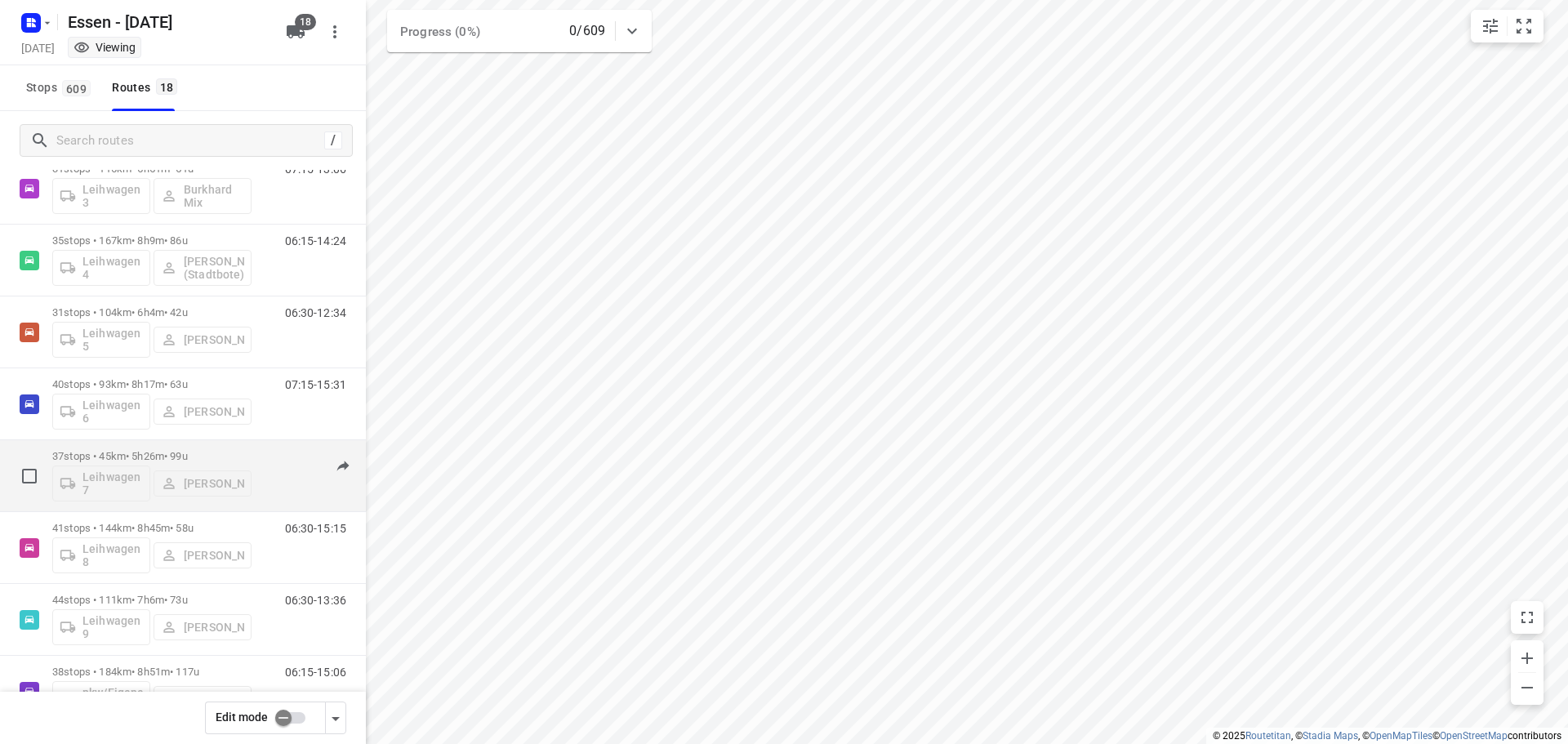
scroll to position [825, 0]
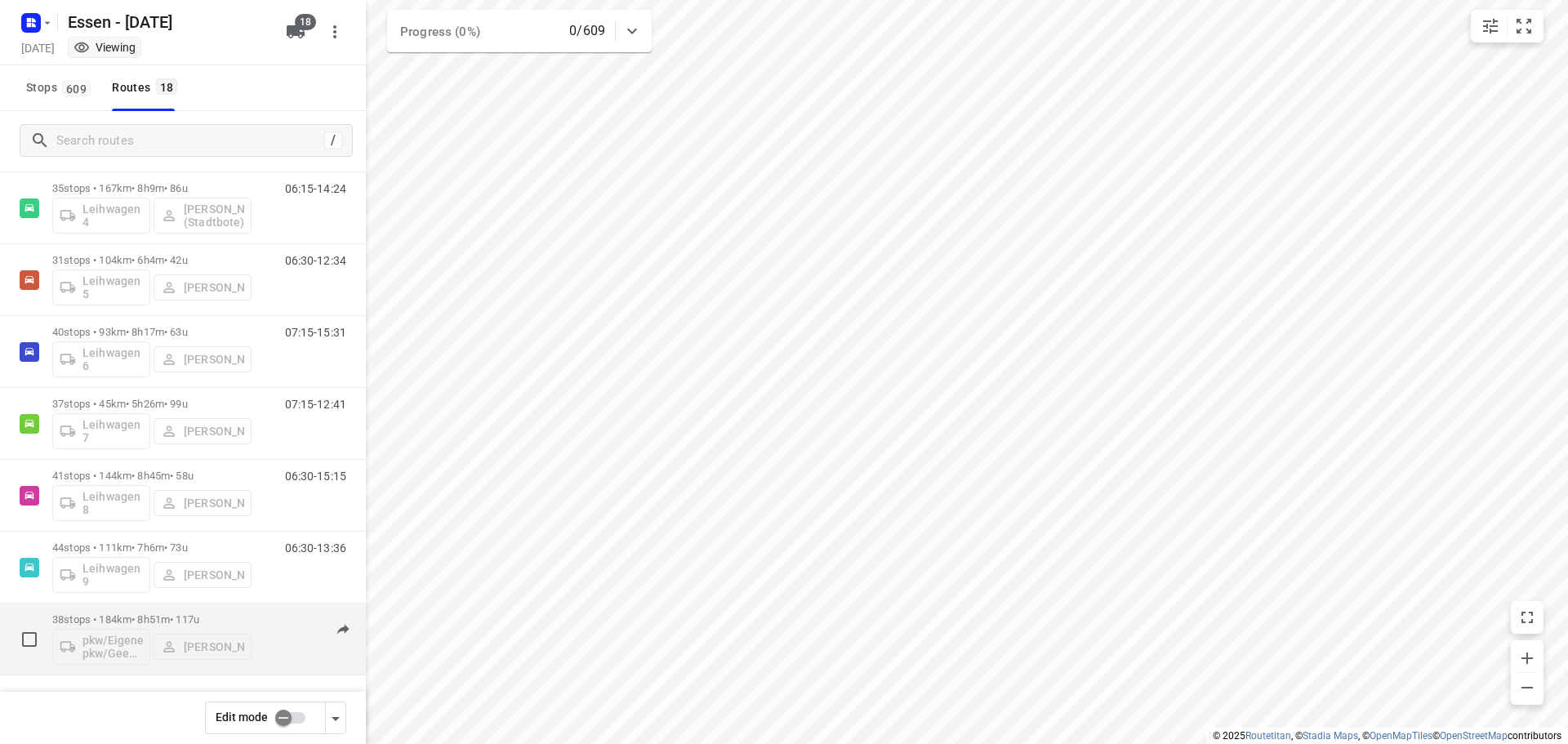
click at [104, 619] on p "38 stops • 184km • 8h51m • 117u" at bounding box center [151, 620] width 199 height 12
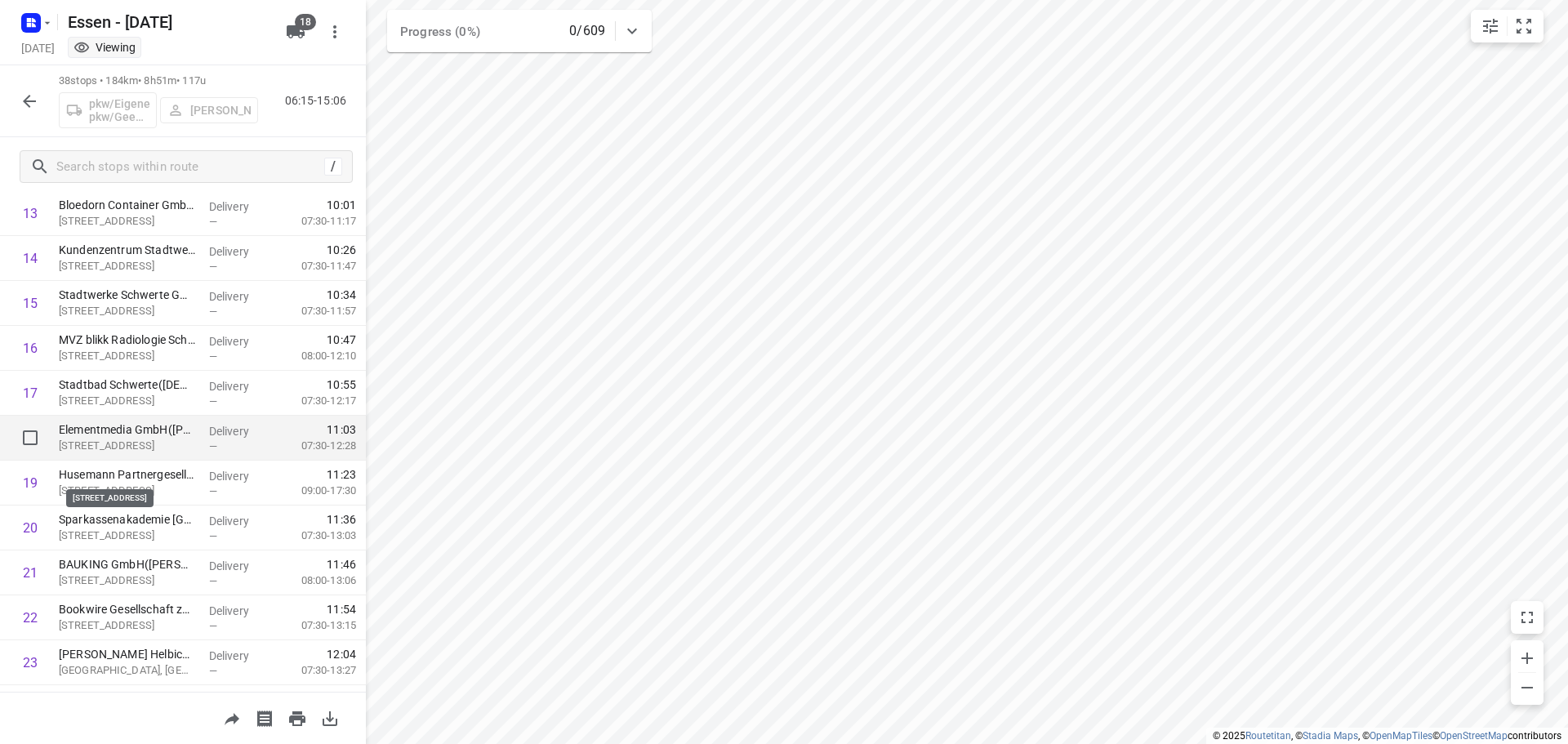
scroll to position [654, 0]
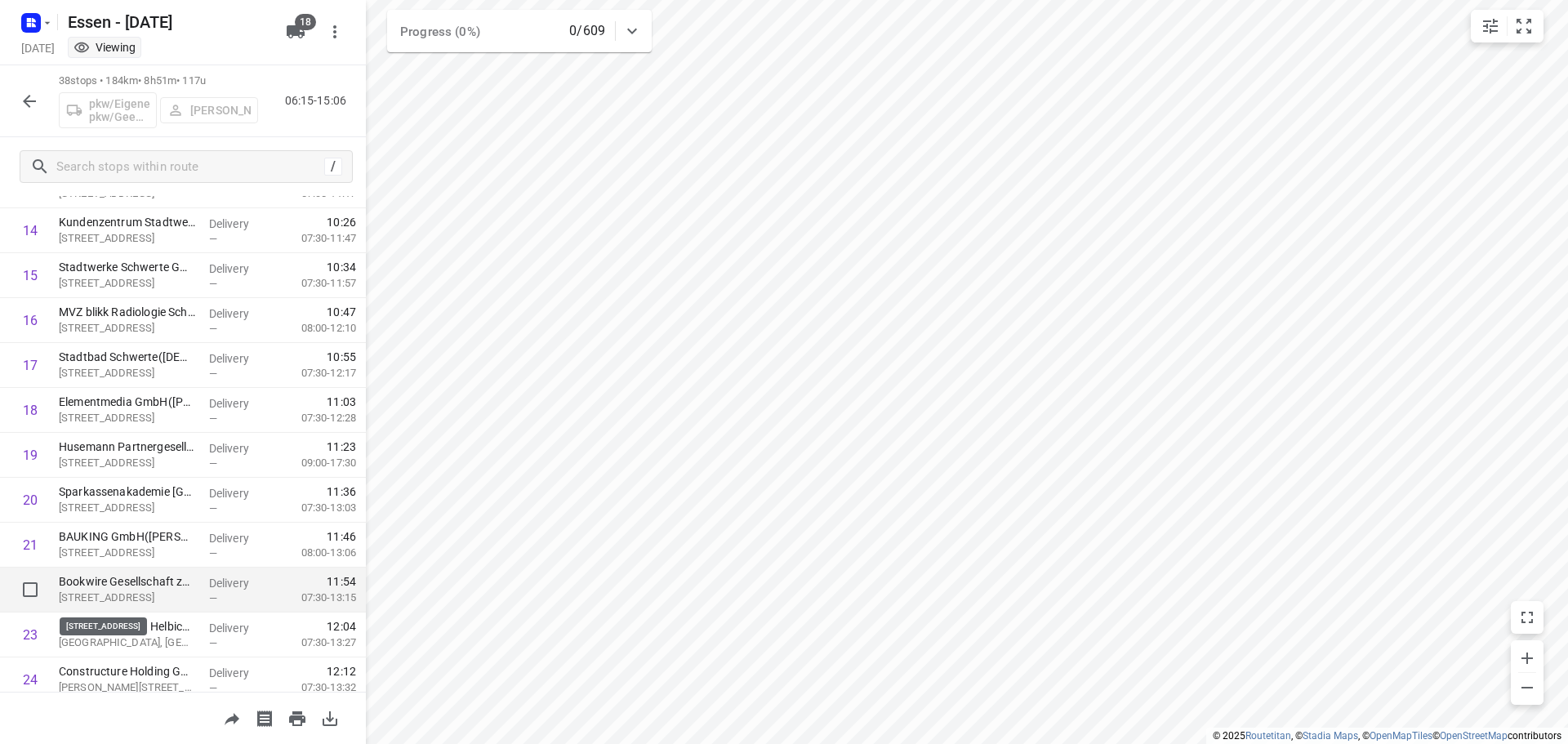
click at [127, 590] on p "[STREET_ADDRESS]" at bounding box center [127, 598] width 137 height 16
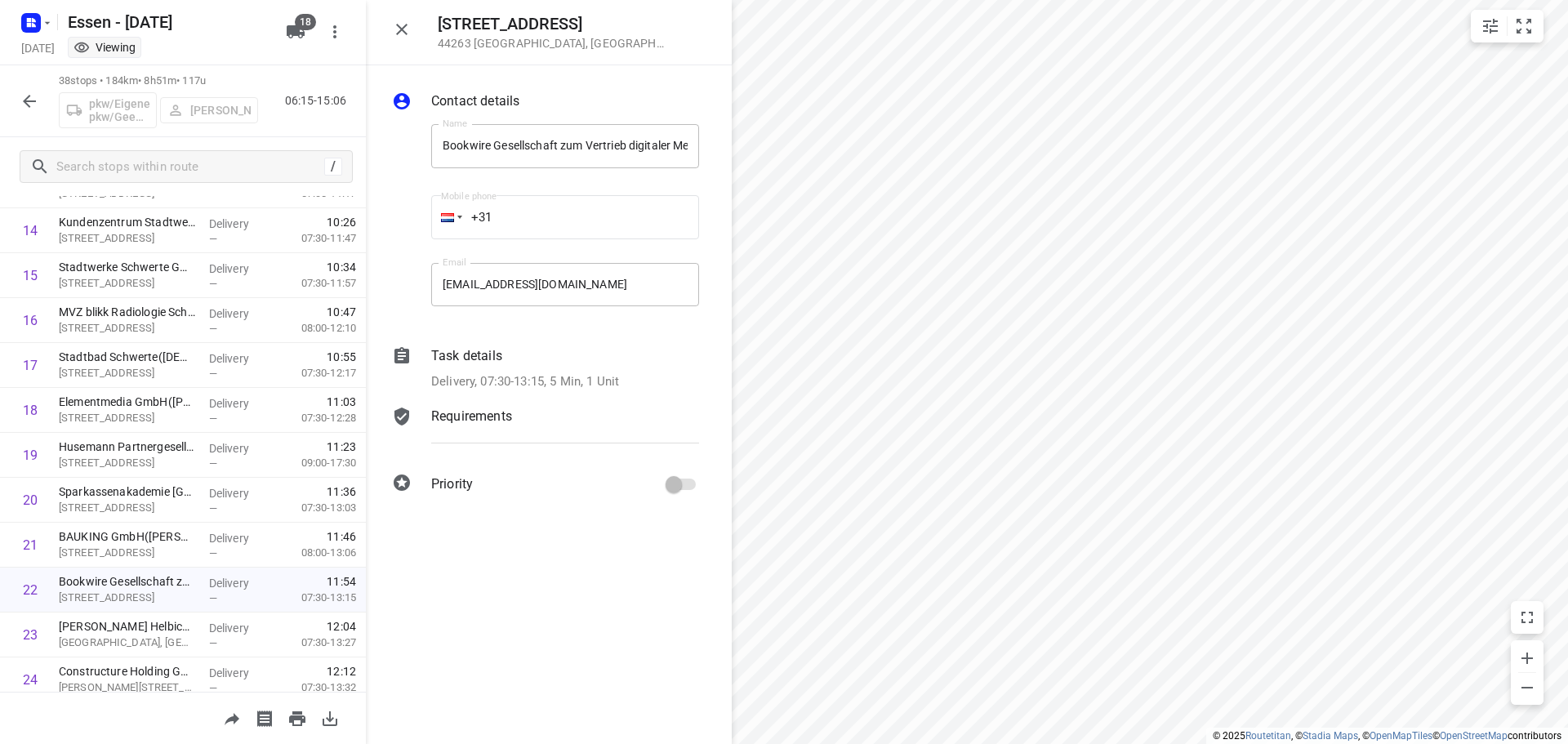
click at [478, 358] on p "Task details" at bounding box center [466, 356] width 71 height 20
